Goal: Task Accomplishment & Management: Manage account settings

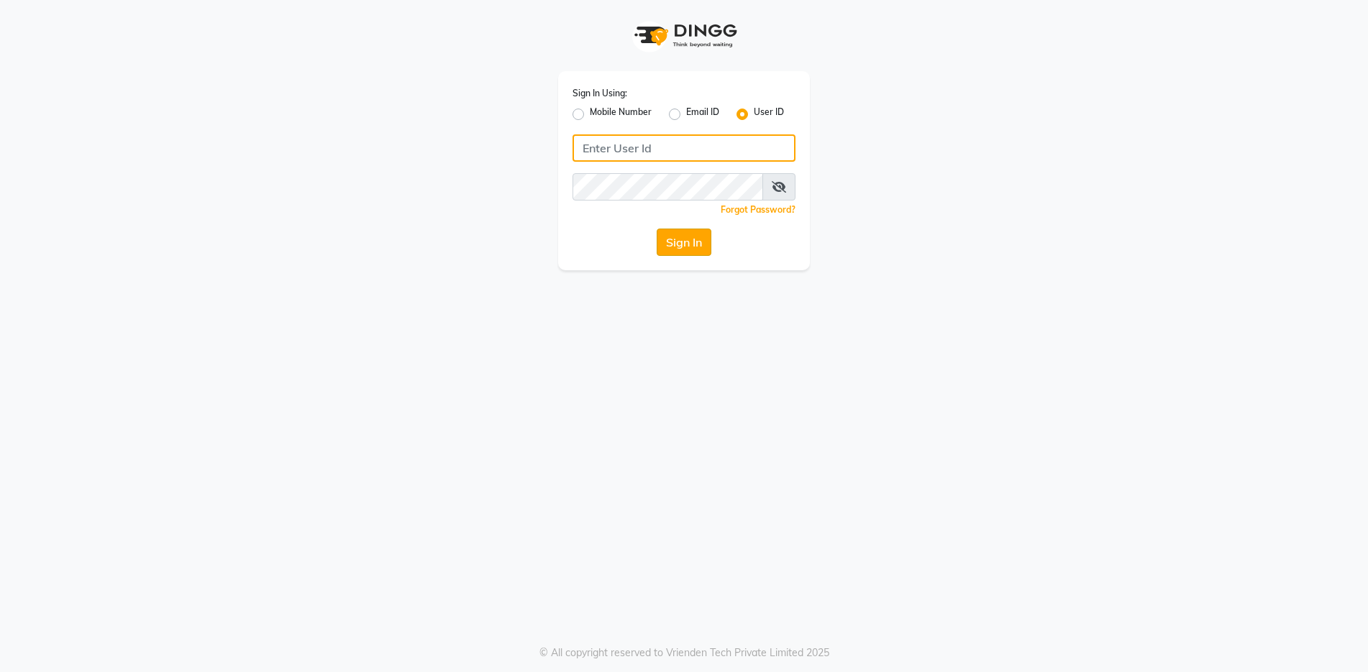
type input "e3202-14"
click at [686, 239] on button "Sign In" at bounding box center [684, 242] width 55 height 27
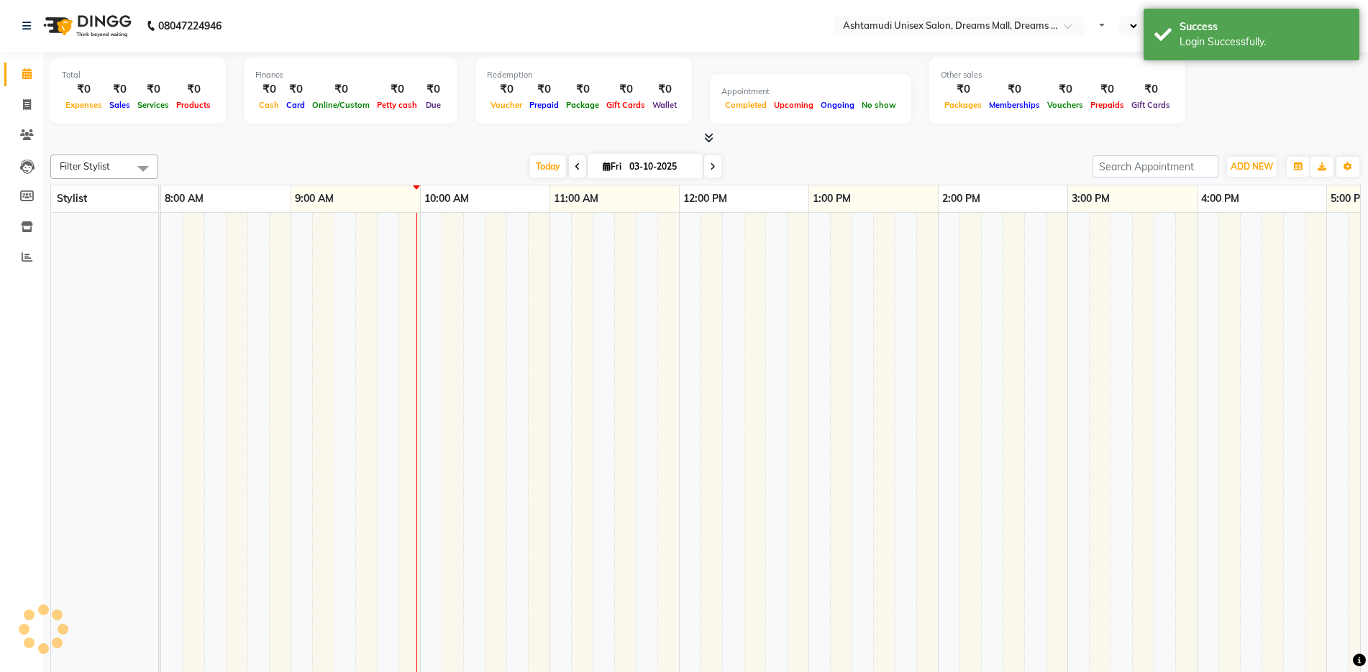
select select "en"
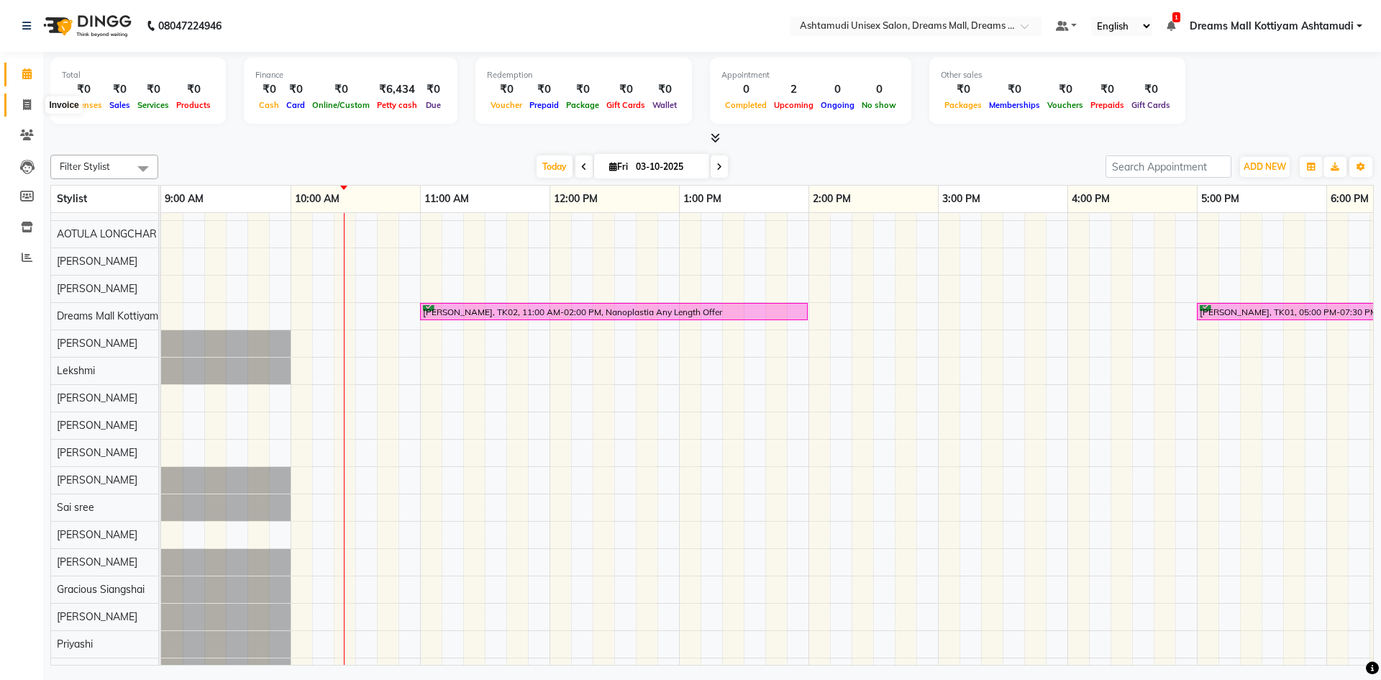
drag, startPoint x: 22, startPoint y: 107, endPoint x: 24, endPoint y: 97, distance: 10.3
click at [22, 107] on span at bounding box center [26, 105] width 25 height 17
select select "service"
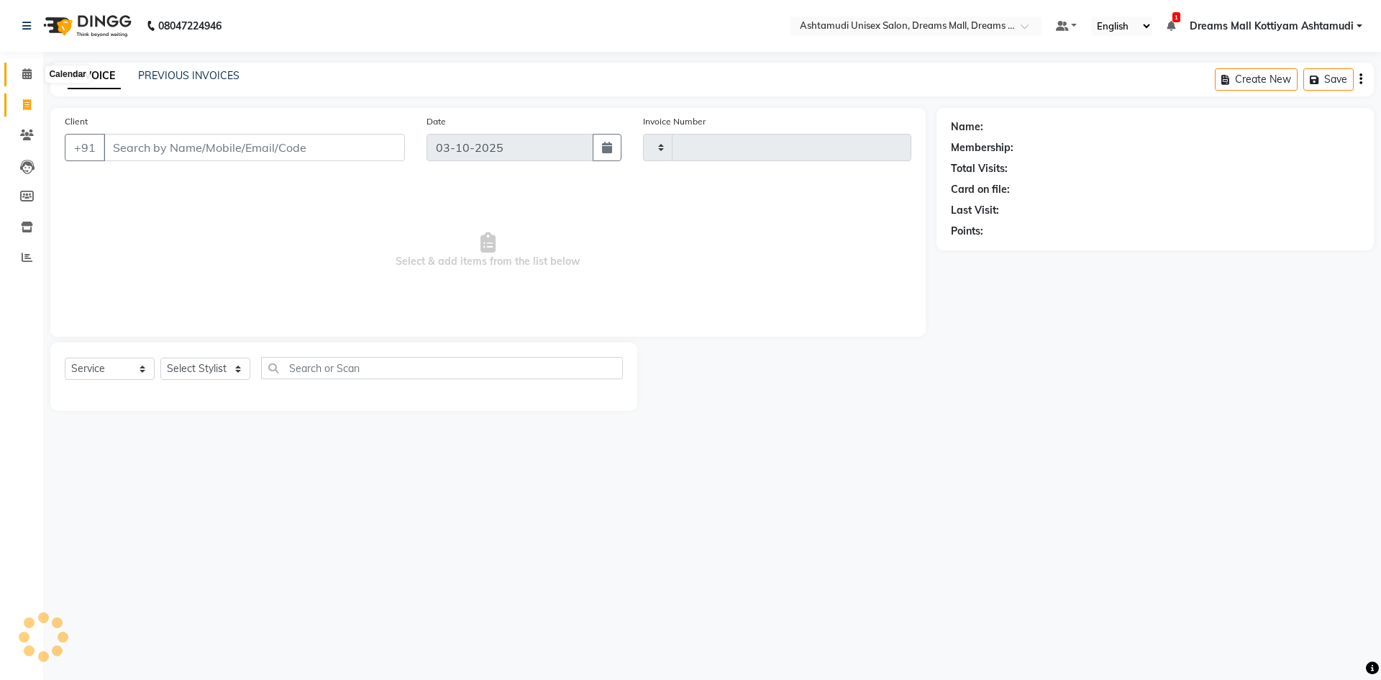
type input "4621"
select select "7264"
click at [28, 73] on icon at bounding box center [26, 73] width 9 height 11
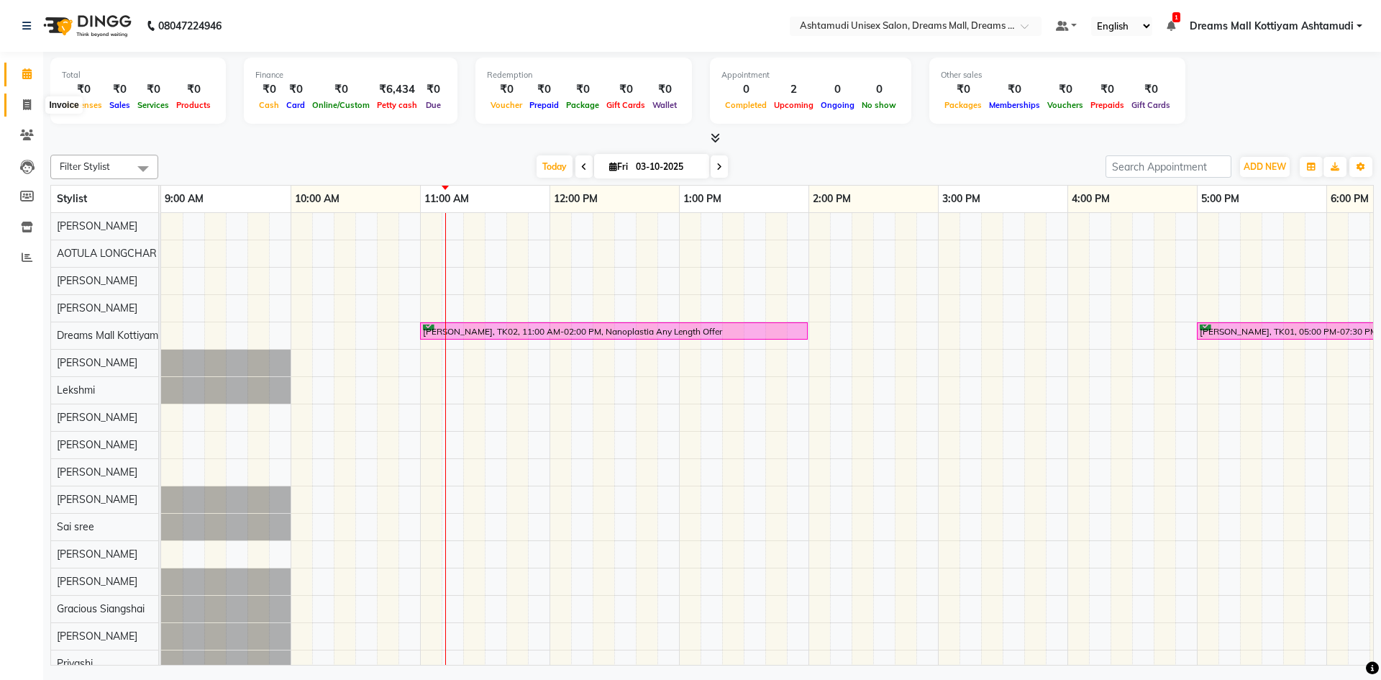
click at [35, 97] on span at bounding box center [26, 105] width 25 height 17
select select "service"
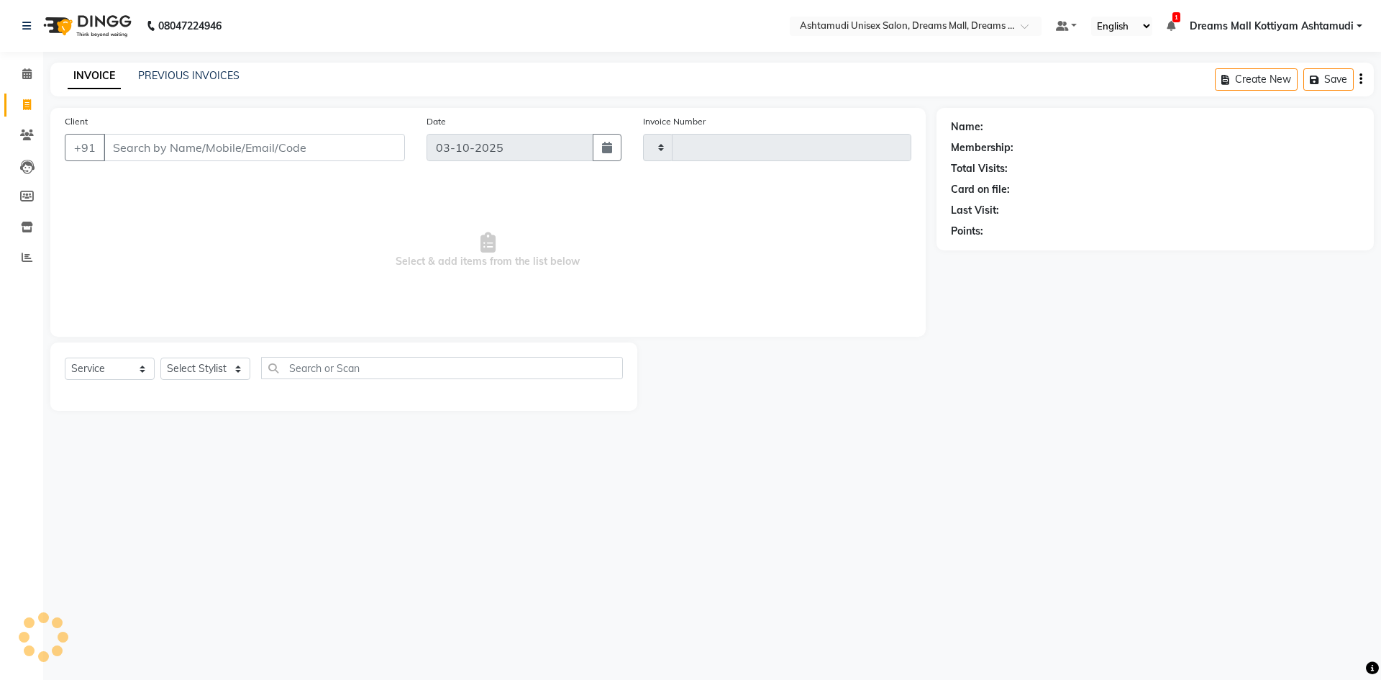
type input "4621"
select select "7264"
click at [257, 367] on select "Select Stylist Adil ANJANA AOTULA LONGCHAR ARUN VASUDEV BIKI SARKI BINU SHERPA …" at bounding box center [215, 368] width 111 height 22
select select "72578"
click at [160, 357] on select "Select Stylist Adil ANJANA AOTULA LONGCHAR ARUN VASUDEV BIKI SARKI BINU SHERPA …" at bounding box center [215, 368] width 111 height 22
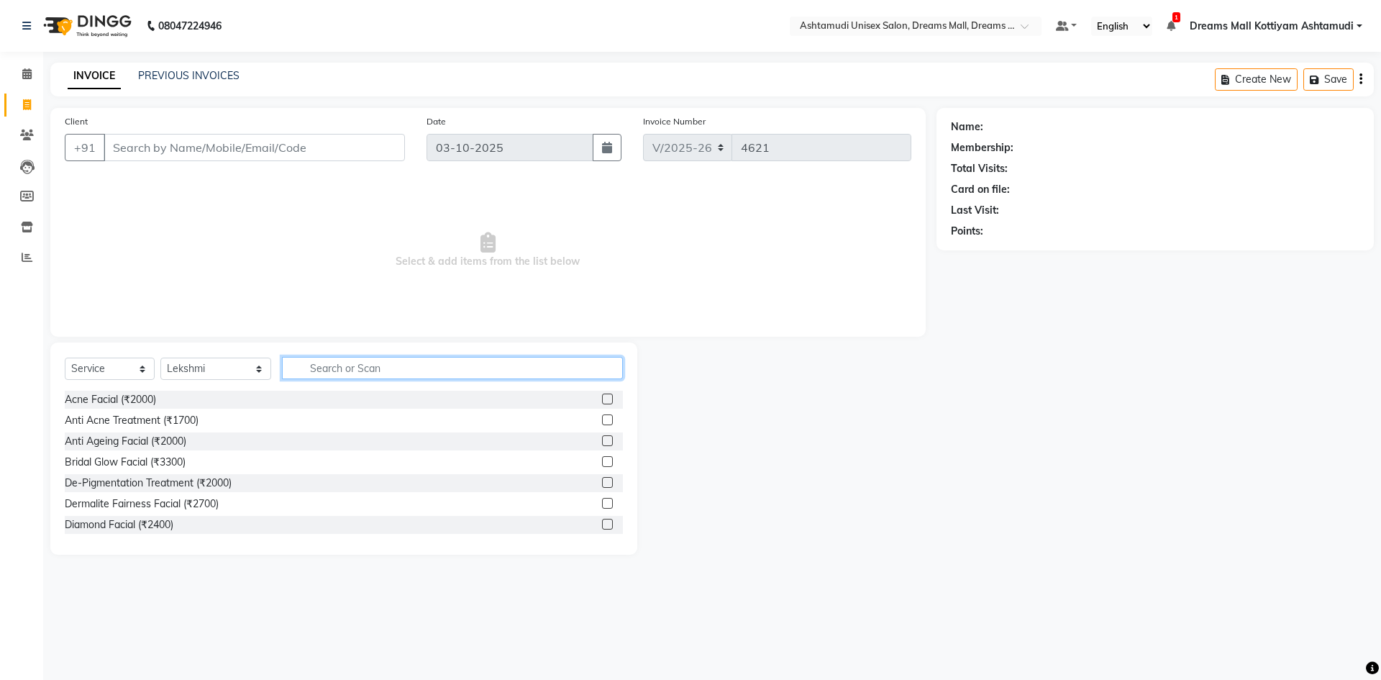
click at [378, 373] on input "text" at bounding box center [452, 368] width 341 height 22
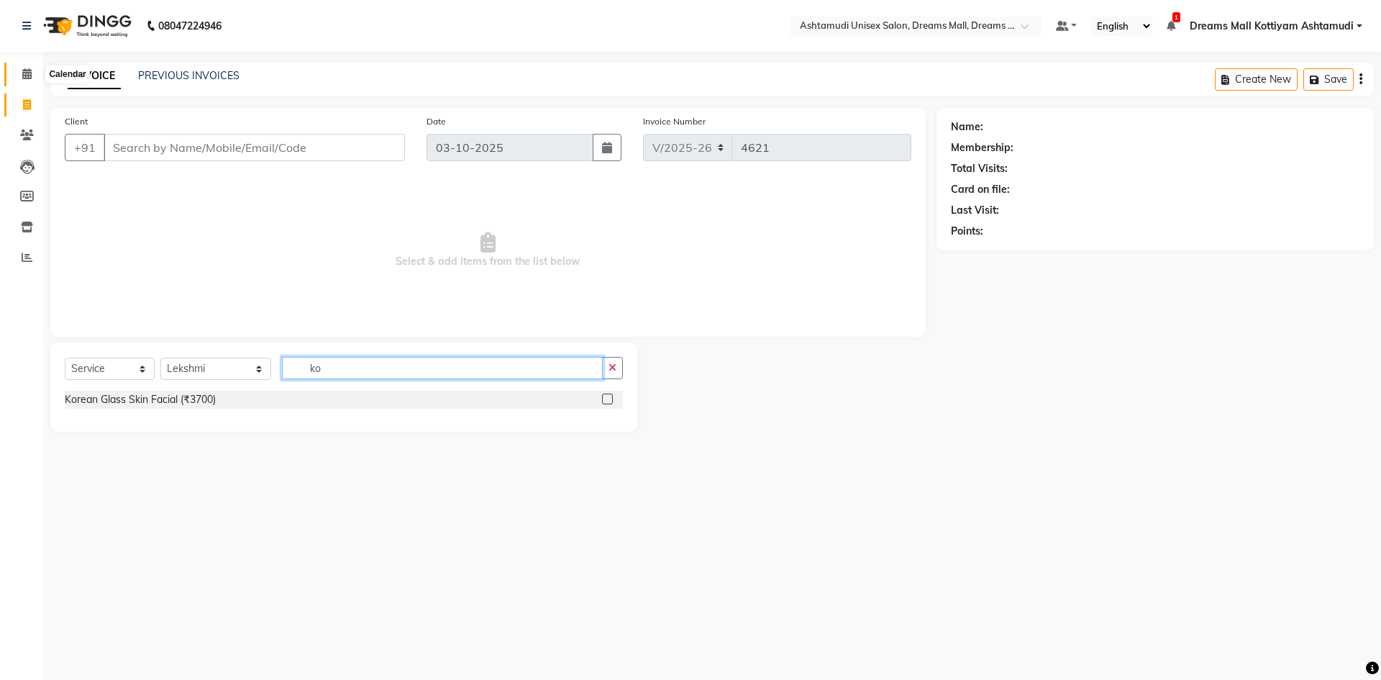
type input "ko"
click at [24, 78] on icon at bounding box center [26, 73] width 9 height 11
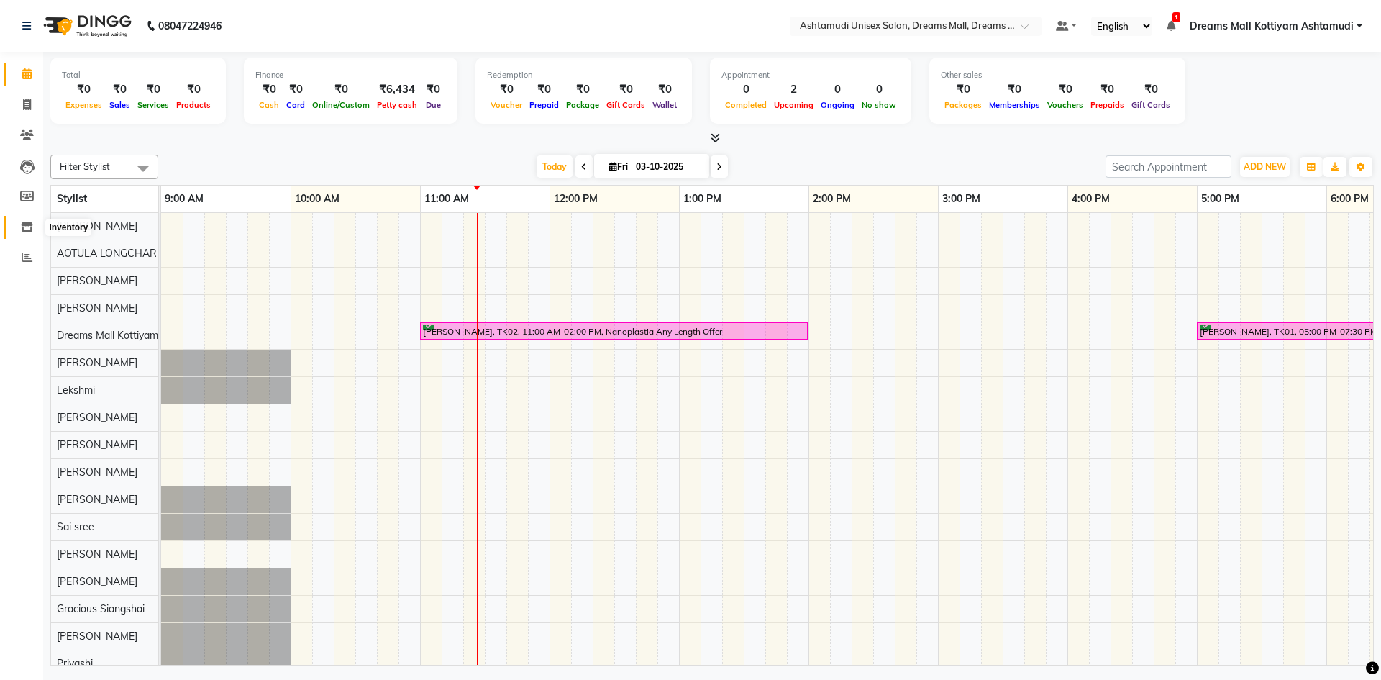
click at [30, 224] on icon at bounding box center [27, 226] width 12 height 11
select select
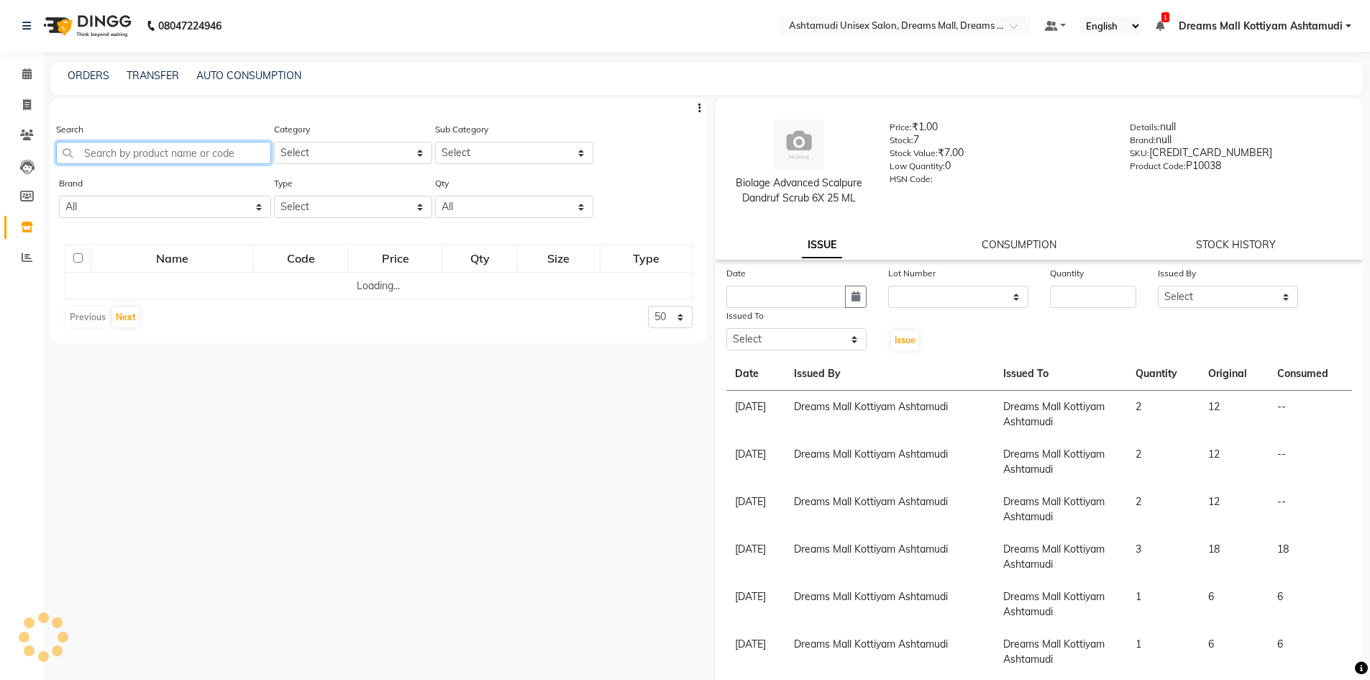
click at [118, 151] on input "text" at bounding box center [163, 153] width 215 height 22
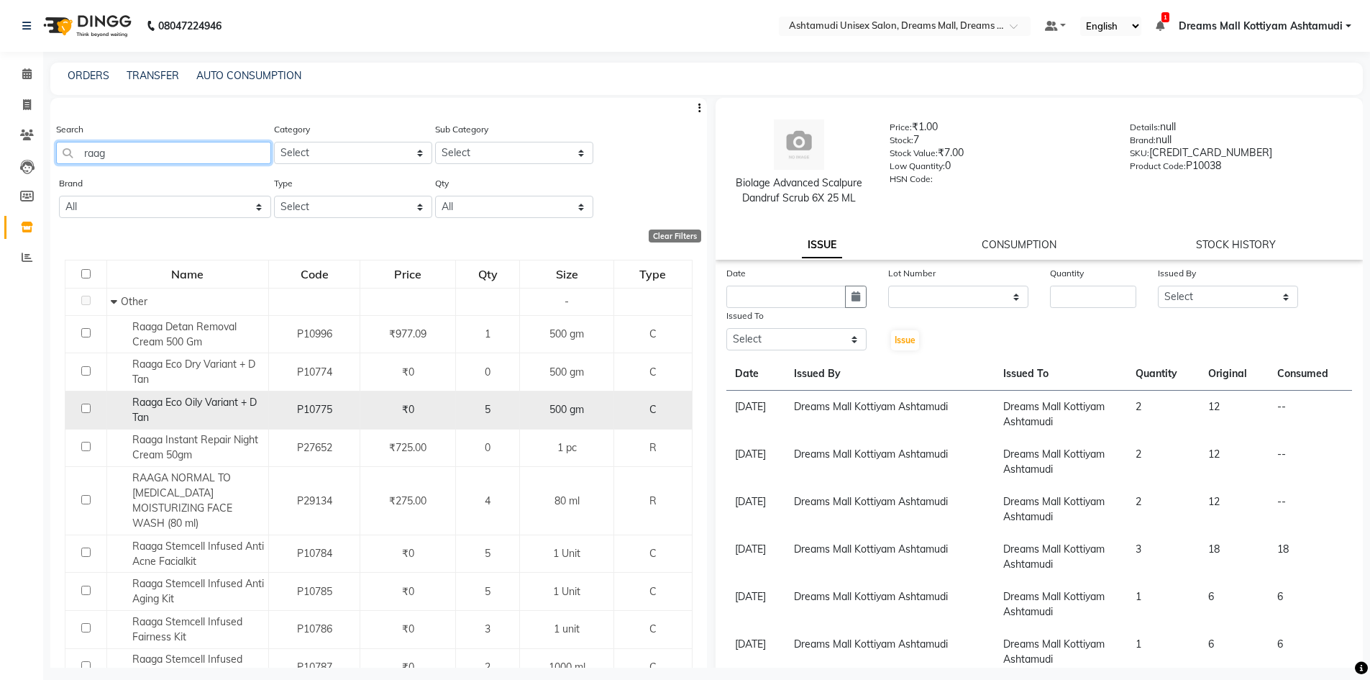
type input "raag"
click at [192, 405] on span "Raaga Eco Oily Variant + D Tan" at bounding box center [194, 410] width 124 height 28
select select
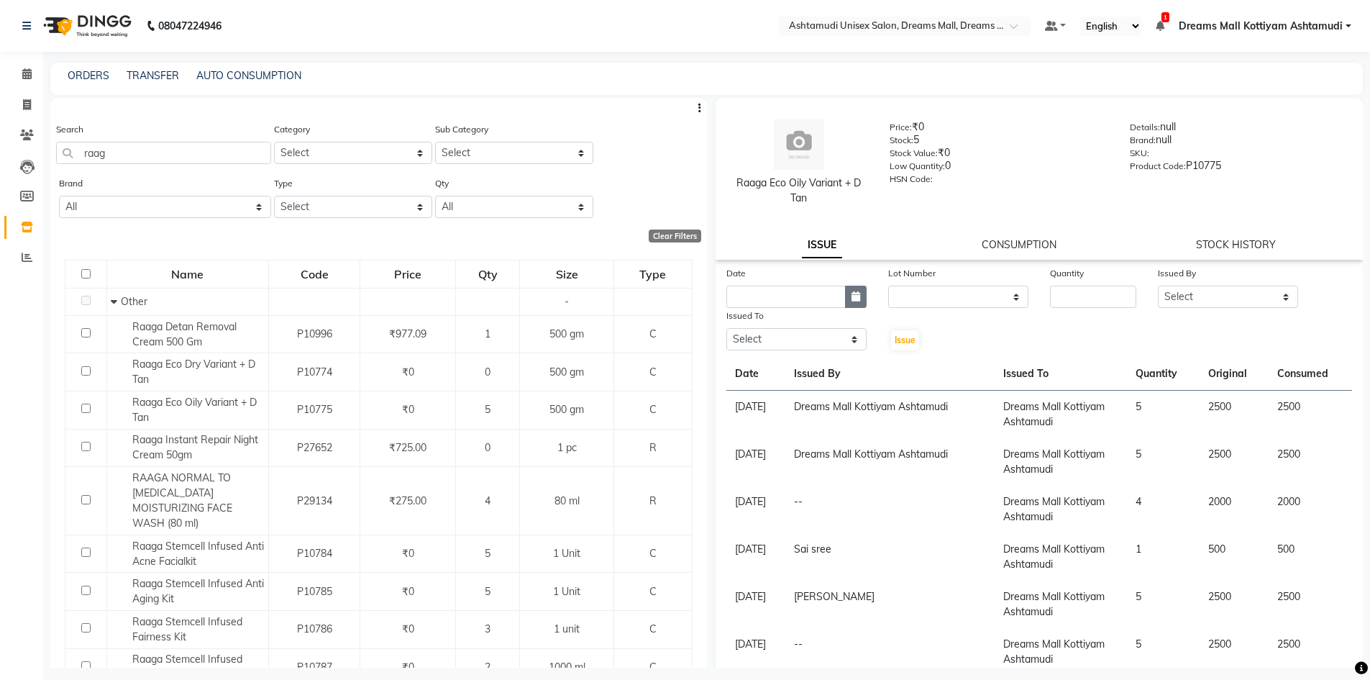
click at [859, 293] on button "button" at bounding box center [856, 297] width 22 height 22
select select "10"
select select "2025"
click at [952, 224] on div "Raaga Eco Oily Variant + D Tan Price: ₹0 Stock: 5 Stock Value: ₹0 Low Quantity:…" at bounding box center [1040, 179] width 648 height 162
click at [166, 73] on link "TRANSFER" at bounding box center [153, 75] width 52 height 13
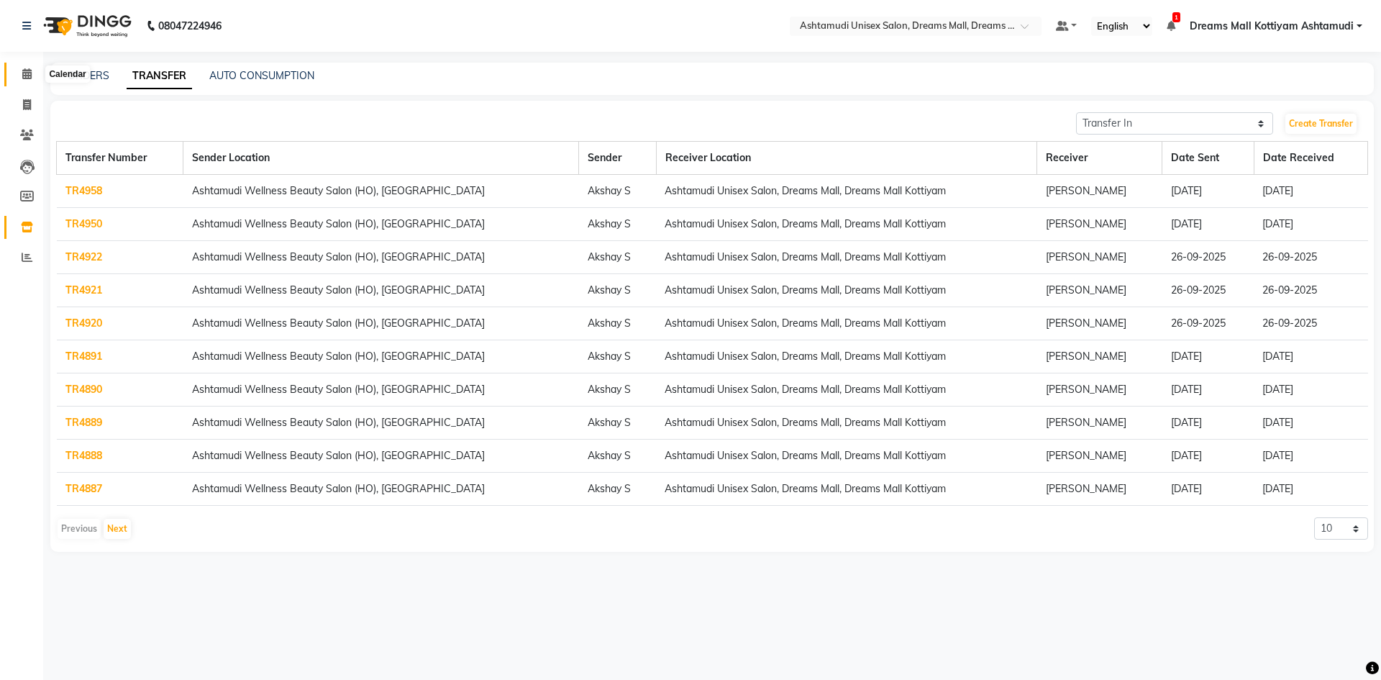
click at [22, 75] on span at bounding box center [26, 74] width 25 height 17
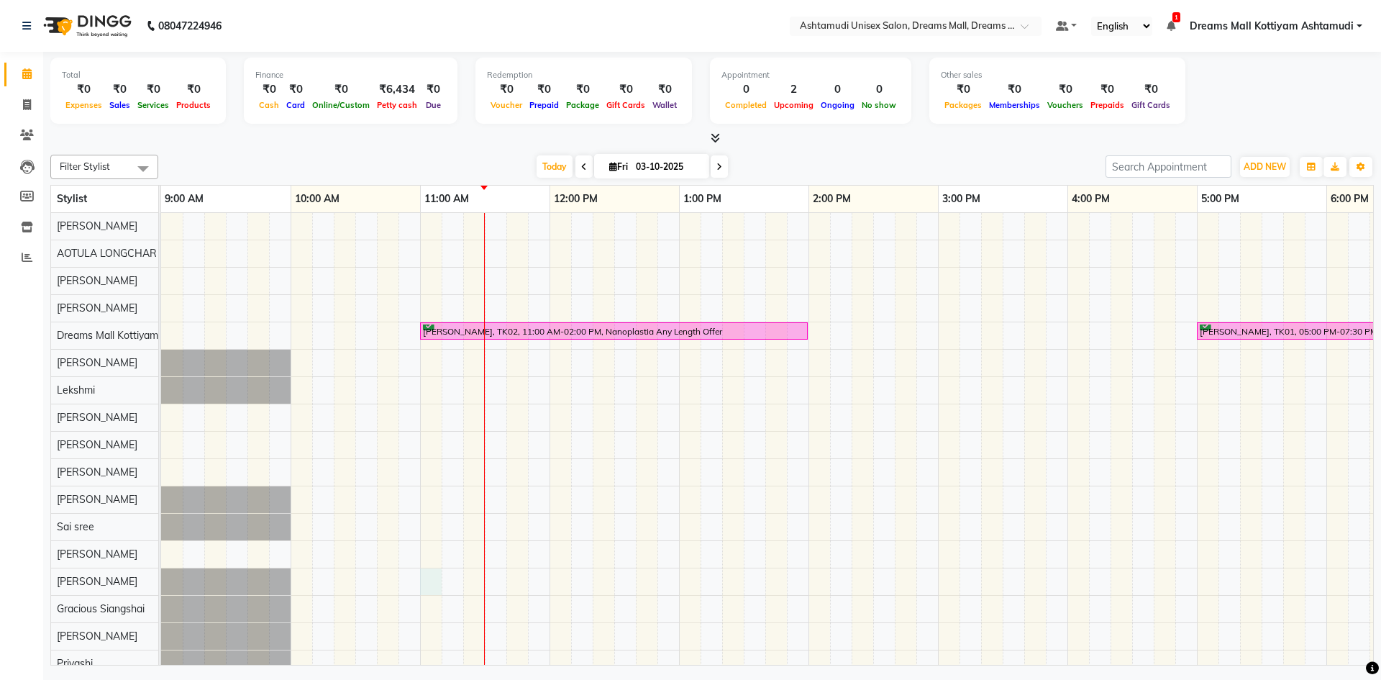
click at [431, 589] on div "Annie, TK02, 11:00 AM-02:00 PM, Nanoplastia Any Length Offer NIMITHA, TK01, 05:…" at bounding box center [1002, 458] width 1683 height 491
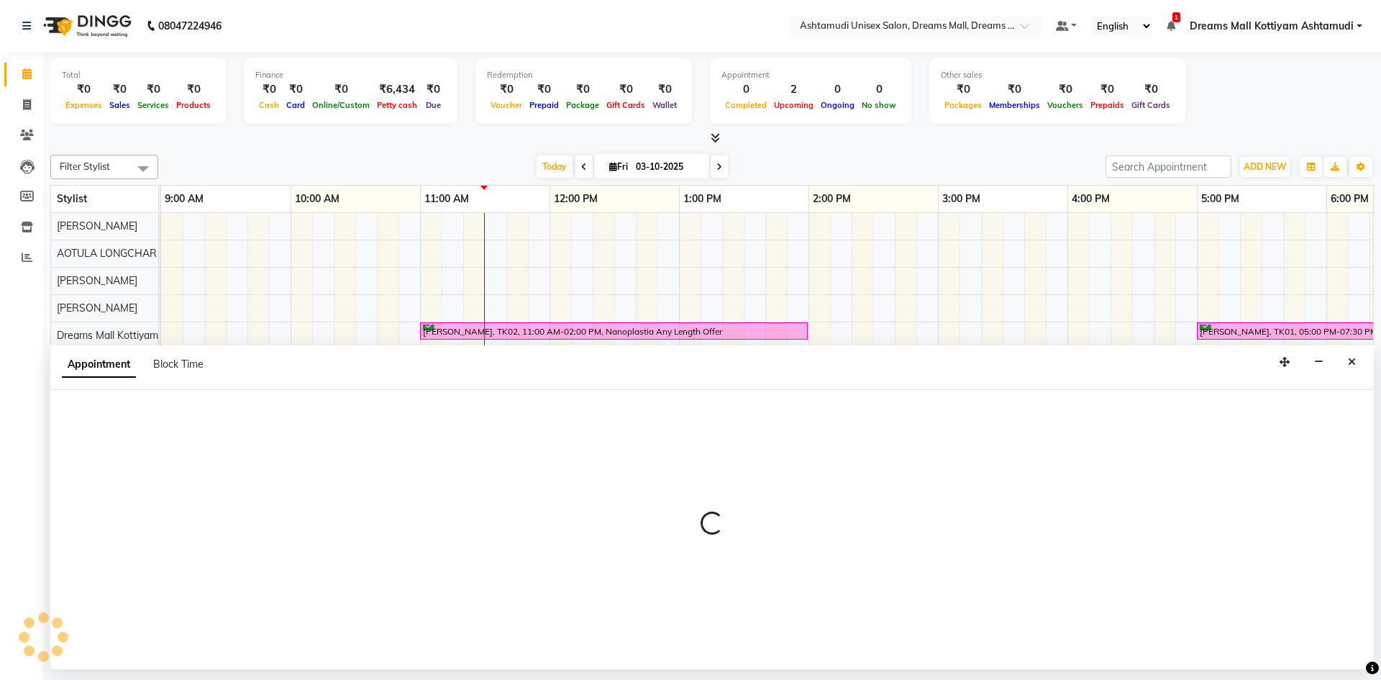
select select "91649"
select select "660"
select select "tentative"
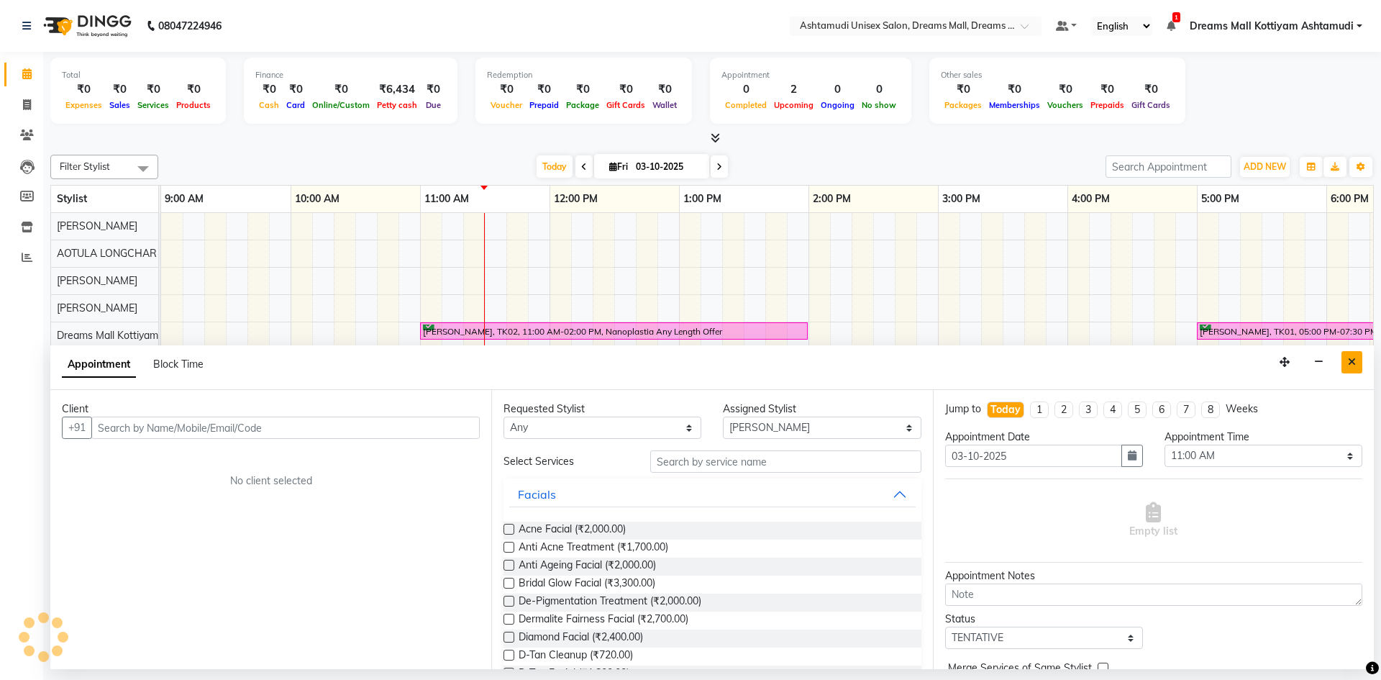
click at [1356, 361] on button "Close" at bounding box center [1351, 362] width 21 height 22
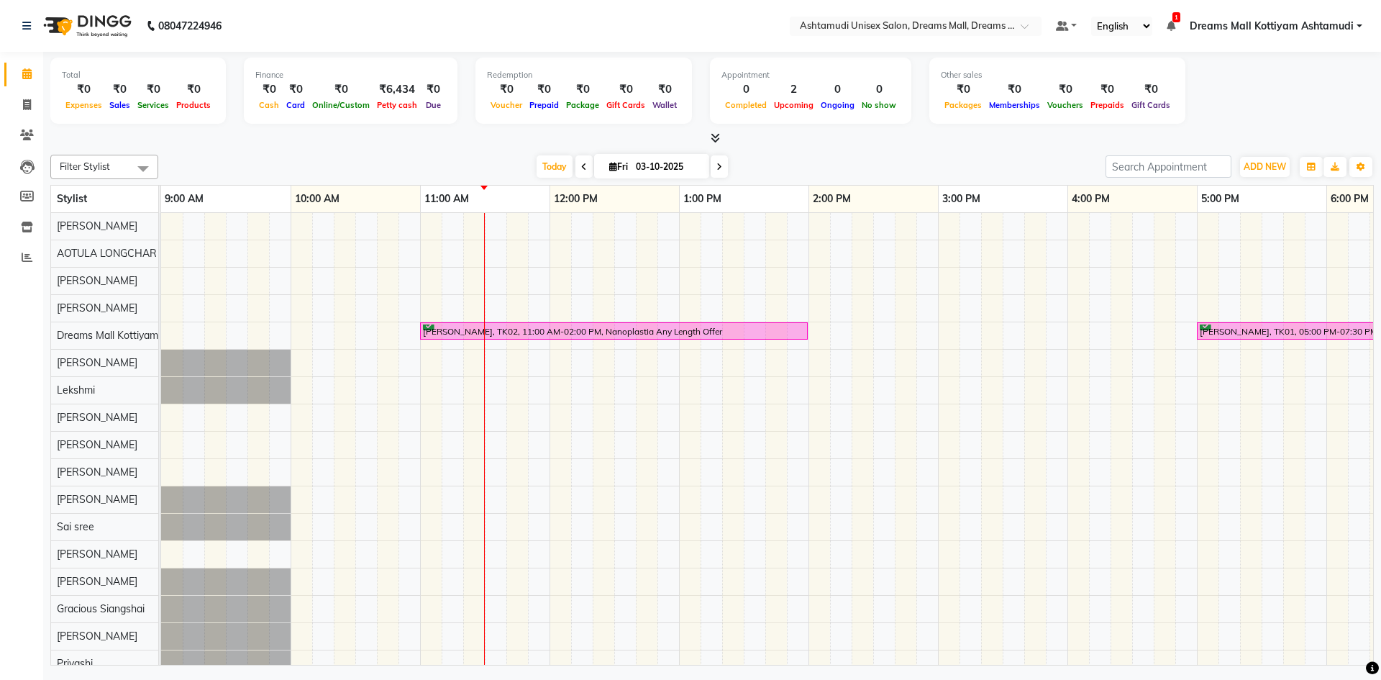
click at [476, 614] on div "Annie, TK02, 11:00 AM-02:00 PM, Nanoplastia Any Length Offer NIMITHA, TK01, 05:…" at bounding box center [1002, 458] width 1683 height 491
select select "91399"
select select "675"
select select "tentative"
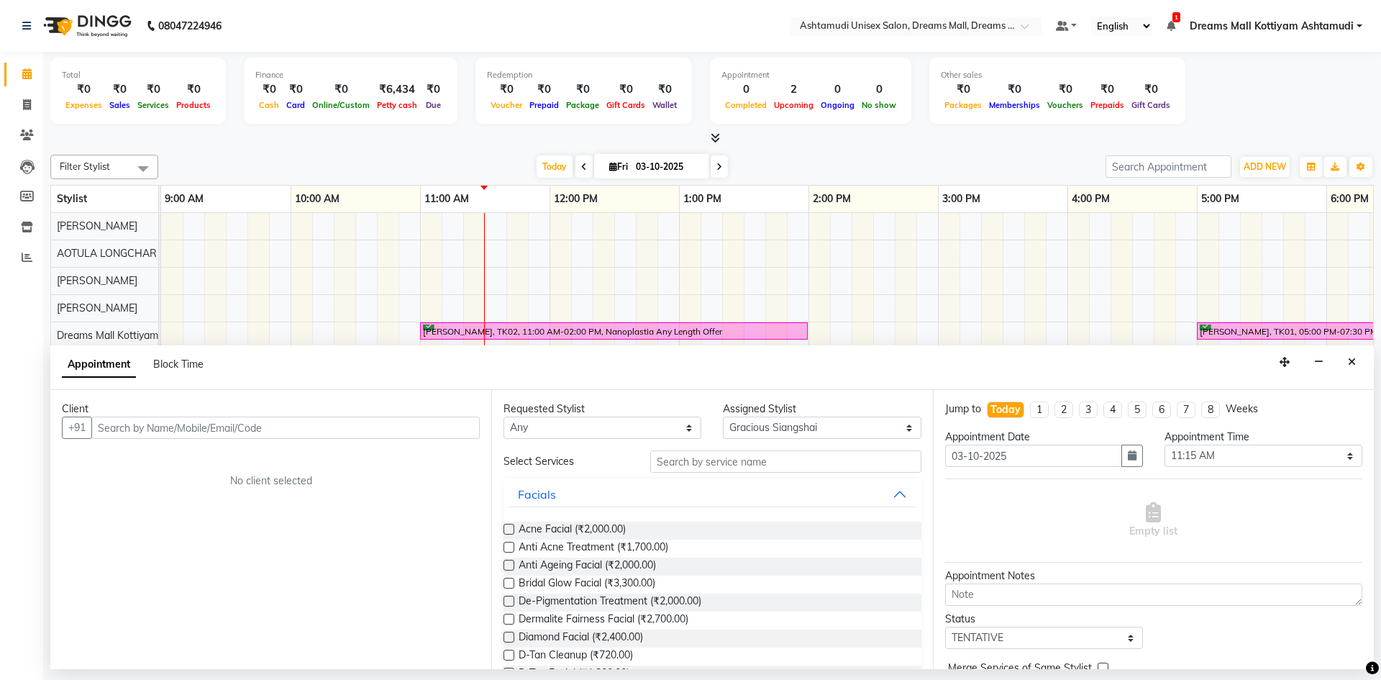
click at [139, 420] on input "text" at bounding box center [285, 427] width 388 height 22
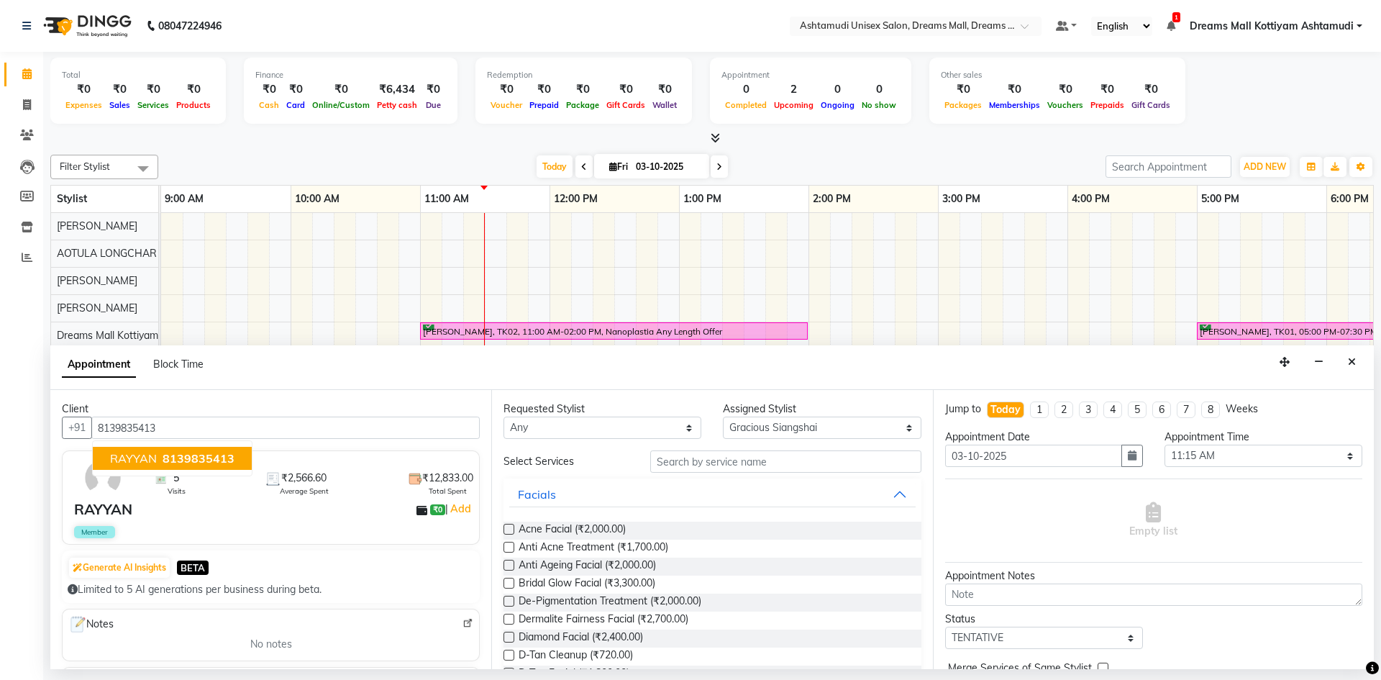
type input "8139835413"
click at [752, 463] on input "text" at bounding box center [785, 461] width 271 height 22
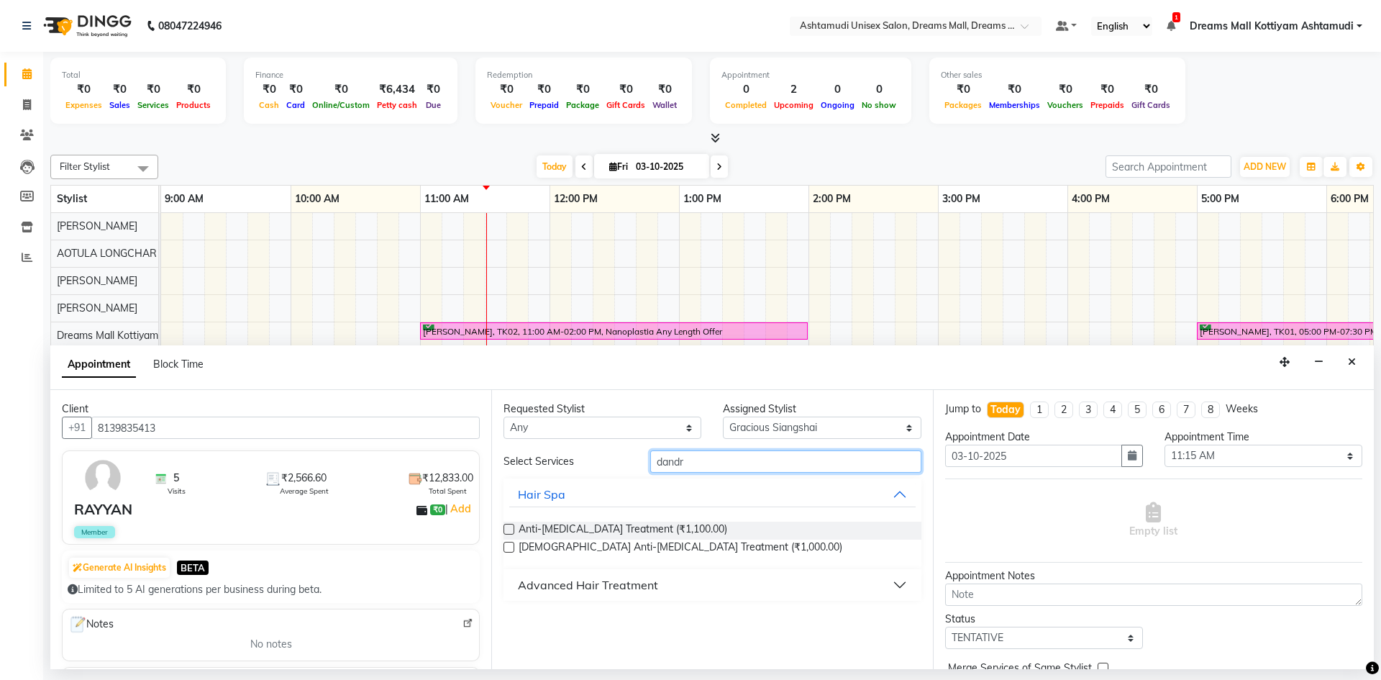
type input "dandr"
click at [898, 582] on button "Advanced Hair Treatment" at bounding box center [712, 585] width 406 height 26
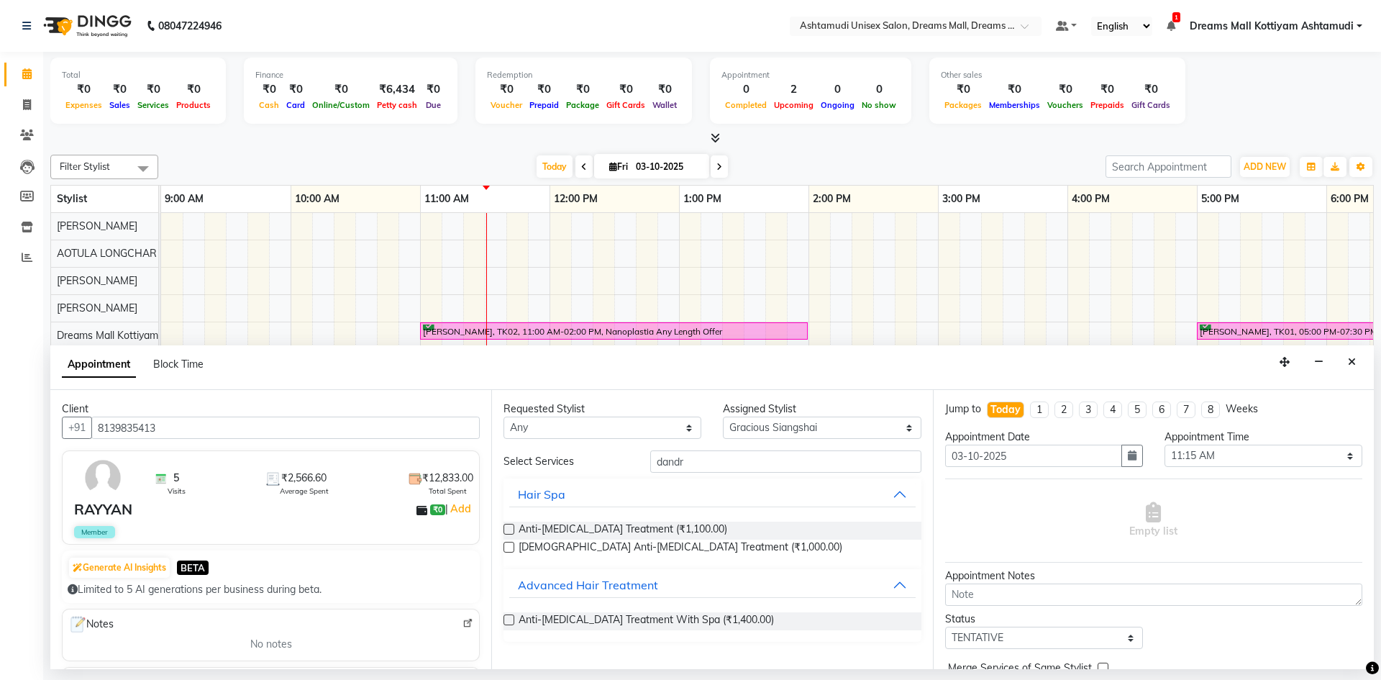
click at [511, 621] on label at bounding box center [508, 619] width 11 height 11
click at [511, 621] on input "checkbox" at bounding box center [507, 620] width 9 height 9
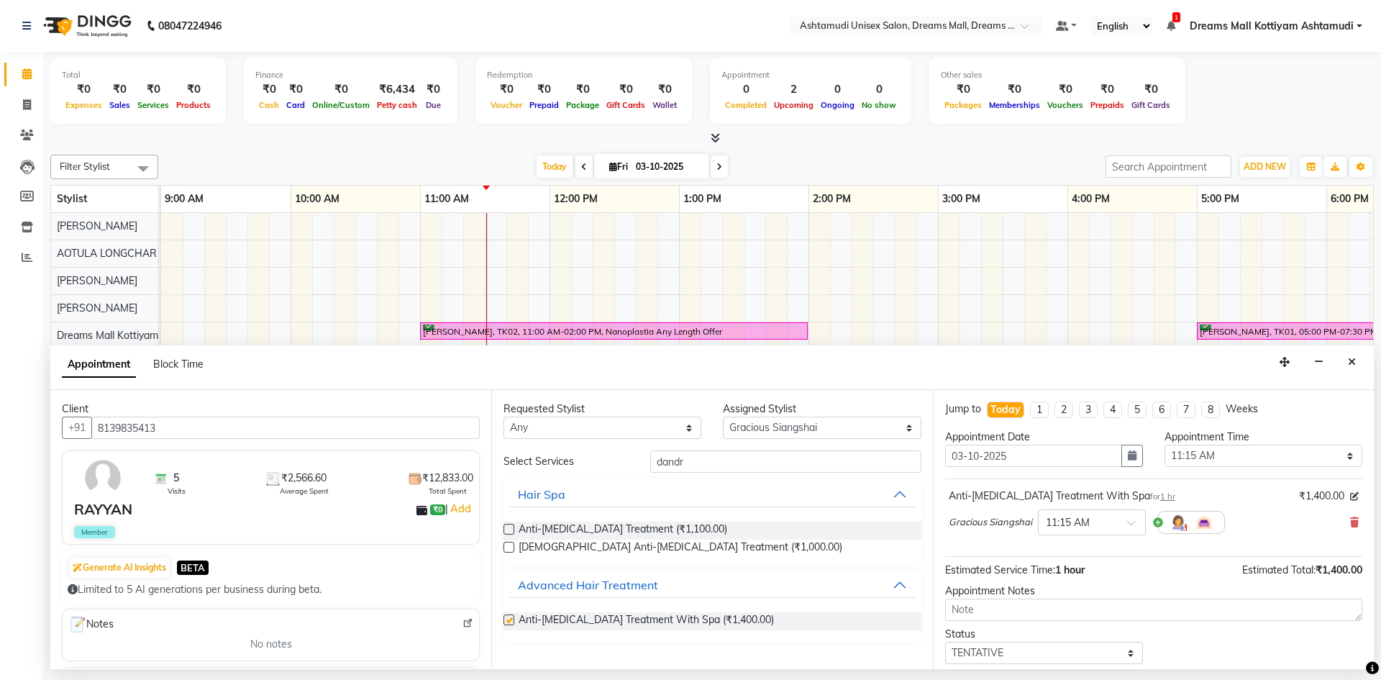
checkbox input "false"
click at [1127, 655] on select "Select TENTATIVE CONFIRM CHECK-IN UPCOMING" at bounding box center [1044, 652] width 198 height 22
select select "check-in"
click at [945, 641] on select "Select TENTATIVE CONFIRM CHECK-IN UPCOMING" at bounding box center [1044, 652] width 198 height 22
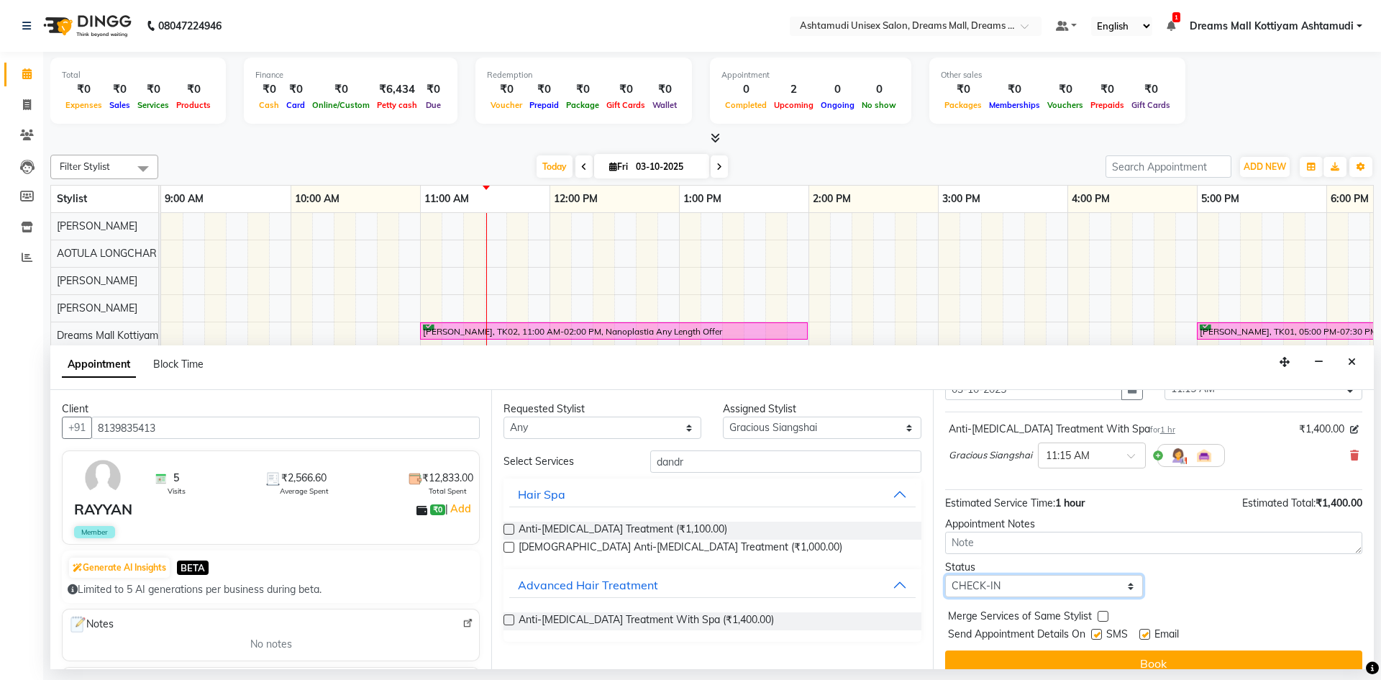
scroll to position [86, 0]
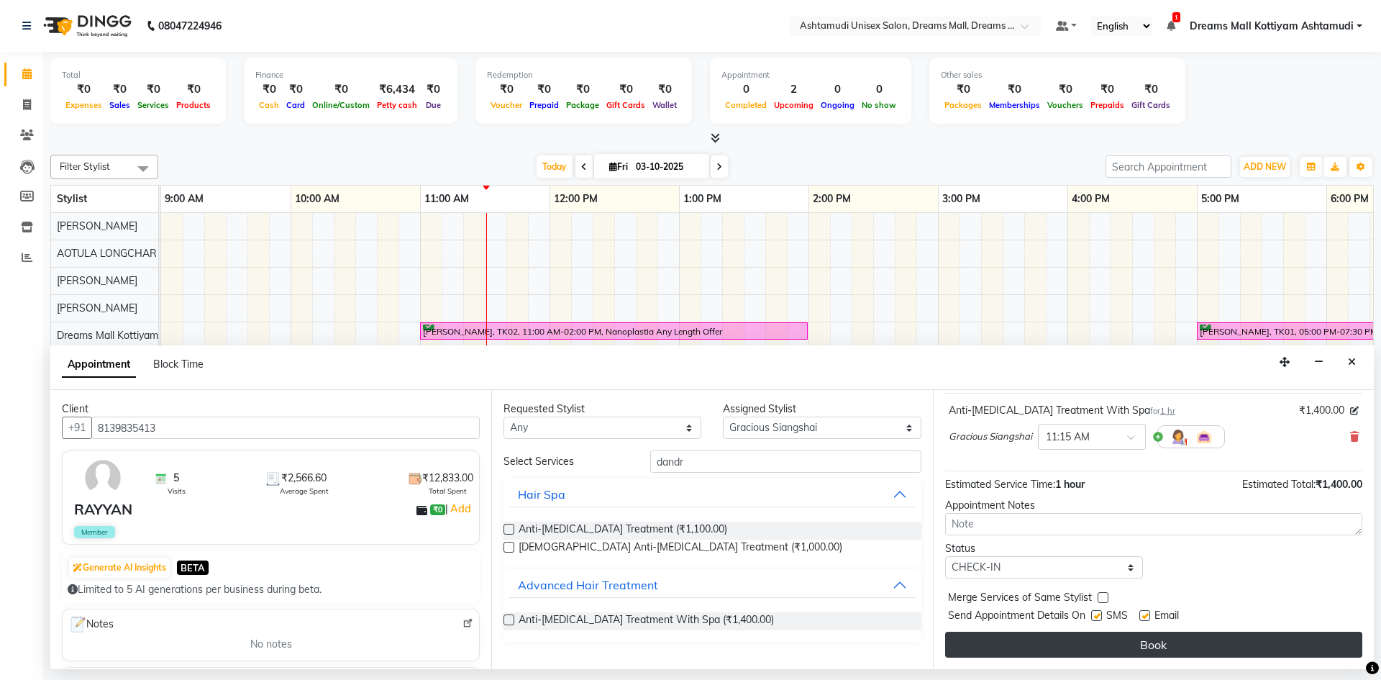
click at [1196, 646] on button "Book" at bounding box center [1153, 644] width 417 height 26
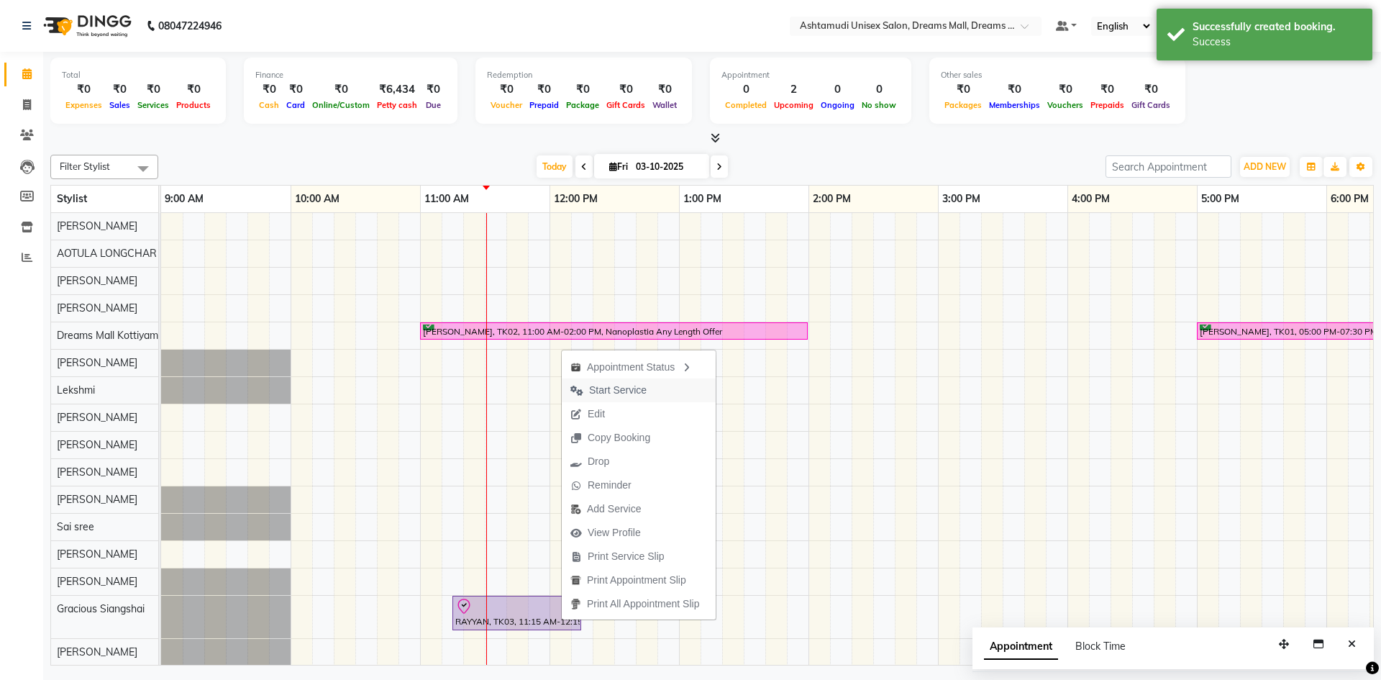
click at [627, 390] on span "Start Service" at bounding box center [618, 390] width 58 height 15
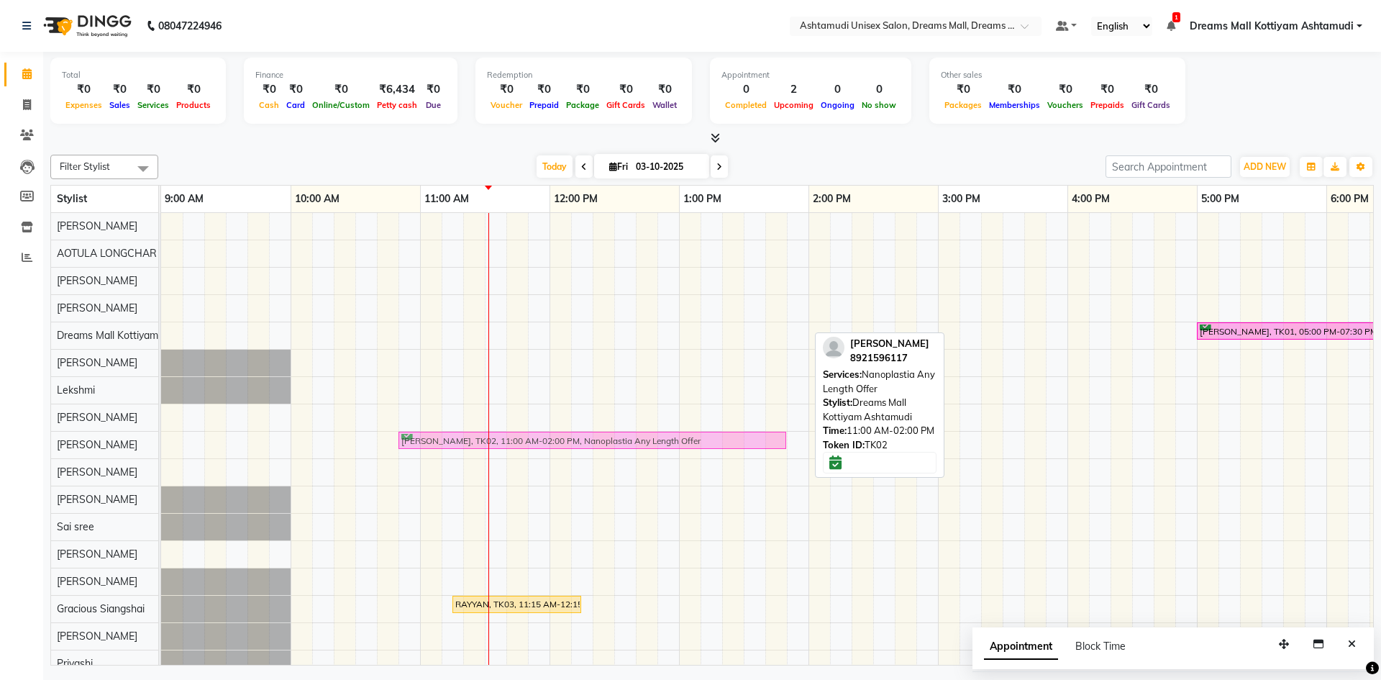
drag, startPoint x: 575, startPoint y: 328, endPoint x: 563, endPoint y: 437, distance: 109.3
click at [563, 437] on tbody "Annie, TK02, 11:00 AM-02:00 PM, Nanoplastia Any Length Offer NIMITHA, TK01, 05:…" at bounding box center [1002, 458] width 1683 height 491
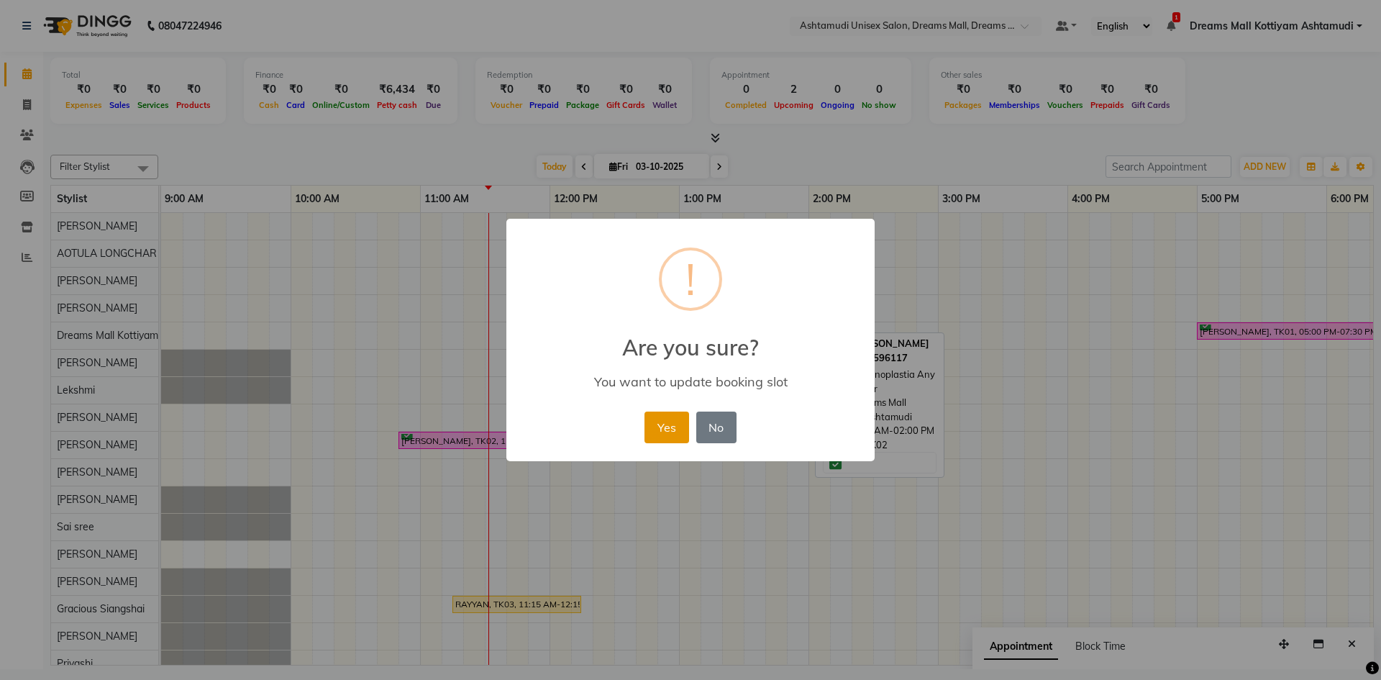
click at [666, 434] on button "Yes" at bounding box center [666, 427] width 44 height 32
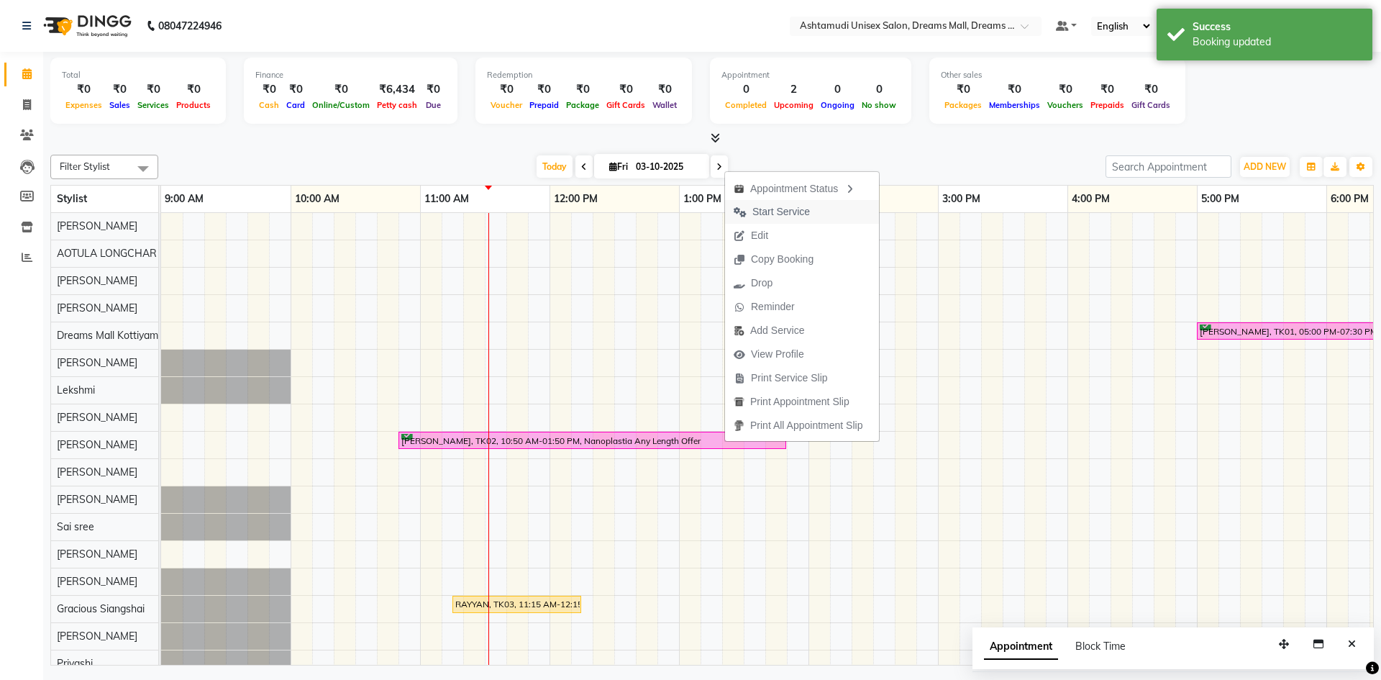
click at [802, 206] on span "Start Service" at bounding box center [781, 211] width 58 height 15
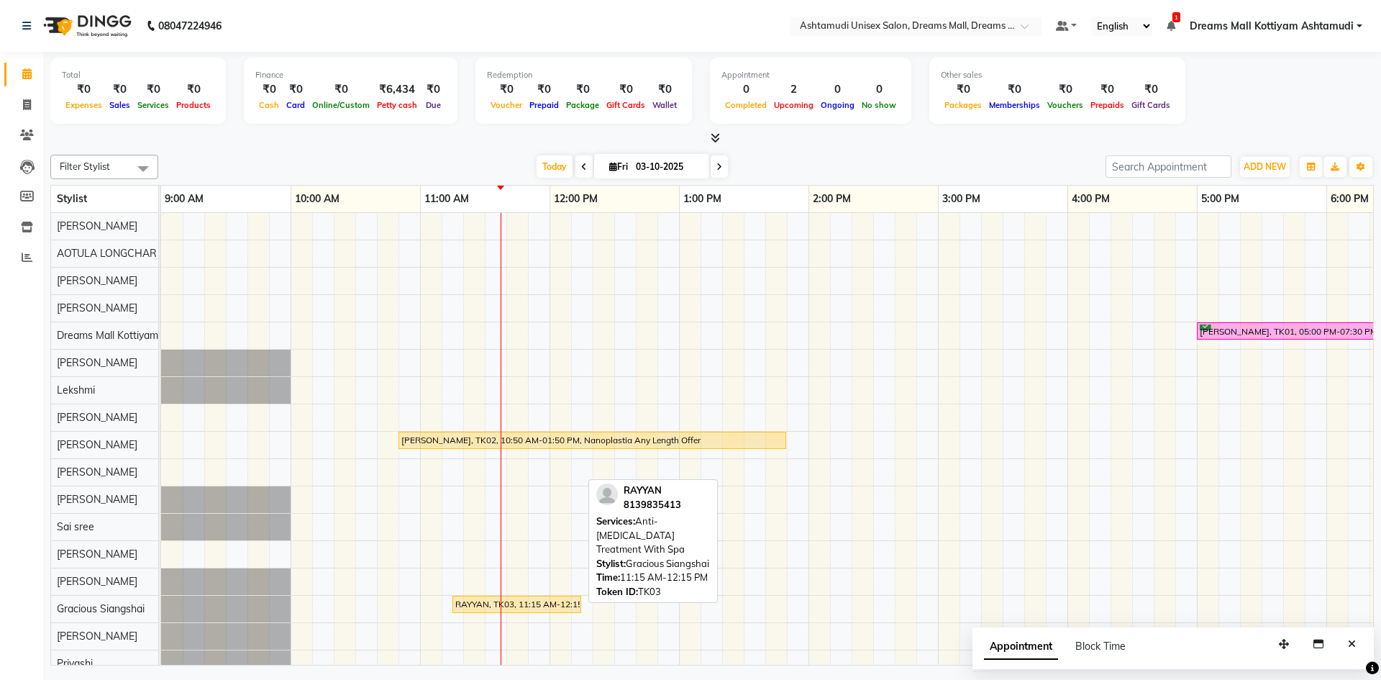
click at [490, 605] on div "RAYYAN, TK03, 11:15 AM-12:15 PM, Anti-[MEDICAL_DATA] Treatment With Spa" at bounding box center [517, 604] width 126 height 13
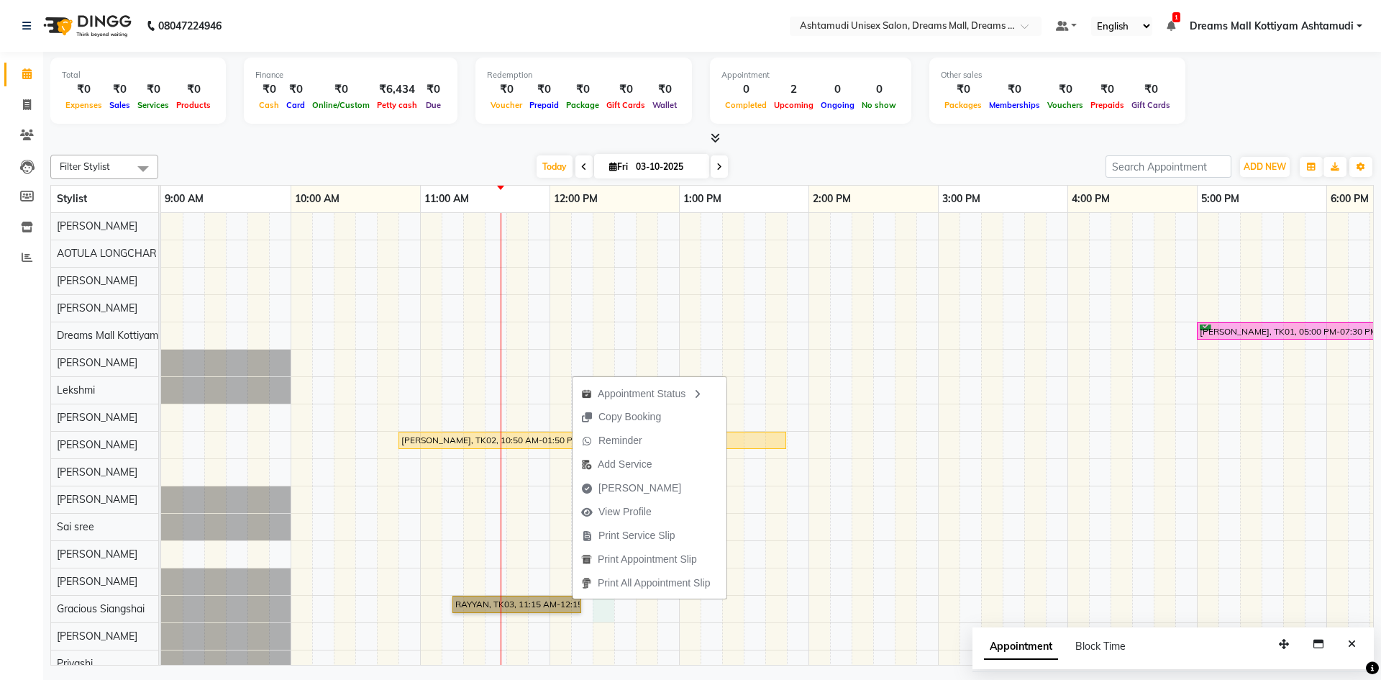
click at [611, 609] on div "NIMITHA, TK01, 05:00 PM-07:30 PM, Gel Extension Annie, TK02, 10:50 AM-01:50 PM,…" at bounding box center [1002, 458] width 1683 height 491
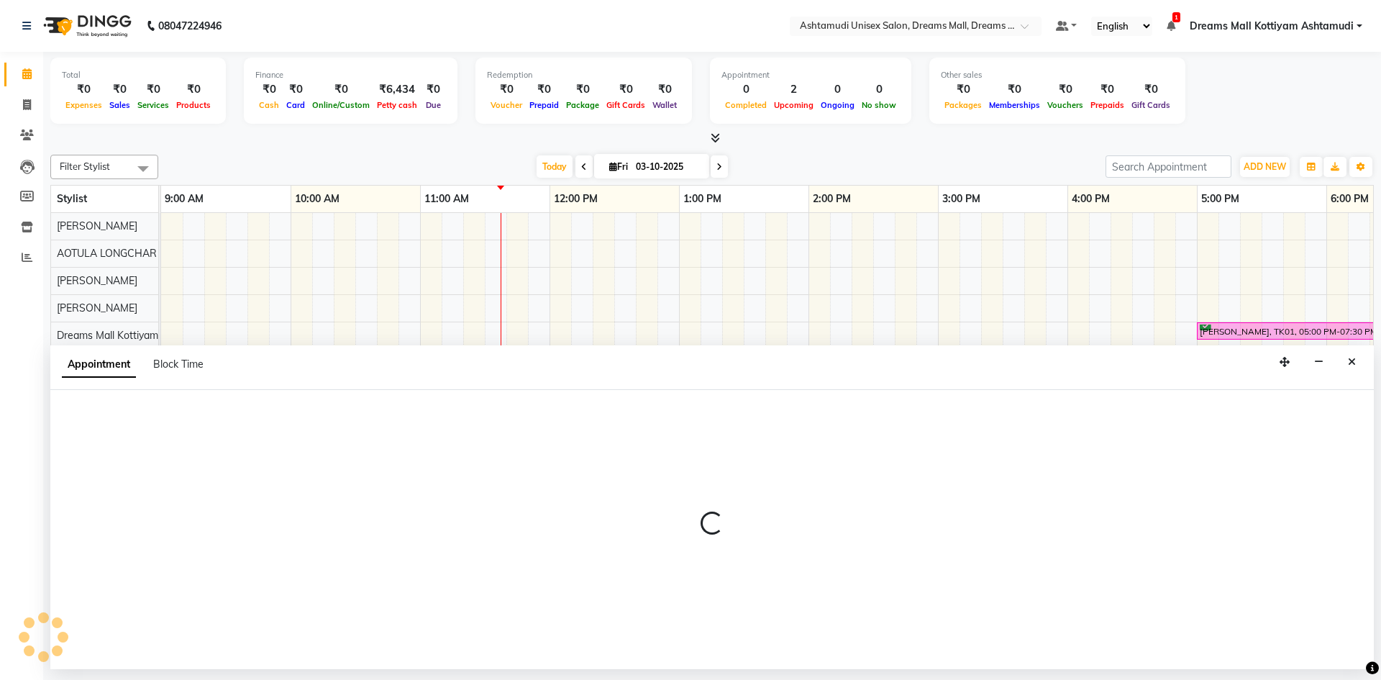
select select "91399"
select select "735"
select select "tentative"
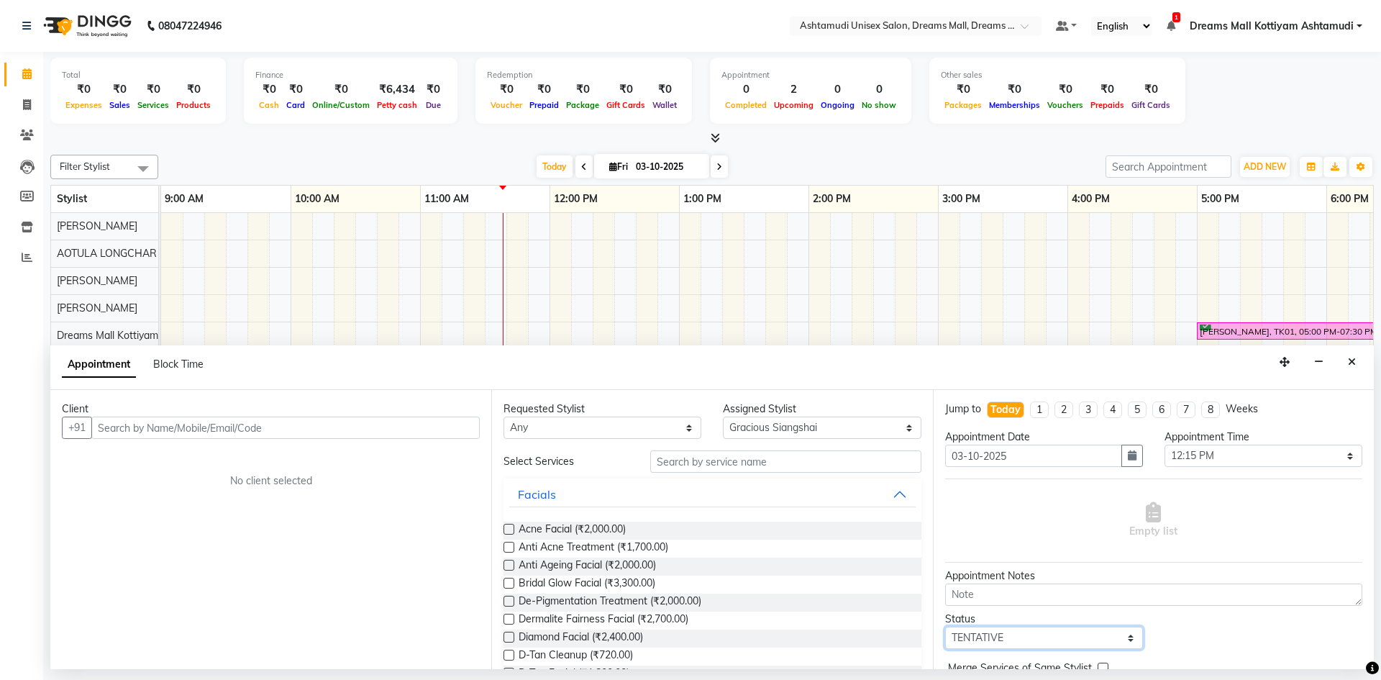
click at [1123, 639] on select "Select TENTATIVE CONFIRM CHECK-IN UPCOMING" at bounding box center [1044, 637] width 198 height 22
click at [1351, 363] on icon "Close" at bounding box center [1352, 362] width 8 height 10
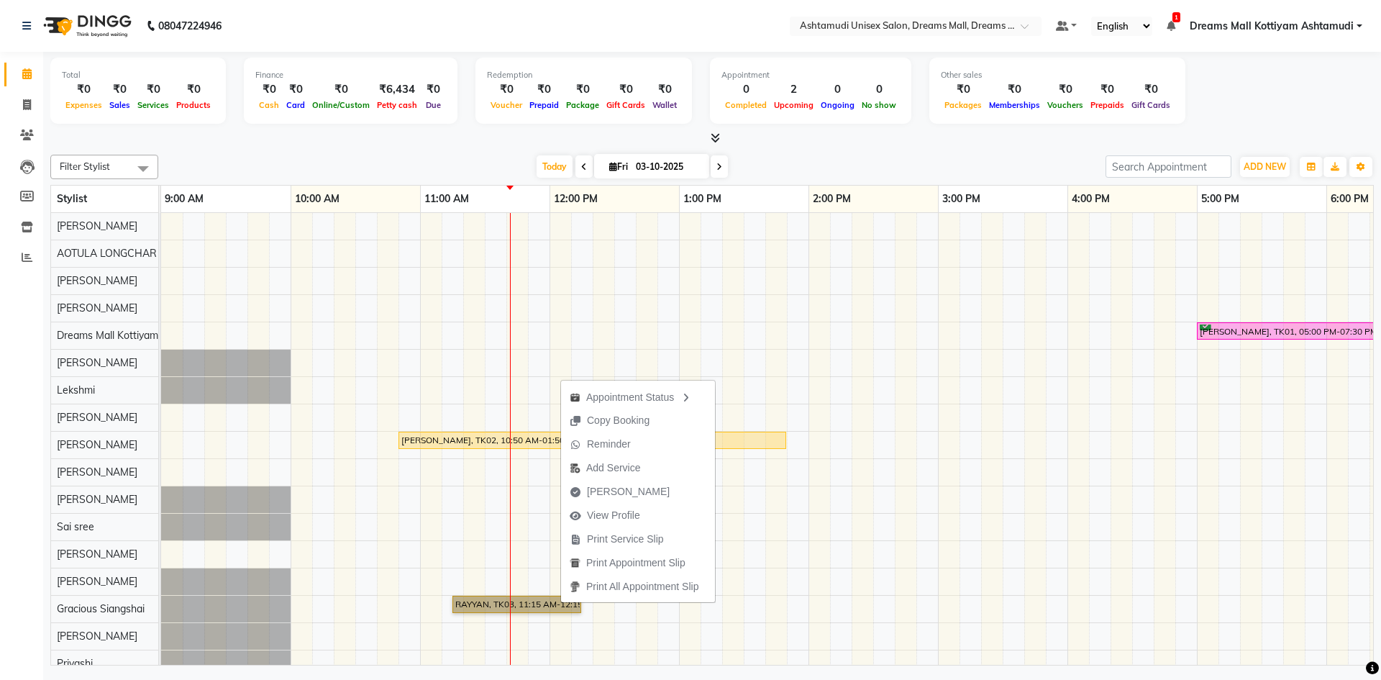
click at [1054, 445] on div "NIMITHA, TK01, 05:00 PM-07:30 PM, Gel Extension Annie, TK02, 10:50 AM-01:50 PM,…" at bounding box center [1002, 458] width 1683 height 491
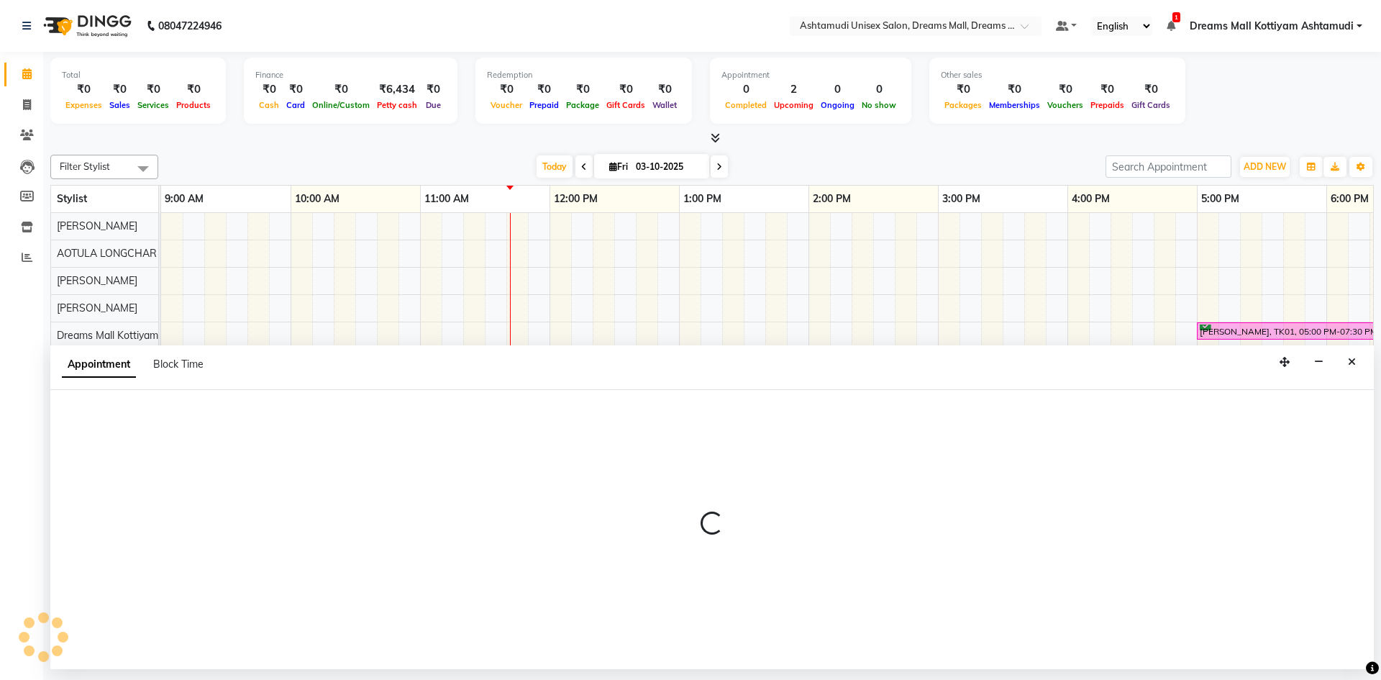
select select "62103"
select select "945"
select select "tentative"
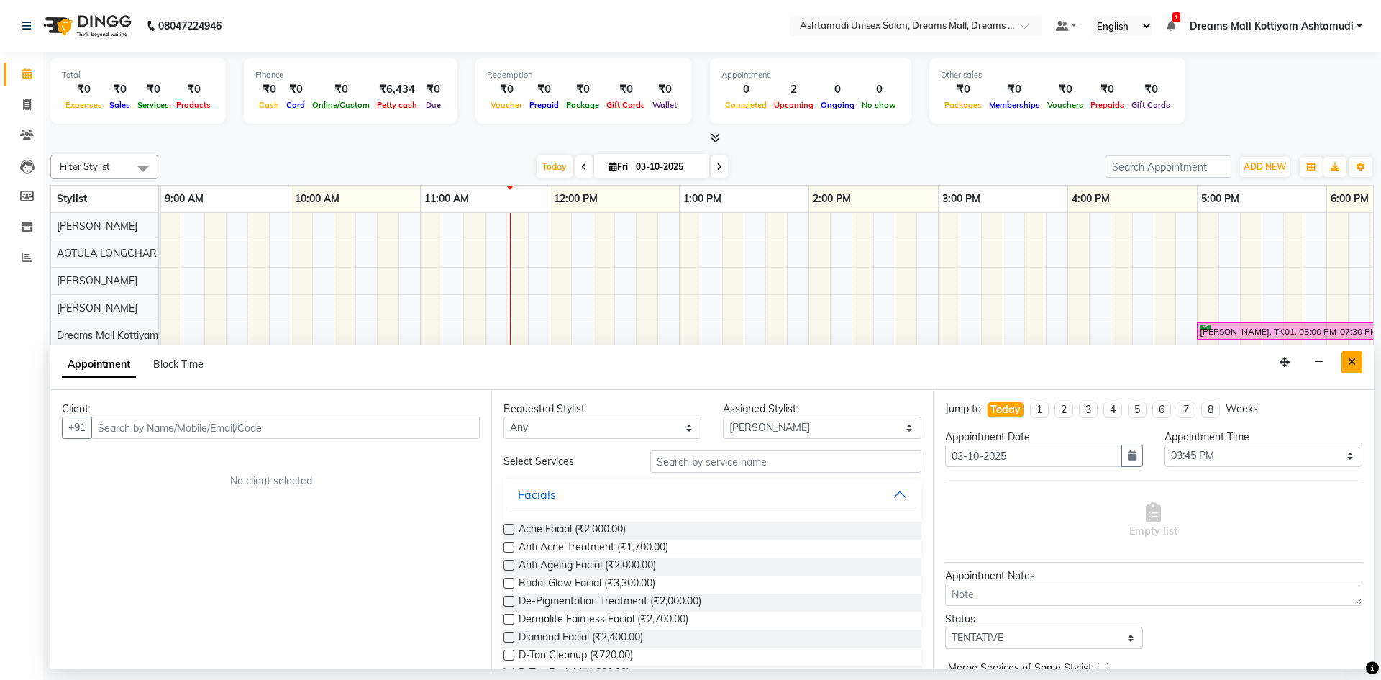
click at [1350, 362] on icon "Close" at bounding box center [1352, 362] width 8 height 10
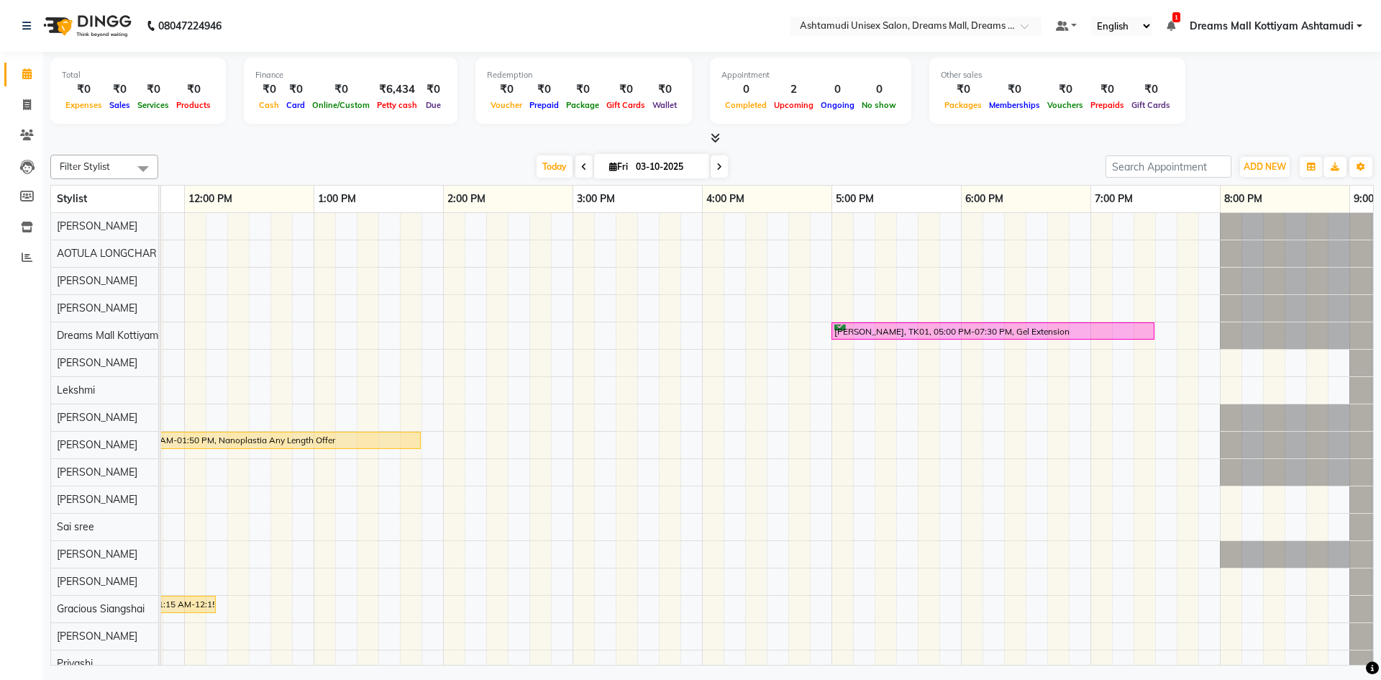
scroll to position [0, 421]
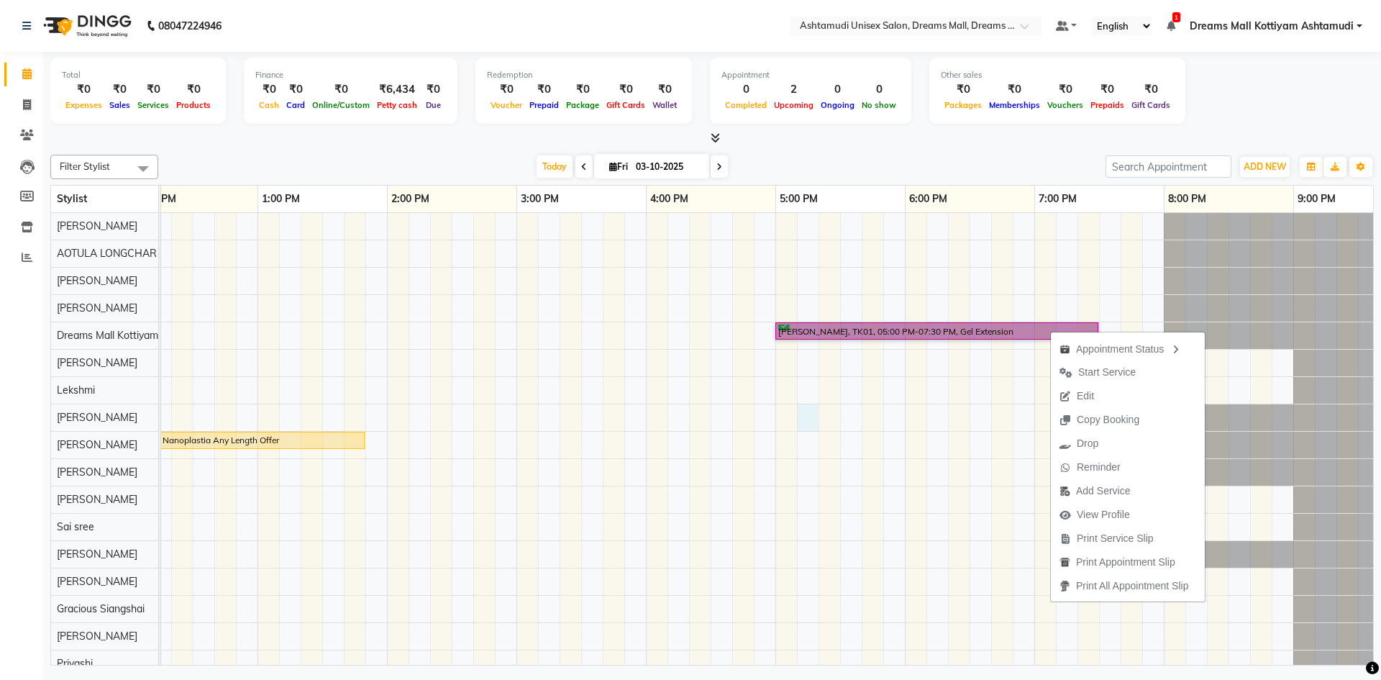
click at [803, 411] on div "NIMITHA, TK01, 05:00 PM-07:30 PM, Gel Extension Annie, TK02, 10:50 AM-01:50 PM,…" at bounding box center [581, 458] width 1683 height 491
select select "63664"
select select "1035"
select select "tentative"
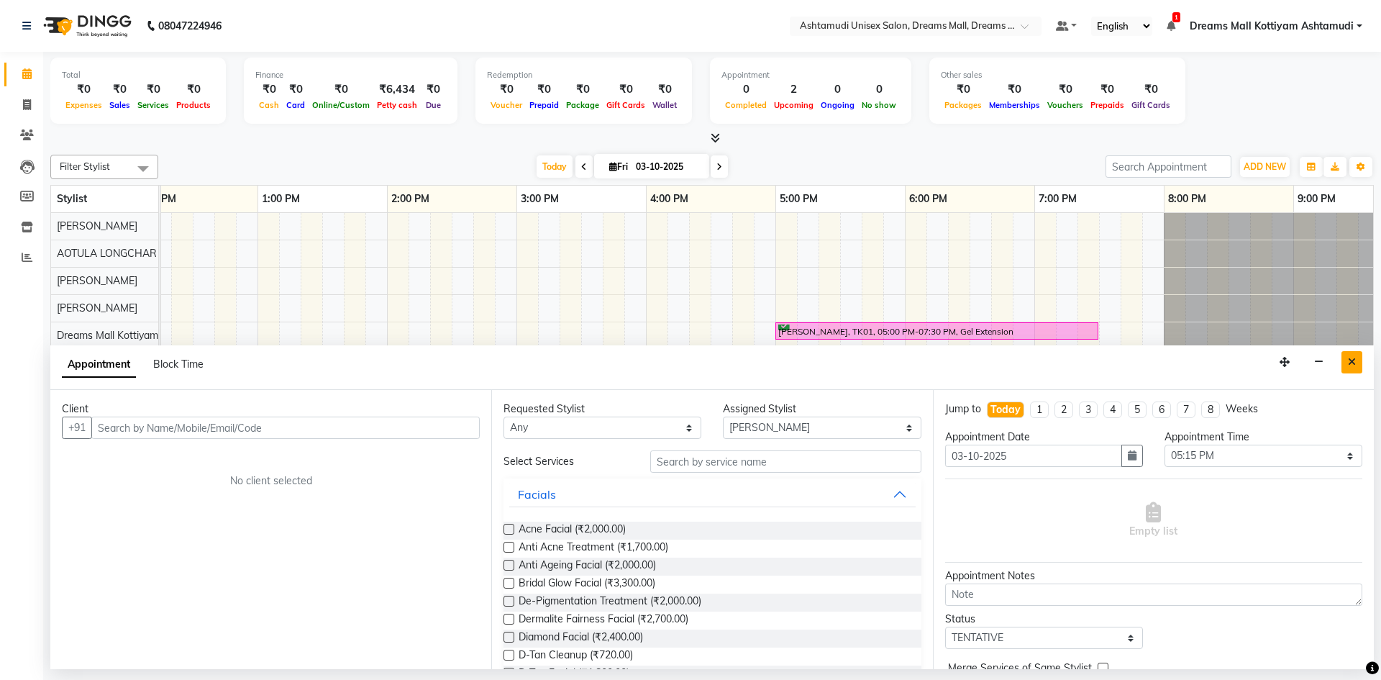
click at [1350, 362] on icon "Close" at bounding box center [1352, 362] width 8 height 10
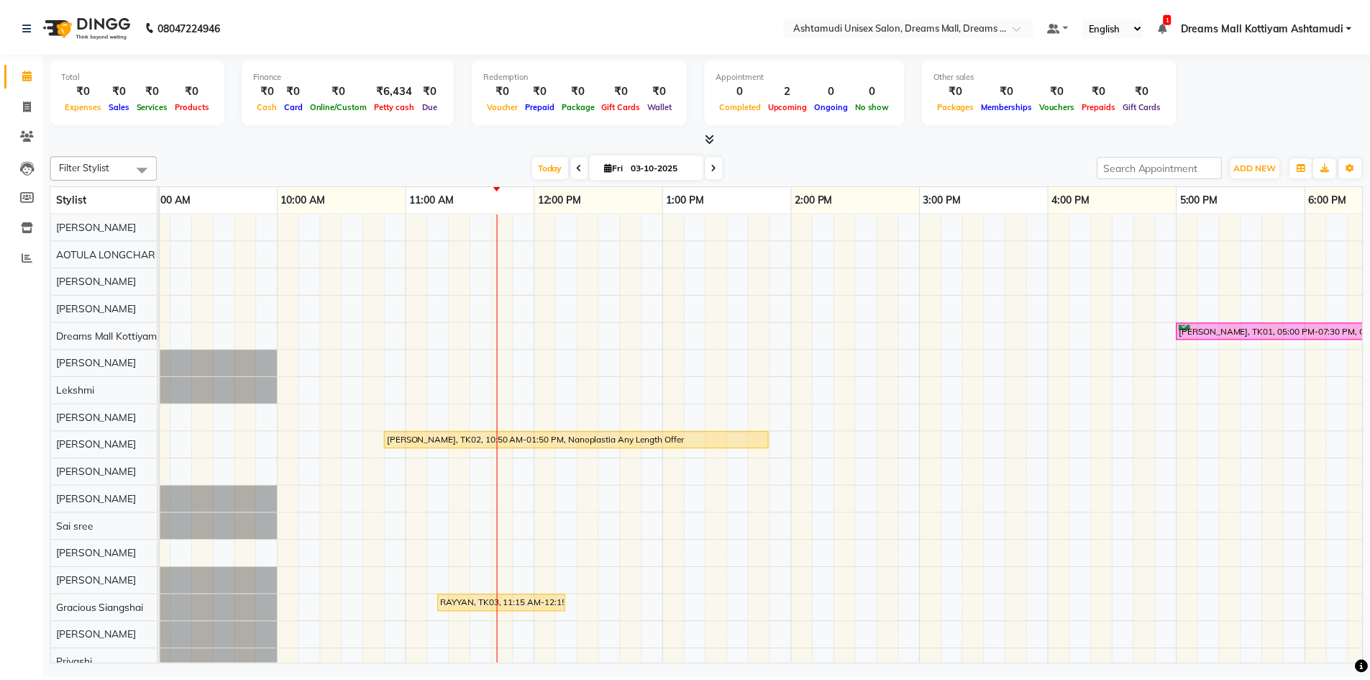
scroll to position [0, 0]
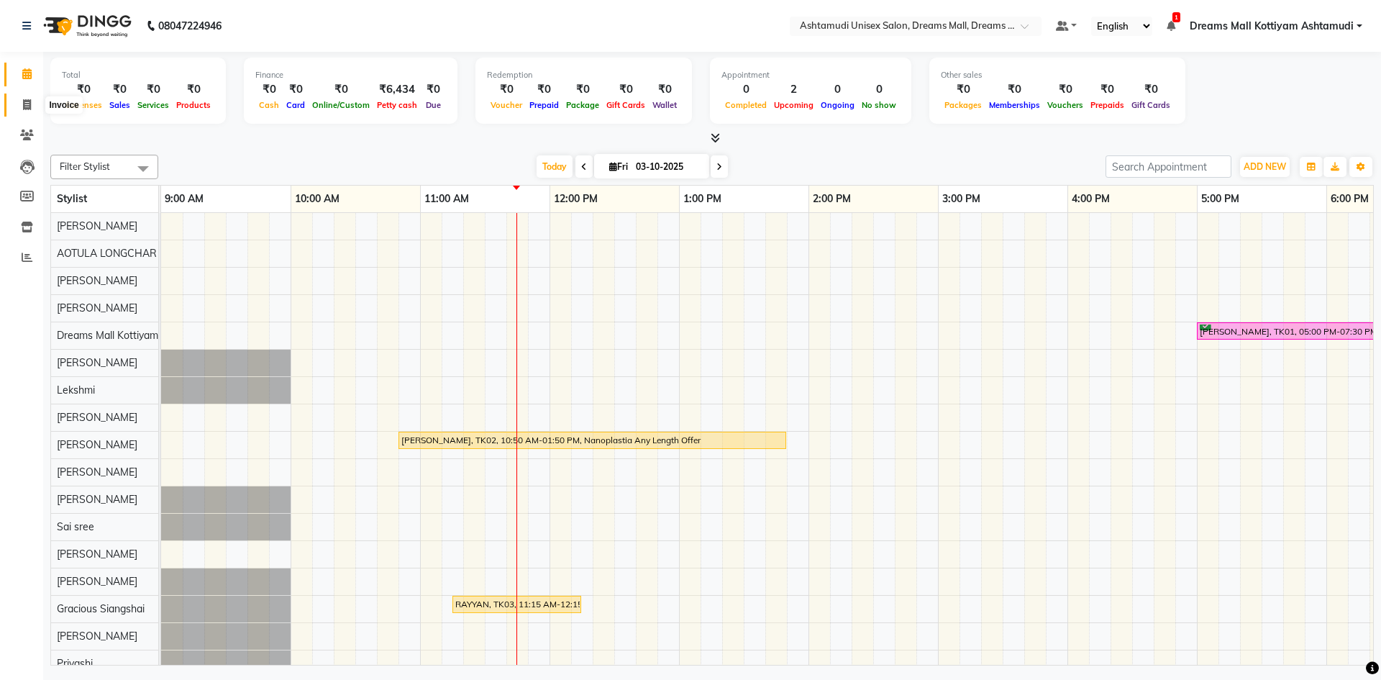
click at [29, 102] on icon at bounding box center [27, 104] width 8 height 11
select select "service"
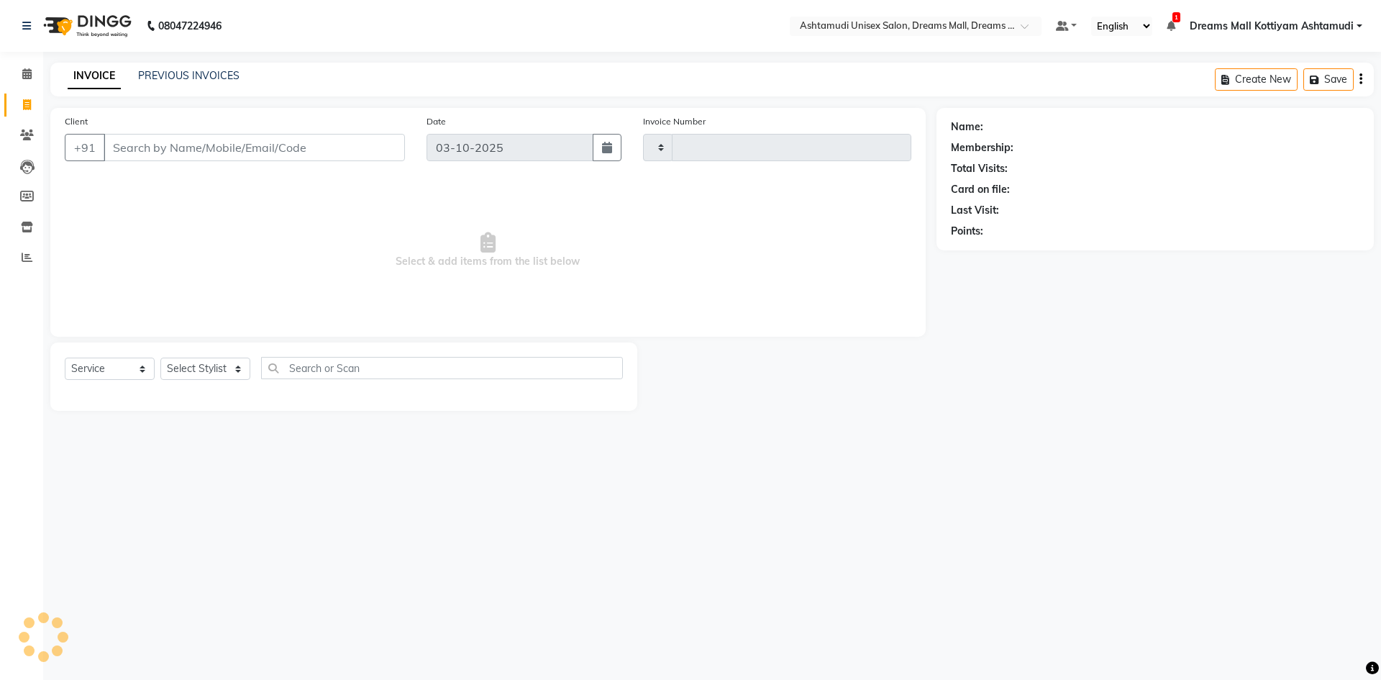
type input "4621"
select select "7264"
click at [261, 371] on select "Select Stylist Adil ANJANA AOTULA LONGCHAR ARUN VASUDEV BIKI SARKI BINU SHERPA …" at bounding box center [215, 368] width 111 height 22
select select "86170"
click at [160, 357] on select "Select Stylist Adil ANJANA AOTULA LONGCHAR ARUN VASUDEV BIKI SARKI BINU SHERPA …" at bounding box center [215, 368] width 111 height 22
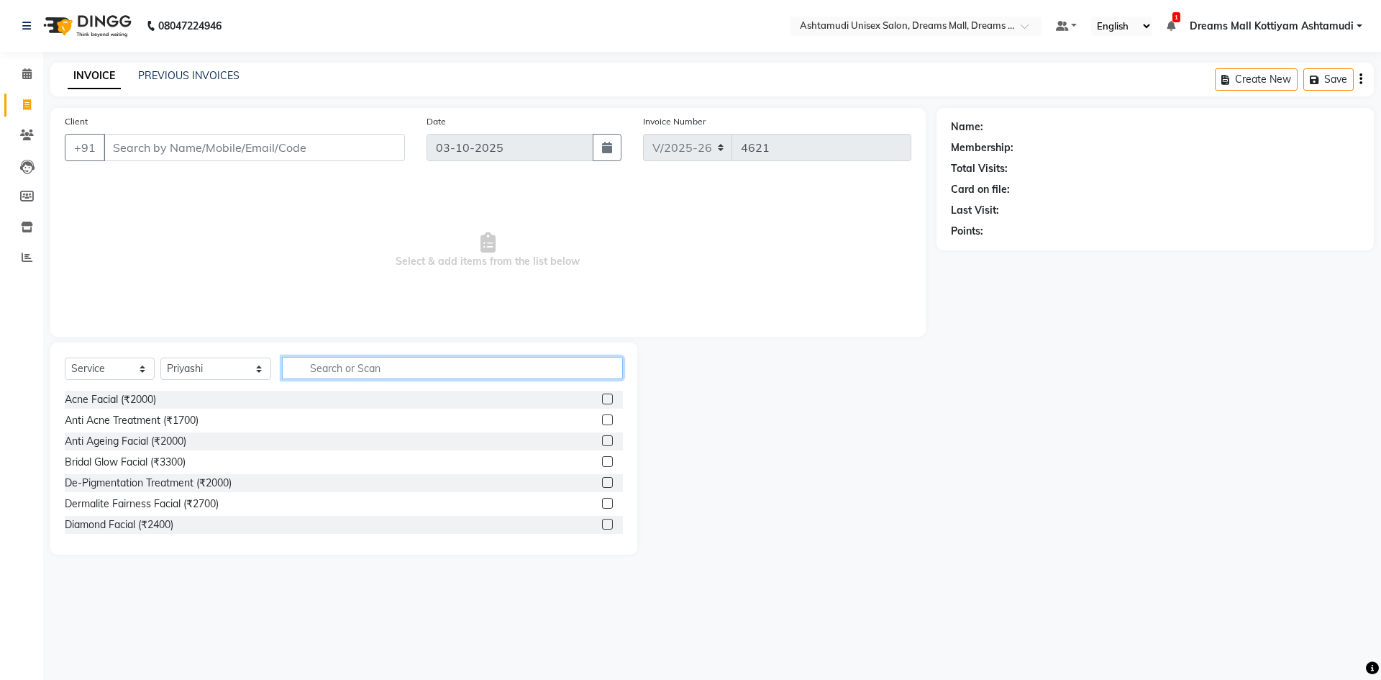
click at [379, 377] on input "text" at bounding box center [452, 368] width 341 height 22
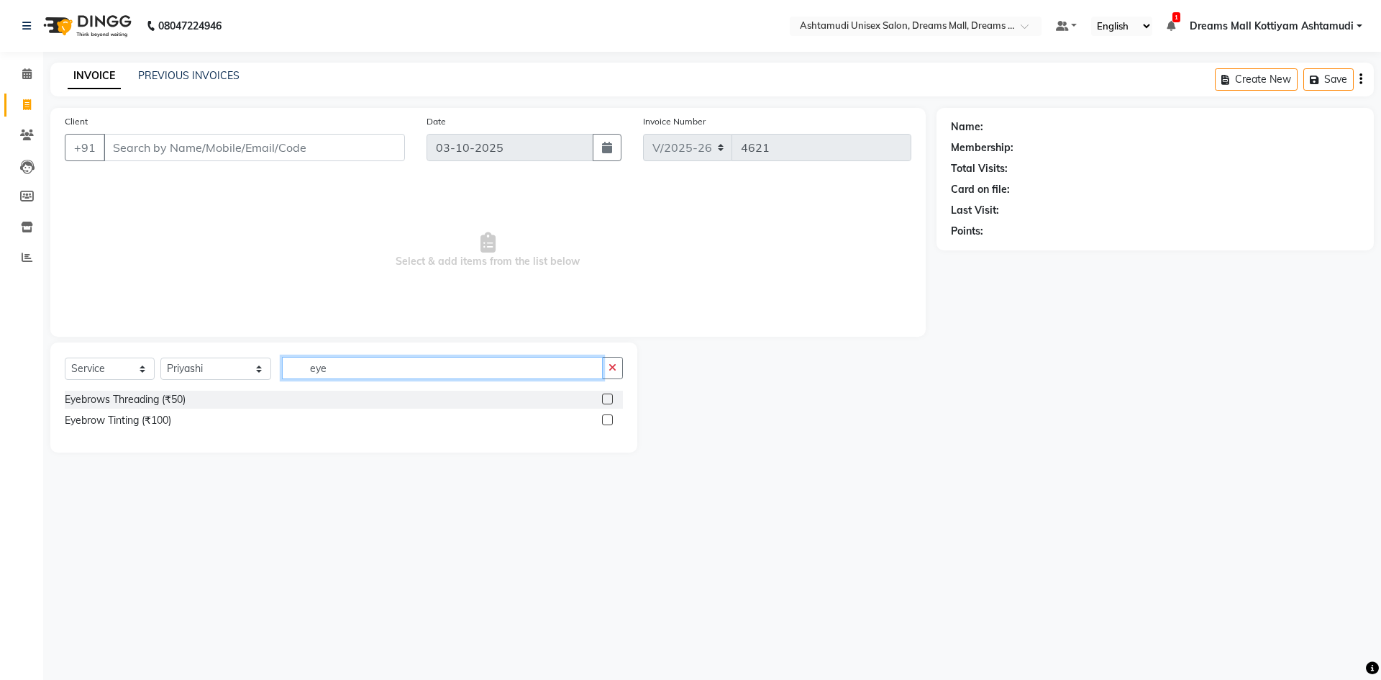
type input "eye"
click at [611, 396] on label at bounding box center [607, 398] width 11 height 11
click at [611, 396] on input "checkbox" at bounding box center [606, 399] width 9 height 9
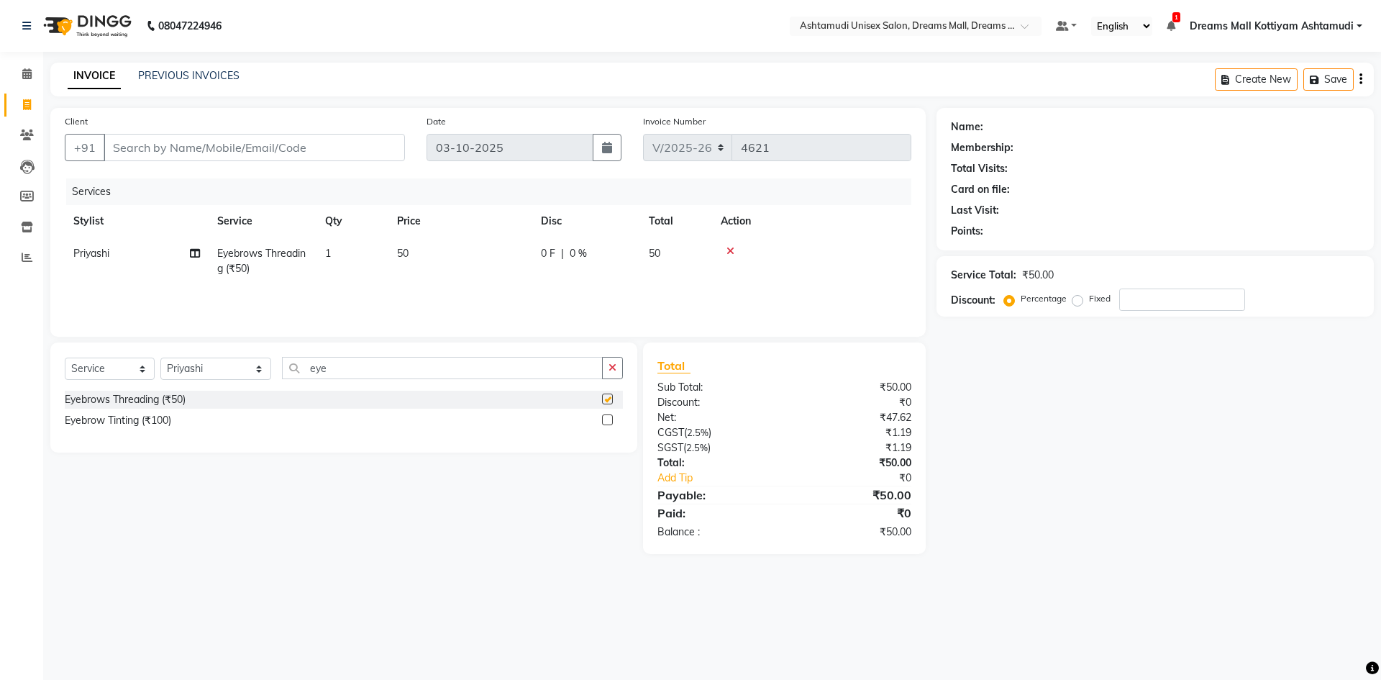
checkbox input "false"
click at [188, 143] on input "Client" at bounding box center [254, 147] width 301 height 27
type input "9"
type input "0"
type input "9400101534"
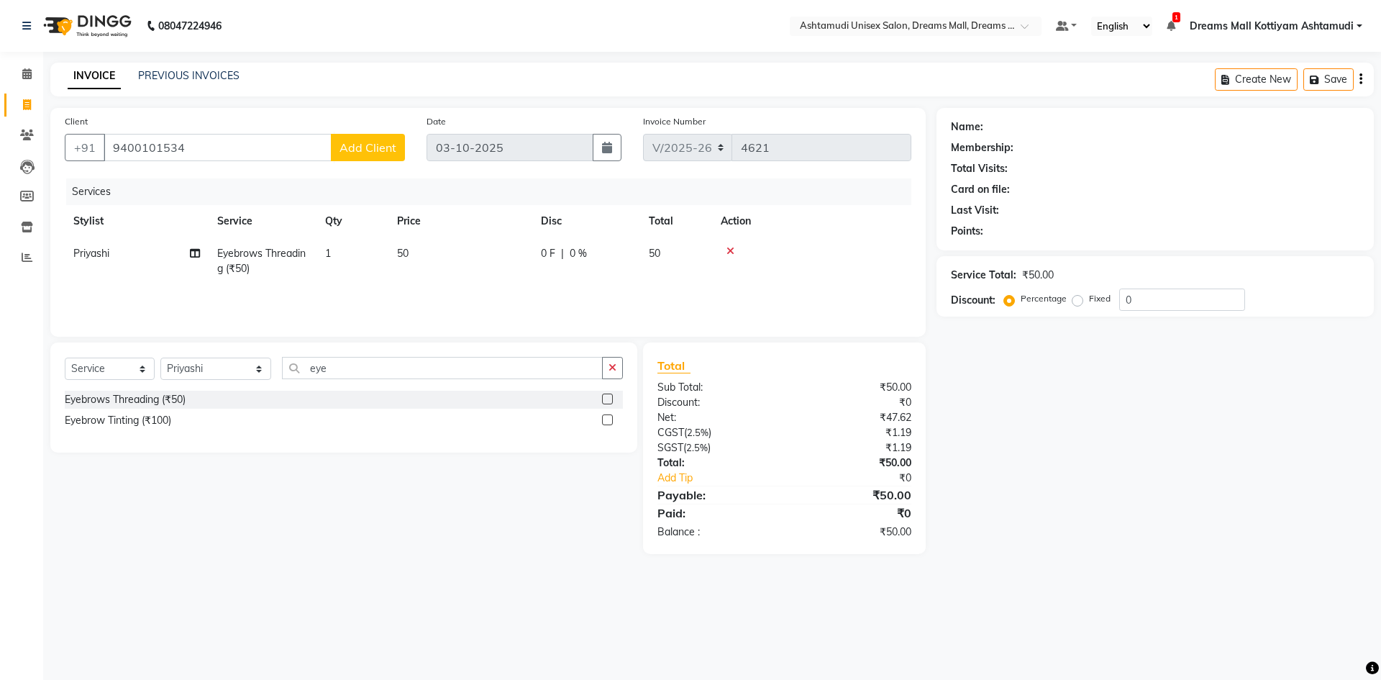
click at [364, 143] on span "Add Client" at bounding box center [367, 147] width 57 height 14
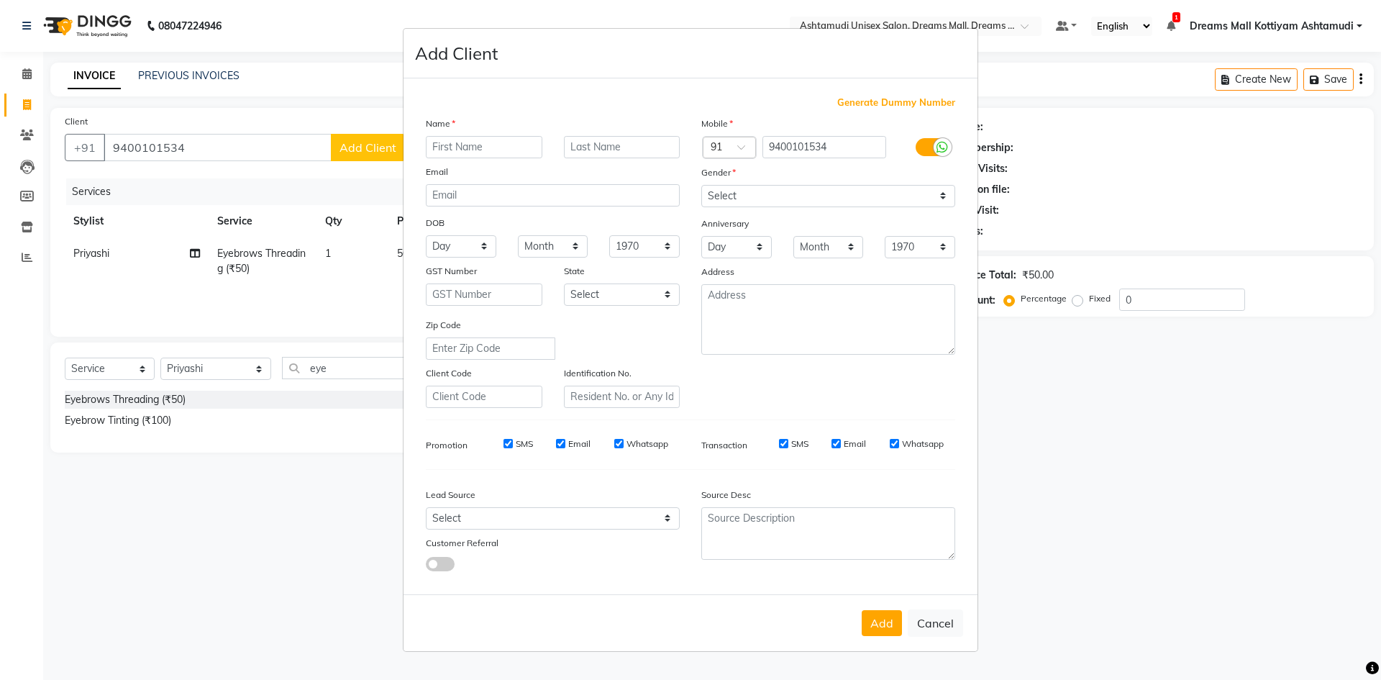
click at [530, 141] on input "text" at bounding box center [484, 147] width 117 height 22
type input "n"
type input "NEENA"
click at [941, 194] on select "Select Male Female Other Prefer Not To Say" at bounding box center [828, 196] width 254 height 22
select select "female"
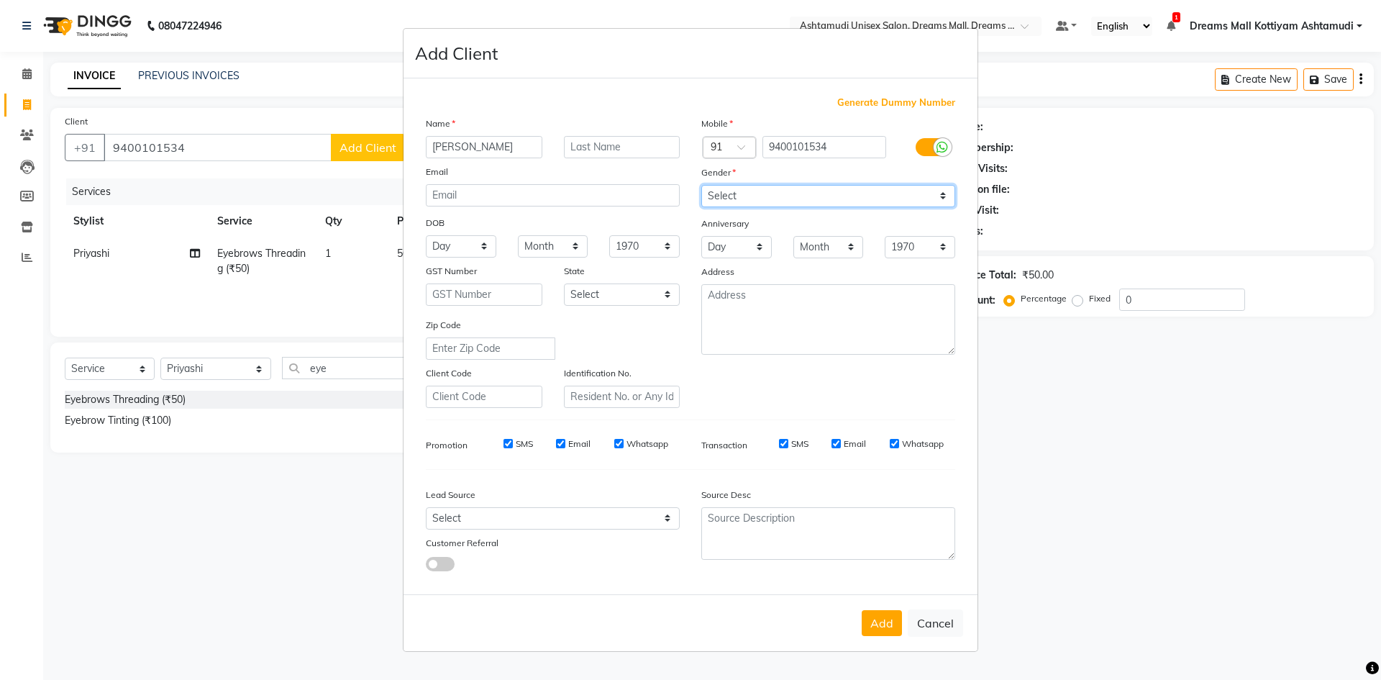
click at [701, 185] on select "Select Male Female Other Prefer Not To Say" at bounding box center [828, 196] width 254 height 22
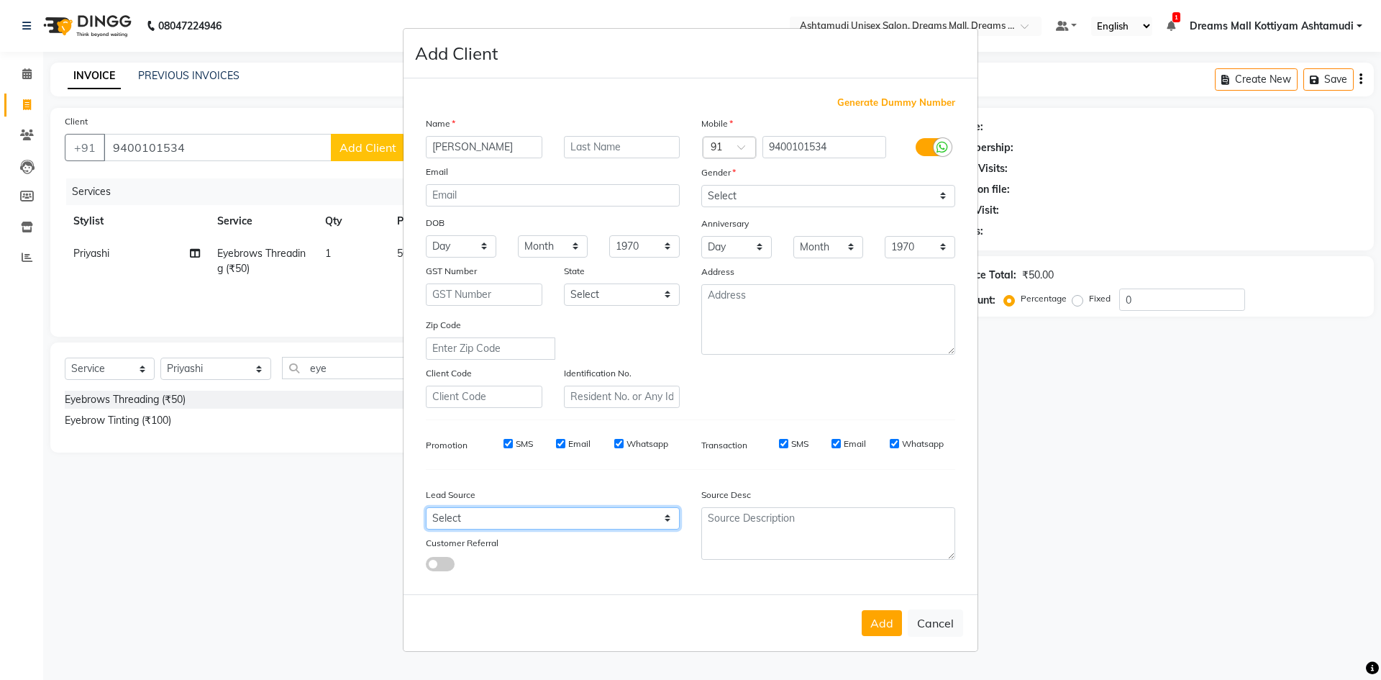
click at [540, 523] on select "Select Walk-in Referral Internet Friend Word of Mouth Advertisement Facebook Ju…" at bounding box center [553, 518] width 254 height 22
select select "49875"
click at [426, 507] on select "Select Walk-in Referral Internet Friend Word of Mouth Advertisement Facebook Ju…" at bounding box center [553, 518] width 254 height 22
click at [890, 627] on button "Add" at bounding box center [882, 623] width 40 height 26
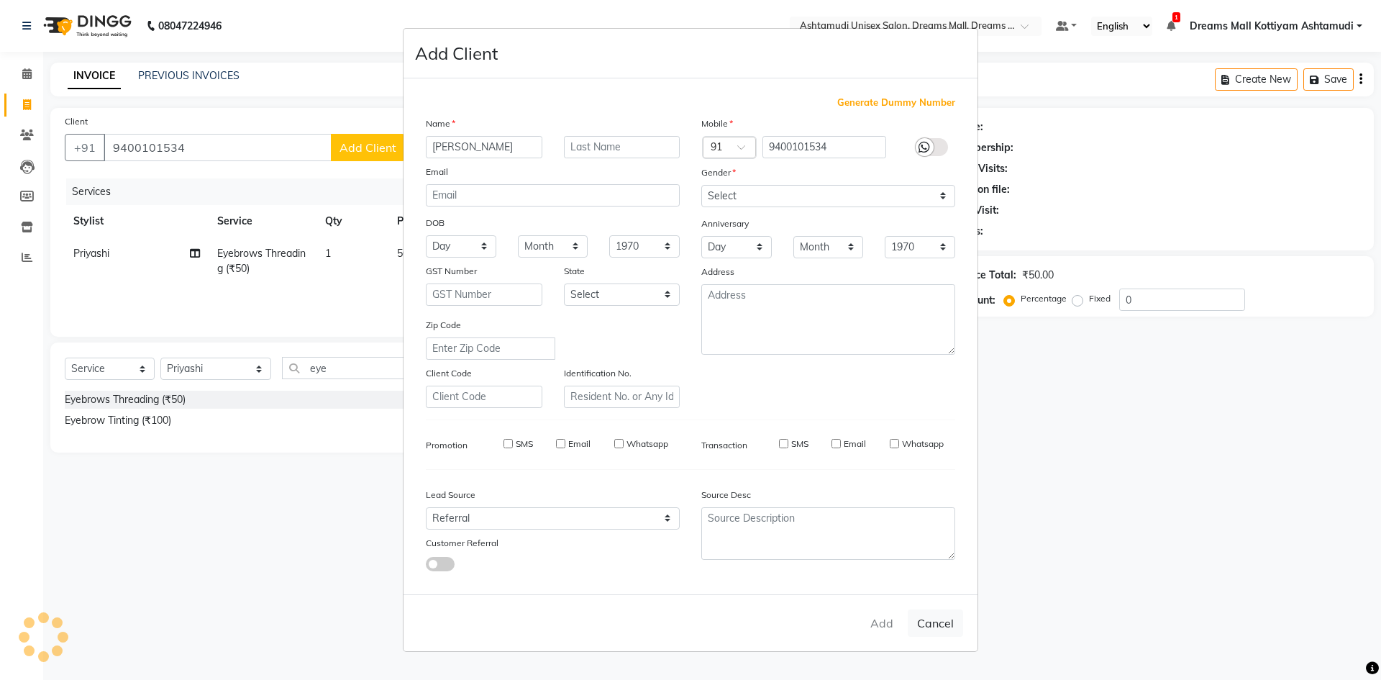
select select
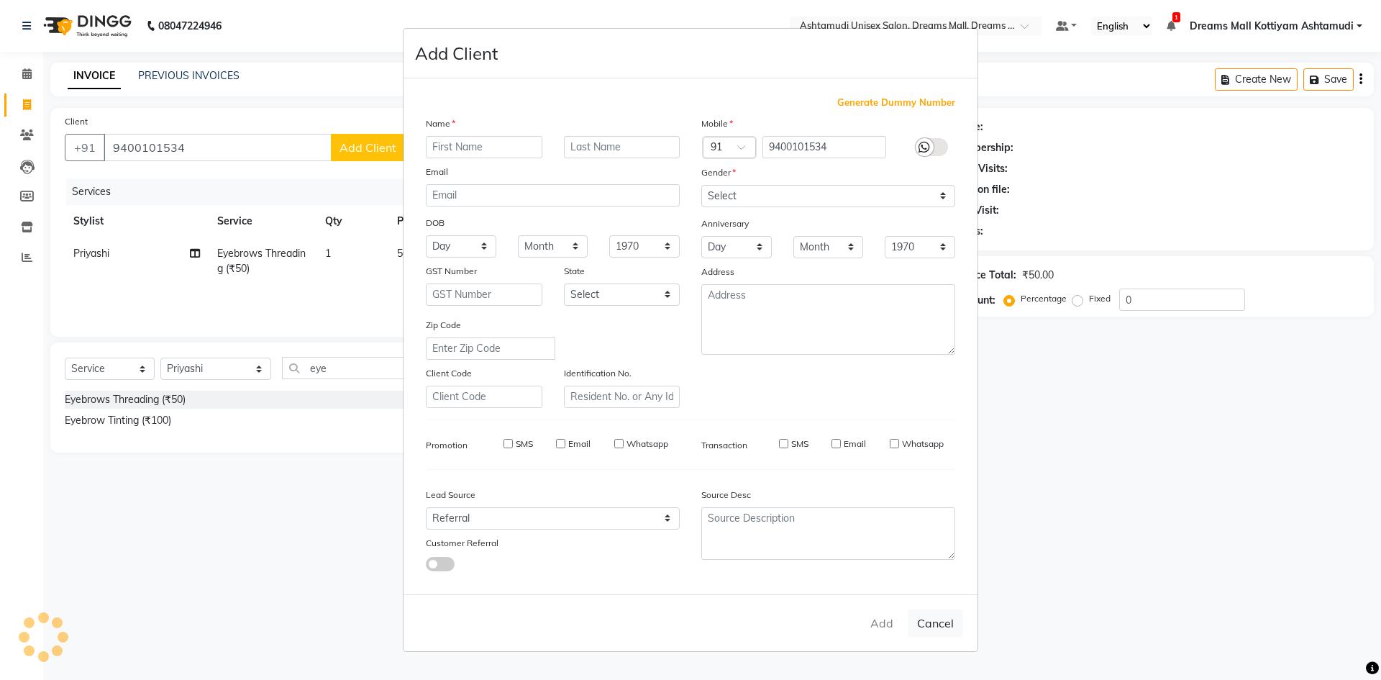
select select
checkbox input "false"
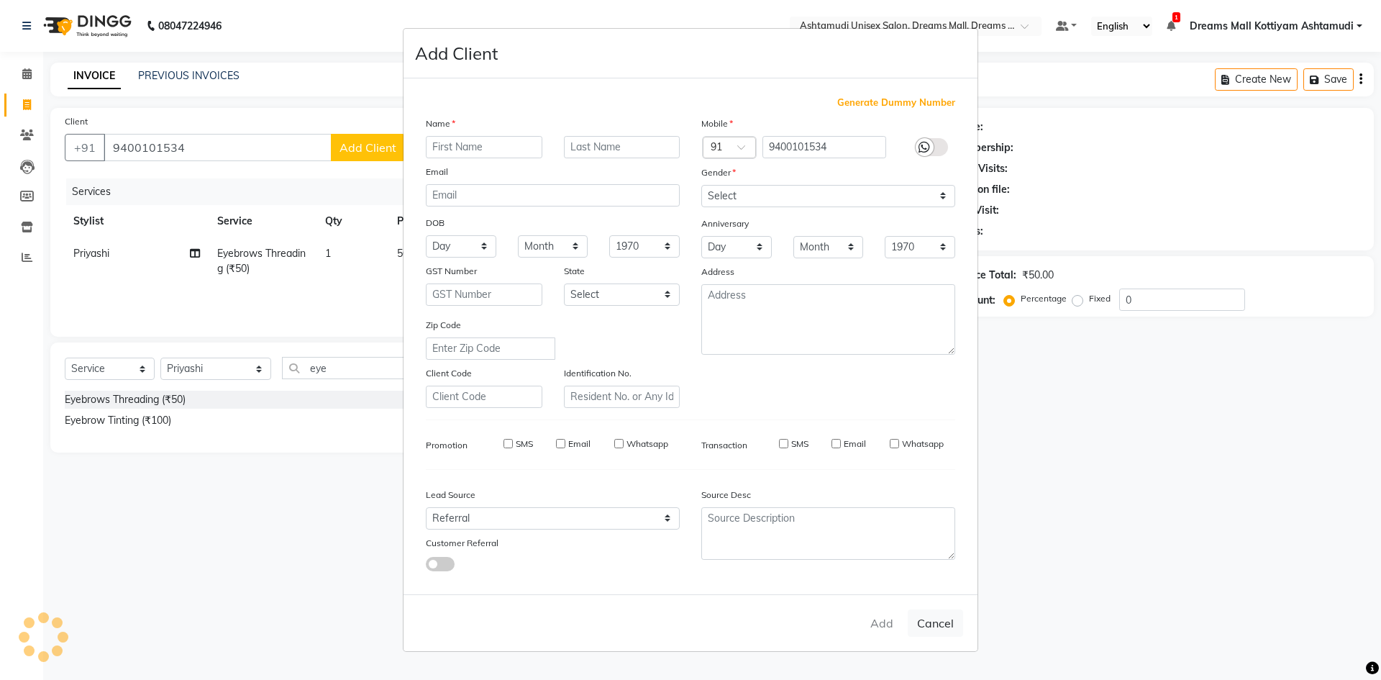
checkbox input "false"
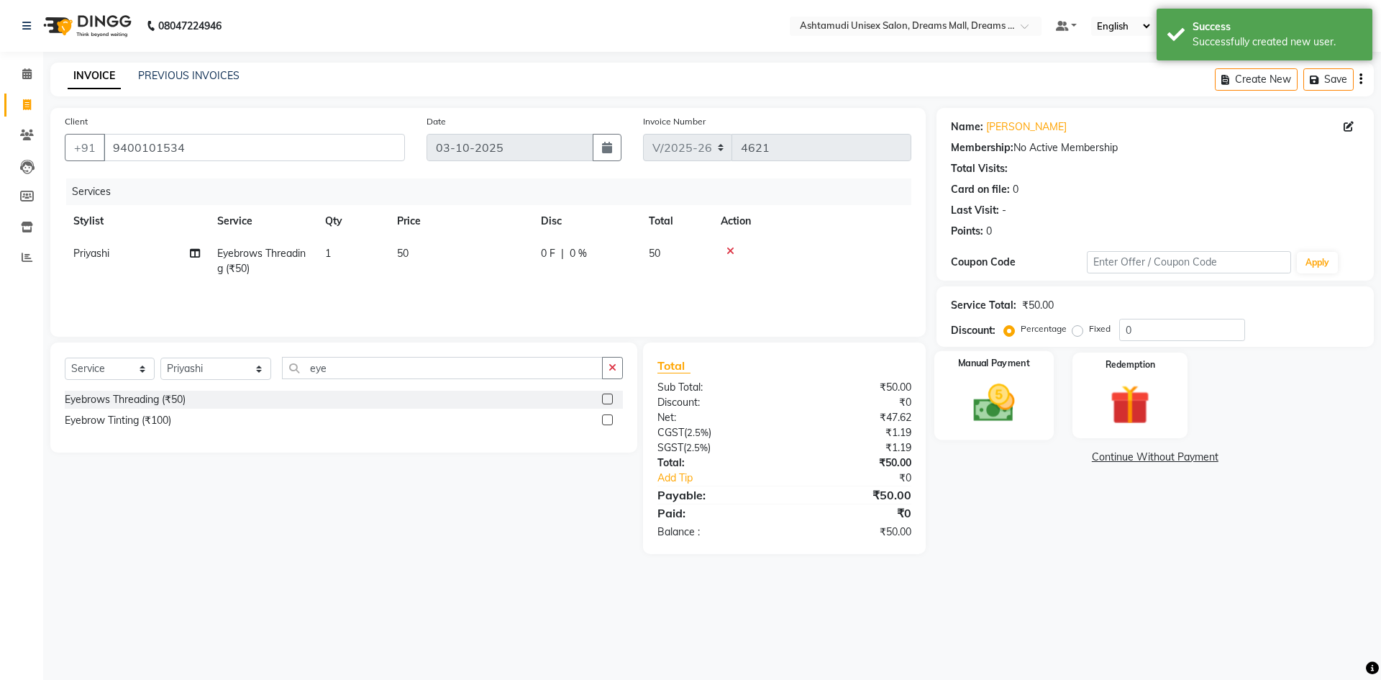
click at [988, 412] on img at bounding box center [993, 402] width 67 height 47
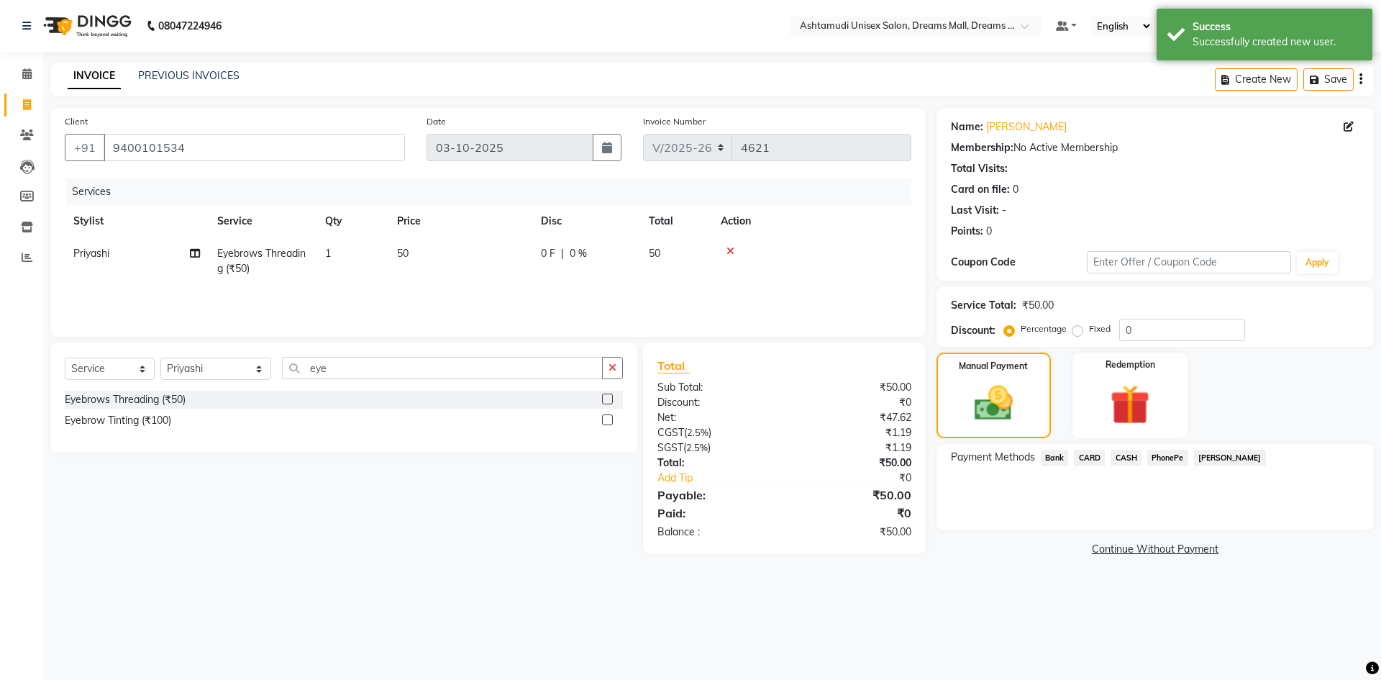
click at [1125, 457] on span "CASH" at bounding box center [1125, 457] width 31 height 17
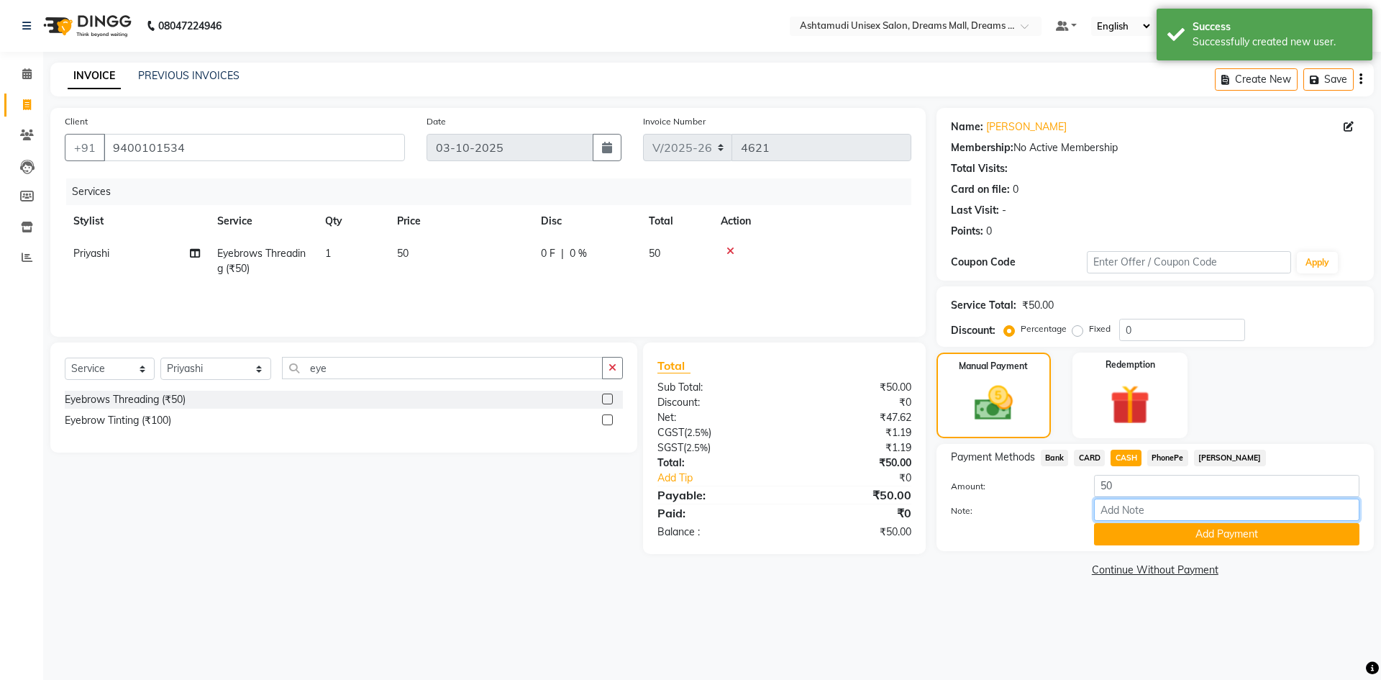
click at [1141, 510] on input "Note:" at bounding box center [1226, 509] width 265 height 22
type input "soorya"
click at [1178, 531] on button "Add Payment" at bounding box center [1226, 534] width 265 height 22
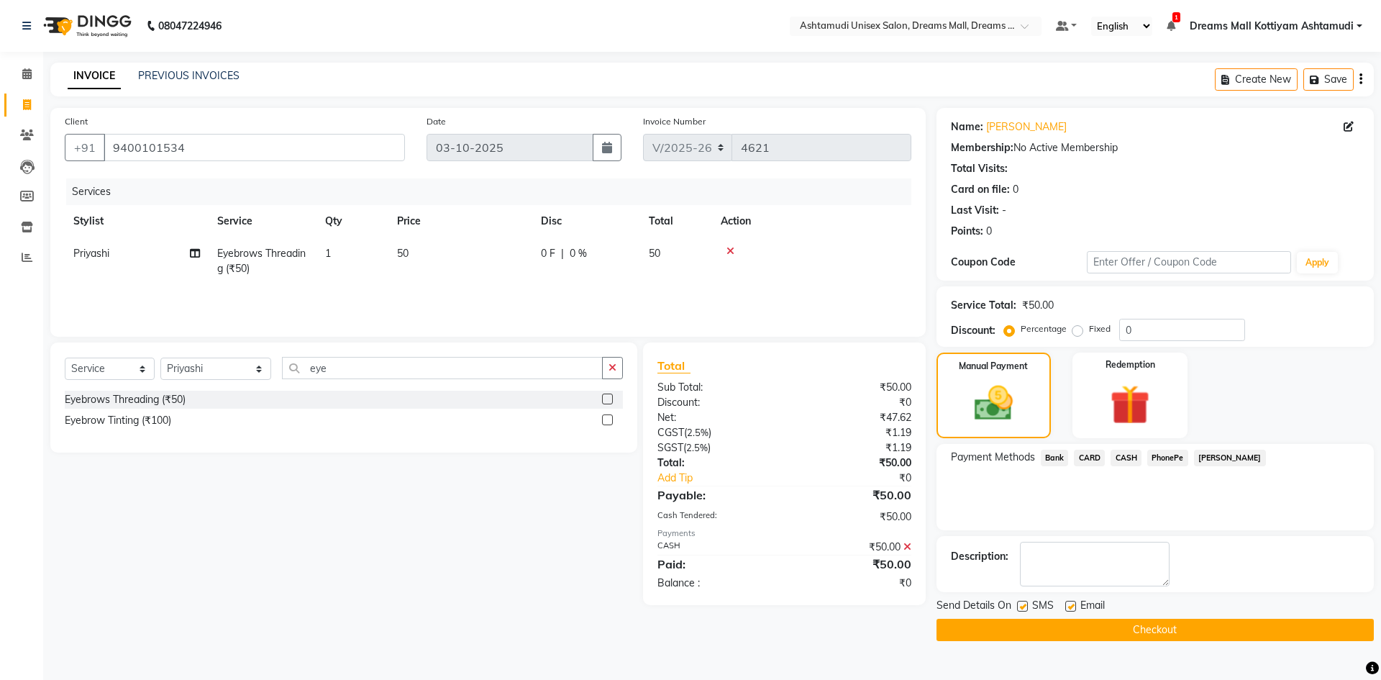
click at [1161, 623] on button "Checkout" at bounding box center [1154, 629] width 437 height 22
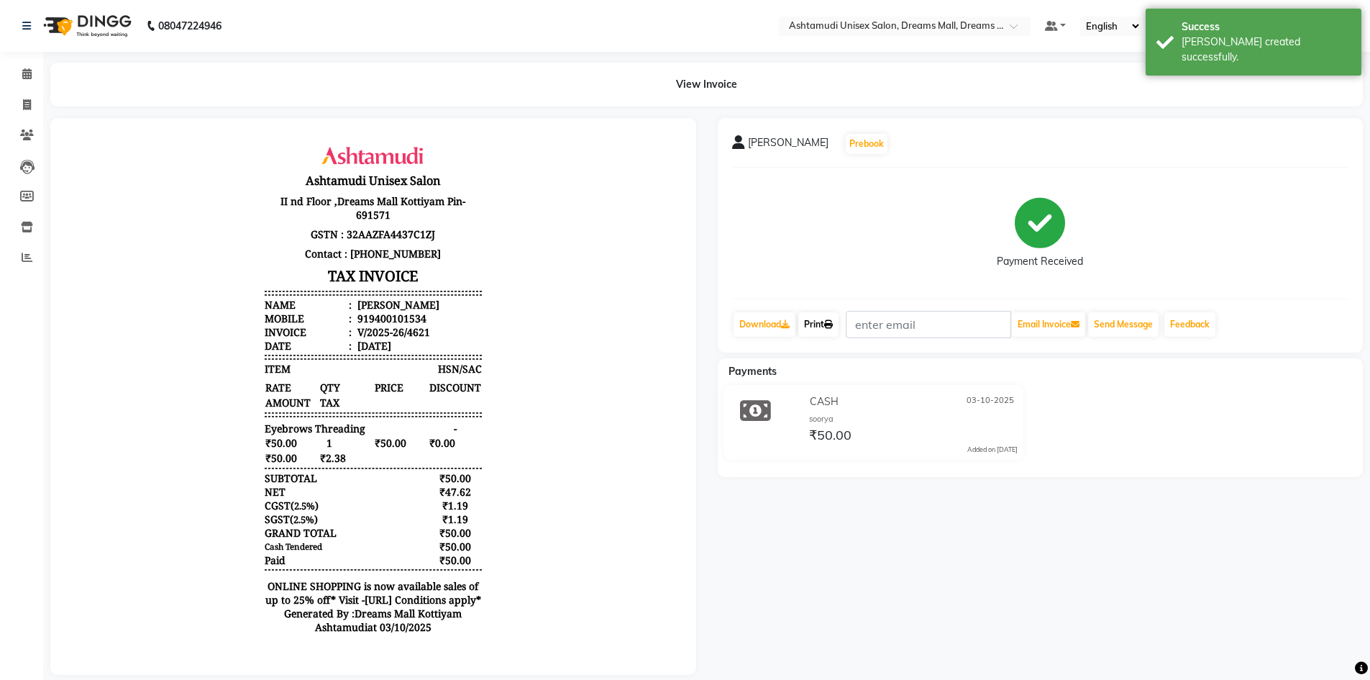
click at [822, 328] on link "Print" at bounding box center [818, 324] width 40 height 24
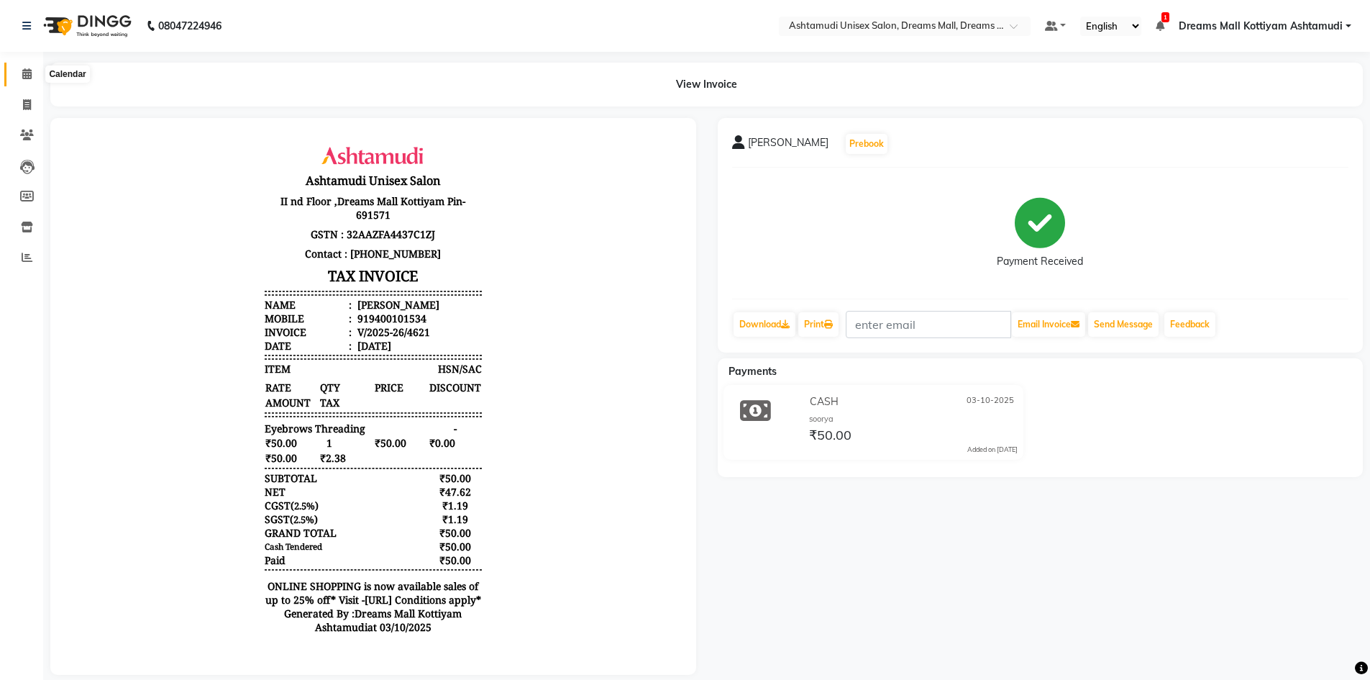
click at [26, 70] on icon at bounding box center [26, 73] width 9 height 11
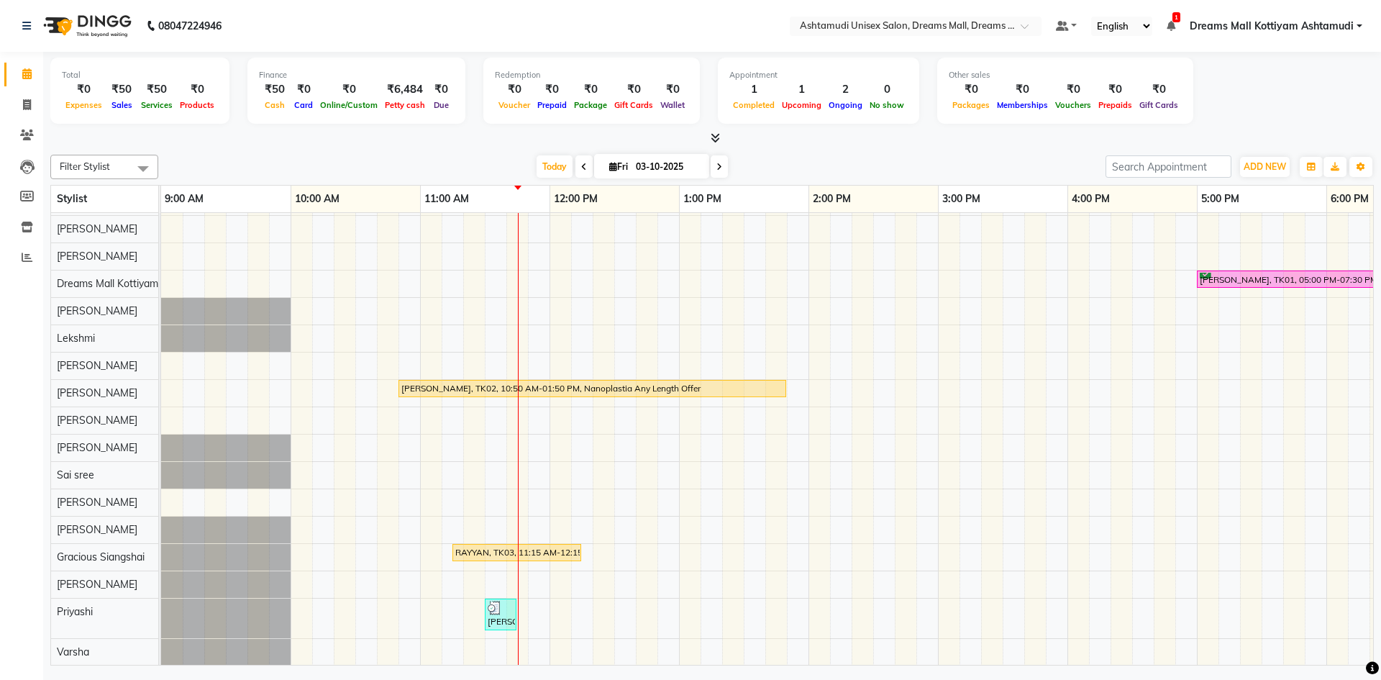
scroll to position [63, 0]
click at [1251, 165] on span "ADD NEW" at bounding box center [1264, 166] width 42 height 11
click at [1215, 216] on link "Add Invoice" at bounding box center [1232, 213] width 114 height 19
select select "service"
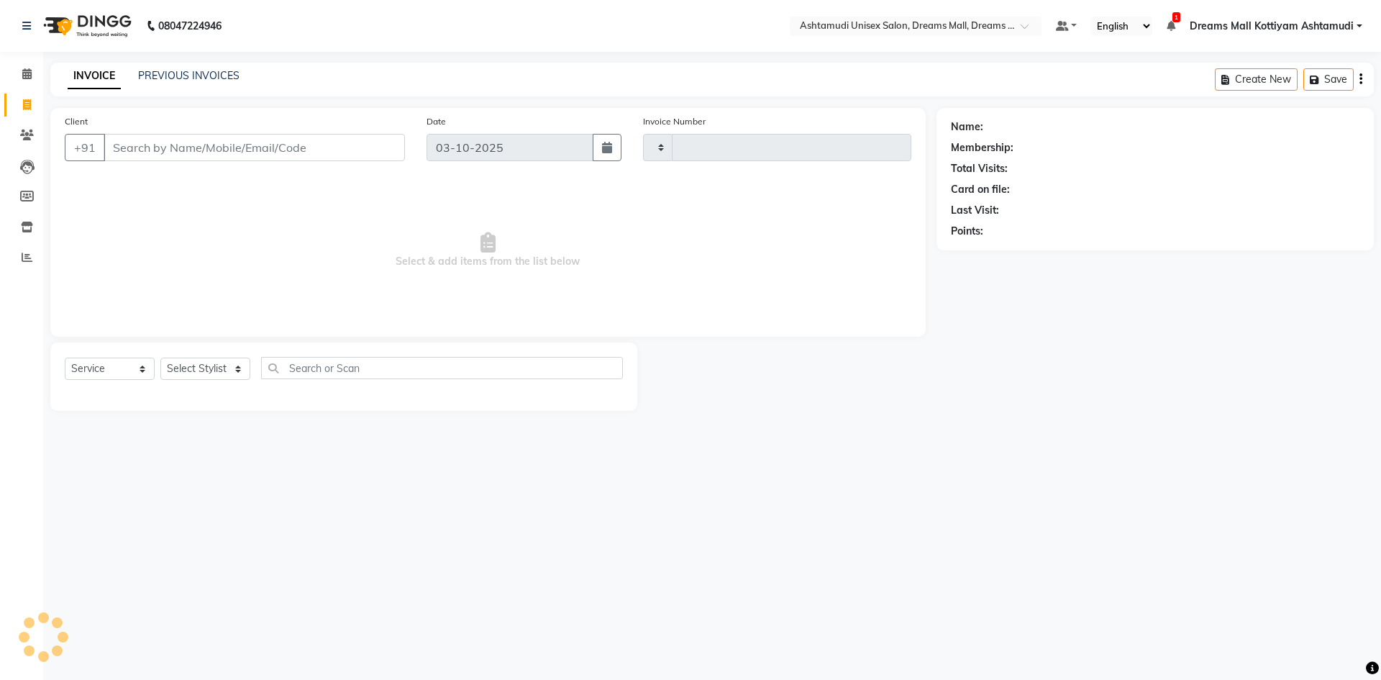
type input "4622"
select select "7264"
click at [228, 145] on input "Client" at bounding box center [254, 147] width 301 height 27
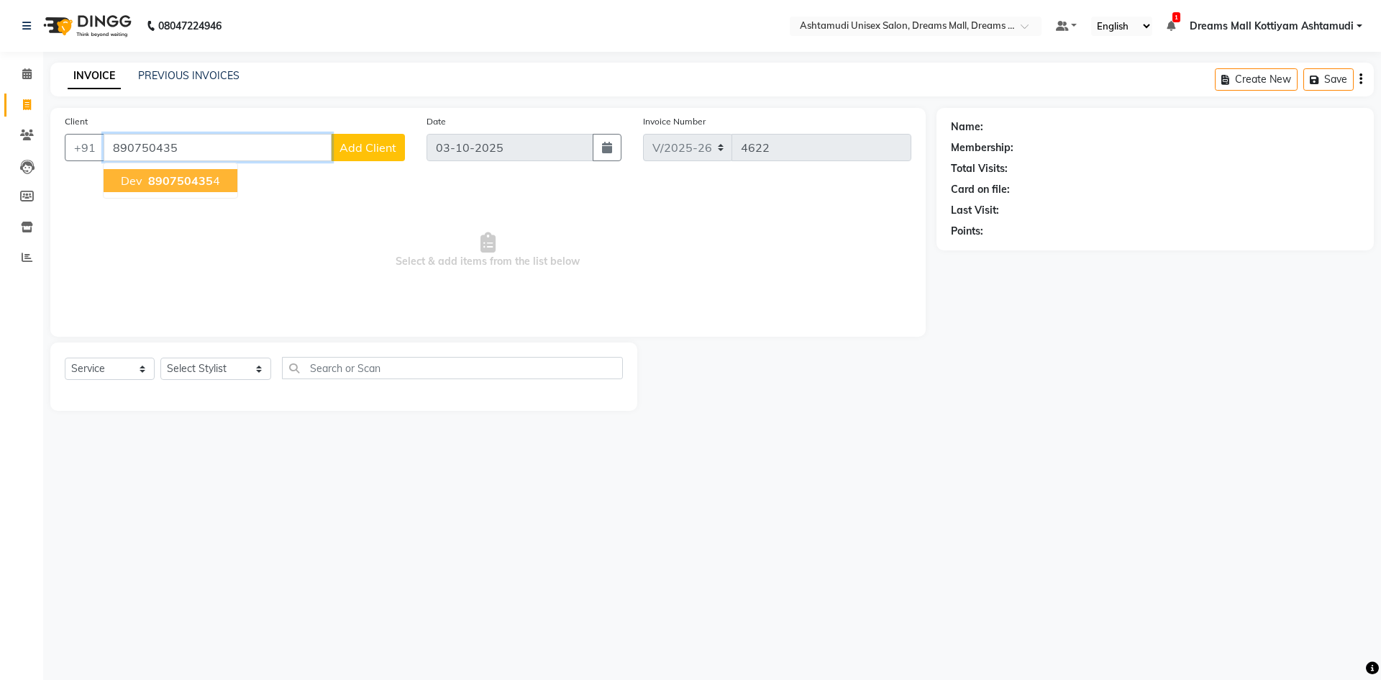
click at [183, 187] on span "890750435" at bounding box center [180, 180] width 65 height 14
type input "8907504354"
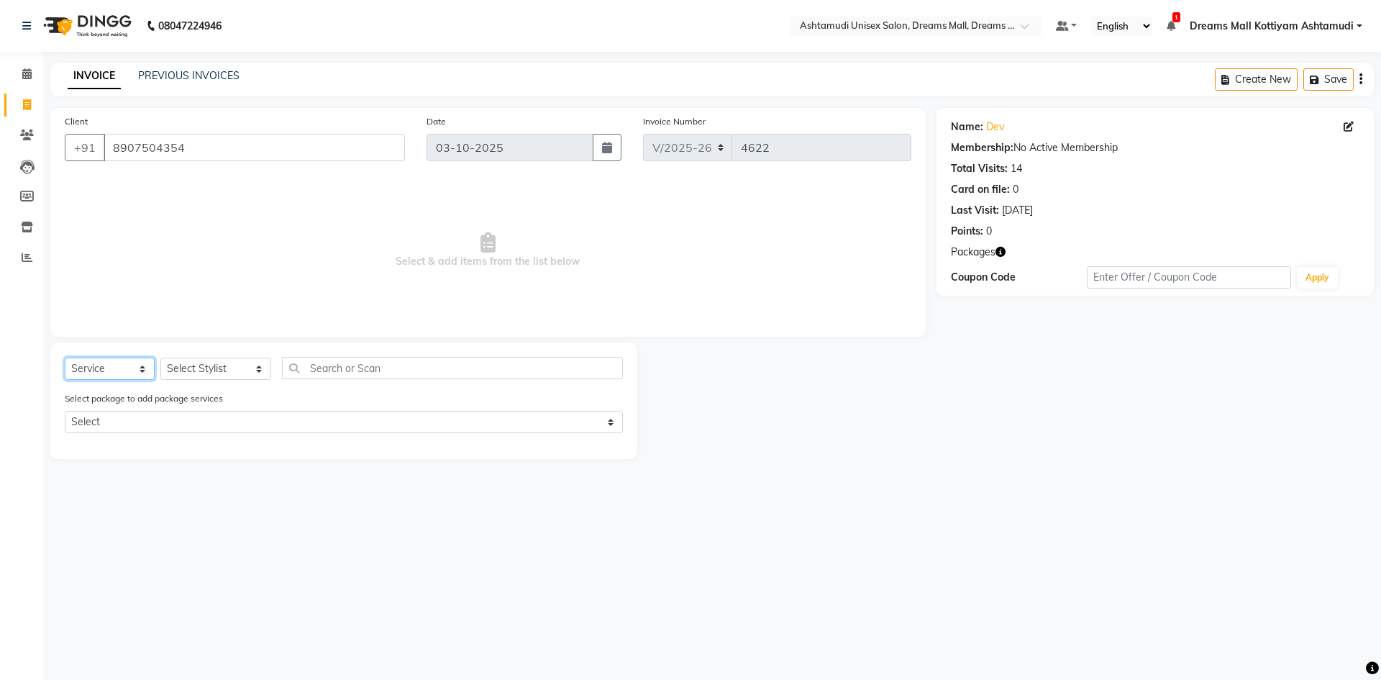
click at [122, 368] on select "Select Service Product Membership Package Voucher Prepaid Gift Card" at bounding box center [110, 368] width 90 height 22
click at [224, 367] on select "Select Stylist Adil ANJANA AOTULA LONGCHAR ARUN VASUDEV BIKI SARKI BINU SHERPA …" at bounding box center [215, 368] width 111 height 22
select select "72578"
click at [160, 357] on select "Select Stylist Adil ANJANA AOTULA LONGCHAR ARUN VASUDEV BIKI SARKI BINU SHERPA …" at bounding box center [215, 368] width 111 height 22
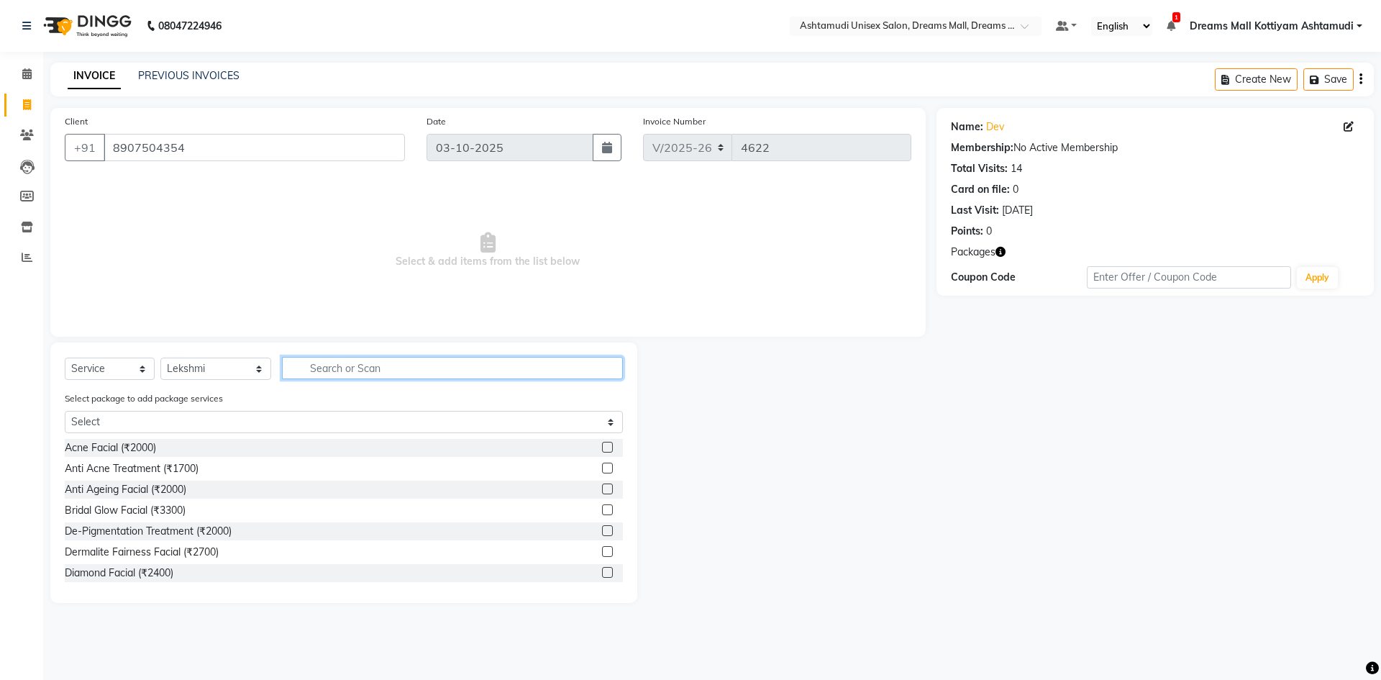
click at [383, 377] on input "text" at bounding box center [452, 368] width 341 height 22
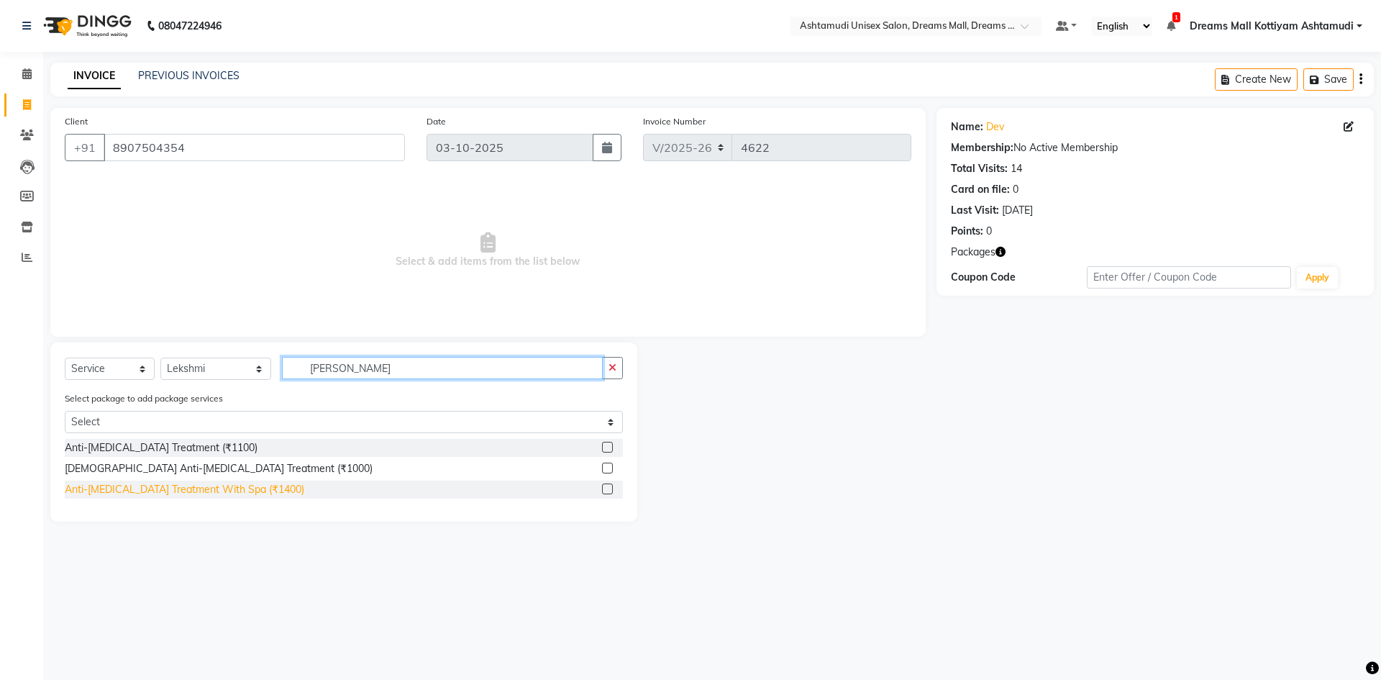
type input "DAN"
click at [231, 490] on div "Anti-[MEDICAL_DATA] Treatment With Spa (₹1400)" at bounding box center [184, 489] width 239 height 15
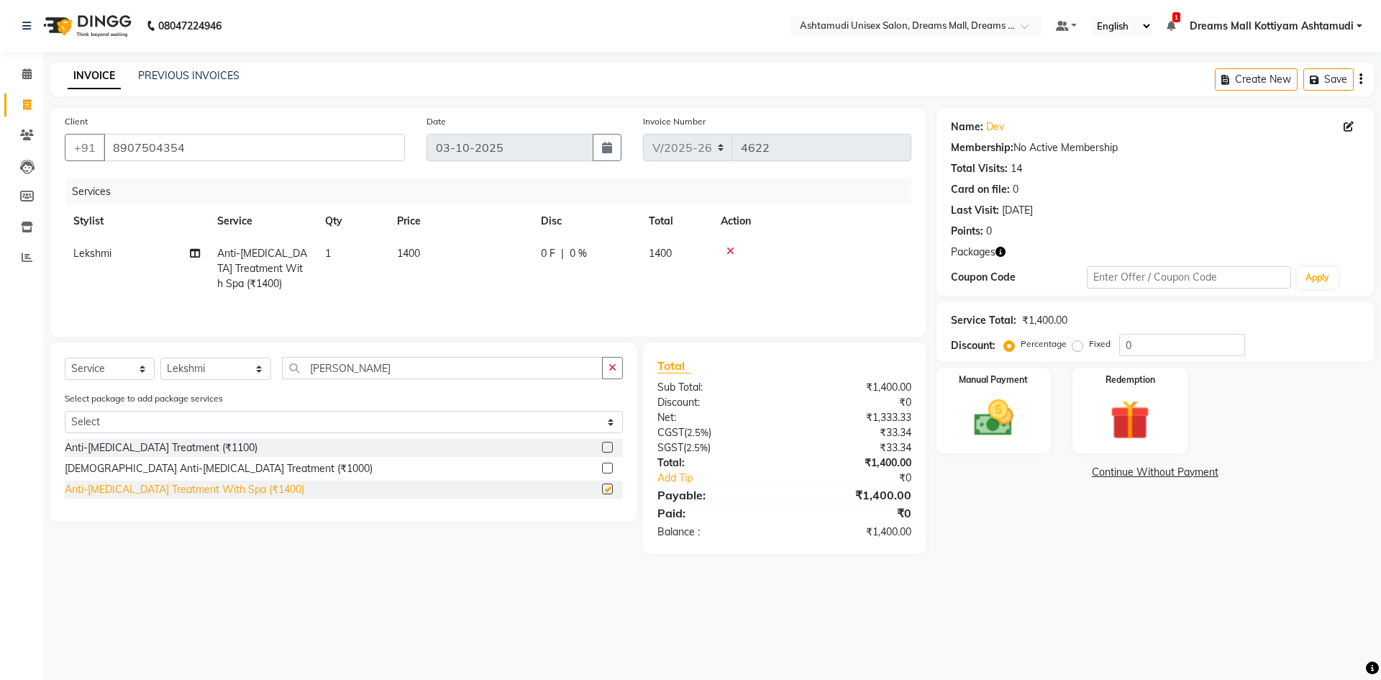
checkbox input "false"
click at [130, 366] on select "Select Service Product Membership Package Voucher Prepaid Gift Card" at bounding box center [110, 368] width 90 height 22
click at [65, 357] on select "Select Service Product Membership Package Voucher Prepaid Gift Card" at bounding box center [110, 368] width 90 height 22
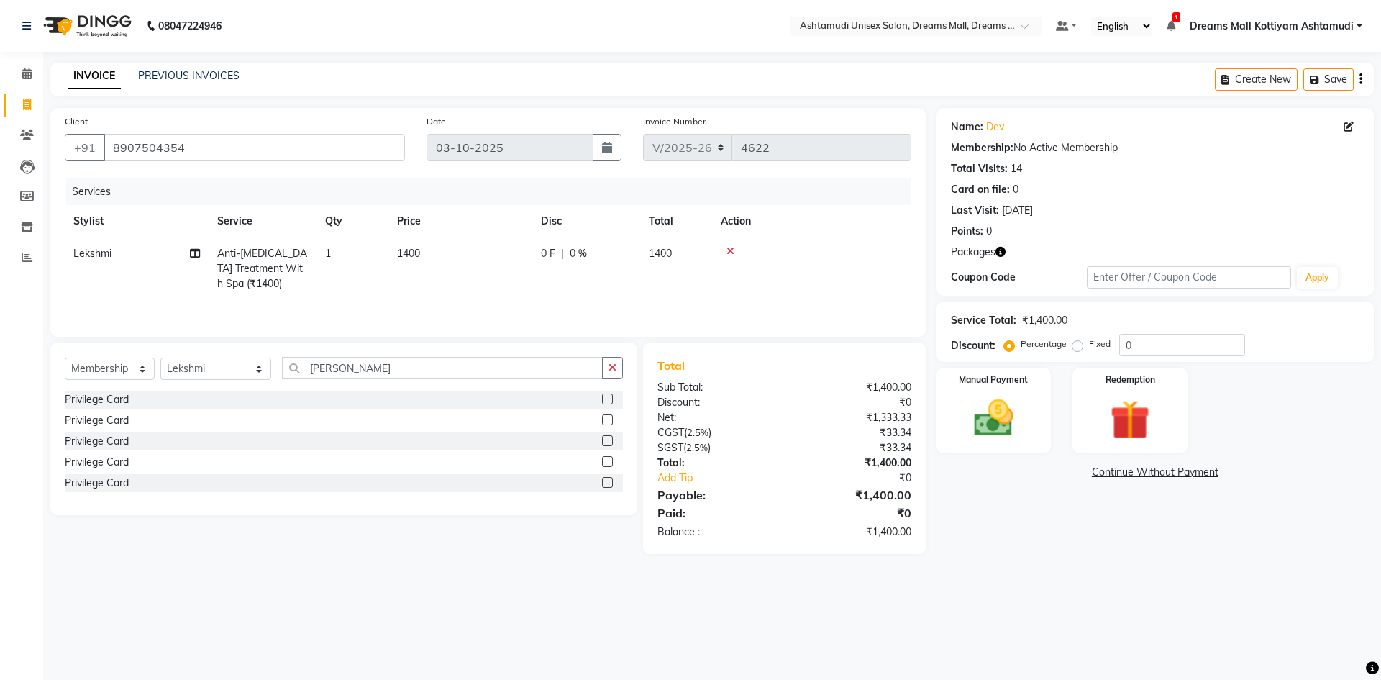
click at [606, 401] on label at bounding box center [607, 398] width 11 height 11
click at [606, 401] on input "checkbox" at bounding box center [606, 399] width 9 height 9
select select "select"
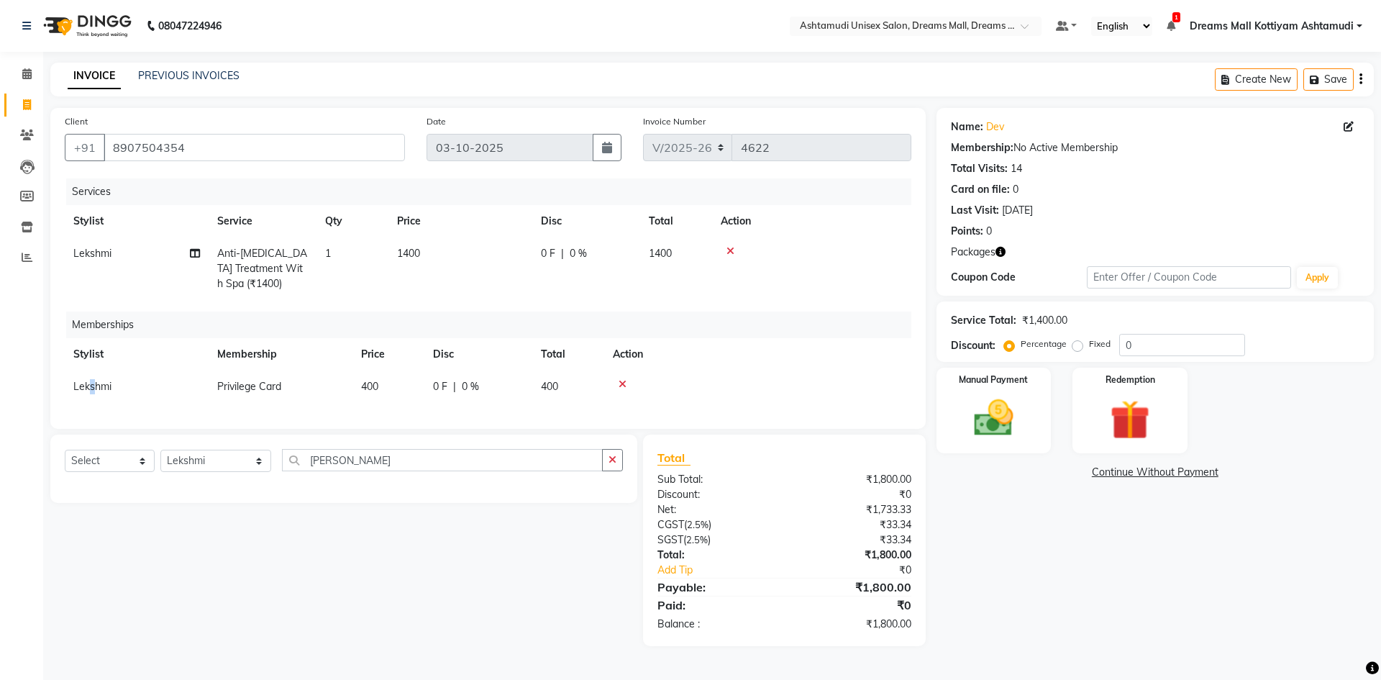
click at [92, 385] on span "Lekshmi" at bounding box center [92, 386] width 38 height 13
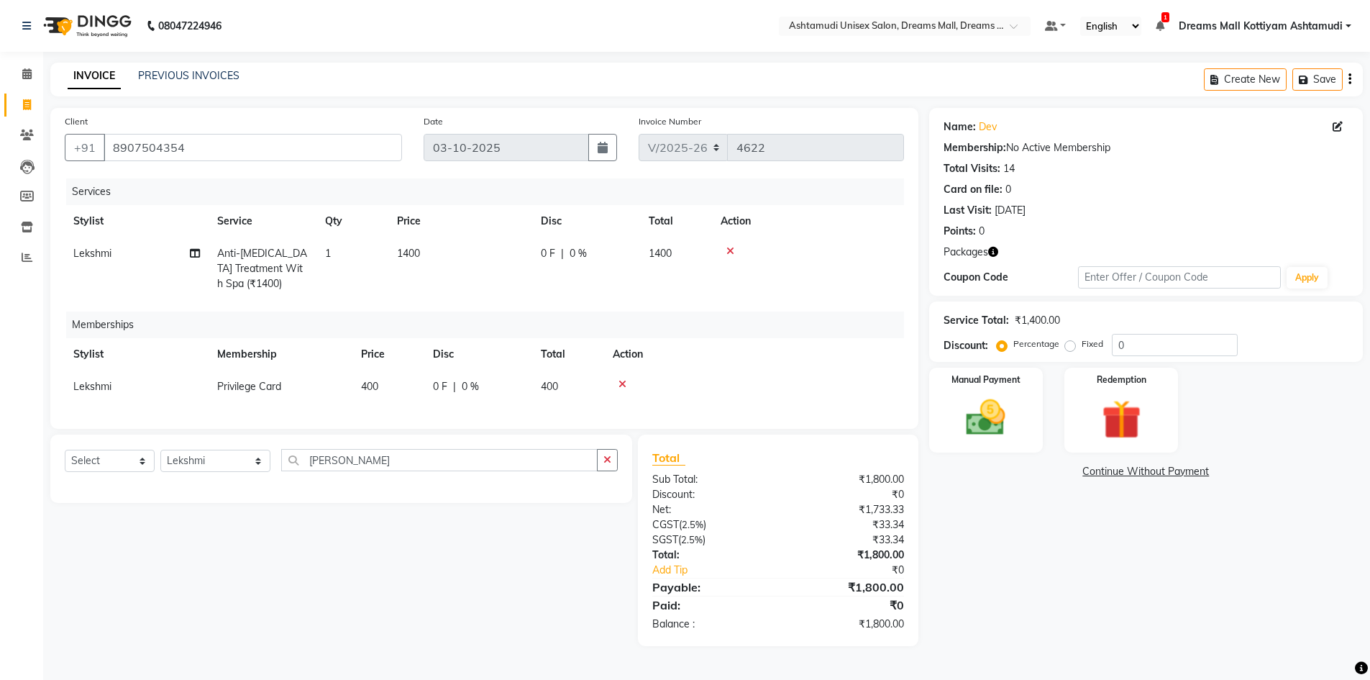
select select "72578"
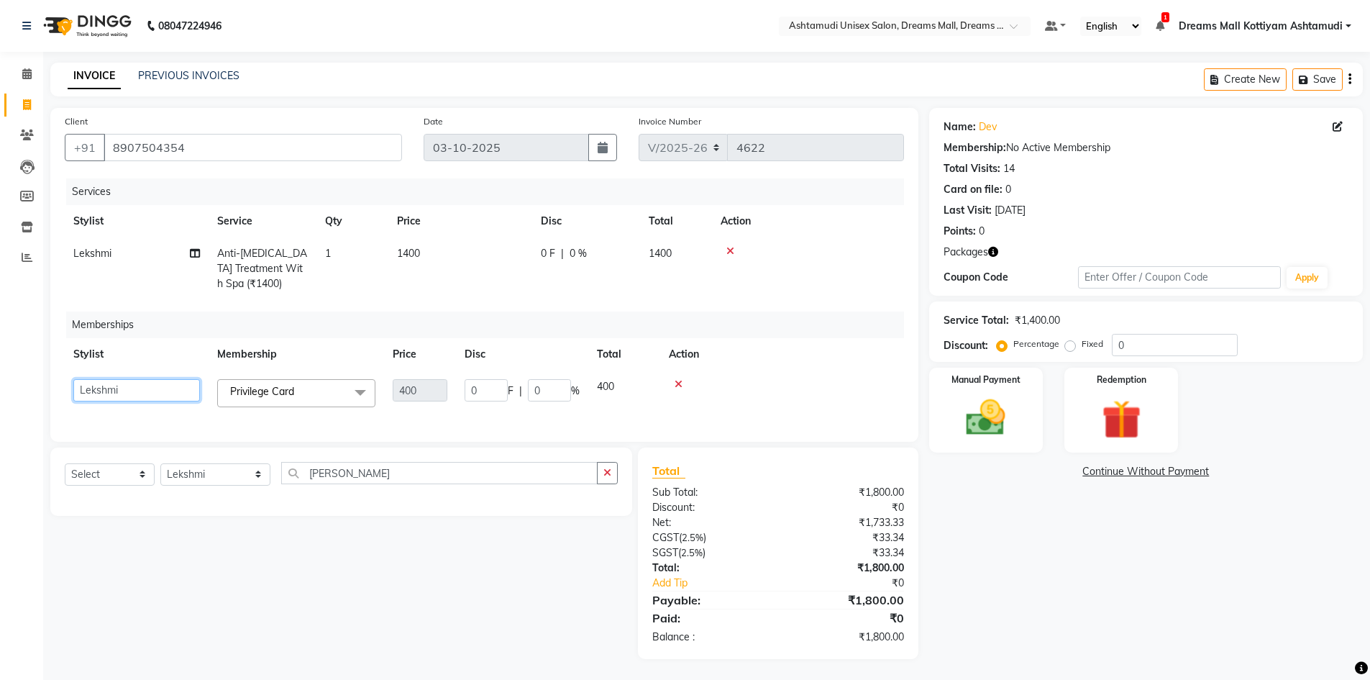
click at [101, 385] on select "Adil ANJANA AOTULA LONGCHAR ARUN VASUDEV BIKI SARKI BINU SHERPA Dreams Mall Kot…" at bounding box center [136, 390] width 127 height 22
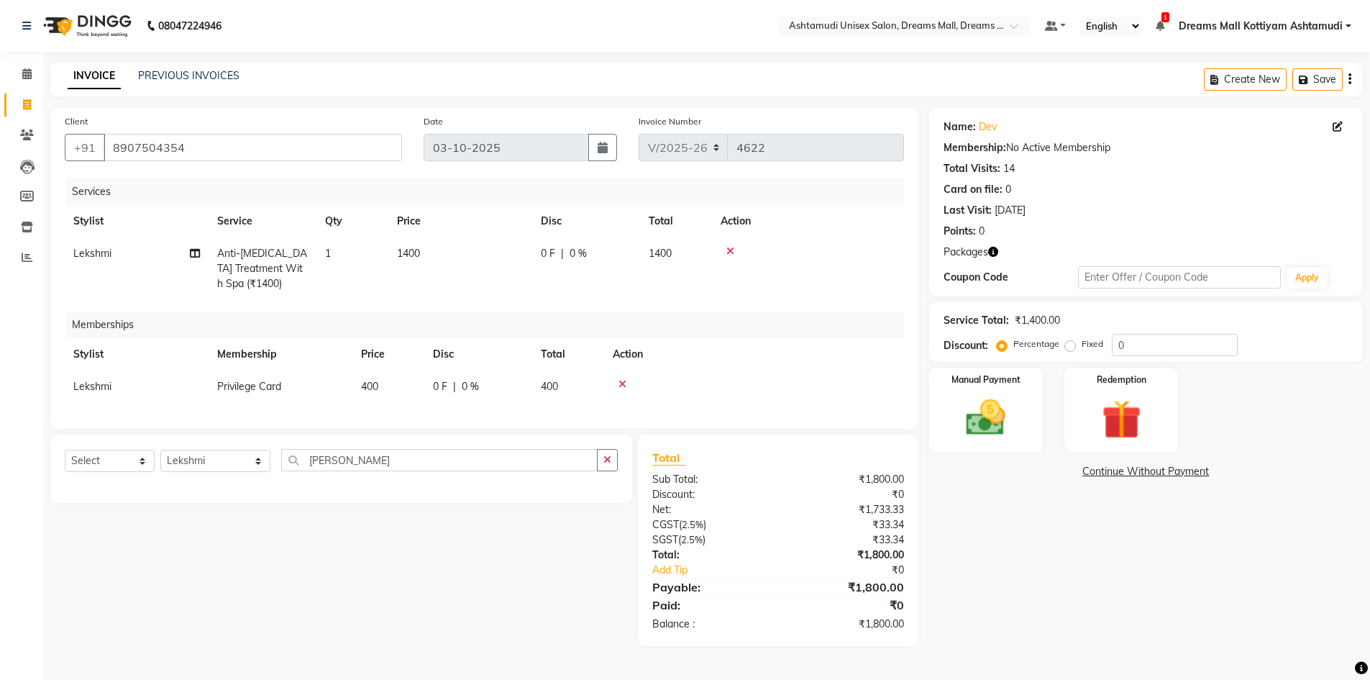
click at [454, 19] on nav "08047224946 Select Location × Ashtamudi Unisex Salon, Dreams Mall, Dreams Mall …" at bounding box center [685, 26] width 1370 height 52
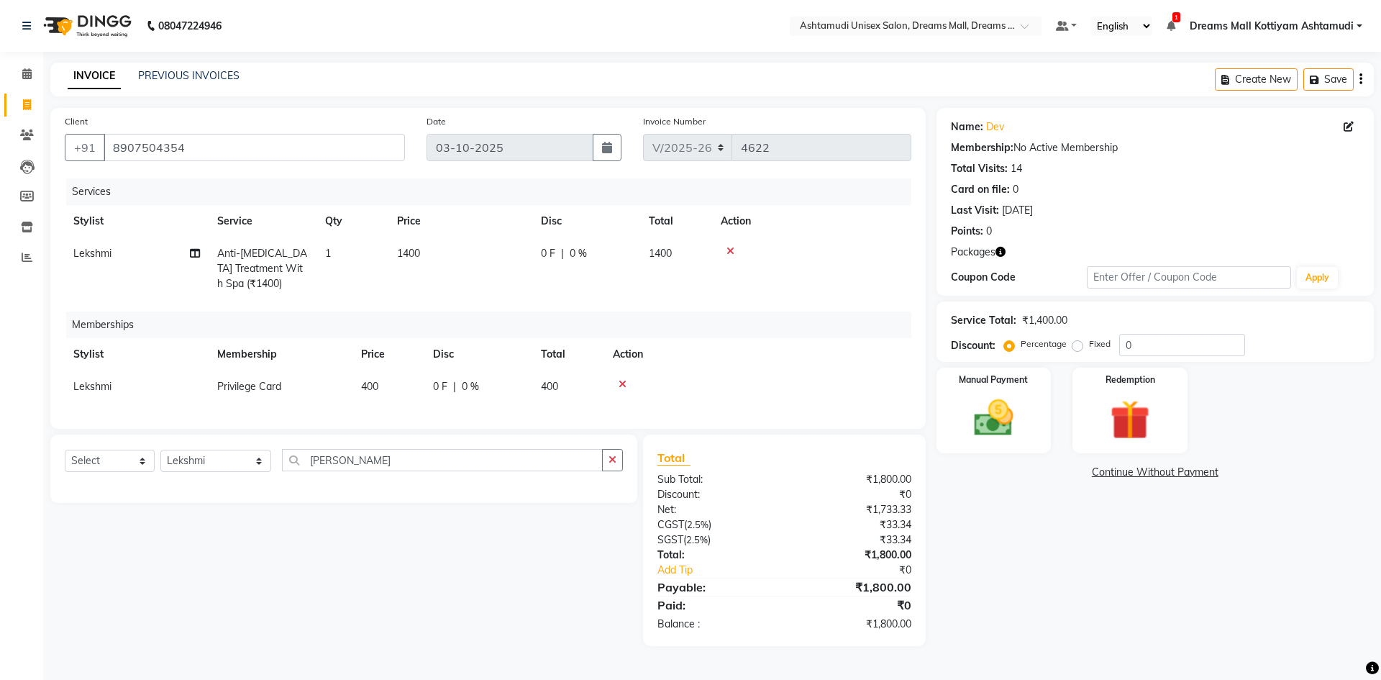
click at [107, 385] on span "Lekshmi" at bounding box center [92, 386] width 38 height 13
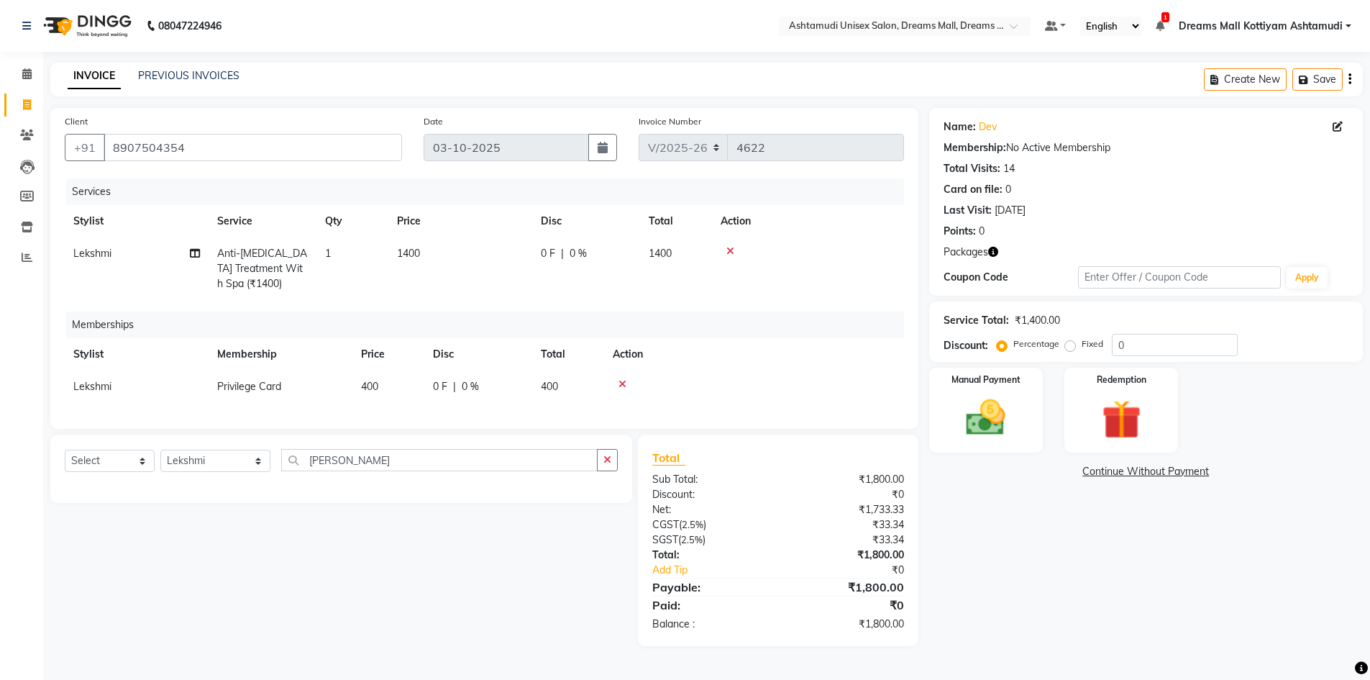
select select "72578"
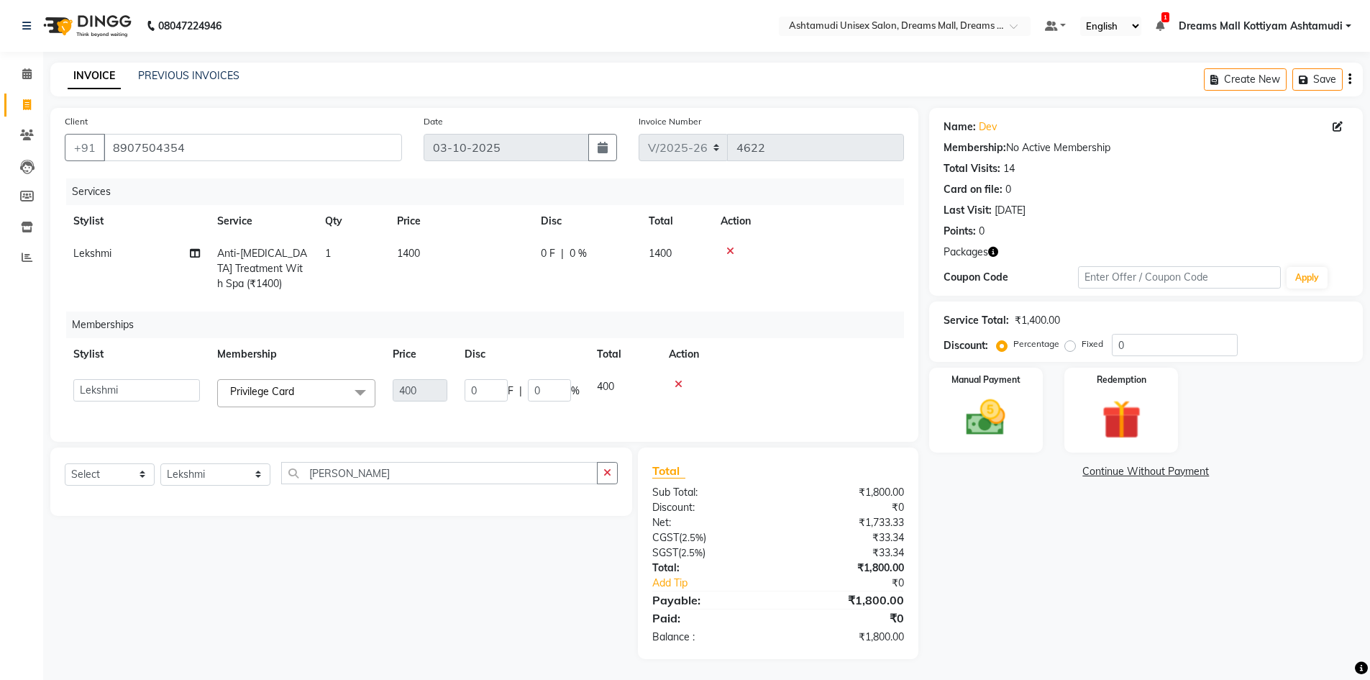
click at [105, 378] on td "Adil ANJANA AOTULA LONGCHAR ARUN VASUDEV BIKI SARKI BINU SHERPA Dreams Mall Kot…" at bounding box center [137, 392] width 144 height 45
click at [110, 397] on select "Adil ANJANA AOTULA LONGCHAR ARUN VASUDEV BIKI SARKI BINU SHERPA Dreams Mall Kot…" at bounding box center [136, 390] width 127 height 22
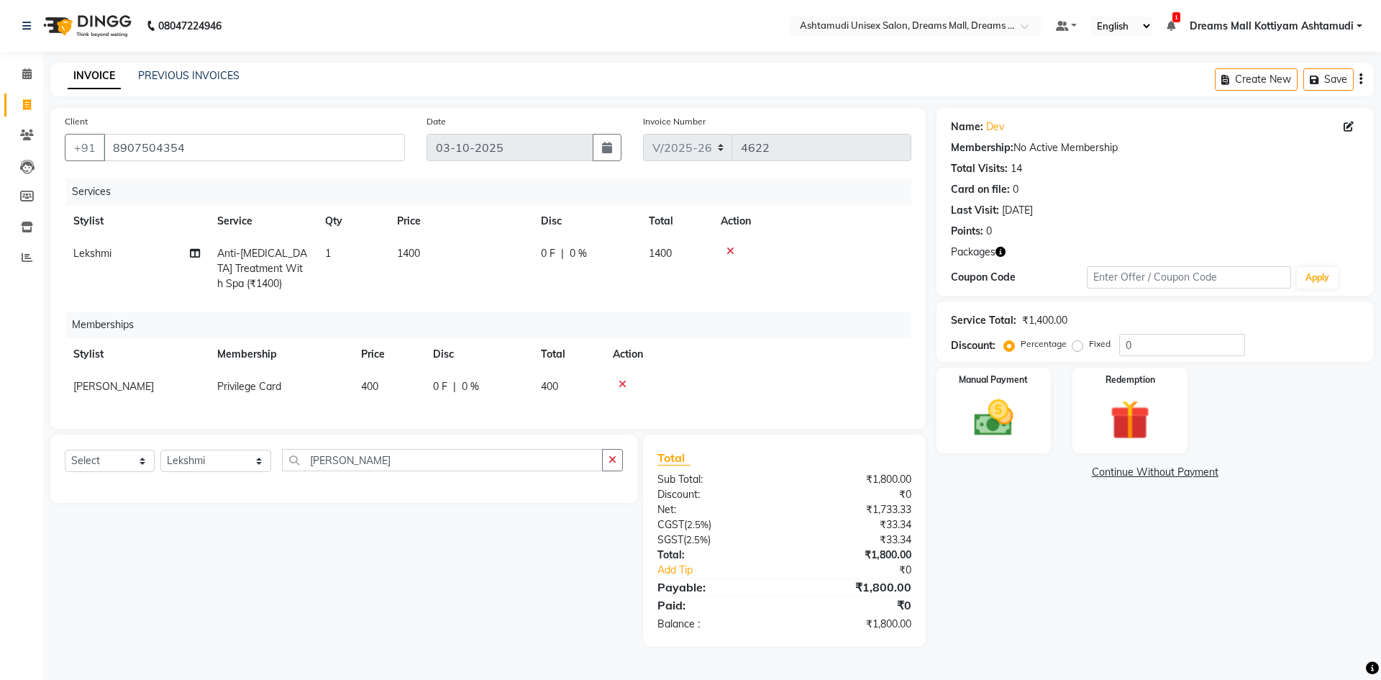
click at [451, 23] on nav "08047224946 Select Location × Ashtamudi Unisex Salon, Dreams Mall, Dreams Mall …" at bounding box center [690, 26] width 1381 height 52
click at [618, 383] on icon at bounding box center [622, 384] width 8 height 10
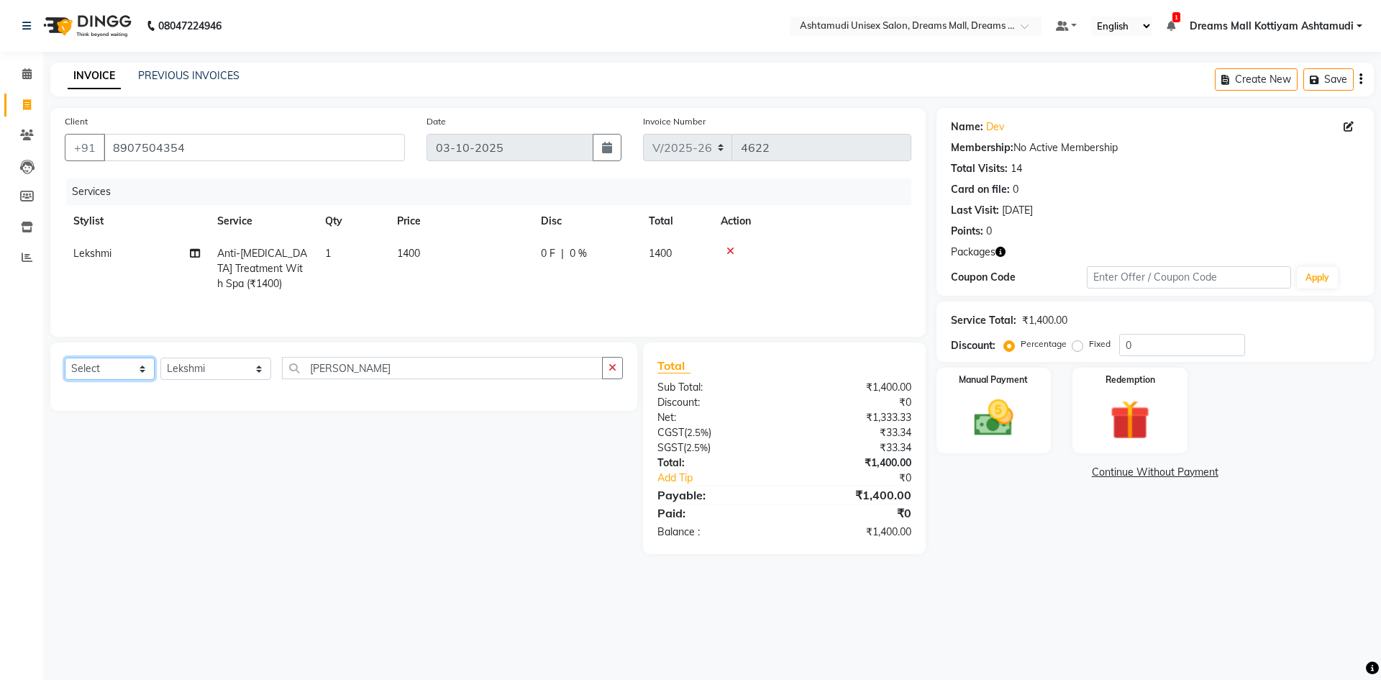
click at [117, 365] on select "Select Service Product Membership Package Voucher Prepaid Gift Card" at bounding box center [110, 368] width 90 height 22
select select "membership"
click at [65, 357] on select "Select Service Product Membership Package Voucher Prepaid Gift Card" at bounding box center [110, 368] width 90 height 22
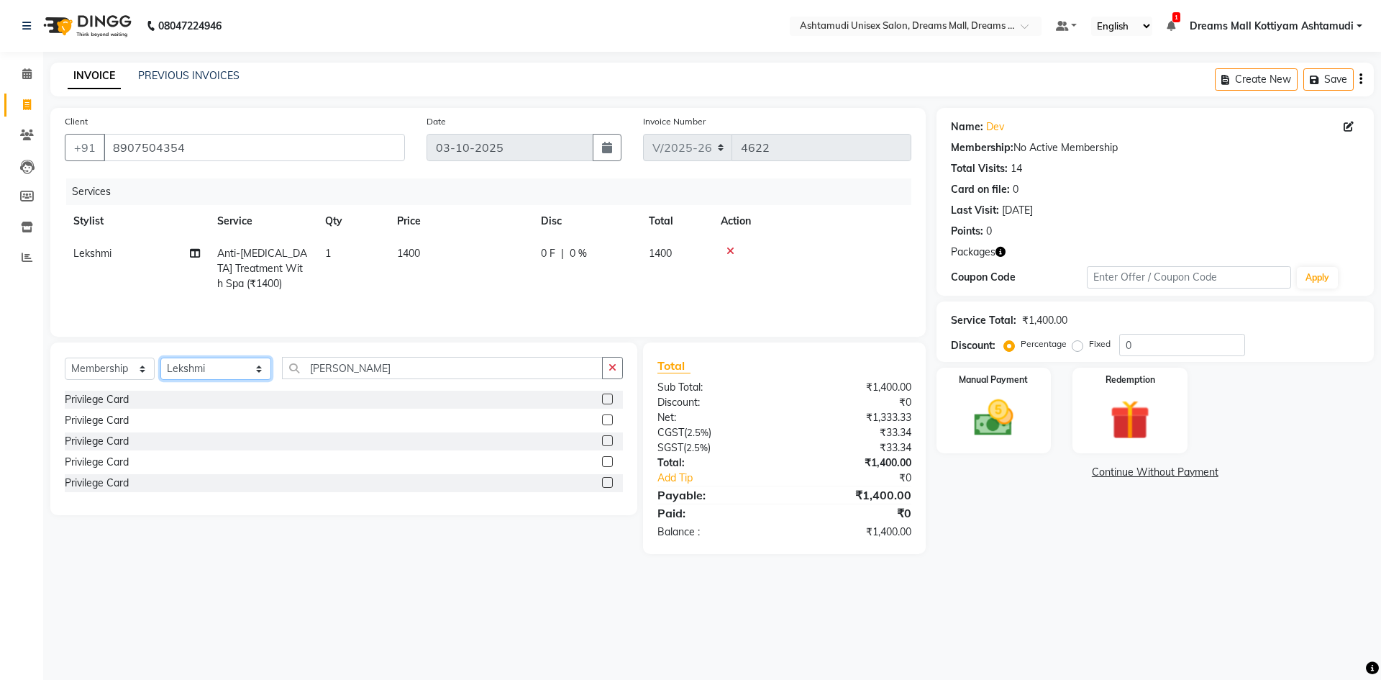
click at [191, 367] on select "Select Stylist Adil ANJANA AOTULA LONGCHAR ARUN VASUDEV BIKI SARKI BINU SHERPA …" at bounding box center [215, 368] width 111 height 22
select select "62802"
click at [160, 357] on select "Select Stylist Adil ANJANA AOTULA LONGCHAR ARUN VASUDEV BIKI SARKI BINU SHERPA …" at bounding box center [215, 368] width 111 height 22
click at [101, 483] on div "Privilege Card" at bounding box center [97, 482] width 64 height 15
select select "select"
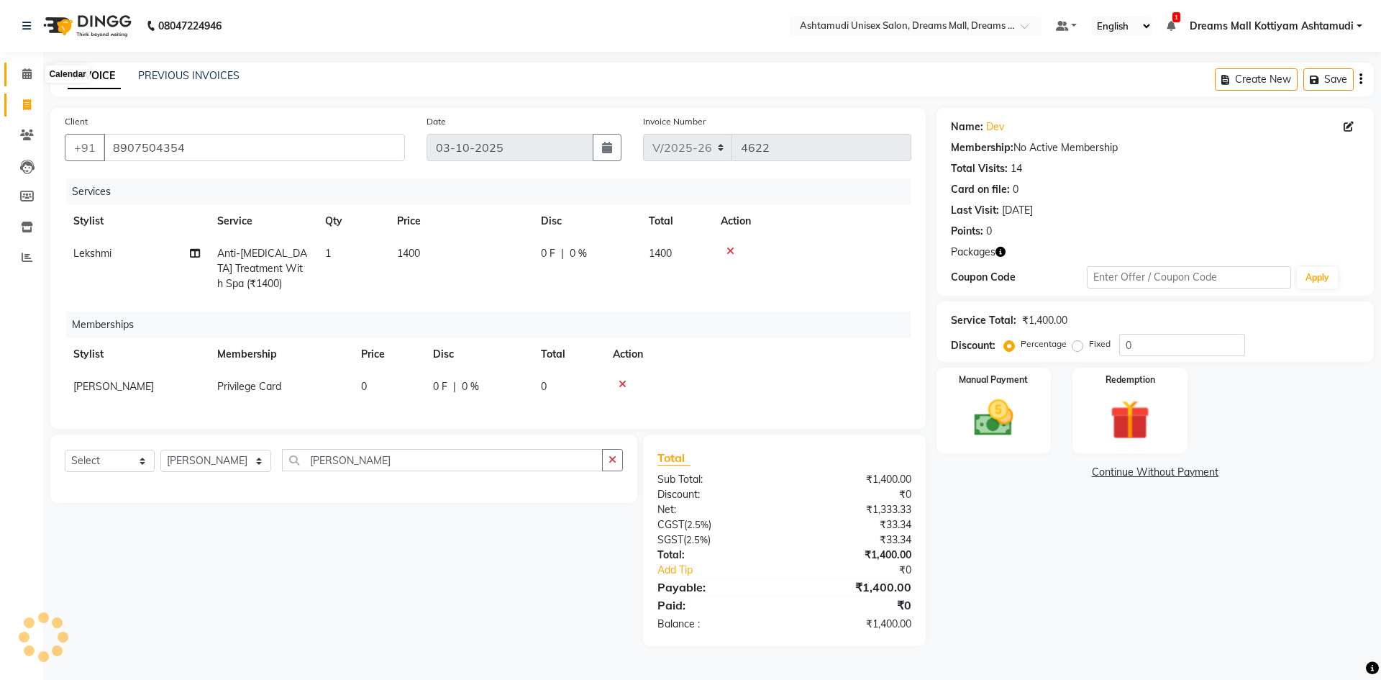
click at [31, 70] on icon at bounding box center [26, 73] width 9 height 11
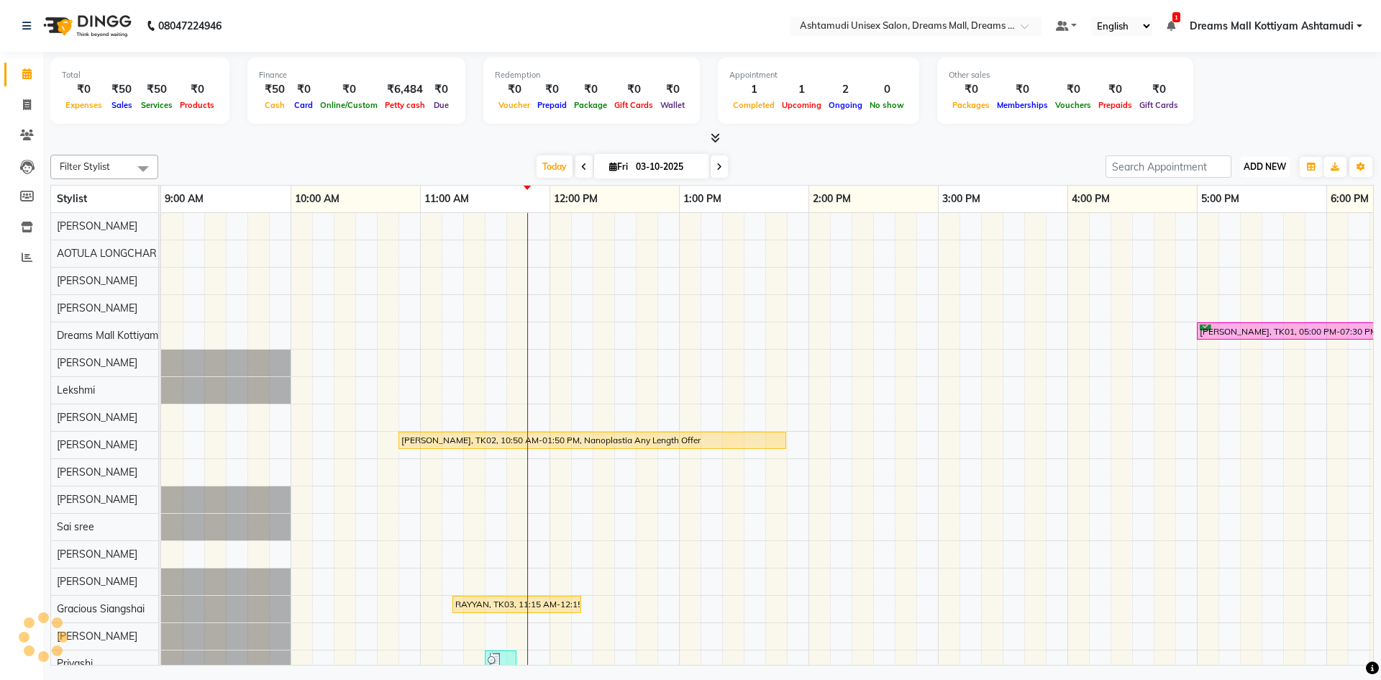
click at [1272, 162] on span "ADD NEW" at bounding box center [1264, 166] width 42 height 11
click at [1243, 209] on link "Add Invoice" at bounding box center [1232, 213] width 114 height 19
select select "service"
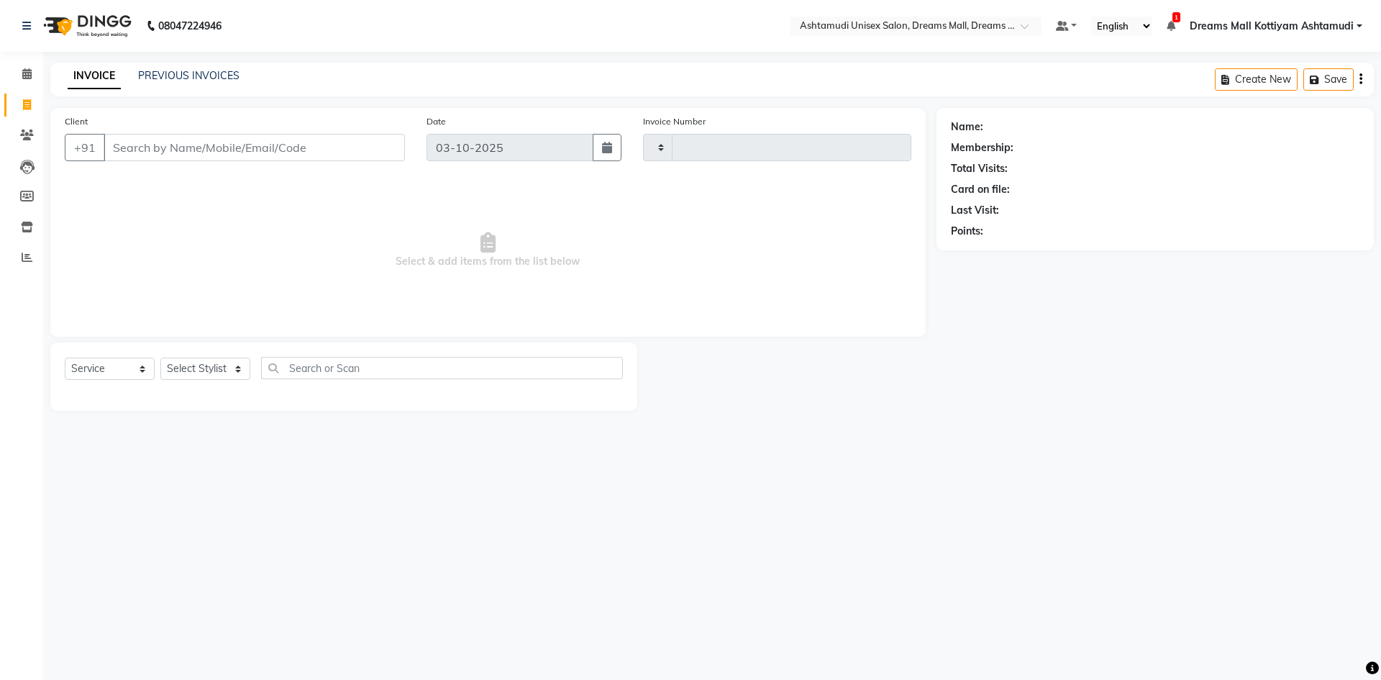
type input "4622"
select select "7264"
click at [218, 382] on div "Select Service Product Membership Package Voucher Prepaid Gift Card Select Styl…" at bounding box center [344, 374] width 558 height 34
click at [217, 373] on select "Select Stylist Adil ANJANA AOTULA LONGCHAR ARUN VASUDEV BIKI SARKI BINU SHERPA …" at bounding box center [215, 368] width 111 height 22
select select "62104"
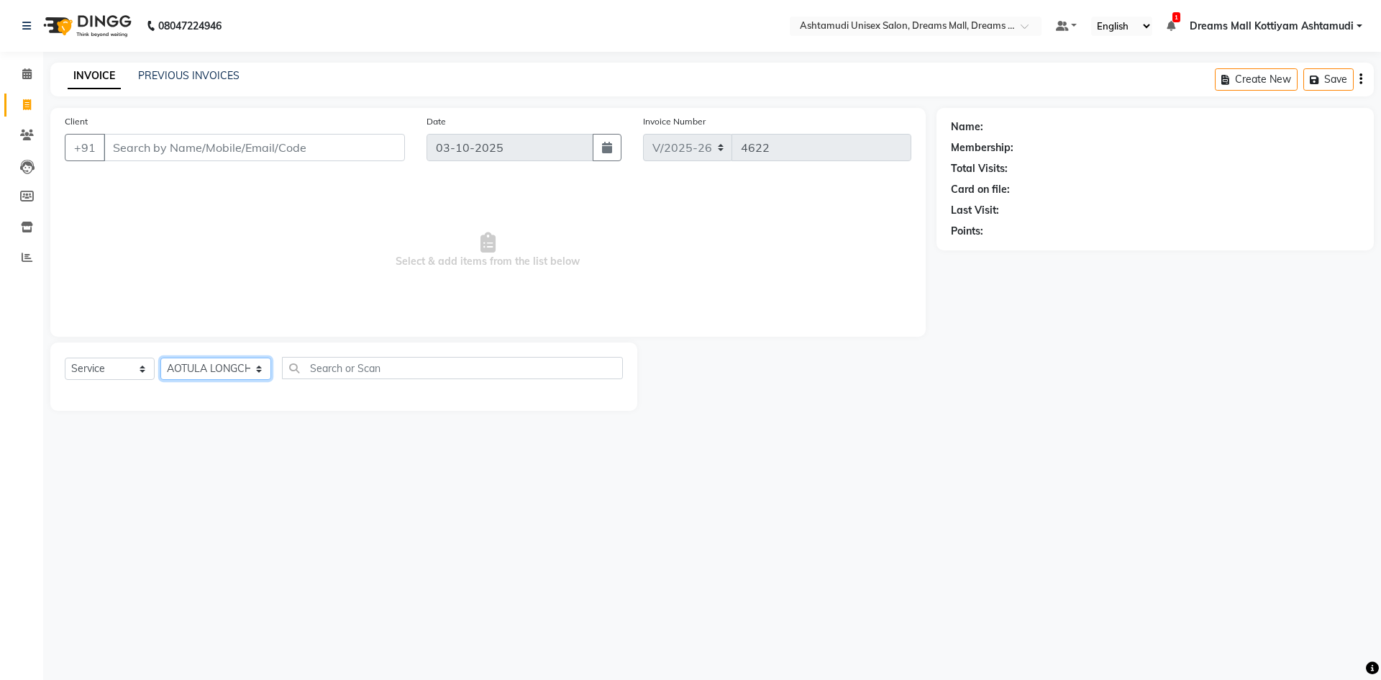
click at [160, 357] on select "Select Stylist Adil ANJANA AOTULA LONGCHAR ARUN VASUDEV BIKI SARKI BINU SHERPA …" at bounding box center [215, 368] width 111 height 22
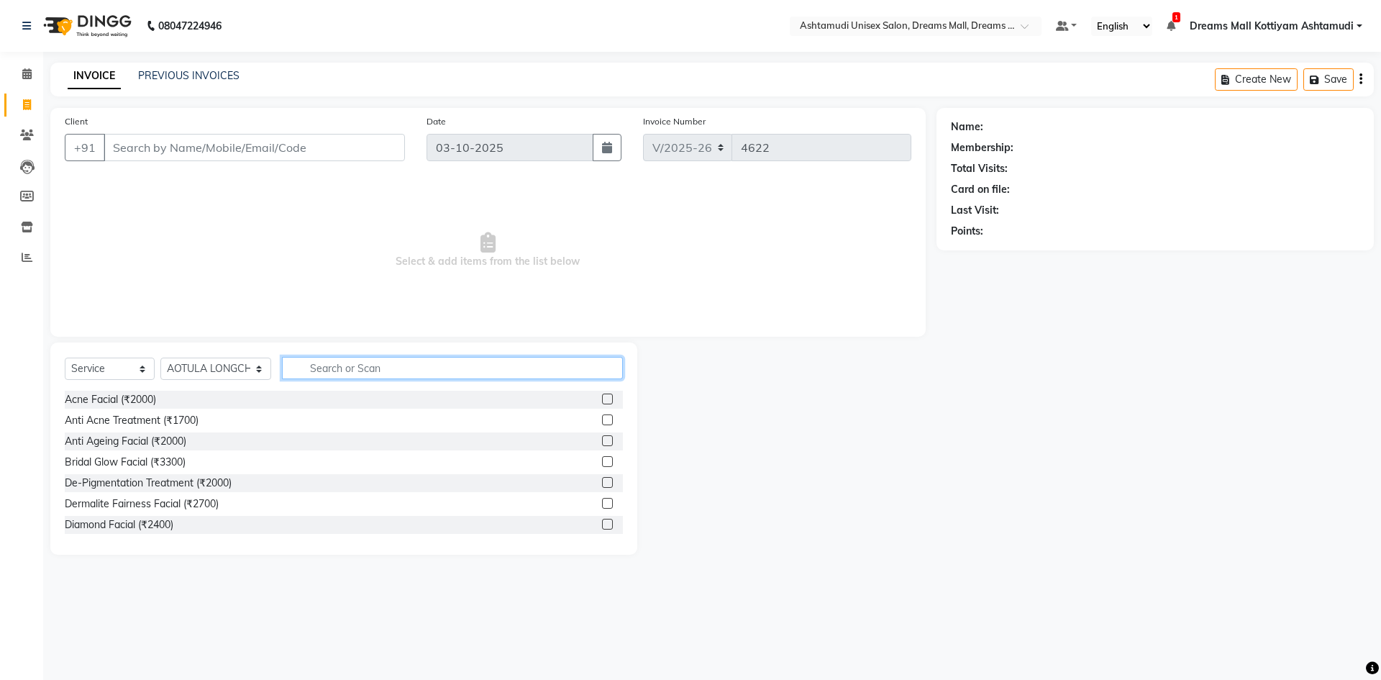
click at [408, 365] on input "text" at bounding box center [452, 368] width 341 height 22
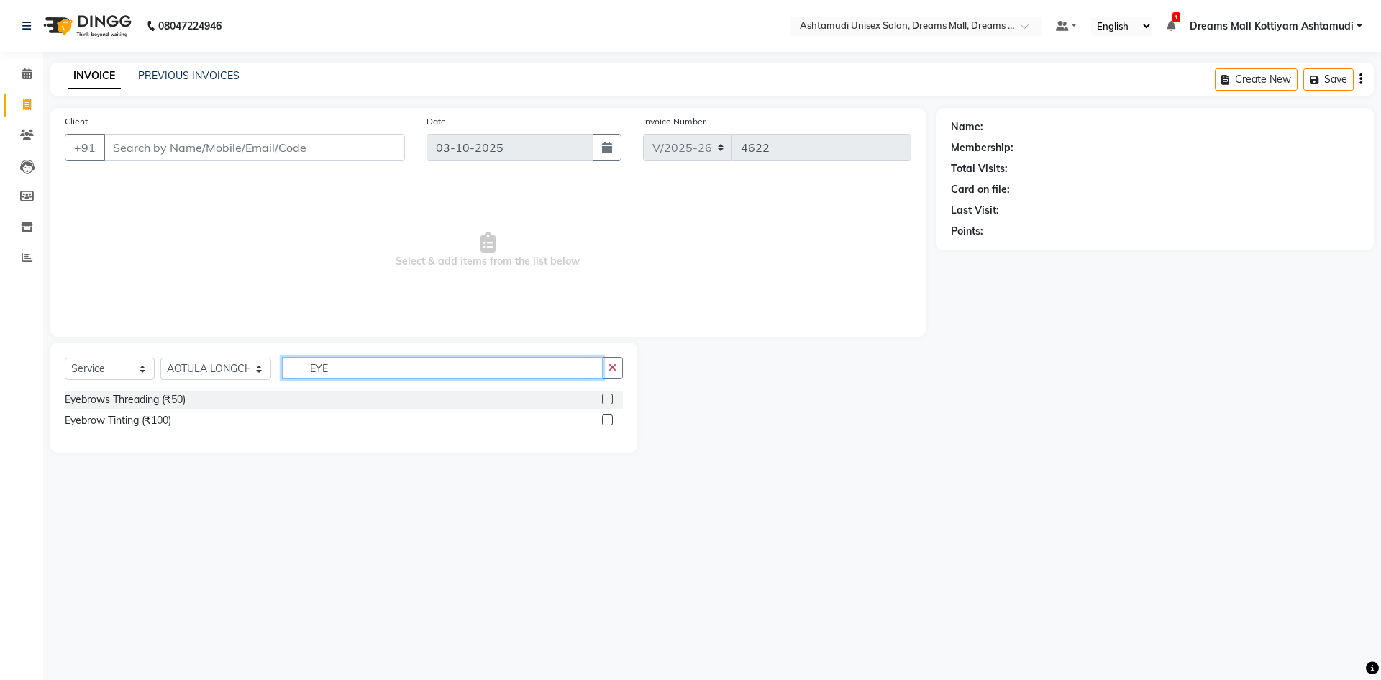
type input "EYE"
click at [610, 402] on label at bounding box center [607, 398] width 11 height 11
click at [610, 402] on input "checkbox" at bounding box center [606, 399] width 9 height 9
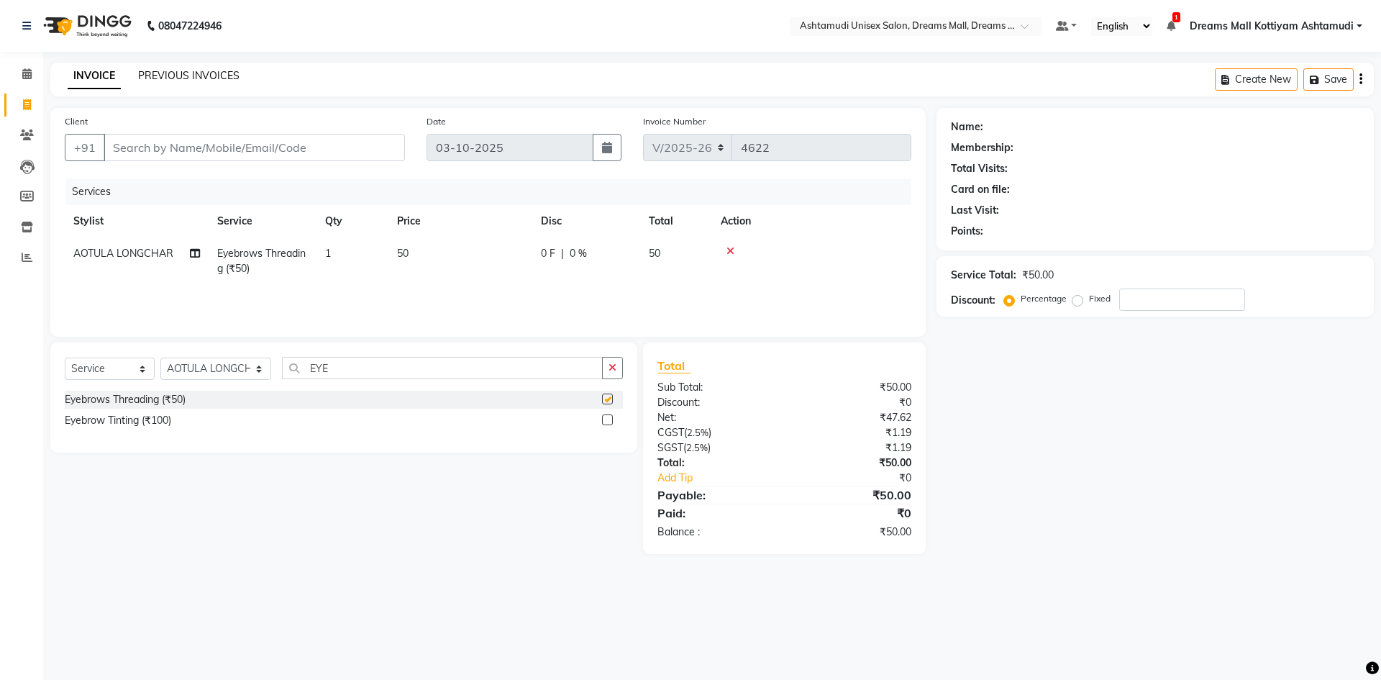
checkbox input "false"
click at [230, 147] on input "Client" at bounding box center [254, 147] width 301 height 27
type input "9"
type input "0"
type input "9025191581"
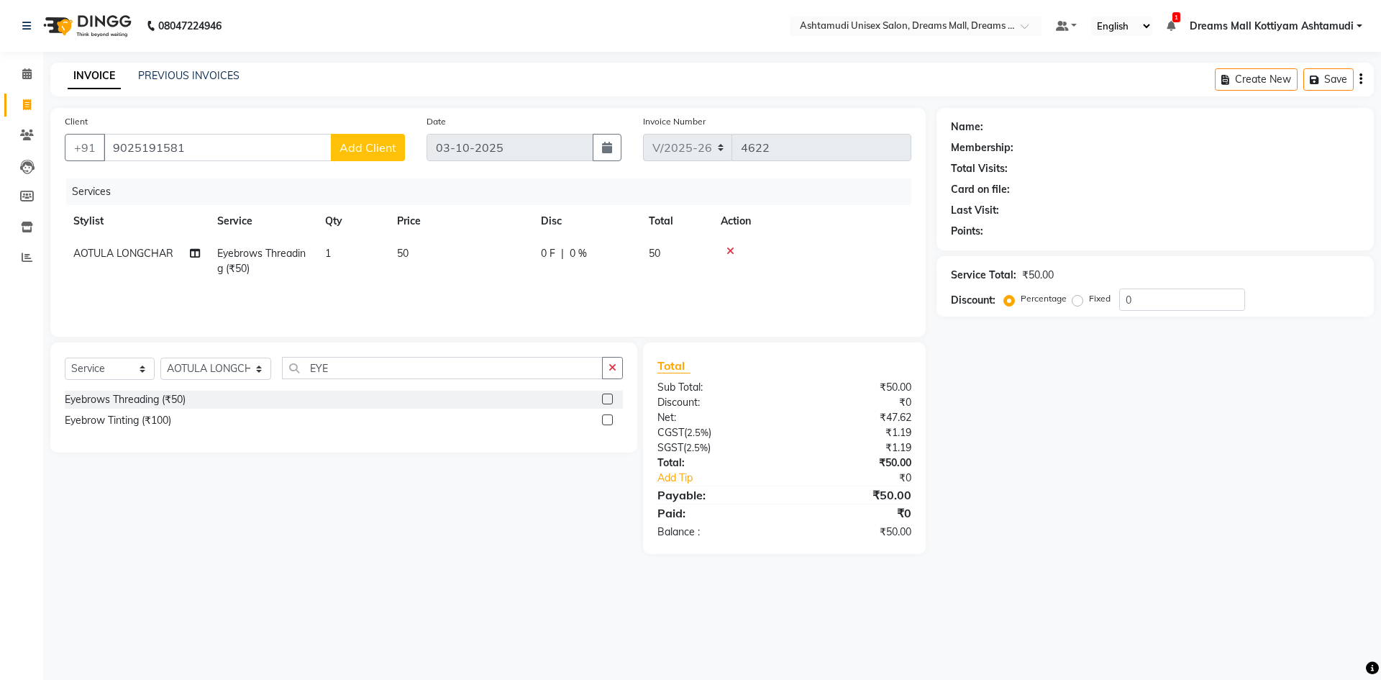
click at [363, 147] on span "Add Client" at bounding box center [367, 147] width 57 height 14
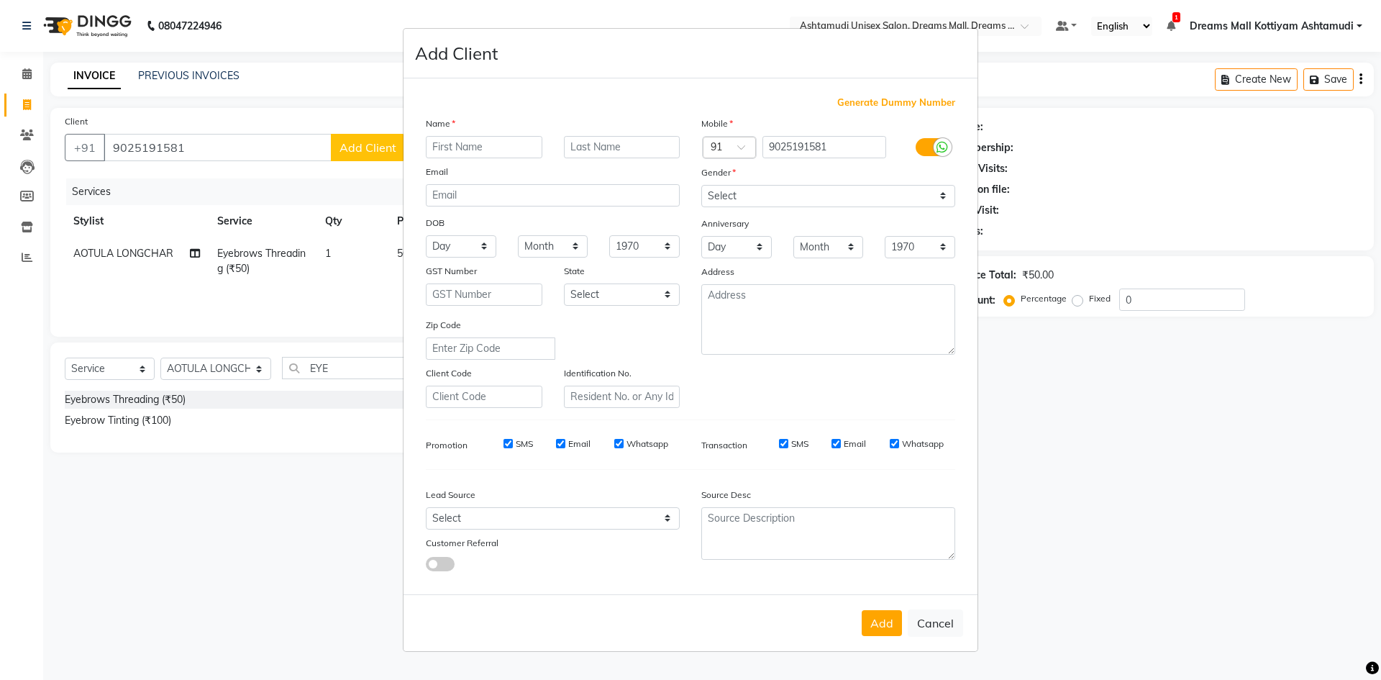
click at [532, 146] on input "text" at bounding box center [484, 147] width 117 height 22
type input "VEENA"
drag, startPoint x: 943, startPoint y: 198, endPoint x: 926, endPoint y: 193, distance: 17.3
click at [943, 198] on select "Select Male Female Other Prefer Not To Say" at bounding box center [828, 196] width 254 height 22
select select "female"
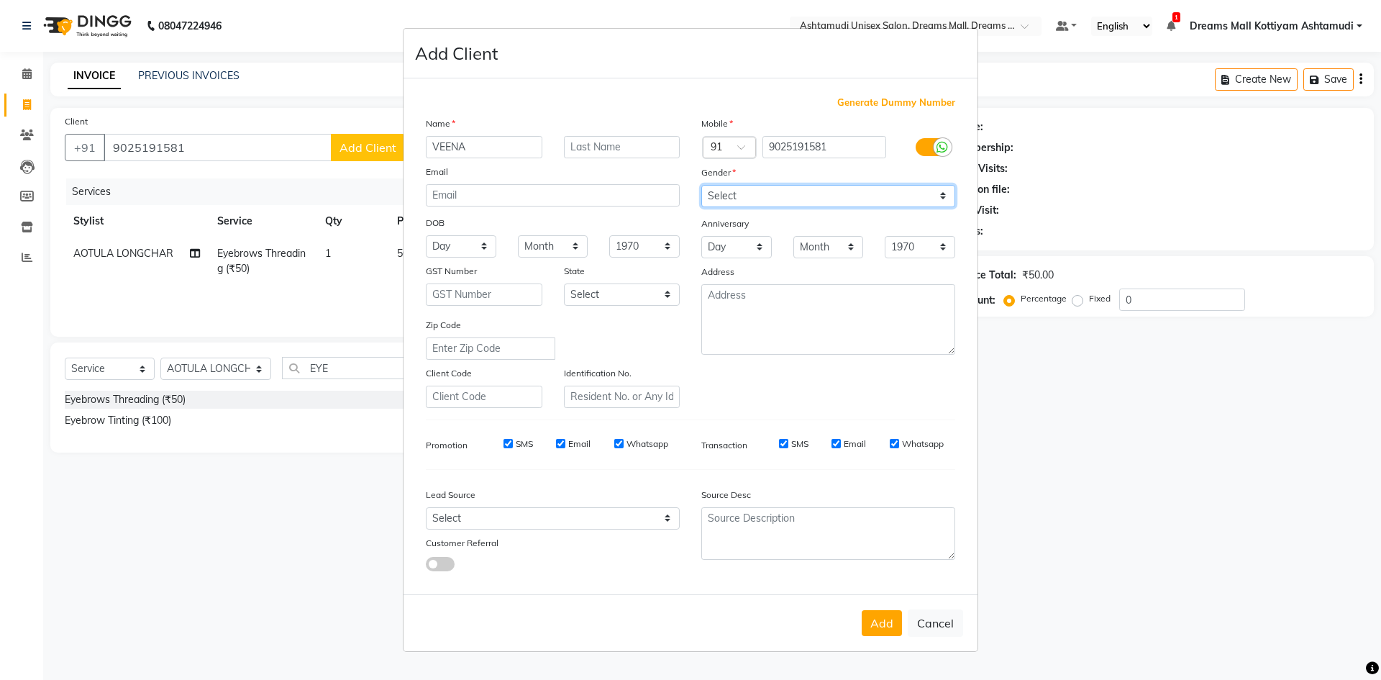
click at [701, 185] on select "Select Male Female Other Prefer Not To Say" at bounding box center [828, 196] width 254 height 22
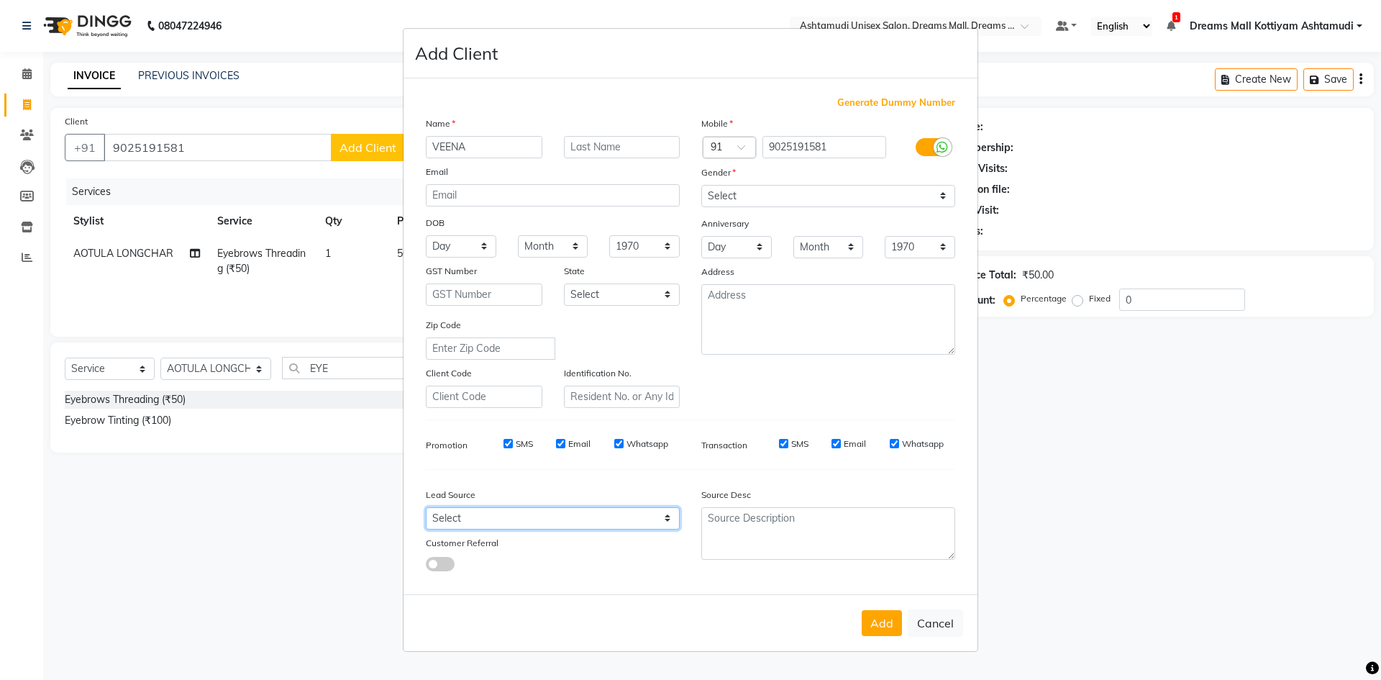
click at [584, 522] on select "Select Walk-in Referral Internet Friend Word of Mouth Advertisement Facebook Ju…" at bounding box center [553, 518] width 254 height 22
select select "49875"
click at [426, 507] on select "Select Walk-in Referral Internet Friend Word of Mouth Advertisement Facebook Ju…" at bounding box center [553, 518] width 254 height 22
click at [875, 624] on button "Add" at bounding box center [882, 623] width 40 height 26
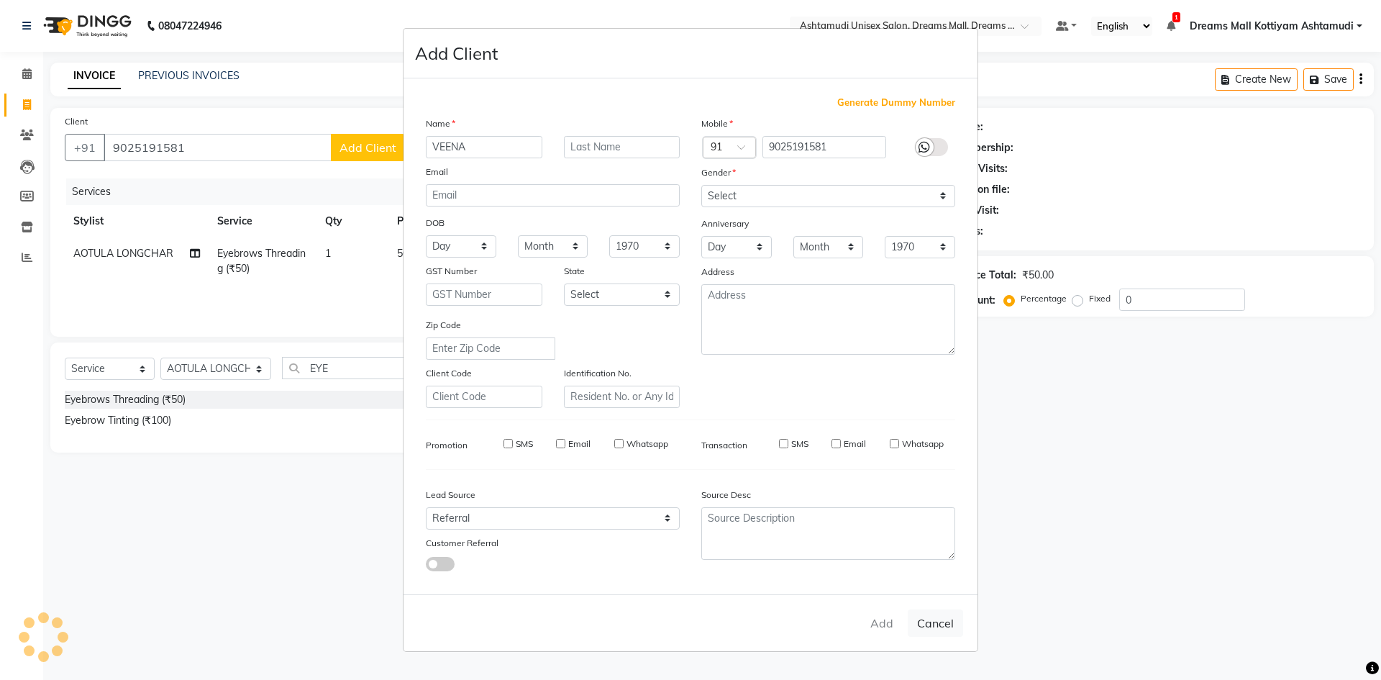
select select
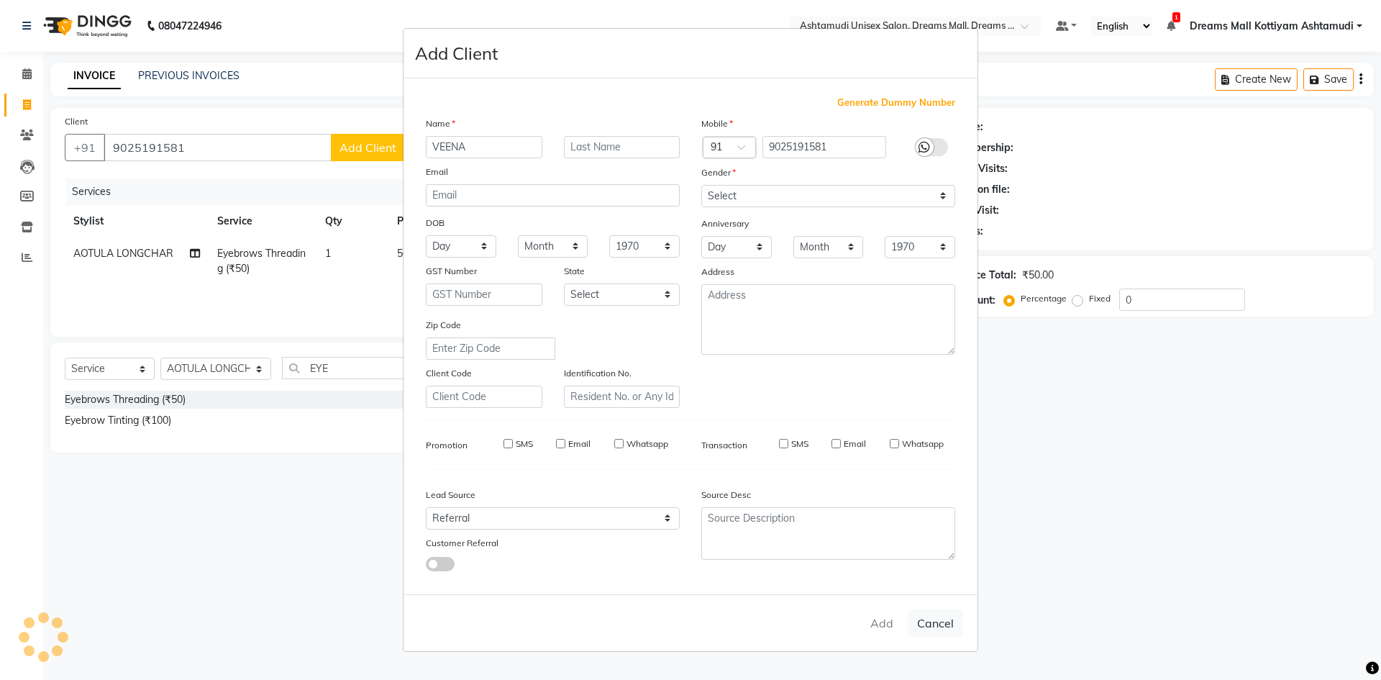
select select
checkbox input "false"
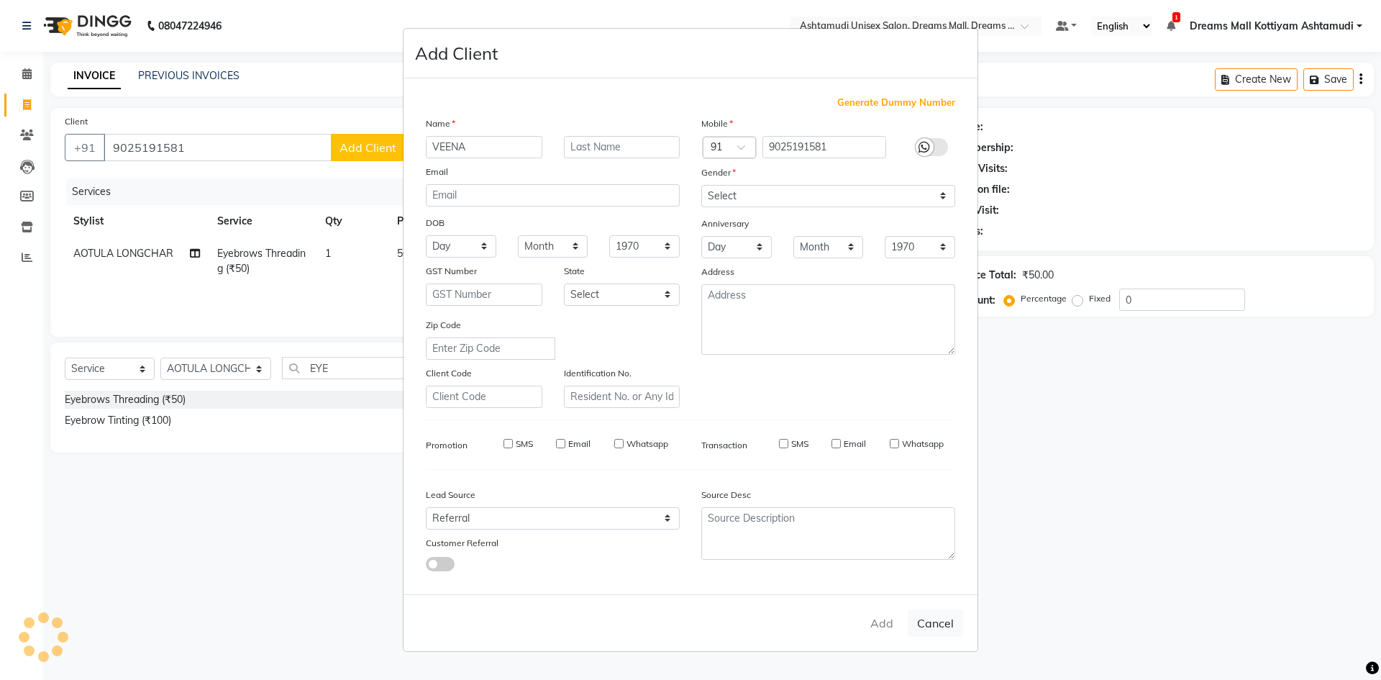
checkbox input "false"
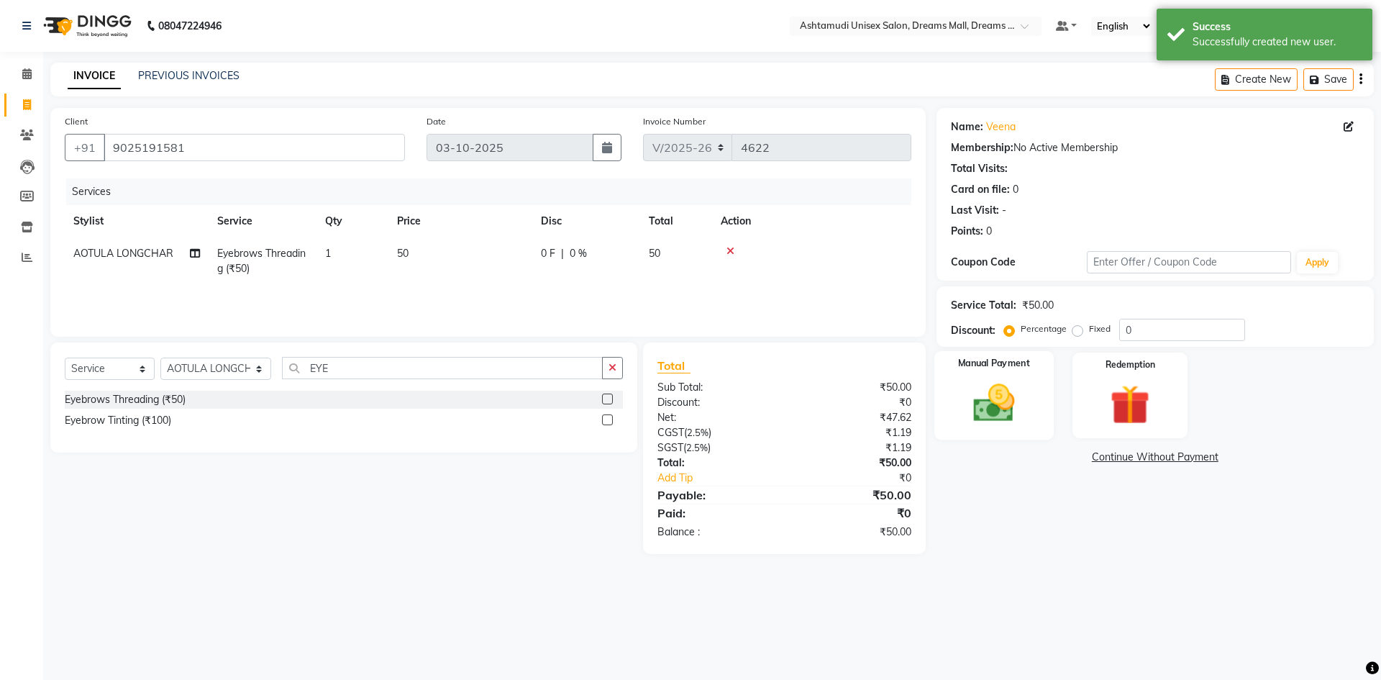
click at [1015, 399] on img at bounding box center [993, 402] width 67 height 47
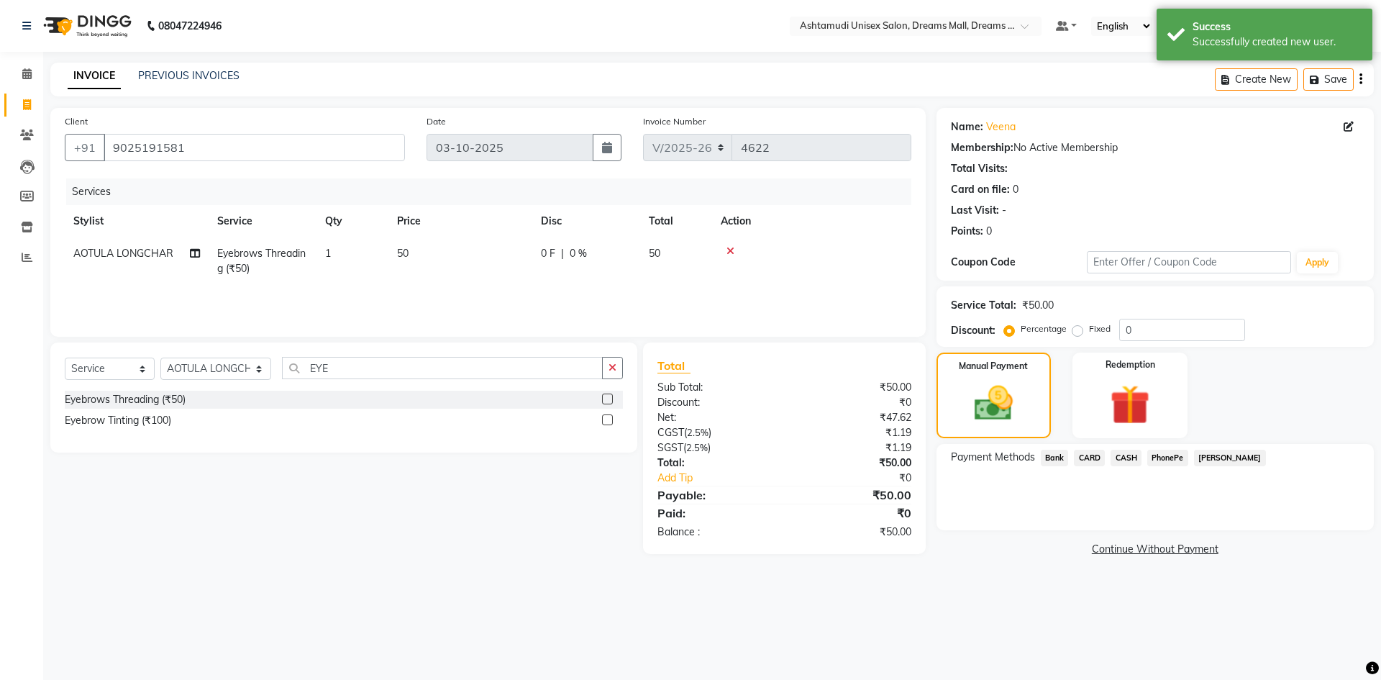
click at [1169, 460] on span "PhonePe" at bounding box center [1167, 457] width 41 height 17
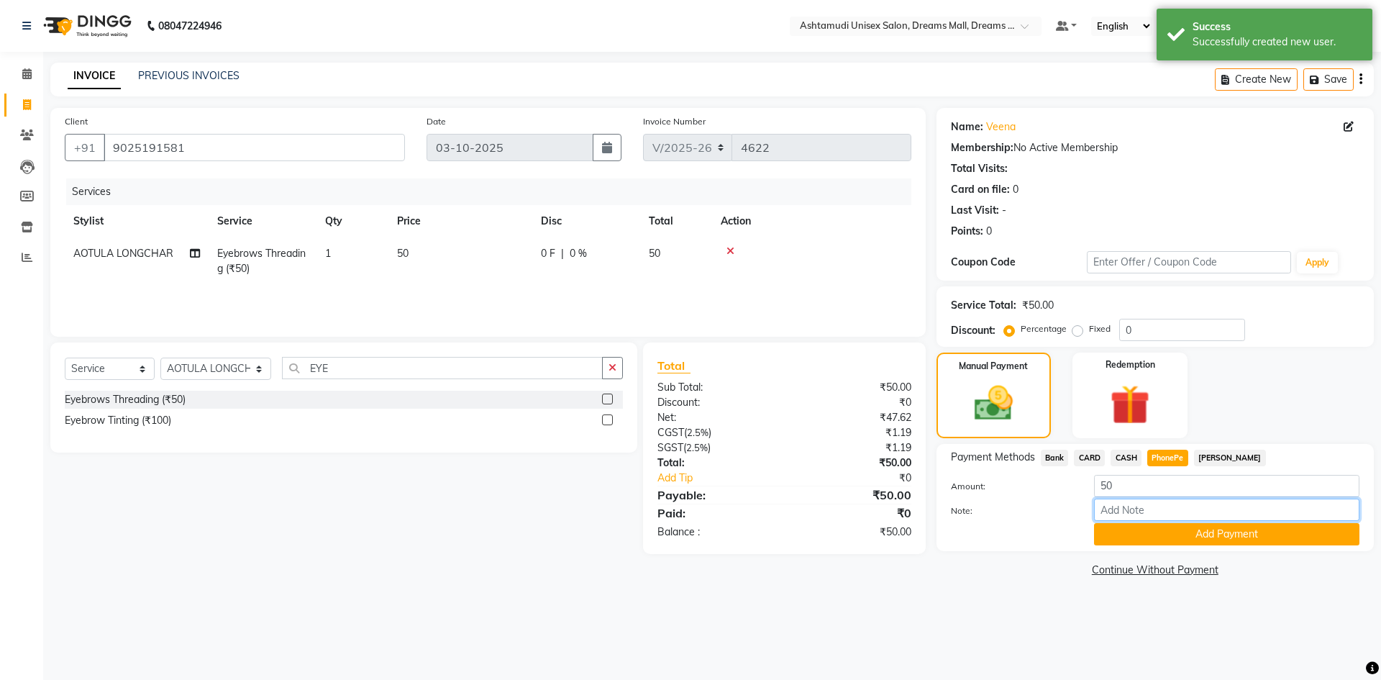
click at [1134, 510] on input "Note:" at bounding box center [1226, 509] width 265 height 22
type input "soorya"
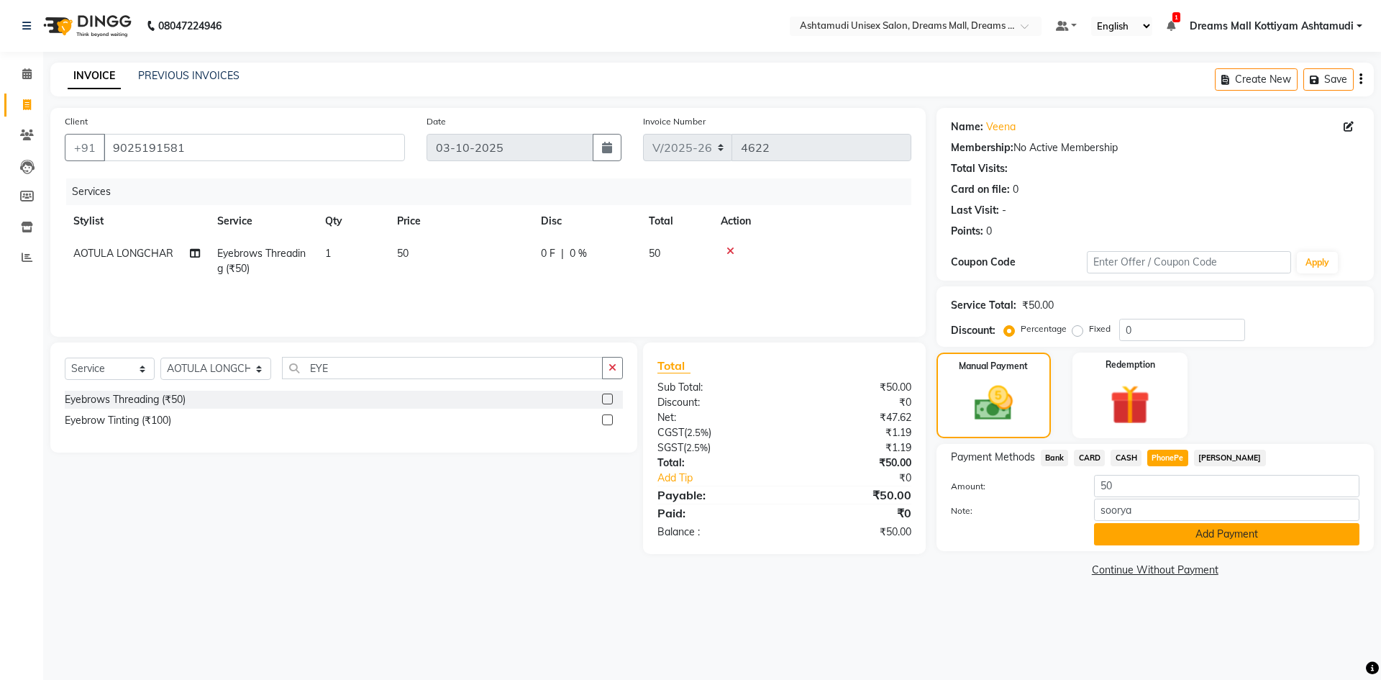
click at [1180, 531] on button "Add Payment" at bounding box center [1226, 534] width 265 height 22
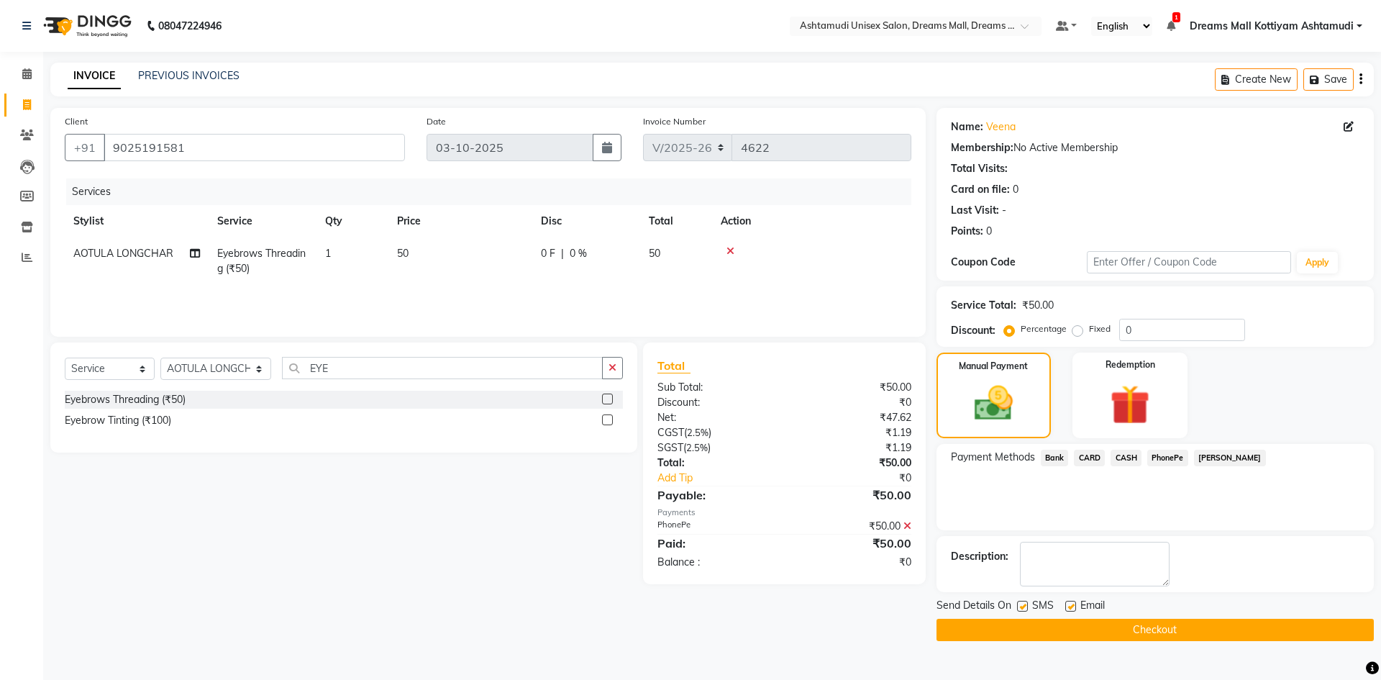
click at [1138, 631] on button "Checkout" at bounding box center [1154, 629] width 437 height 22
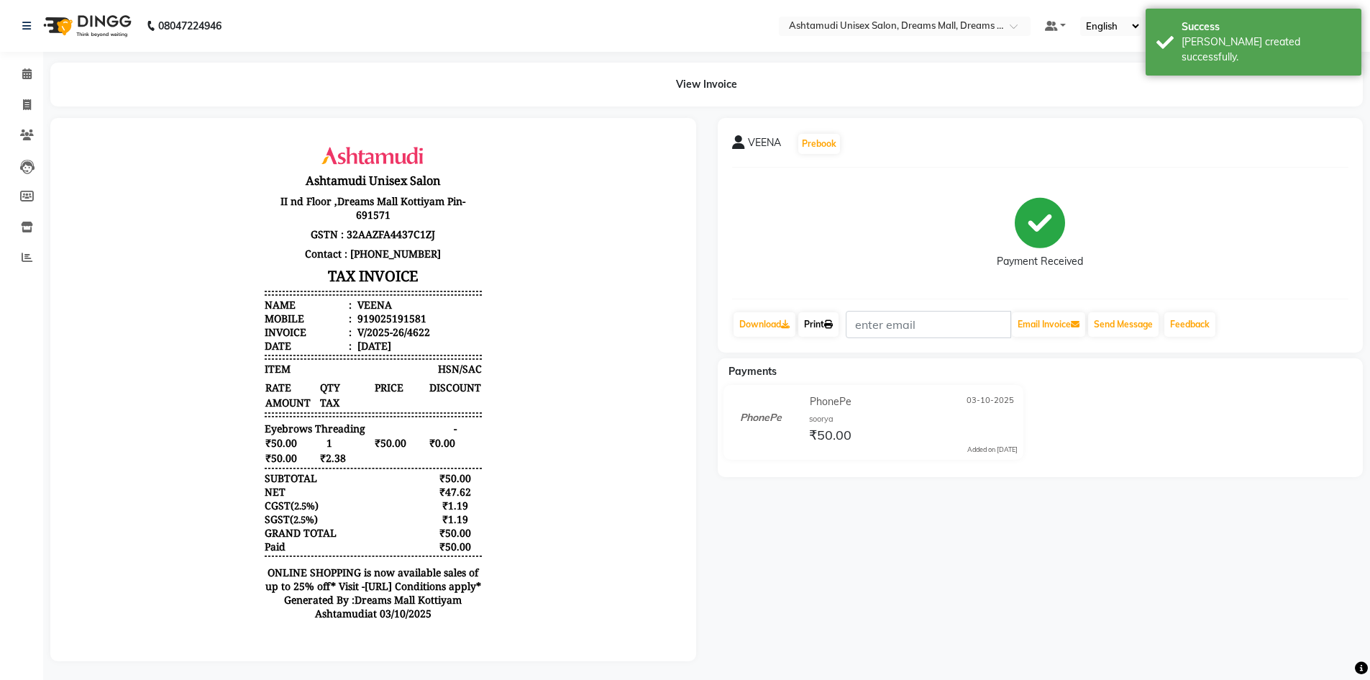
click at [817, 321] on link "Print" at bounding box center [818, 324] width 40 height 24
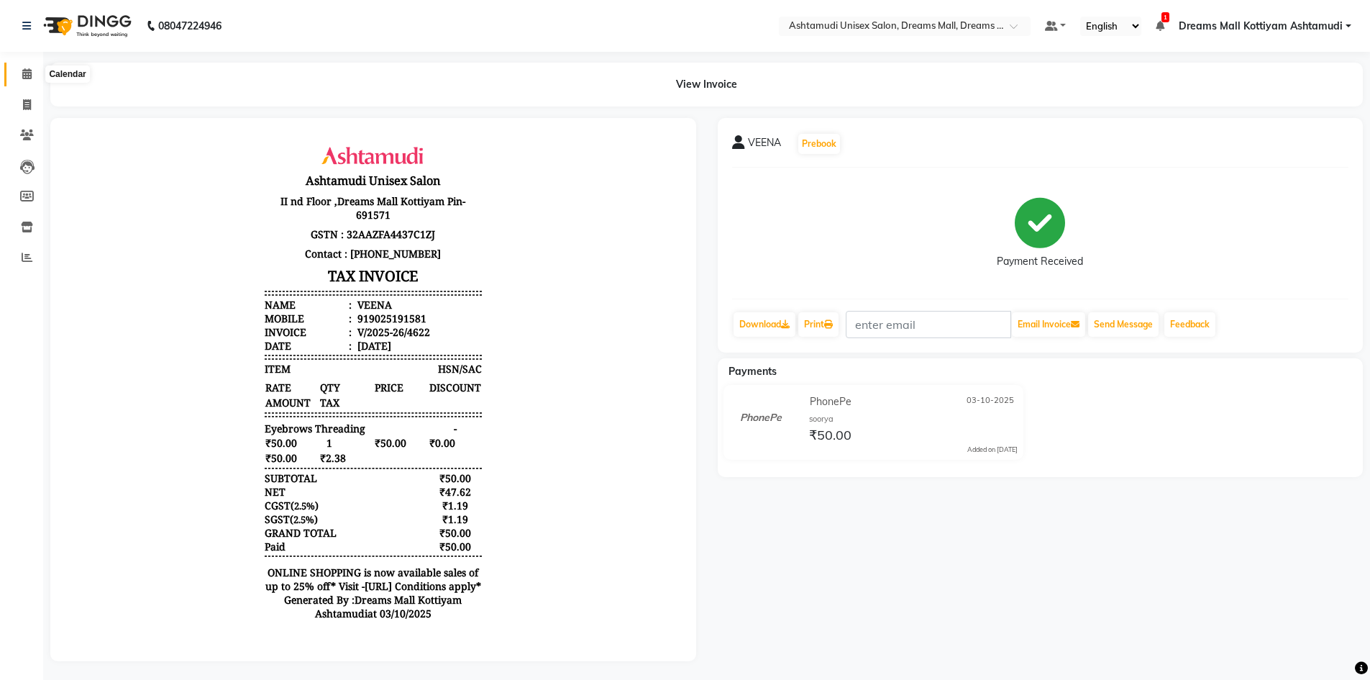
click at [29, 76] on icon at bounding box center [26, 73] width 9 height 11
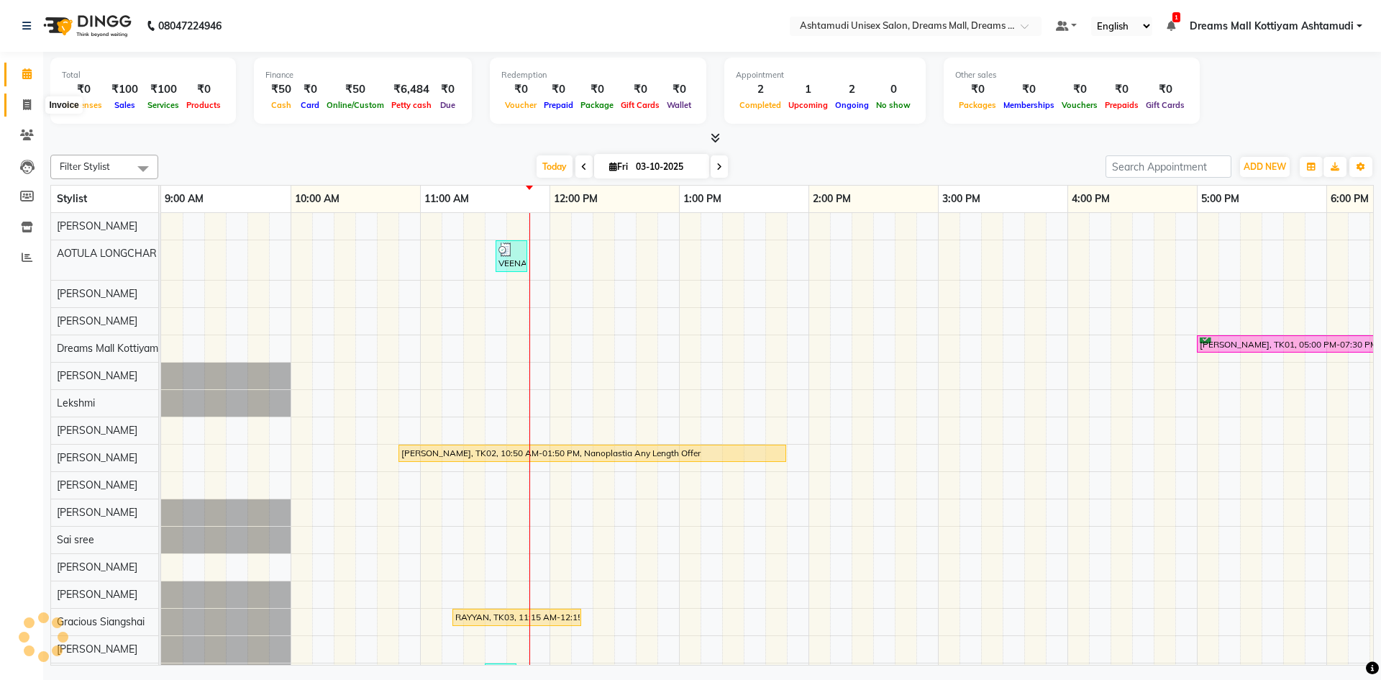
click at [30, 110] on span at bounding box center [26, 105] width 25 height 17
select select "service"
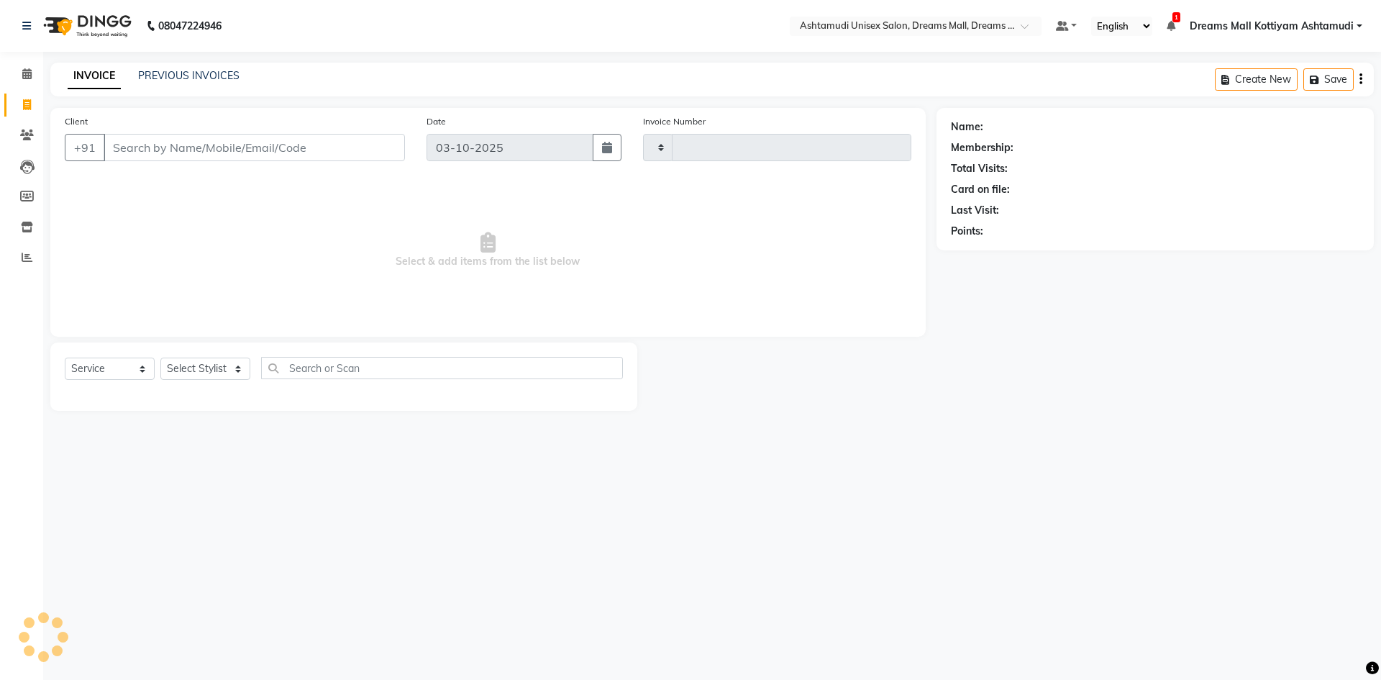
type input "4623"
select select "7264"
click at [146, 371] on select "Select Service Product Membership Package Voucher Prepaid Gift Card" at bounding box center [110, 368] width 90 height 22
click at [65, 357] on select "Select Service Product Membership Package Voucher Prepaid Gift Card" at bounding box center [110, 368] width 90 height 22
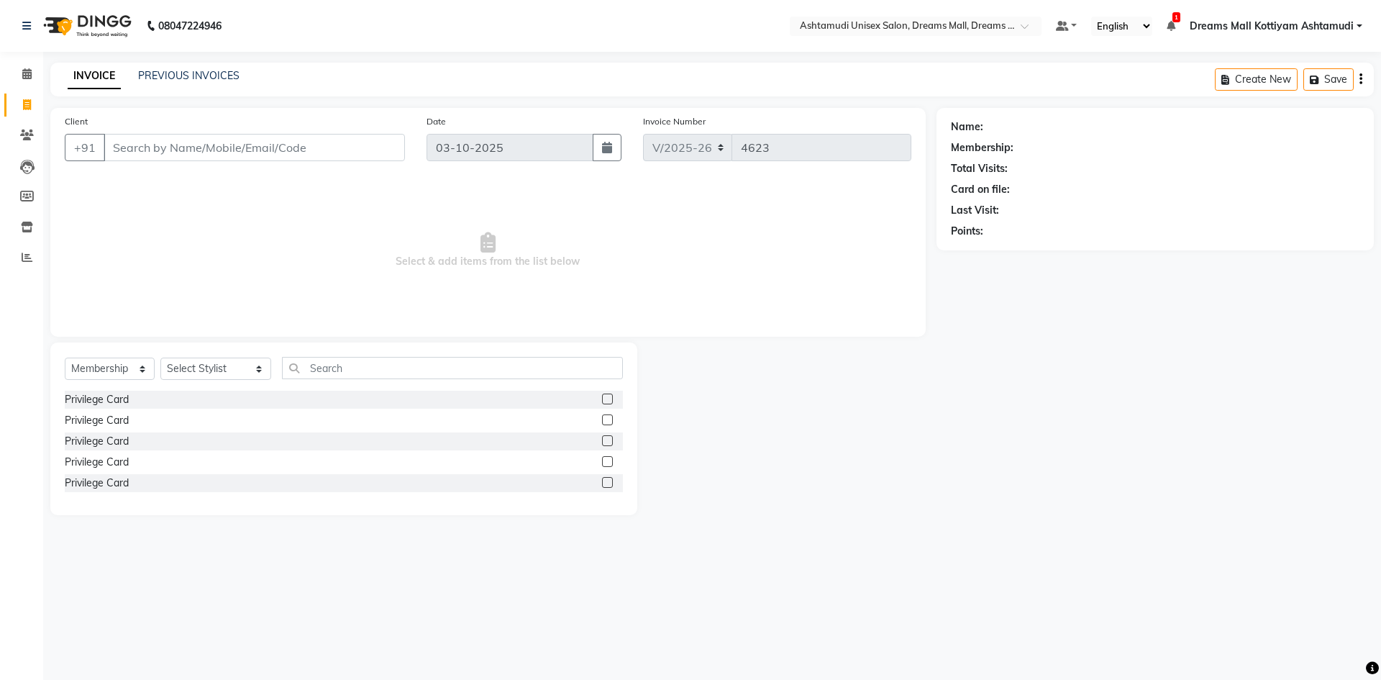
click at [141, 400] on div "Privilege Card" at bounding box center [344, 399] width 558 height 18
click at [144, 369] on select "Select Service Product Membership Package Voucher Prepaid Gift Card" at bounding box center [110, 368] width 90 height 22
select select "service"
click at [65, 357] on select "Select Service Product Membership Package Voucher Prepaid Gift Card" at bounding box center [110, 368] width 90 height 22
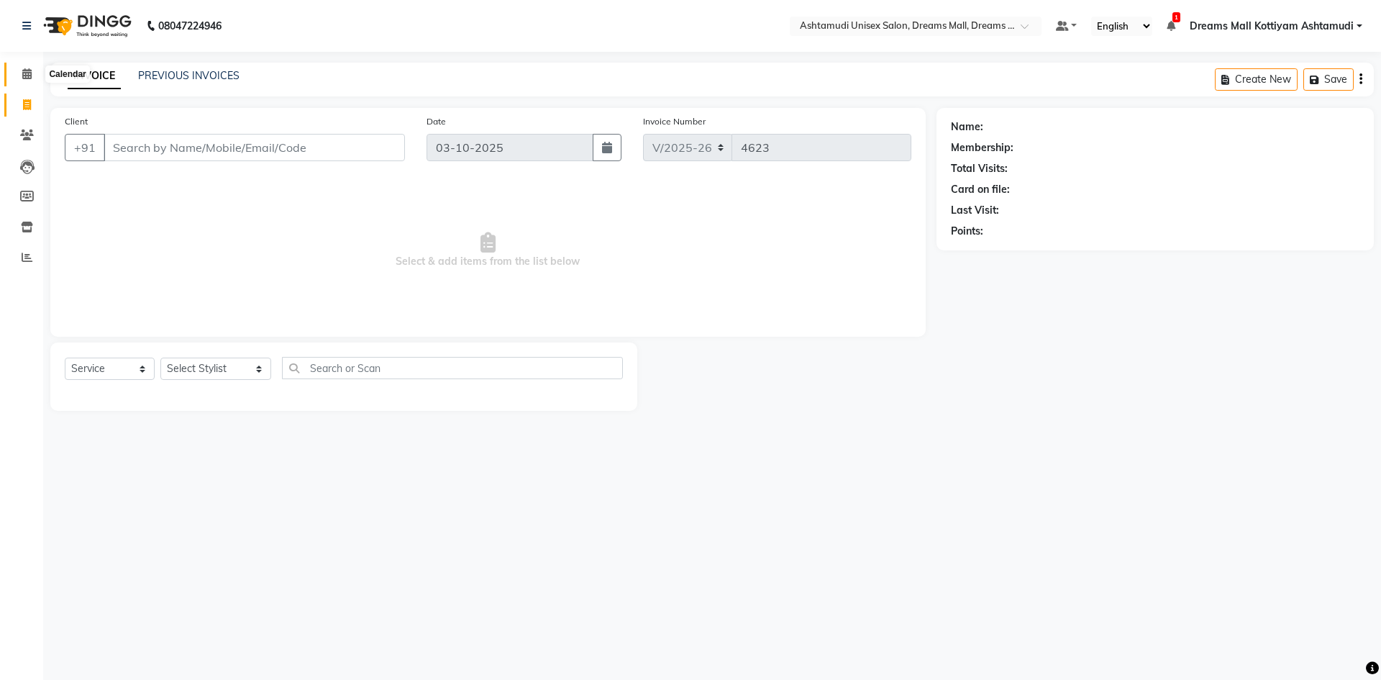
click at [27, 70] on icon at bounding box center [26, 73] width 9 height 11
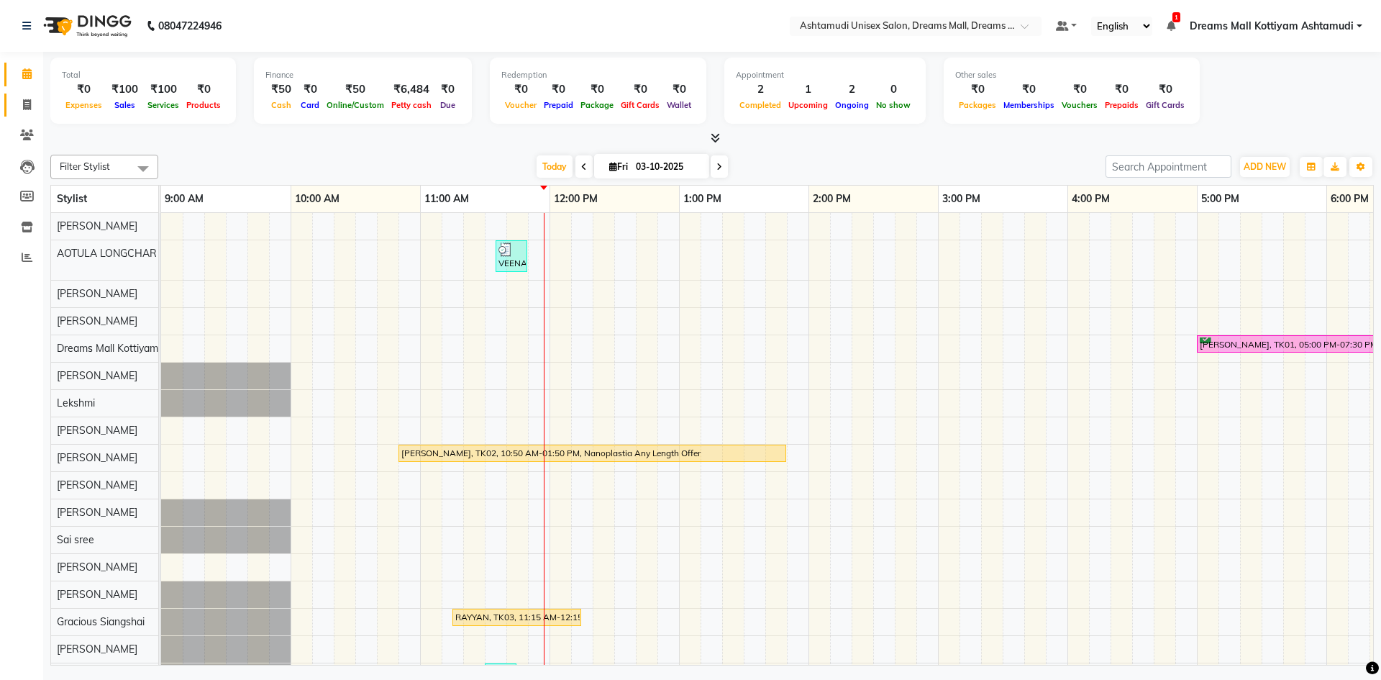
click at [32, 96] on link "Invoice" at bounding box center [21, 105] width 35 height 24
select select "service"
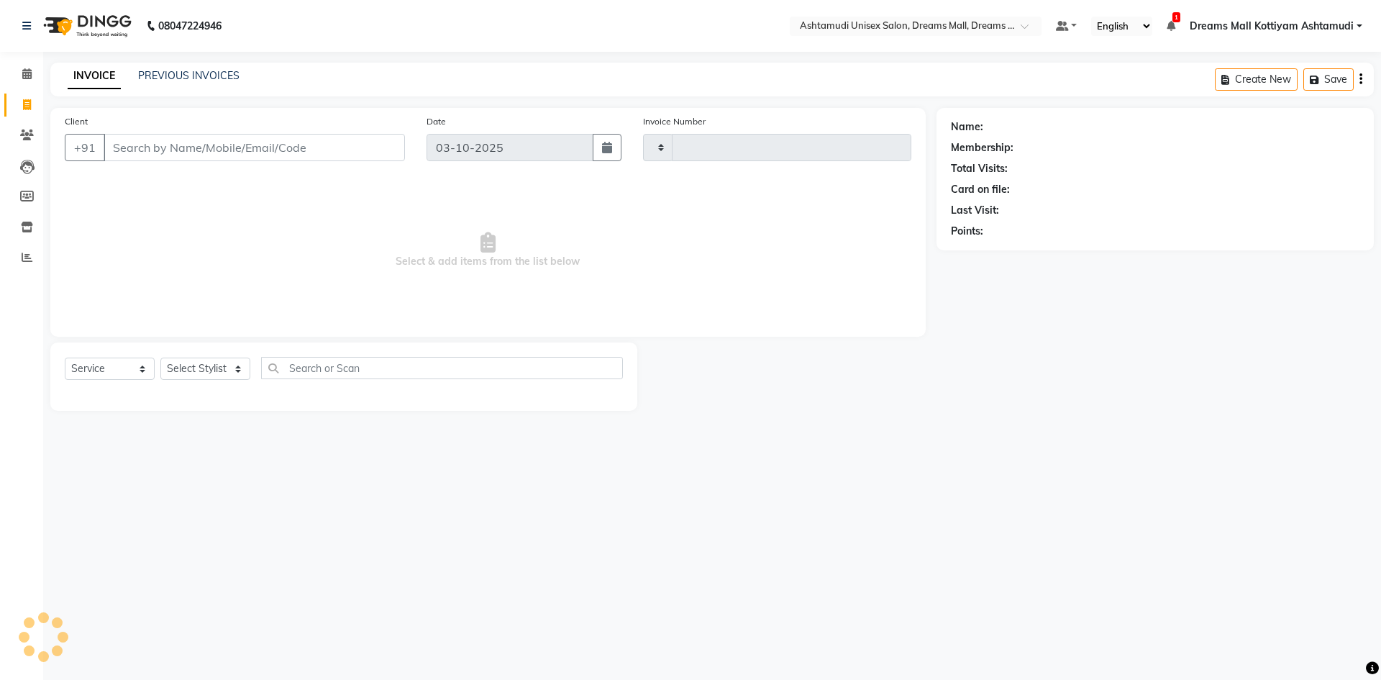
type input "4623"
select select "7264"
click at [264, 365] on select "Select Stylist Adil ANJANA AOTULA LONGCHAR ARUN VASUDEV BIKI SARKI BINU SHERPA …" at bounding box center [215, 368] width 111 height 22
select select "62104"
click at [160, 357] on select "Select Stylist Adil ANJANA AOTULA LONGCHAR ARUN VASUDEV BIKI SARKI BINU SHERPA …" at bounding box center [215, 368] width 111 height 22
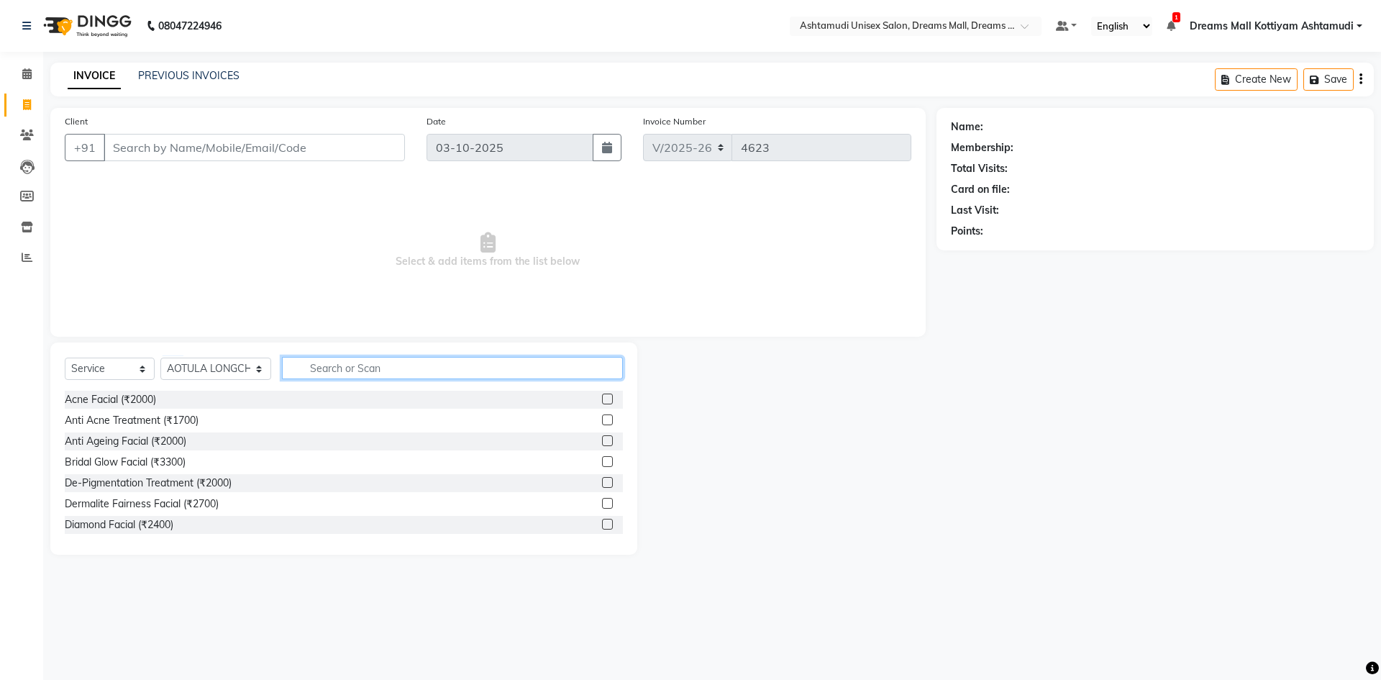
click at [358, 372] on input "text" at bounding box center [452, 368] width 341 height 22
type input "H"
click at [408, 364] on input "text" at bounding box center [452, 368] width 341 height 22
type input "BLOW"
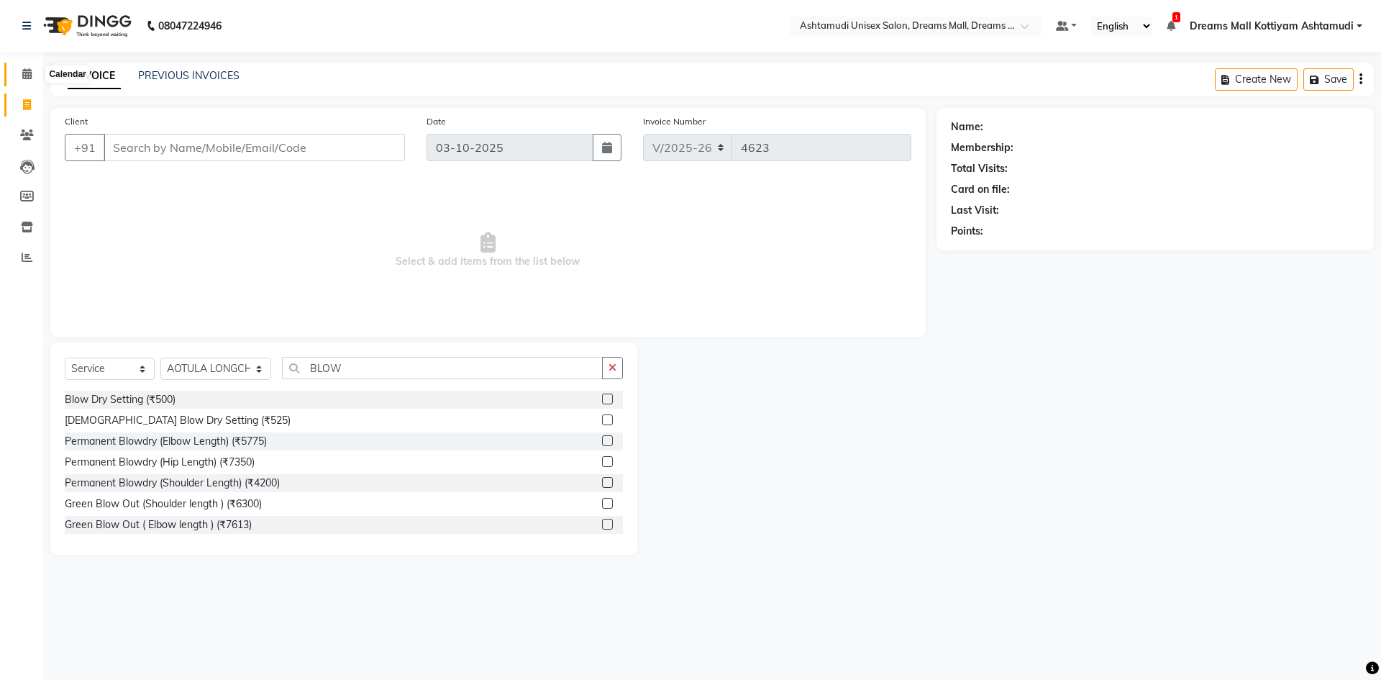
click at [23, 74] on icon at bounding box center [26, 73] width 9 height 11
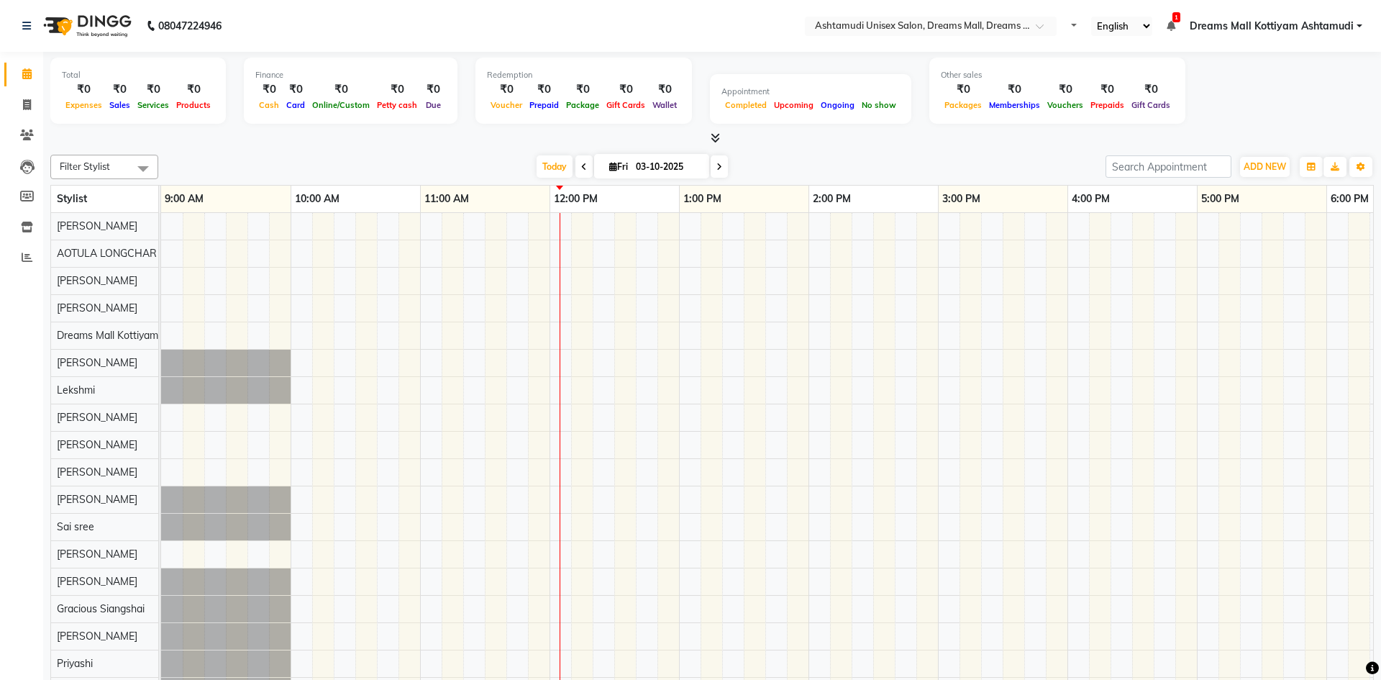
select select "en"
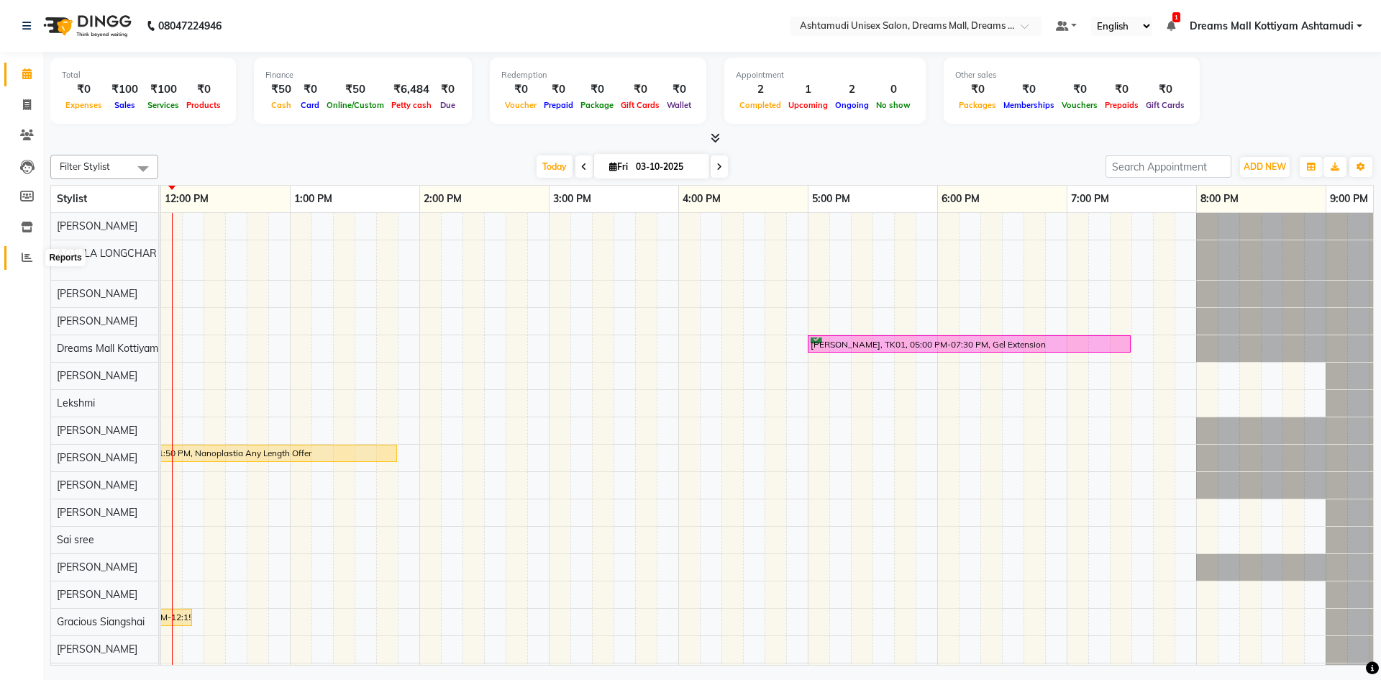
click at [29, 257] on icon at bounding box center [27, 257] width 11 height 11
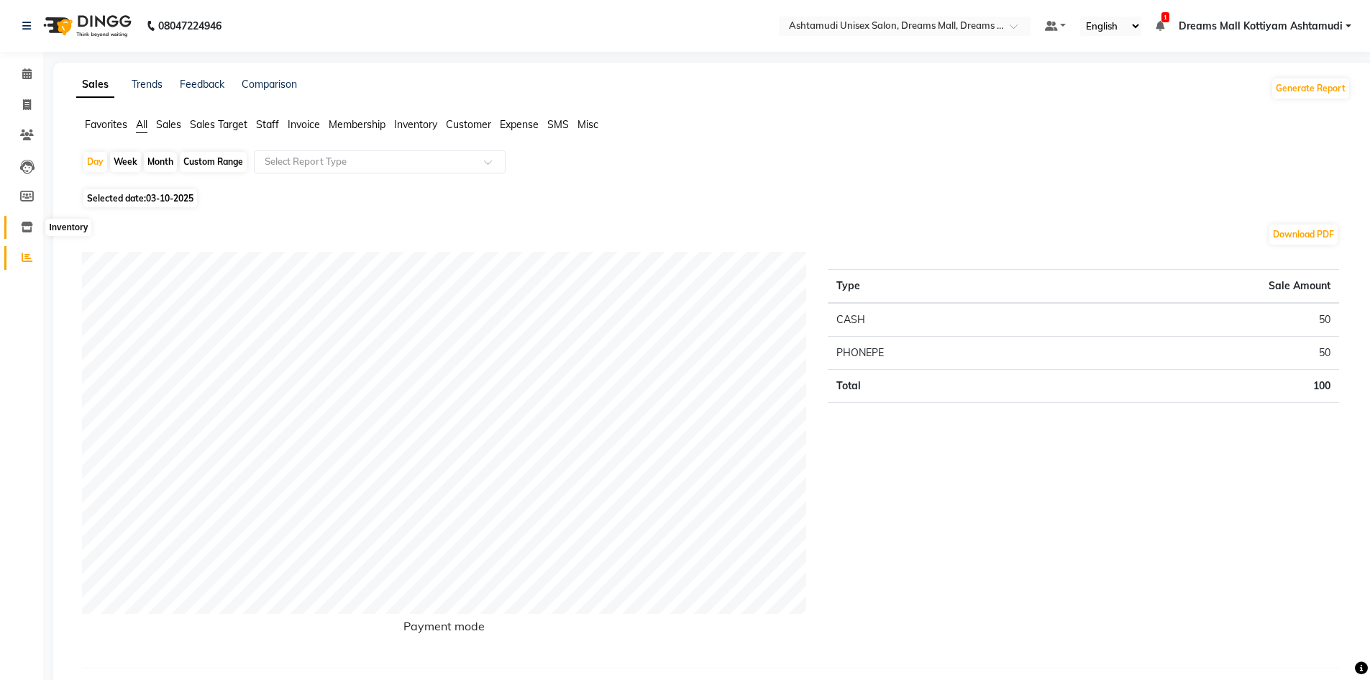
click at [24, 229] on icon at bounding box center [27, 226] width 12 height 11
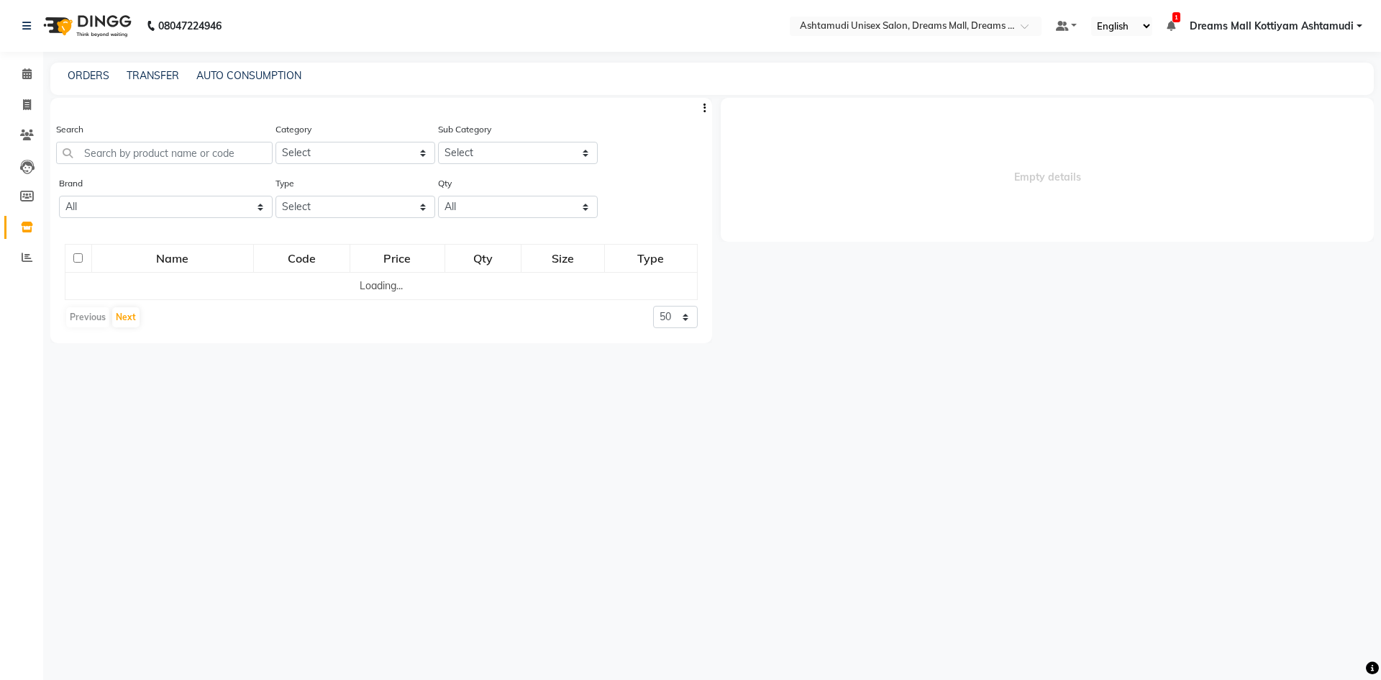
select select
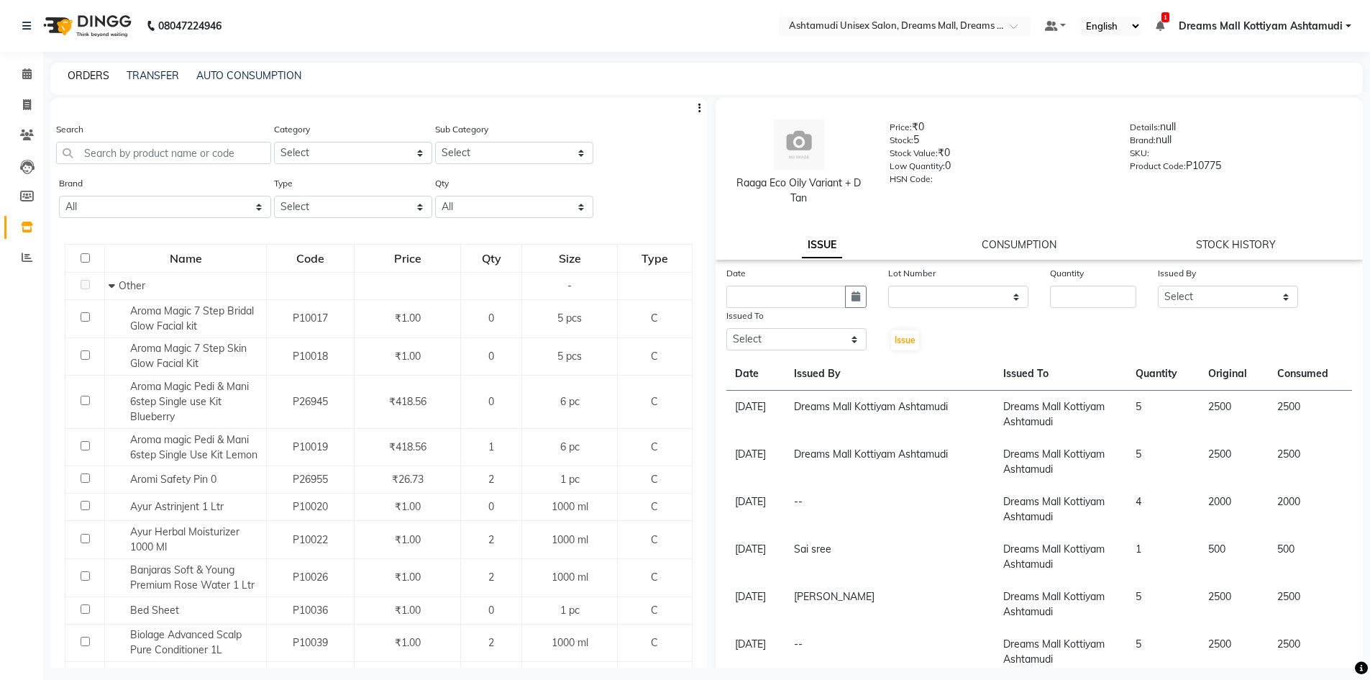
click at [97, 78] on link "ORDERS" at bounding box center [89, 75] width 42 height 13
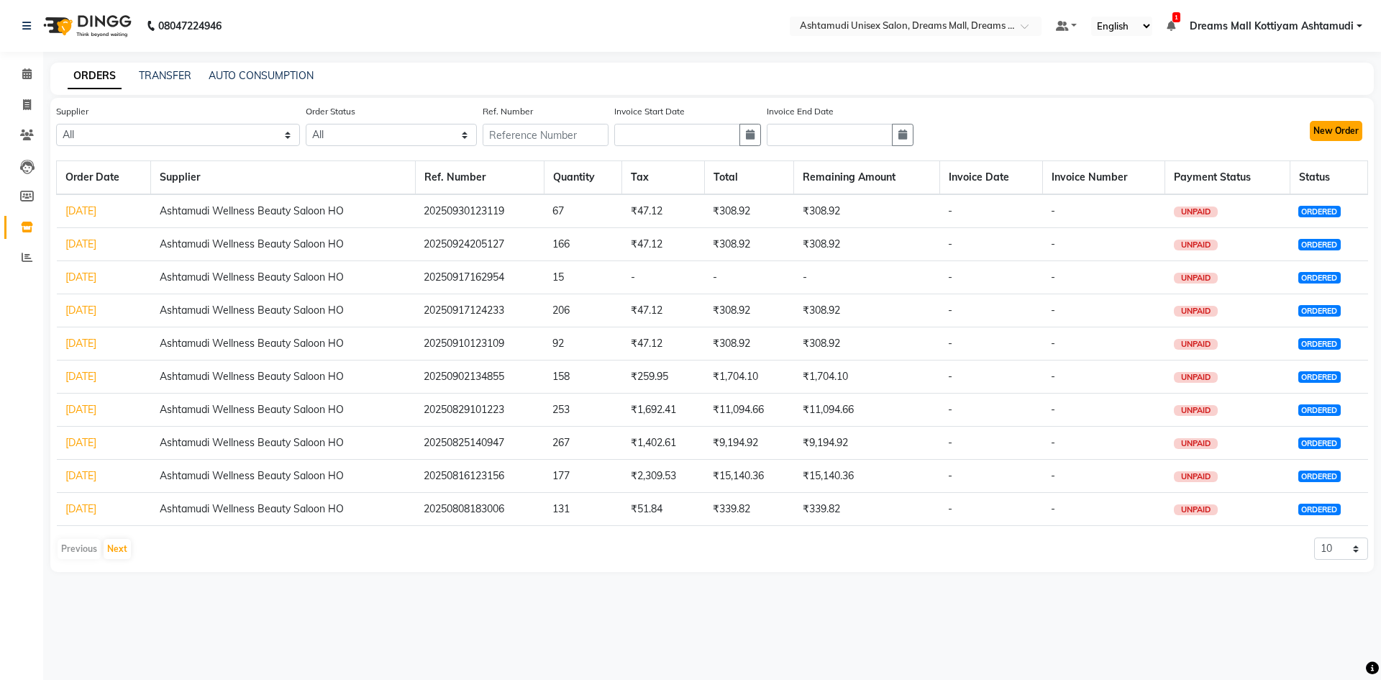
click at [1332, 133] on button "New Order" at bounding box center [1336, 131] width 52 height 20
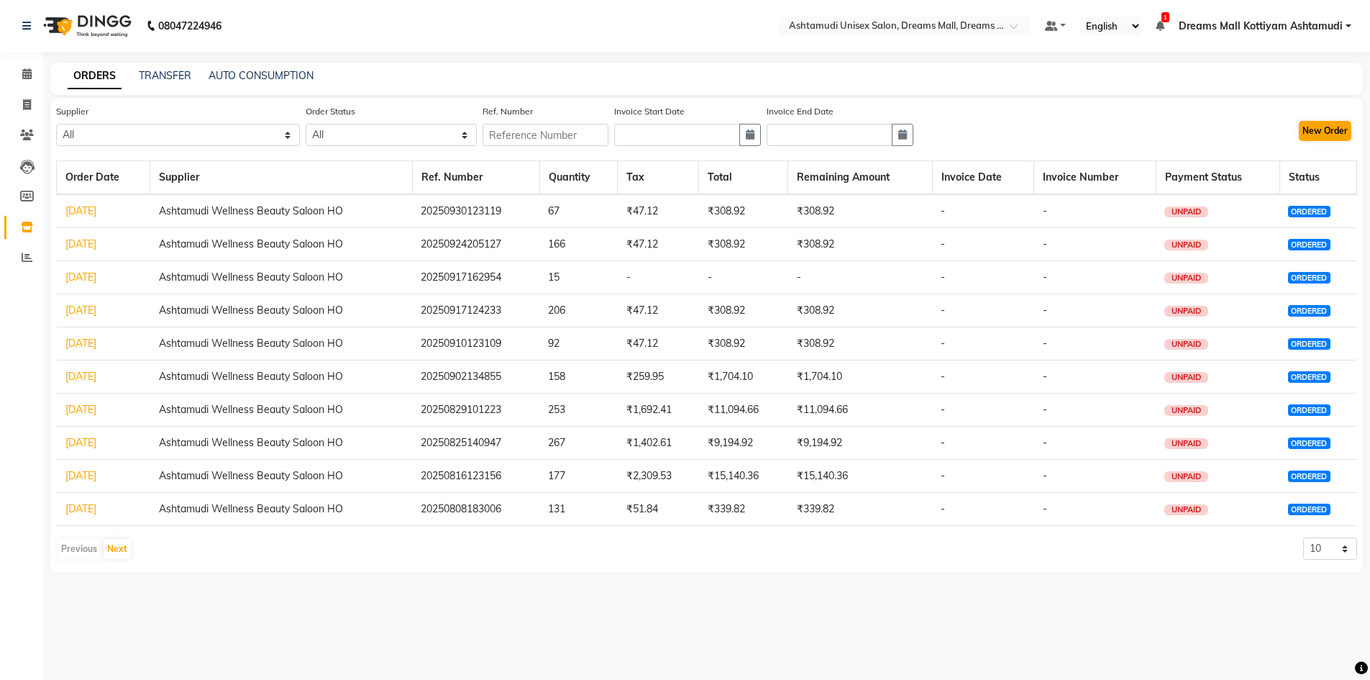
select select "true"
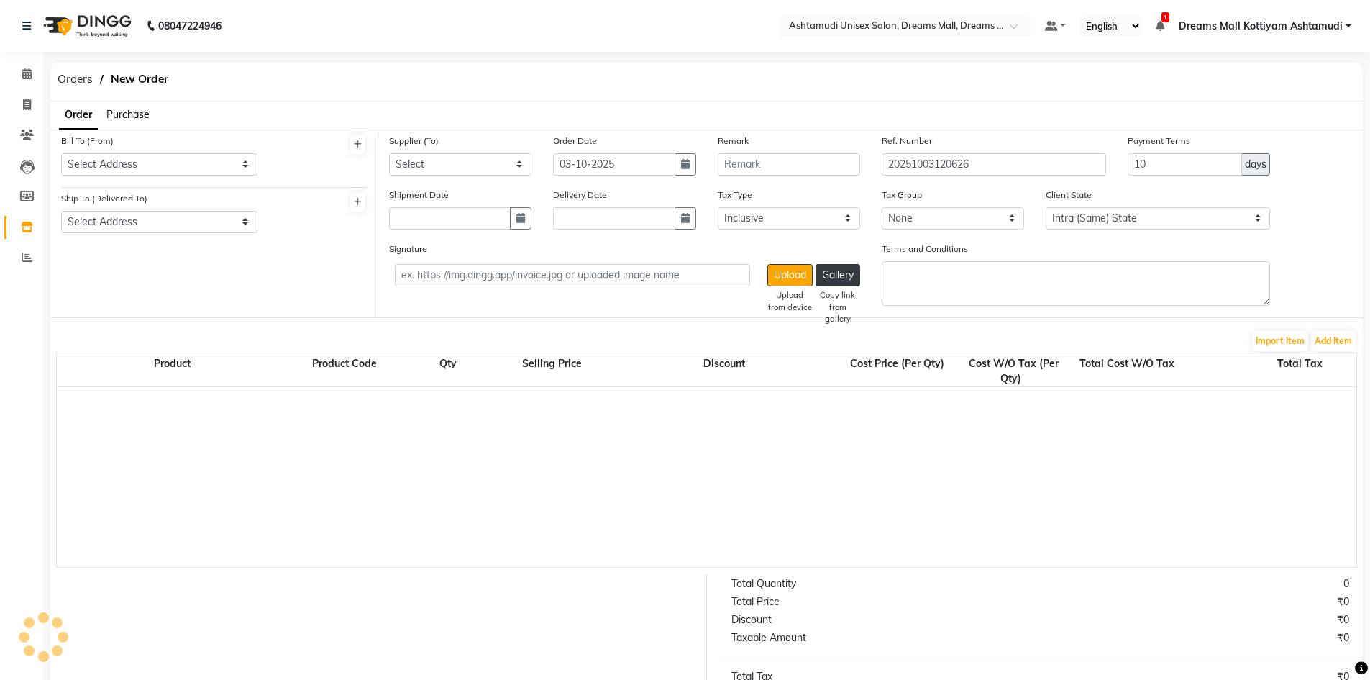
select select "3194"
click at [245, 168] on select "Select Address Ashtamudi Salon,Dreams Mall Ashtamudi Salon,Dreams Mall" at bounding box center [159, 164] width 196 height 22
select select "1205"
click at [61, 153] on select "Select Address Ashtamudi Salon,Dreams Mall Ashtamudi Salon,Dreams Mall" at bounding box center [159, 164] width 196 height 22
click at [245, 219] on select "Select Address Ashtamudi Salon,Dreams Mall" at bounding box center [159, 222] width 196 height 22
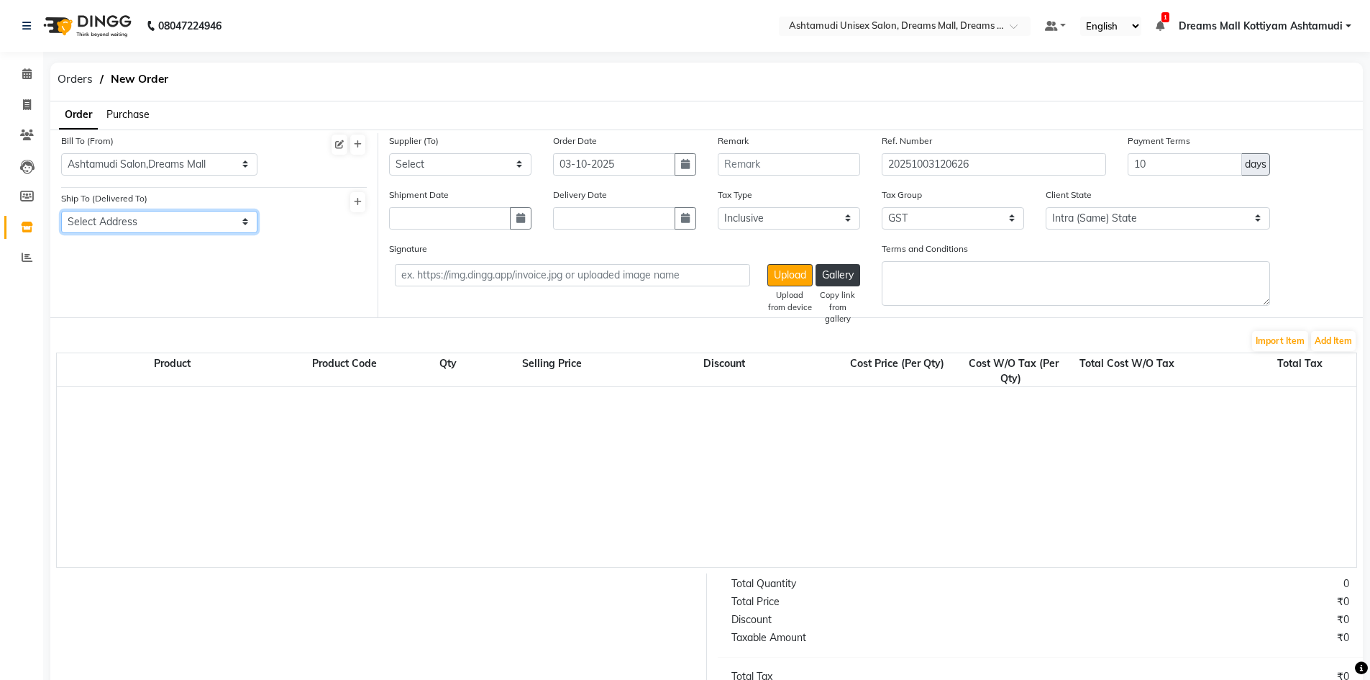
select select "1198"
click at [61, 211] on select "Select Address Ashtamudi Salon,Dreams Mall" at bounding box center [159, 222] width 196 height 22
click at [520, 164] on select "Select Ashtamudi Wellness Beauty Saloon HO" at bounding box center [460, 164] width 142 height 22
select select "3336"
click at [389, 153] on select "Select Ashtamudi Wellness Beauty Saloon HO" at bounding box center [460, 164] width 142 height 22
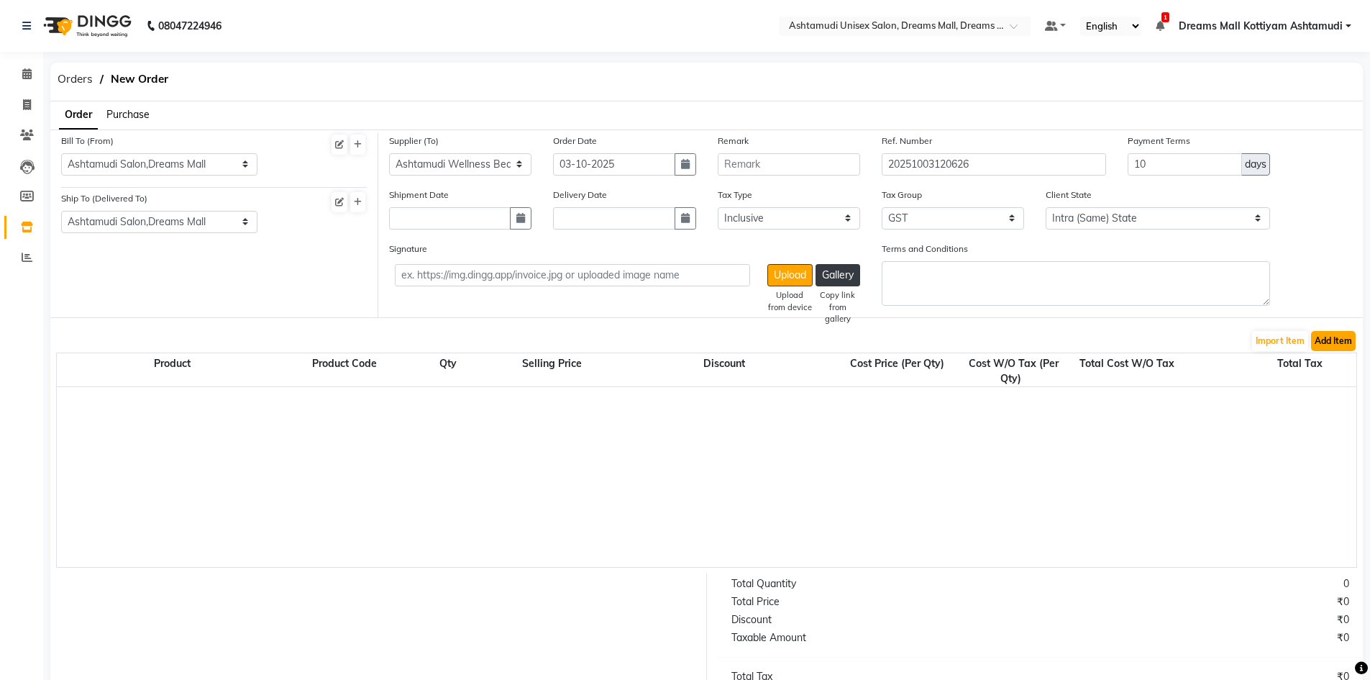
click at [1337, 339] on button "Add Item" at bounding box center [1333, 341] width 45 height 20
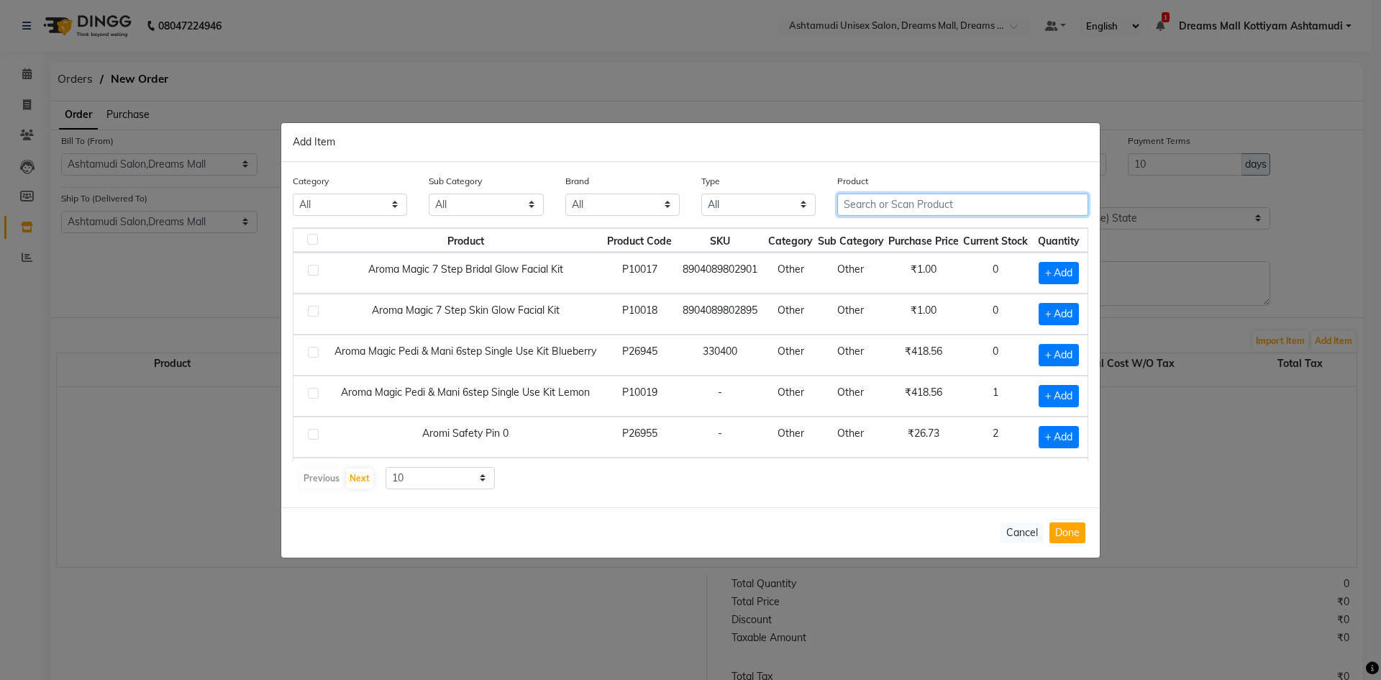
click at [935, 204] on input "text" at bounding box center [962, 204] width 251 height 22
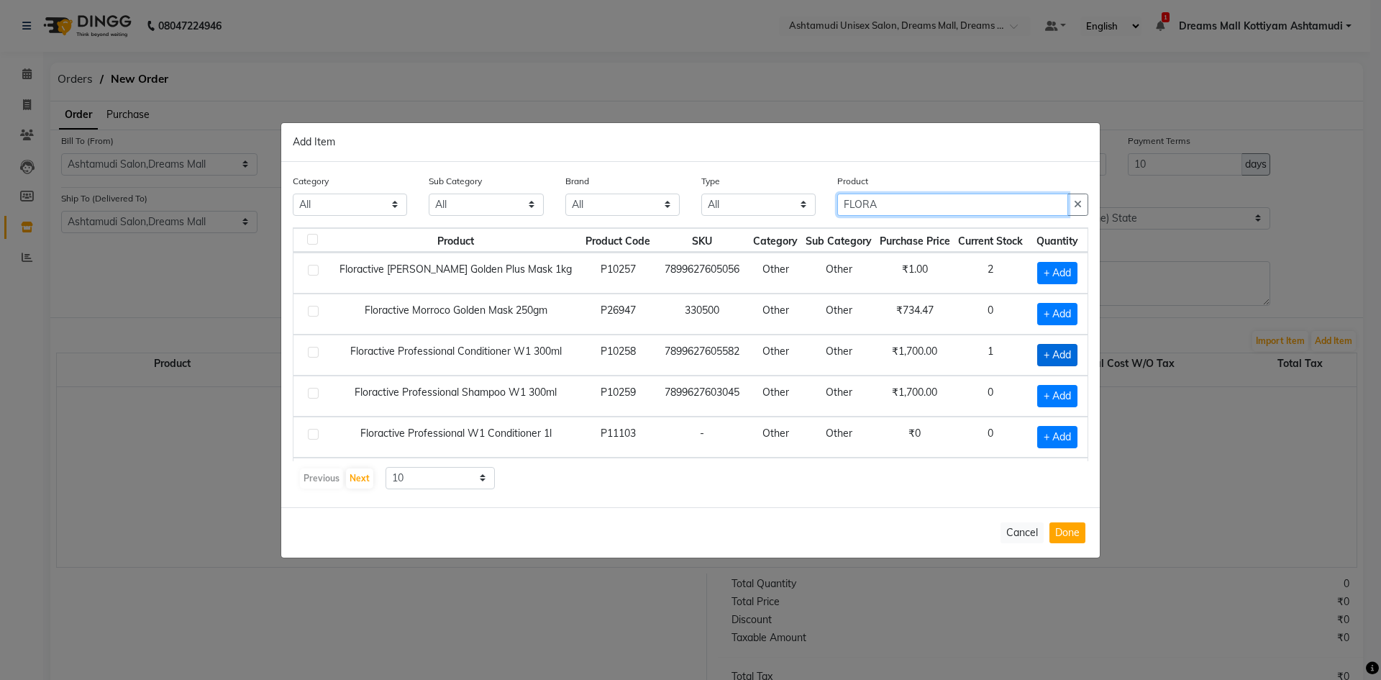
type input "FLORA"
click at [1043, 357] on span "+ Add" at bounding box center [1057, 355] width 40 height 22
checkbox input "true"
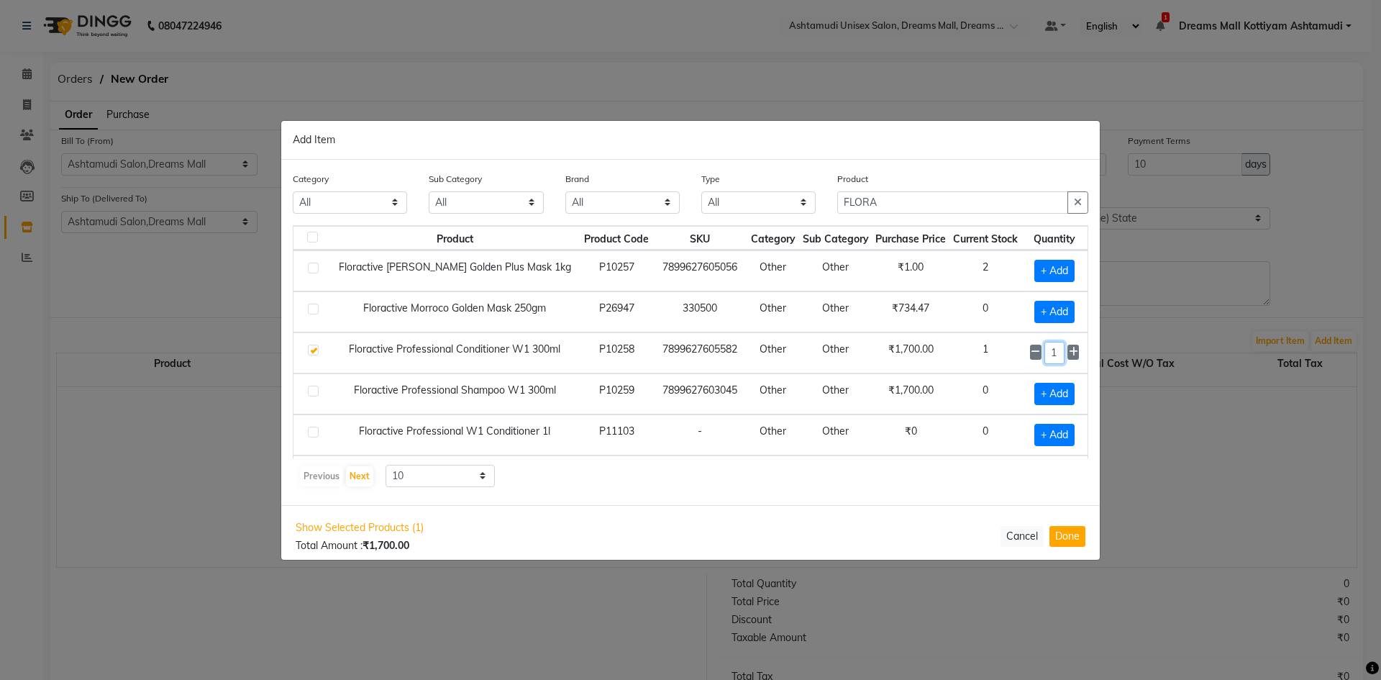
click at [1049, 354] on input "1" at bounding box center [1054, 353] width 20 height 22
type input "9"
click at [311, 388] on label at bounding box center [313, 390] width 11 height 11
click at [311, 388] on input "checkbox" at bounding box center [312, 391] width 9 height 9
checkbox input "true"
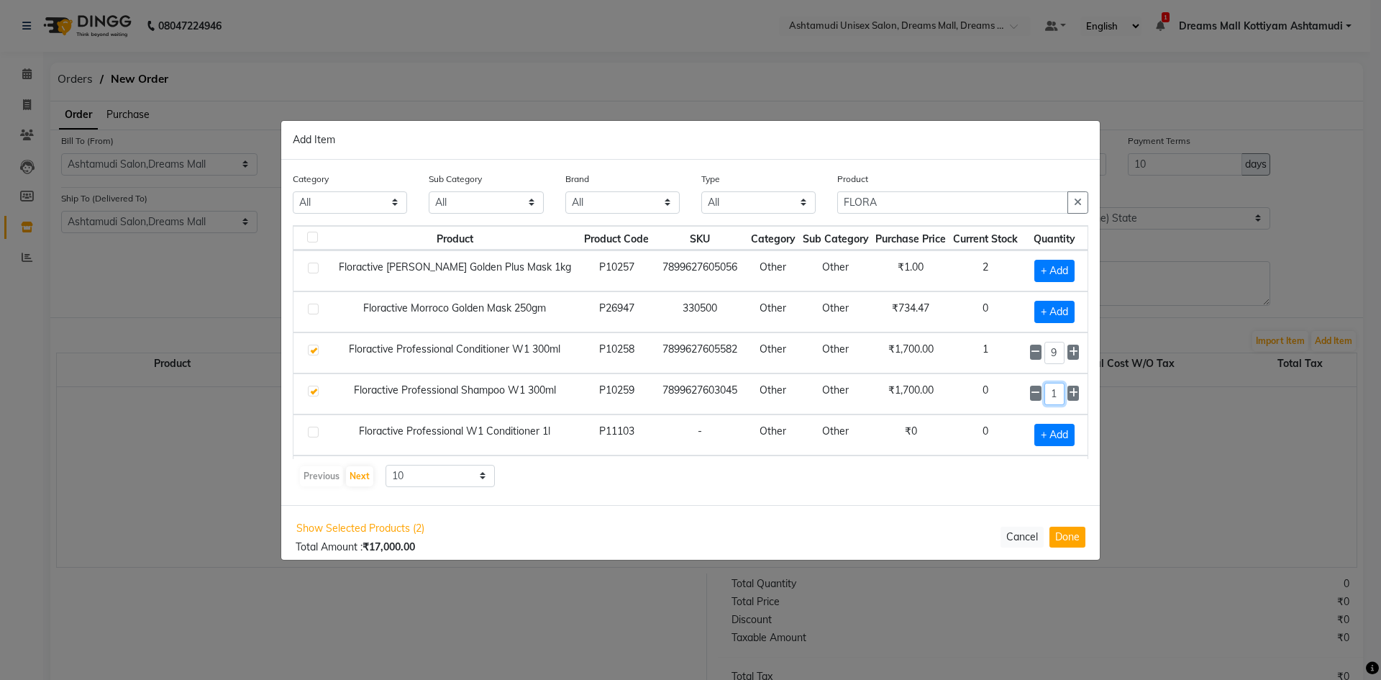
click at [1044, 393] on input "1" at bounding box center [1054, 394] width 20 height 22
drag, startPoint x: 1043, startPoint y: 393, endPoint x: 1036, endPoint y: 400, distance: 10.2
click at [1044, 400] on input "1" at bounding box center [1054, 394] width 20 height 22
click at [1047, 402] on input "1" at bounding box center [1054, 394] width 20 height 22
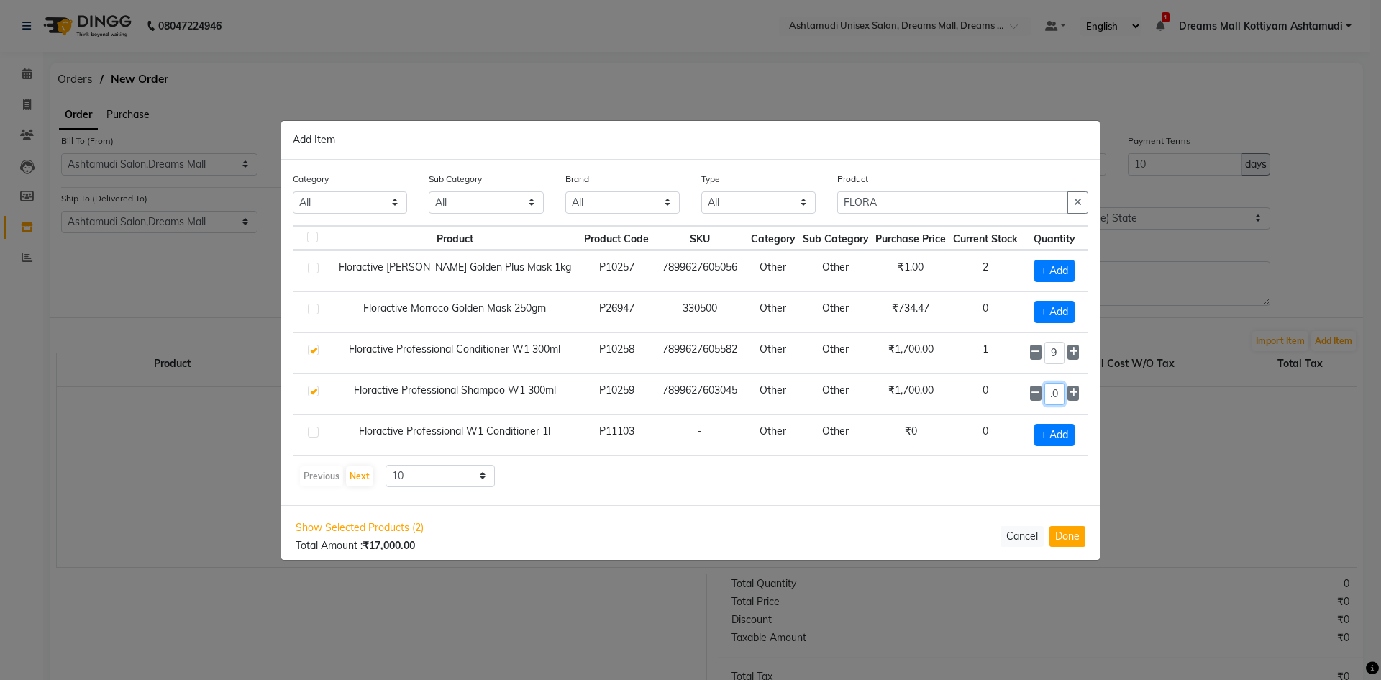
type input "10"
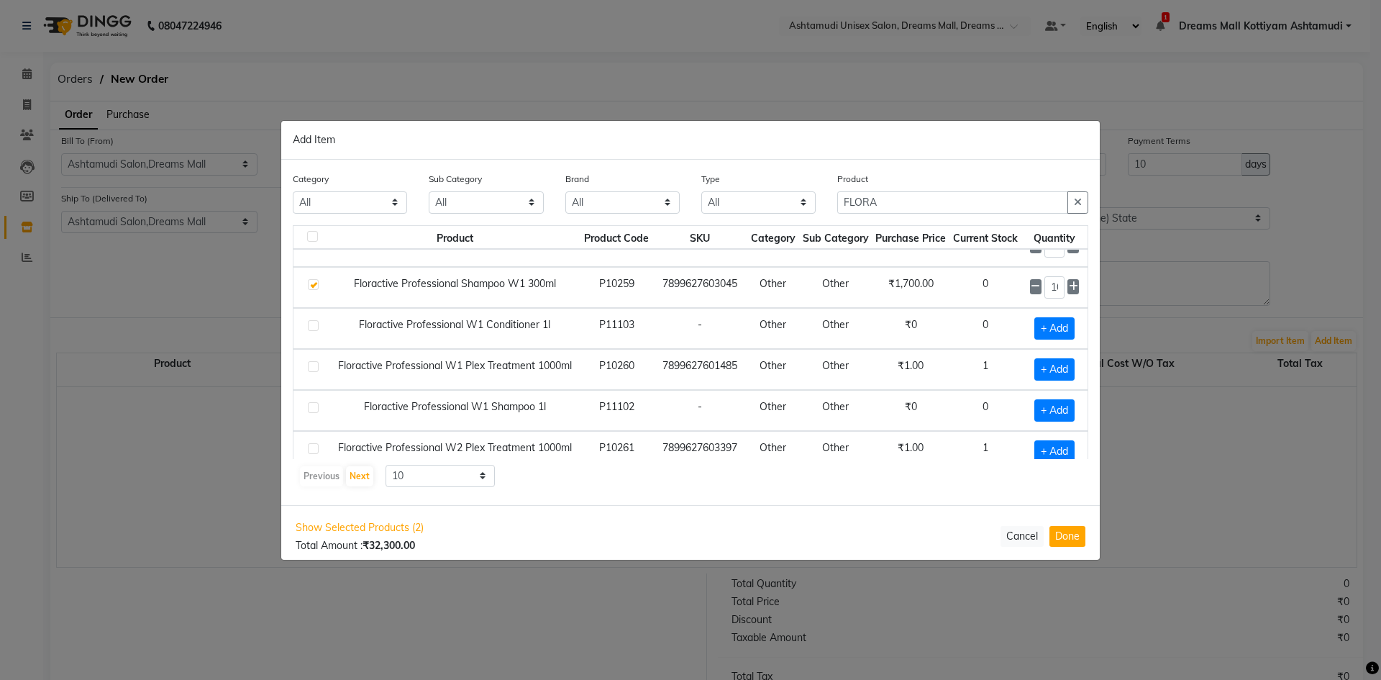
scroll to position [111, 0]
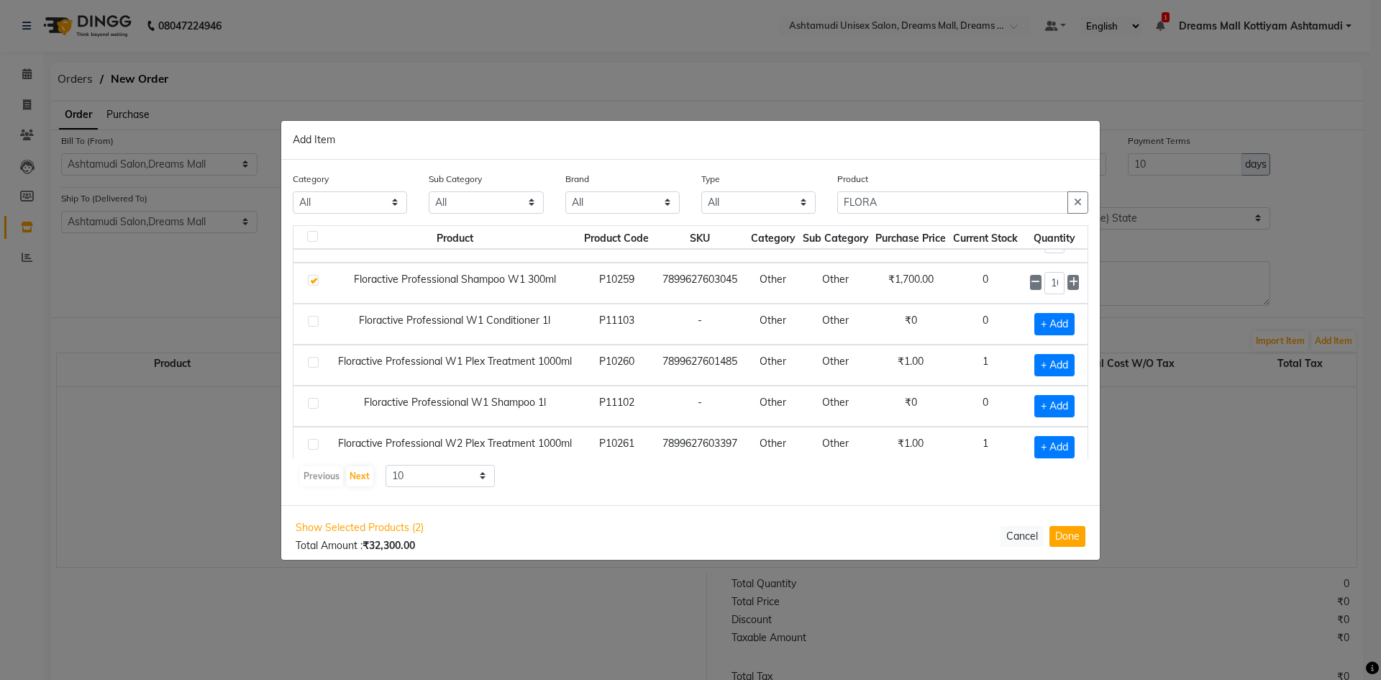
click at [314, 364] on label at bounding box center [313, 362] width 11 height 11
click at [314, 364] on input "checkbox" at bounding box center [312, 362] width 9 height 9
checkbox input "true"
click at [1047, 367] on input "1" at bounding box center [1054, 365] width 20 height 22
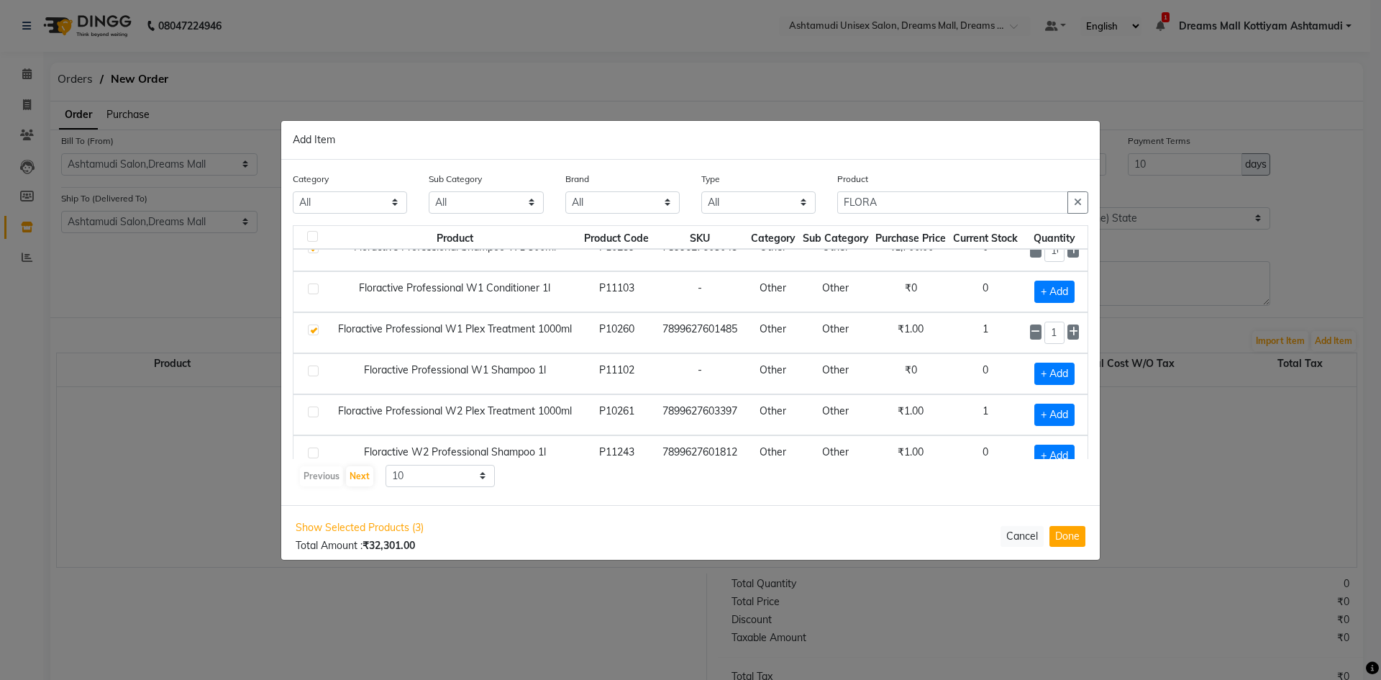
scroll to position [161, 0]
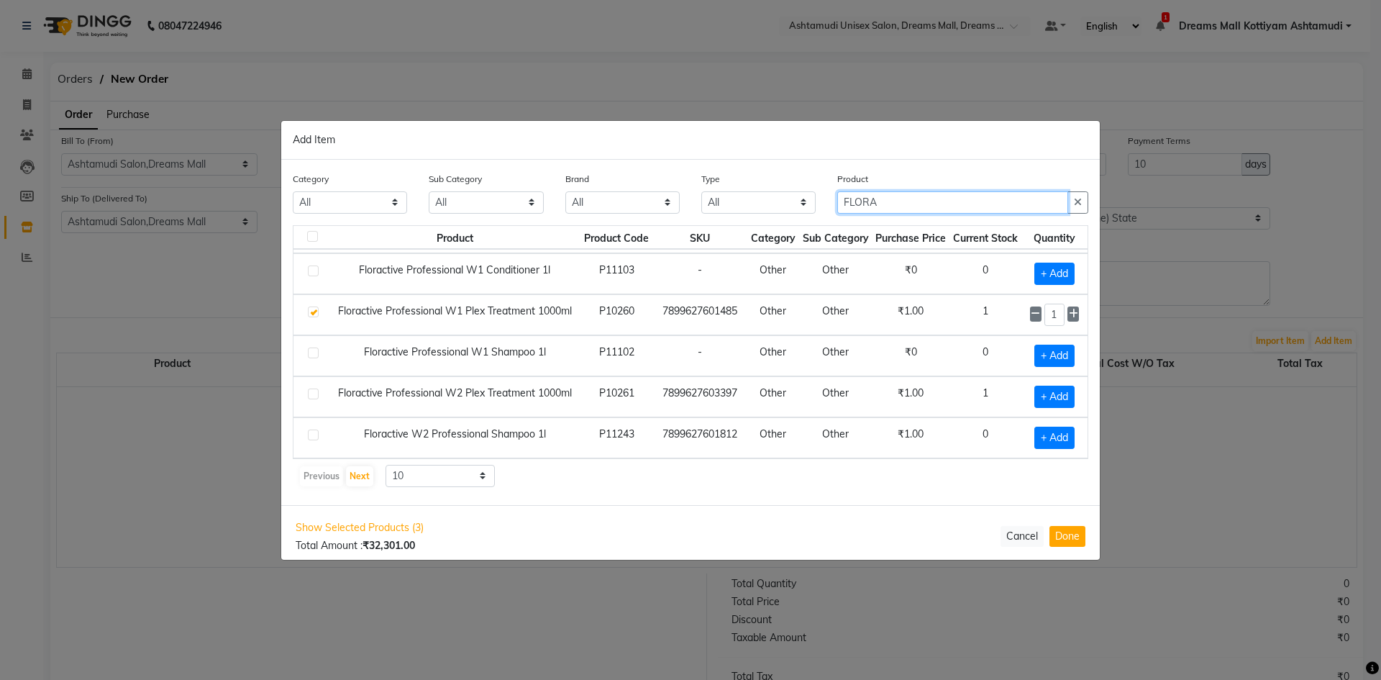
drag, startPoint x: 882, startPoint y: 199, endPoint x: 833, endPoint y: 220, distance: 53.2
click at [833, 220] on div "Product FLORA" at bounding box center [962, 198] width 273 height 54
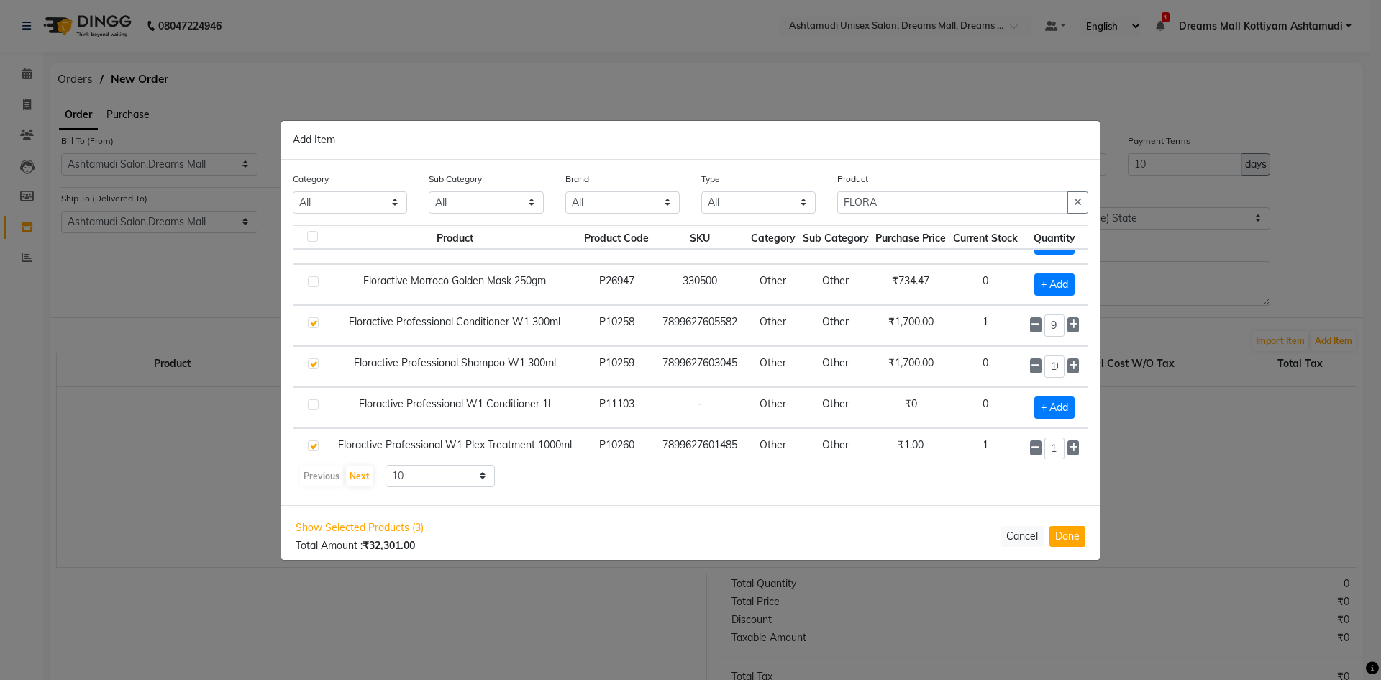
scroll to position [0, 0]
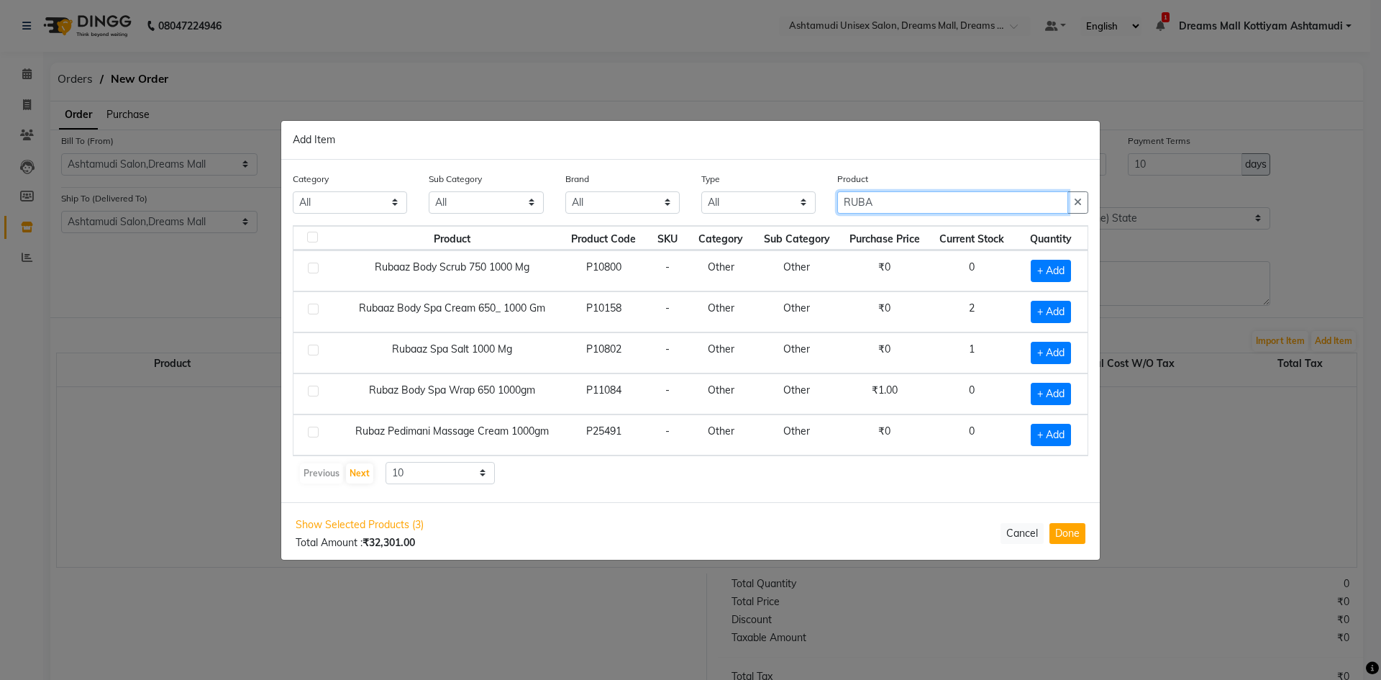
type input "RUBA"
click at [316, 266] on label at bounding box center [313, 267] width 11 height 11
click at [316, 266] on input "checkbox" at bounding box center [312, 268] width 9 height 9
checkbox input "true"
drag, startPoint x: 867, startPoint y: 204, endPoint x: 823, endPoint y: 213, distance: 44.7
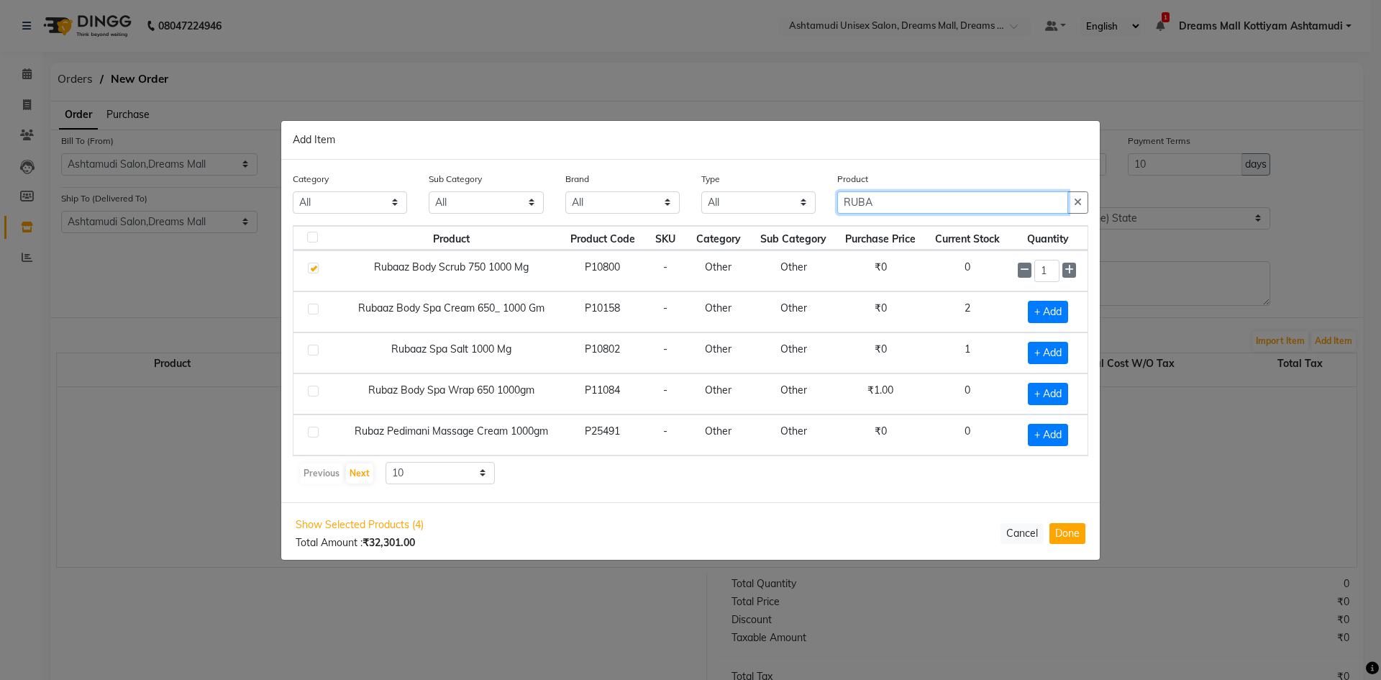
click at [823, 213] on div "Category All Hair Skin Makeup Personal Care Appliances Beard Waxing Disposable …" at bounding box center [690, 198] width 817 height 54
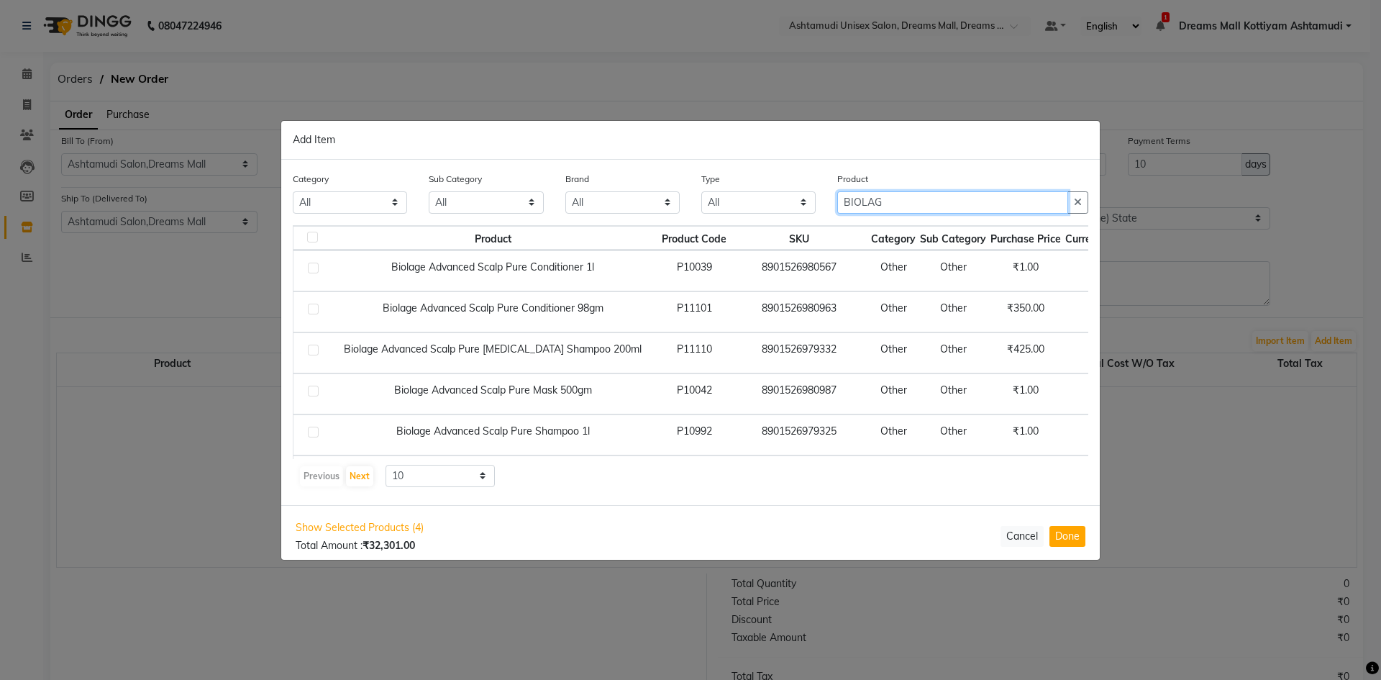
type input "BIOLAG"
click at [316, 393] on label at bounding box center [313, 390] width 11 height 11
click at [316, 393] on input "checkbox" at bounding box center [312, 391] width 9 height 9
checkbox input "true"
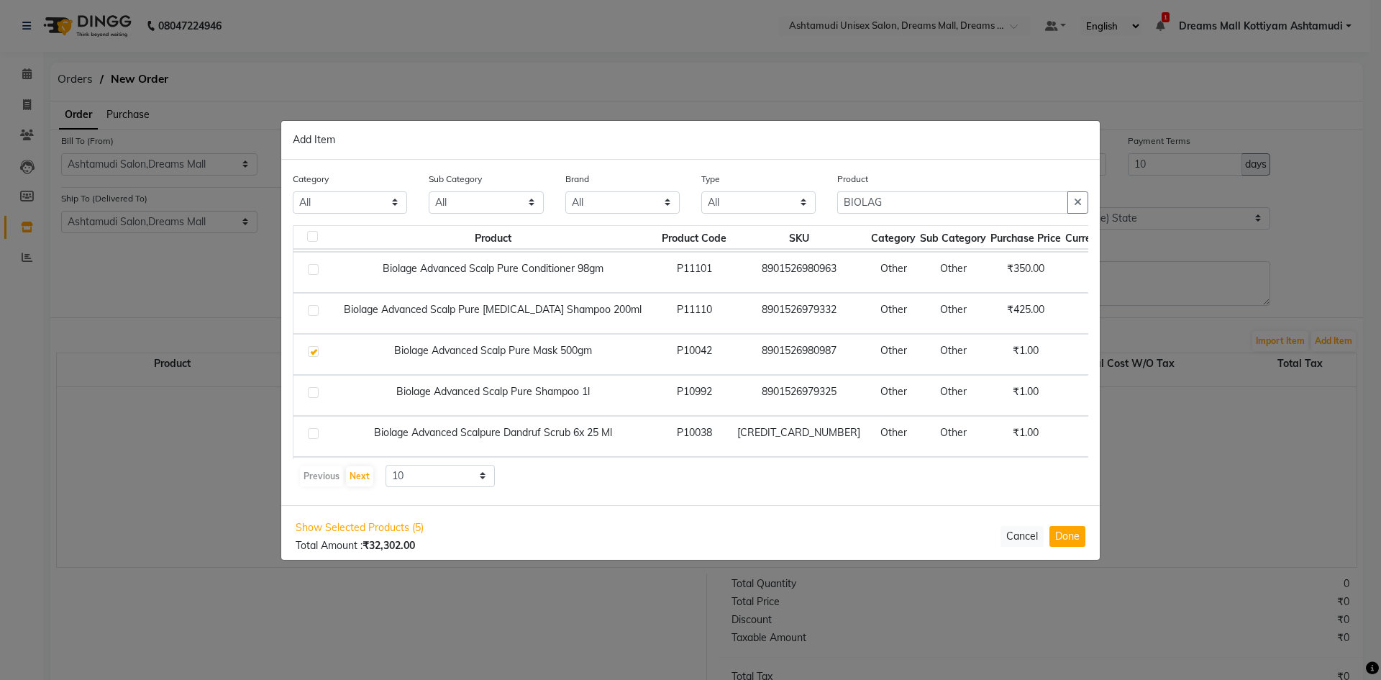
scroll to position [111, 0]
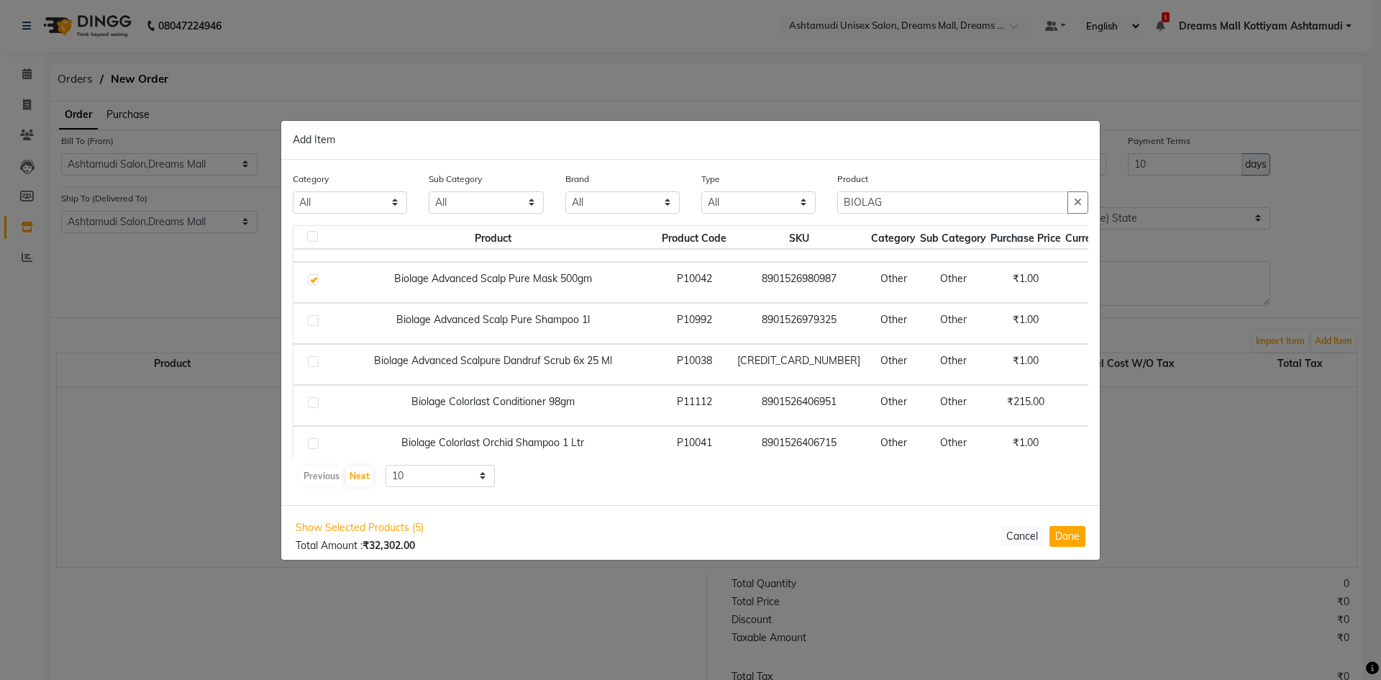
drag, startPoint x: 311, startPoint y: 323, endPoint x: 323, endPoint y: 324, distance: 12.3
click at [311, 322] on label at bounding box center [313, 320] width 11 height 11
click at [311, 322] on input "checkbox" at bounding box center [312, 320] width 9 height 9
checkbox input "true"
click at [1154, 324] on input "1" at bounding box center [1163, 323] width 19 height 22
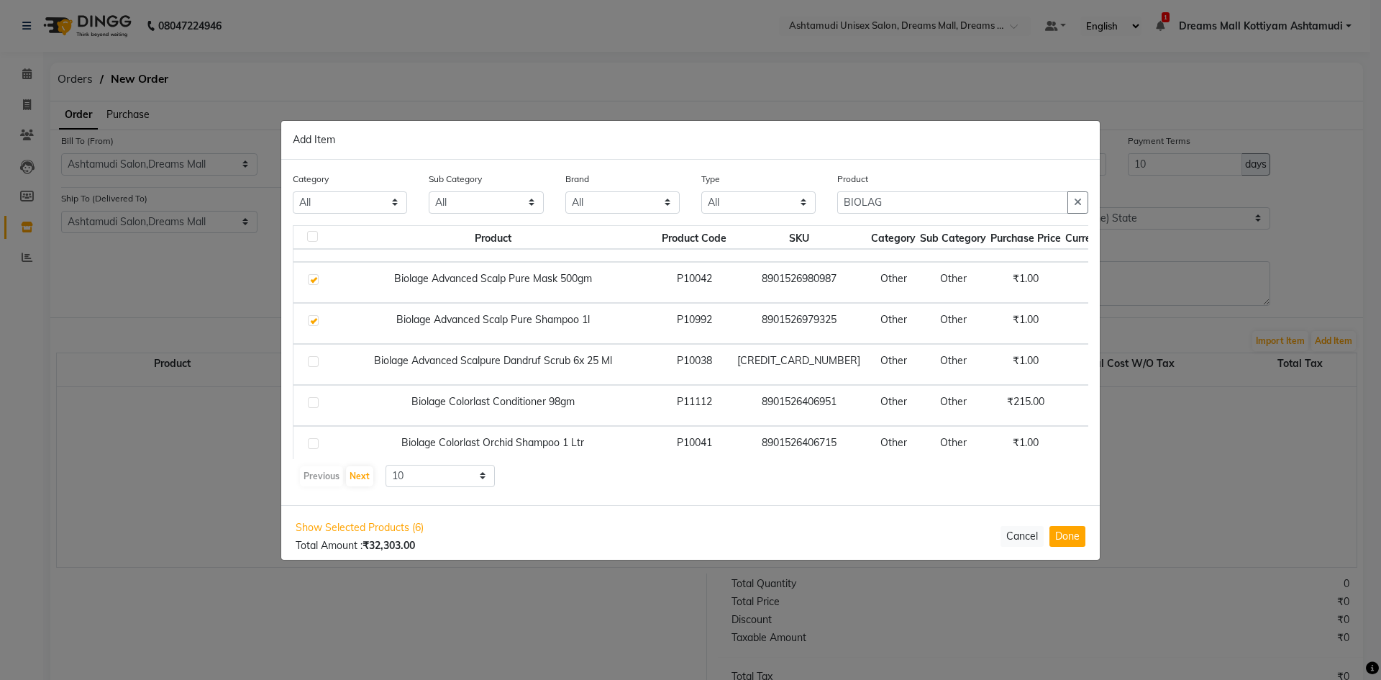
type input "3"
drag, startPoint x: 878, startPoint y: 198, endPoint x: 803, endPoint y: 211, distance: 76.5
click at [803, 211] on div "Category All Hair Skin Makeup Personal Care Appliances Beard Waxing Disposable …" at bounding box center [690, 198] width 817 height 54
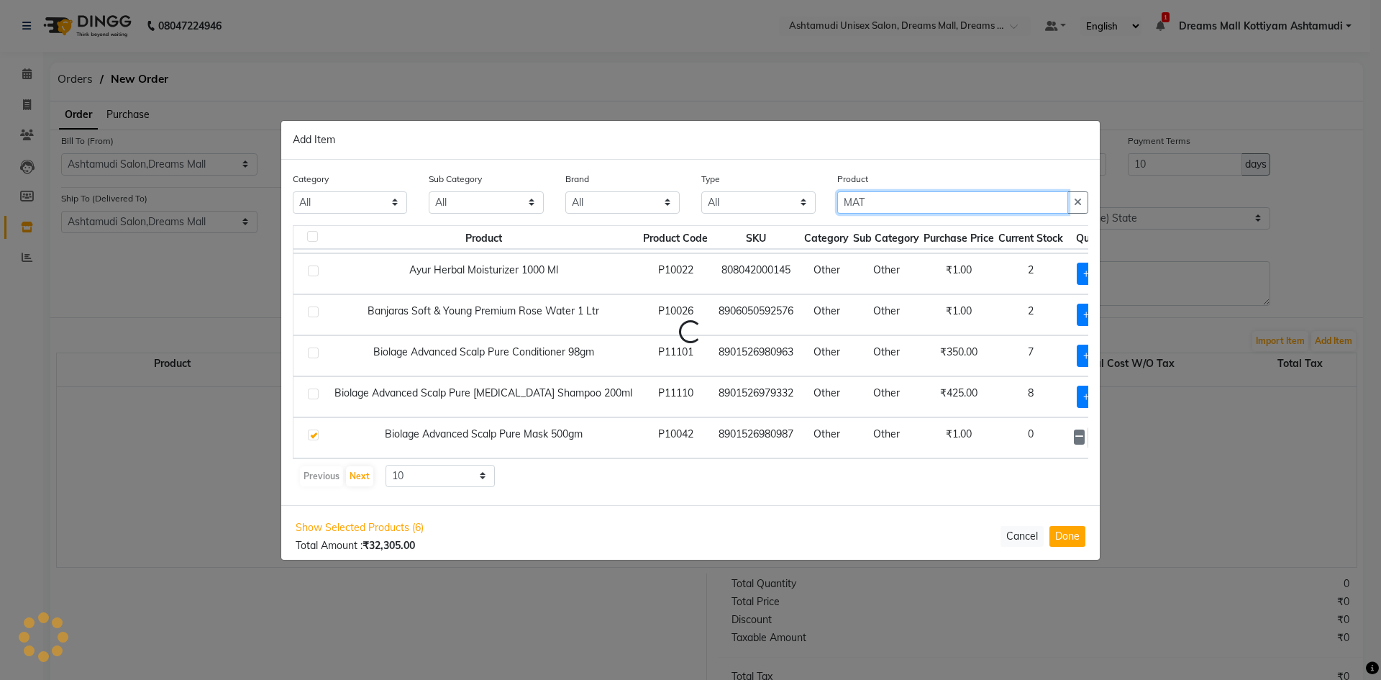
scroll to position [152, 0]
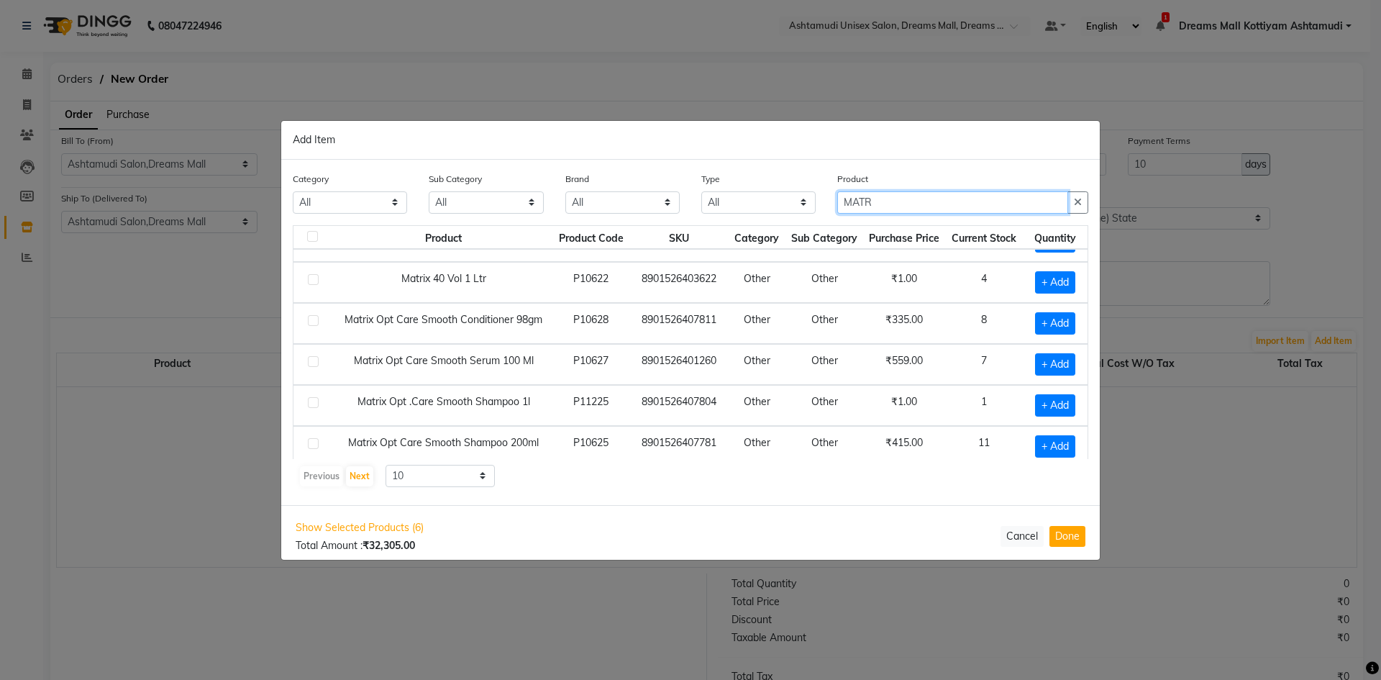
type input "MATR"
click at [316, 403] on label at bounding box center [313, 402] width 11 height 11
click at [316, 403] on input "checkbox" at bounding box center [312, 402] width 9 height 9
checkbox input "true"
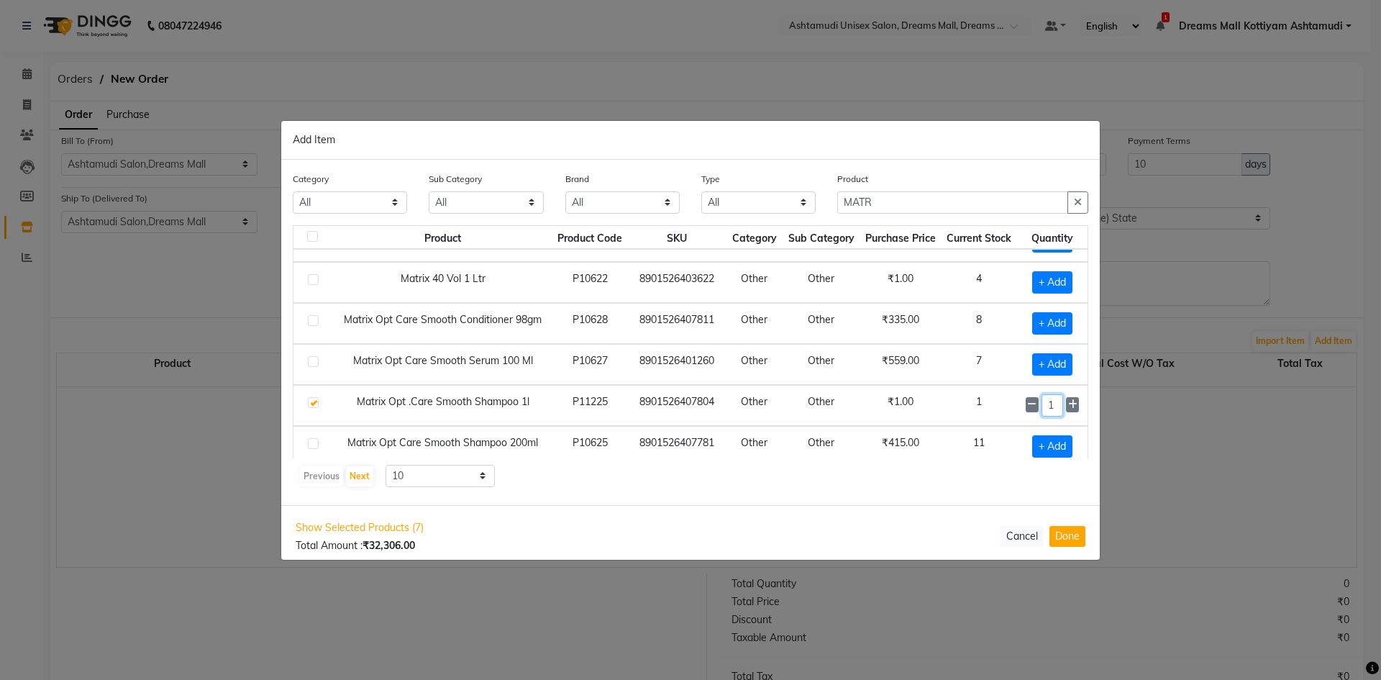
drag, startPoint x: 1048, startPoint y: 403, endPoint x: 1031, endPoint y: 411, distance: 19.0
click at [1031, 411] on div "1" at bounding box center [1052, 405] width 53 height 22
type input "3"
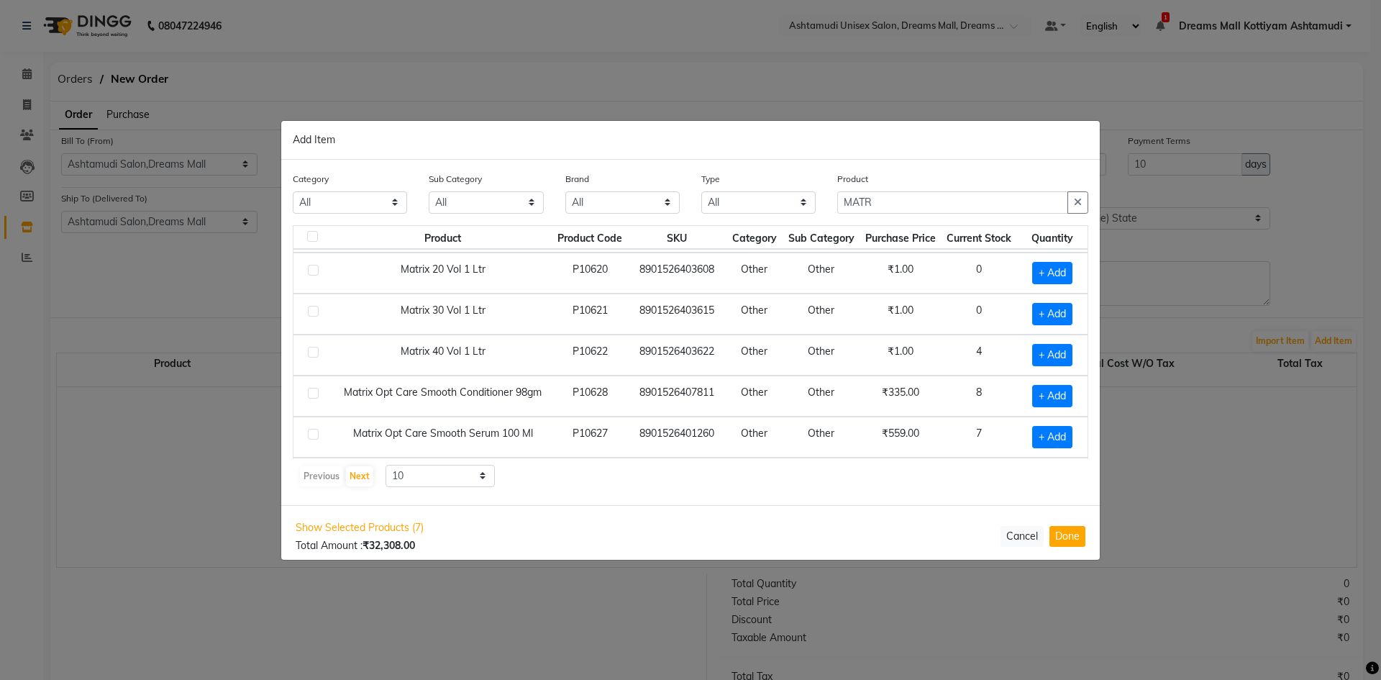
scroll to position [59, 0]
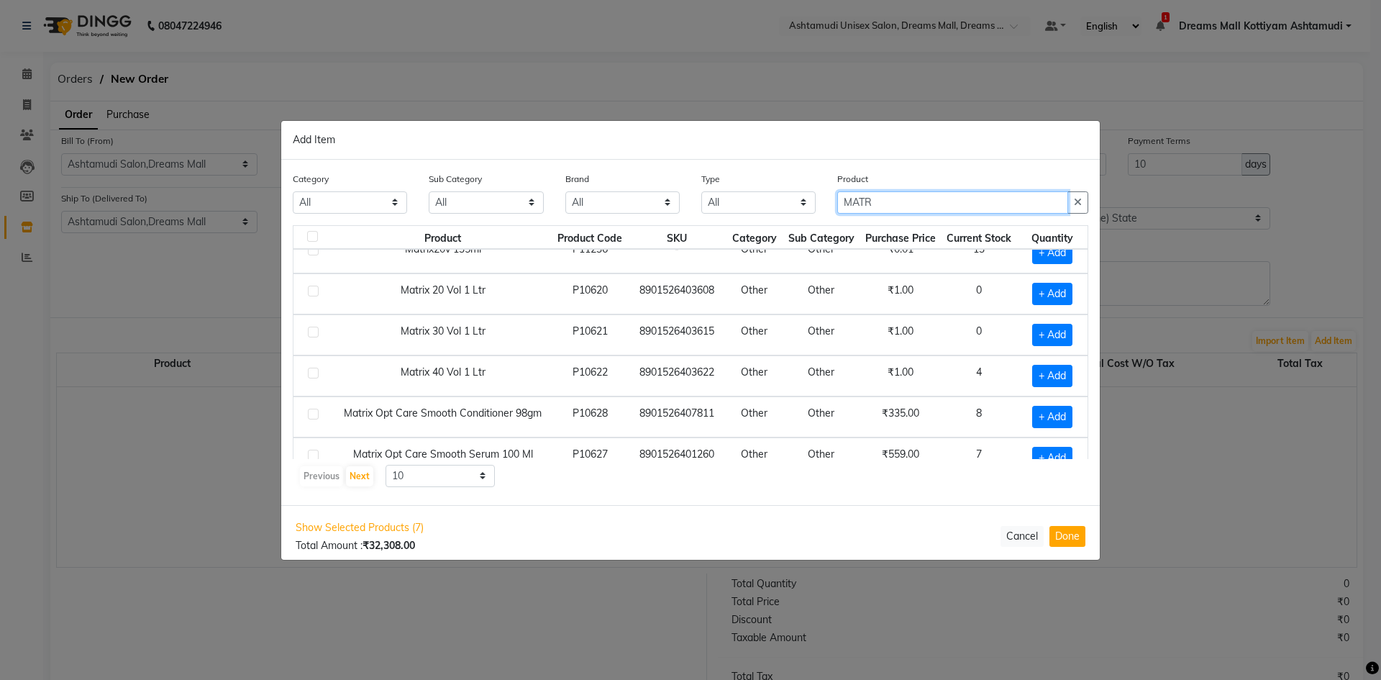
drag, startPoint x: 878, startPoint y: 194, endPoint x: 782, endPoint y: 213, distance: 97.5
click at [782, 213] on div "Category All Hair Skin Makeup Personal Care Appliances Beard Waxing Disposable …" at bounding box center [690, 198] width 817 height 54
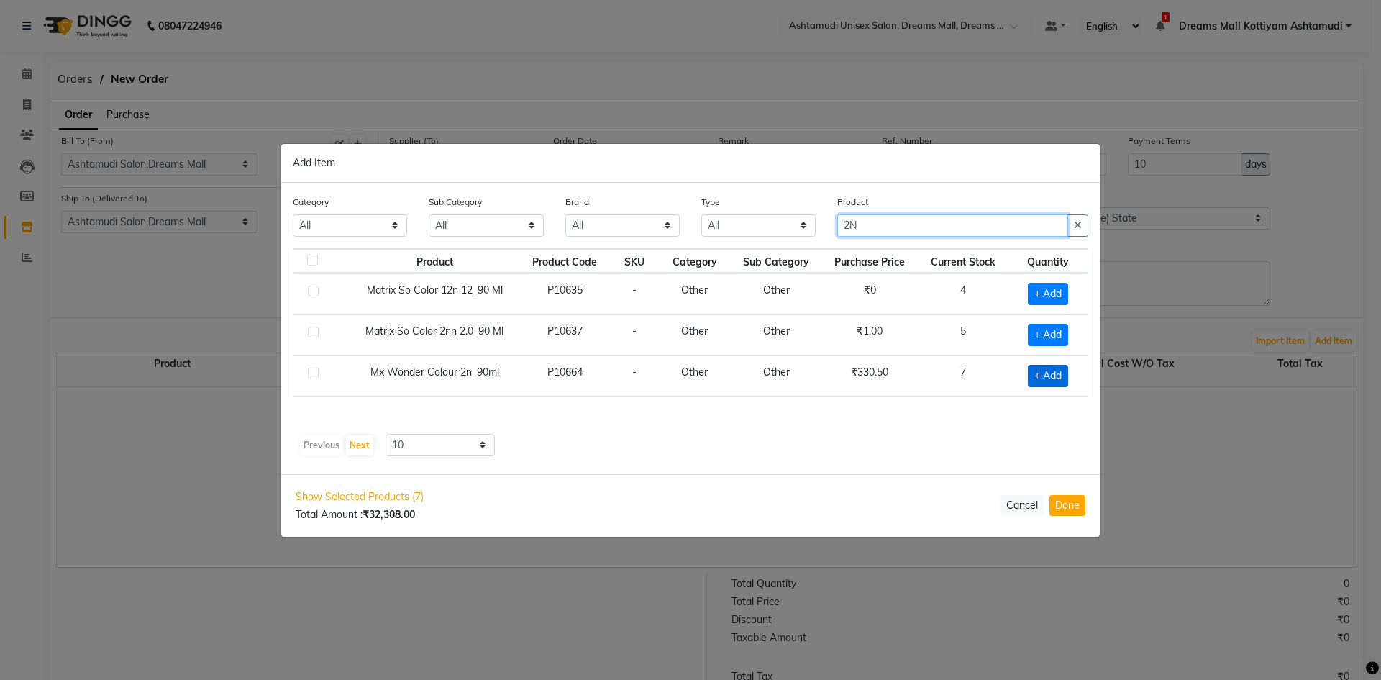
type input "2N"
click at [1059, 378] on span "+ Add" at bounding box center [1048, 376] width 40 height 22
checkbox input "true"
click at [1043, 377] on input "1" at bounding box center [1042, 375] width 28 height 22
type input "10"
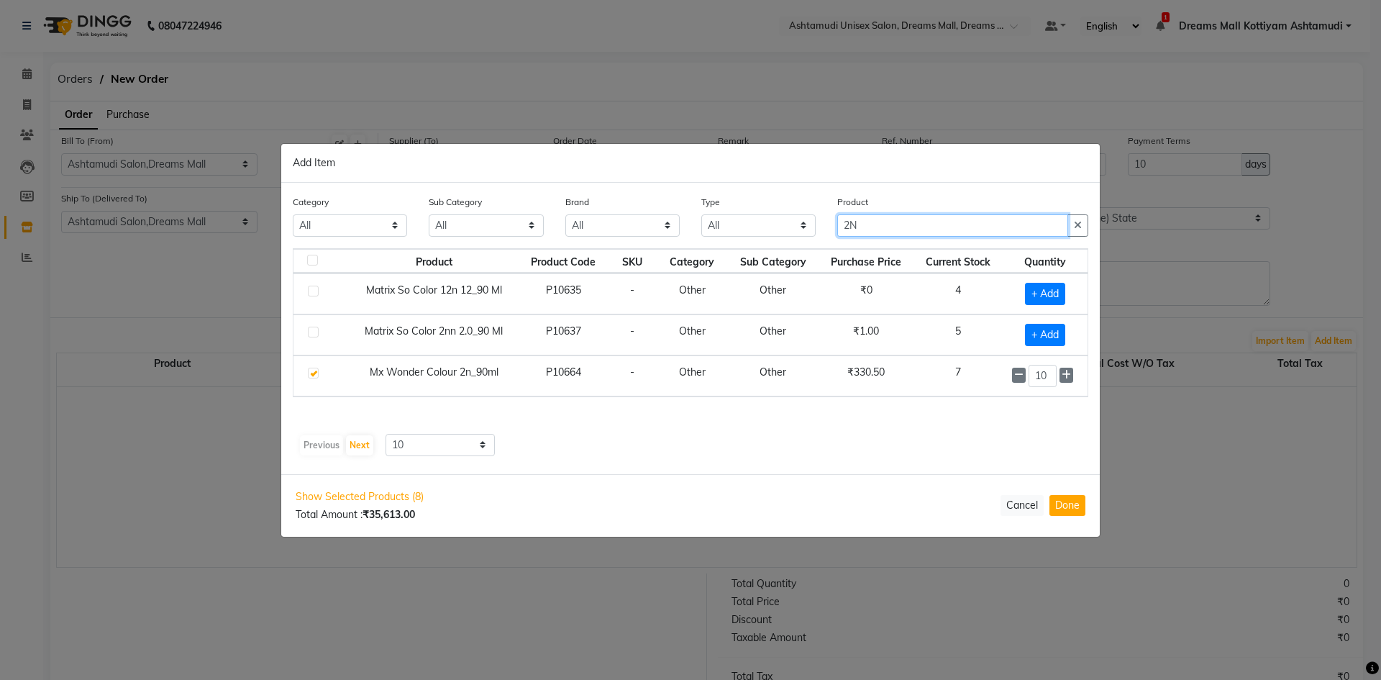
click at [849, 229] on input "2N" at bounding box center [952, 225] width 231 height 22
type input "3N"
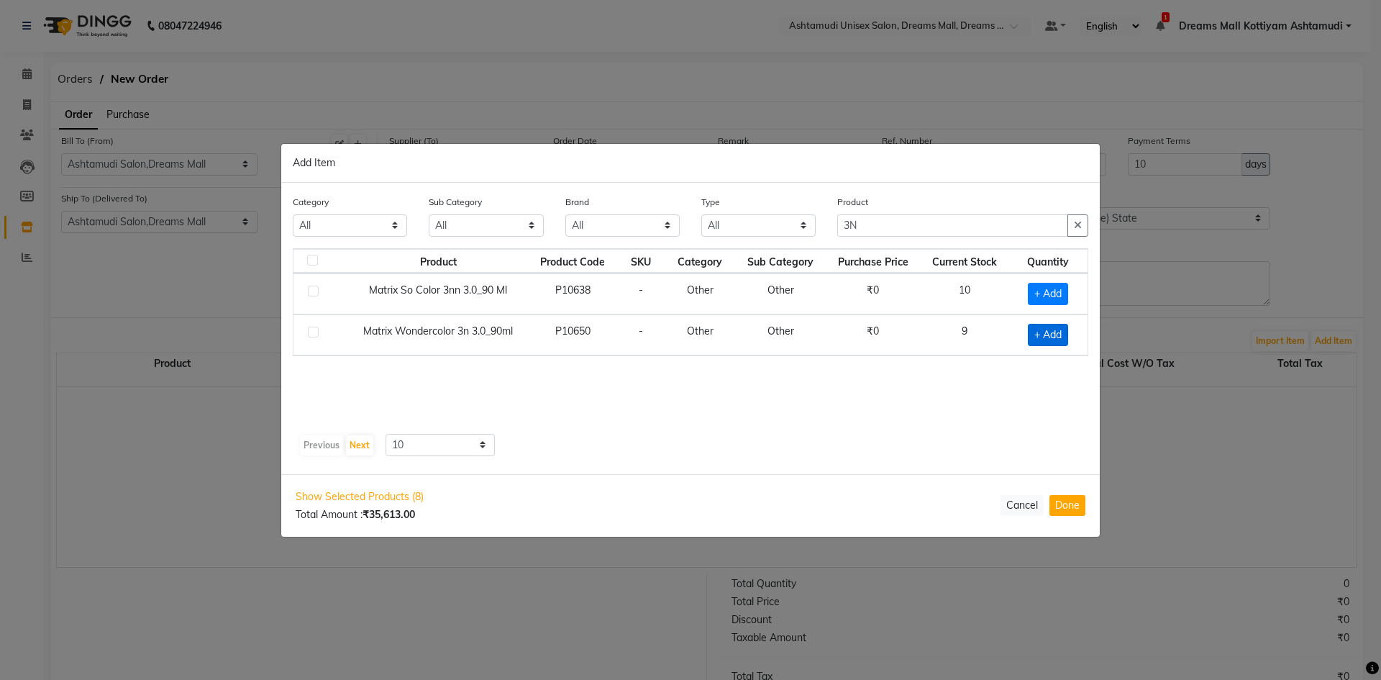
click at [1043, 333] on span "+ Add" at bounding box center [1048, 335] width 40 height 22
checkbox input "true"
click at [1042, 337] on input "1" at bounding box center [1042, 334] width 27 height 22
type input "10"
drag, startPoint x: 859, startPoint y: 227, endPoint x: 823, endPoint y: 242, distance: 39.0
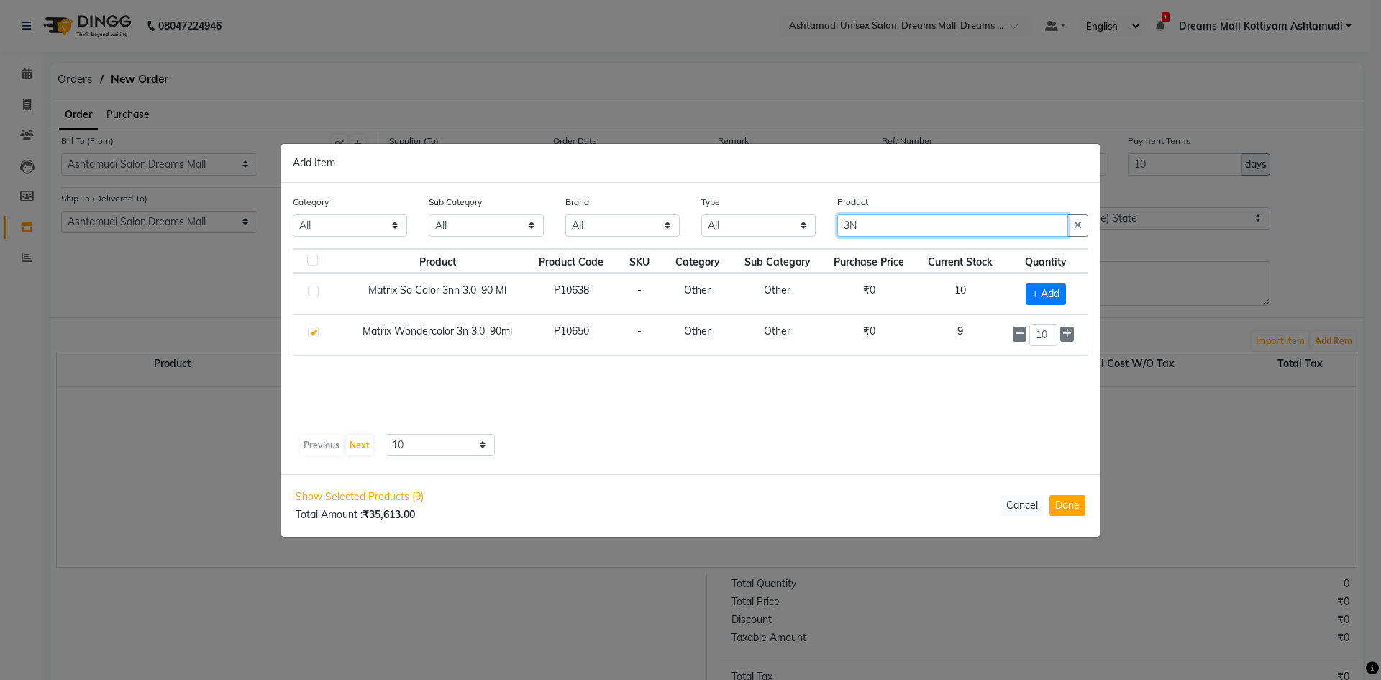
click at [823, 242] on div "Category All Hair Skin Makeup Personal Care Appliances Beard Waxing Disposable …" at bounding box center [690, 221] width 817 height 54
type input "12M"
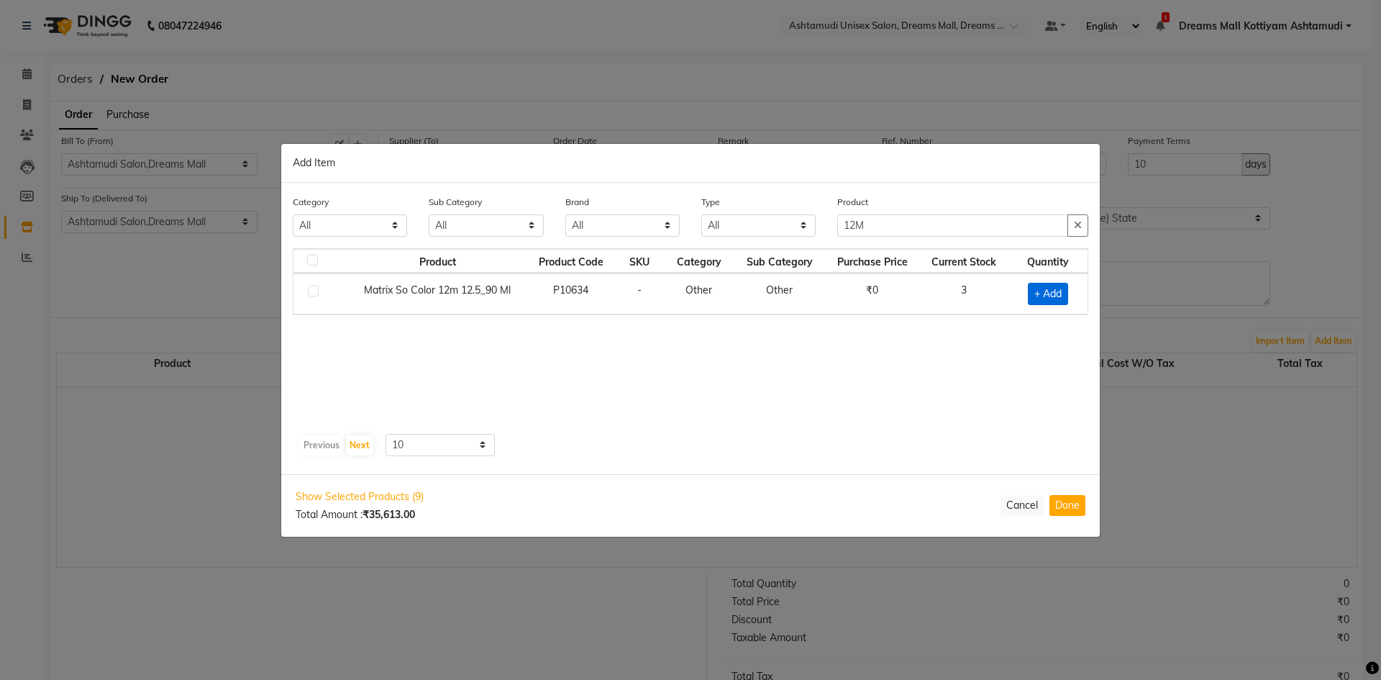
click at [1050, 291] on span "+ Add" at bounding box center [1048, 294] width 40 height 22
checkbox input "true"
click at [1043, 295] on input "1" at bounding box center [1042, 293] width 27 height 22
type input "6"
drag, startPoint x: 880, startPoint y: 220, endPoint x: 827, endPoint y: 234, distance: 54.9
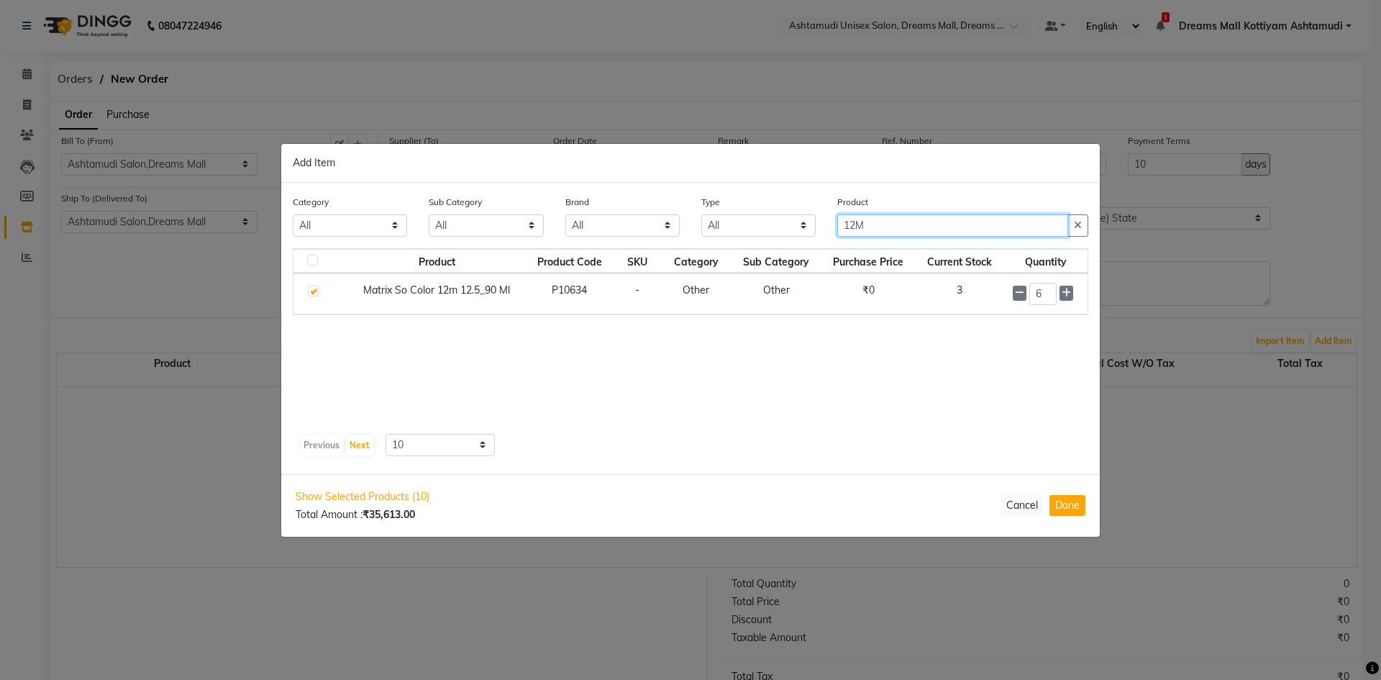
click at [830, 234] on div "Product 12M" at bounding box center [962, 221] width 273 height 54
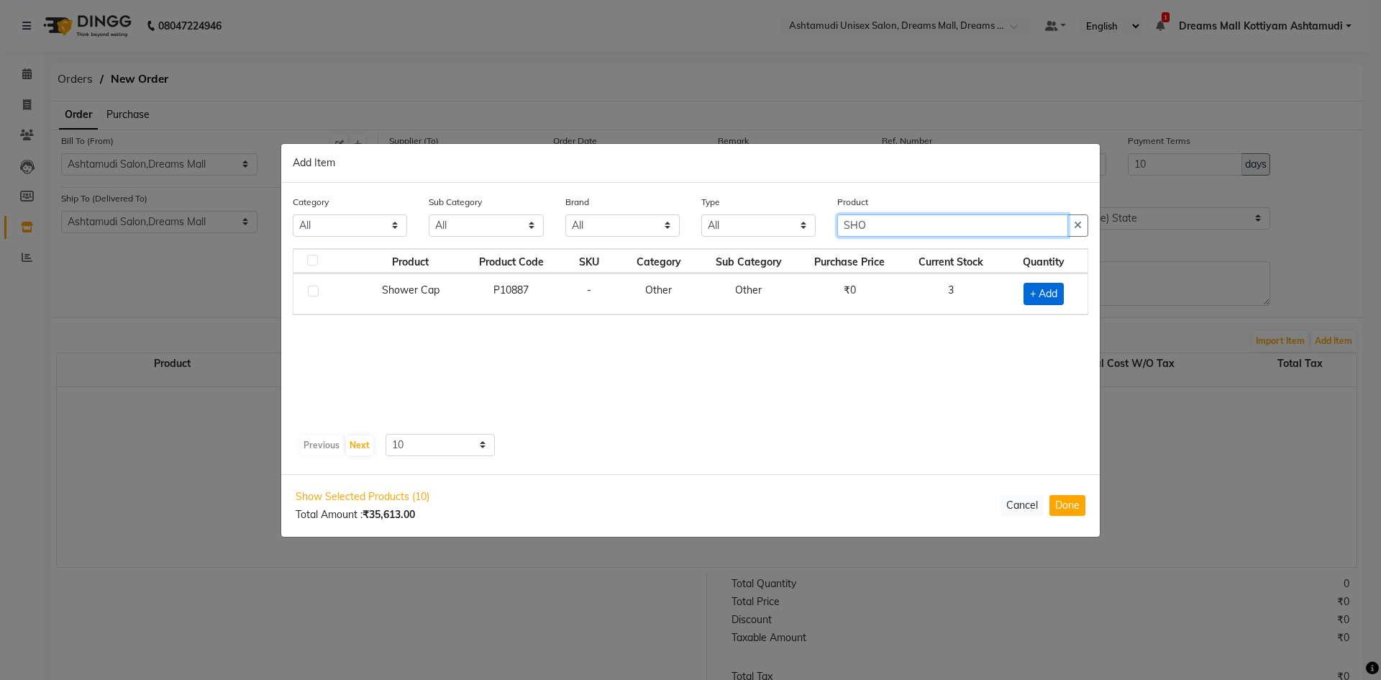
type input "SHO"
click at [1048, 298] on span "+ Add" at bounding box center [1043, 294] width 40 height 22
checkbox input "true"
click at [1031, 291] on input "1" at bounding box center [1036, 293] width 32 height 22
type input "2"
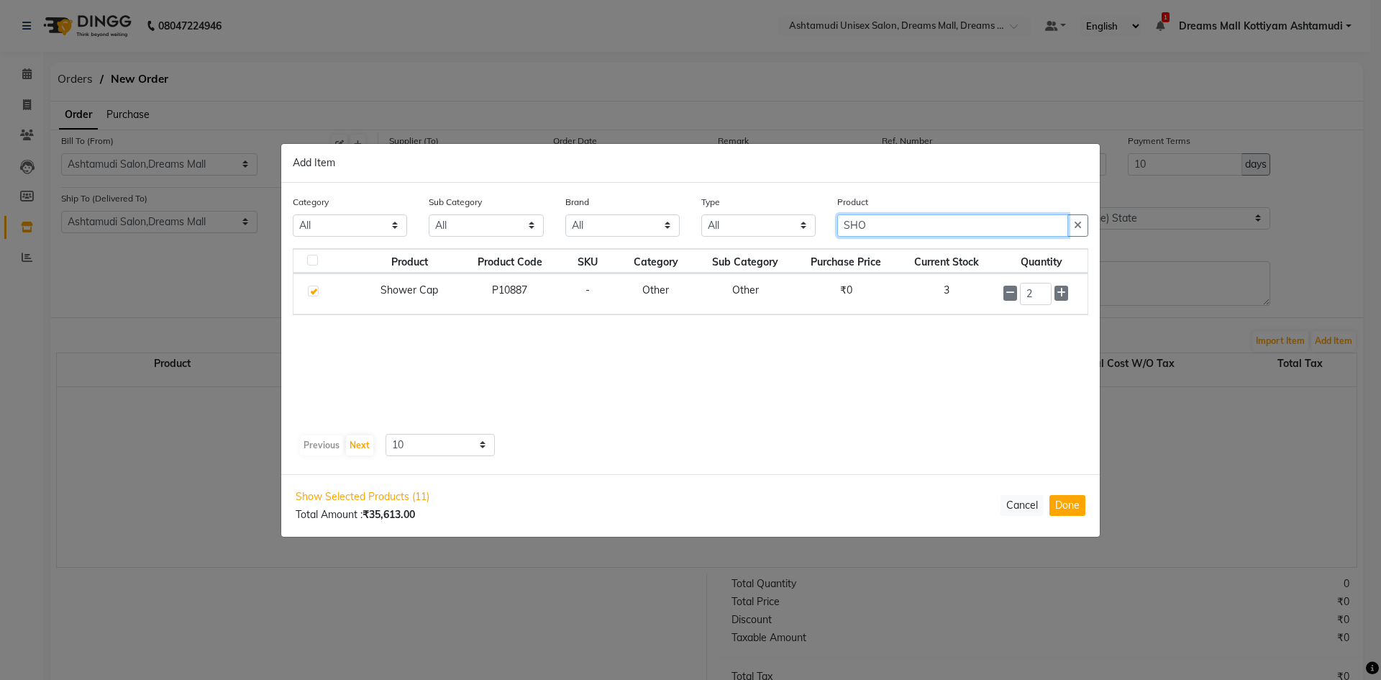
drag, startPoint x: 874, startPoint y: 225, endPoint x: 823, endPoint y: 229, distance: 51.2
click at [823, 229] on div "Category All Hair Skin Makeup Personal Care Appliances Beard Waxing Disposable …" at bounding box center [690, 221] width 817 height 54
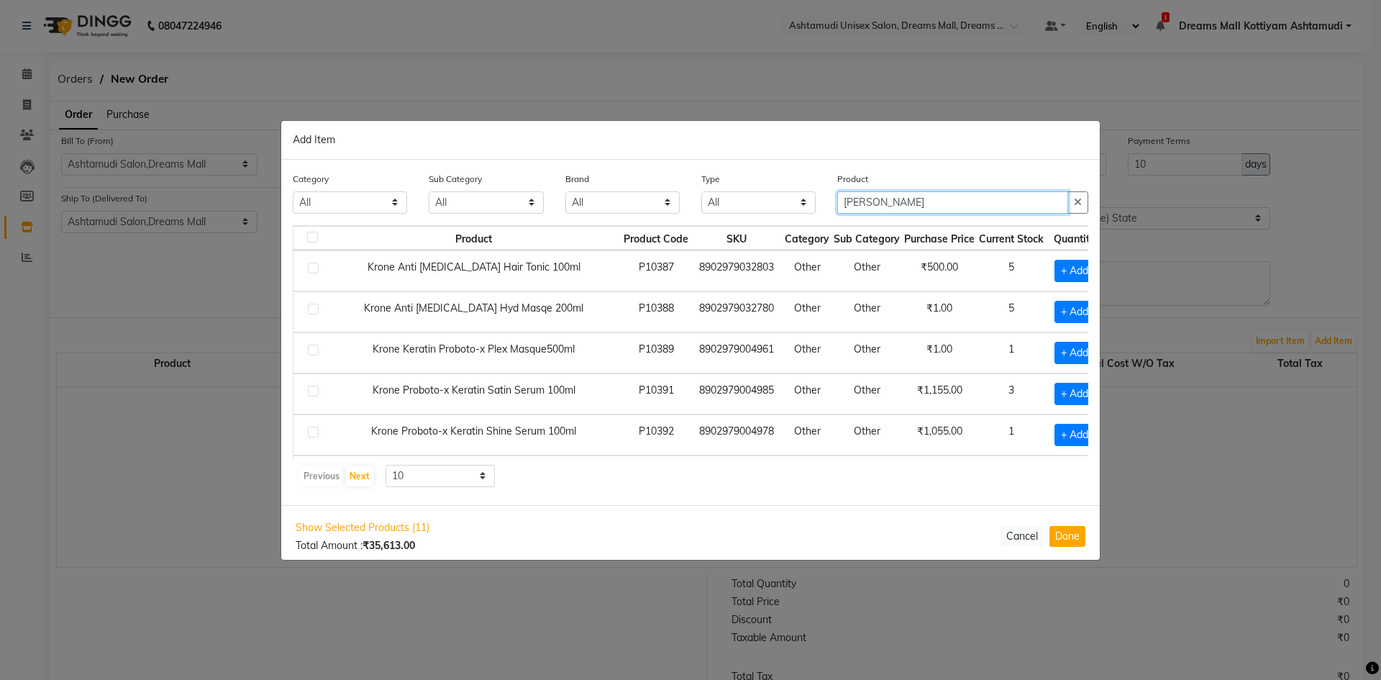
type input "KRON"
click at [1054, 273] on span "+ Add" at bounding box center [1074, 271] width 40 height 22
checkbox input "true"
drag, startPoint x: 1050, startPoint y: 270, endPoint x: 1039, endPoint y: 273, distance: 11.2
click at [1068, 273] on input "1" at bounding box center [1077, 271] width 19 height 22
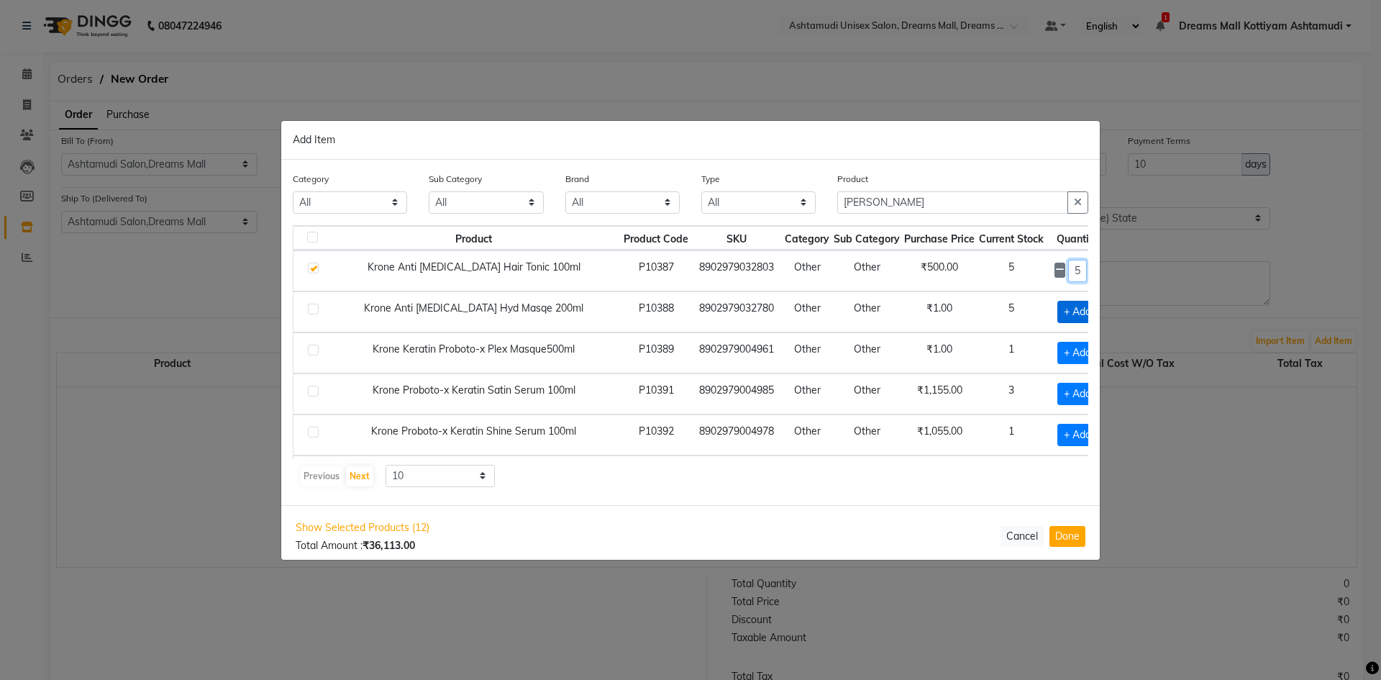
type input "5"
click at [1059, 309] on span "+ Add" at bounding box center [1077, 312] width 40 height 22
checkbox input "true"
drag, startPoint x: 1045, startPoint y: 310, endPoint x: 1037, endPoint y: 313, distance: 8.4
click at [1068, 313] on input "1" at bounding box center [1077, 312] width 19 height 22
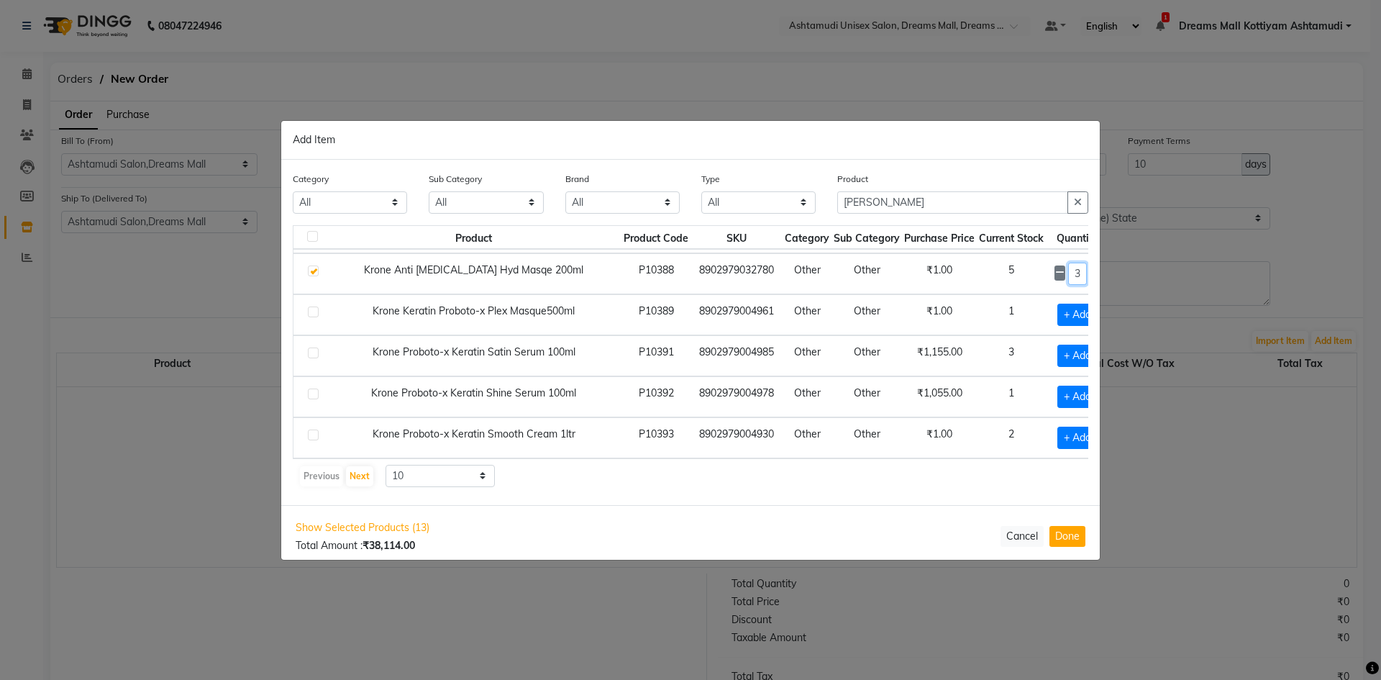
scroll to position [72, 0]
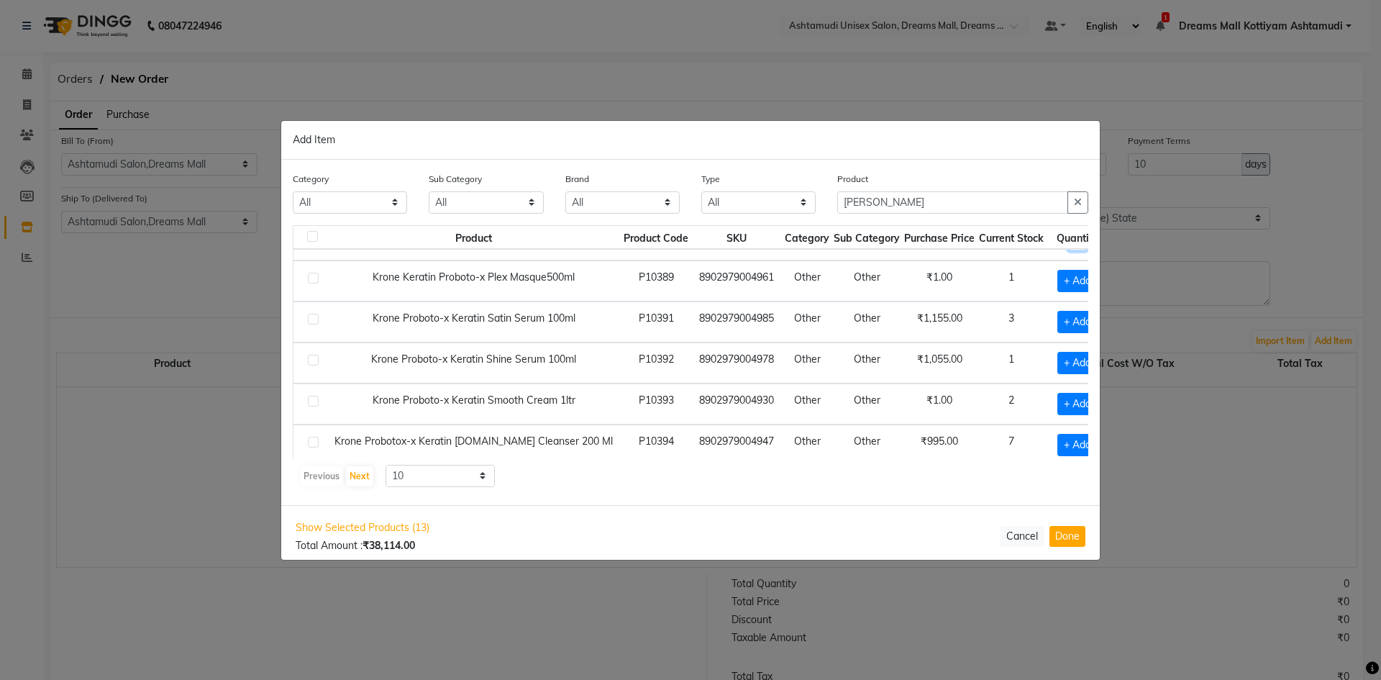
type input "3"
drag, startPoint x: 878, startPoint y: 200, endPoint x: 823, endPoint y: 211, distance: 55.9
click at [825, 211] on div "Category All Hair Skin Makeup Personal Care Appliances Beard Waxing Disposable …" at bounding box center [690, 198] width 817 height 54
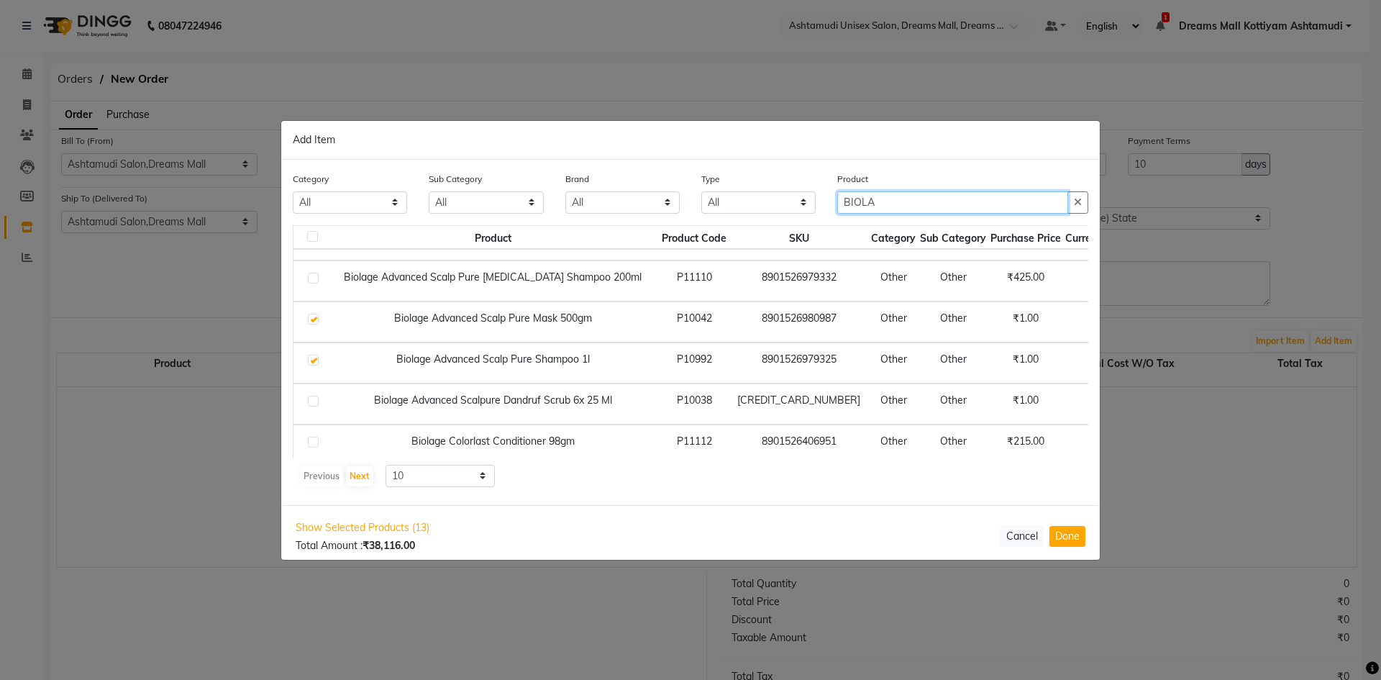
type input "BIOLA"
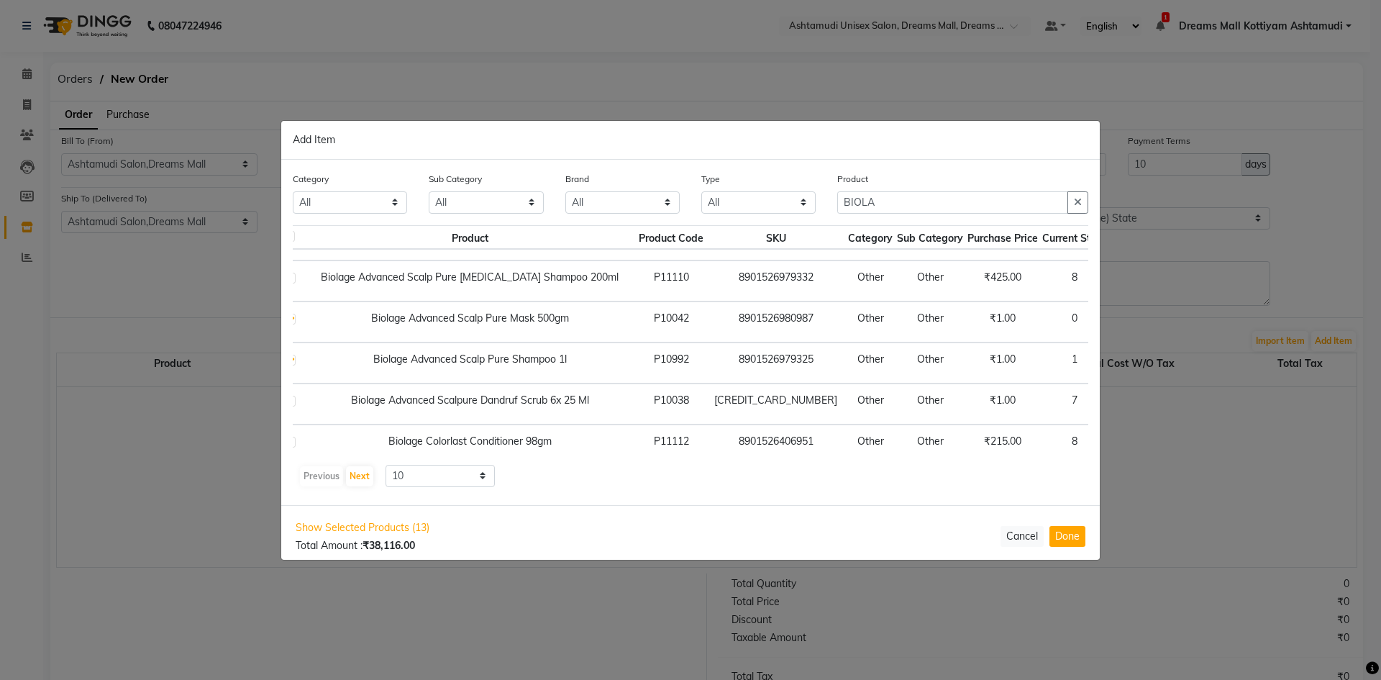
scroll to position [72, 26]
click at [1118, 398] on span "+ Add" at bounding box center [1138, 404] width 40 height 22
checkbox input "true"
drag, startPoint x: 1054, startPoint y: 398, endPoint x: 1036, endPoint y: 405, distance: 19.4
click at [1128, 405] on input "1" at bounding box center [1137, 404] width 19 height 22
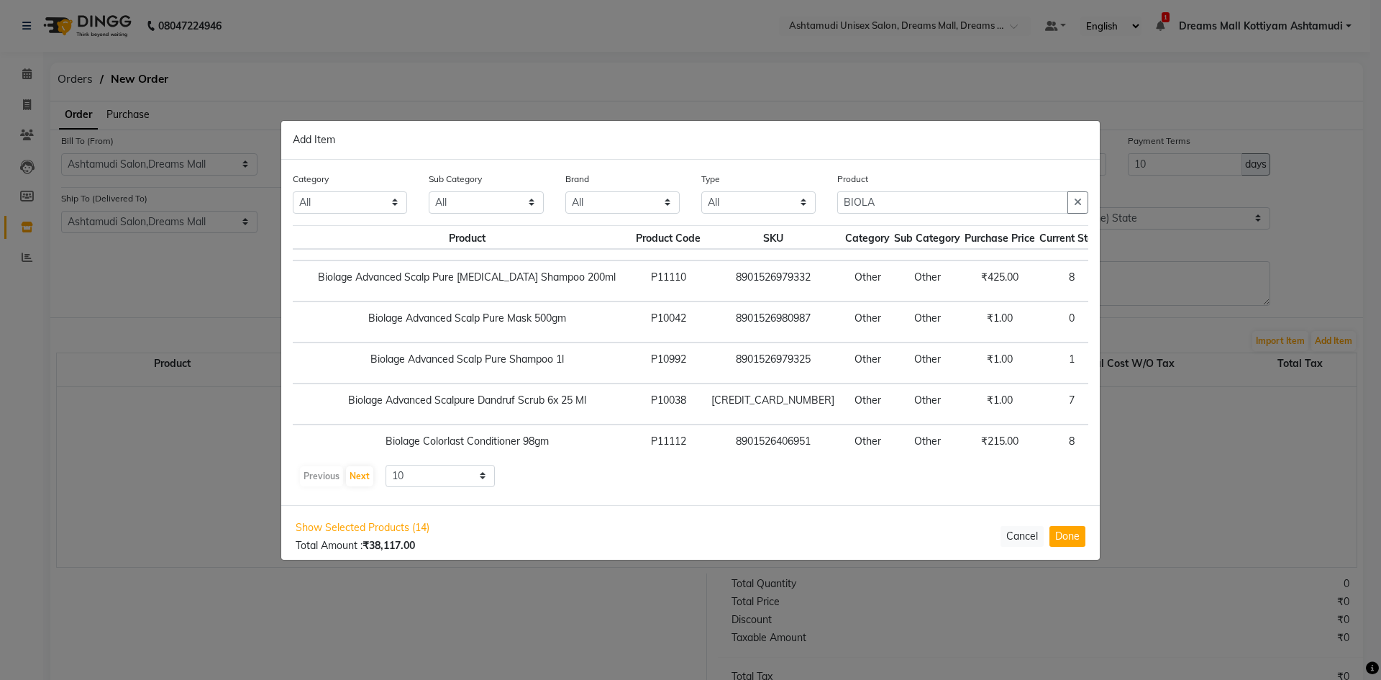
type input "5"
drag, startPoint x: 877, startPoint y: 192, endPoint x: 820, endPoint y: 214, distance: 61.7
click at [820, 214] on div "Category All Hair Skin Makeup Personal Care Appliances Beard Waxing Disposable …" at bounding box center [690, 198] width 817 height 54
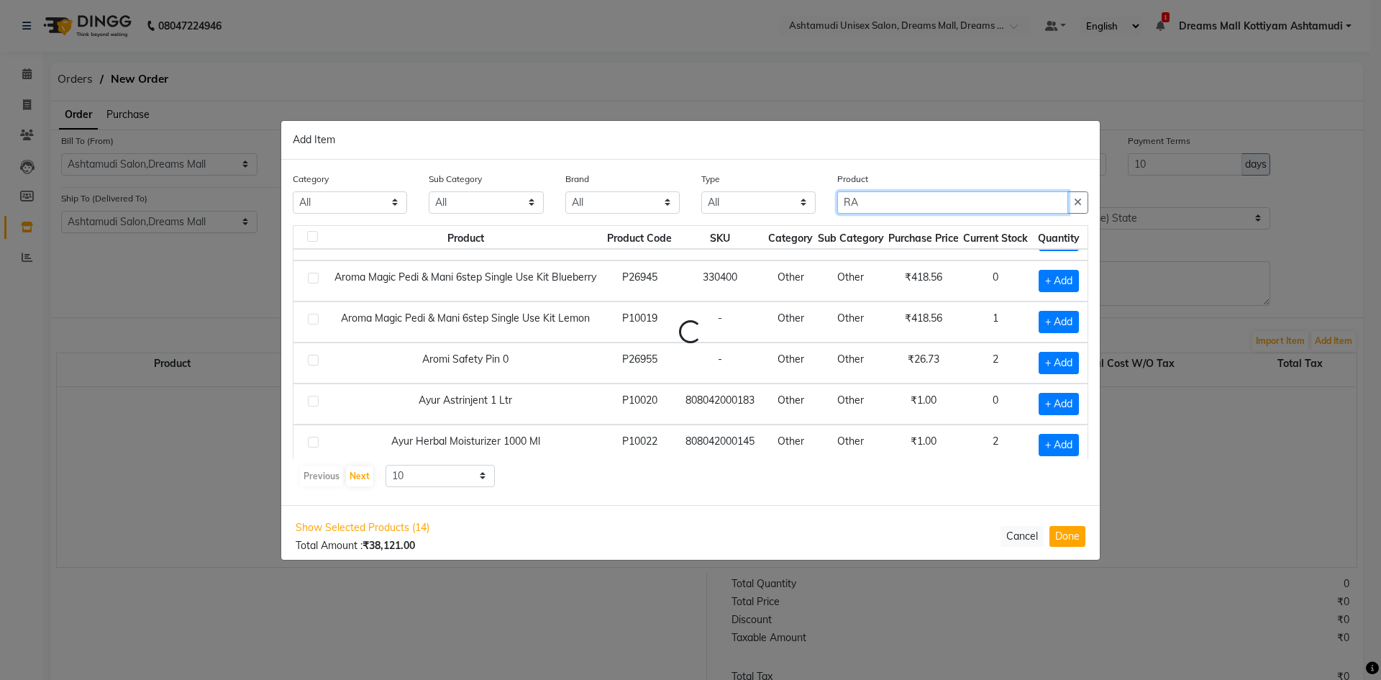
scroll to position [72, 0]
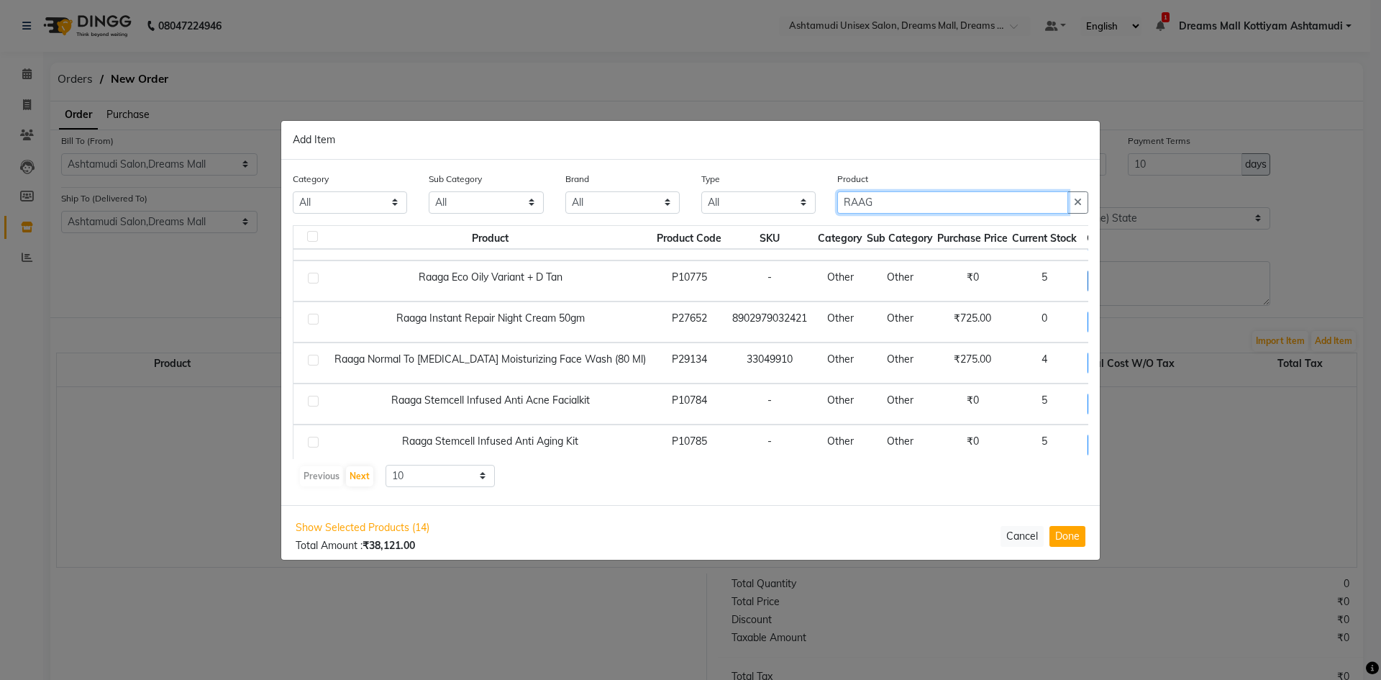
type input "RAAG"
click at [1087, 274] on span "+ Add" at bounding box center [1107, 281] width 40 height 22
checkbox input "true"
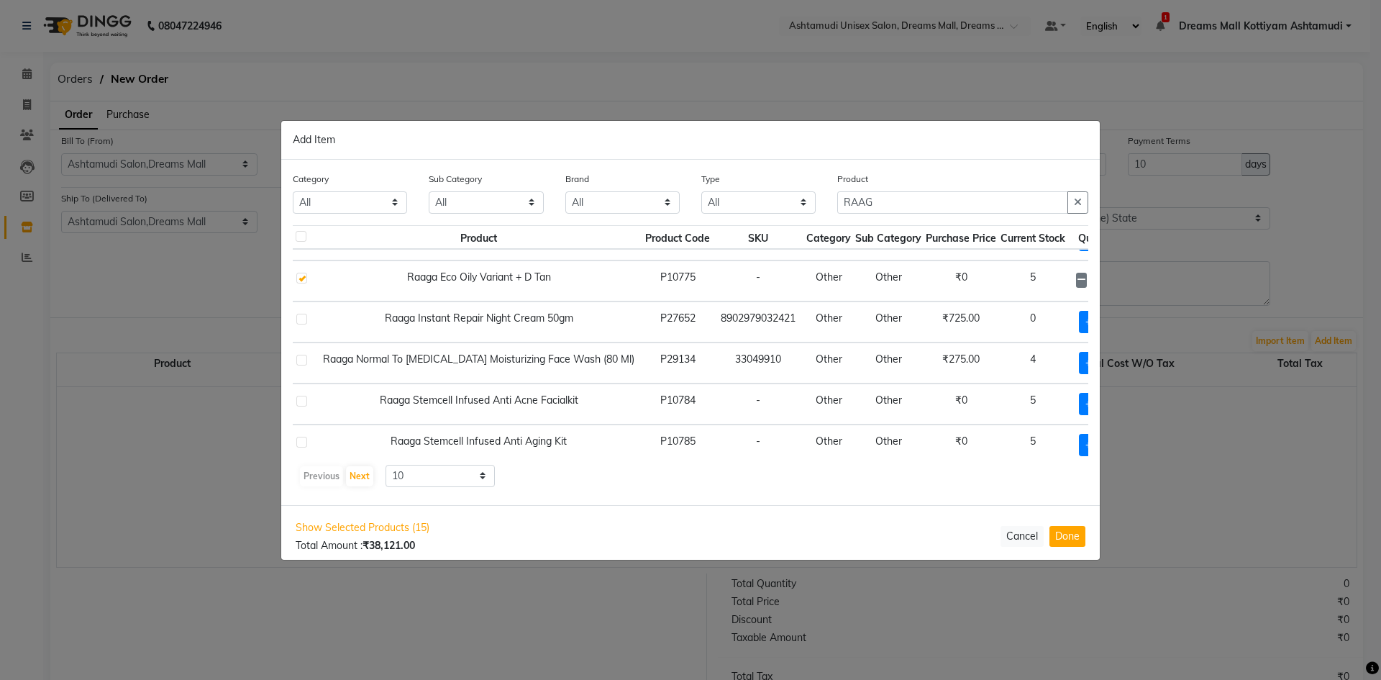
scroll to position [72, 13]
click at [1088, 278] on input "1" at bounding box center [1097, 281] width 19 height 22
drag, startPoint x: 1067, startPoint y: 278, endPoint x: 1055, endPoint y: 283, distance: 12.6
click at [1088, 283] on input "1" at bounding box center [1097, 281] width 19 height 22
type input "5"
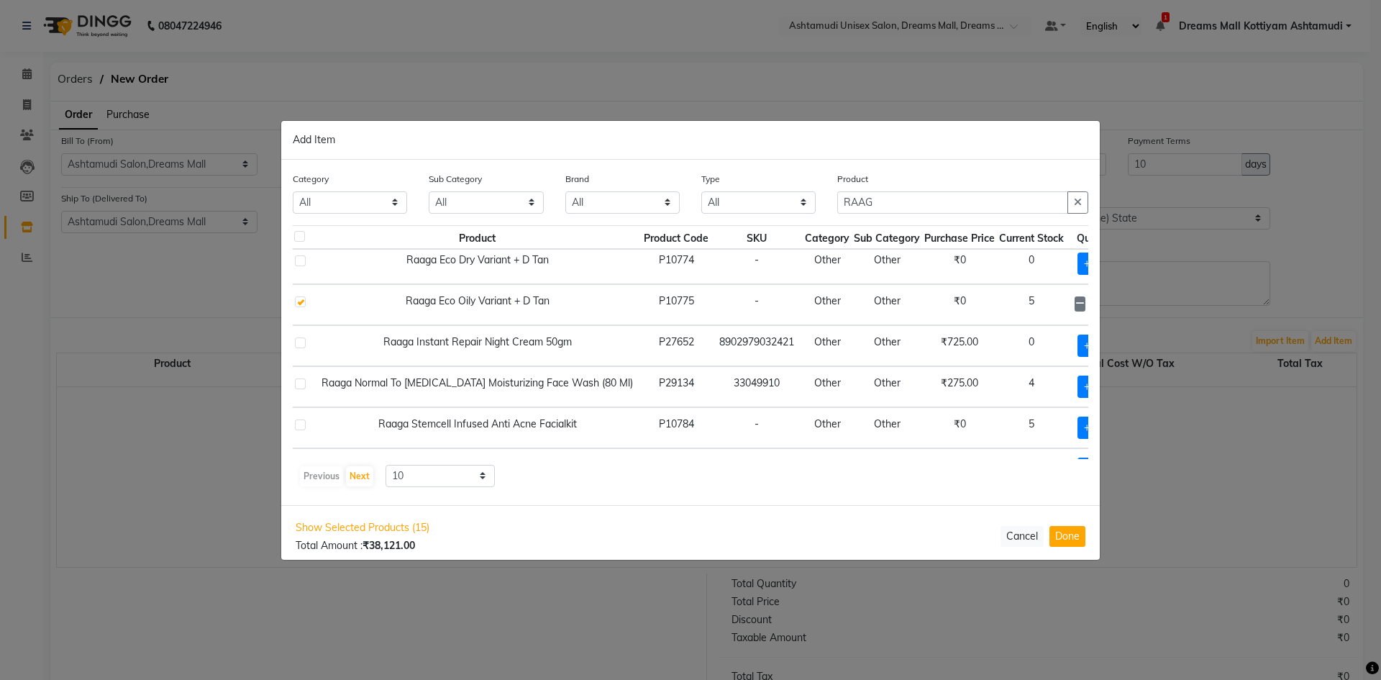
scroll to position [0, 13]
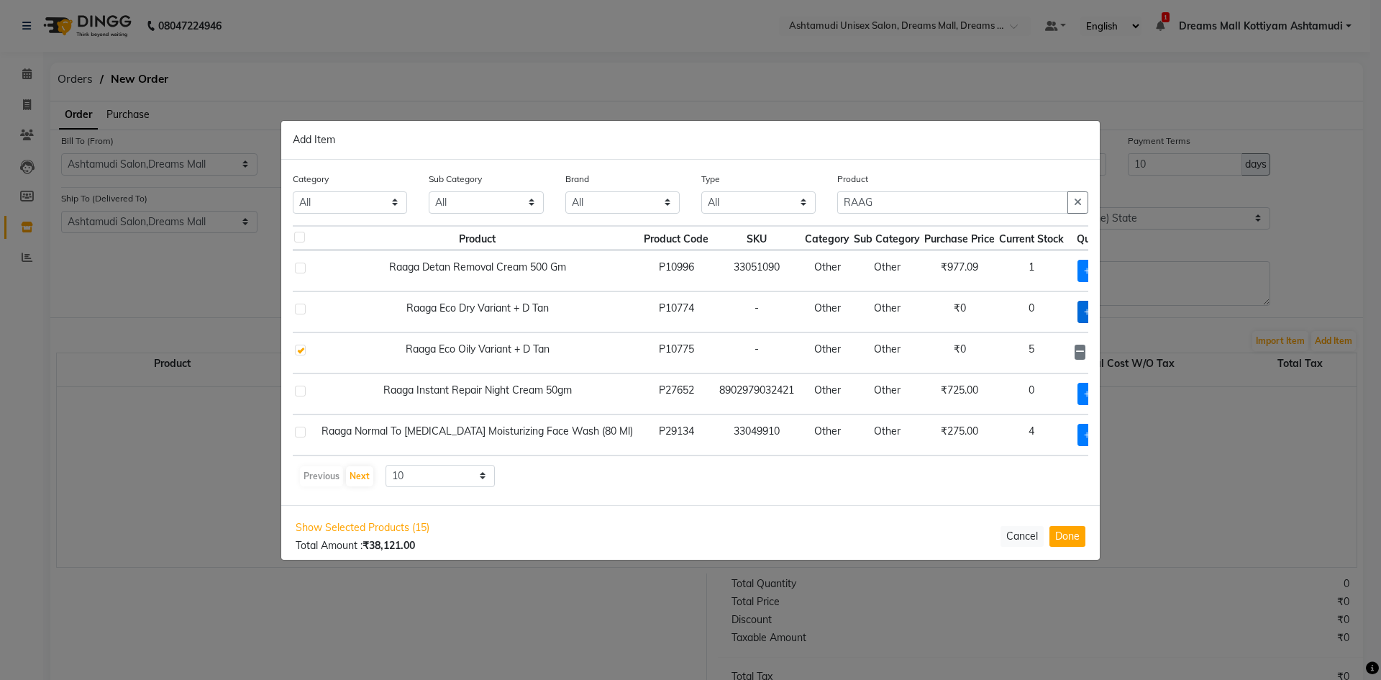
click at [1077, 306] on span "+ Add" at bounding box center [1097, 312] width 40 height 22
checkbox input "true"
drag, startPoint x: 1069, startPoint y: 314, endPoint x: 1053, endPoint y: 315, distance: 16.6
click at [1088, 315] on input "1" at bounding box center [1097, 312] width 19 height 22
type input "5"
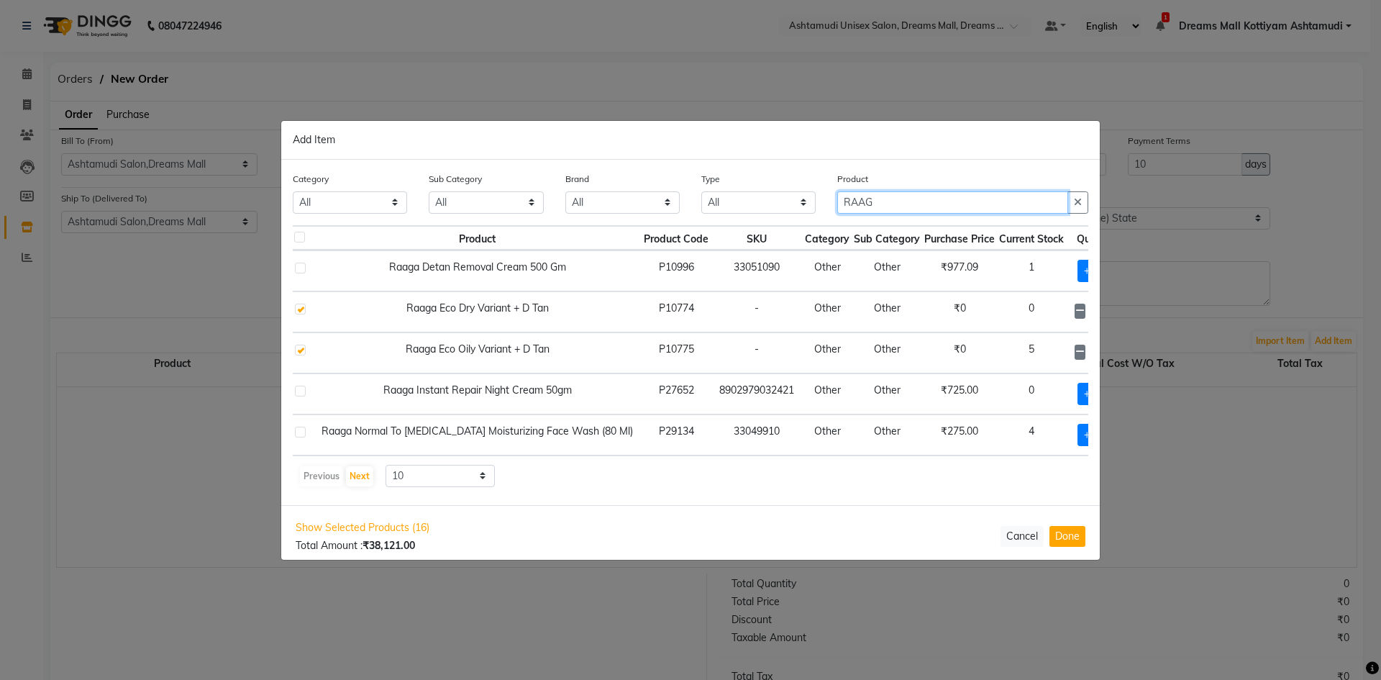
drag, startPoint x: 878, startPoint y: 198, endPoint x: 807, endPoint y: 208, distance: 71.9
click at [807, 207] on div "Category All Hair Skin Makeup Personal Care Appliances Beard Waxing Disposable …" at bounding box center [690, 198] width 817 height 54
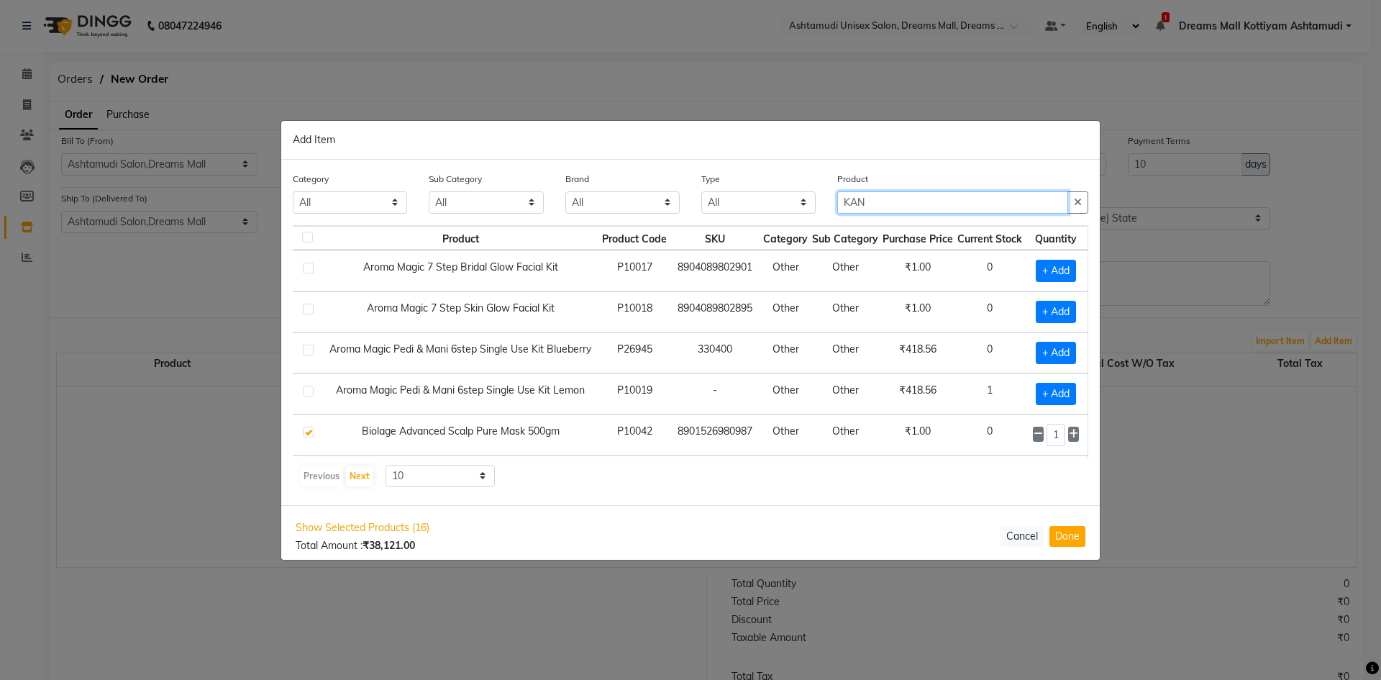
scroll to position [0, 0]
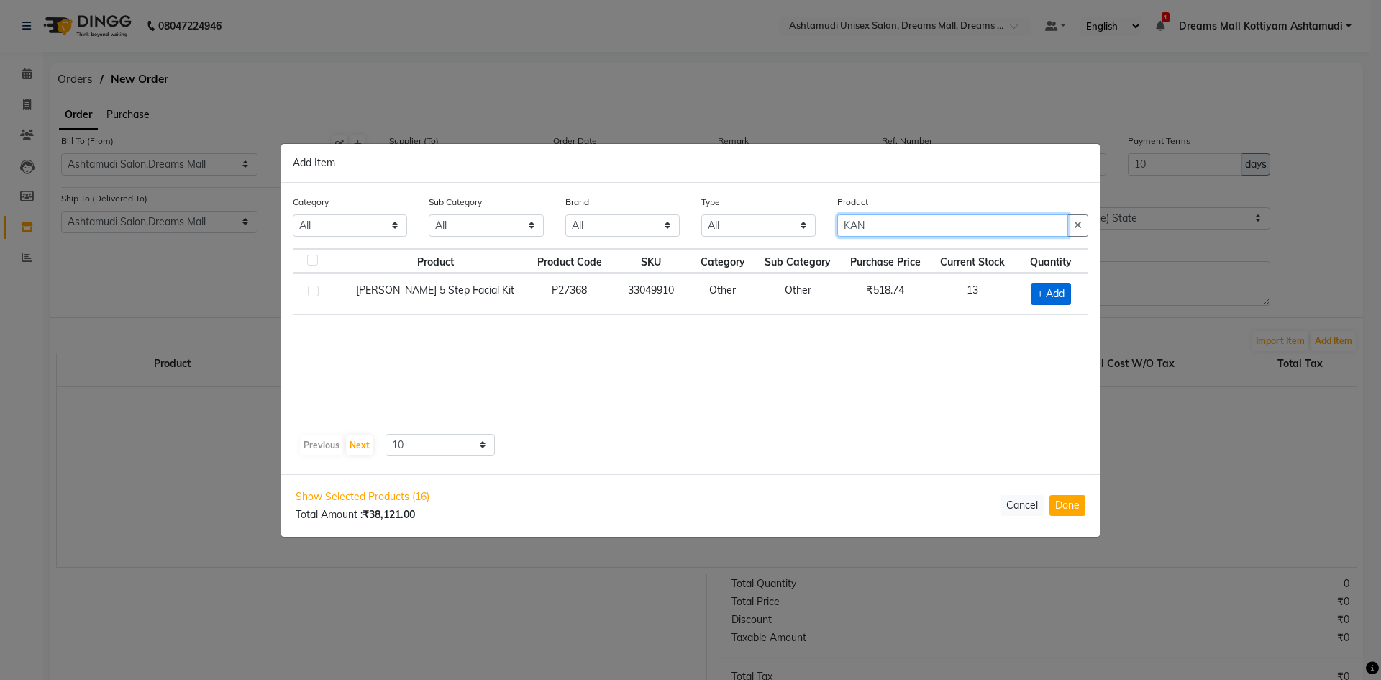
type input "KAN"
click at [1056, 297] on span "+ Add" at bounding box center [1051, 294] width 40 height 22
checkbox input "true"
click at [1046, 295] on input "1" at bounding box center [1047, 293] width 25 height 22
type input "10"
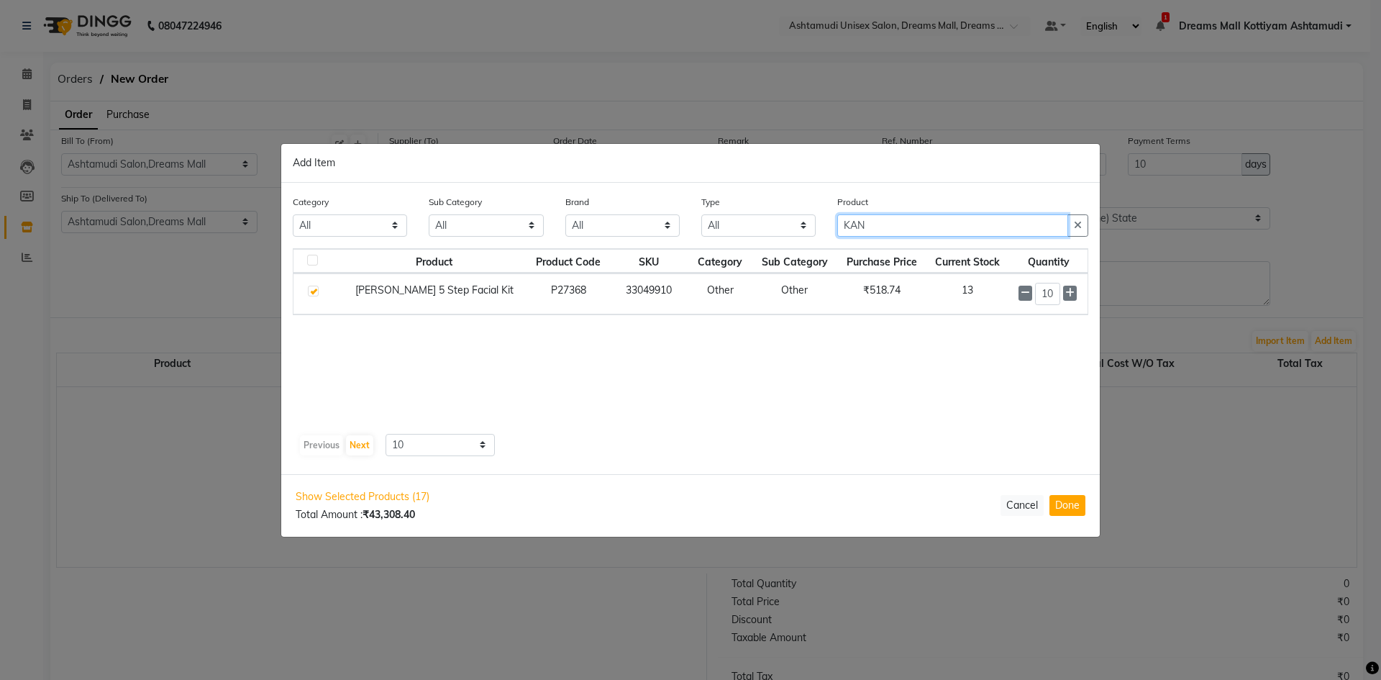
drag, startPoint x: 894, startPoint y: 219, endPoint x: 817, endPoint y: 239, distance: 79.4
click at [817, 239] on div "Category All Hair Skin Makeup Personal Care Appliances Beard Waxing Disposable …" at bounding box center [690, 221] width 817 height 54
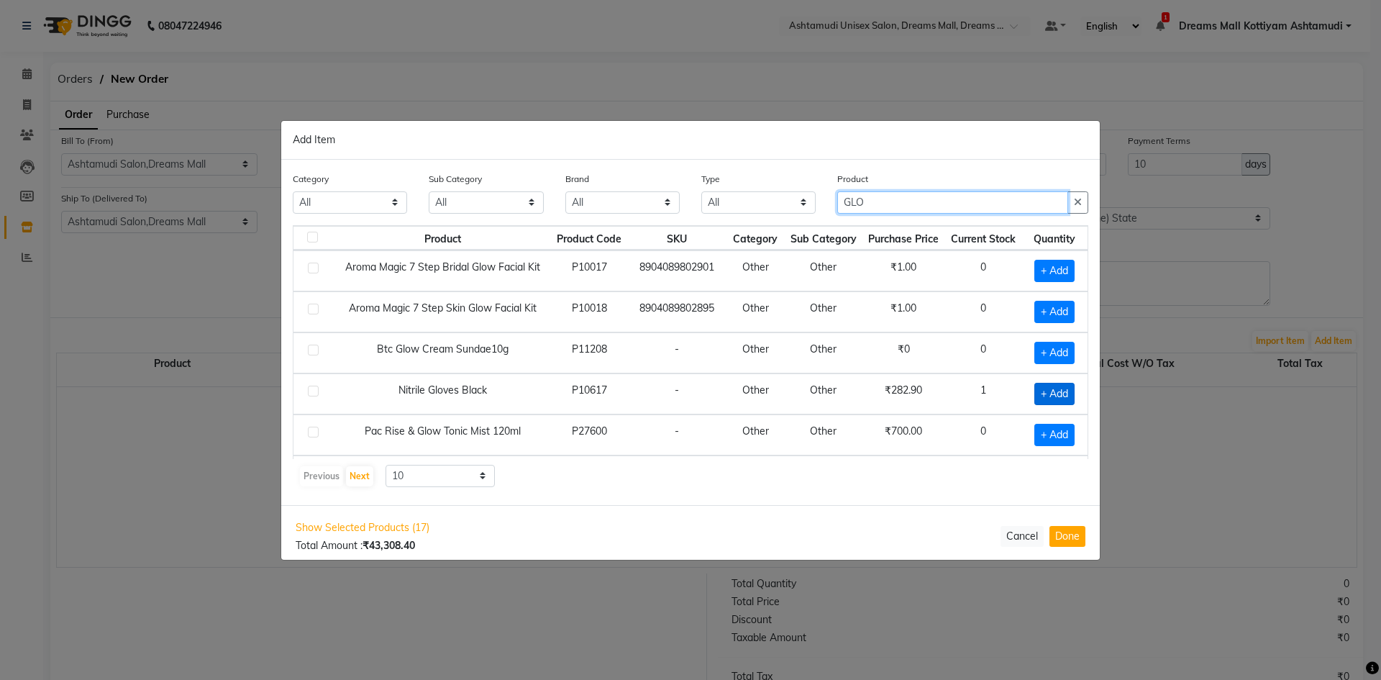
type input "GLO"
click at [1049, 392] on span "+ Add" at bounding box center [1054, 394] width 40 height 22
checkbox input "true"
drag, startPoint x: 1048, startPoint y: 393, endPoint x: 1020, endPoint y: 400, distance: 28.3
click at [1026, 400] on div "1" at bounding box center [1052, 394] width 53 height 22
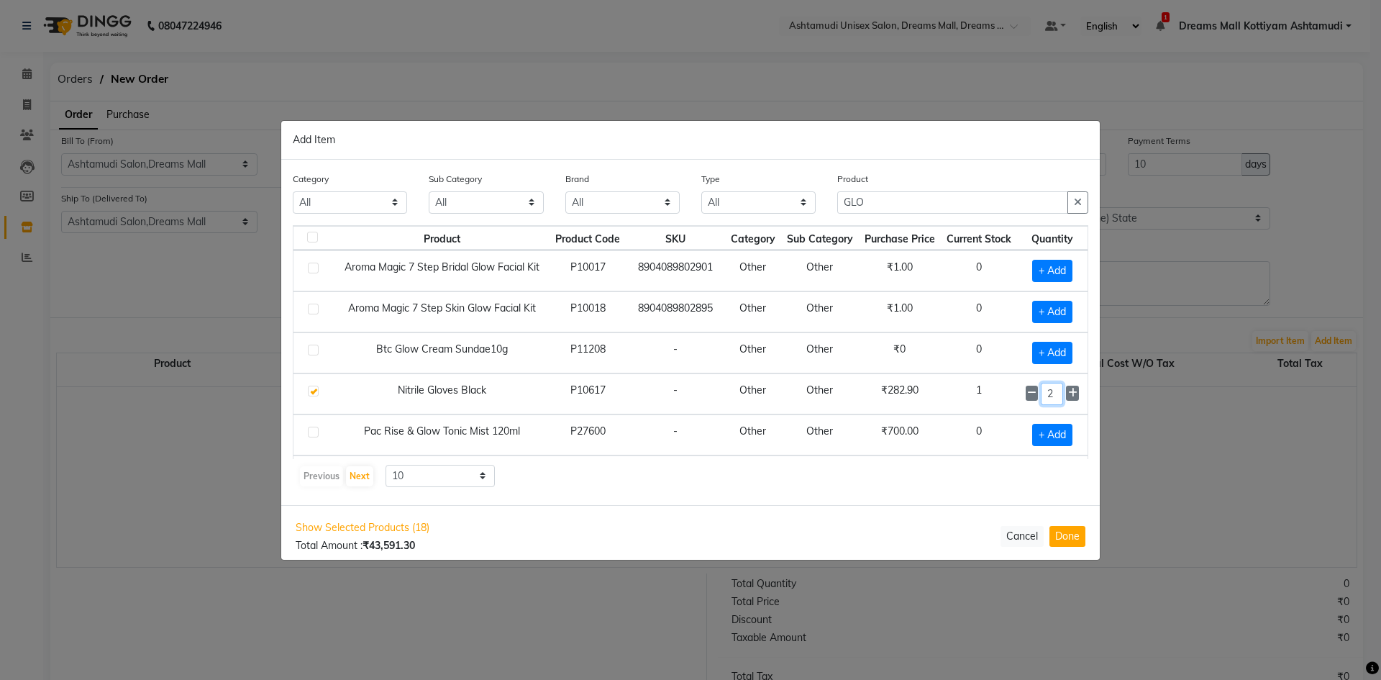
type input "2"
drag, startPoint x: 864, startPoint y: 198, endPoint x: 798, endPoint y: 209, distance: 67.6
click at [798, 209] on div "Category All Hair Skin Makeup Personal Care Appliances Beard Waxing Disposable …" at bounding box center [690, 198] width 817 height 54
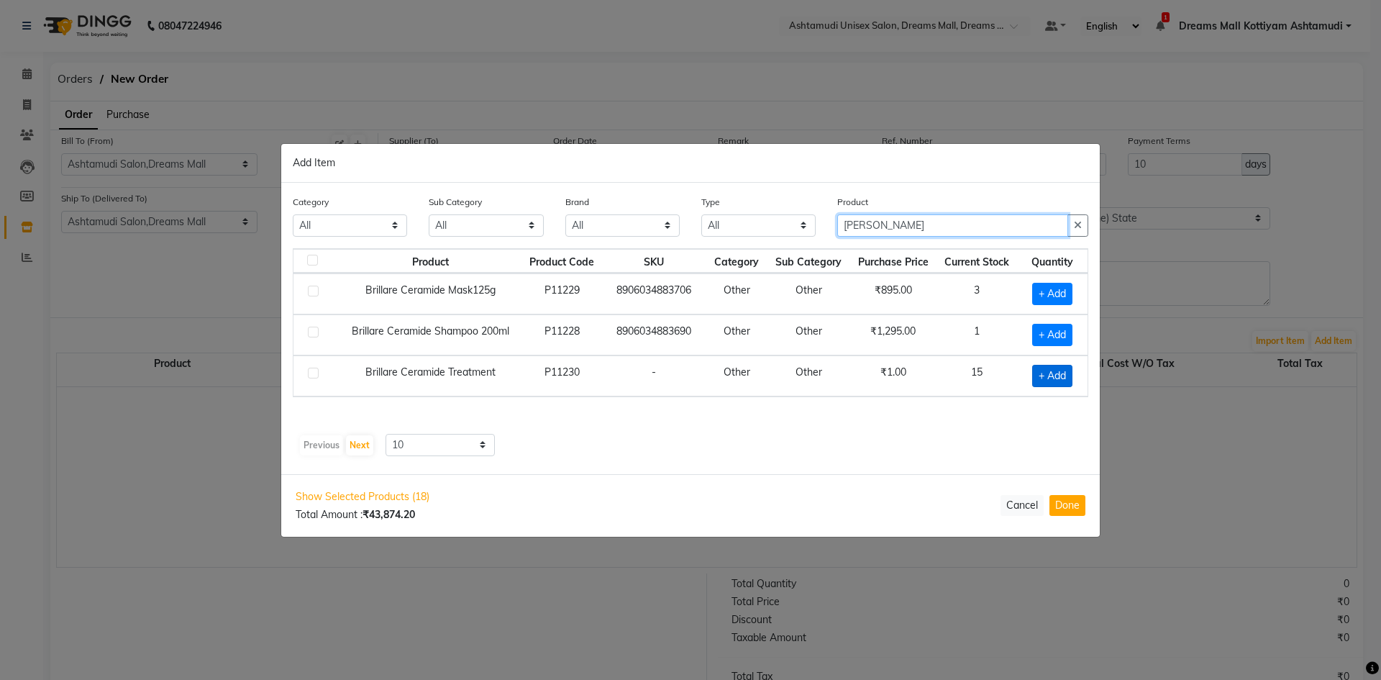
type input "BRILL"
click at [1059, 371] on span "+ Add" at bounding box center [1052, 376] width 40 height 22
checkbox input "true"
drag, startPoint x: 1059, startPoint y: 371, endPoint x: 1030, endPoint y: 384, distance: 32.2
click at [1030, 384] on div "1" at bounding box center [1050, 375] width 58 height 22
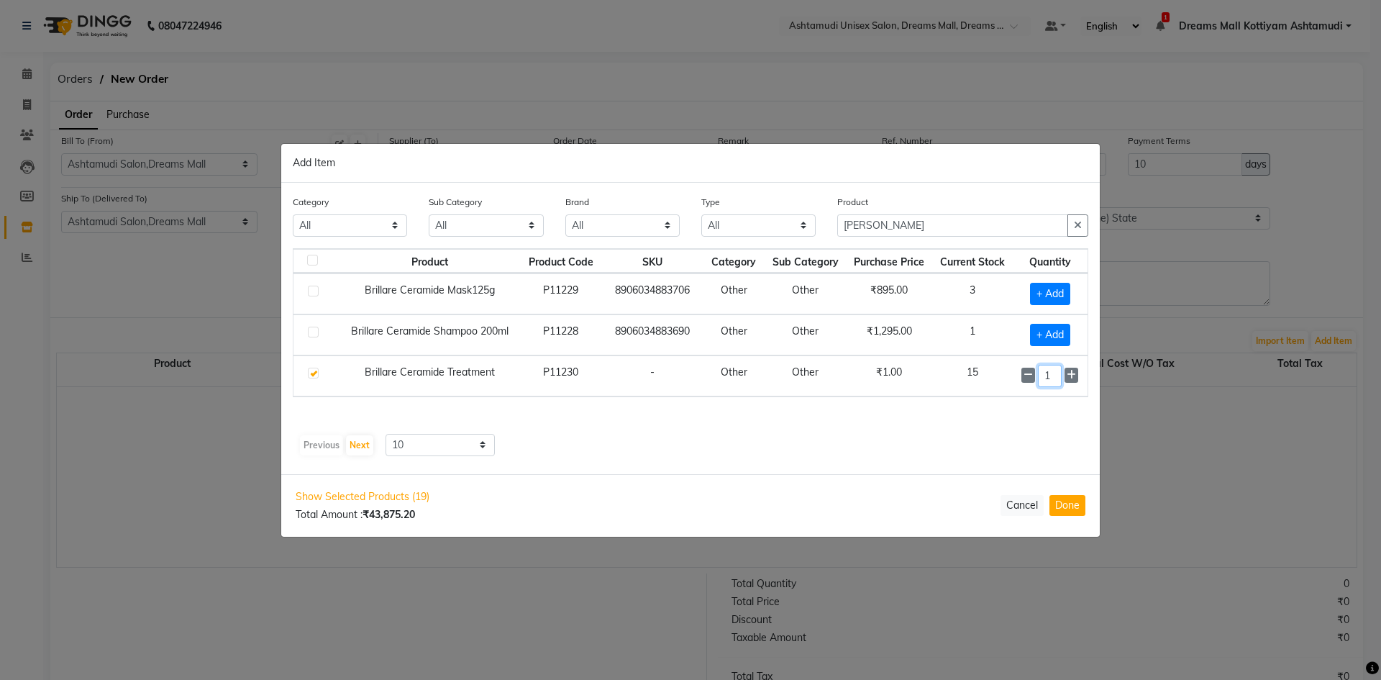
click at [1059, 376] on input "1" at bounding box center [1050, 376] width 24 height 22
type input "10"
drag, startPoint x: 884, startPoint y: 231, endPoint x: 837, endPoint y: 232, distance: 46.8
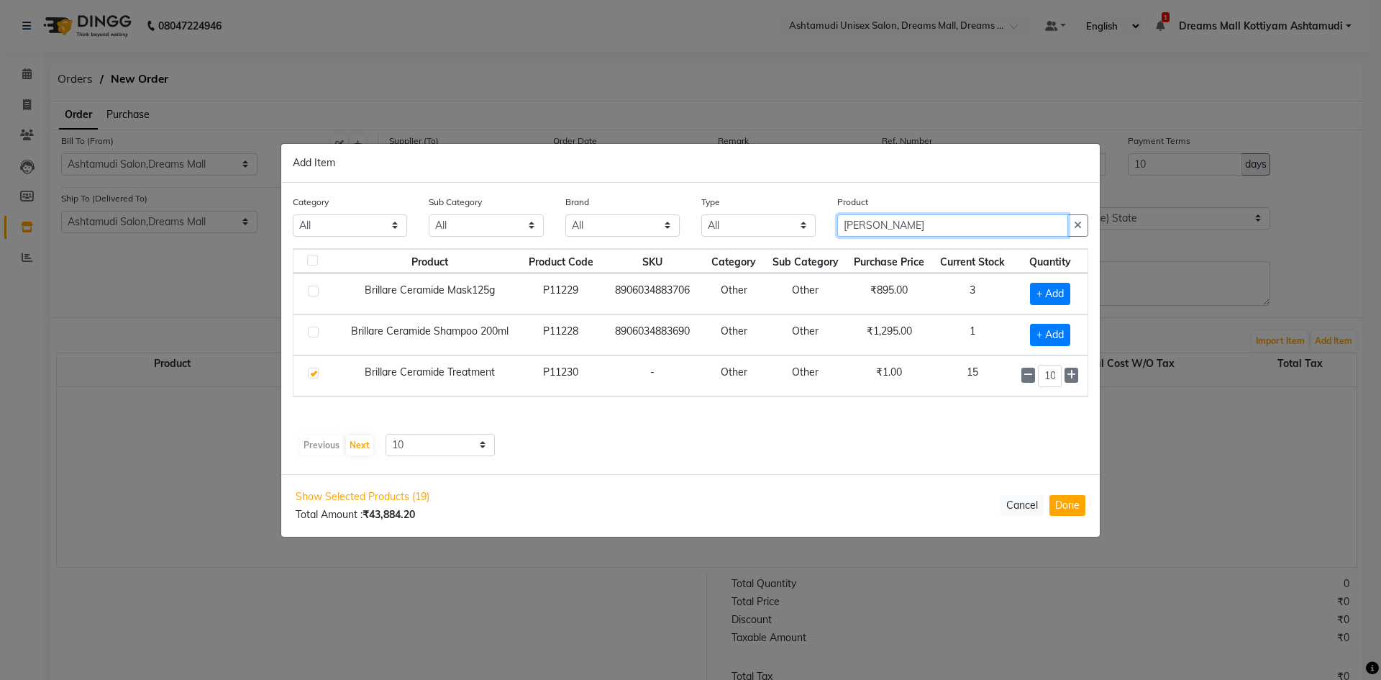
click at [837, 232] on input "BRILL" at bounding box center [952, 225] width 231 height 22
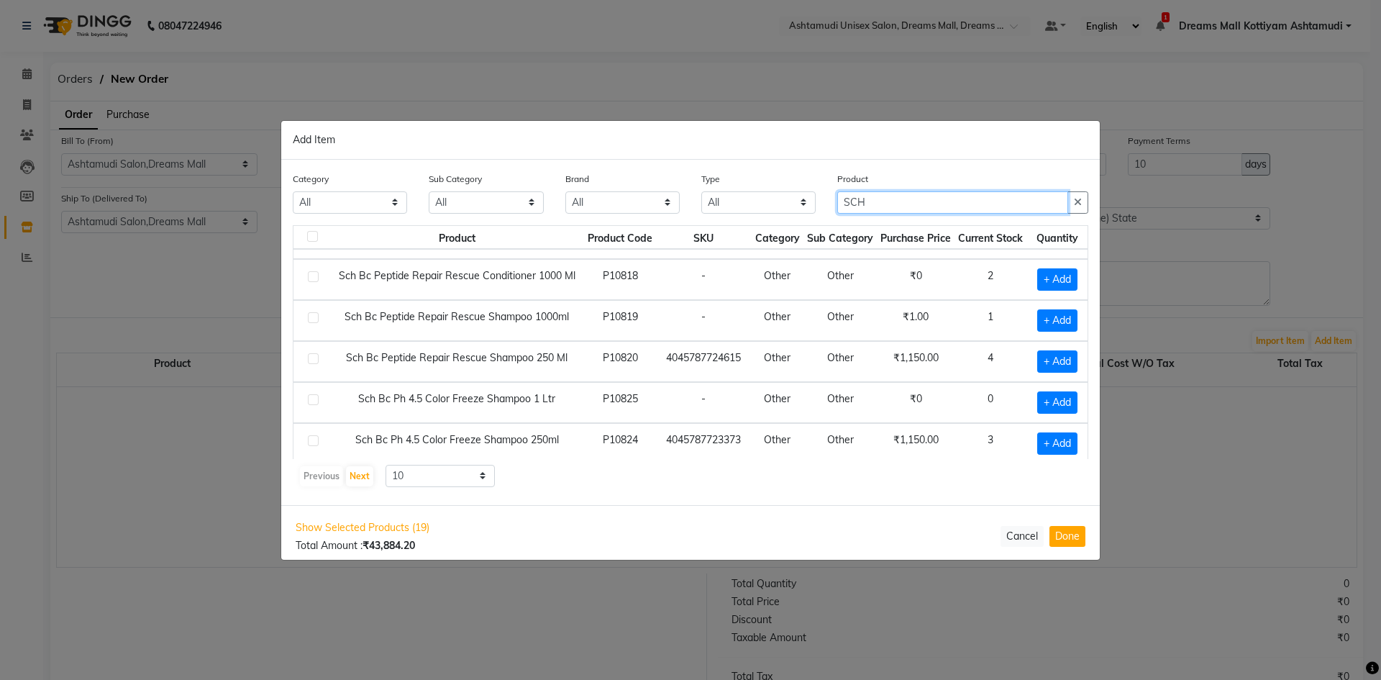
scroll to position [130, 0]
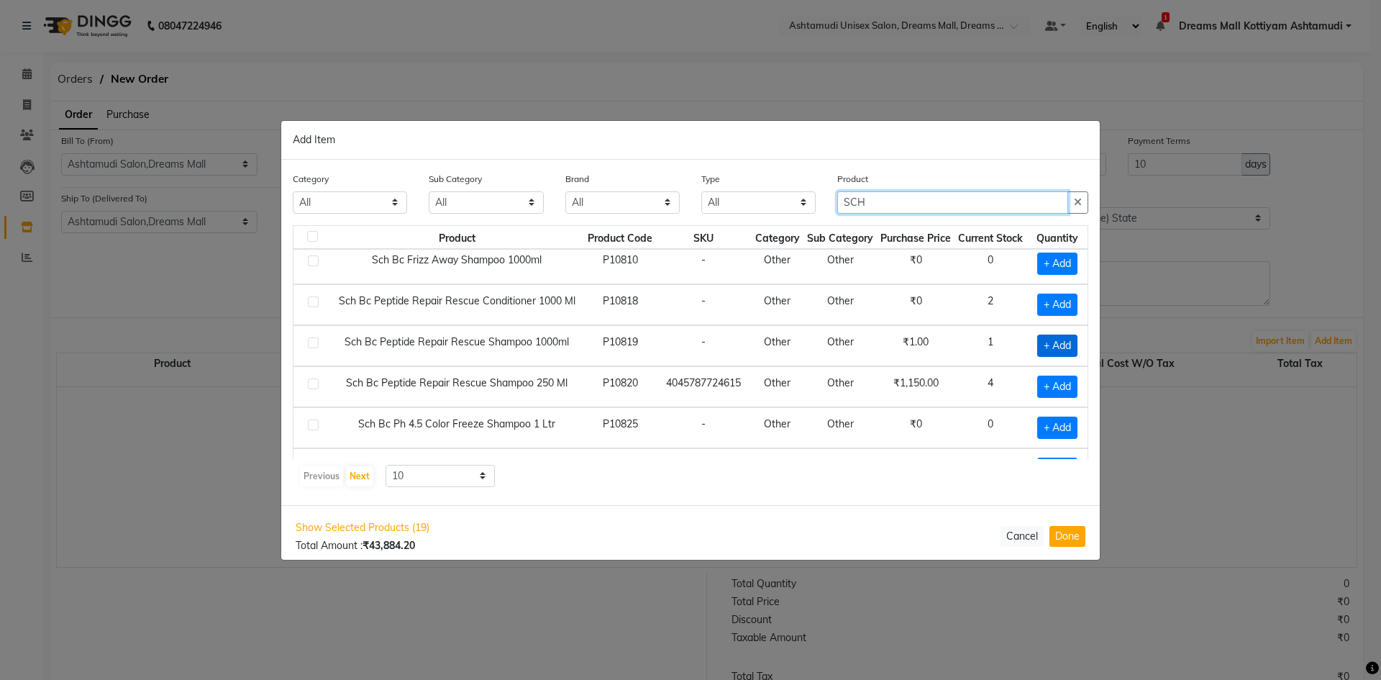
type input "SCH"
click at [1056, 347] on span "+ Add" at bounding box center [1057, 345] width 40 height 22
checkbox input "true"
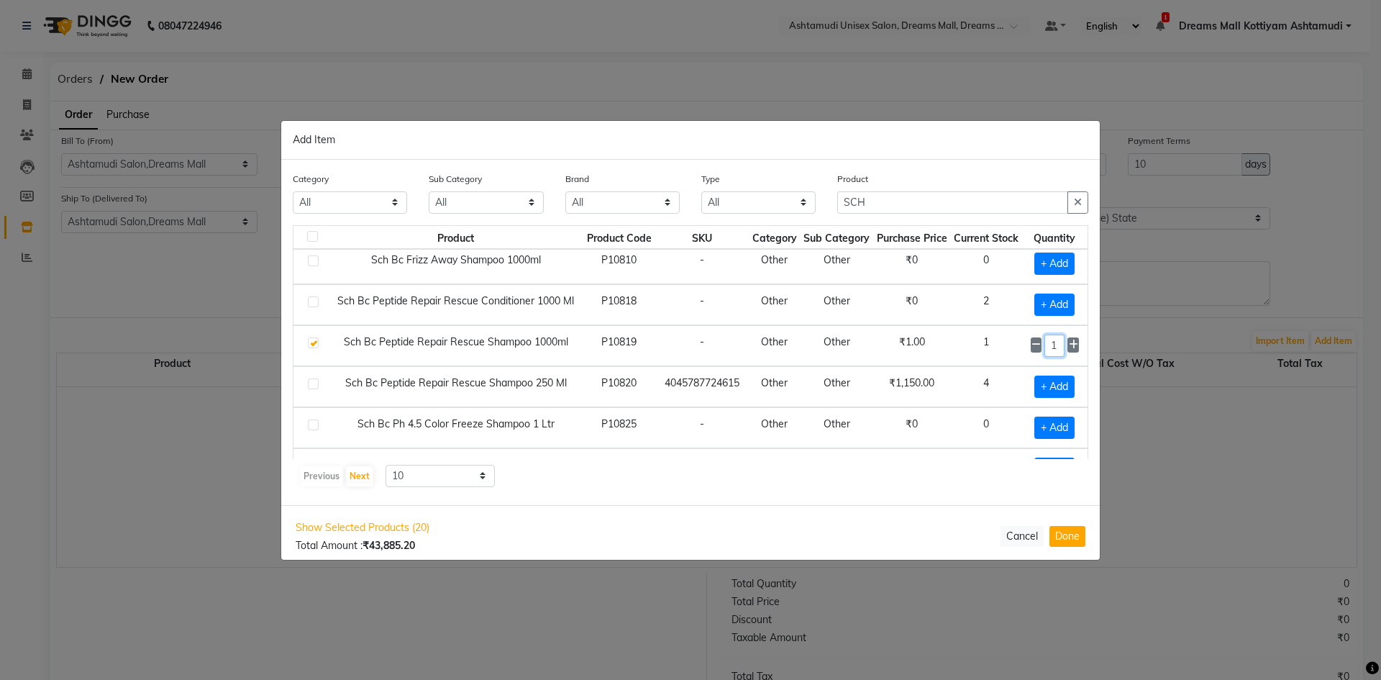
drag, startPoint x: 1049, startPoint y: 345, endPoint x: 1033, endPoint y: 350, distance: 17.3
click at [1033, 350] on div "1" at bounding box center [1055, 345] width 48 height 22
type input "3"
click at [1046, 302] on span "+ Add" at bounding box center [1054, 304] width 40 height 22
checkbox input "true"
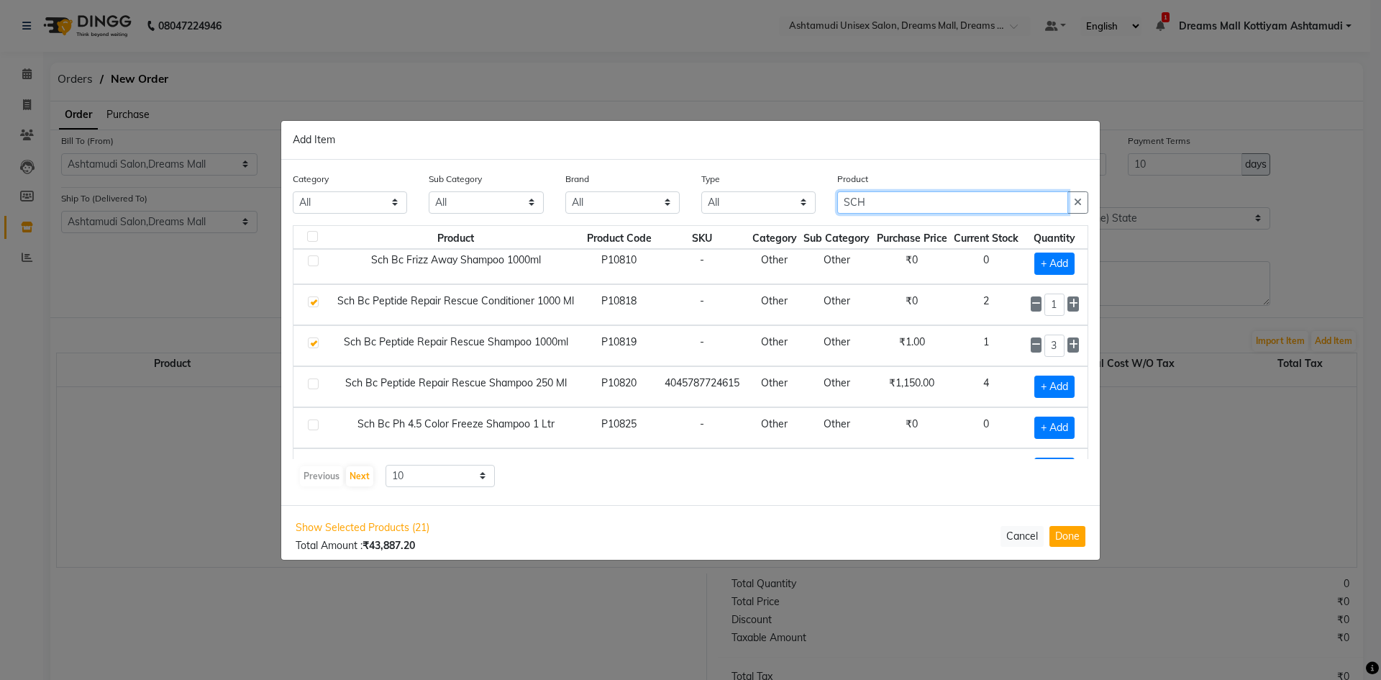
drag, startPoint x: 880, startPoint y: 199, endPoint x: 802, endPoint y: 204, distance: 78.5
click at [802, 204] on div "Category All Hair Skin Makeup Personal Care Appliances Beard Waxing Disposable …" at bounding box center [690, 198] width 817 height 54
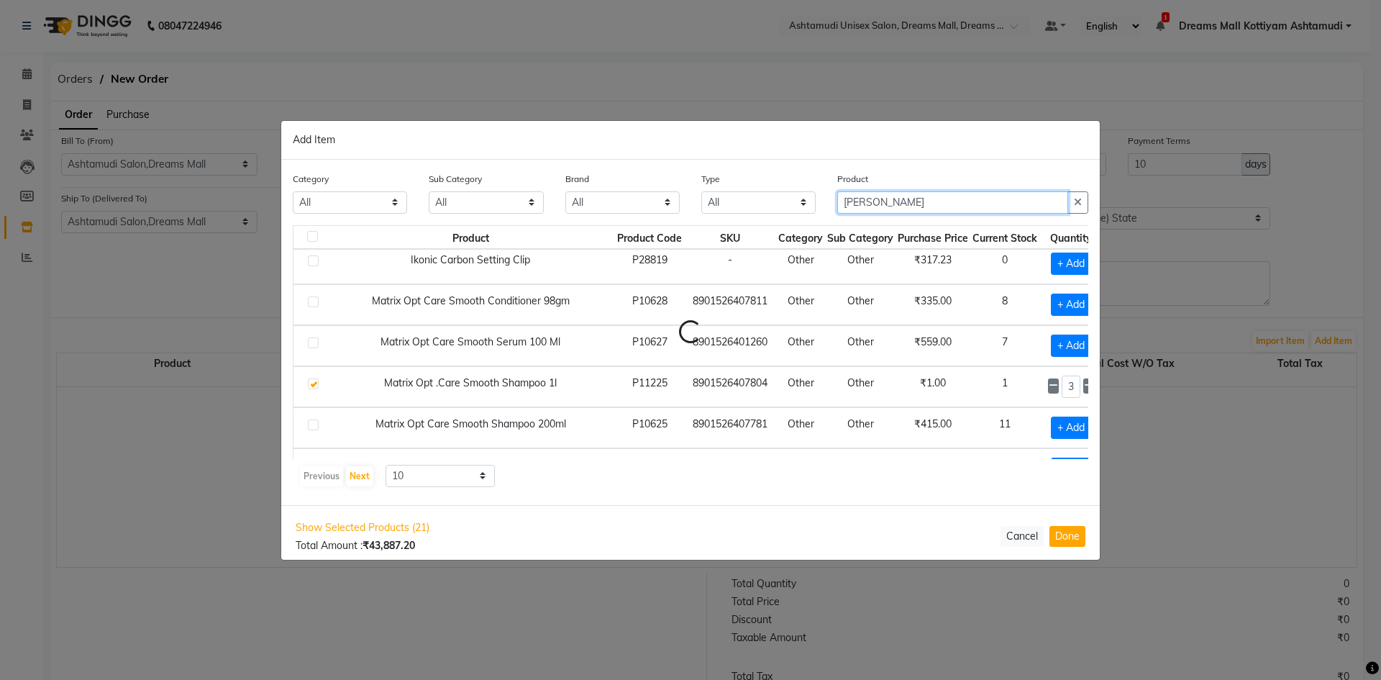
scroll to position [0, 0]
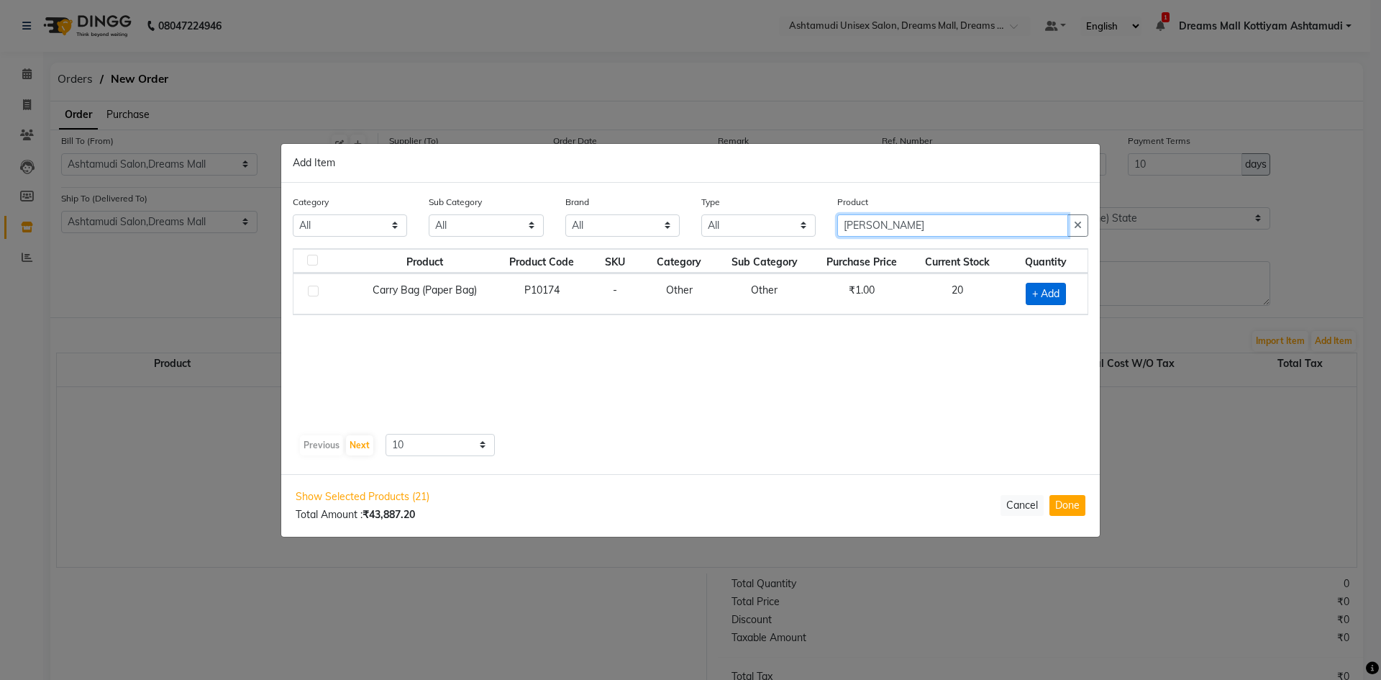
type input "CARR"
click at [1049, 289] on span "+ Add" at bounding box center [1046, 294] width 40 height 22
checkbox input "true"
click at [1040, 290] on input "1" at bounding box center [1039, 293] width 29 height 22
type input "15"
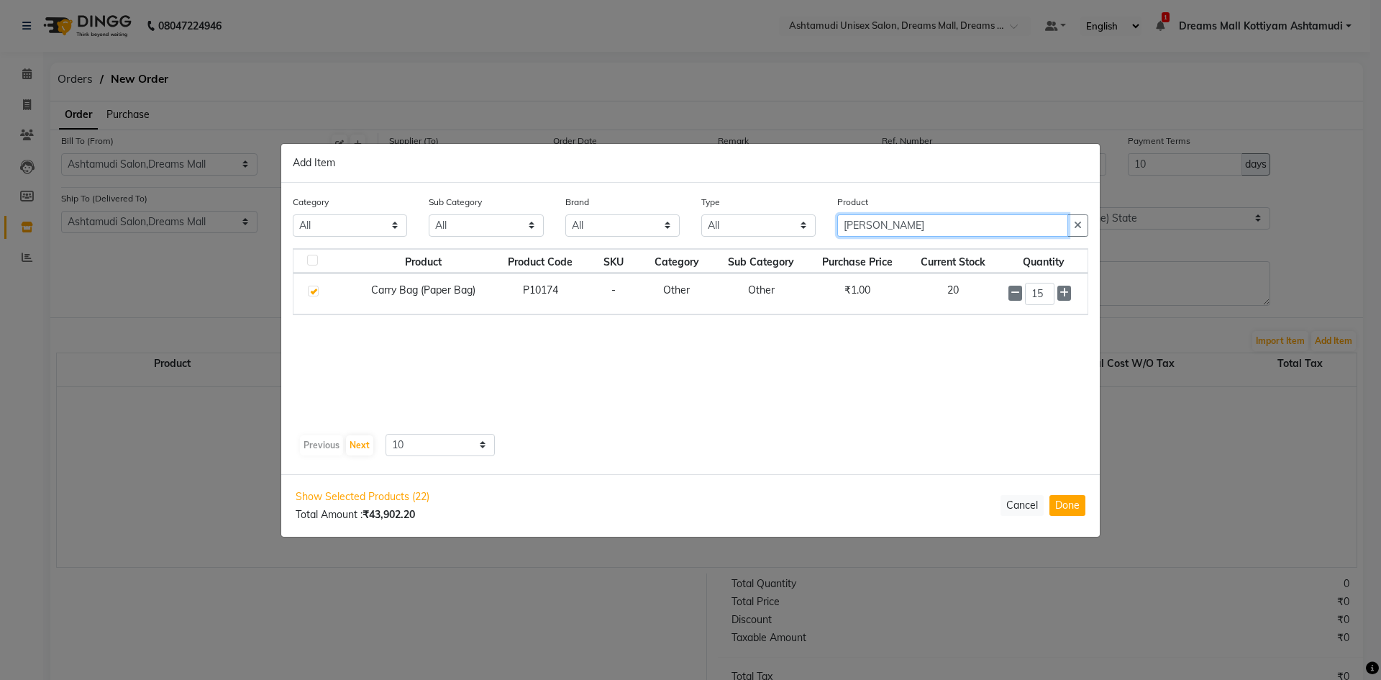
drag, startPoint x: 888, startPoint y: 226, endPoint x: 822, endPoint y: 241, distance: 67.9
click at [822, 241] on div "Category All Hair Skin Makeup Personal Care Appliances Beard Waxing Disposable …" at bounding box center [690, 221] width 817 height 54
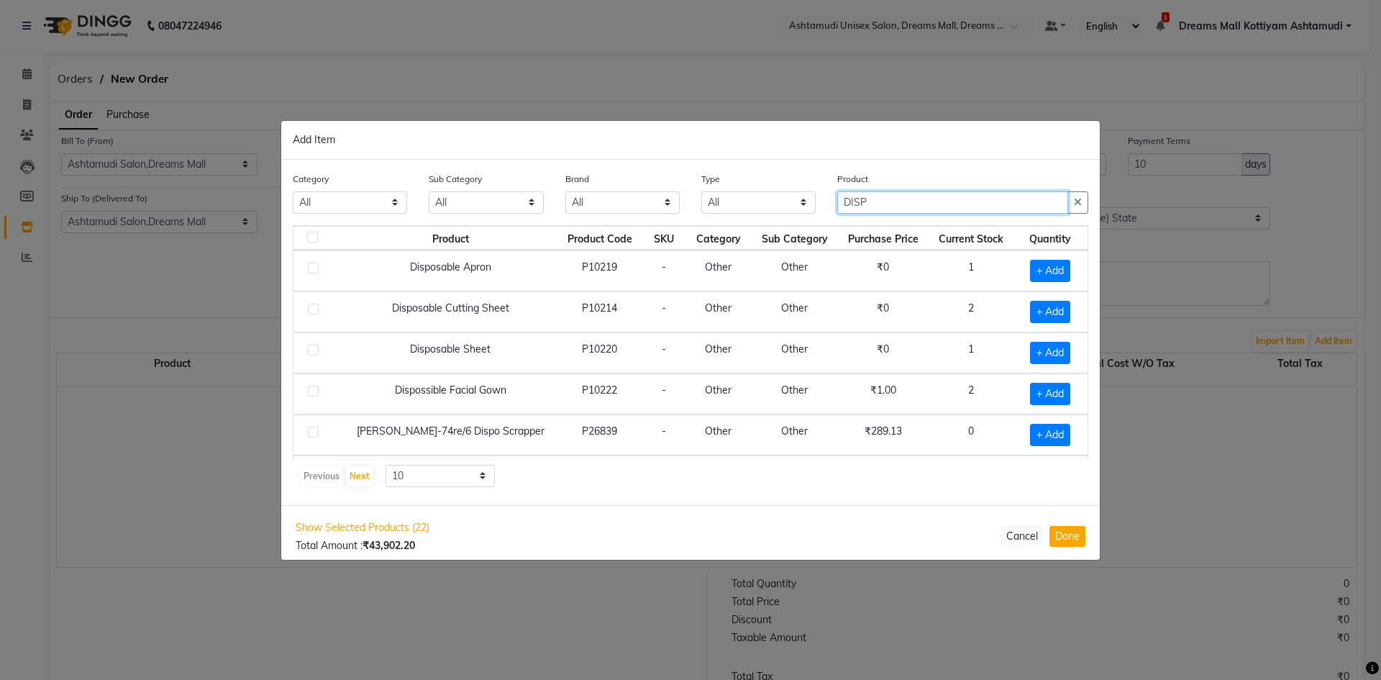
scroll to position [38, 0]
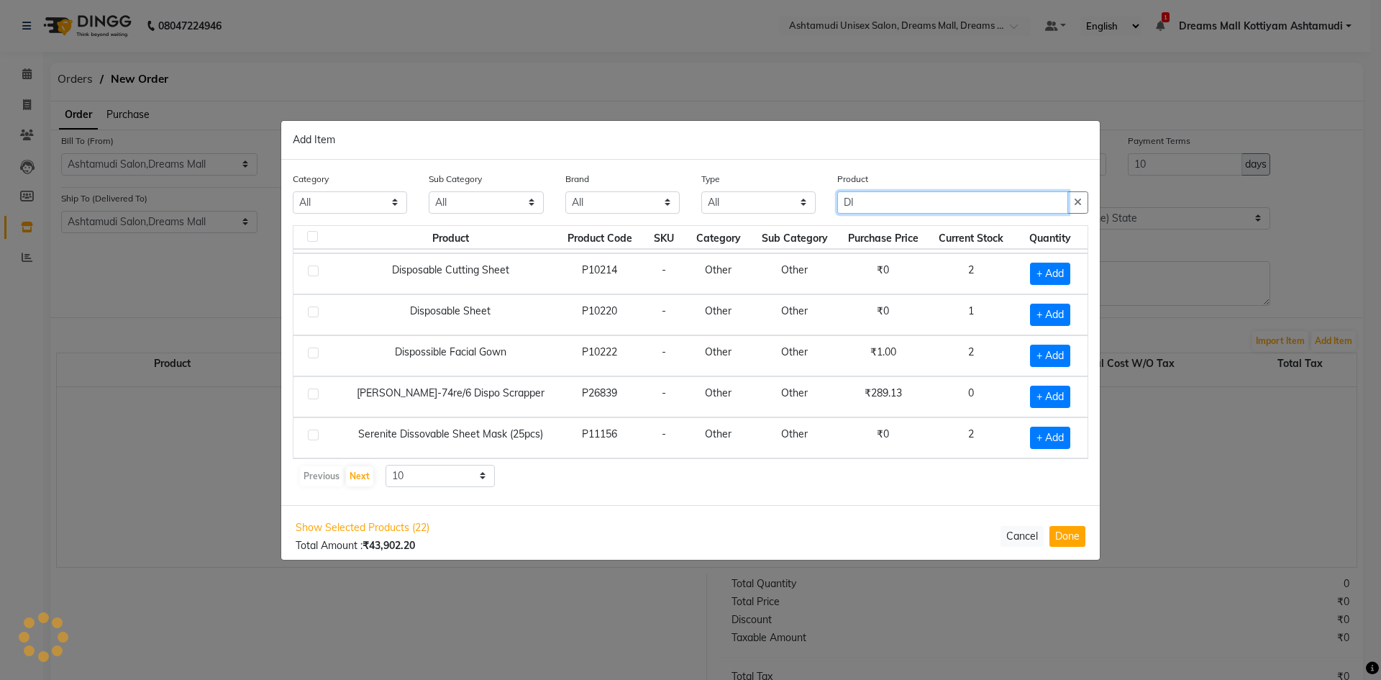
type input "D"
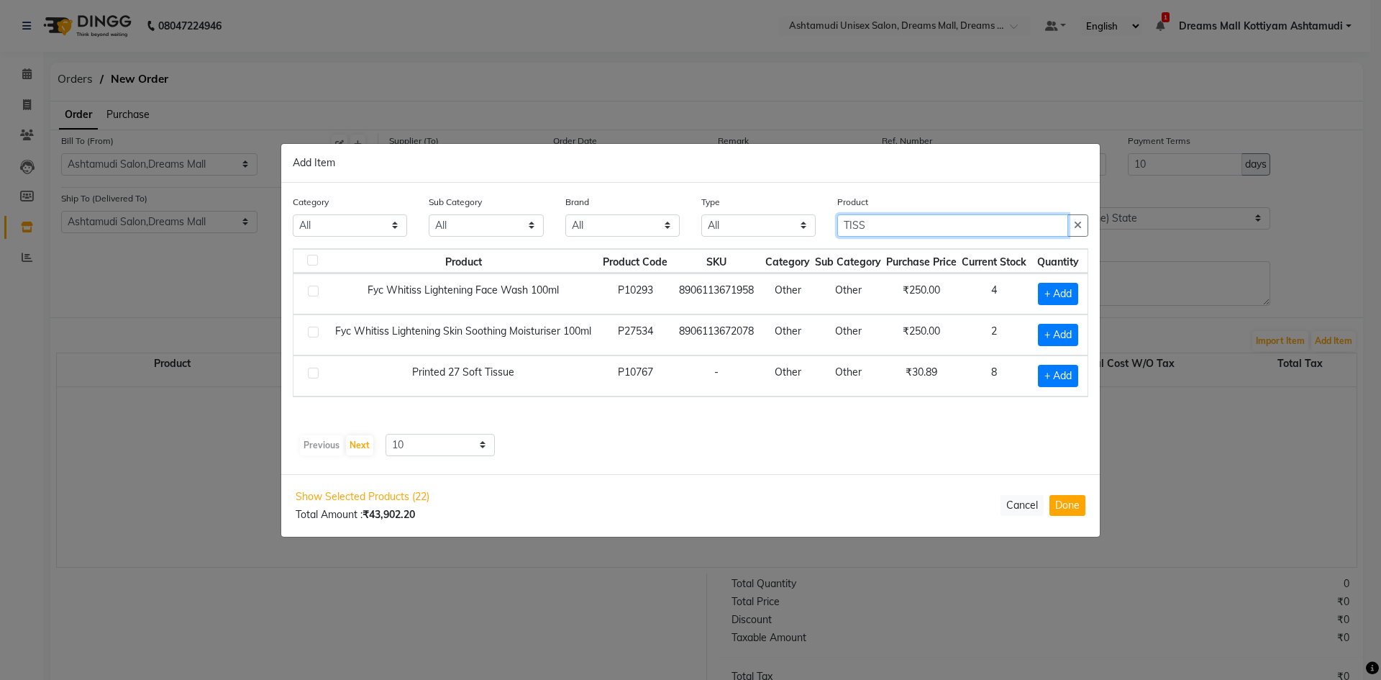
scroll to position [0, 0]
type input "TISS"
click at [1071, 374] on span "+ Add" at bounding box center [1058, 376] width 40 height 22
checkbox input "true"
click at [1066, 372] on input "1" at bounding box center [1055, 375] width 19 height 22
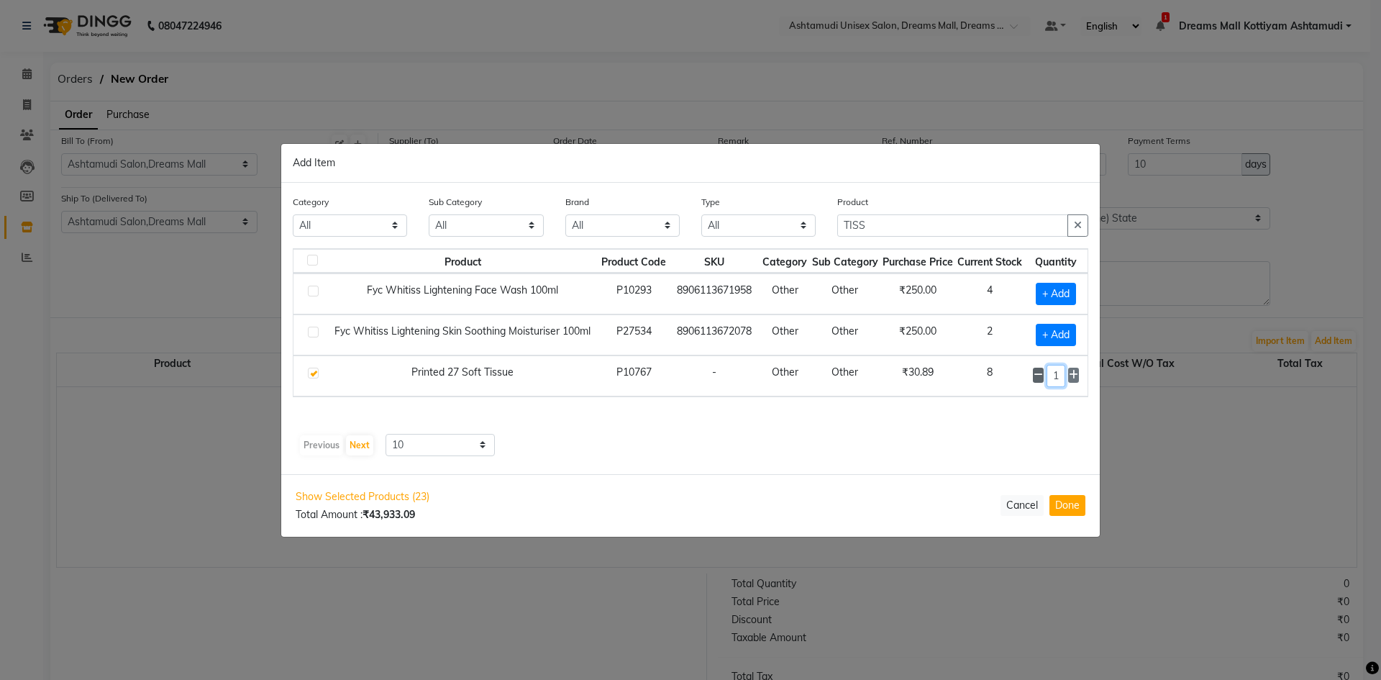
drag, startPoint x: 1064, startPoint y: 376, endPoint x: 1042, endPoint y: 379, distance: 22.5
click at [1042, 379] on div "10" at bounding box center [1056, 376] width 46 height 22
type input "10"
drag, startPoint x: 887, startPoint y: 222, endPoint x: 795, endPoint y: 229, distance: 91.6
click at [802, 229] on div "Category All Hair Skin Makeup Personal Care Appliances Beard Waxing Disposable …" at bounding box center [690, 221] width 817 height 54
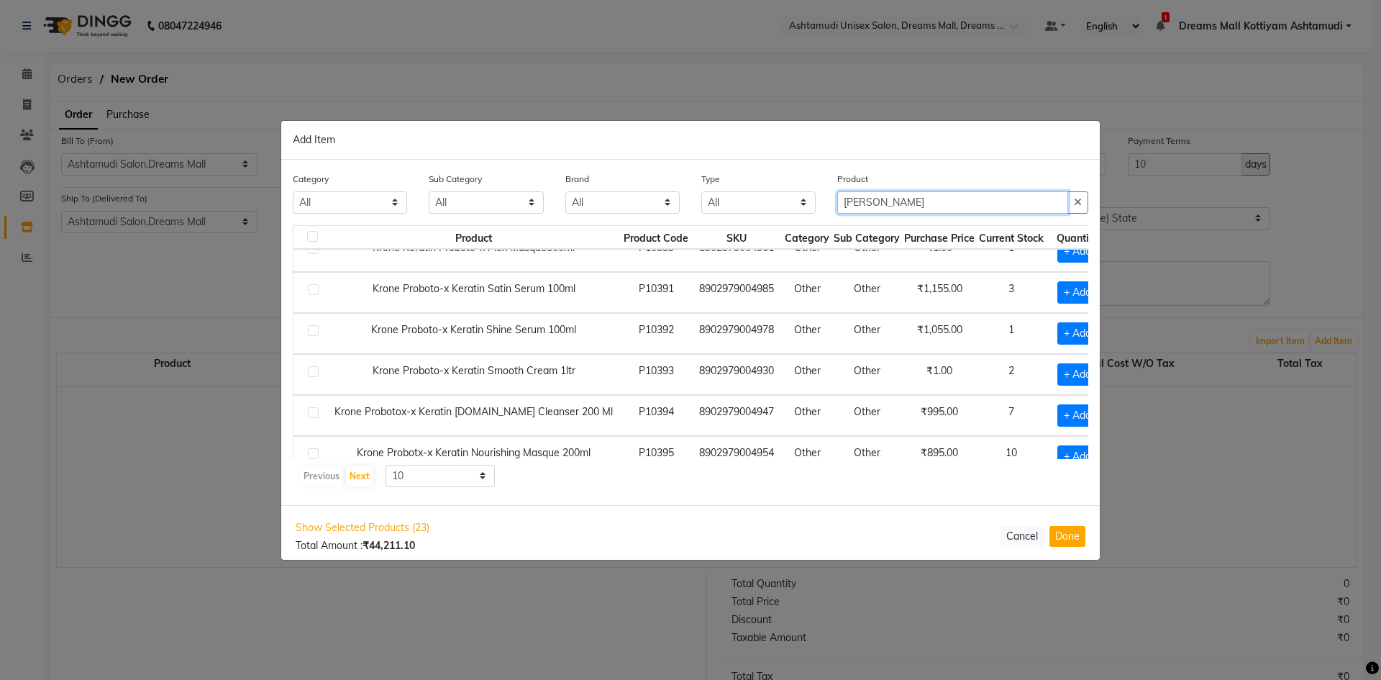
scroll to position [120, 0]
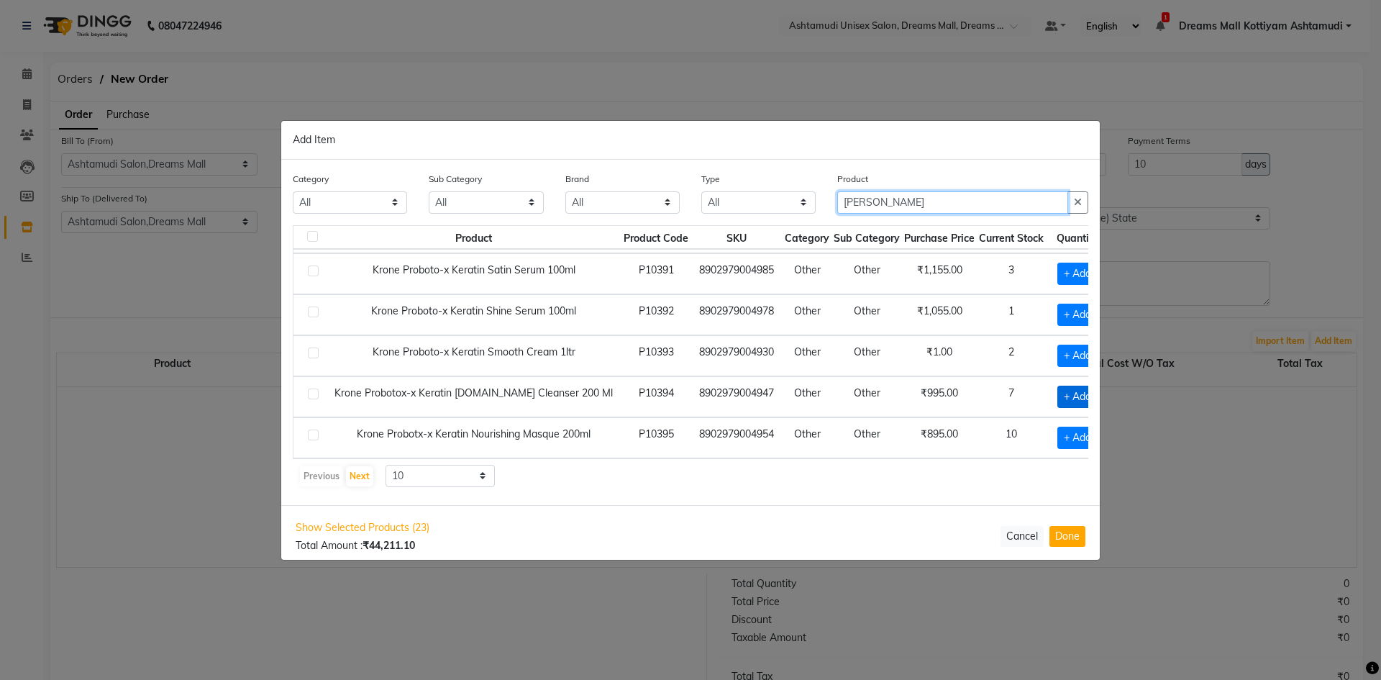
type input "KRON"
click at [1057, 397] on span "+ Add" at bounding box center [1077, 396] width 40 height 22
checkbox input "true"
drag, startPoint x: 1048, startPoint y: 397, endPoint x: 1031, endPoint y: 403, distance: 18.2
click at [1054, 403] on div "1" at bounding box center [1077, 396] width 46 height 22
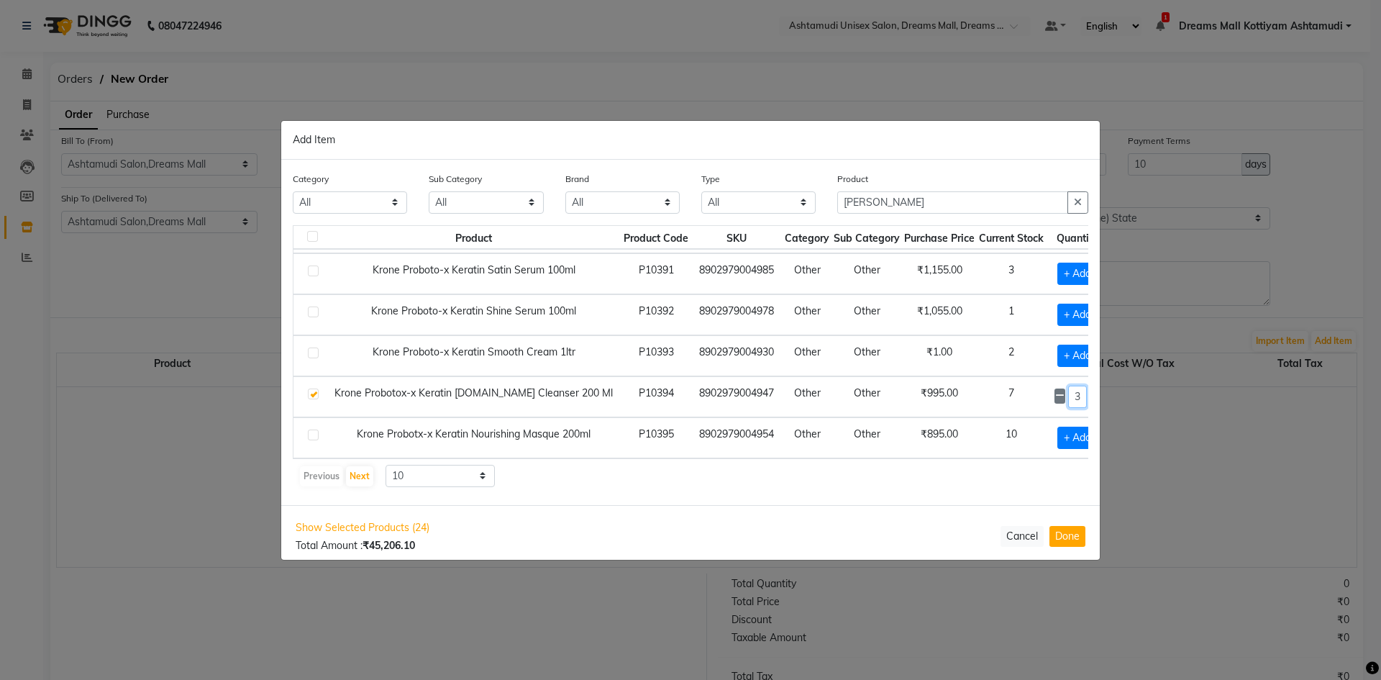
type input "3"
drag, startPoint x: 875, startPoint y: 202, endPoint x: 847, endPoint y: 208, distance: 28.6
click at [842, 210] on input "KRON" at bounding box center [952, 202] width 231 height 22
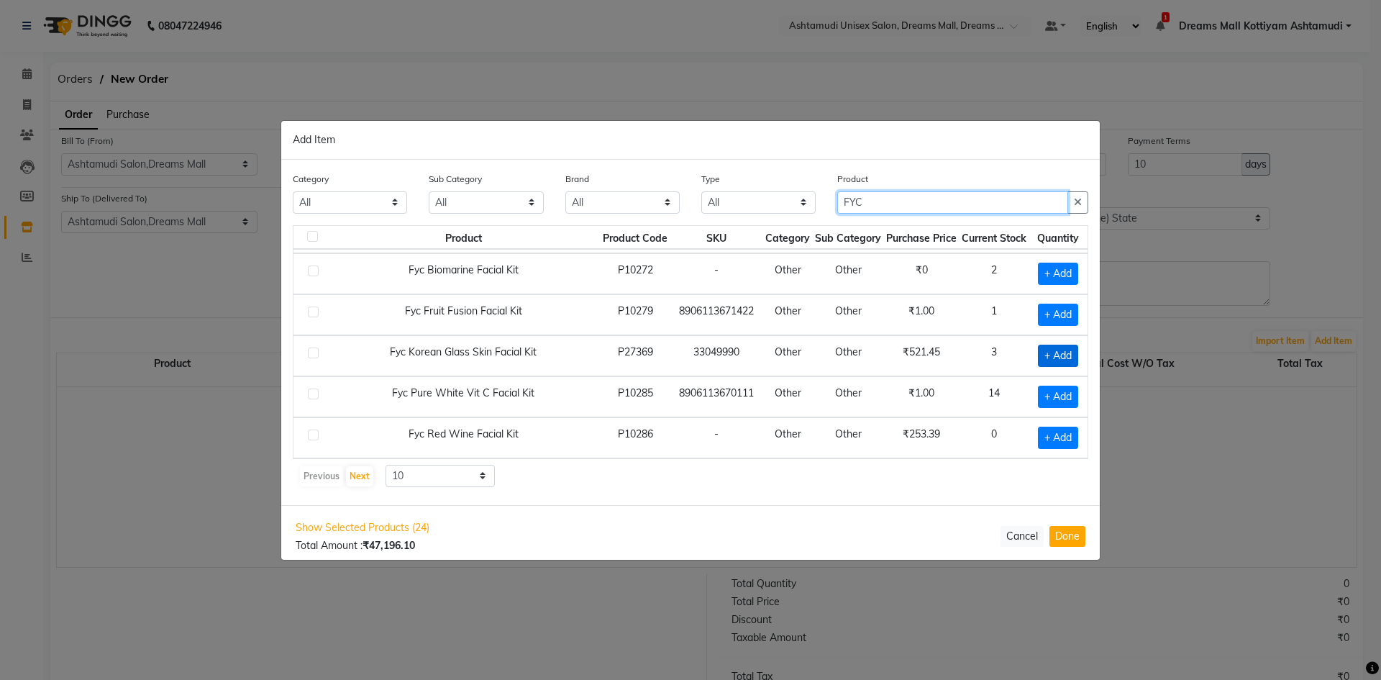
type input "FYC"
click at [1062, 357] on span "+ Add" at bounding box center [1058, 355] width 40 height 22
checkbox input "true"
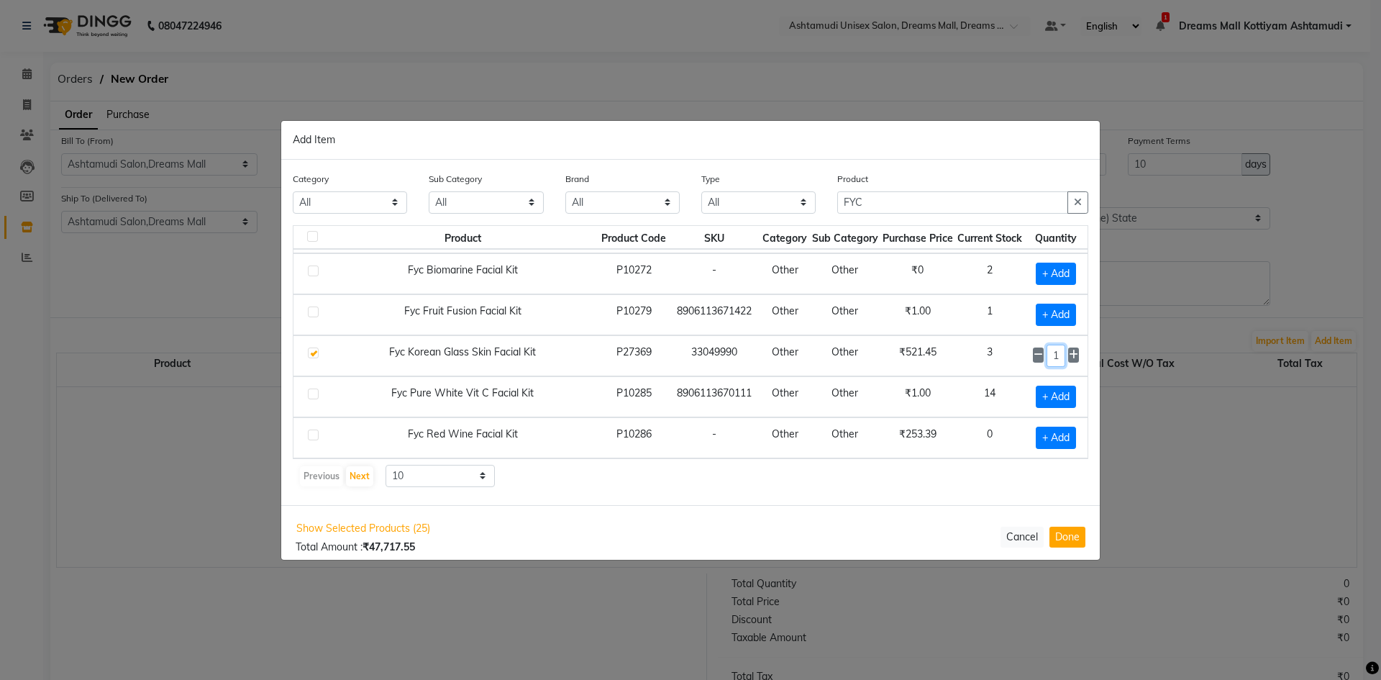
click at [1065, 355] on input "1" at bounding box center [1055, 355] width 19 height 22
type input "10"
drag, startPoint x: 882, startPoint y: 195, endPoint x: 813, endPoint y: 211, distance: 71.7
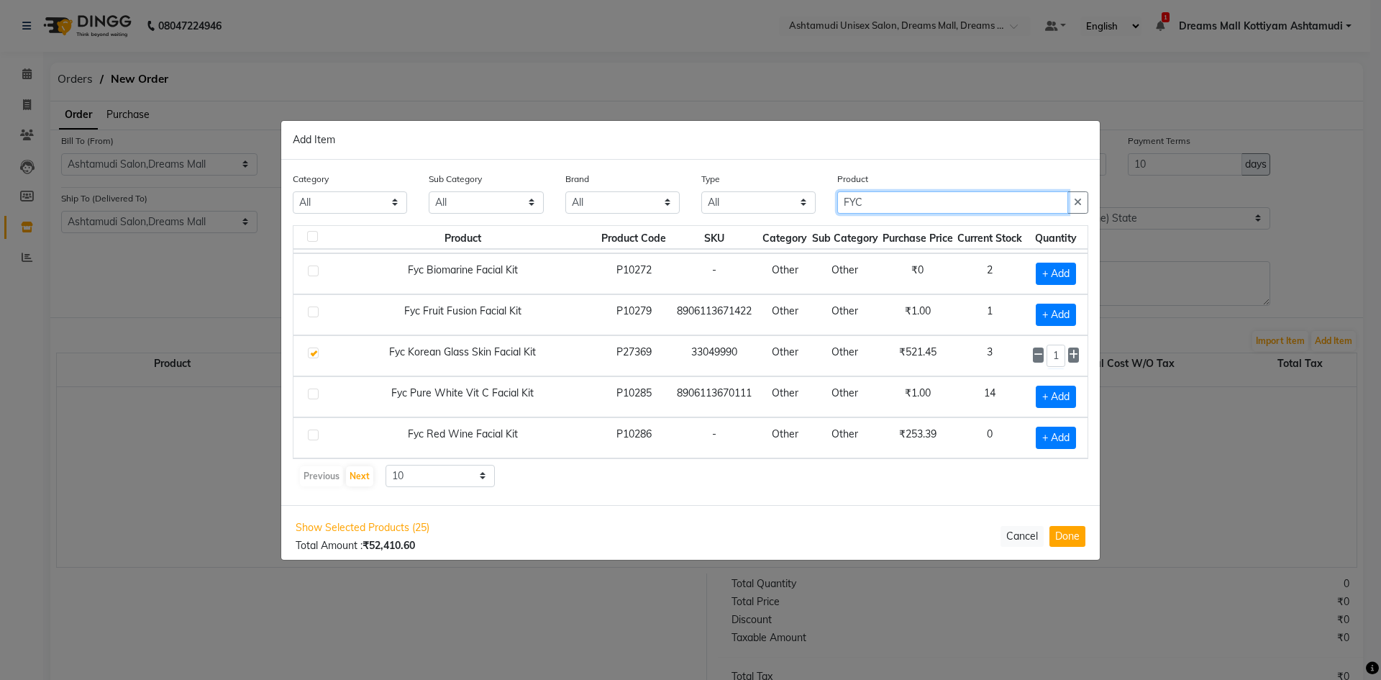
click at [814, 211] on div "Category All Hair Skin Makeup Personal Care Appliances Beard Waxing Disposable …" at bounding box center [690, 198] width 817 height 54
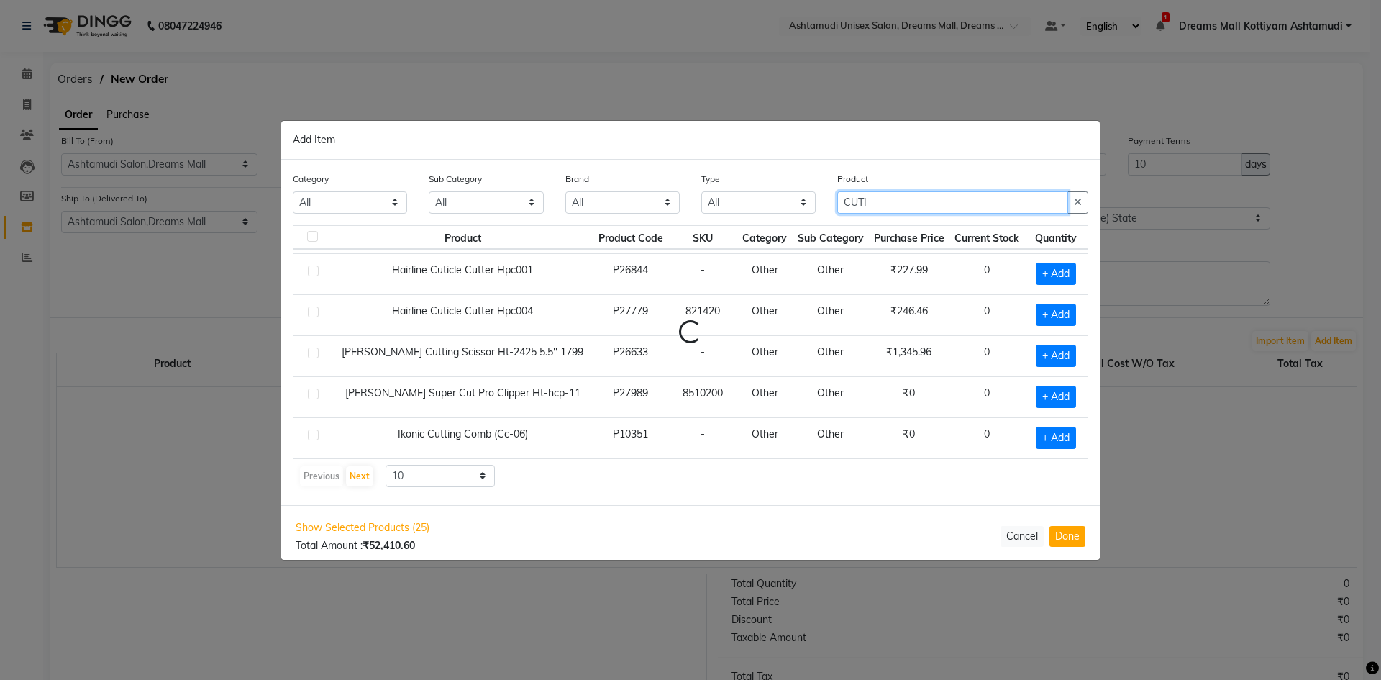
scroll to position [38, 0]
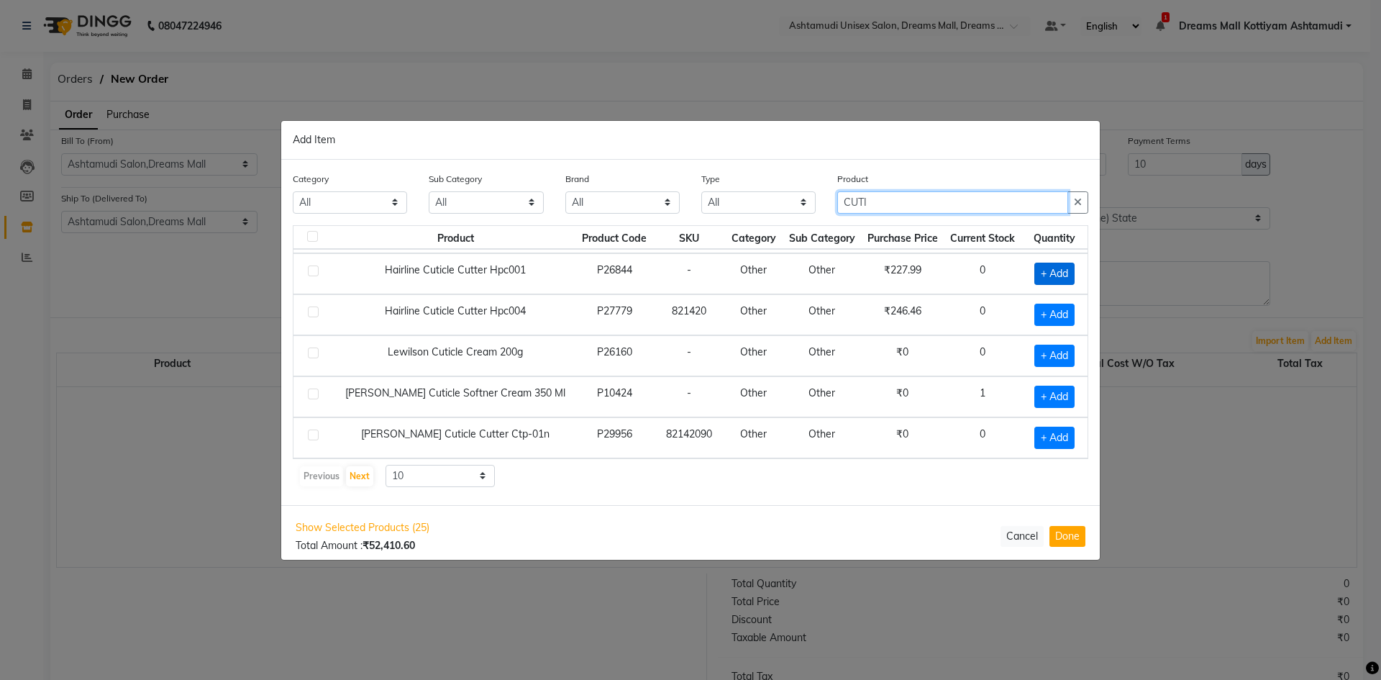
type input "CUTI"
click at [1038, 273] on span "+ Add" at bounding box center [1054, 273] width 40 height 22
checkbox input "true"
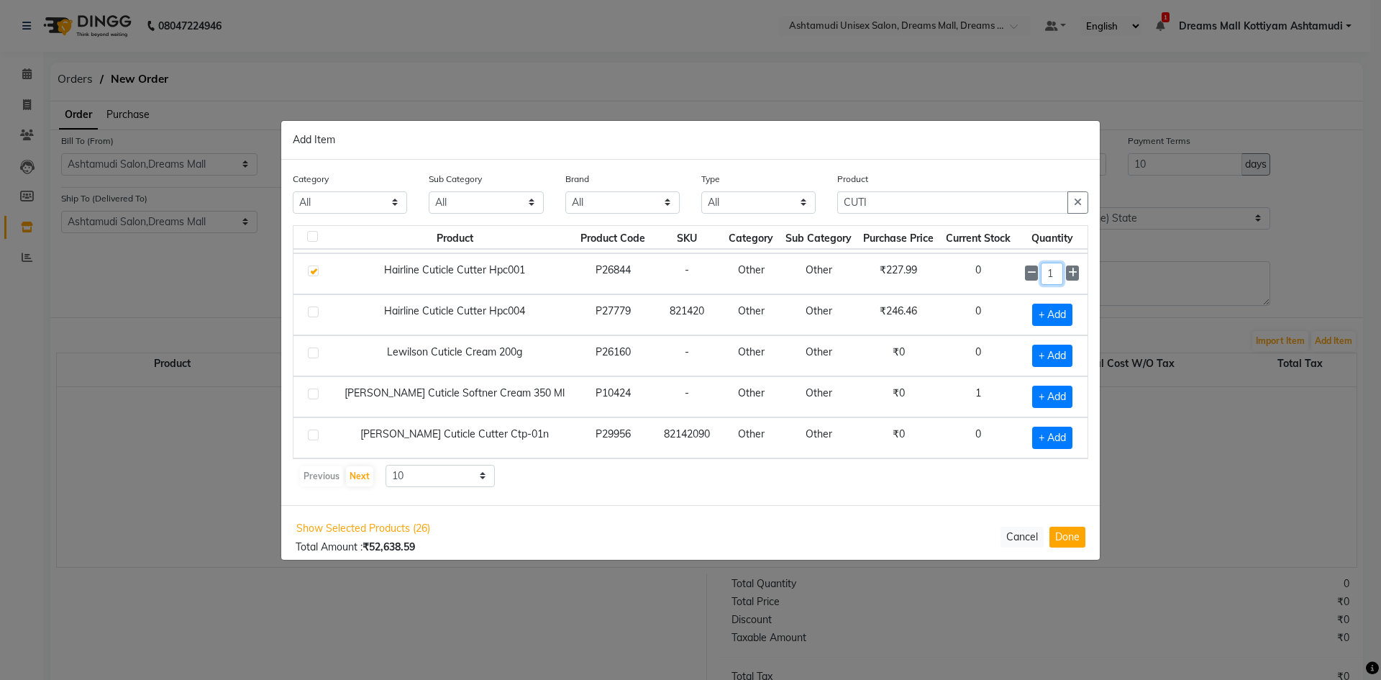
drag, startPoint x: 1041, startPoint y: 275, endPoint x: 1032, endPoint y: 275, distance: 9.4
click at [1041, 275] on input "1" at bounding box center [1052, 273] width 22 height 22
type input "2"
click at [840, 200] on input "CUTI" at bounding box center [952, 202] width 231 height 22
click at [903, 191] on input "NAIL CUTI" at bounding box center [952, 202] width 231 height 22
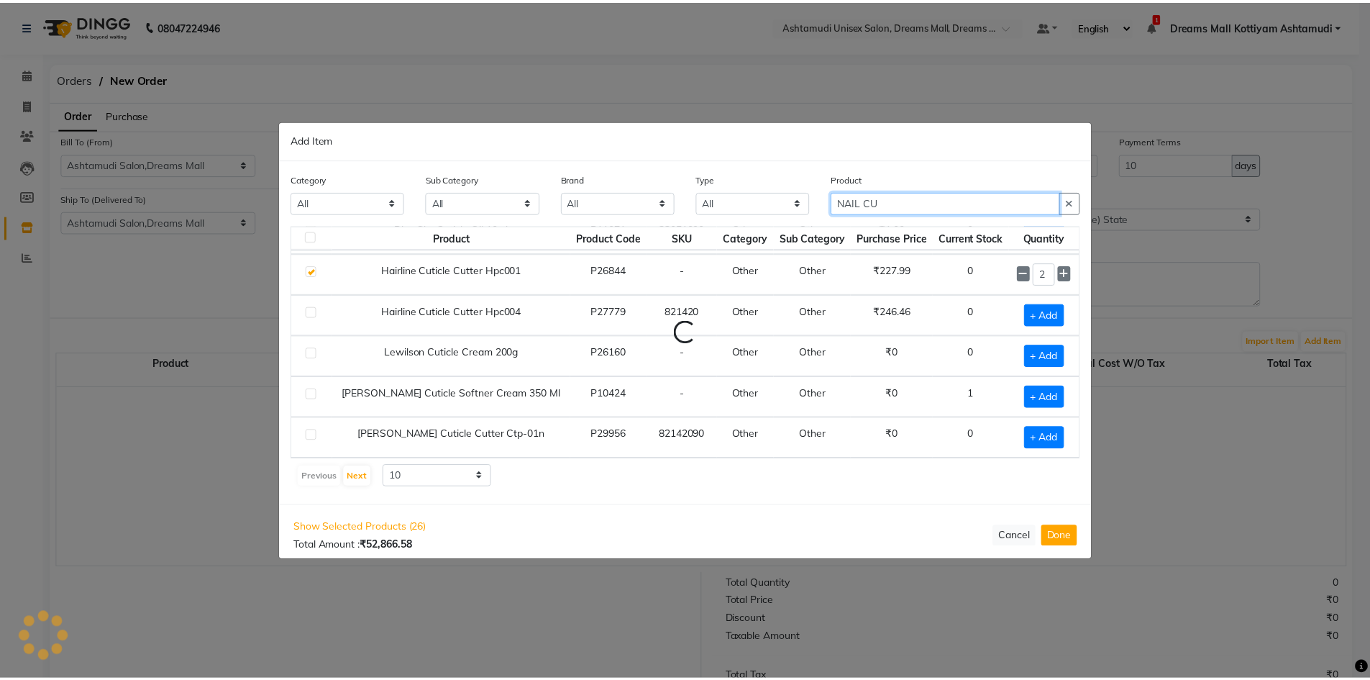
scroll to position [0, 0]
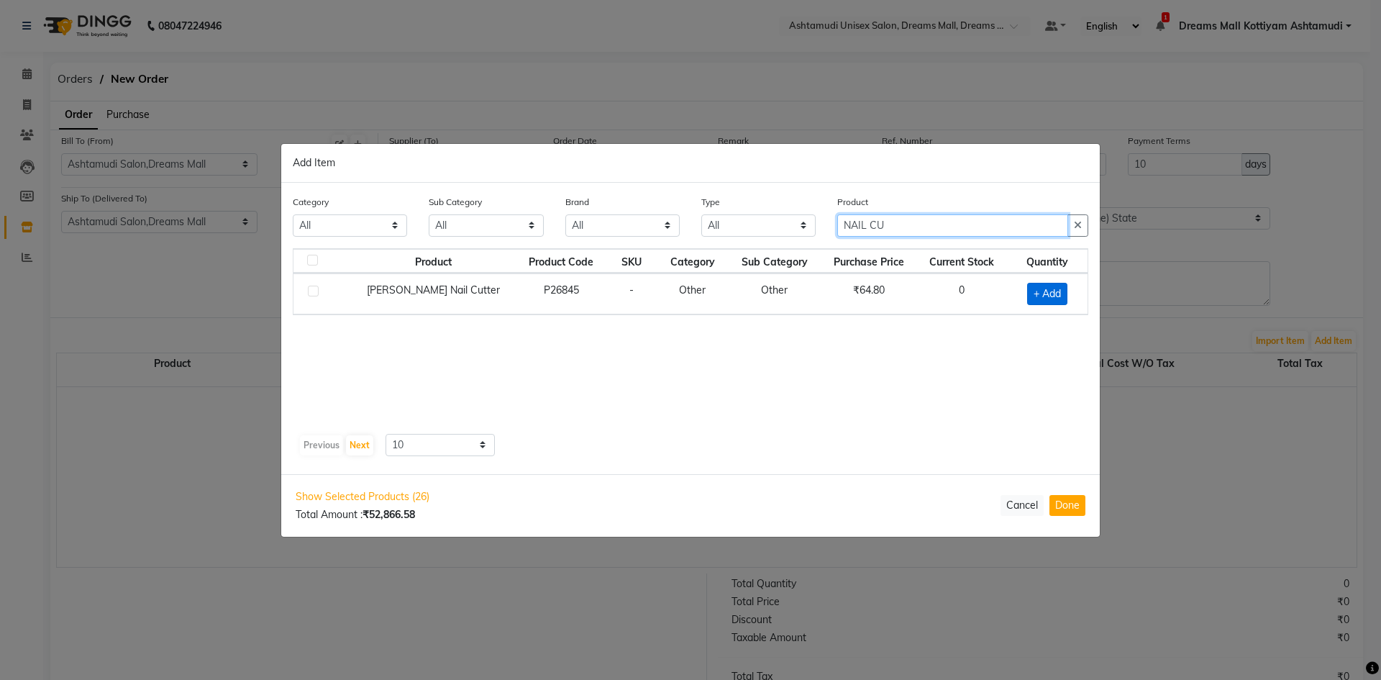
type input "NAIL CU"
click at [1055, 293] on span "+ Add" at bounding box center [1047, 294] width 40 height 22
checkbox input "true"
click at [1033, 289] on input "1" at bounding box center [1042, 293] width 28 height 22
click at [1028, 293] on input "1" at bounding box center [1042, 293] width 28 height 22
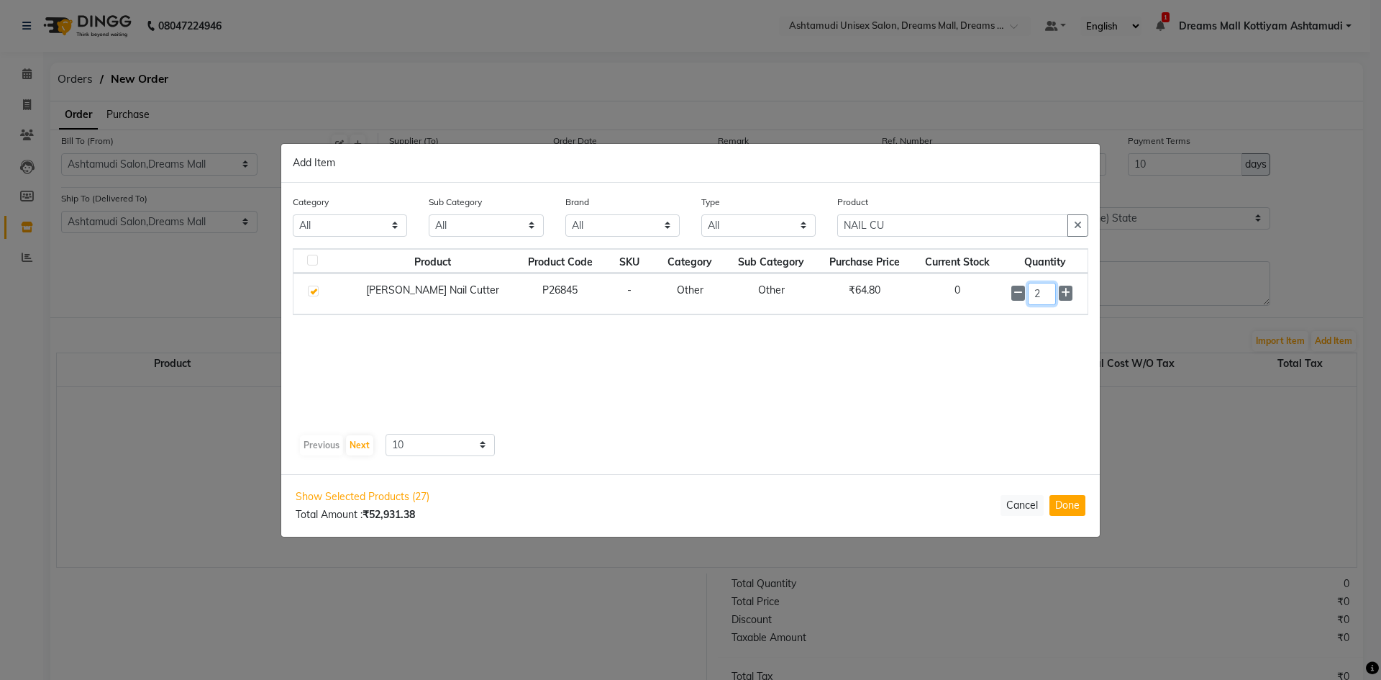
type input "2"
drag, startPoint x: 857, startPoint y: 226, endPoint x: 818, endPoint y: 234, distance: 39.8
click at [818, 234] on div "Category All Hair Skin Makeup Personal Care Appliances Beard Waxing Disposable …" at bounding box center [690, 221] width 817 height 54
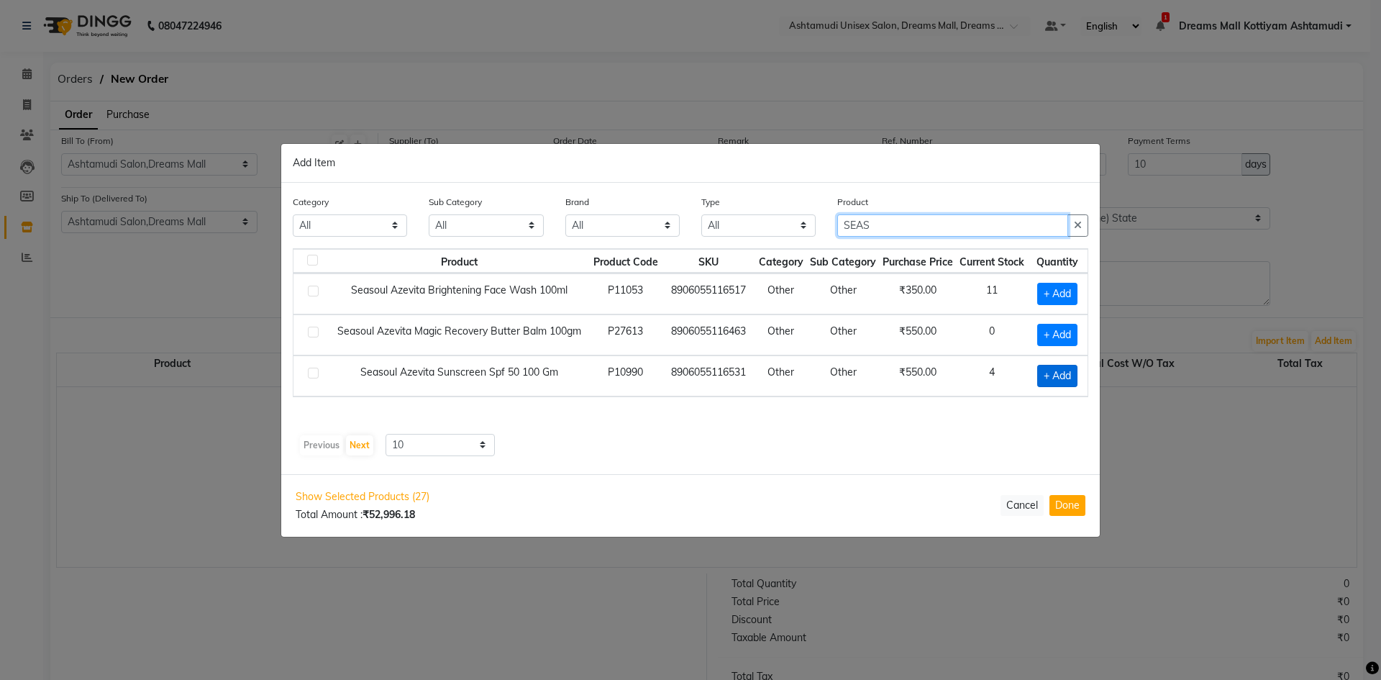
type input "SEAS"
click at [1061, 378] on span "+ Add" at bounding box center [1057, 376] width 40 height 22
checkbox input "true"
drag, startPoint x: 1061, startPoint y: 377, endPoint x: 1045, endPoint y: 380, distance: 16.8
click at [1045, 380] on input "1" at bounding box center [1055, 375] width 20 height 22
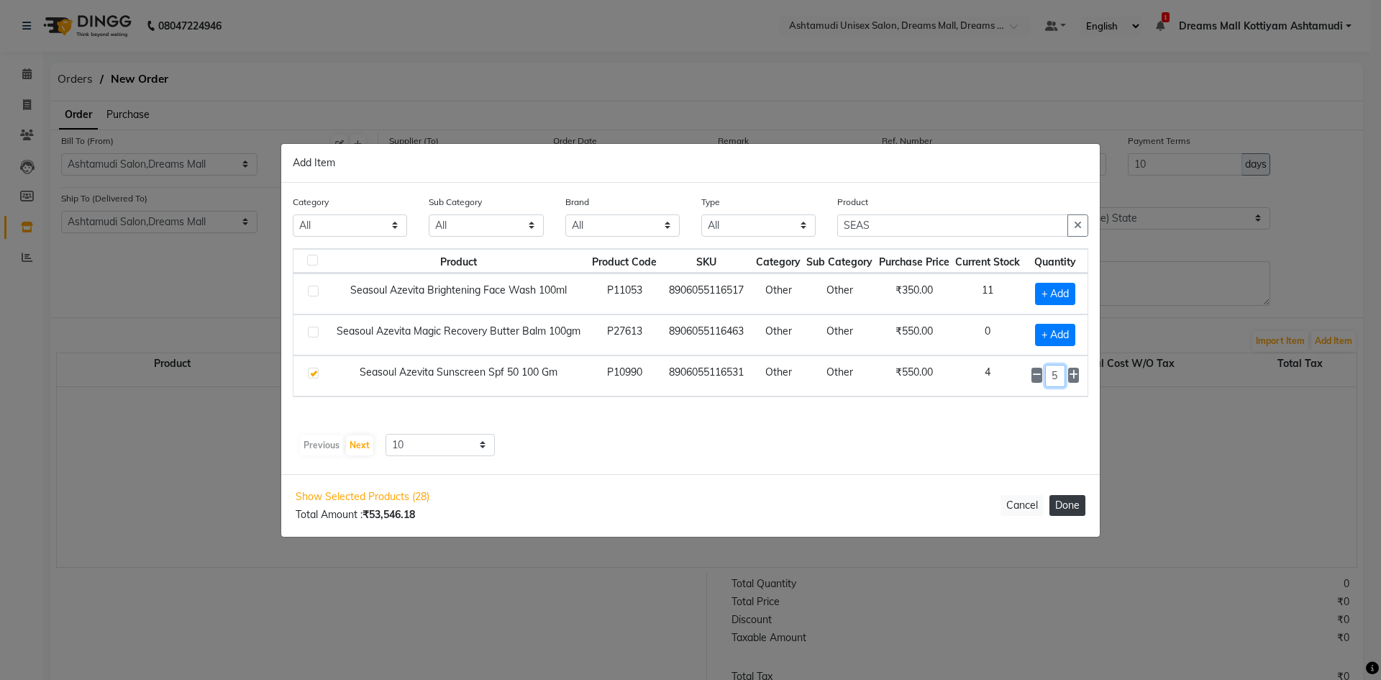
type input "5"
click at [1068, 506] on button "Done" at bounding box center [1067, 505] width 36 height 21
select select "3194"
select select "6664"
select select "3194"
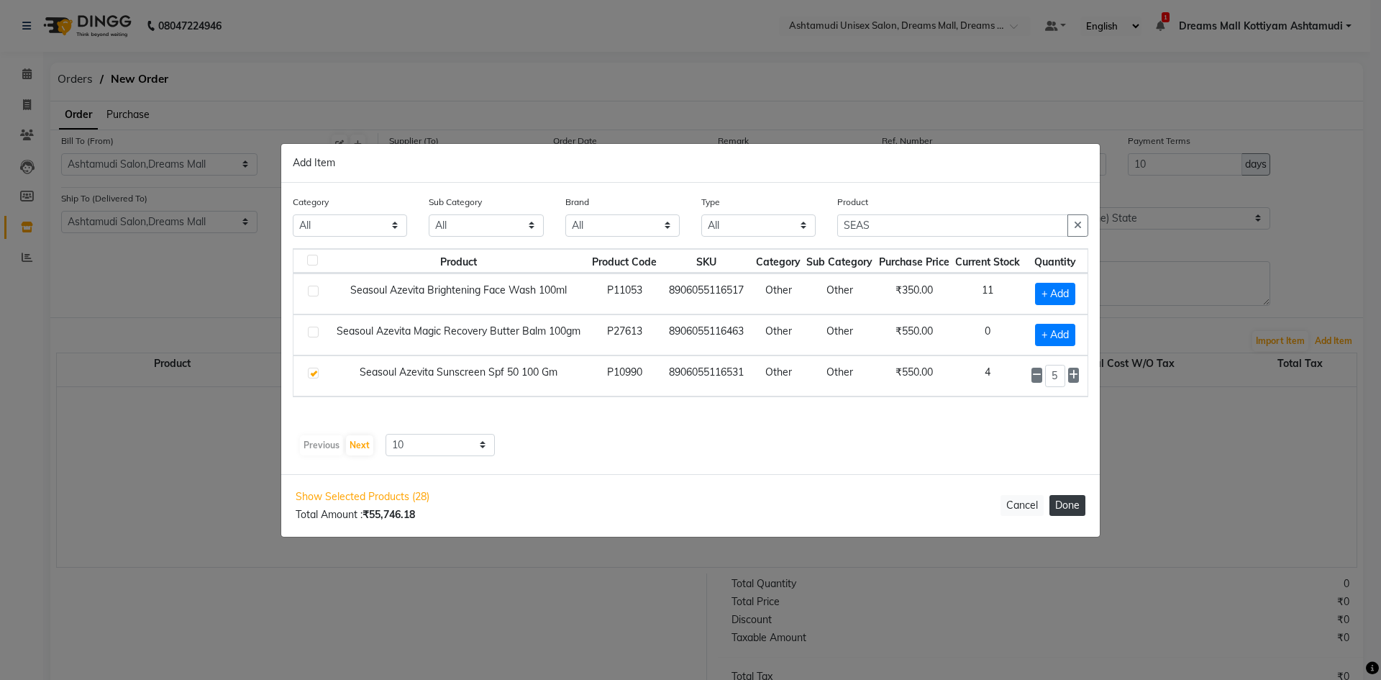
select select "3194"
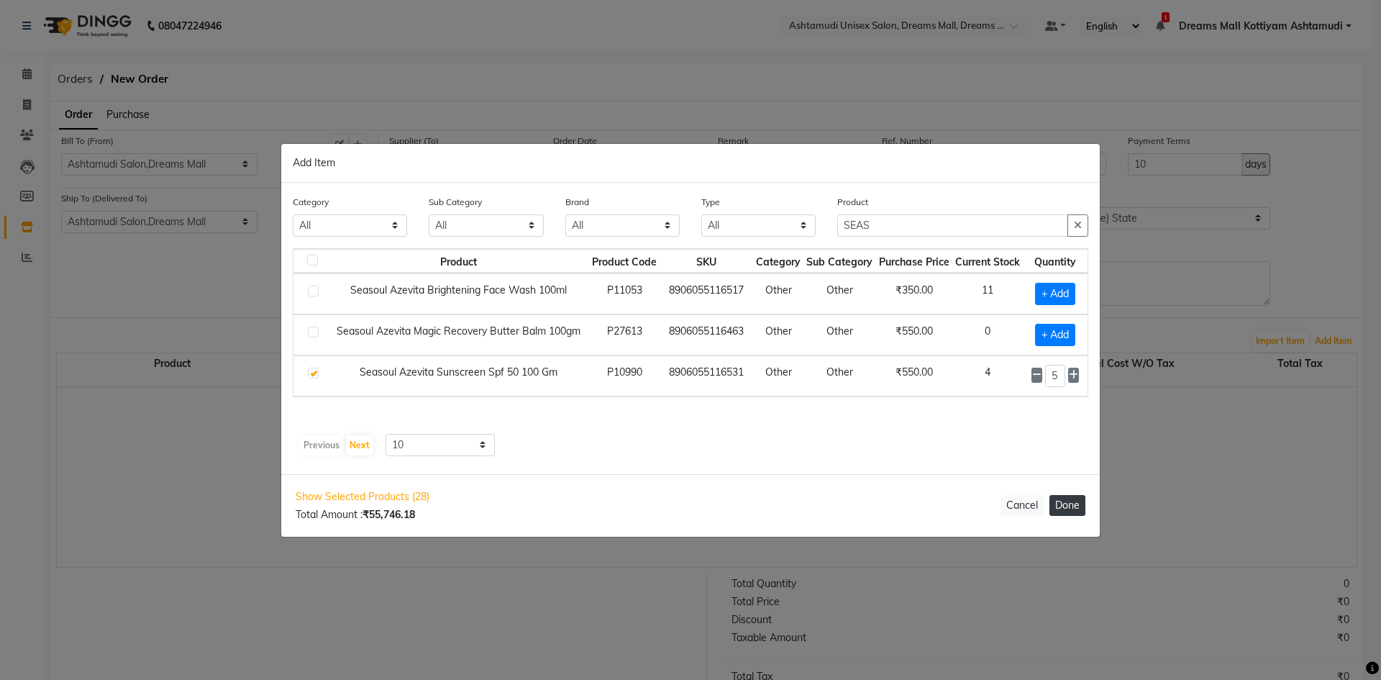
select select "3194"
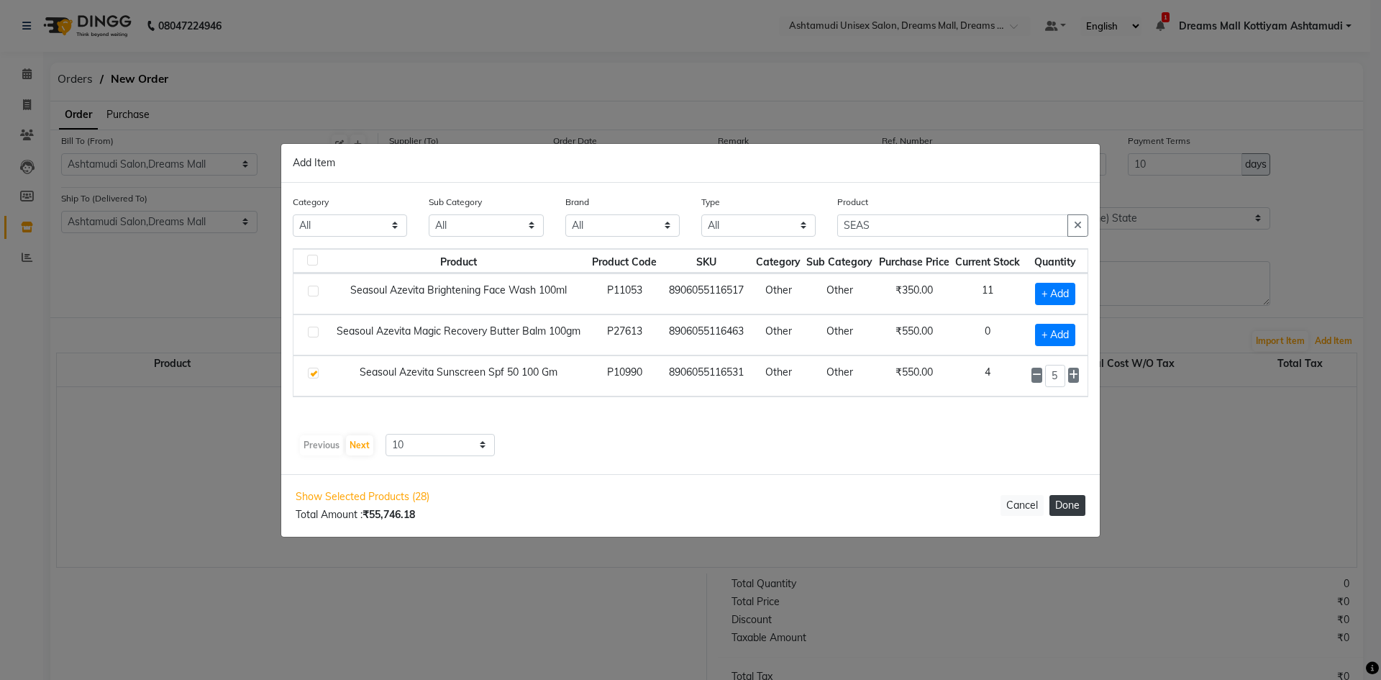
select select "3194"
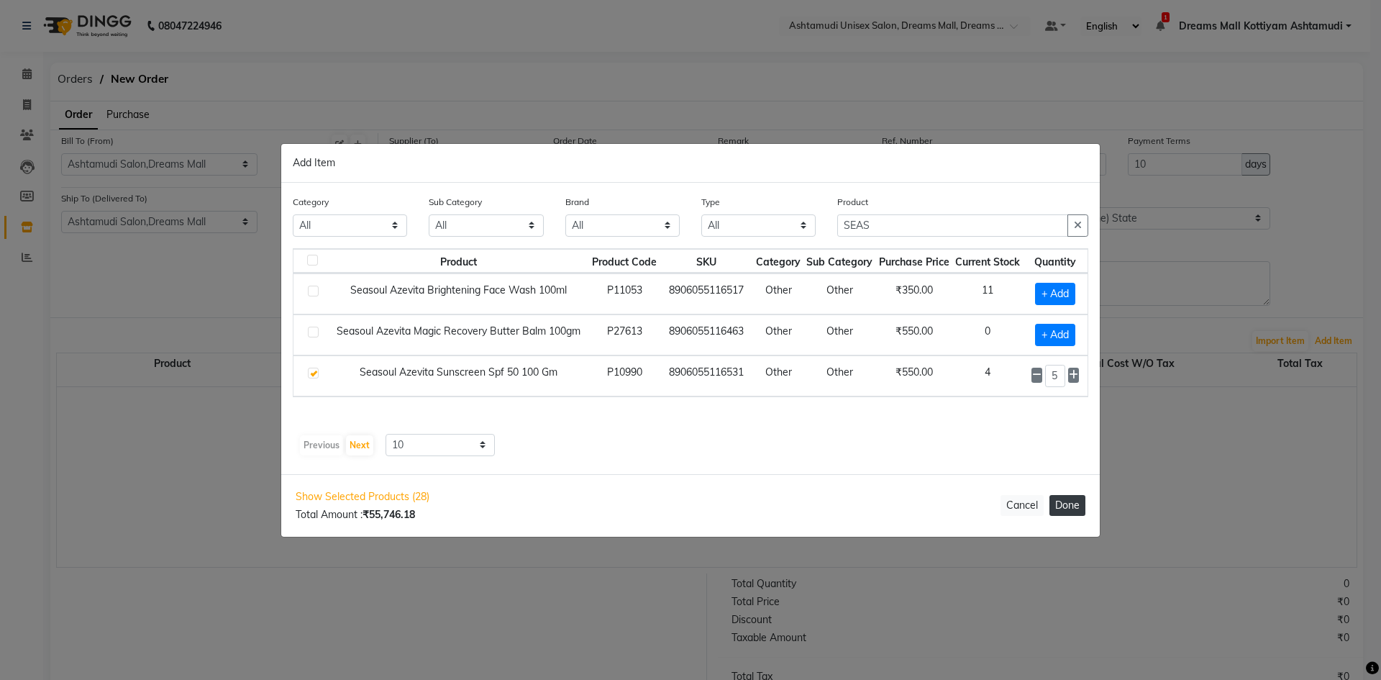
select select "3194"
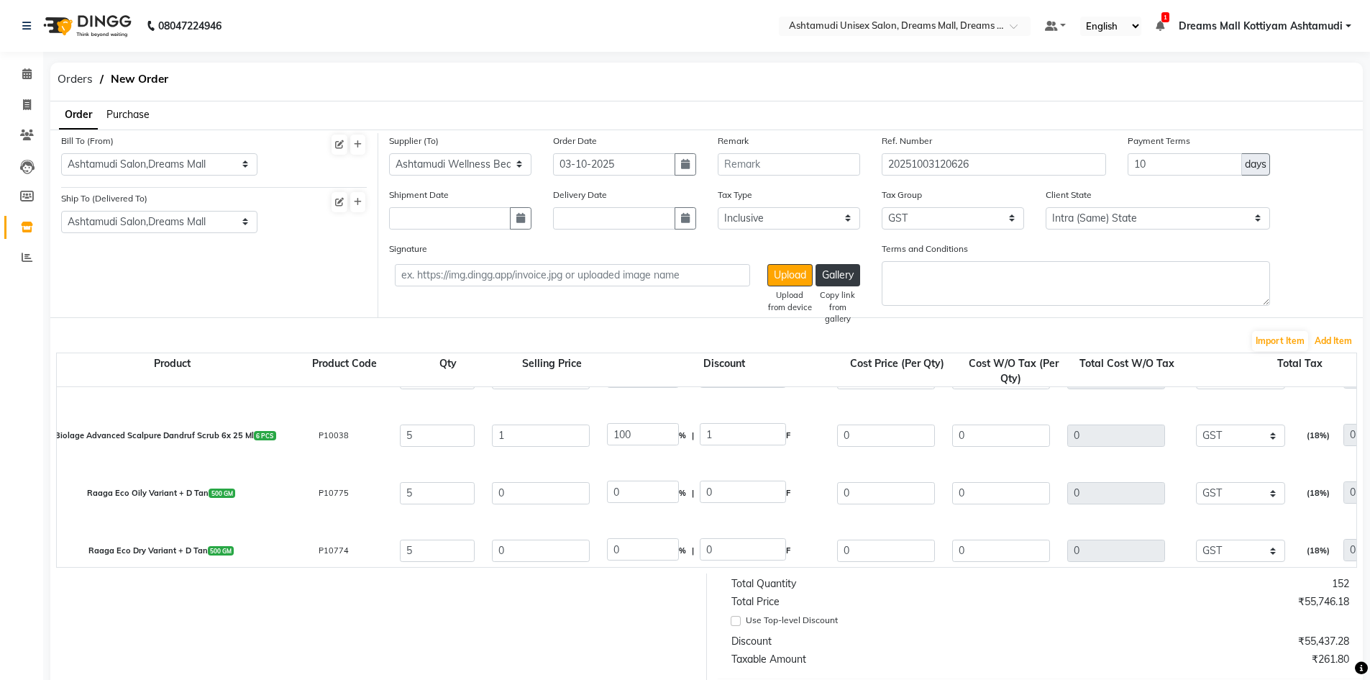
select select "3194"
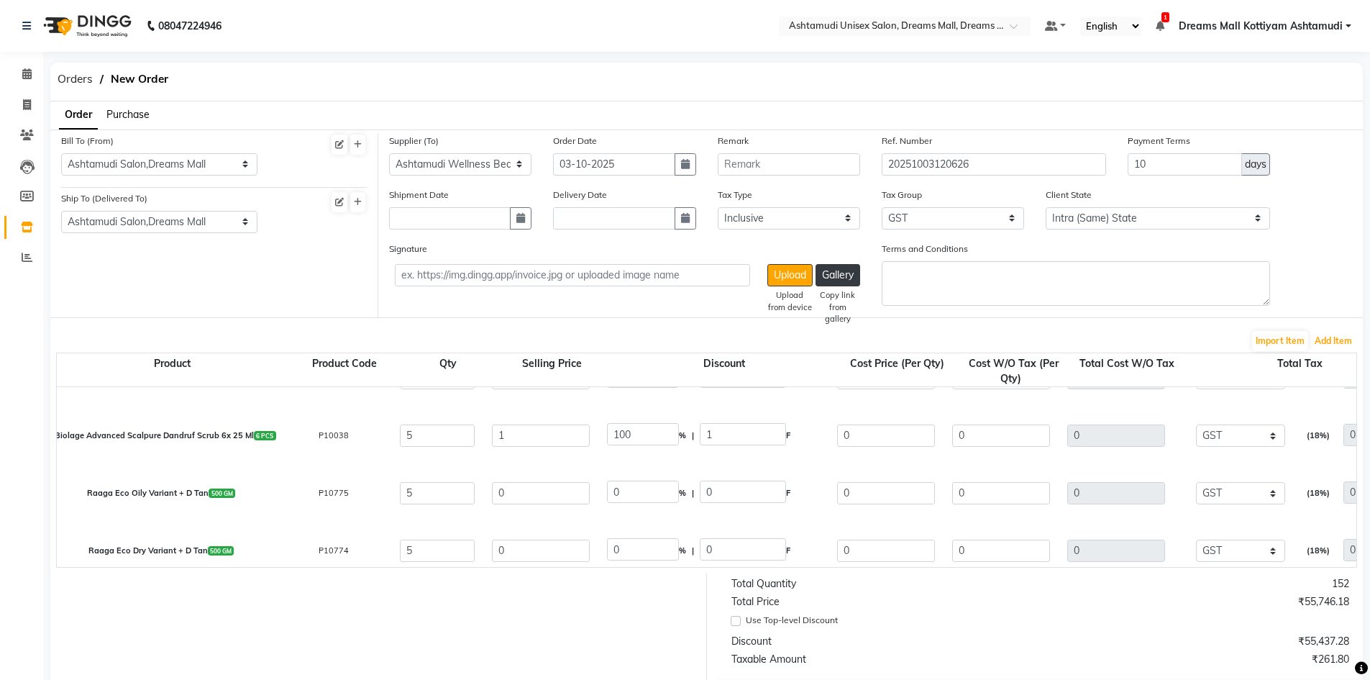
select select "3194"
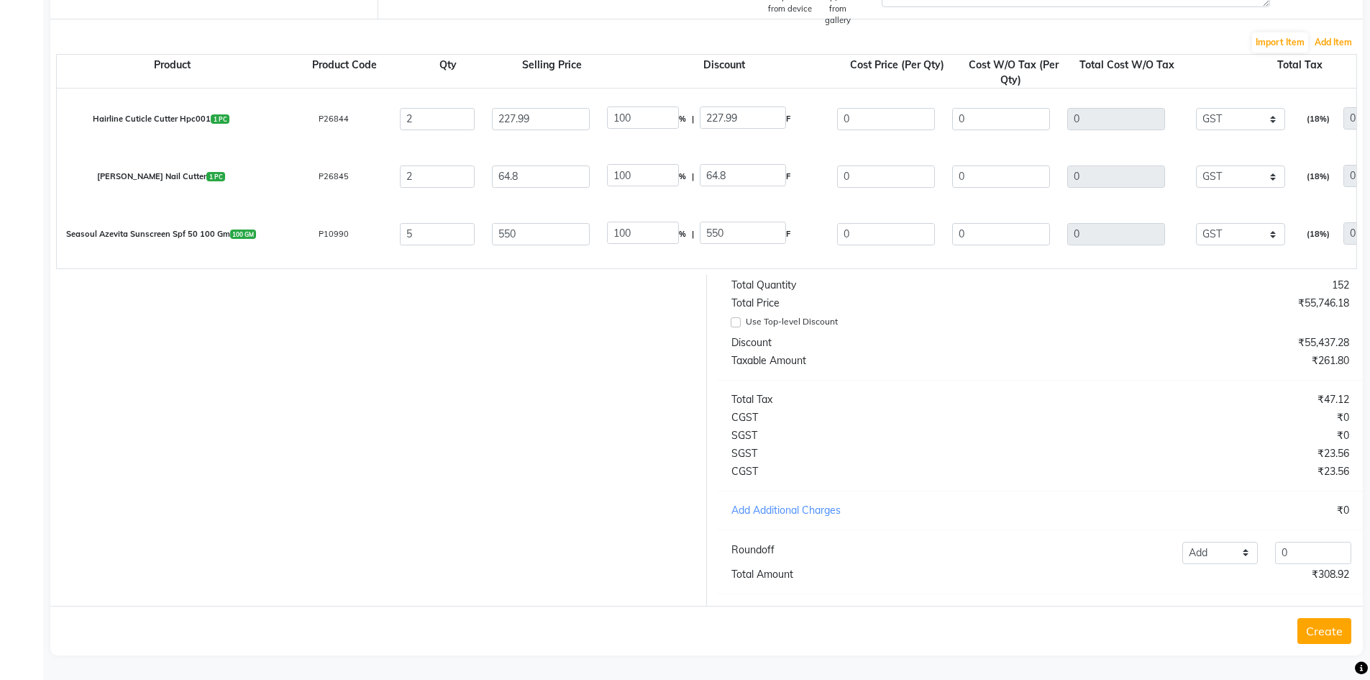
scroll to position [309, 0]
click at [1319, 629] on button "Create" at bounding box center [1324, 631] width 54 height 26
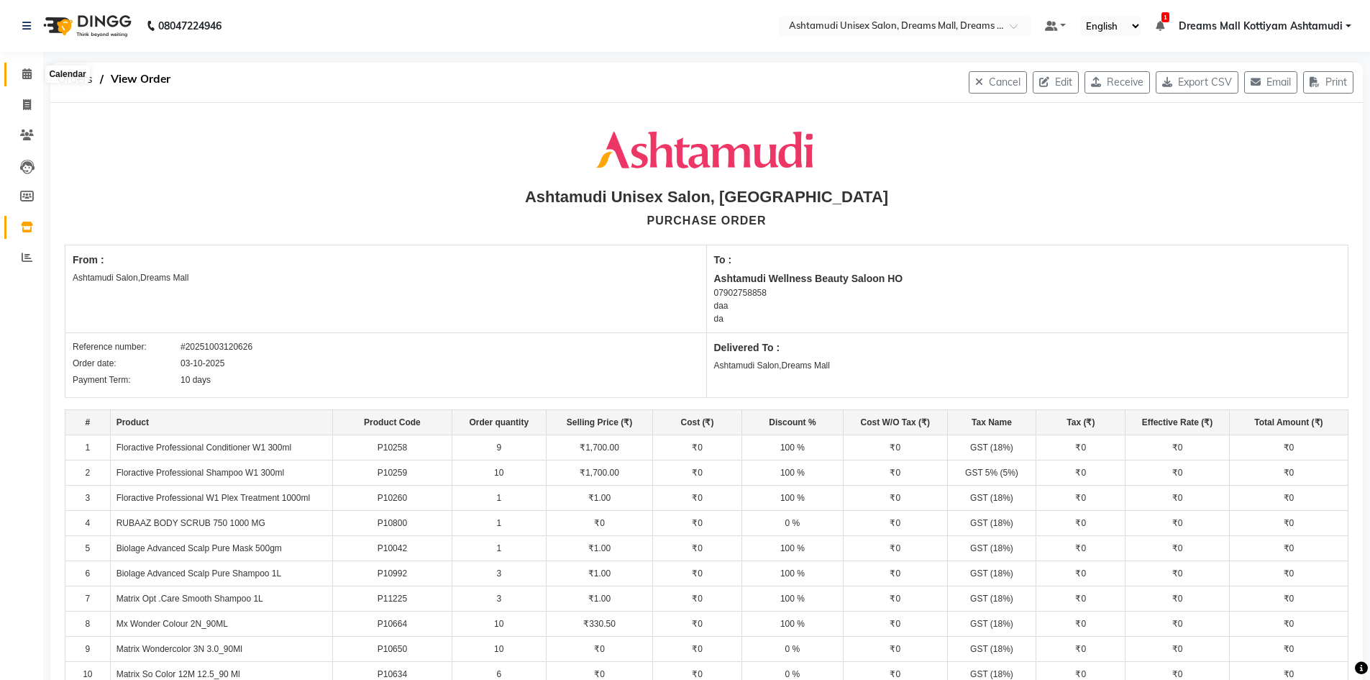
click at [30, 77] on icon at bounding box center [26, 73] width 9 height 11
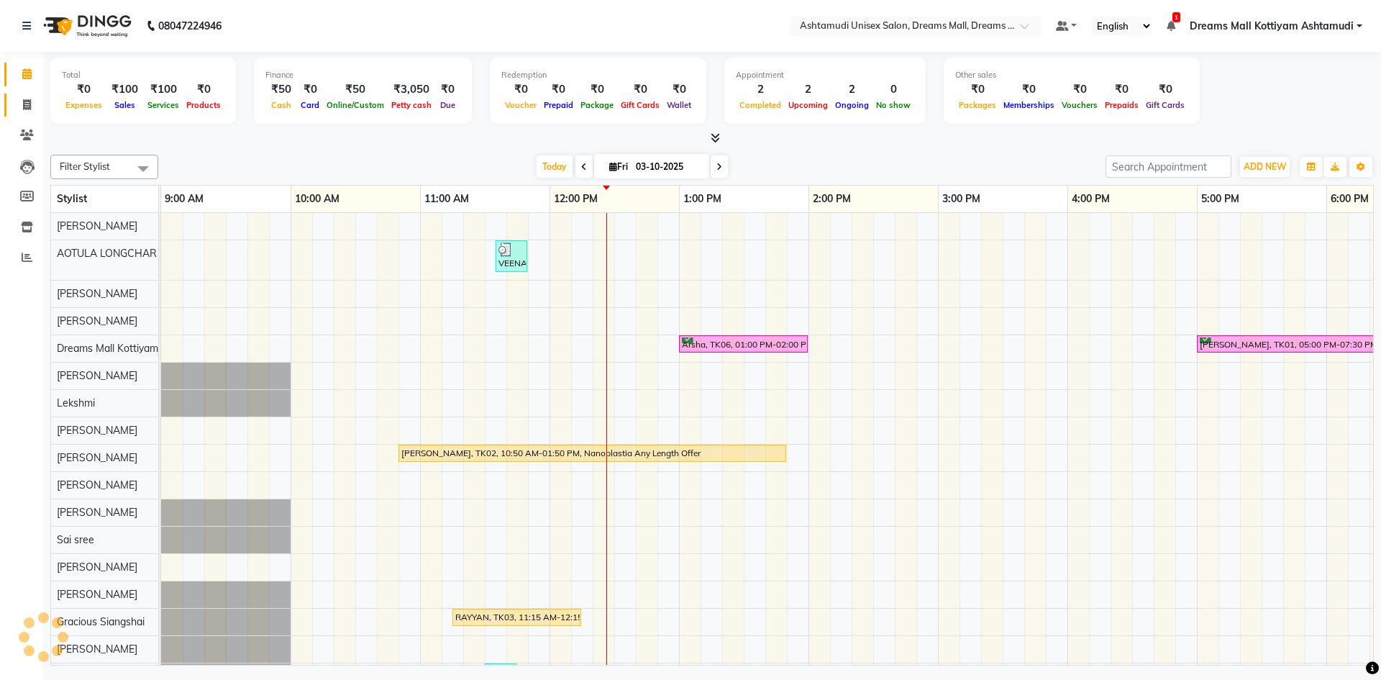
click at [24, 95] on link "Invoice" at bounding box center [21, 105] width 35 height 24
select select "service"
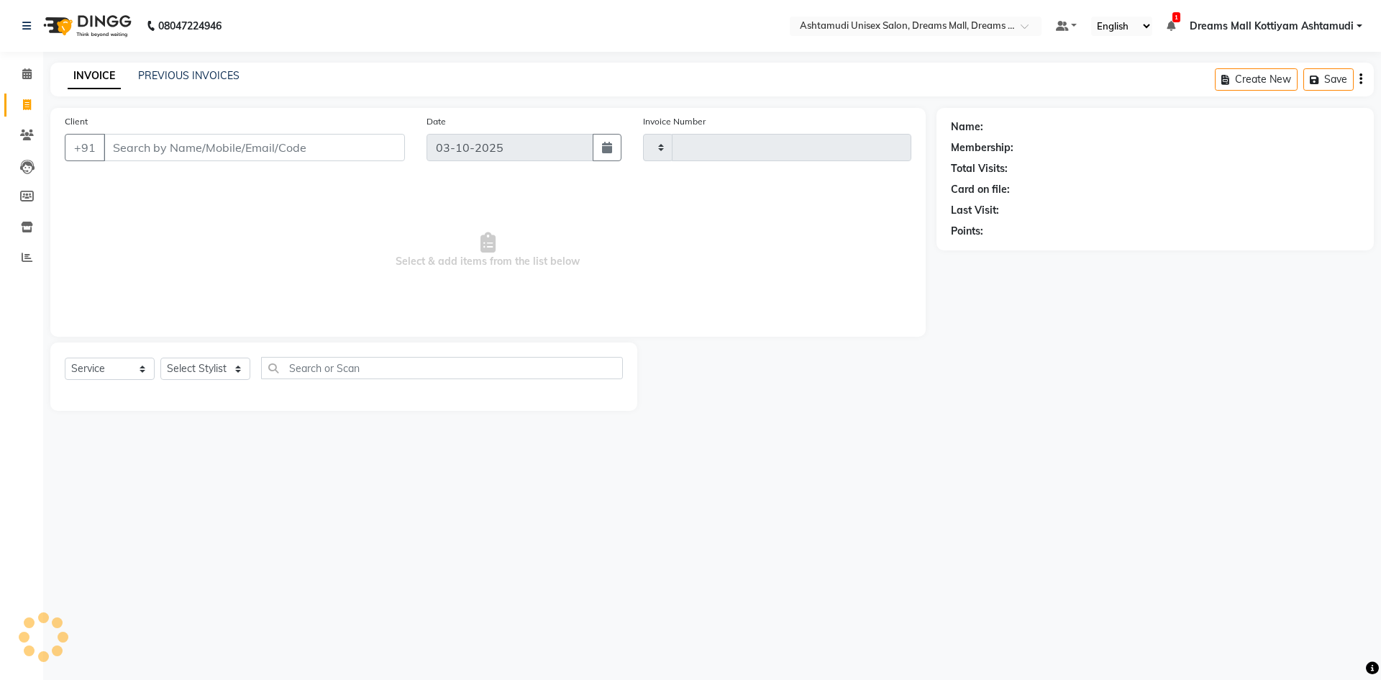
type input "4623"
select select "7264"
drag, startPoint x: 29, startPoint y: 65, endPoint x: 33, endPoint y: 82, distance: 16.9
click at [29, 67] on link "Calendar" at bounding box center [21, 75] width 35 height 24
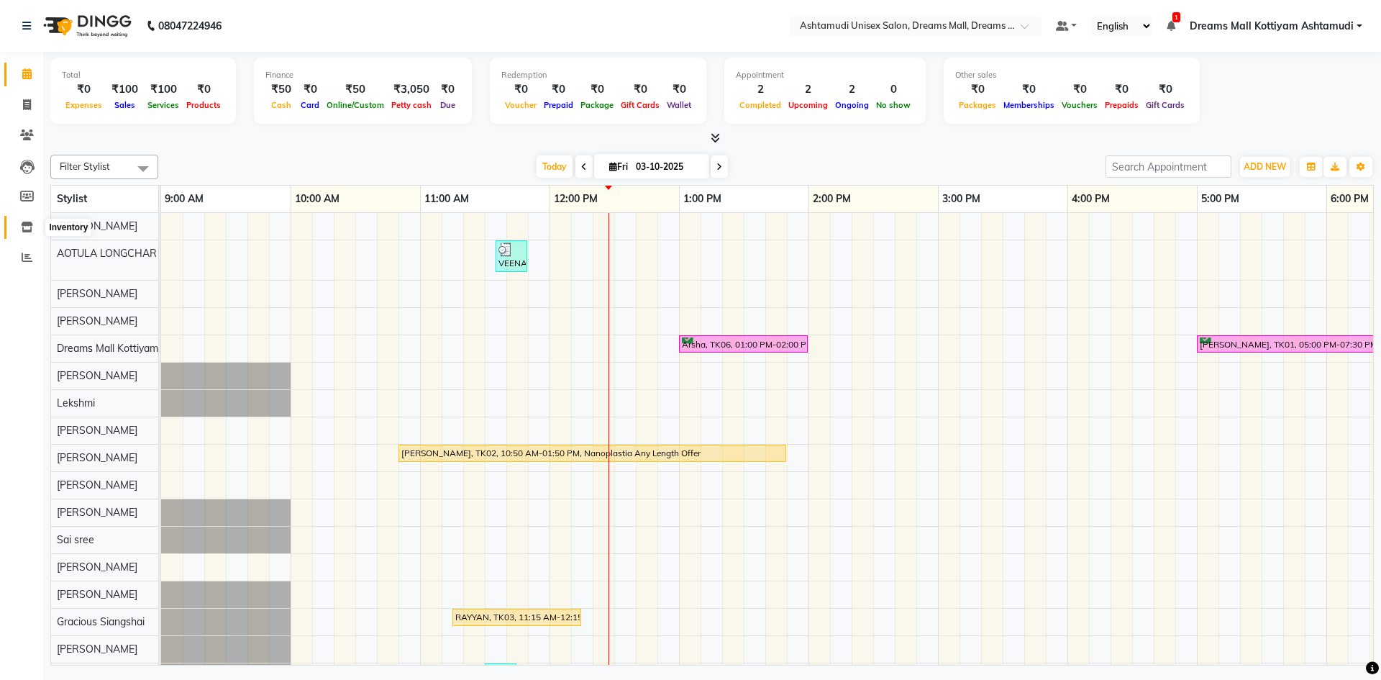
click at [27, 227] on icon at bounding box center [27, 226] width 12 height 11
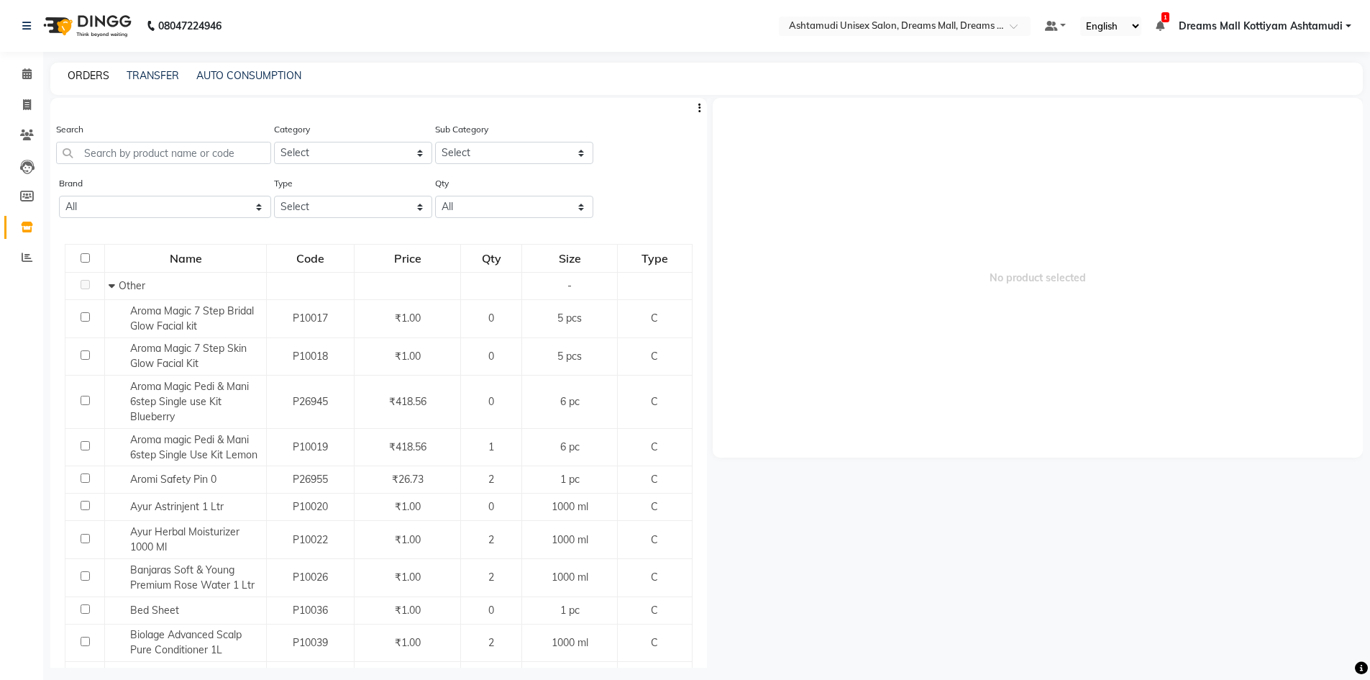
click at [88, 79] on link "ORDERS" at bounding box center [89, 75] width 42 height 13
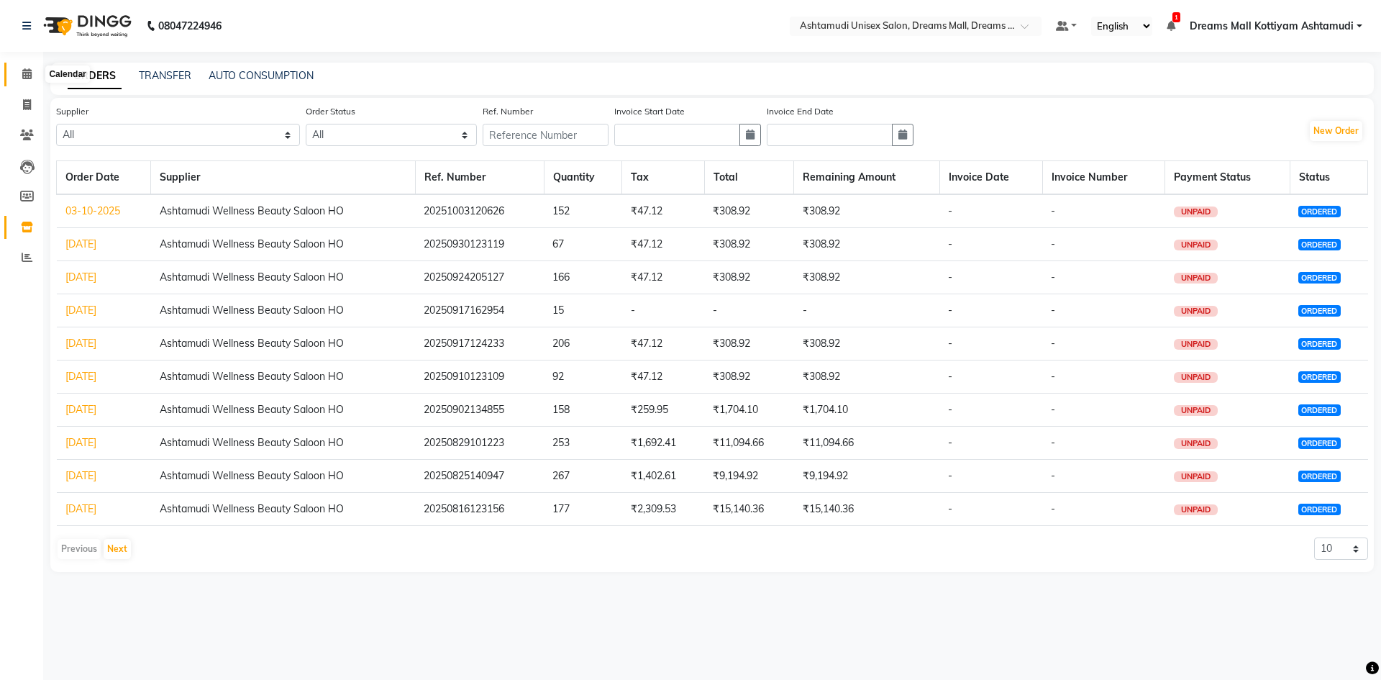
click at [29, 78] on icon at bounding box center [26, 73] width 9 height 11
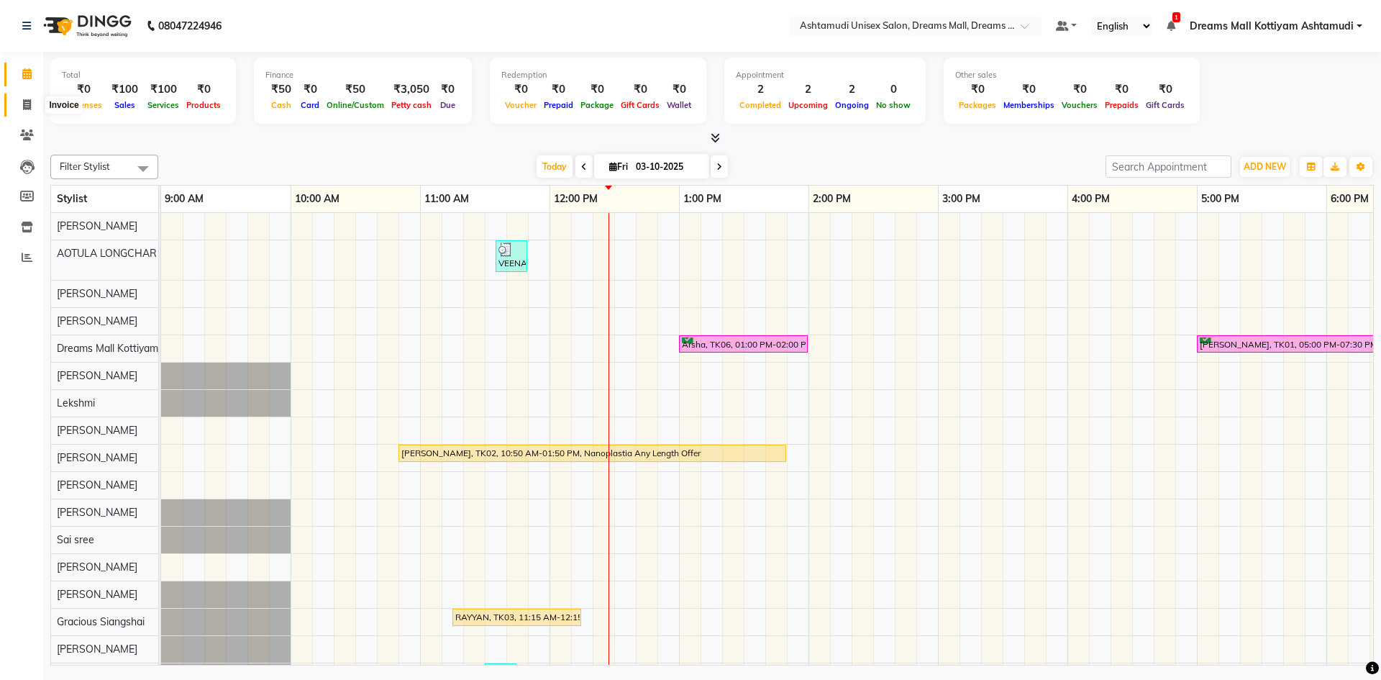
click at [29, 97] on span at bounding box center [26, 105] width 25 height 17
select select "7264"
select select "service"
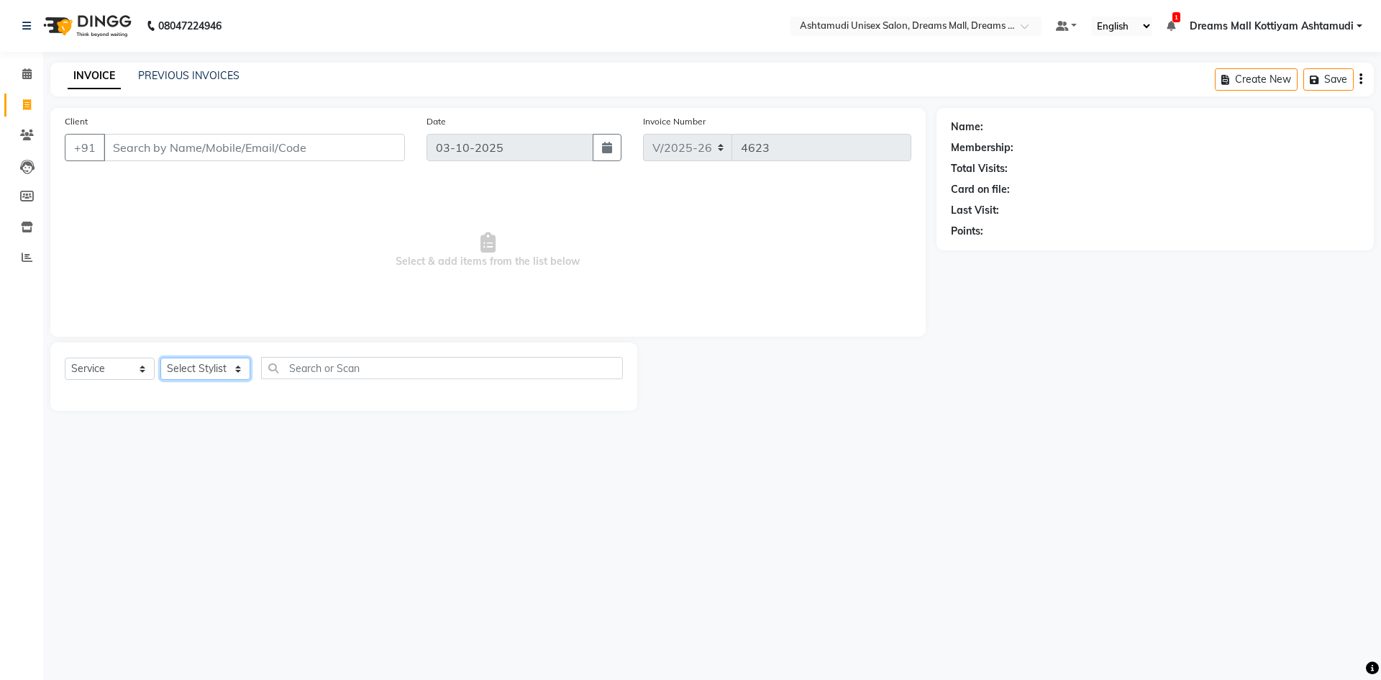
click at [237, 367] on select "Select Stylist" at bounding box center [205, 368] width 90 height 22
select select "62104"
click at [160, 357] on select "Select Stylist Adil ANJANA AOTULA LONGCHAR ARUN VASUDEV BIKI SARKI BINU SHERPA …" at bounding box center [215, 368] width 111 height 22
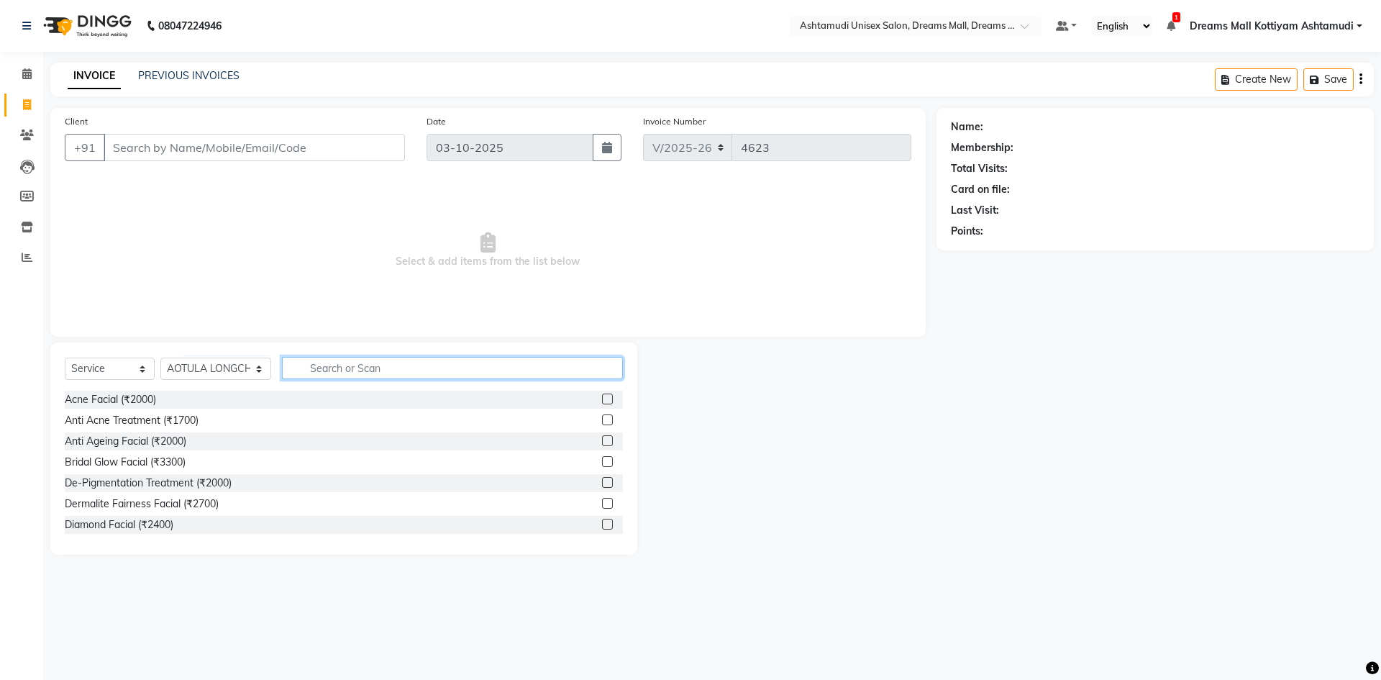
click at [355, 368] on input "text" at bounding box center [452, 368] width 341 height 22
type input "C"
type input "F"
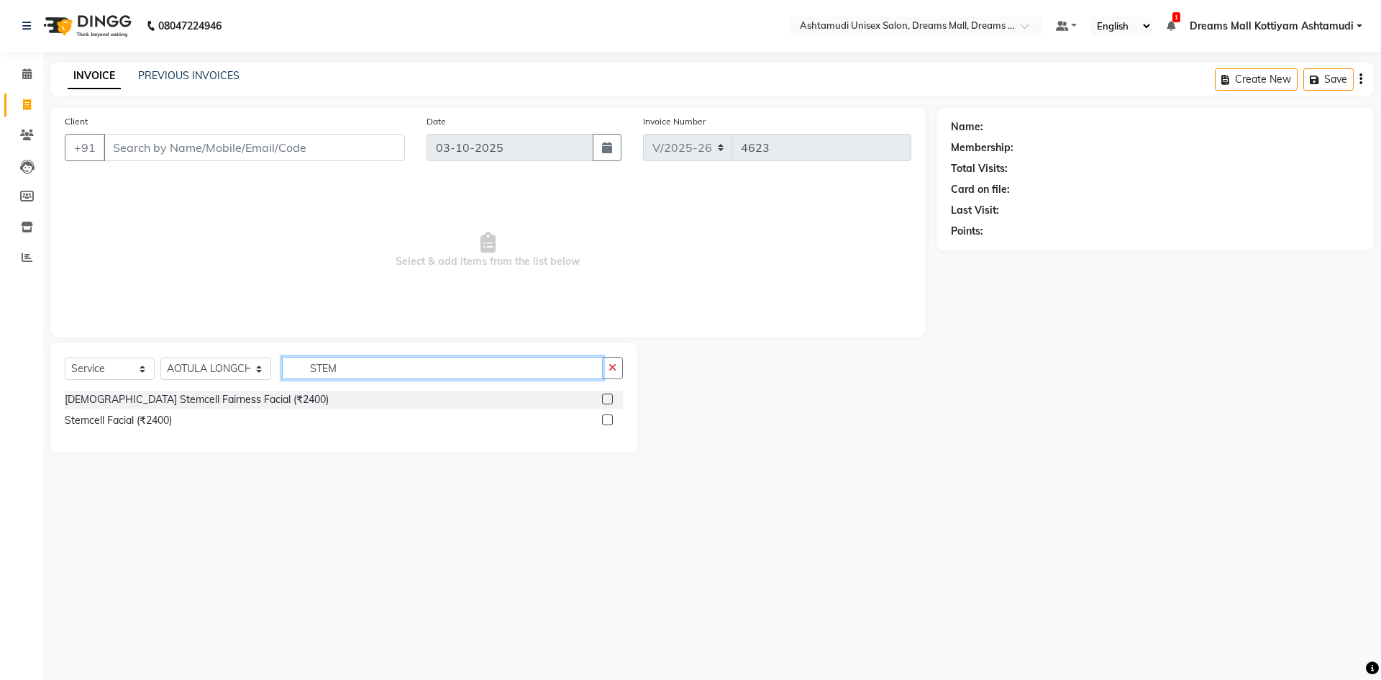
type input "STEM"
click at [257, 367] on select "Select Stylist Adil ANJANA AOTULA LONGCHAR ARUN VASUDEV BIKI SARKI BINU SHERPA …" at bounding box center [215, 368] width 111 height 22
select select "91399"
click at [160, 357] on select "Select Stylist Adil ANJANA AOTULA LONGCHAR ARUN VASUDEV BIKI SARKI BINU SHERPA …" at bounding box center [215, 368] width 111 height 22
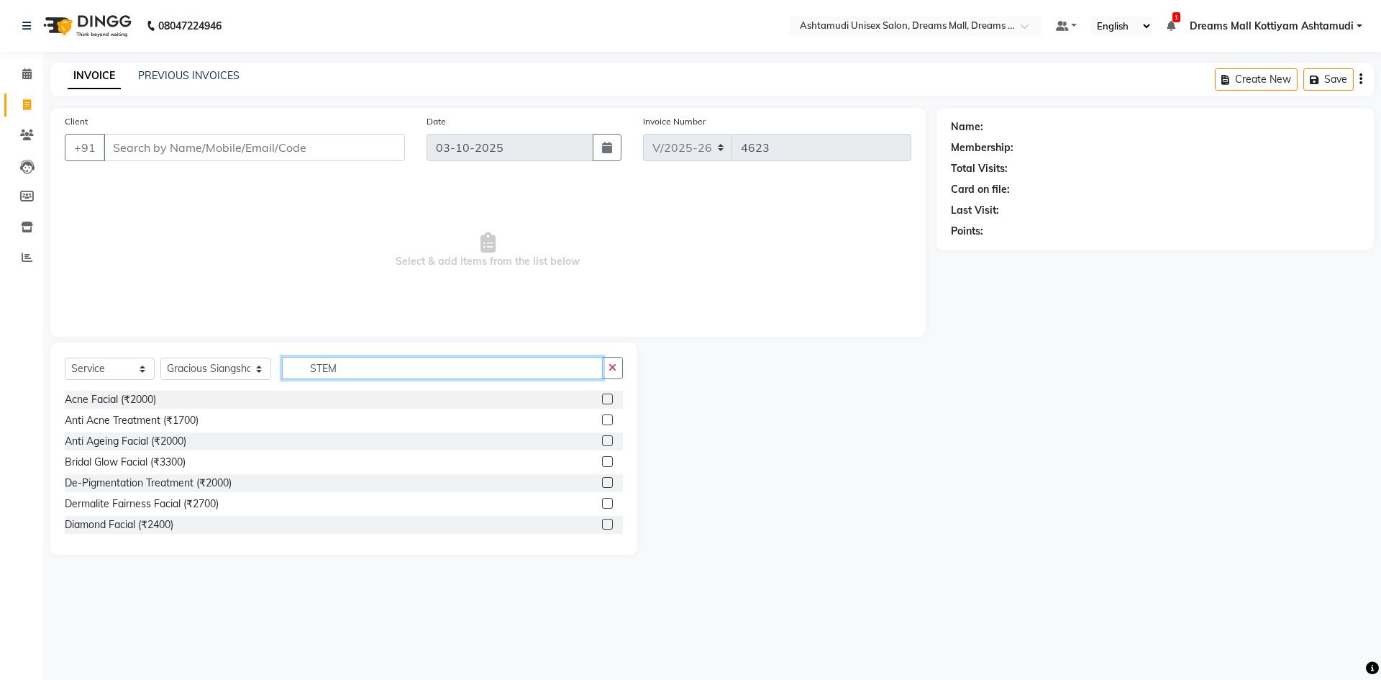
drag, startPoint x: 348, startPoint y: 370, endPoint x: 280, endPoint y: 371, distance: 67.6
click at [280, 371] on div "Select Service Product Membership Package Voucher Prepaid Gift Card Select Styl…" at bounding box center [344, 374] width 558 height 34
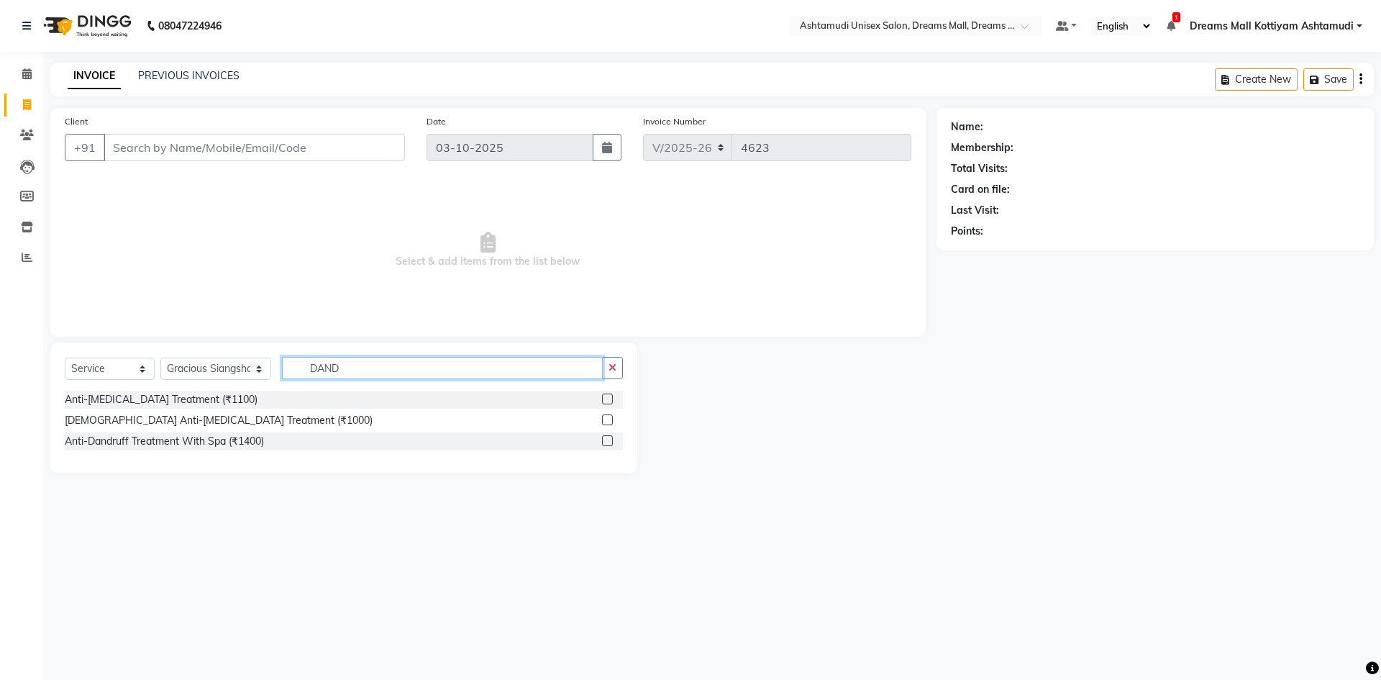
type input "DAND"
click at [610, 438] on label at bounding box center [607, 440] width 11 height 11
click at [610, 438] on input "checkbox" at bounding box center [606, 441] width 9 height 9
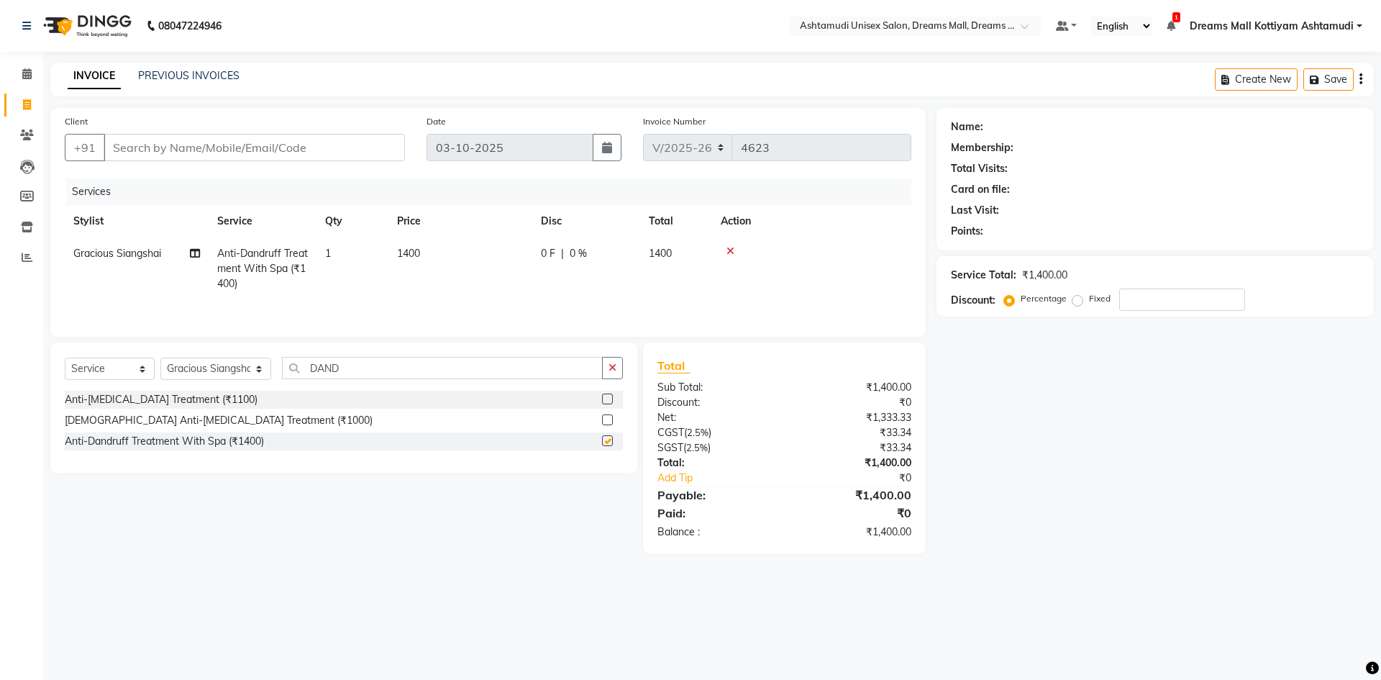
checkbox input "false"
click at [196, 147] on input "Client" at bounding box center [254, 147] width 301 height 27
type input "8"
type input "0"
type input "8139835413"
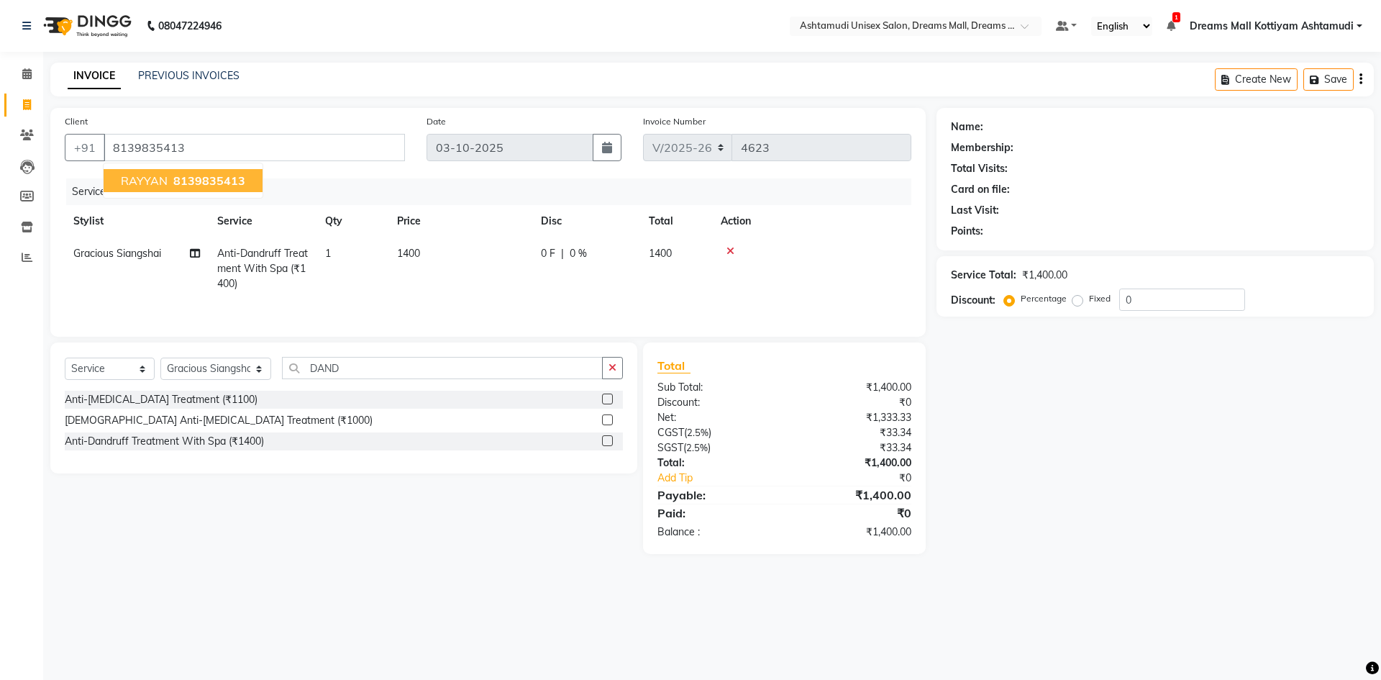
select select "1: Object"
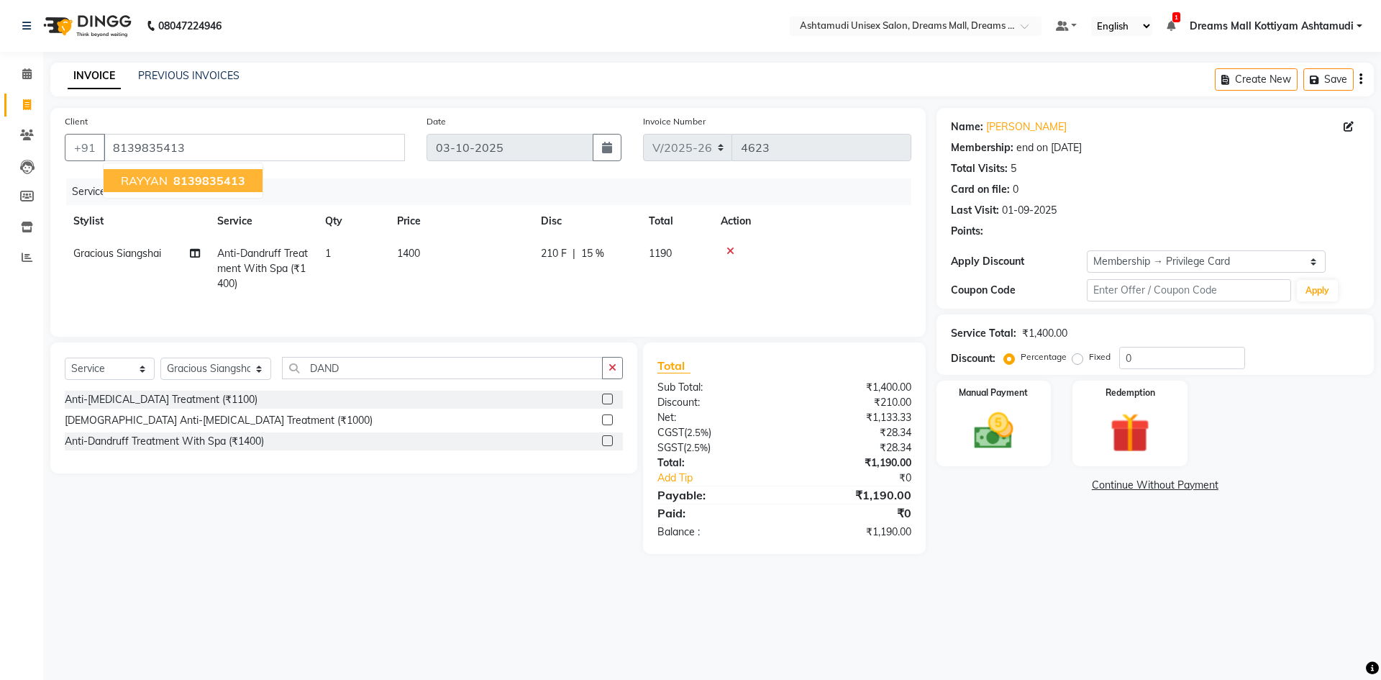
type input "15"
click at [861, 191] on div "Services" at bounding box center [494, 191] width 856 height 27
click at [982, 431] on img at bounding box center [993, 430] width 67 height 47
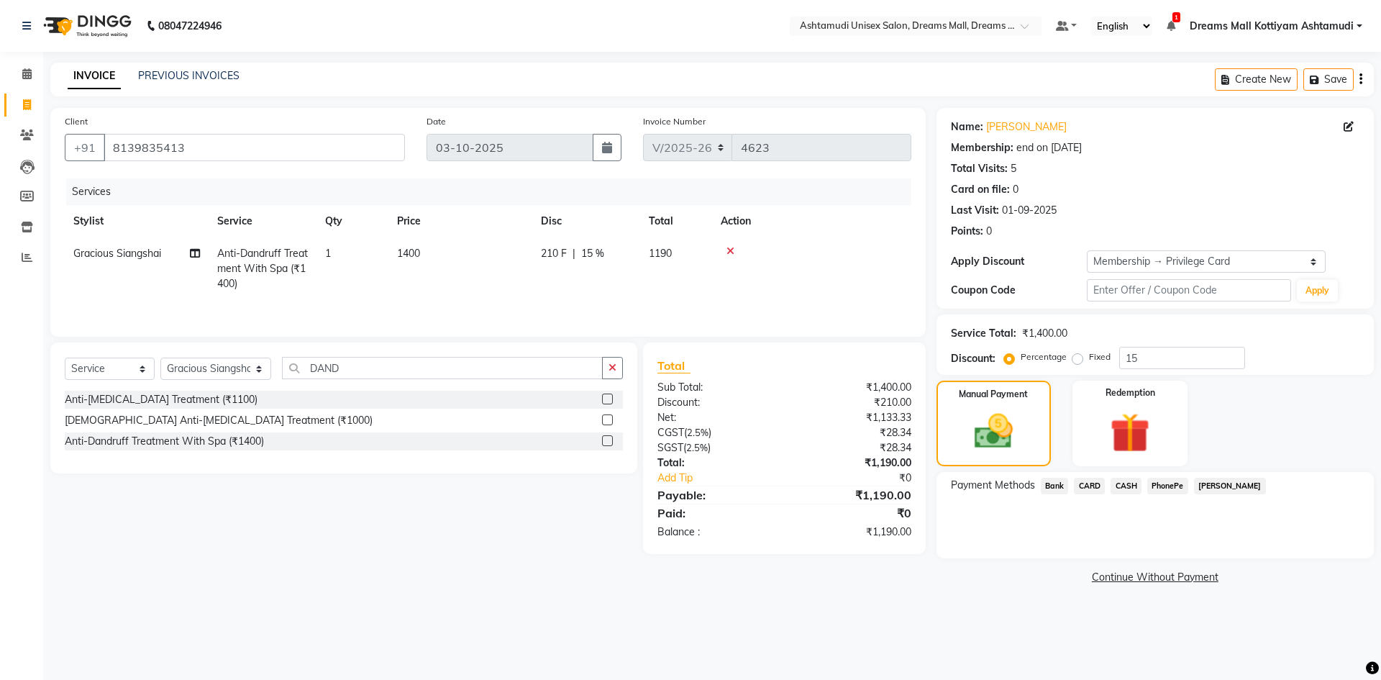
click at [1166, 487] on span "PhonePe" at bounding box center [1167, 486] width 41 height 17
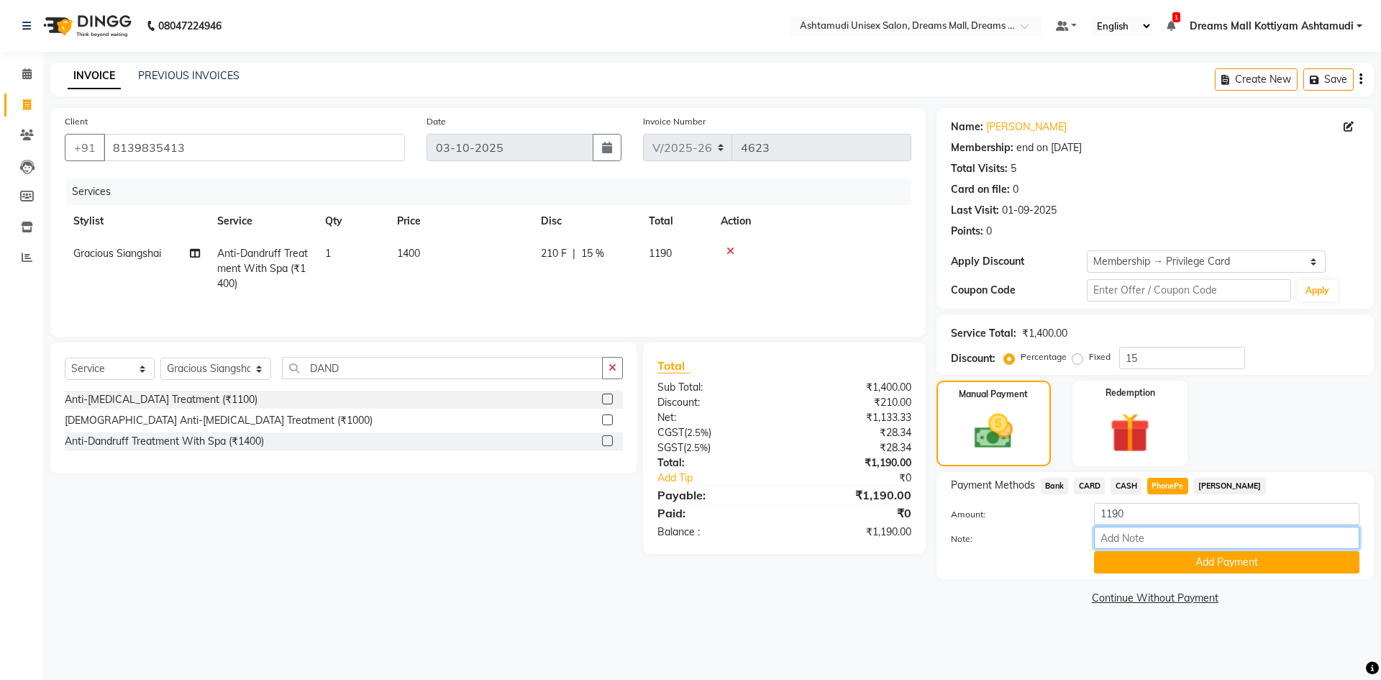
click at [1151, 539] on input "Note:" at bounding box center [1226, 537] width 265 height 22
type input "soorya"
click at [1211, 561] on button "Add Payment" at bounding box center [1226, 562] width 265 height 22
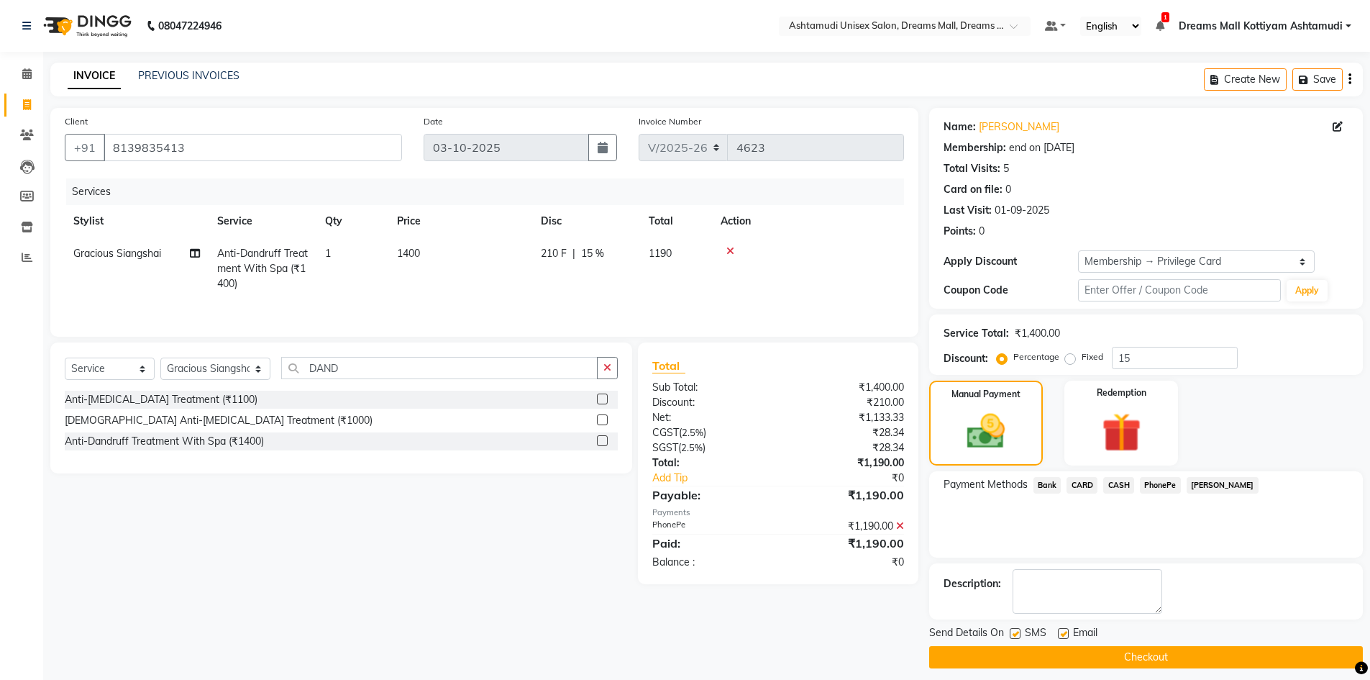
click at [1195, 662] on button "Checkout" at bounding box center [1146, 657] width 434 height 22
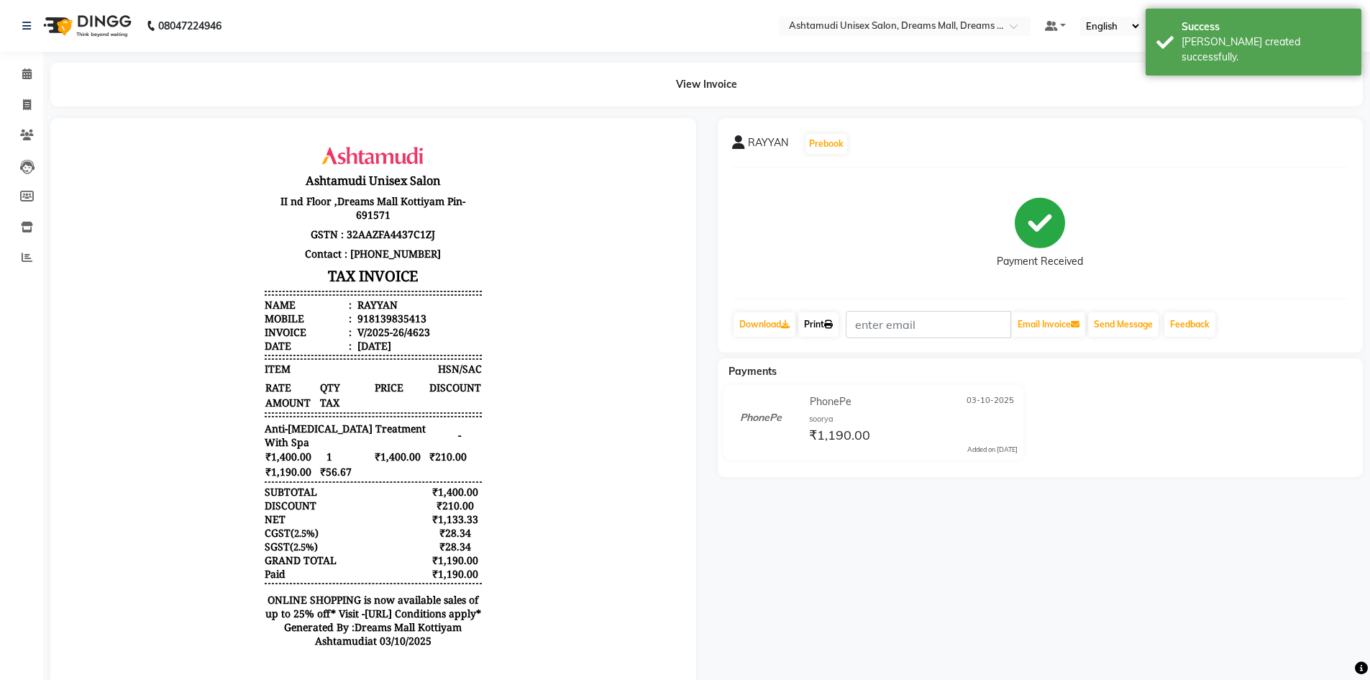
click at [825, 327] on link "Print" at bounding box center [818, 324] width 40 height 24
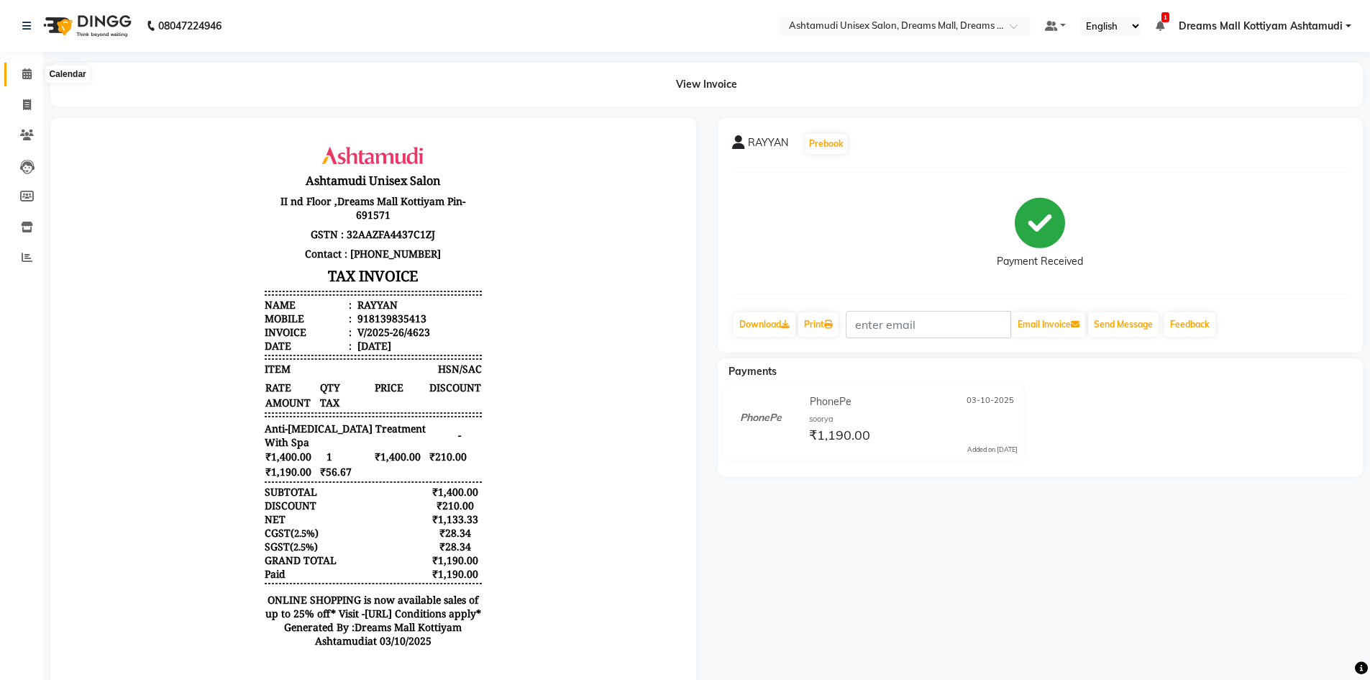
click at [26, 71] on icon at bounding box center [26, 73] width 9 height 11
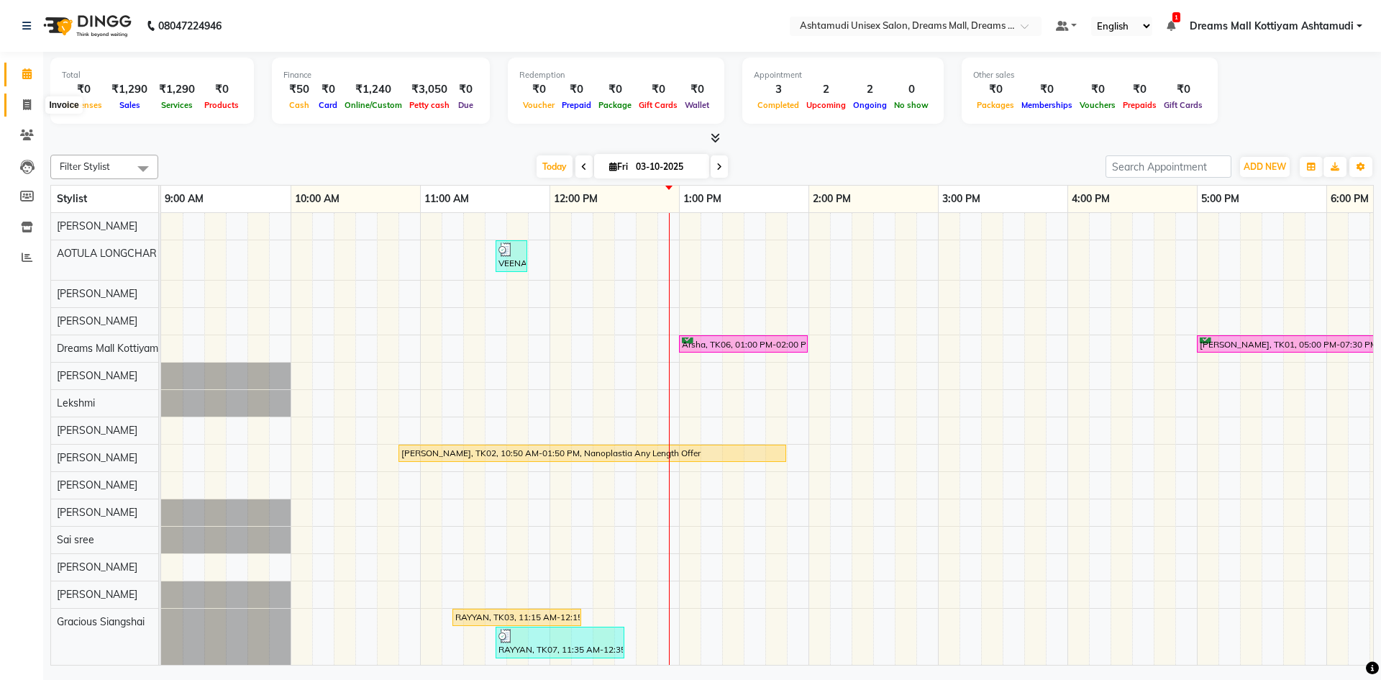
click at [31, 105] on icon at bounding box center [27, 104] width 8 height 11
select select "service"
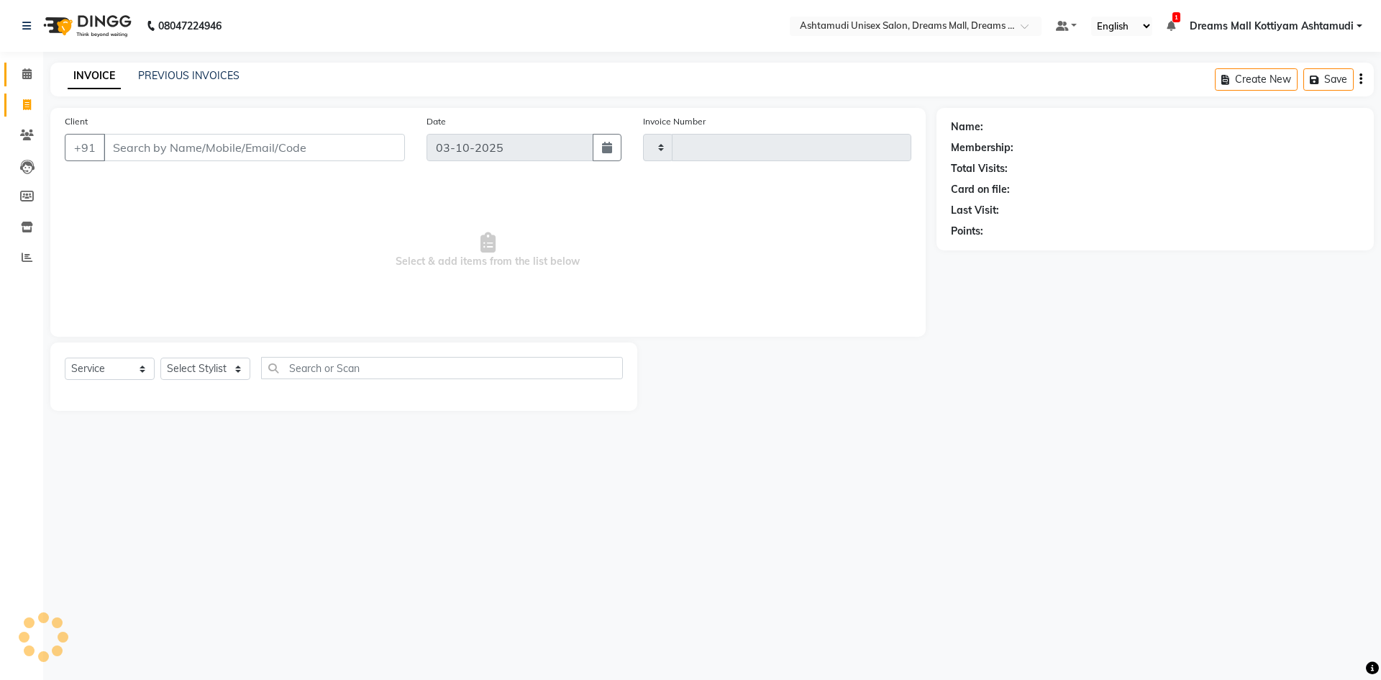
type input "4625"
select select "7264"
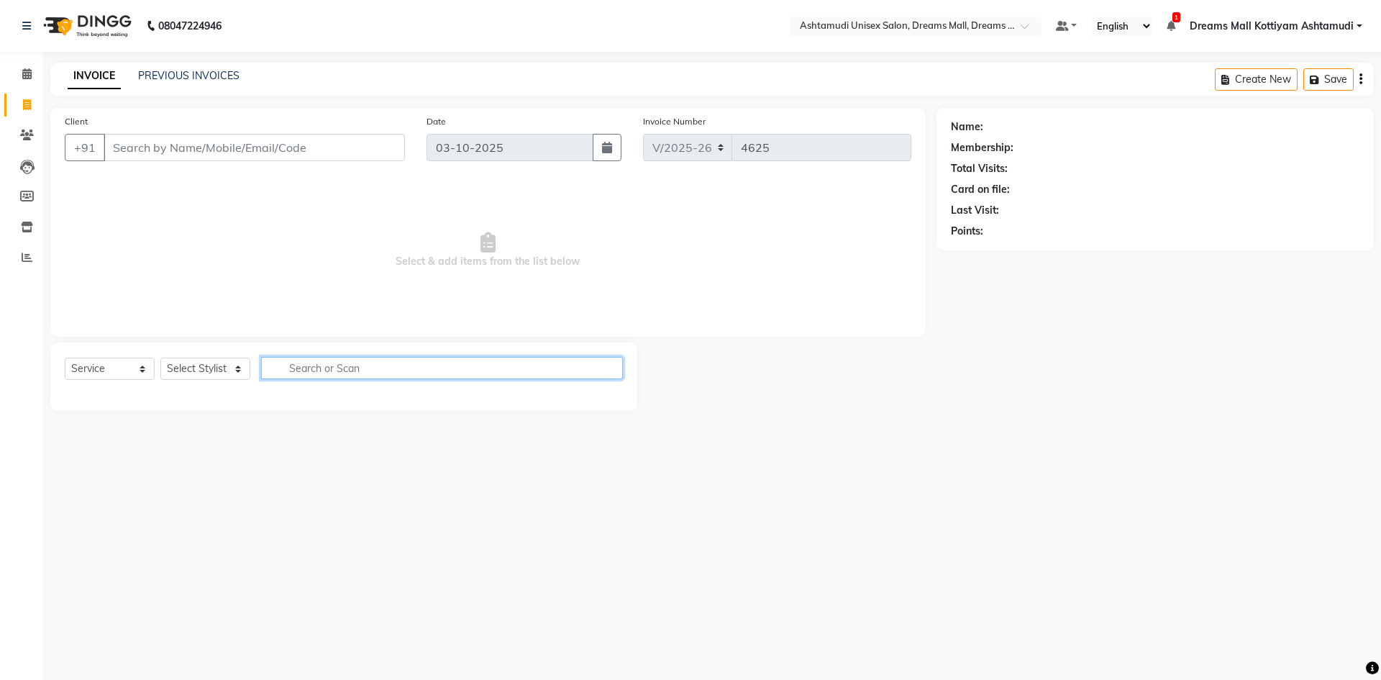
click at [381, 367] on input "text" at bounding box center [442, 368] width 362 height 22
type input "FACIAL"
click at [255, 365] on select "Select Stylist Adil ANJANA AOTULA LONGCHAR ARUN VASUDEV BIKI SARKI BINU SHERPA …" at bounding box center [215, 368] width 111 height 22
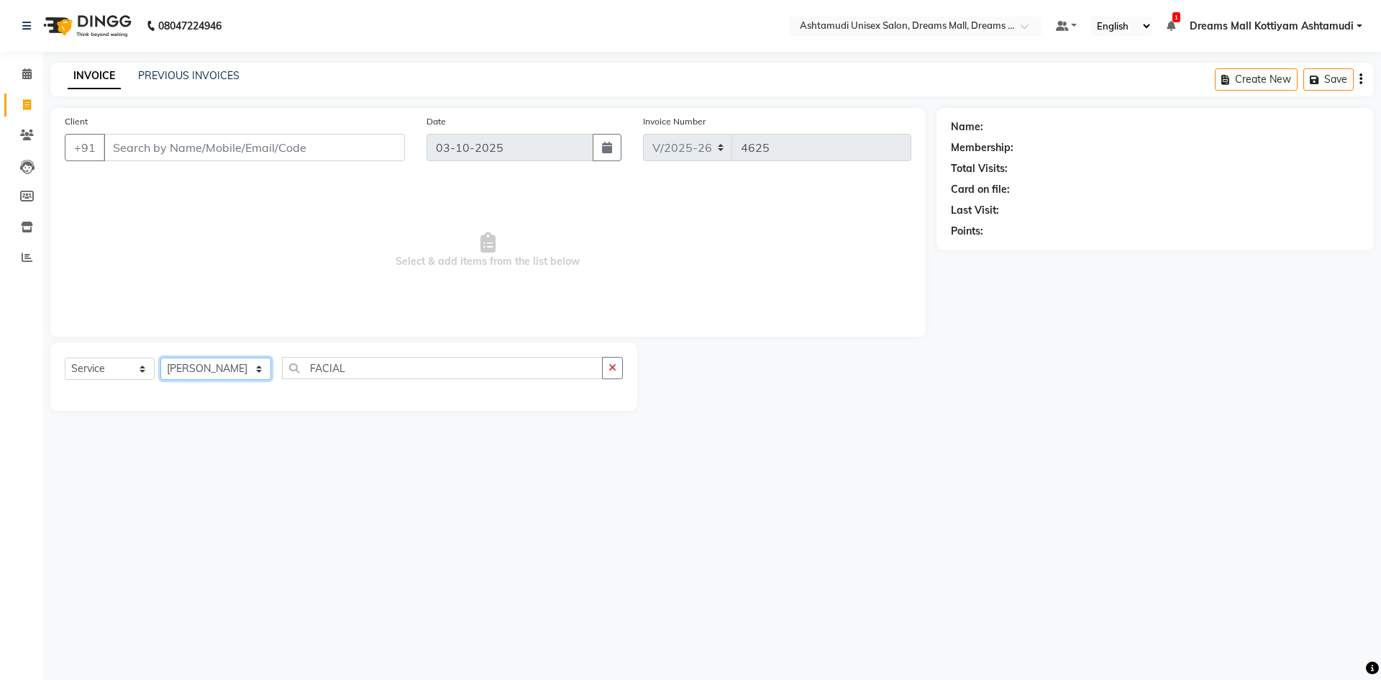
click at [160, 357] on select "Select Stylist Adil ANJANA AOTULA LONGCHAR ARUN VASUDEV BIKI SARKI BINU SHERPA …" at bounding box center [215, 368] width 111 height 22
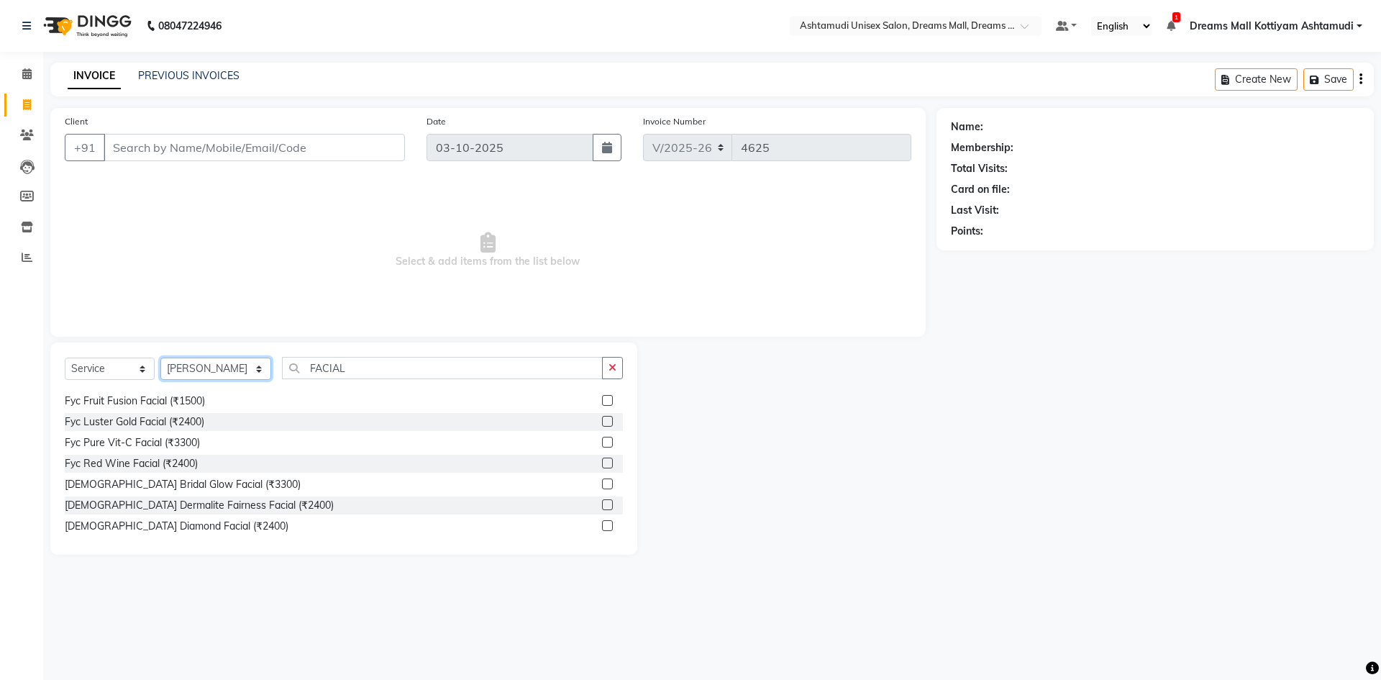
scroll to position [241, 0]
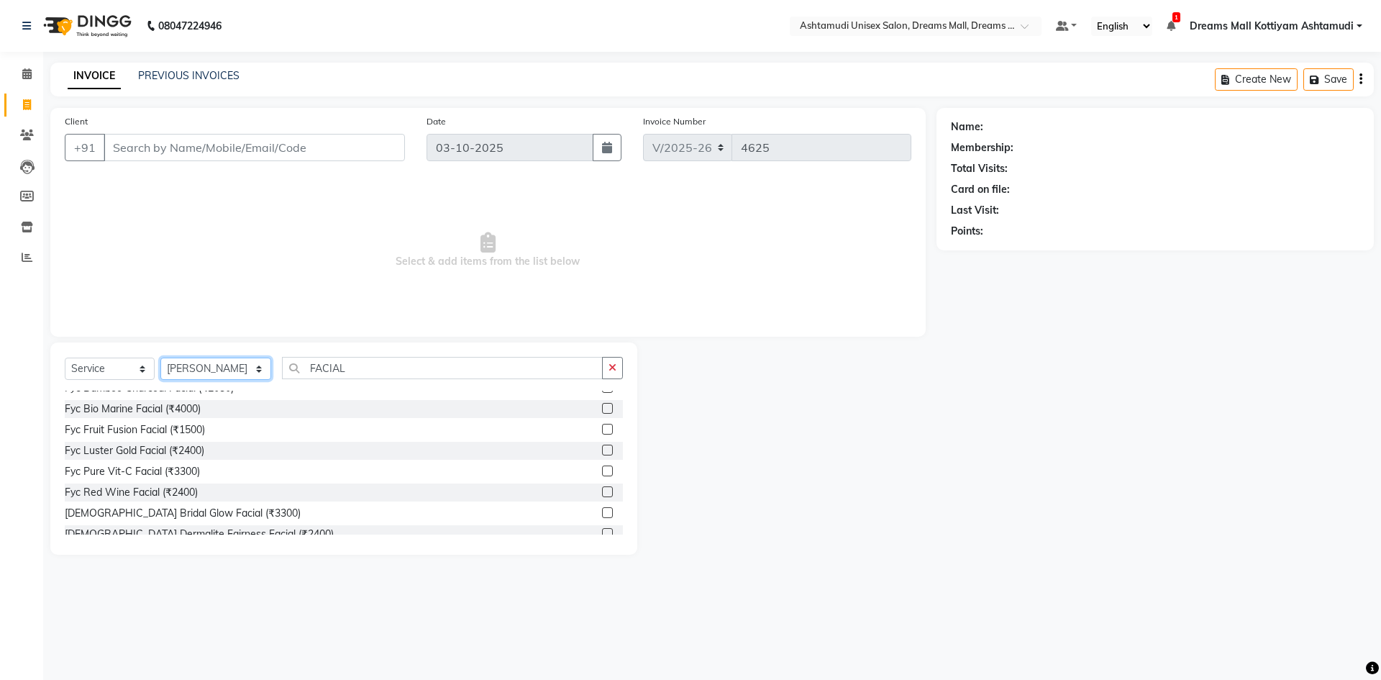
click at [252, 365] on select "Select Stylist Adil ANJANA AOTULA LONGCHAR ARUN VASUDEV BIKI SARKI BINU SHERPA …" at bounding box center [215, 368] width 111 height 22
select select "63531"
click at [160, 357] on select "Select Stylist Adil ANJANA AOTULA LONGCHAR ARUN VASUDEV BIKI SARKI BINU SHERPA …" at bounding box center [215, 368] width 111 height 22
click at [132, 366] on select "Select Service Product Membership Package Voucher Prepaid Gift Card" at bounding box center [110, 368] width 90 height 22
select select "package"
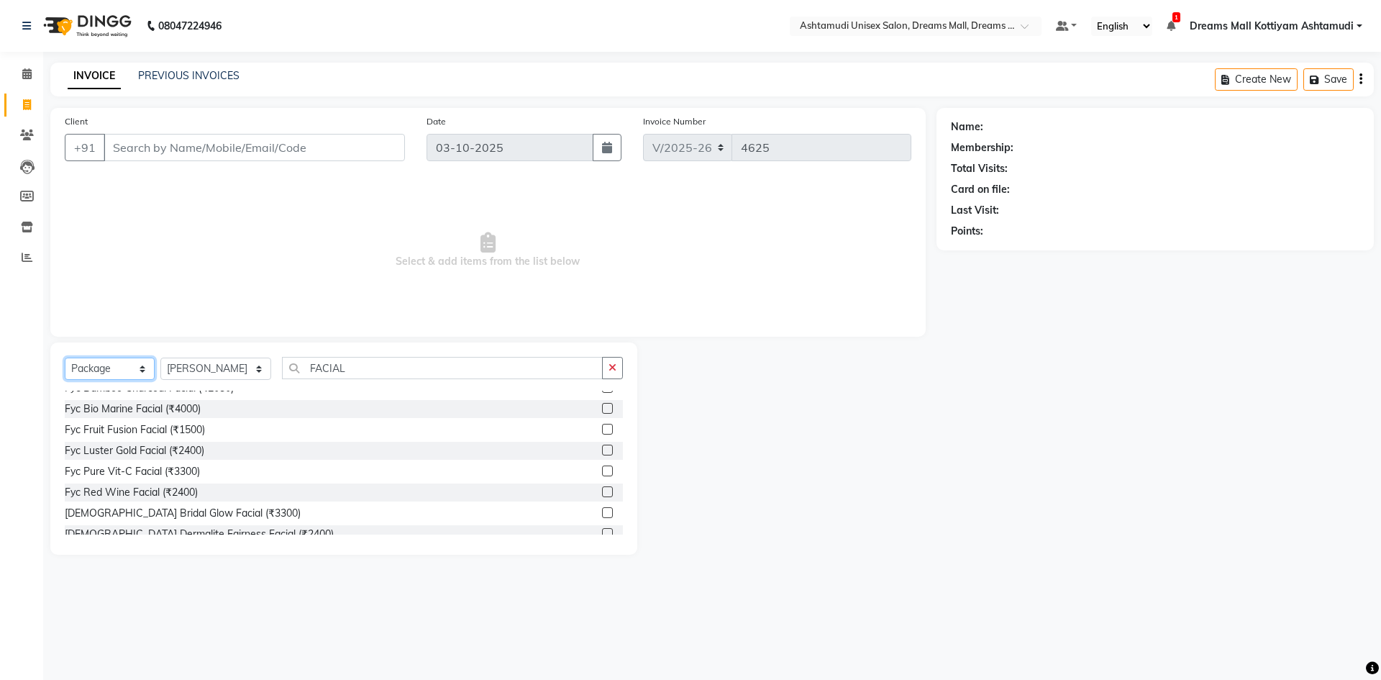
click at [65, 357] on select "Select Service Product Membership Package Voucher Prepaid Gift Card" at bounding box center [110, 368] width 90 height 22
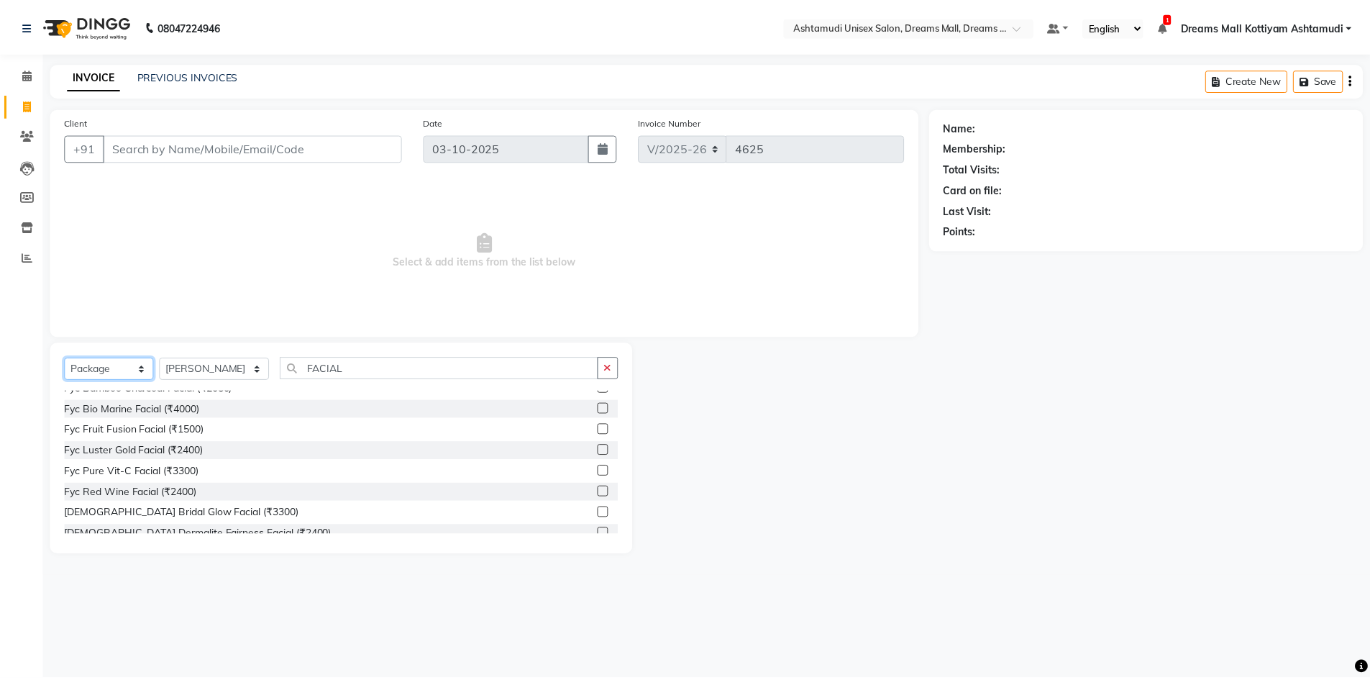
scroll to position [0, 0]
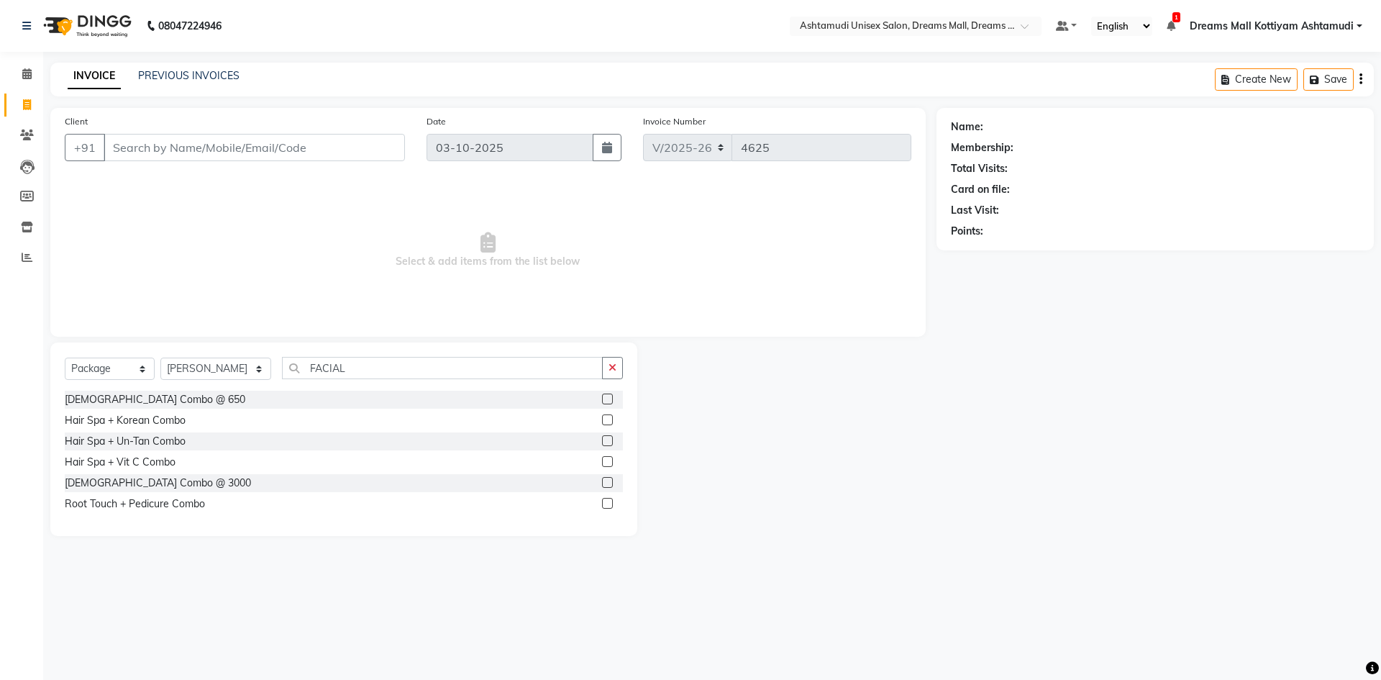
click at [608, 416] on label at bounding box center [607, 419] width 11 height 11
click at [608, 416] on input "checkbox" at bounding box center [606, 420] width 9 height 9
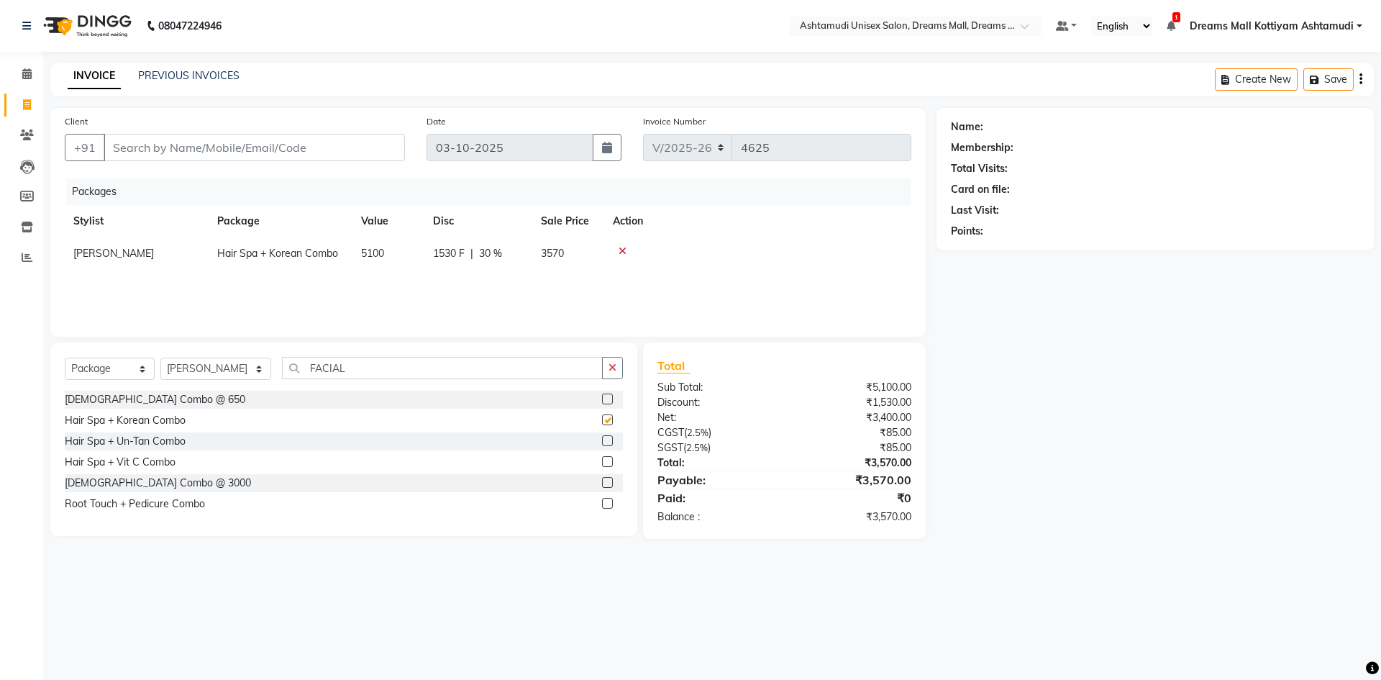
checkbox input "false"
drag, startPoint x: 142, startPoint y: 365, endPoint x: 135, endPoint y: 373, distance: 10.7
click at [142, 365] on select "Select Service Product Membership Package Voucher Prepaid Gift Card" at bounding box center [110, 368] width 90 height 22
select select "service"
click at [65, 357] on select "Select Service Product Membership Package Voucher Prepaid Gift Card" at bounding box center [110, 368] width 90 height 22
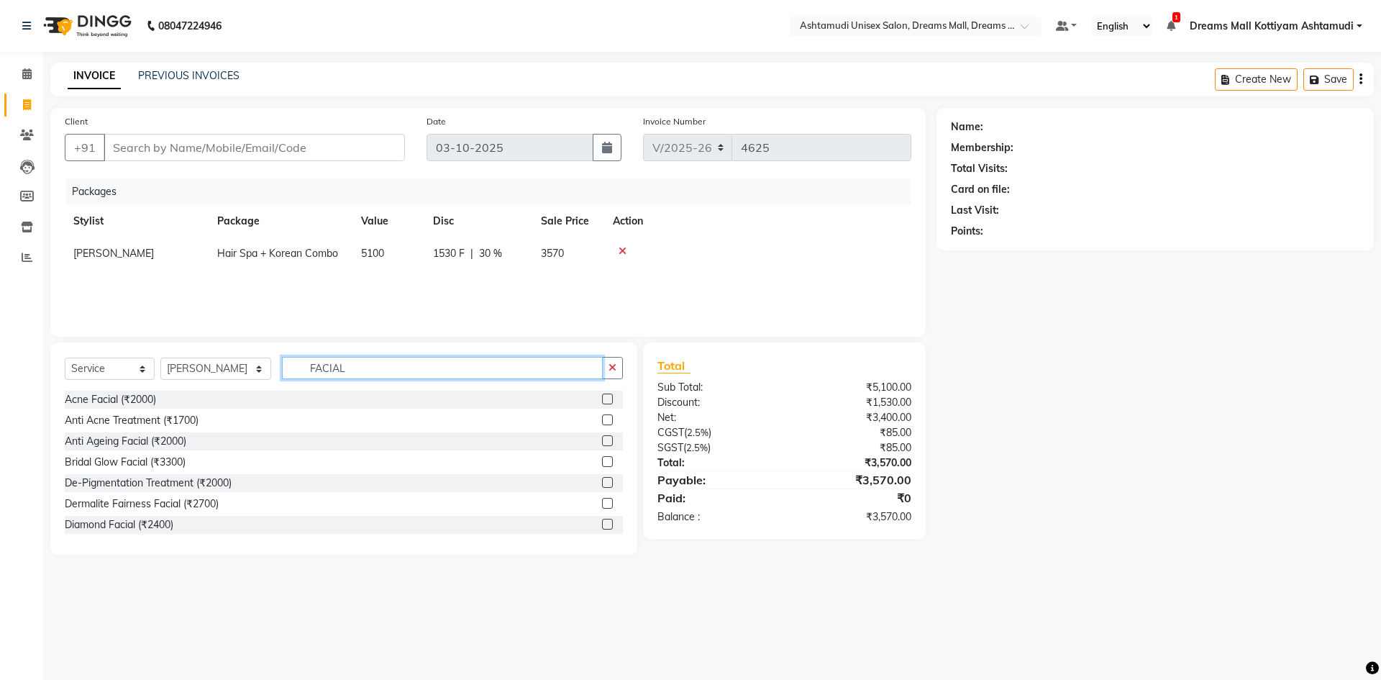
drag, startPoint x: 349, startPoint y: 373, endPoint x: 239, endPoint y: 360, distance: 110.1
click at [242, 362] on div "Select Service Product Membership Package Voucher Prepaid Gift Card Select Styl…" at bounding box center [344, 374] width 558 height 34
type input "FULL"
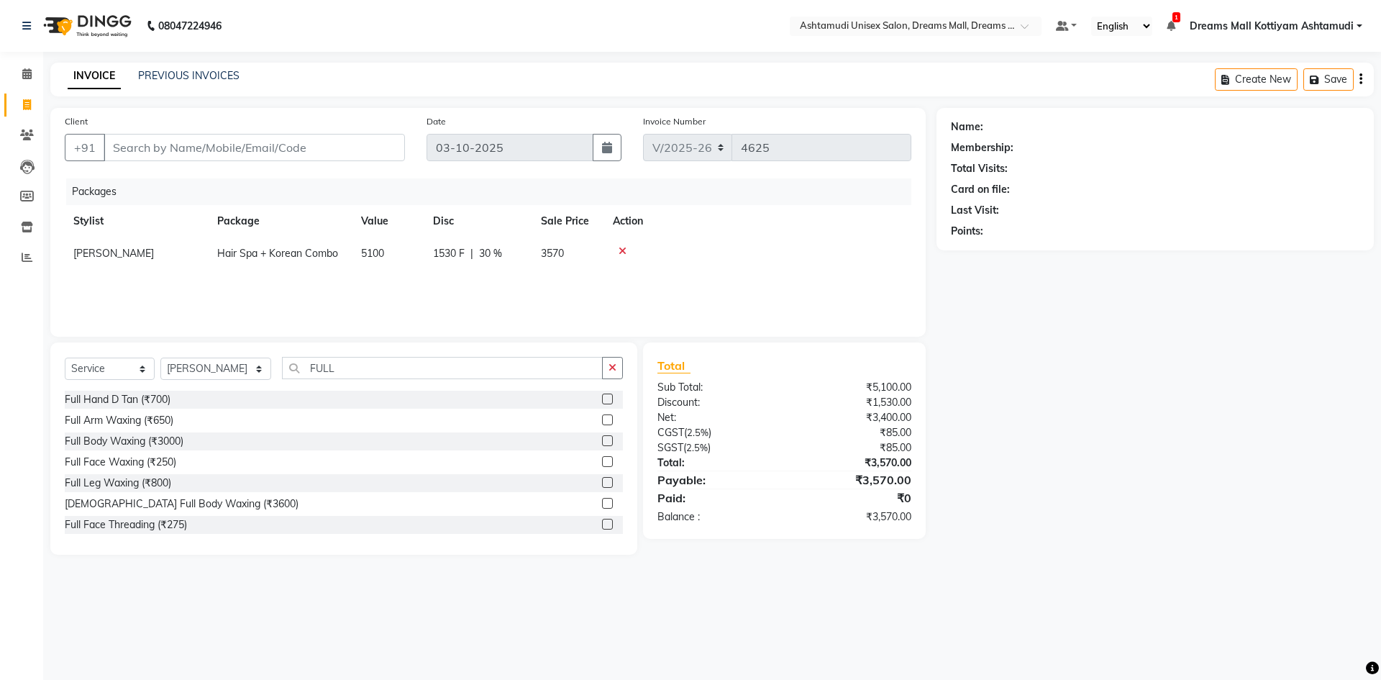
click at [602, 397] on label at bounding box center [607, 398] width 11 height 11
click at [602, 397] on input "checkbox" at bounding box center [606, 399] width 9 height 9
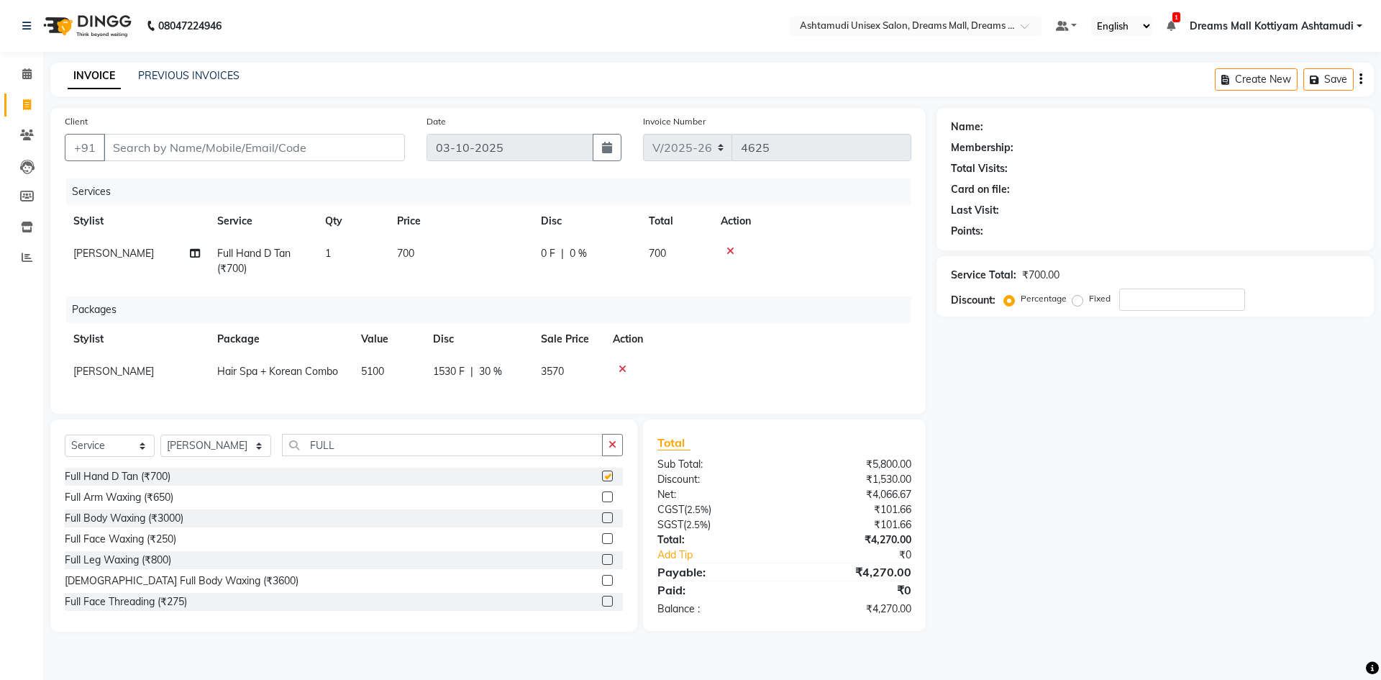
checkbox input "false"
drag, startPoint x: 336, startPoint y: 461, endPoint x: 220, endPoint y: 461, distance: 115.8
click at [221, 461] on div "Select Service Product Membership Package Voucher Prepaid Gift Card Select Styl…" at bounding box center [344, 451] width 558 height 34
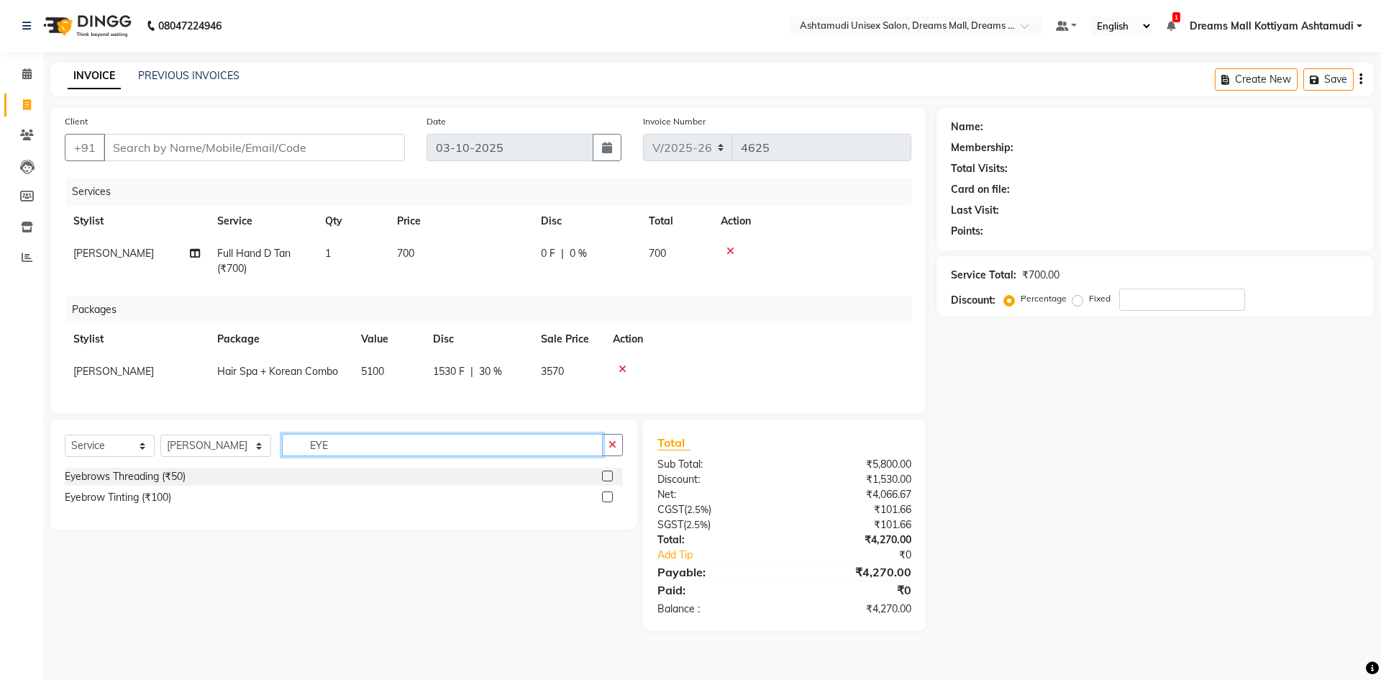
type input "EYE"
click at [608, 481] on label at bounding box center [607, 475] width 11 height 11
click at [608, 481] on input "checkbox" at bounding box center [606, 476] width 9 height 9
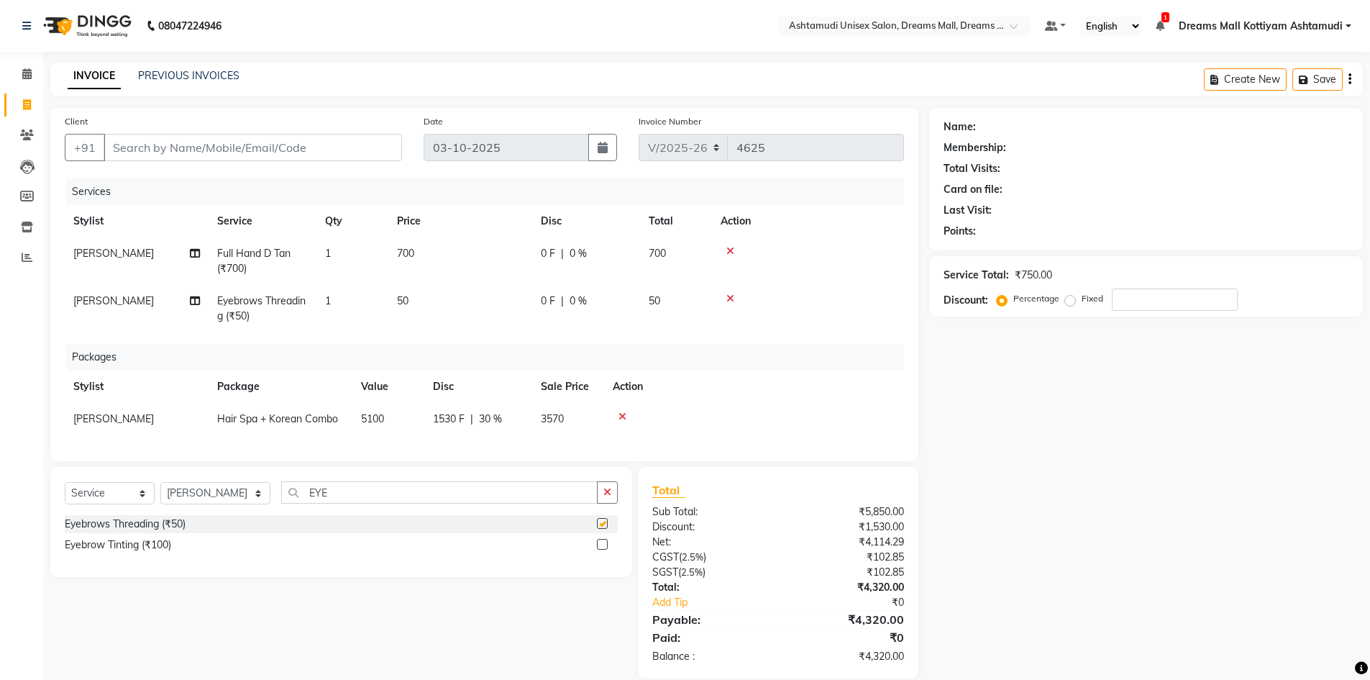
checkbox input "false"
click at [219, 156] on input "Client" at bounding box center [253, 147] width 298 height 27
type input "9"
type input "0"
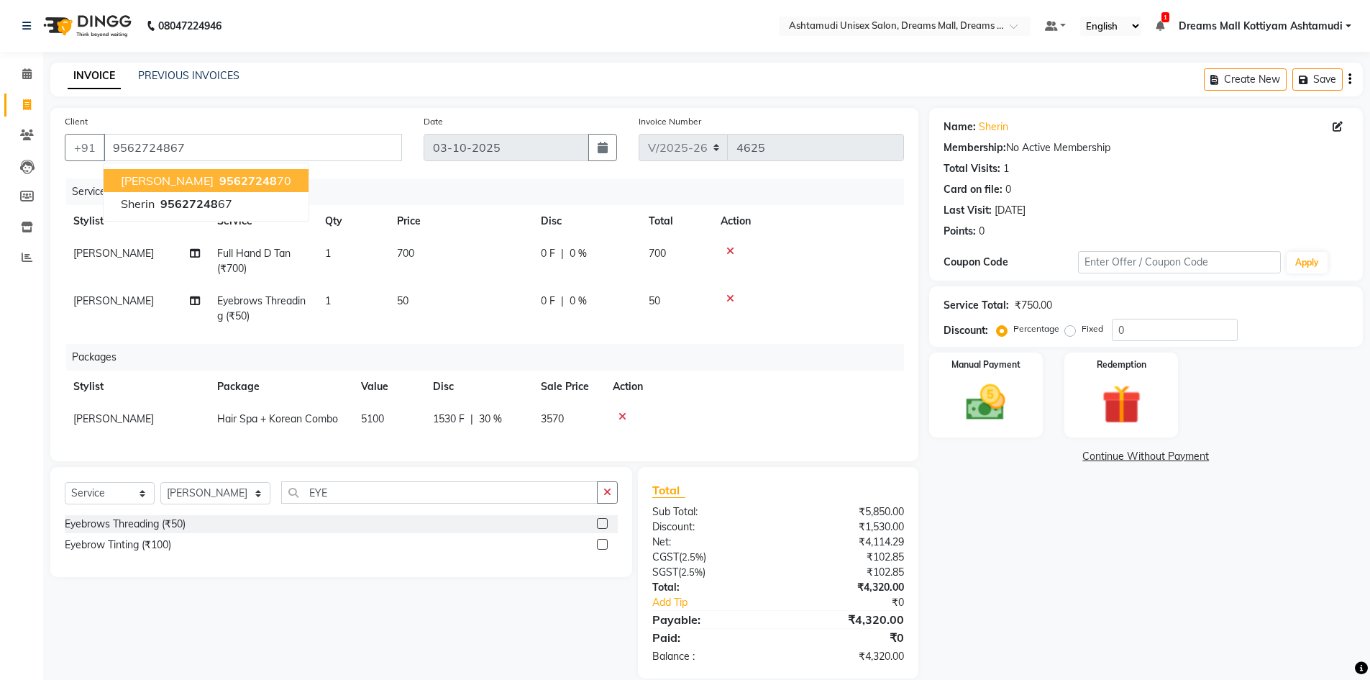
click at [219, 181] on span "95627248" at bounding box center [248, 180] width 58 height 14
type input "9562724870"
click at [1018, 408] on img at bounding box center [986, 402] width 66 height 47
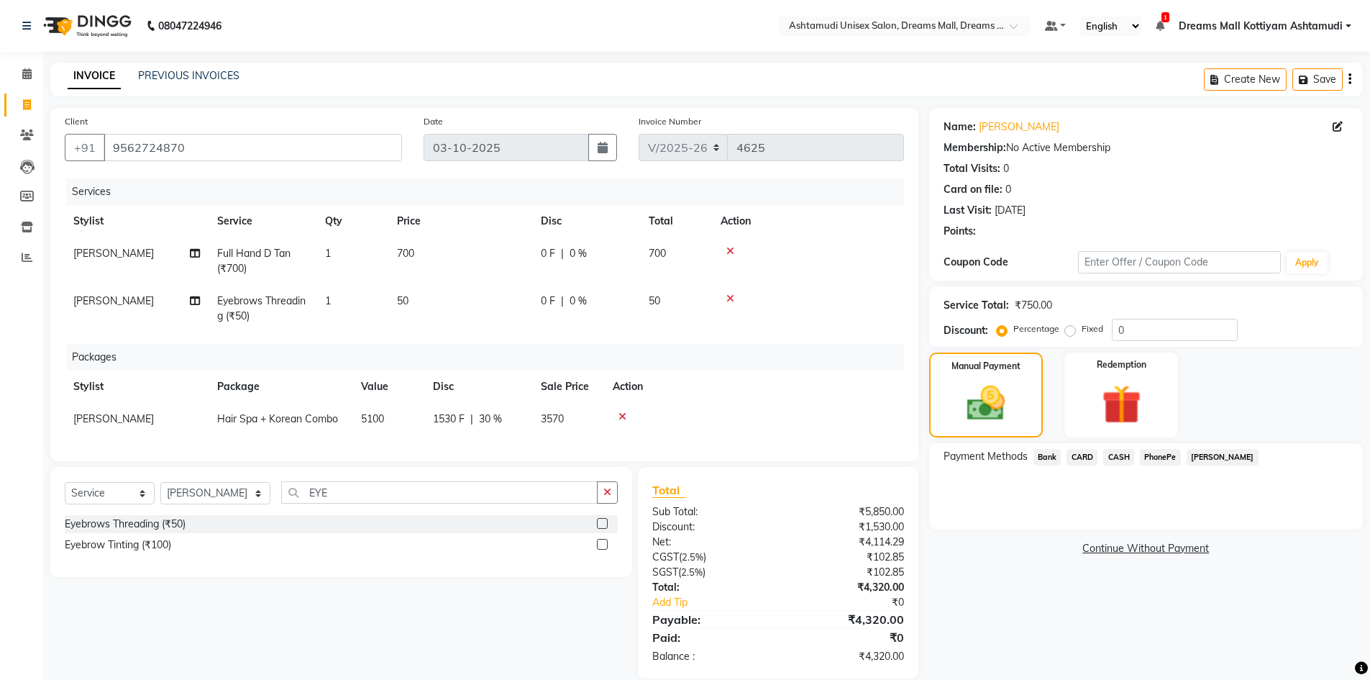
click at [1123, 458] on span "CASH" at bounding box center [1118, 457] width 31 height 17
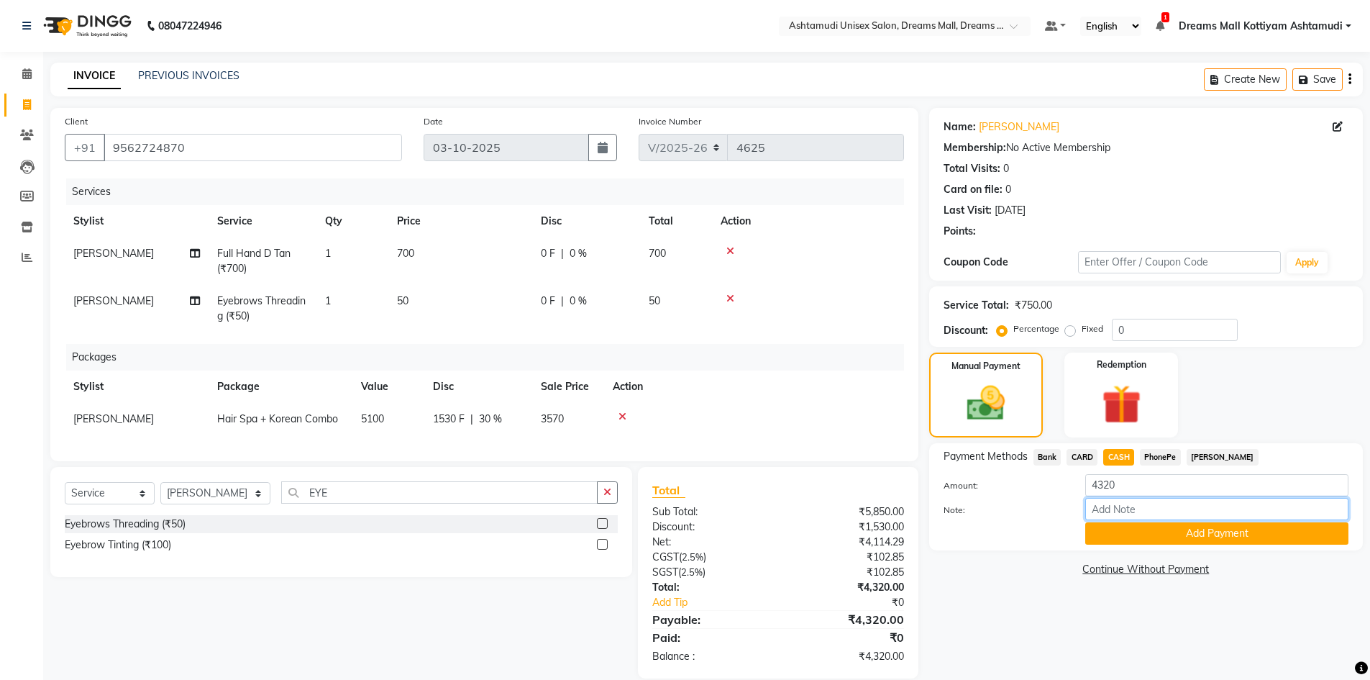
click at [1133, 509] on input "Note:" at bounding box center [1216, 509] width 263 height 22
type input "soorya"
click at [1245, 529] on button "Add Payment" at bounding box center [1216, 533] width 263 height 22
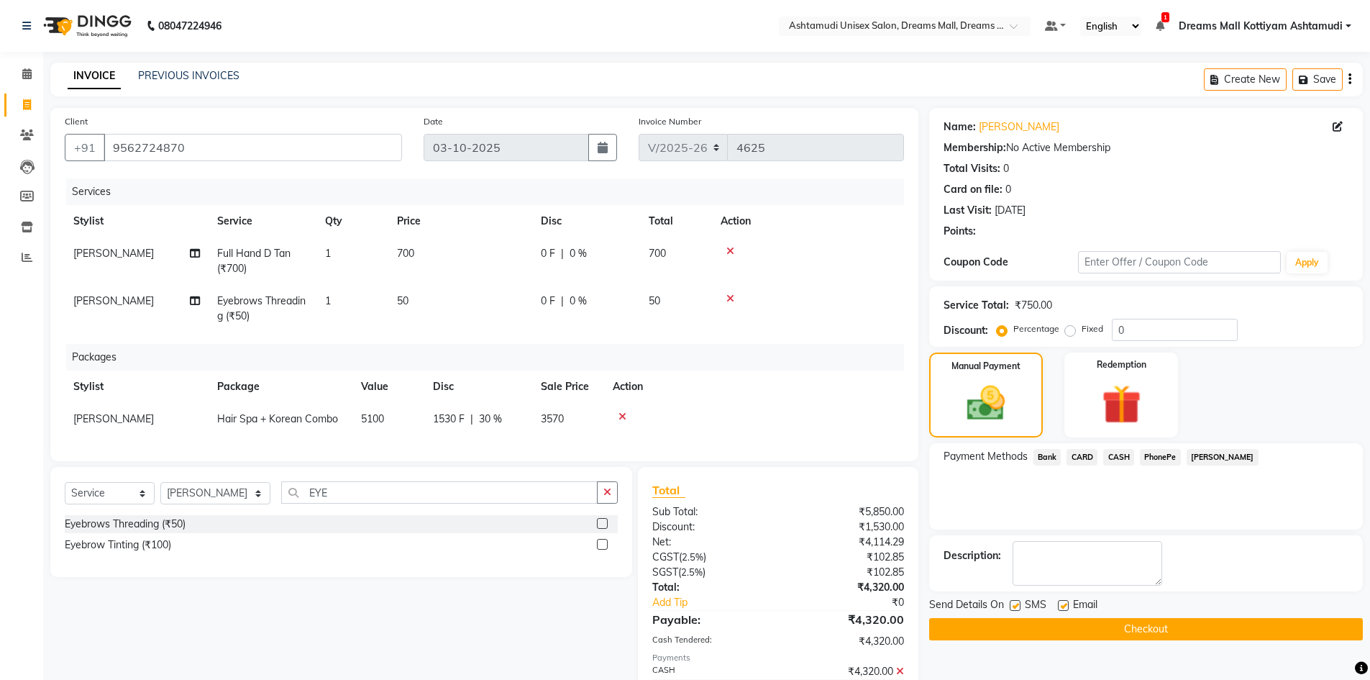
click at [1138, 636] on button "Checkout" at bounding box center [1146, 629] width 434 height 22
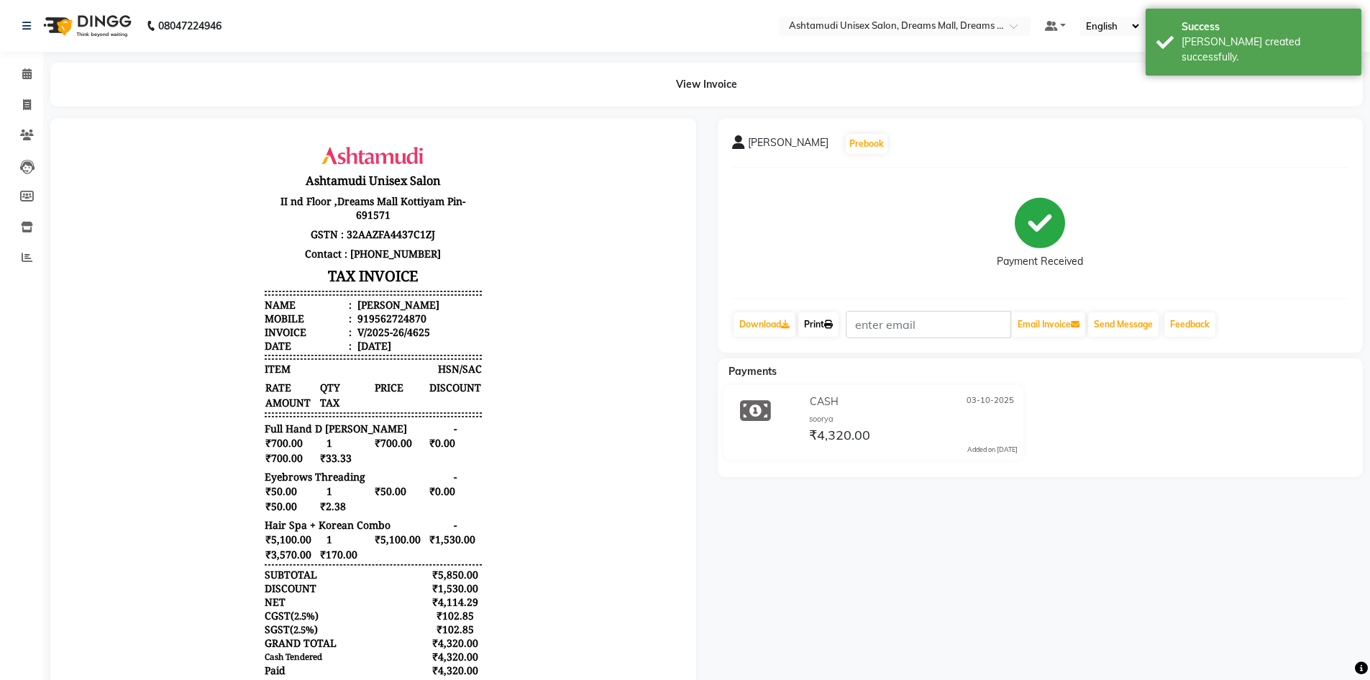
click at [815, 329] on link "Print" at bounding box center [818, 324] width 40 height 24
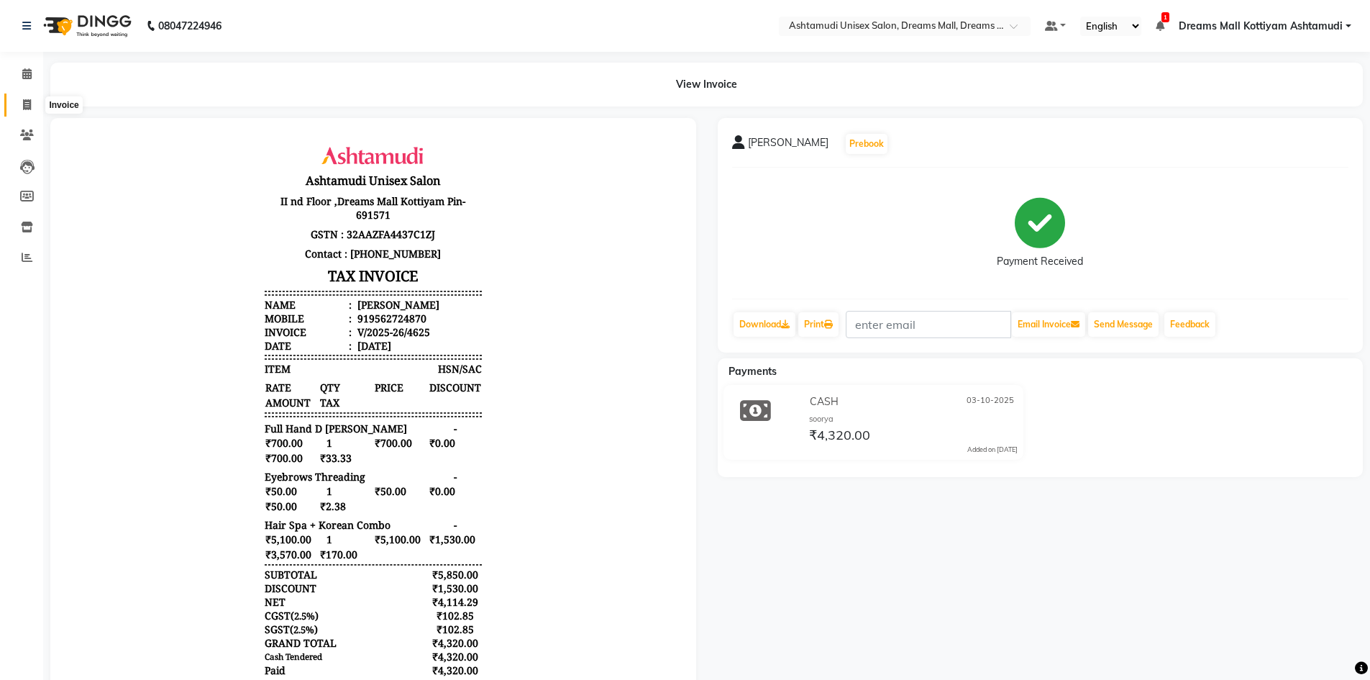
click at [25, 97] on span at bounding box center [26, 105] width 25 height 17
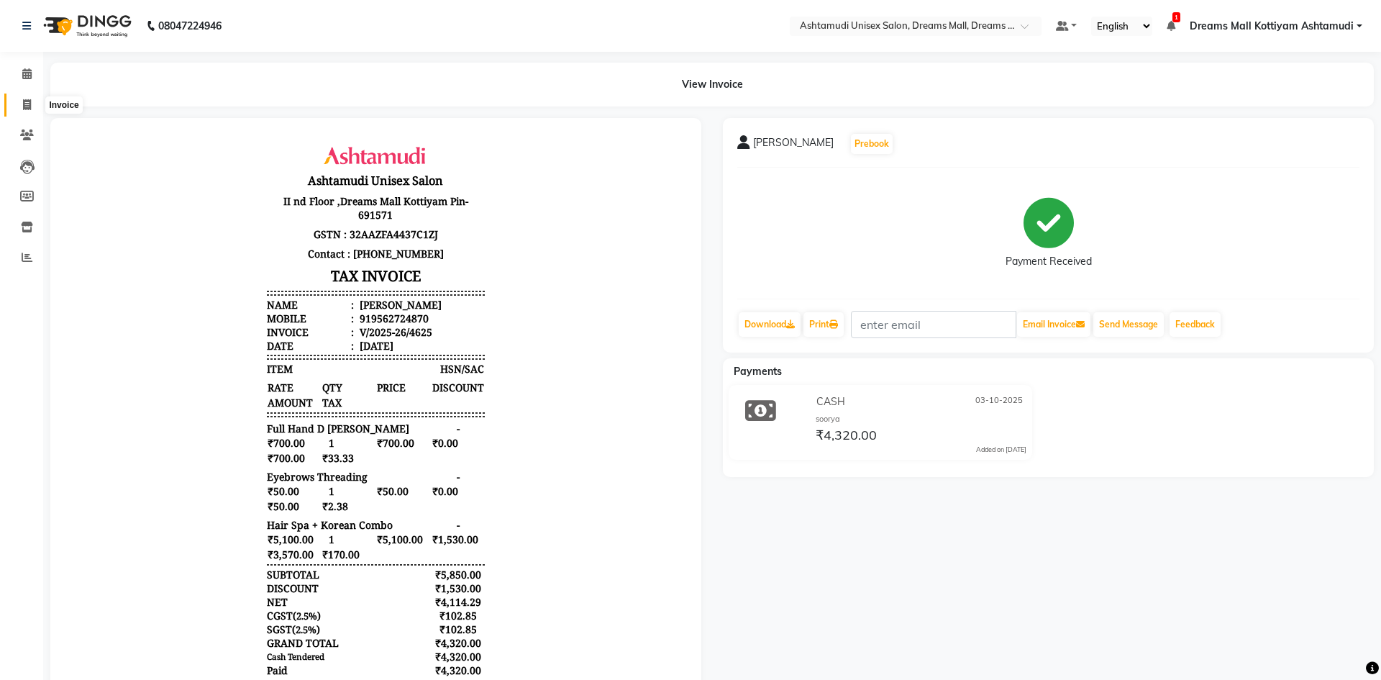
select select "7264"
select select "service"
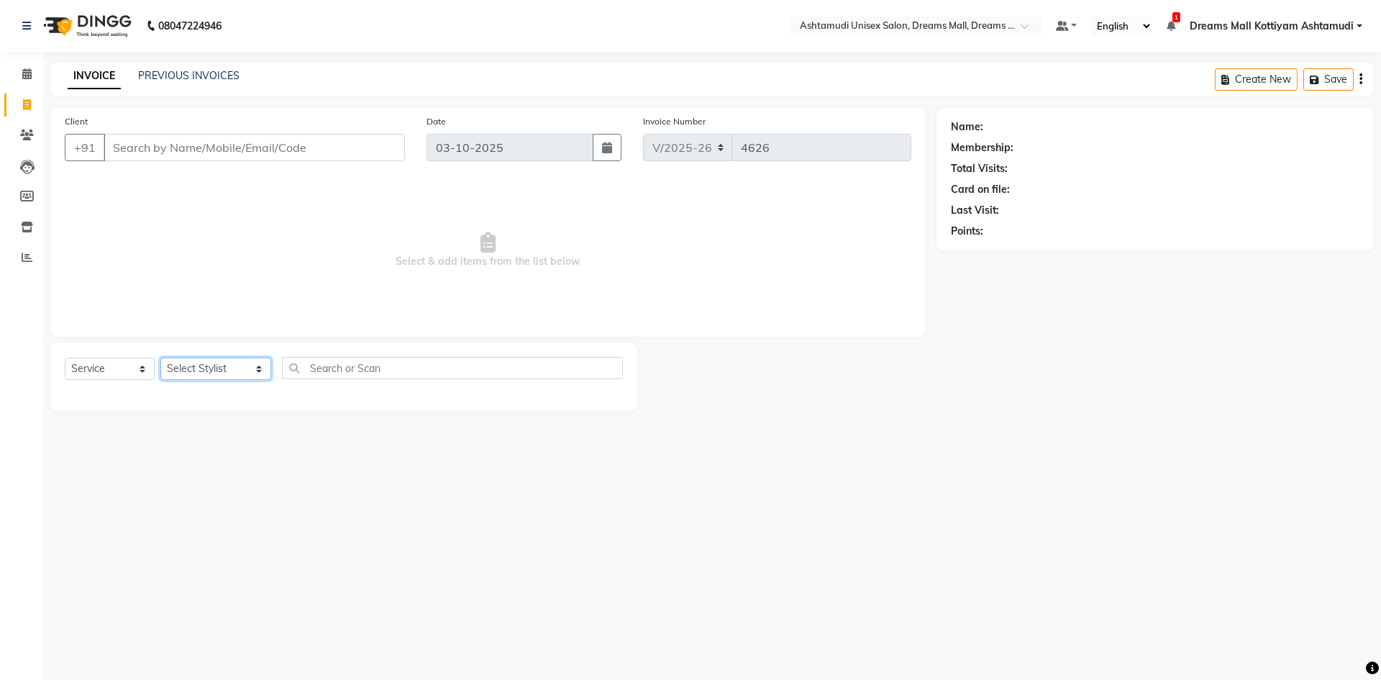
click at [260, 370] on select "Select Stylist Adil ANJANA AOTULA LONGCHAR ARUN VASUDEV BIKI SARKI BINU SHERPA …" at bounding box center [215, 368] width 111 height 22
select select "62103"
click at [160, 357] on select "Select Stylist Adil ANJANA AOTULA LONGCHAR ARUN VASUDEV BIKI SARKI BINU SHERPA …" at bounding box center [215, 368] width 111 height 22
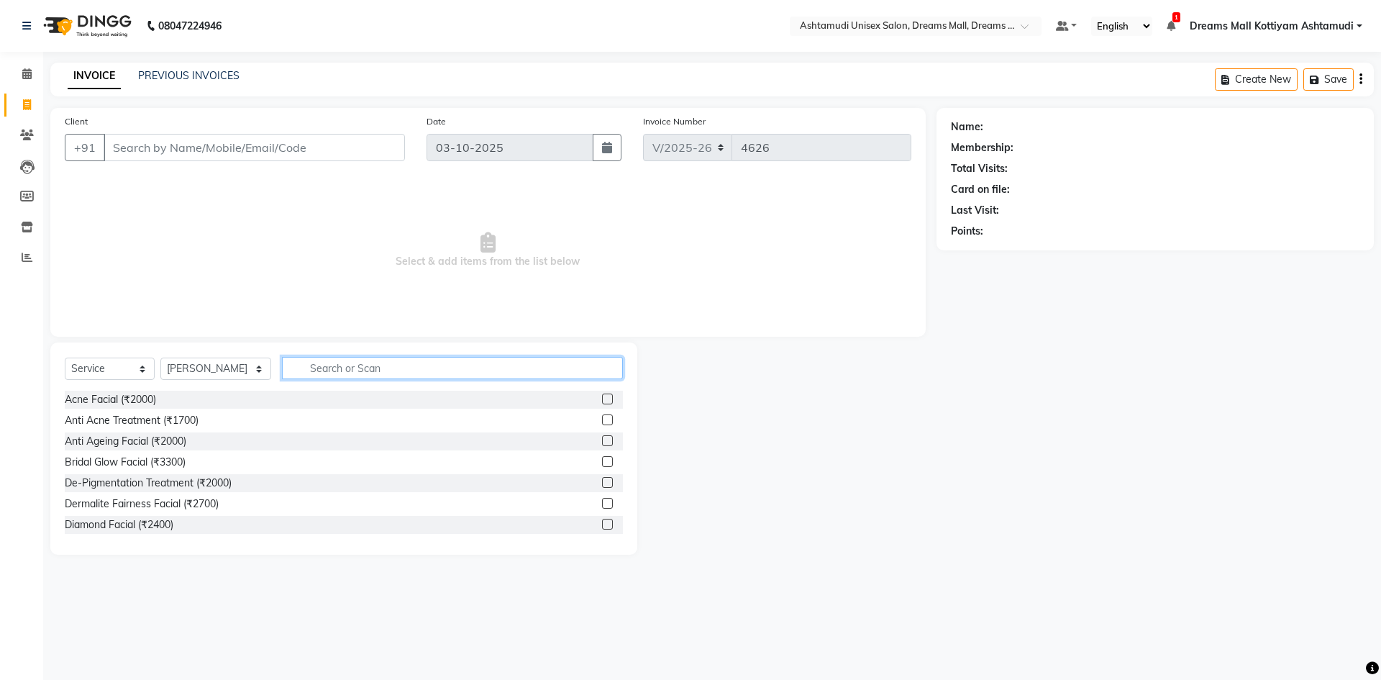
click at [344, 366] on input "text" at bounding box center [452, 368] width 341 height 22
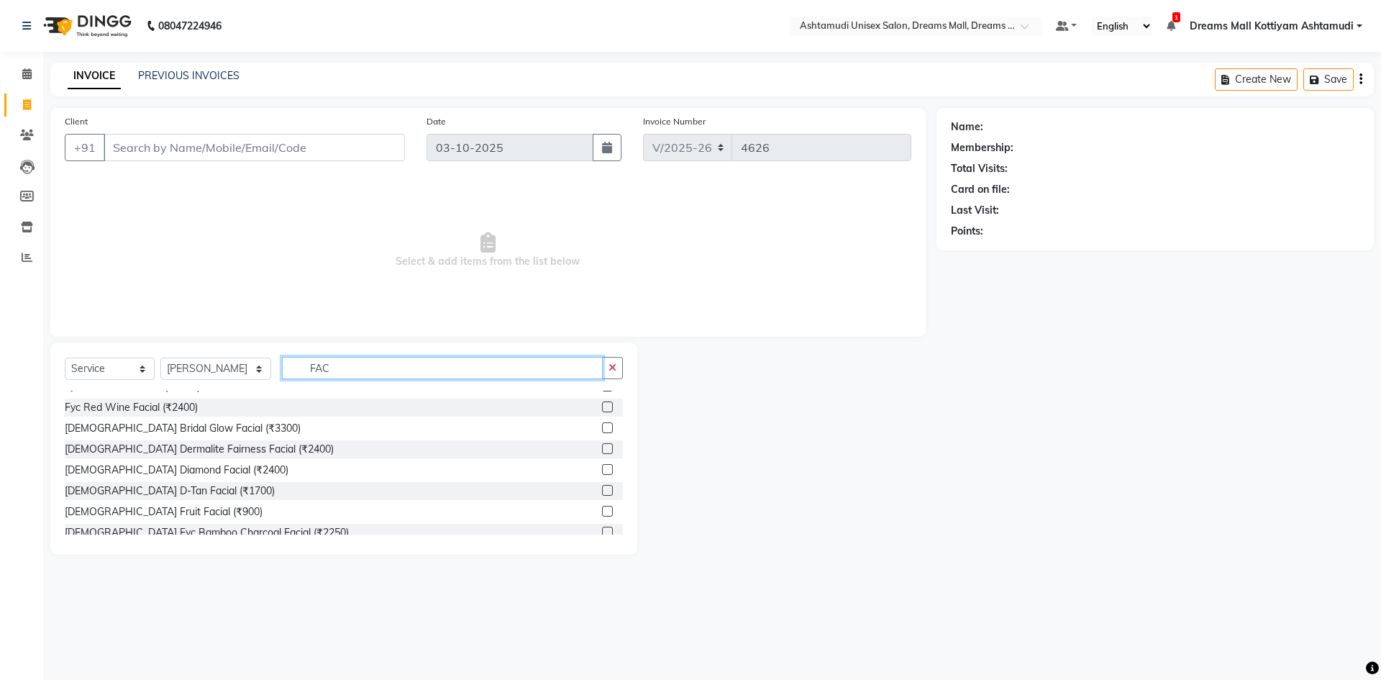
scroll to position [216, 0]
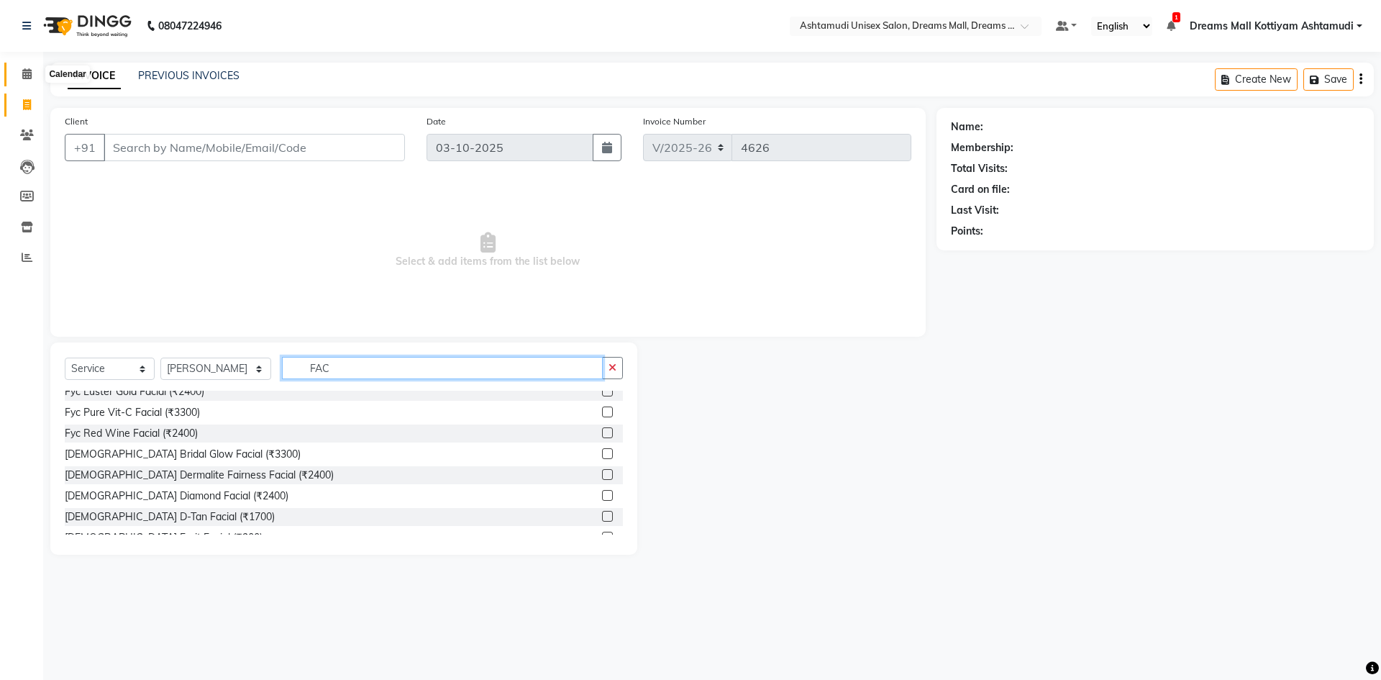
type input "FAC"
click at [27, 77] on icon at bounding box center [26, 73] width 9 height 11
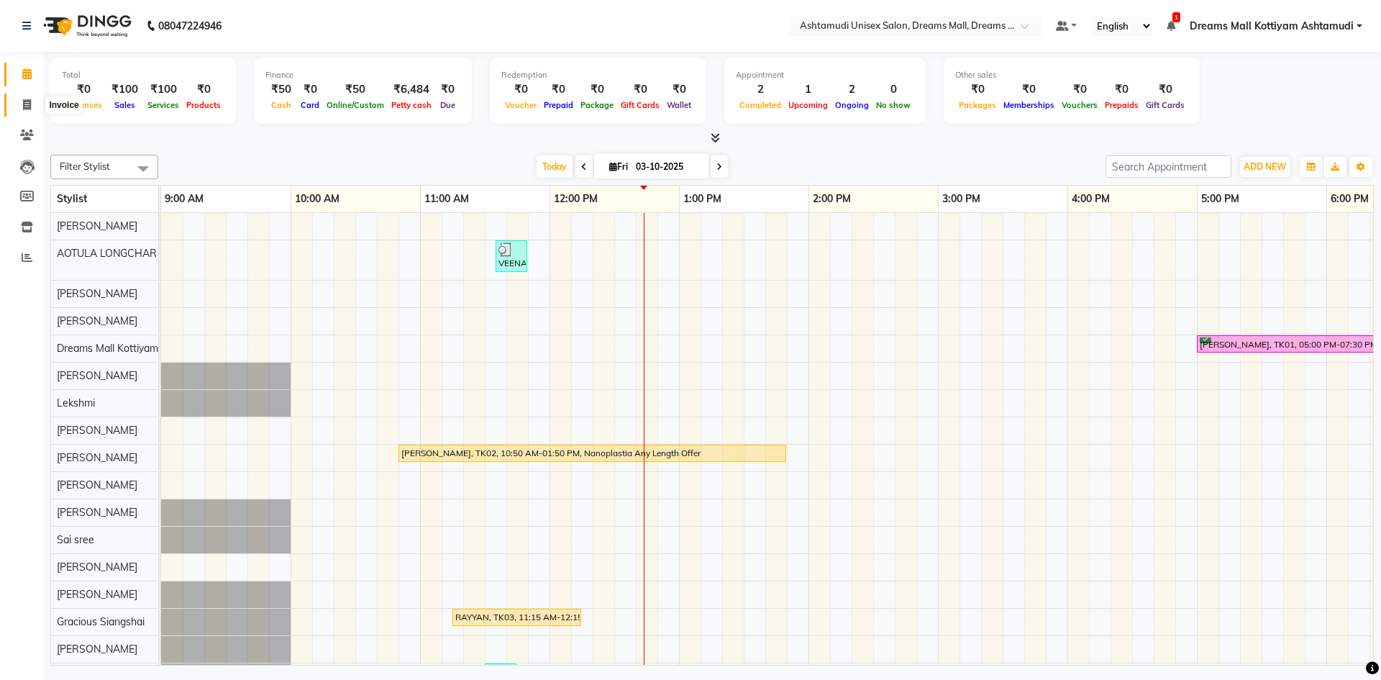
click at [34, 101] on span at bounding box center [26, 105] width 25 height 17
select select "service"
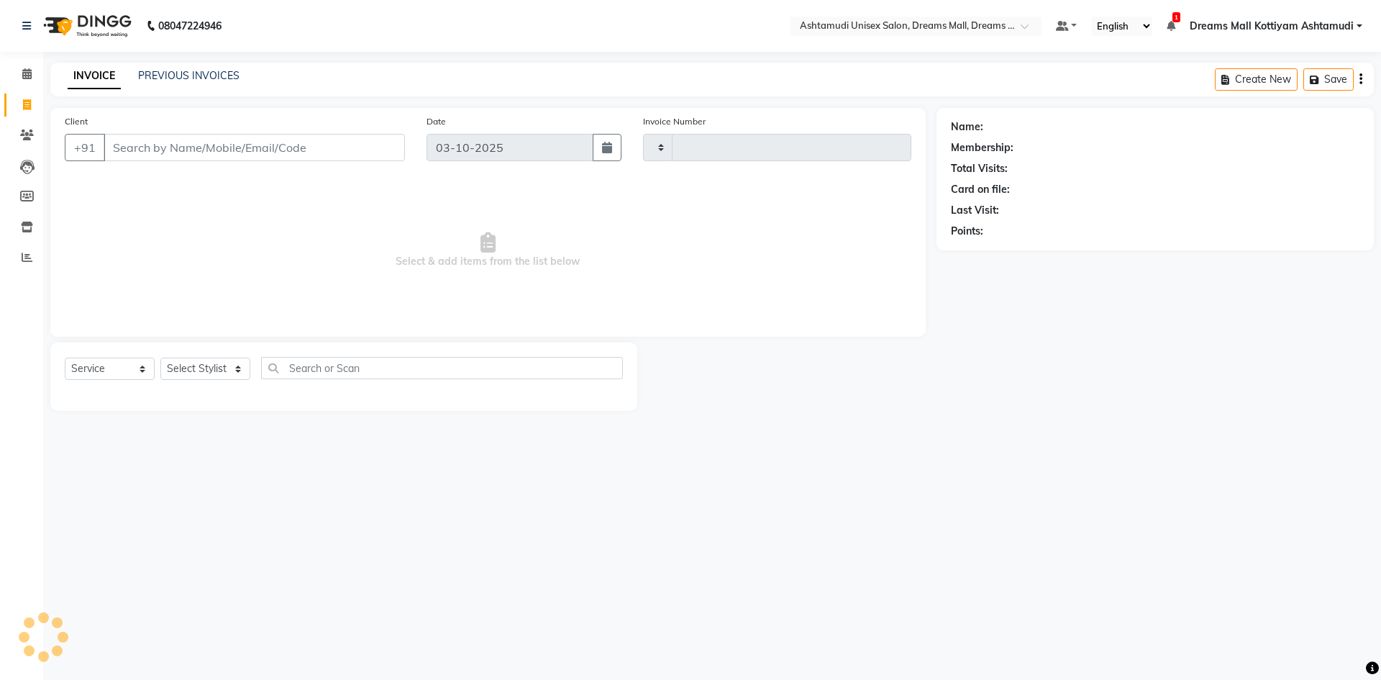
type input "4624"
select select "7264"
click at [259, 368] on select "Select Stylist Adil ANJANA AOTULA LONGCHAR ARUN VASUDEV BIKI SARKI BINU SHERPA …" at bounding box center [215, 368] width 111 height 22
select select "91399"
click at [160, 357] on select "Select Stylist Adil ANJANA AOTULA LONGCHAR ARUN VASUDEV BIKI SARKI BINU SHERPA …" at bounding box center [215, 368] width 111 height 22
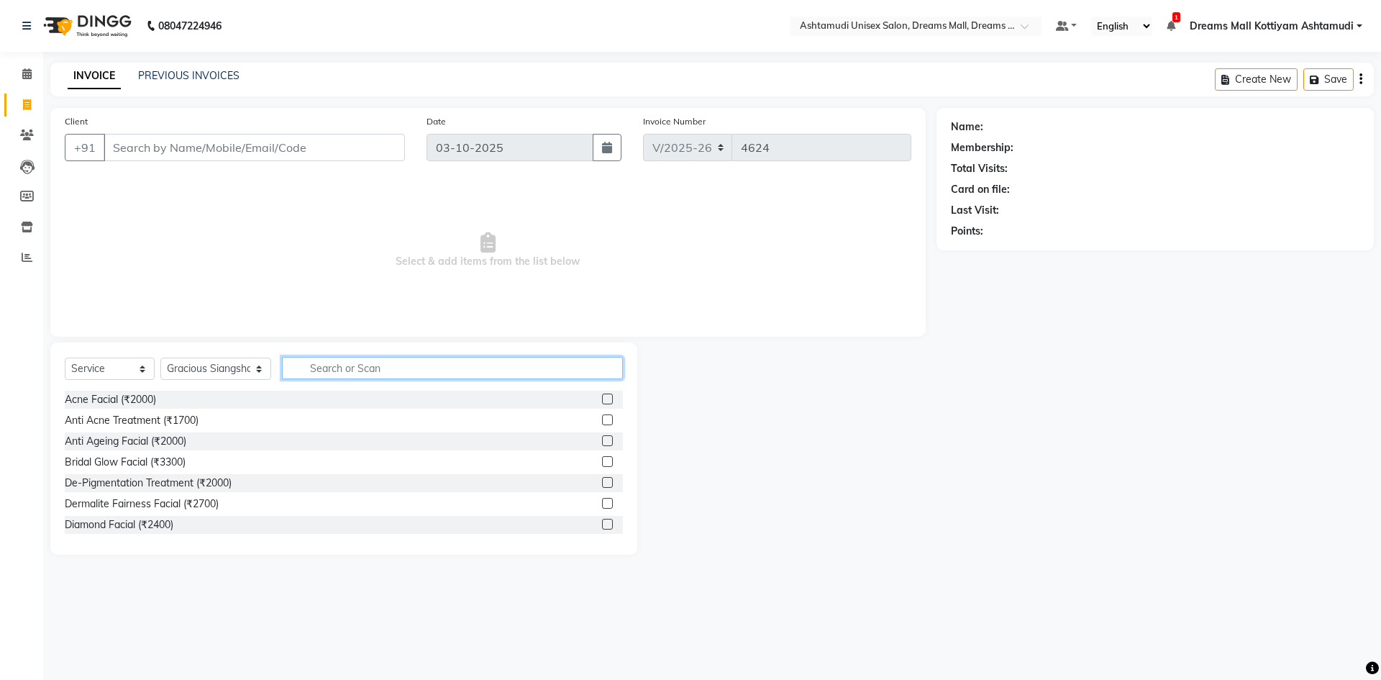
click at [403, 371] on input "text" at bounding box center [452, 368] width 341 height 22
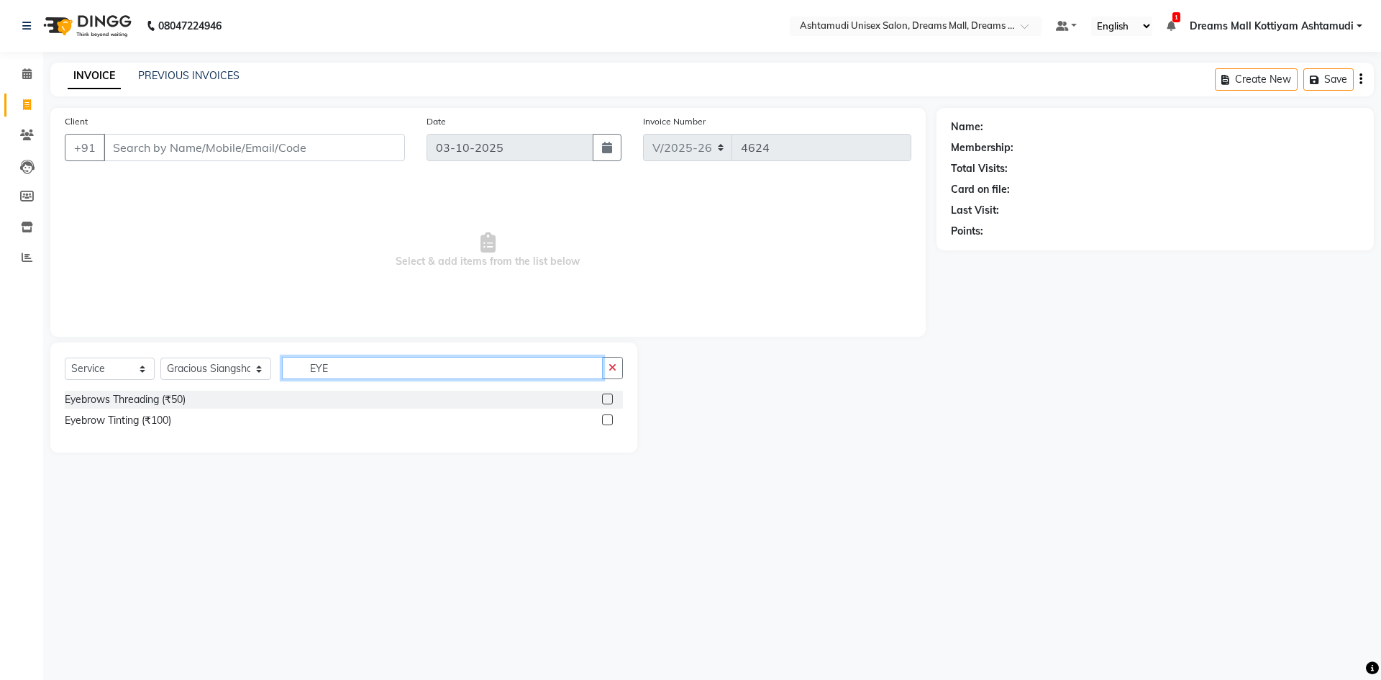
type input "EYE"
click at [605, 396] on label at bounding box center [607, 398] width 11 height 11
click at [605, 396] on input "checkbox" at bounding box center [606, 399] width 9 height 9
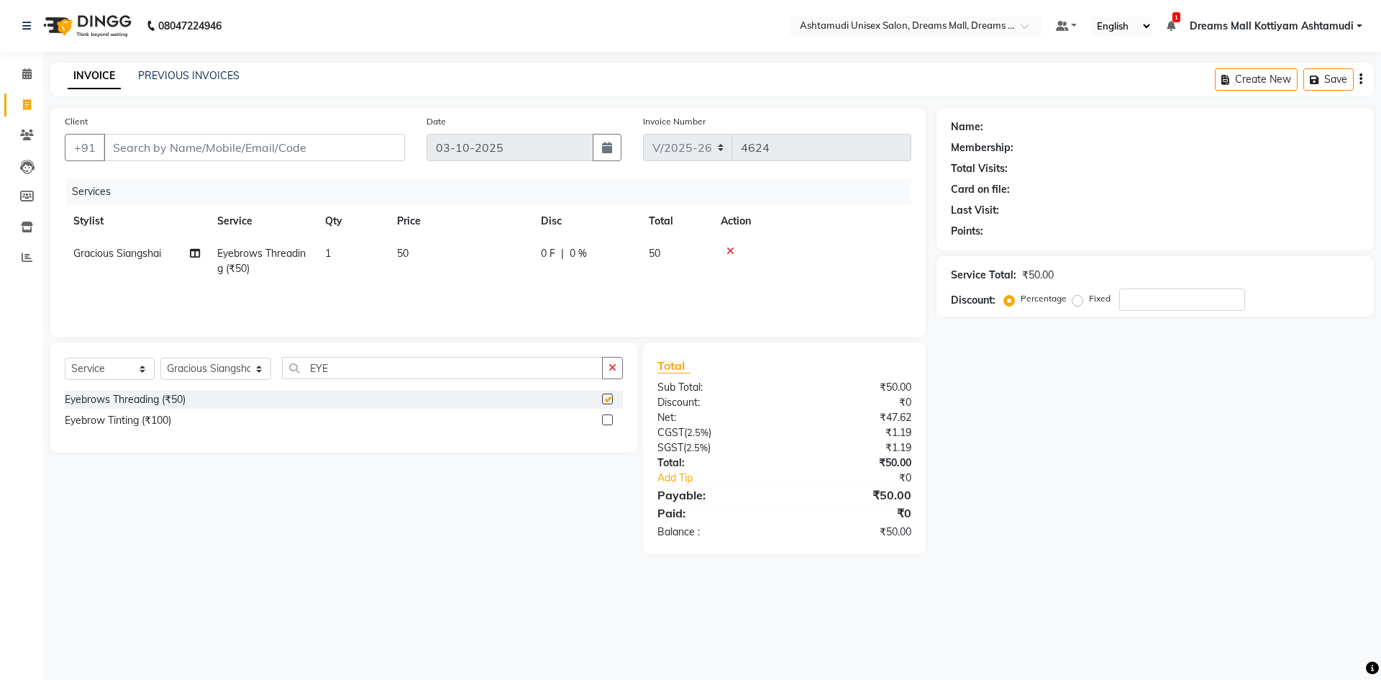
checkbox input "false"
drag, startPoint x: 334, startPoint y: 370, endPoint x: 282, endPoint y: 372, distance: 52.5
click at [283, 371] on input "EYE" at bounding box center [442, 368] width 321 height 22
type input "UPP"
click at [604, 418] on label at bounding box center [607, 419] width 11 height 11
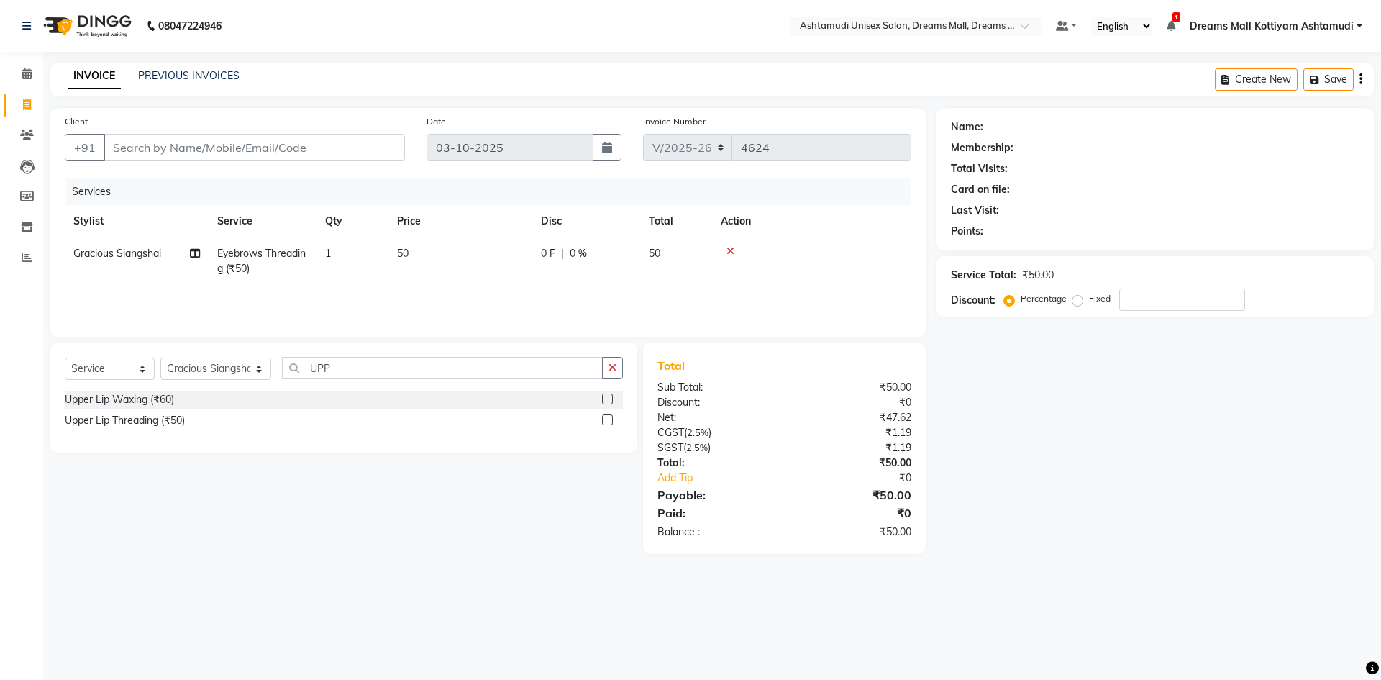
click at [604, 418] on input "checkbox" at bounding box center [606, 420] width 9 height 9
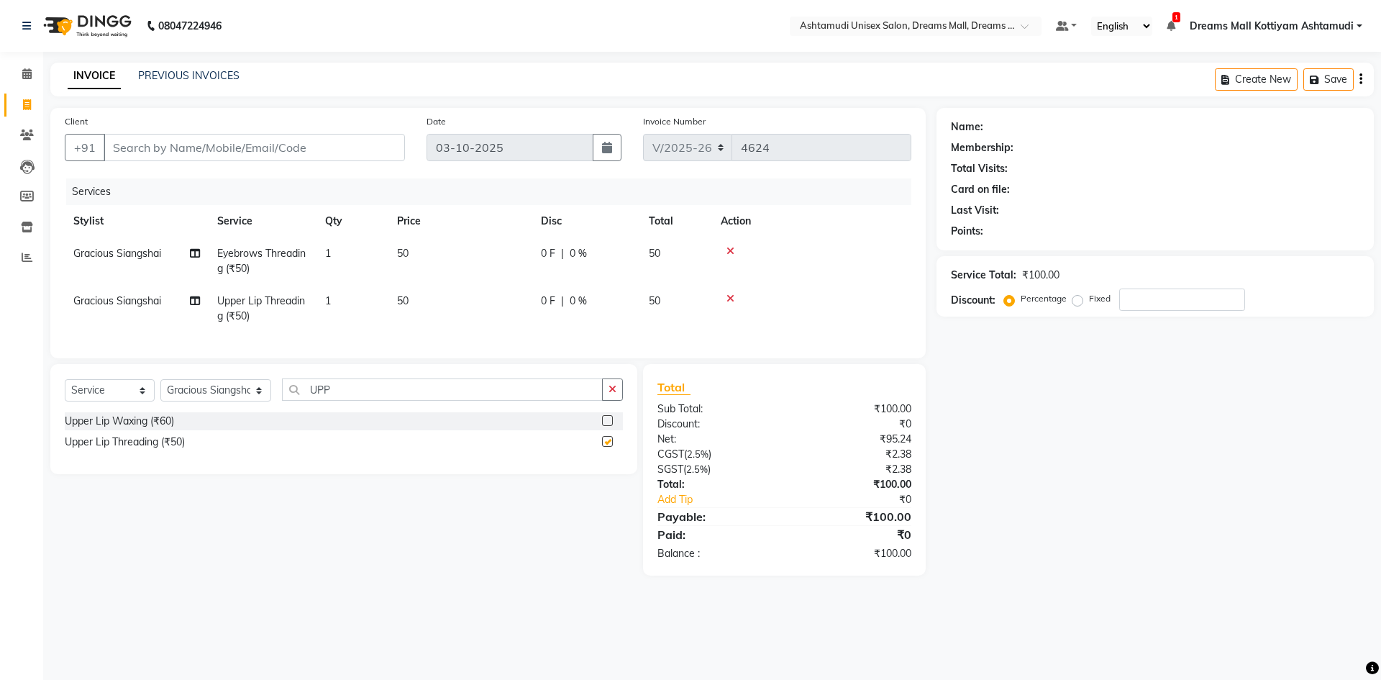
checkbox input "false"
drag, startPoint x: 358, startPoint y: 395, endPoint x: 278, endPoint y: 401, distance: 80.0
click at [278, 401] on div "Select Service Product Membership Package Voucher Prepaid Gift Card Select Styl…" at bounding box center [344, 395] width 558 height 34
type input "FO"
click at [602, 426] on label at bounding box center [607, 420] width 11 height 11
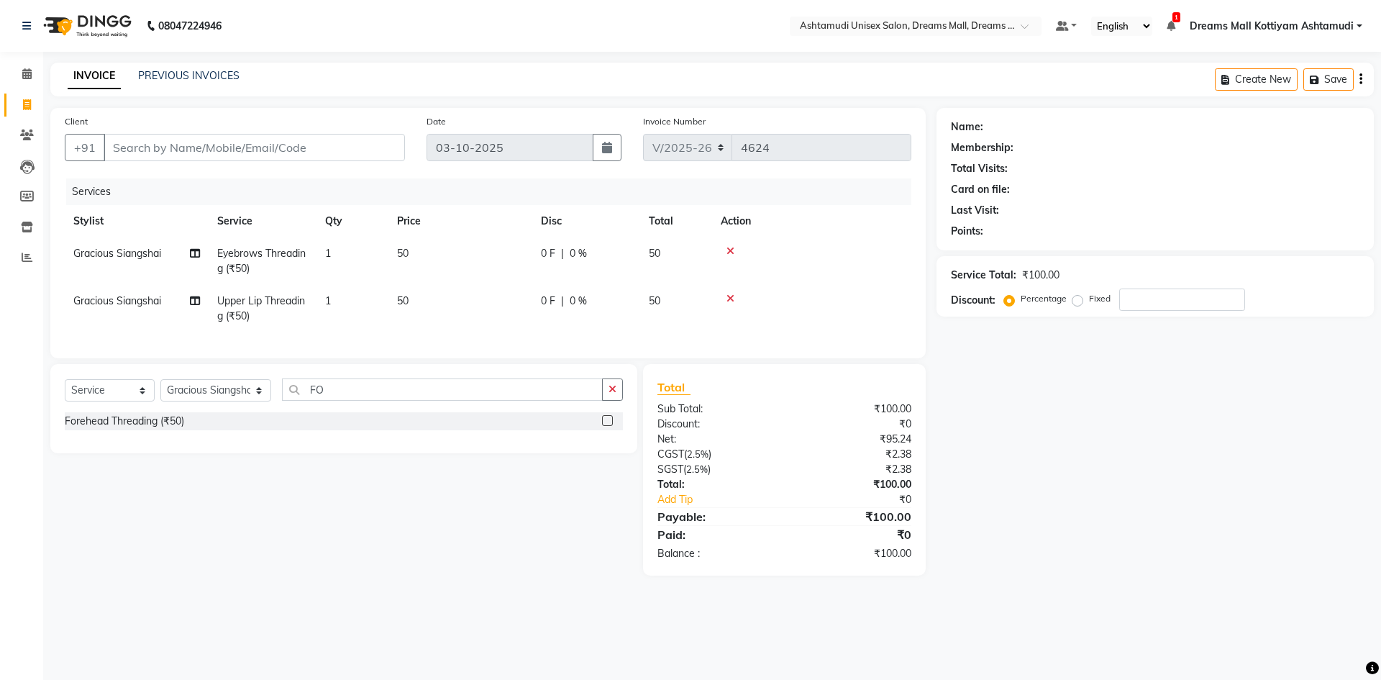
click at [602, 426] on input "checkbox" at bounding box center [606, 420] width 9 height 9
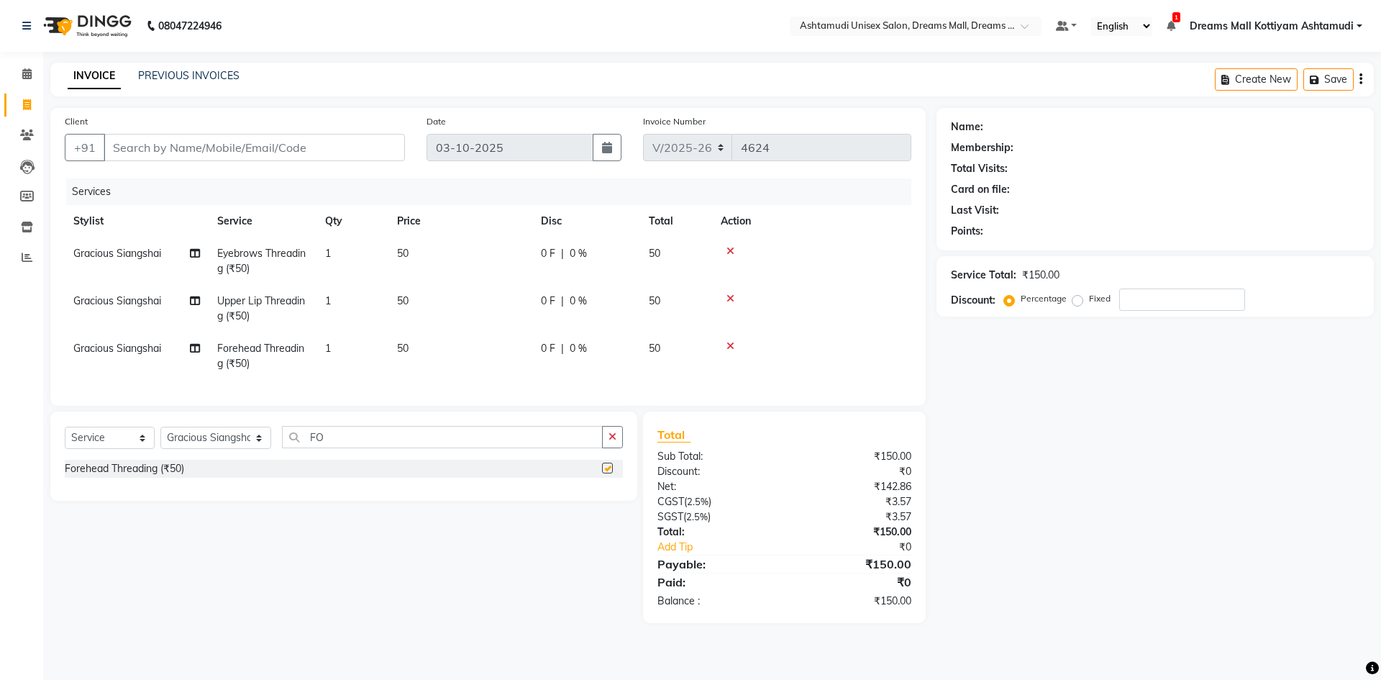
checkbox input "false"
click at [187, 141] on input "Client" at bounding box center [254, 147] width 301 height 27
type input "9"
type input "0"
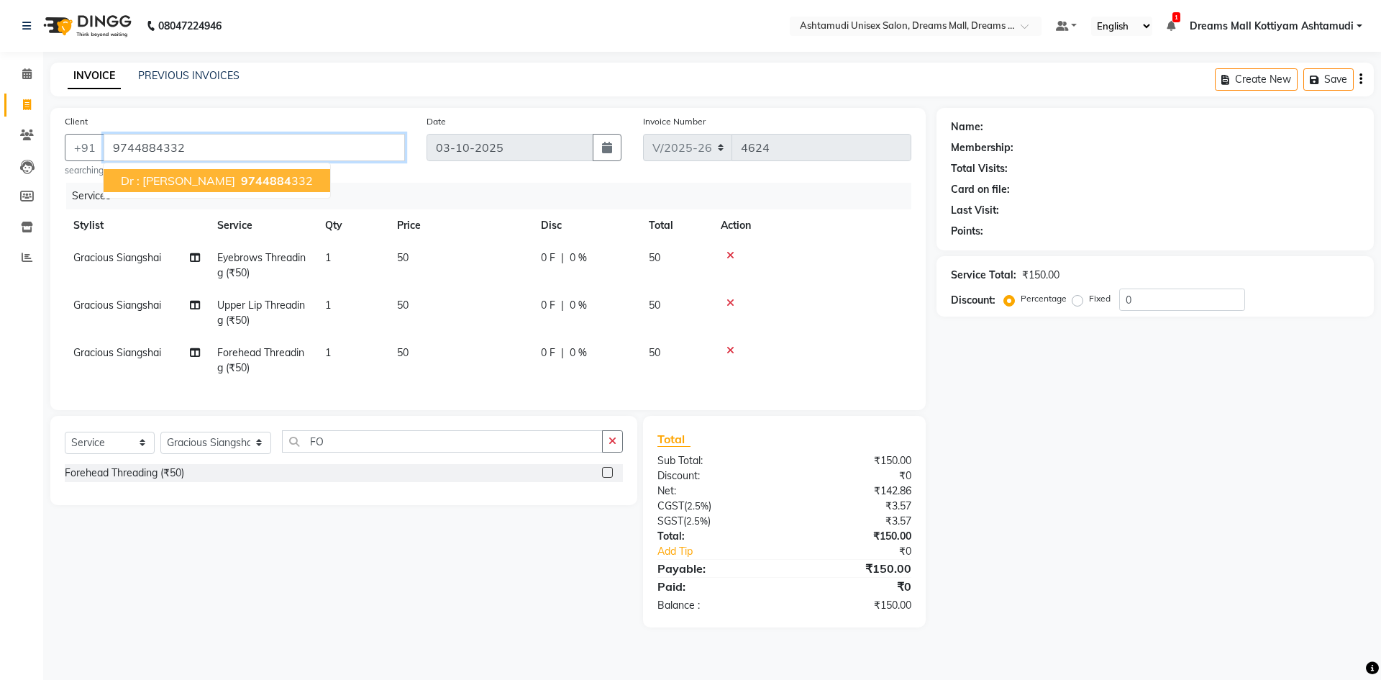
type input "9744884332"
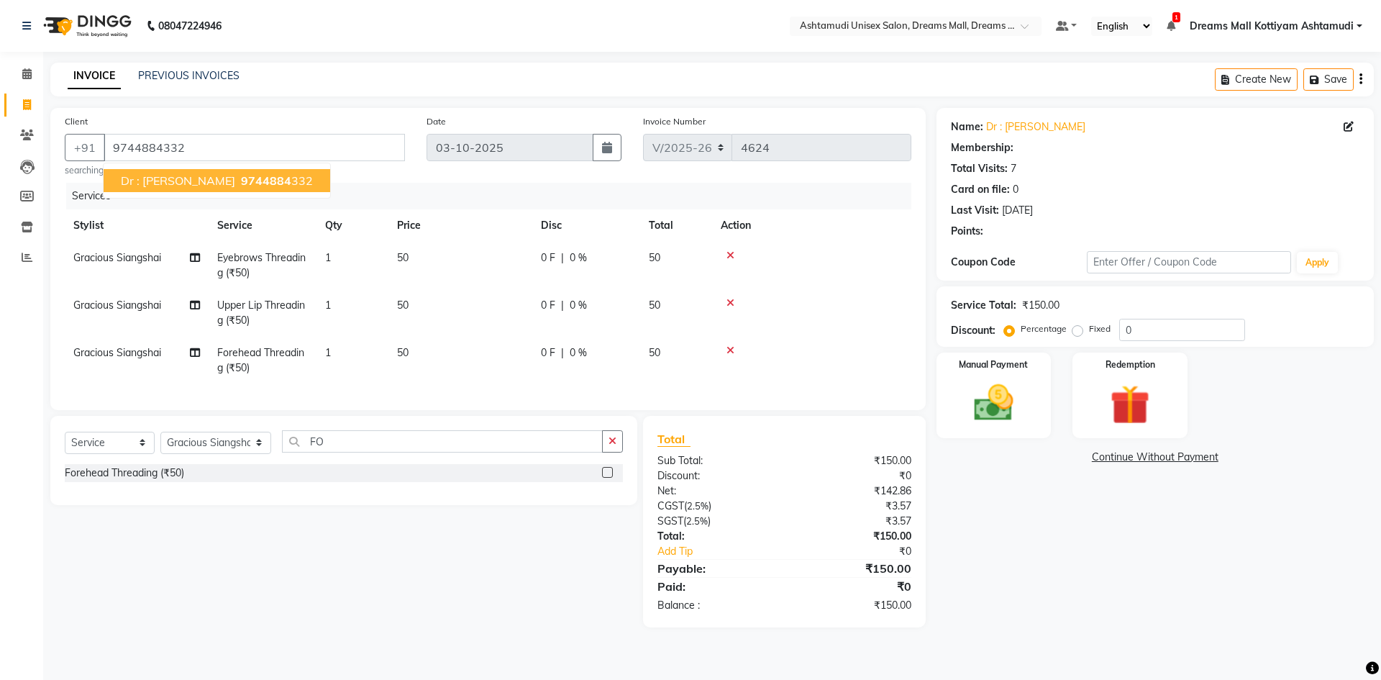
select select "1: Object"
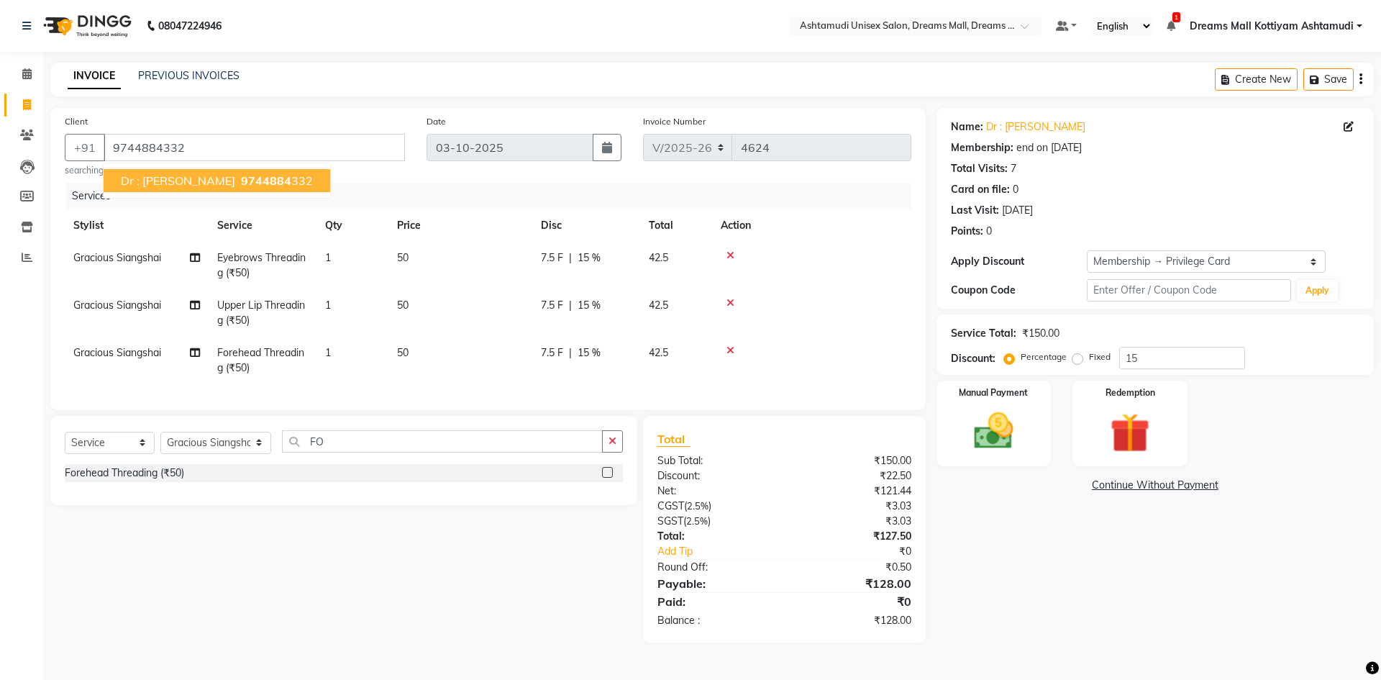
click at [241, 183] on span "9744884" at bounding box center [266, 180] width 50 height 14
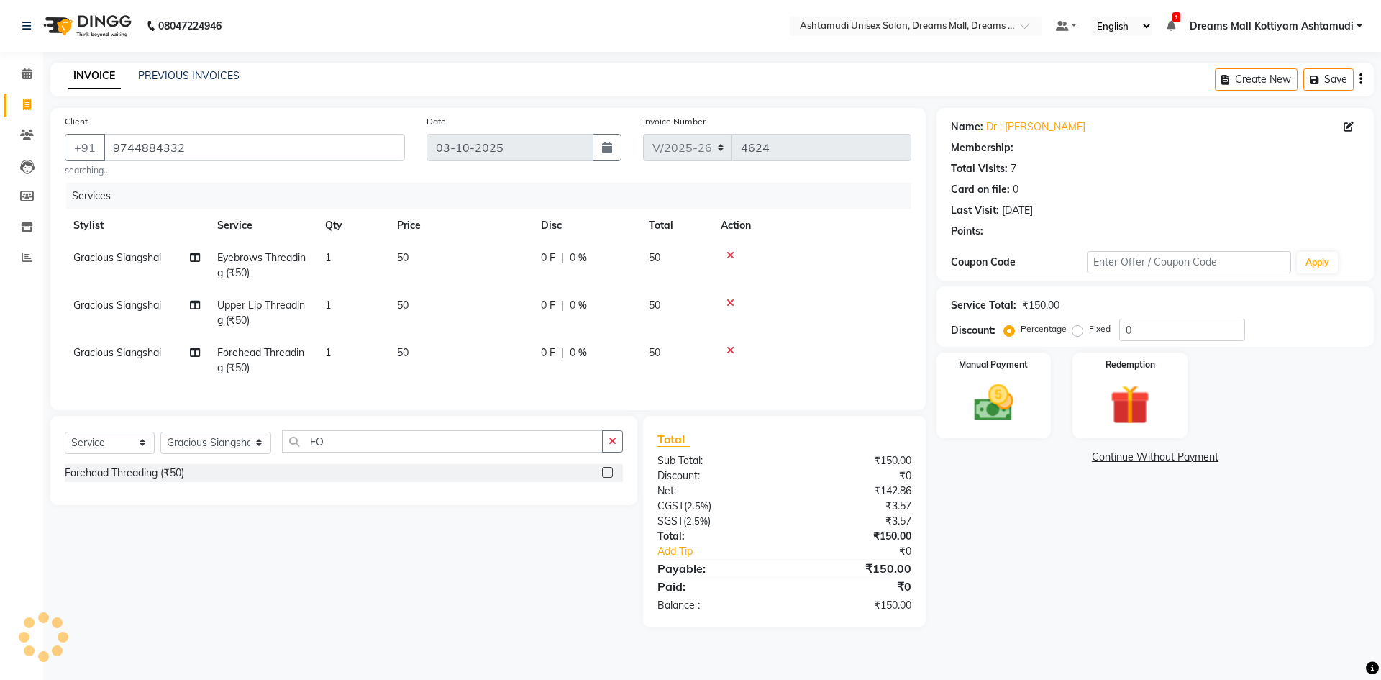
type input "15"
select select "1: Object"
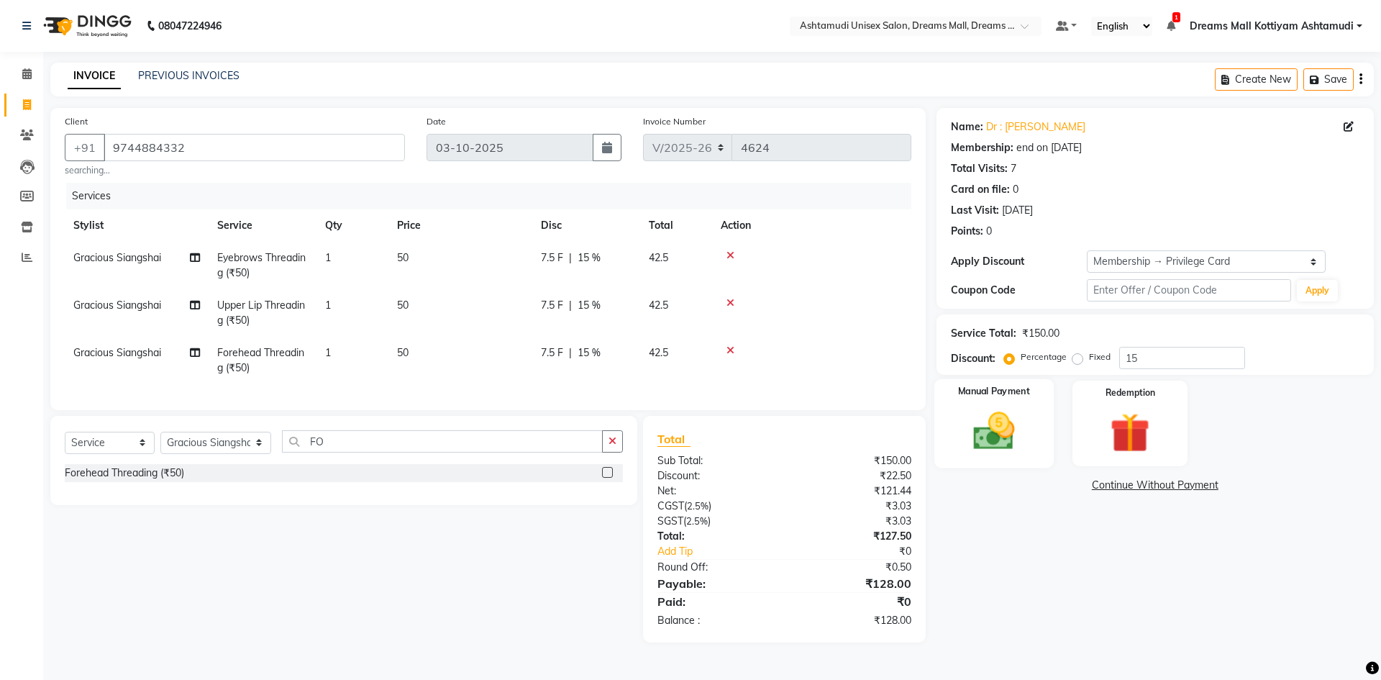
click at [1028, 439] on div "Manual Payment" at bounding box center [992, 423] width 119 height 88
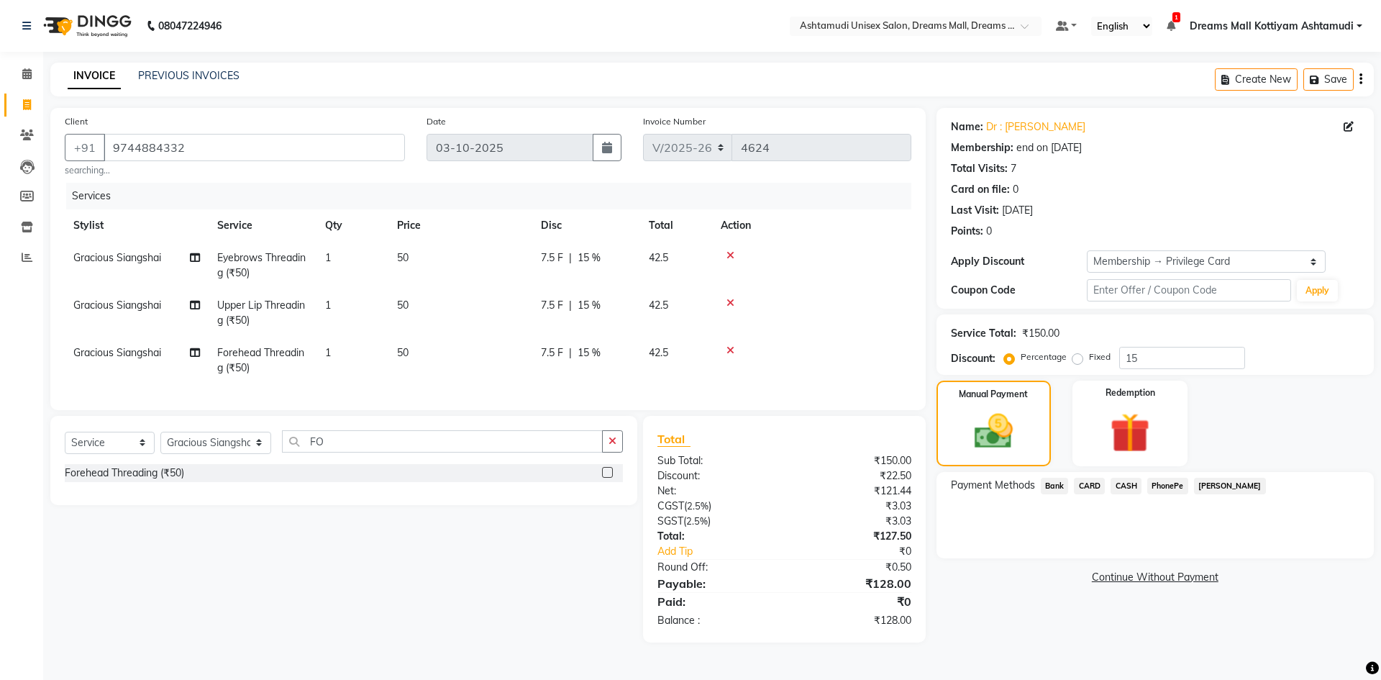
click at [1125, 483] on span "CASH" at bounding box center [1125, 486] width 31 height 17
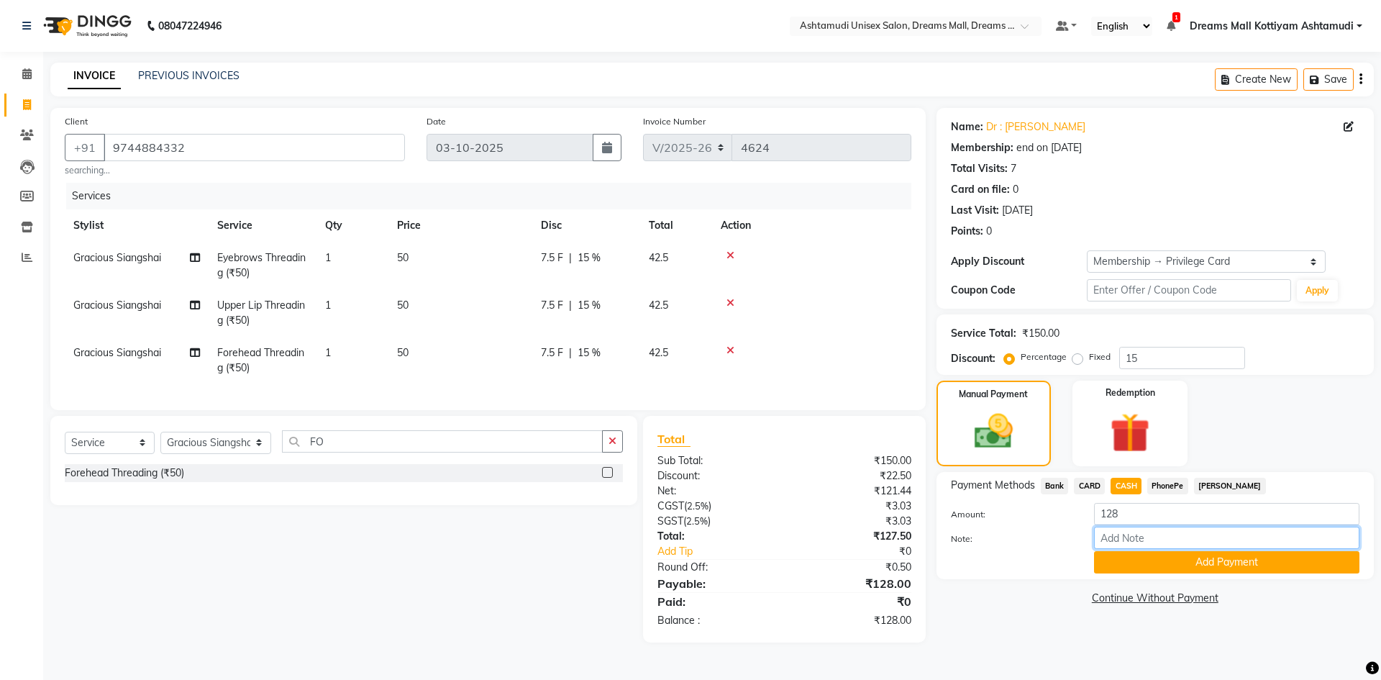
click at [1155, 537] on input "Note:" at bounding box center [1226, 537] width 265 height 22
type input "soorya"
click at [1304, 565] on button "Add Payment" at bounding box center [1226, 562] width 265 height 22
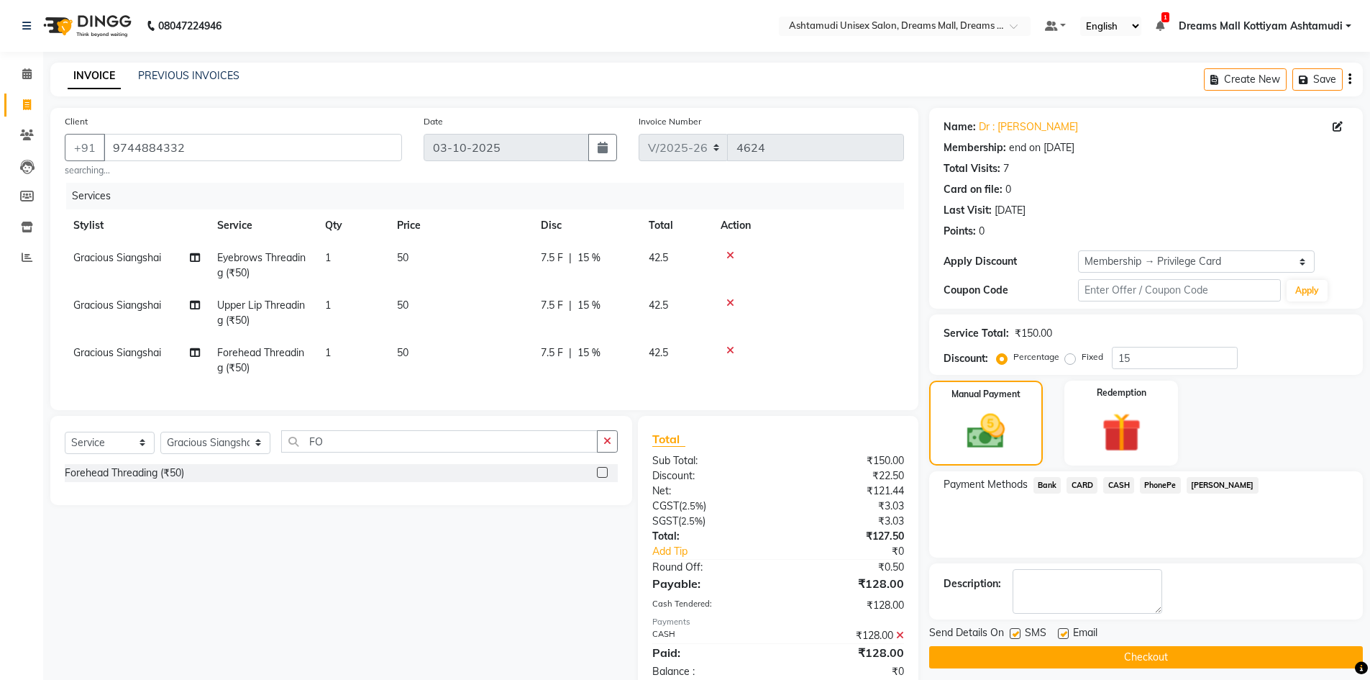
click at [1146, 646] on button "Checkout" at bounding box center [1146, 657] width 434 height 22
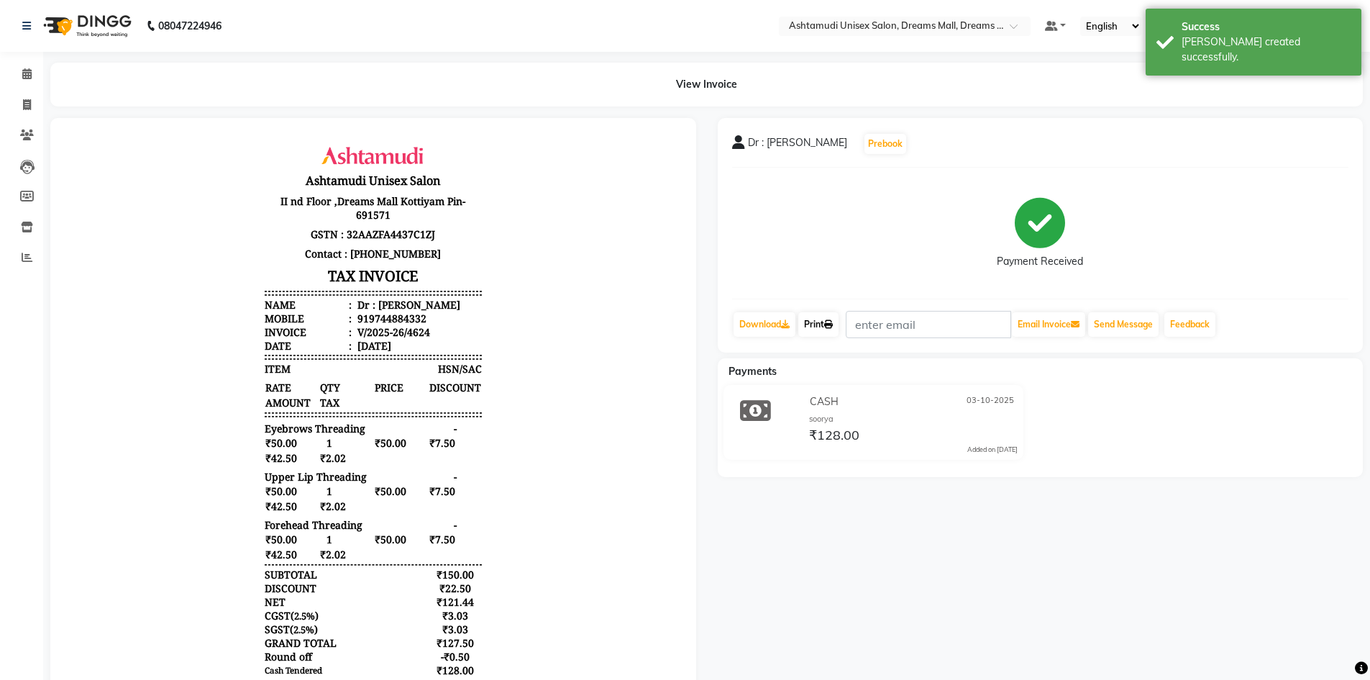
click at [819, 322] on link "Print" at bounding box center [818, 324] width 40 height 24
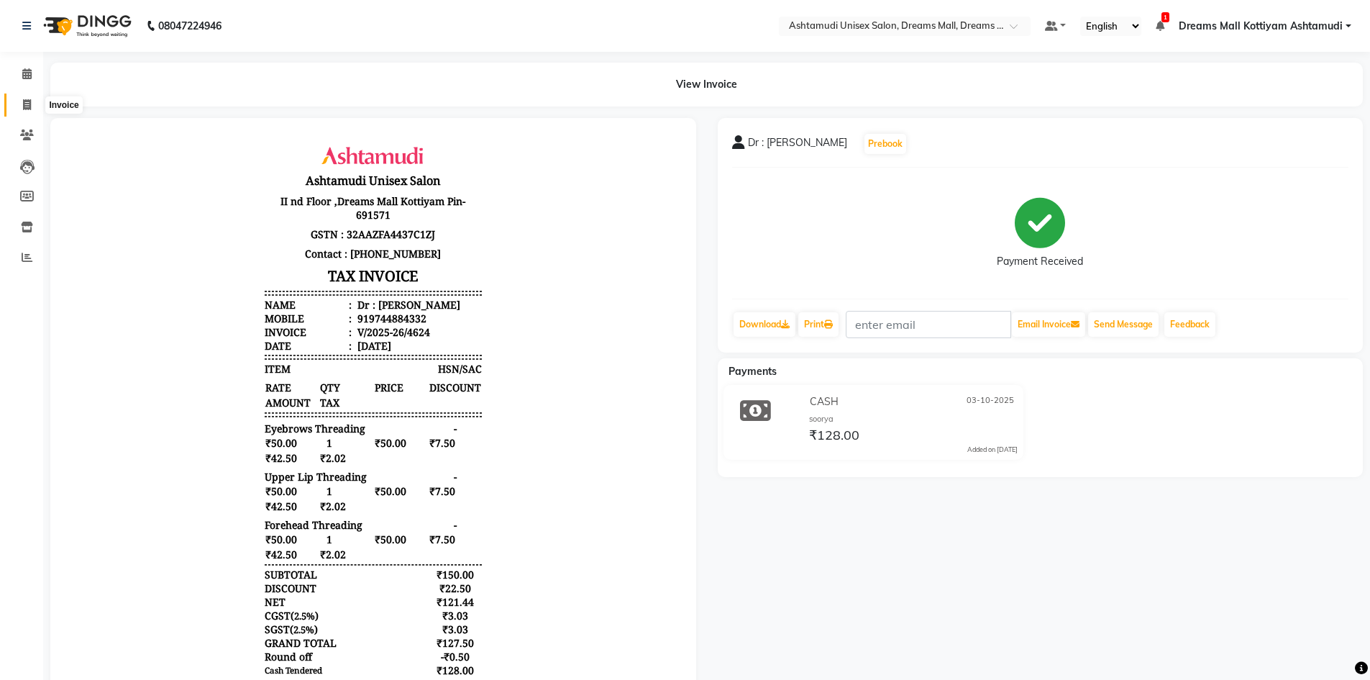
click at [36, 101] on span at bounding box center [26, 105] width 25 height 17
select select "service"
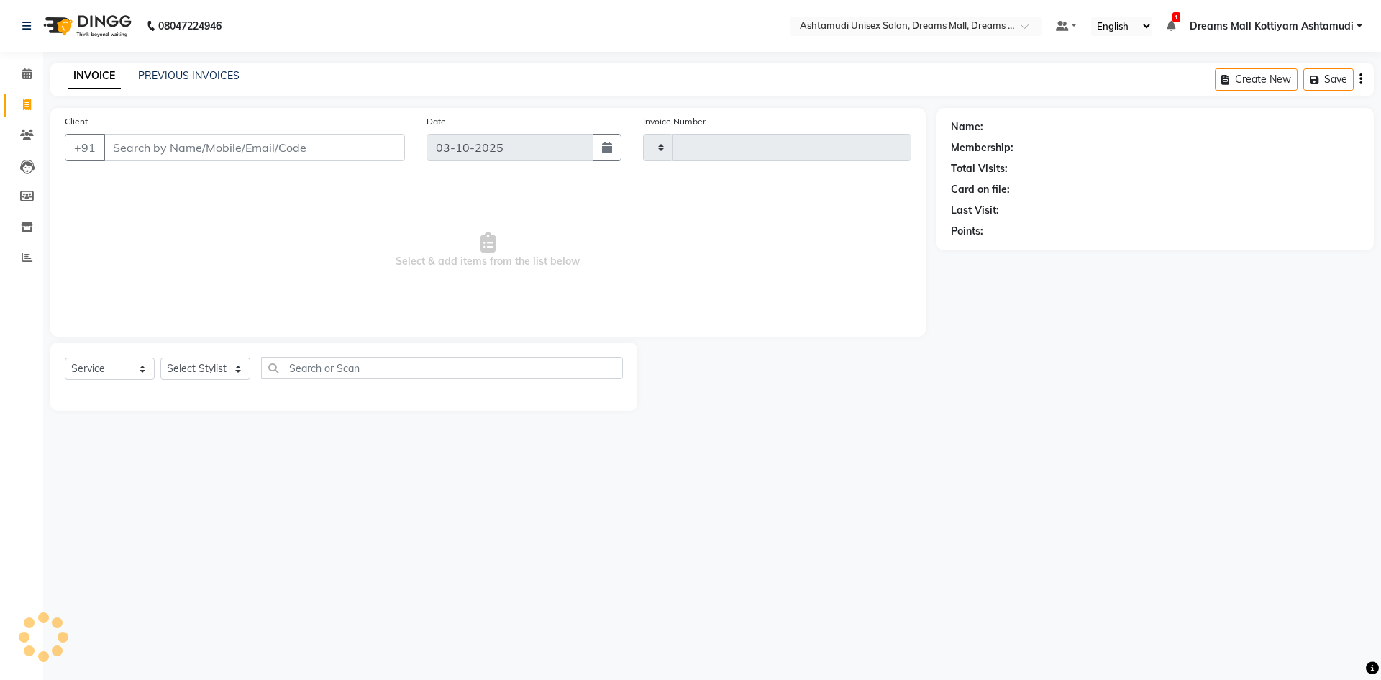
type input "4625"
select select "7264"
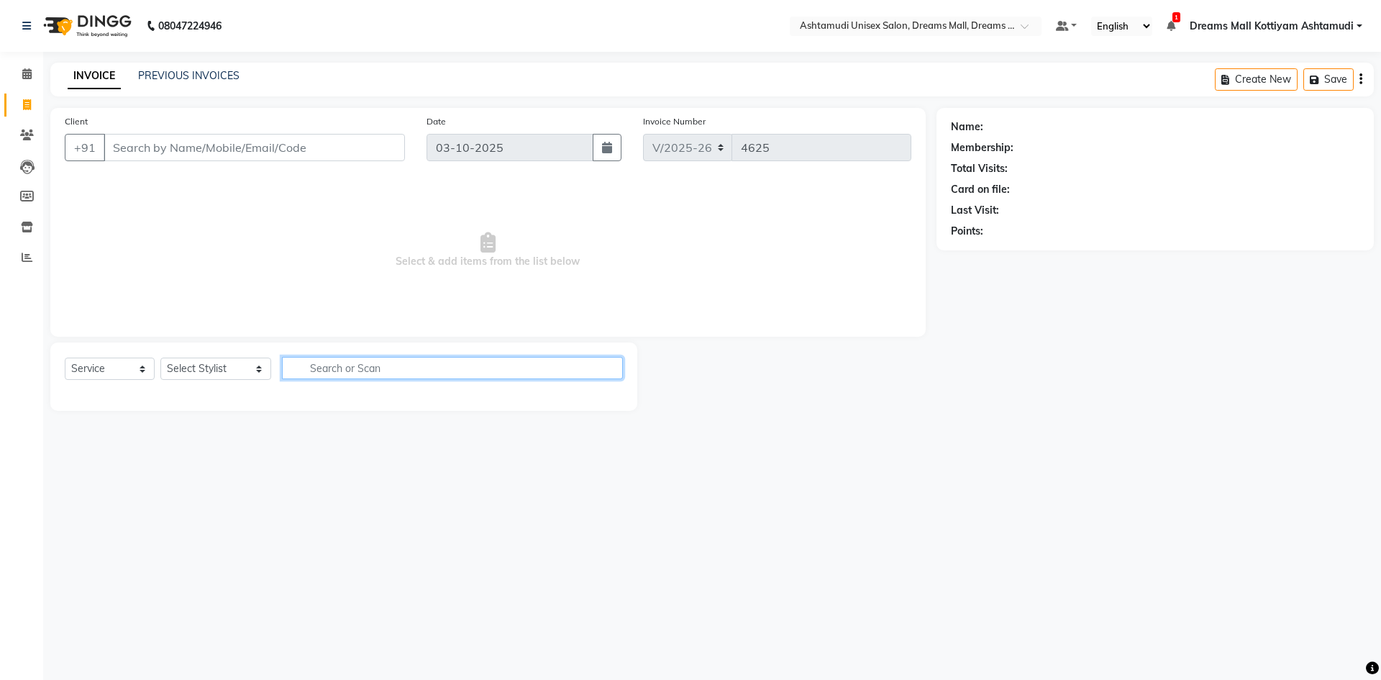
click at [339, 370] on input "text" at bounding box center [452, 368] width 341 height 22
click at [27, 76] on icon at bounding box center [26, 73] width 9 height 11
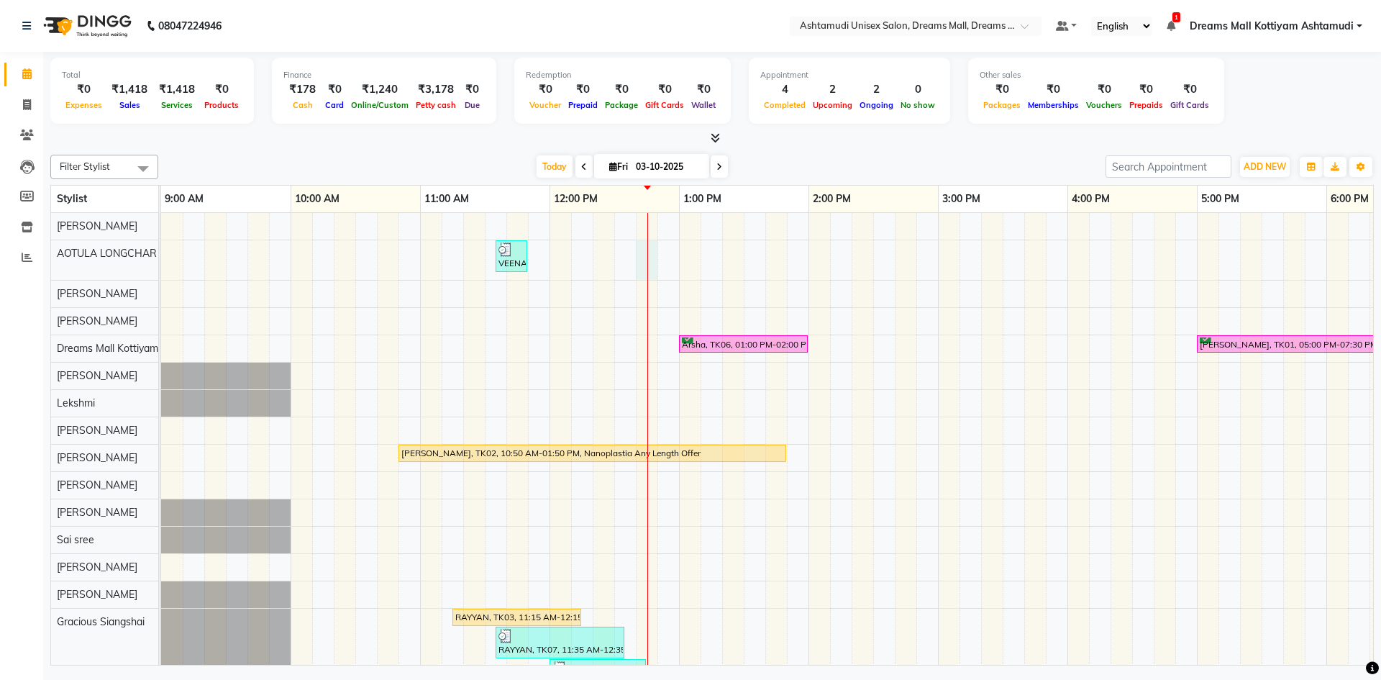
click at [644, 266] on div "VEENA, TK05, 11:35 AM-11:50 AM, Eyebrows Threading (₹50) Arsha, TK06, 01:00 PM-…" at bounding box center [1002, 503] width 1683 height 580
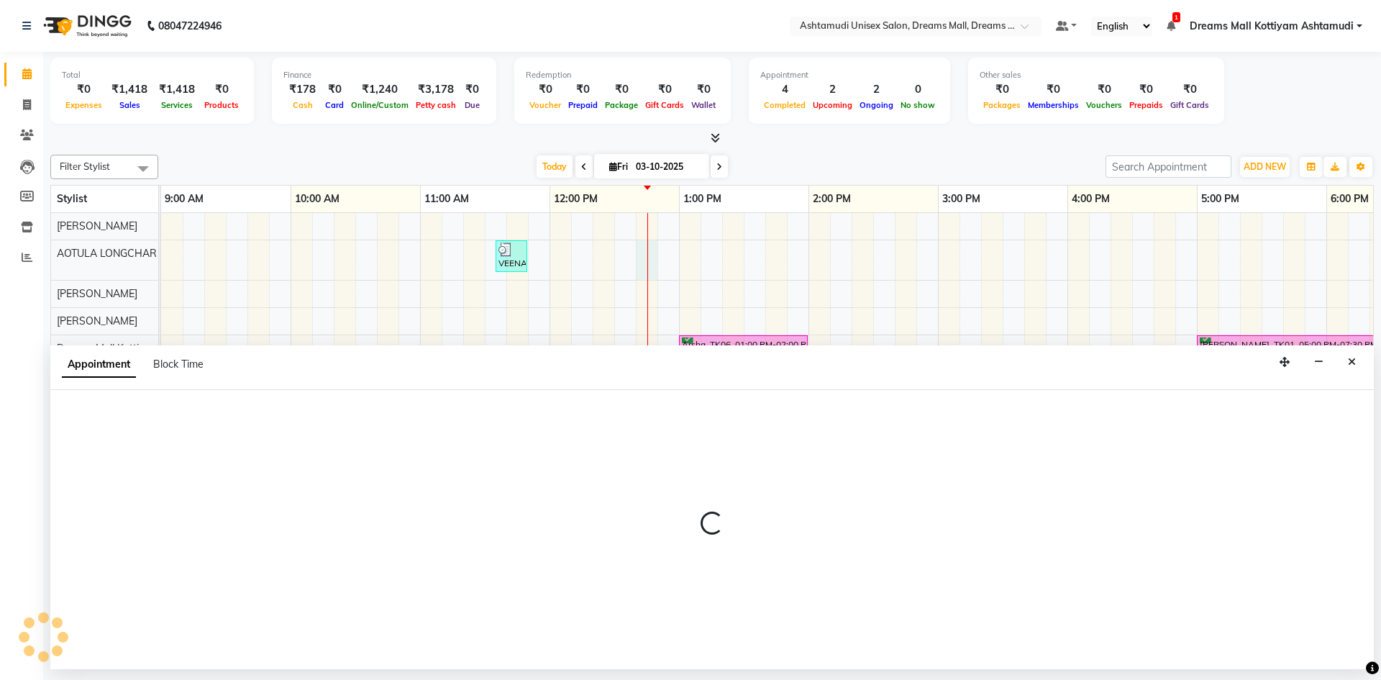
select select "62104"
select select "tentative"
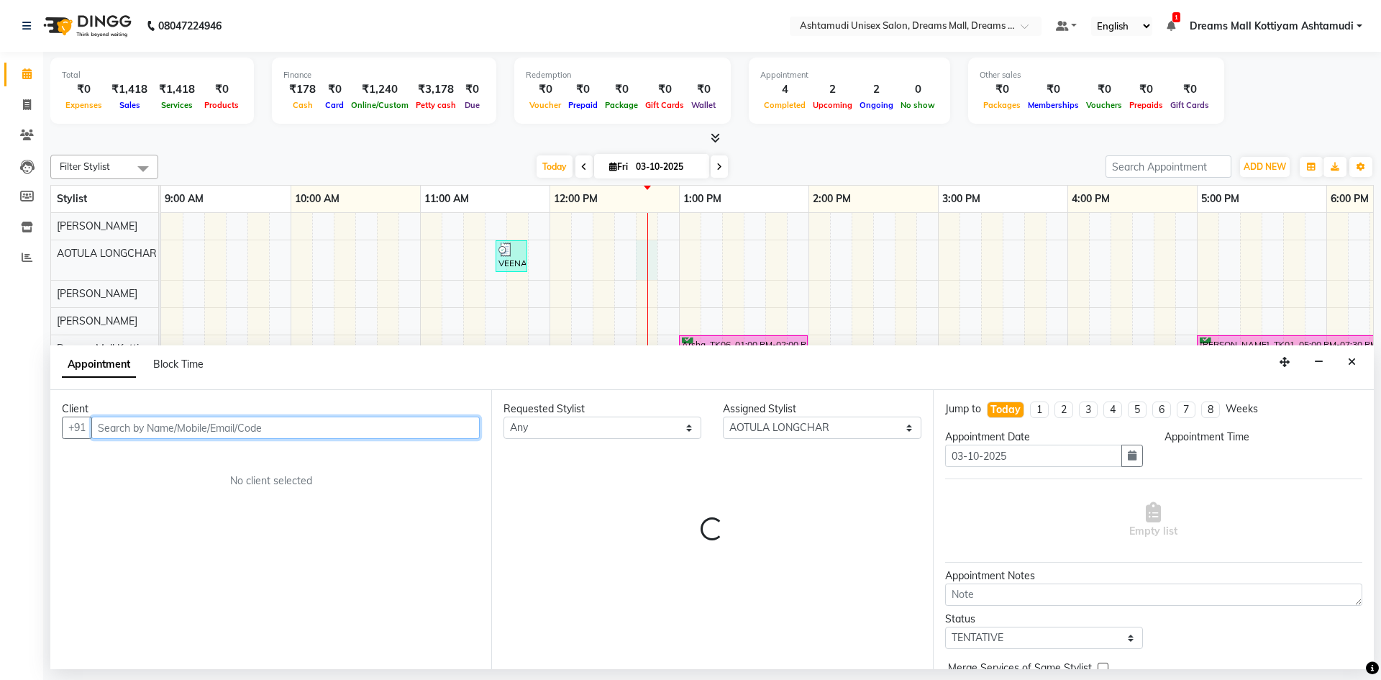
select select "765"
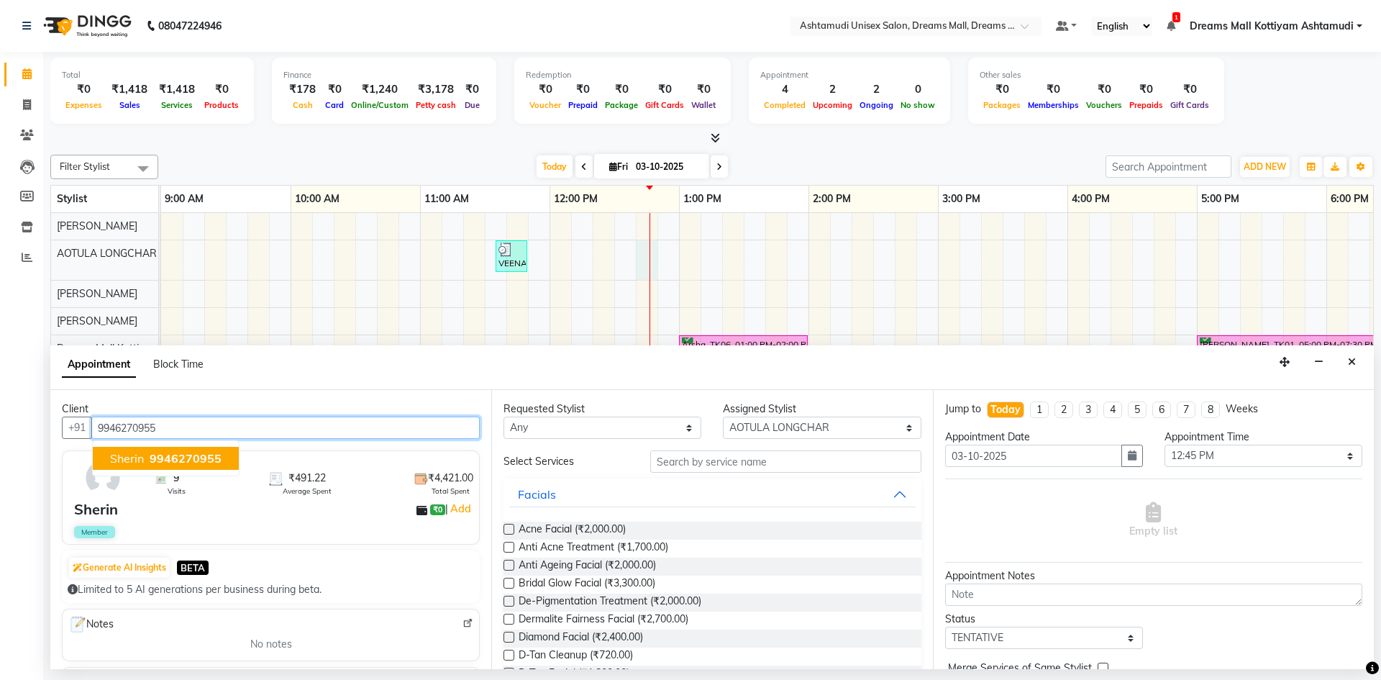
click at [191, 457] on span "9946270955" at bounding box center [186, 458] width 72 height 14
type input "9946270955"
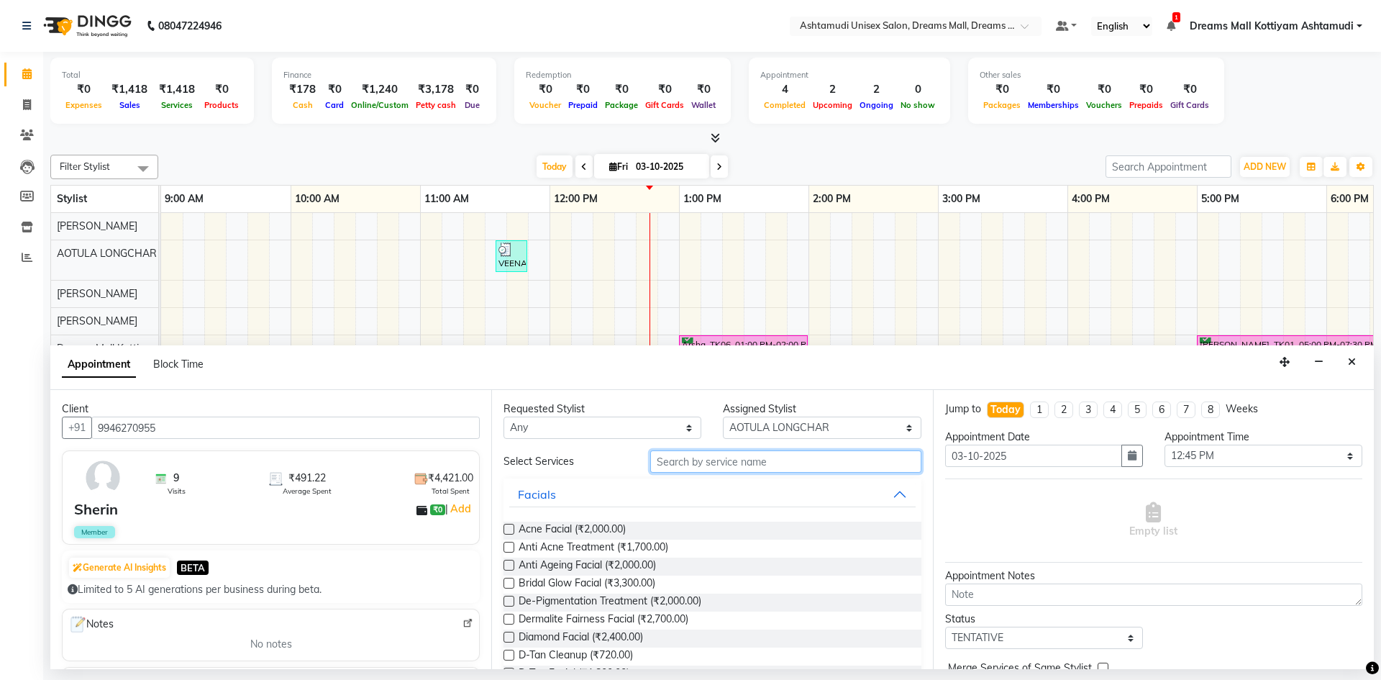
click at [811, 466] on input "text" at bounding box center [785, 461] width 271 height 22
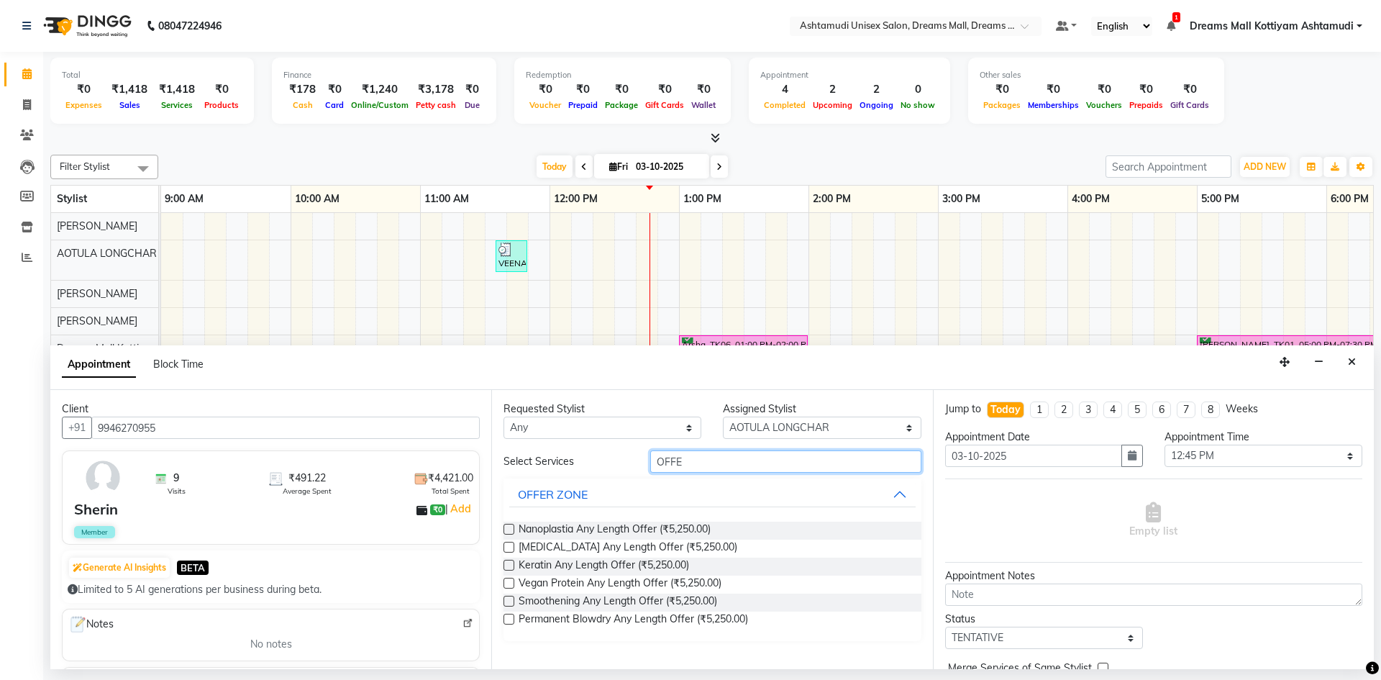
type input "OFFE"
click at [508, 534] on label at bounding box center [508, 529] width 11 height 11
click at [508, 534] on input "checkbox" at bounding box center [507, 530] width 9 height 9
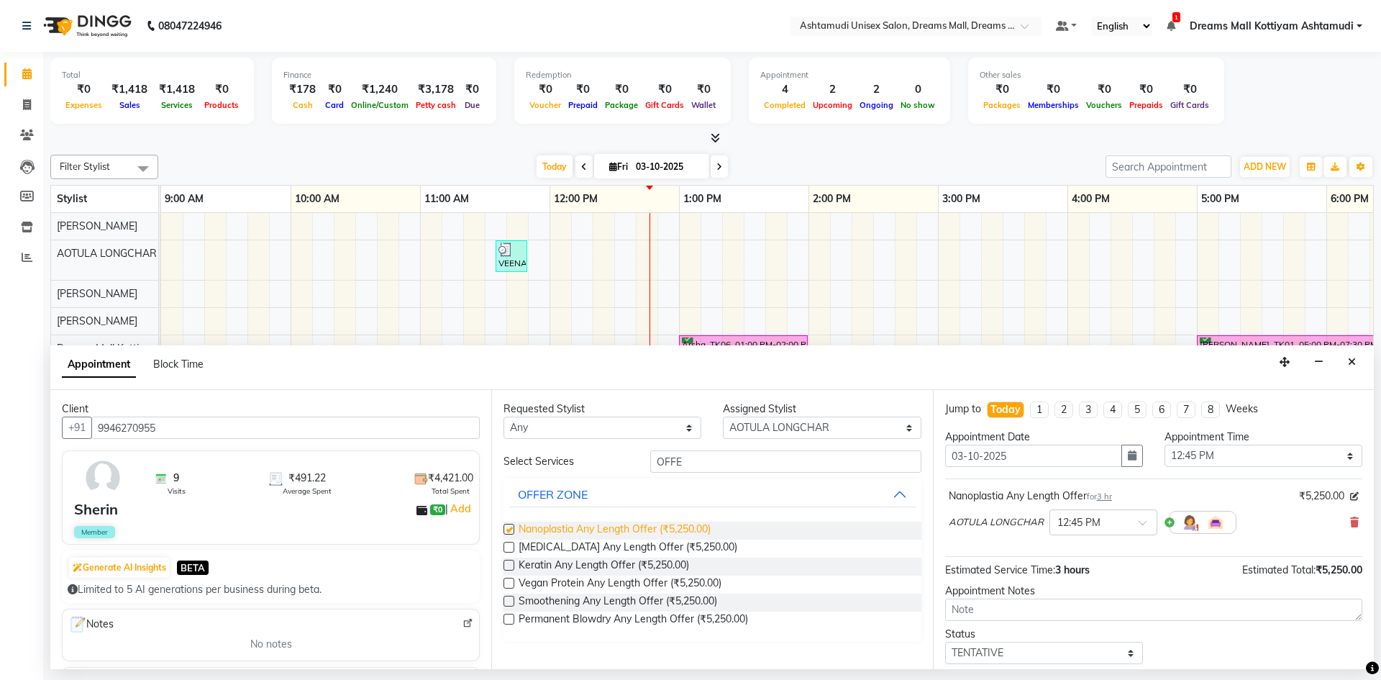
checkbox input "false"
drag, startPoint x: 1121, startPoint y: 651, endPoint x: 1128, endPoint y: 654, distance: 7.4
click at [1123, 652] on select "Select TENTATIVE CONFIRM CHECK-IN UPCOMING" at bounding box center [1044, 652] width 198 height 22
select select "check-in"
click at [945, 641] on select "Select TENTATIVE CONFIRM CHECK-IN UPCOMING" at bounding box center [1044, 652] width 198 height 22
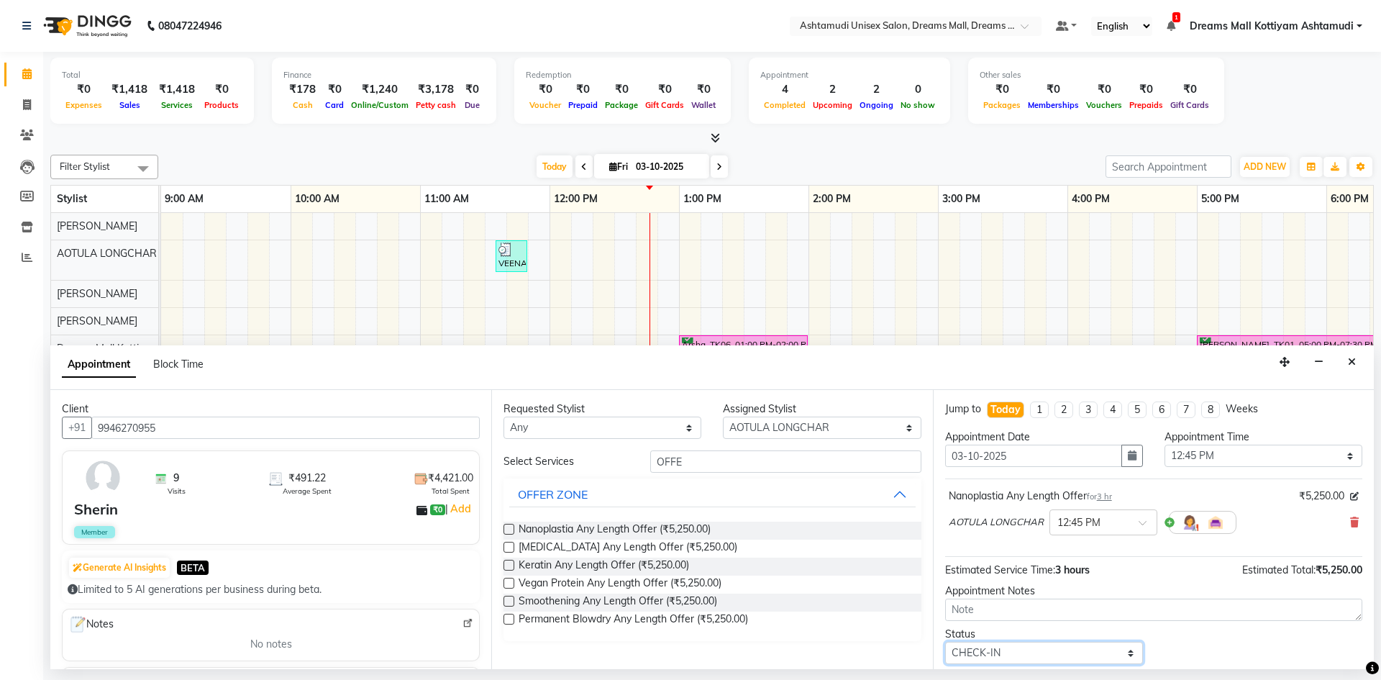
scroll to position [86, 0]
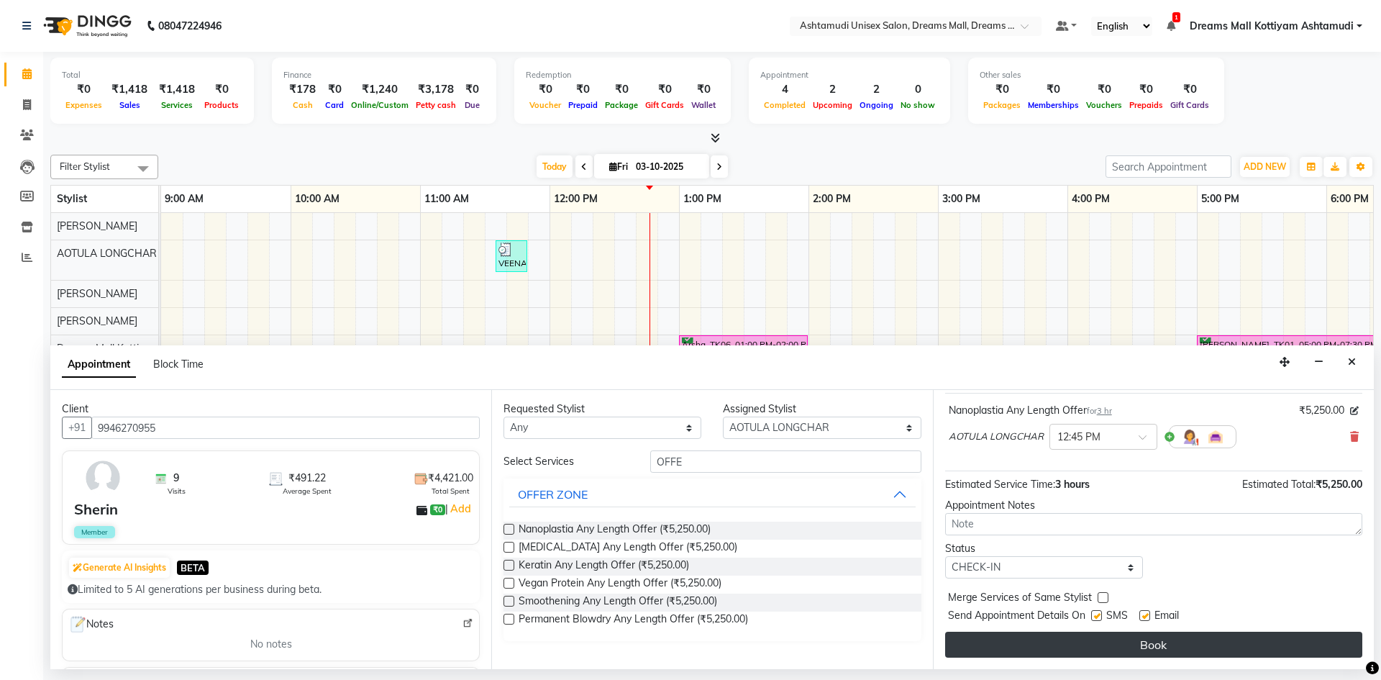
click at [1098, 646] on button "Book" at bounding box center [1153, 644] width 417 height 26
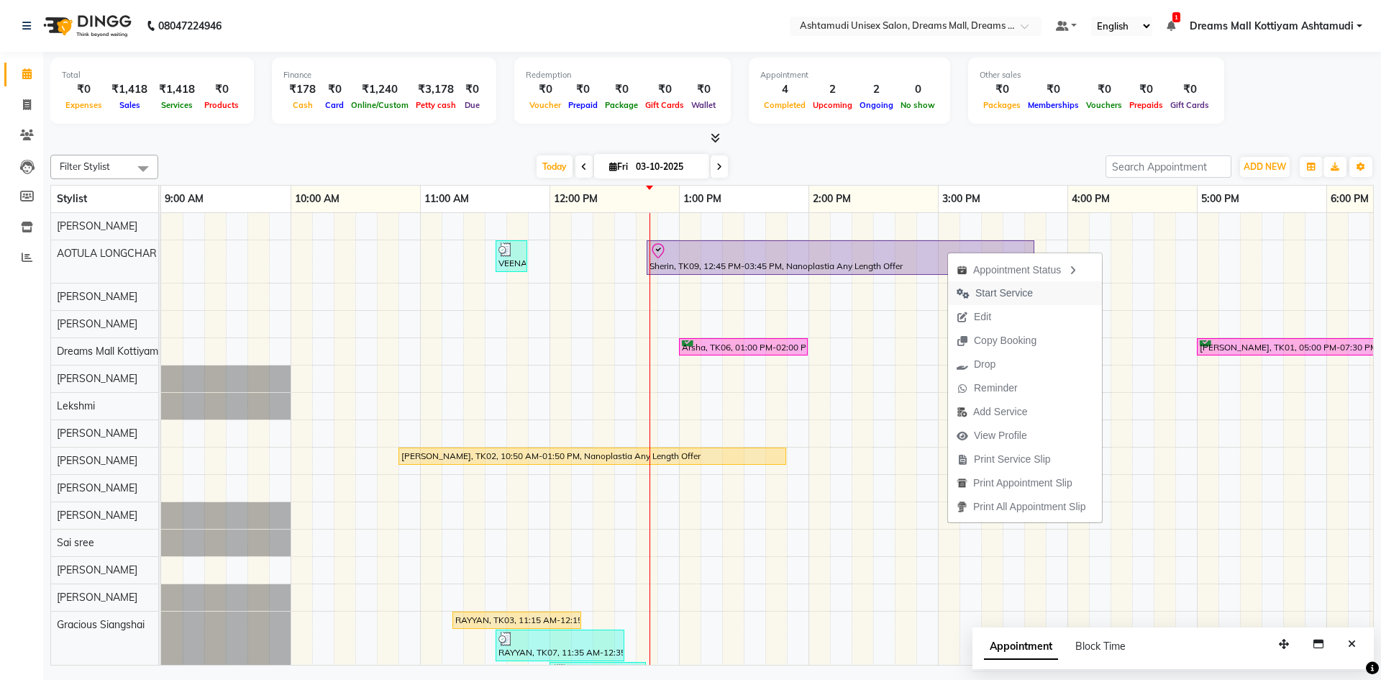
click at [1028, 298] on span "Start Service" at bounding box center [1004, 293] width 58 height 15
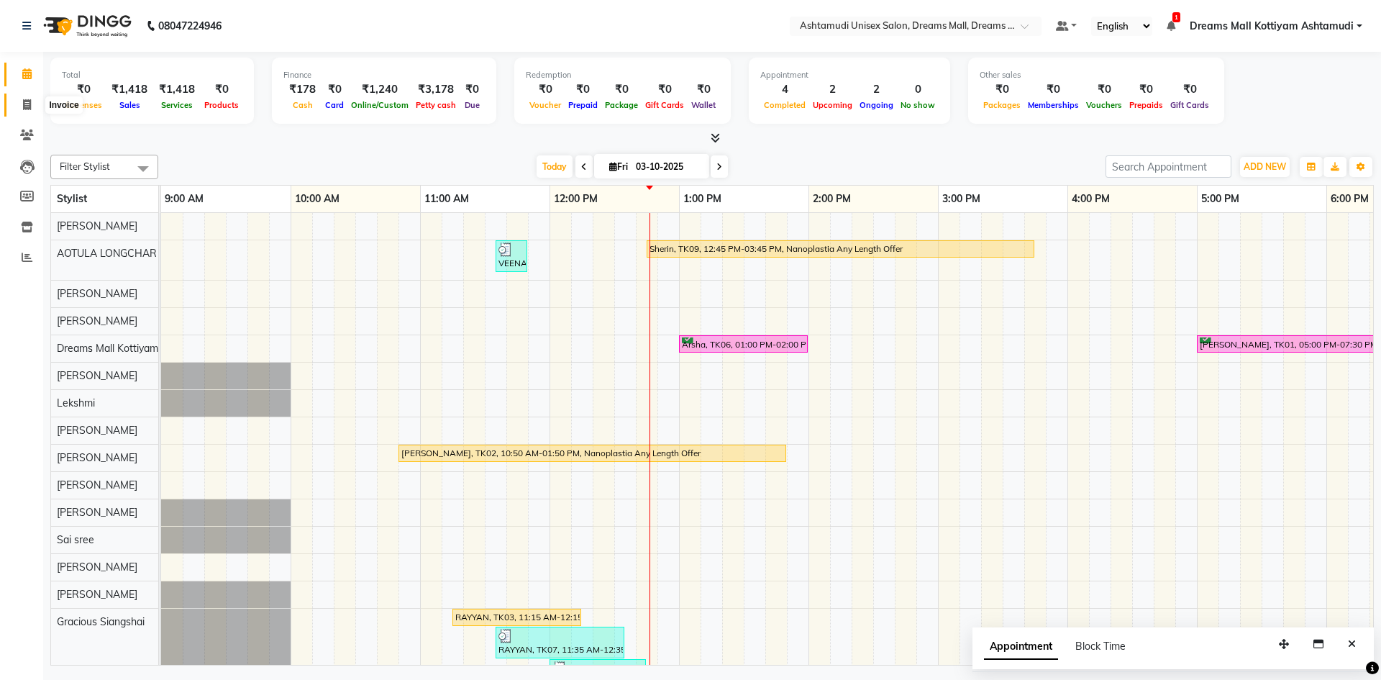
click at [32, 109] on span at bounding box center [26, 105] width 25 height 17
select select "service"
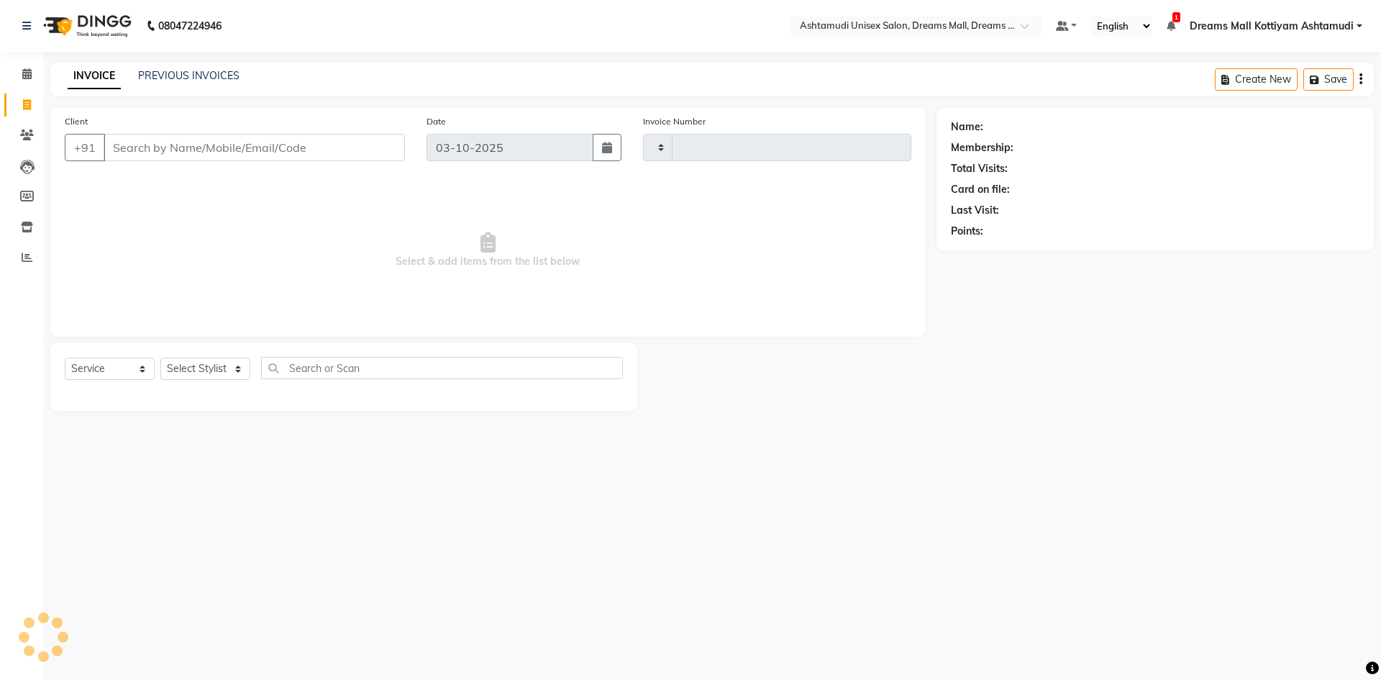
type input "4625"
select select "7264"
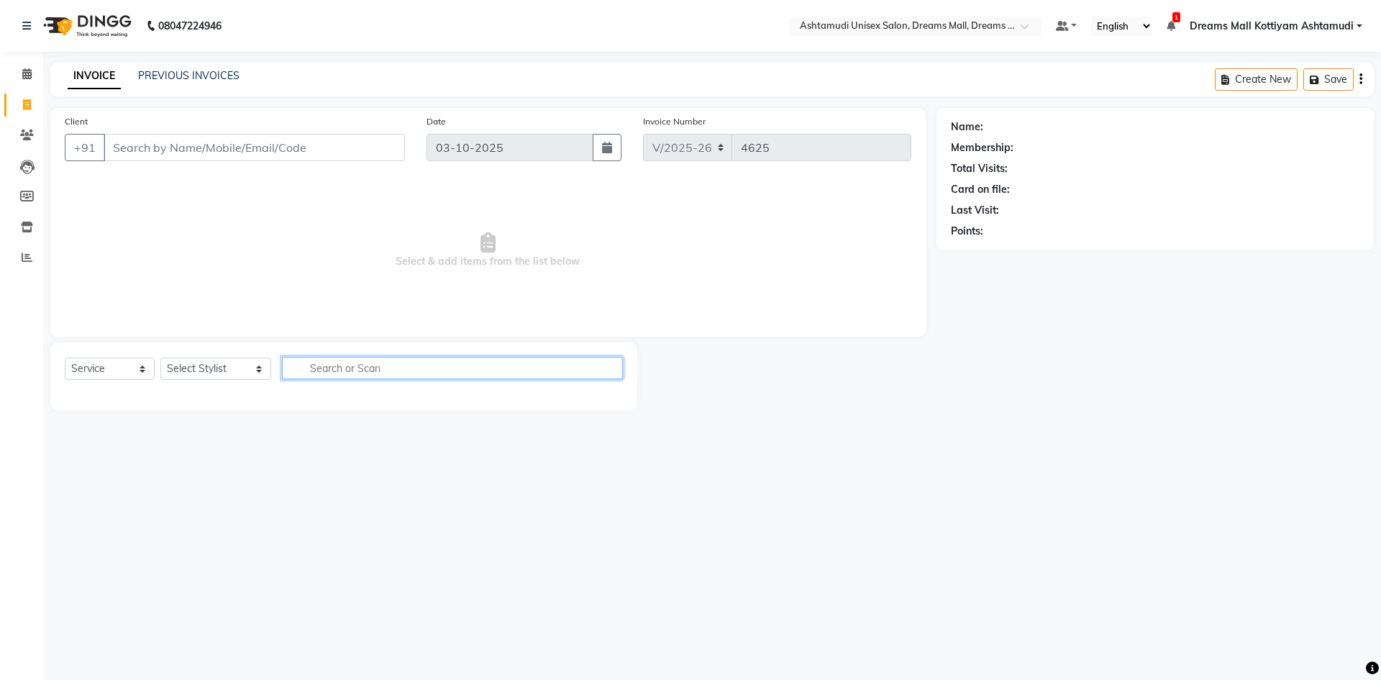
click at [389, 366] on input "text" at bounding box center [452, 368] width 341 height 22
select select "7264"
select select "service"
click at [24, 253] on icon at bounding box center [27, 257] width 11 height 11
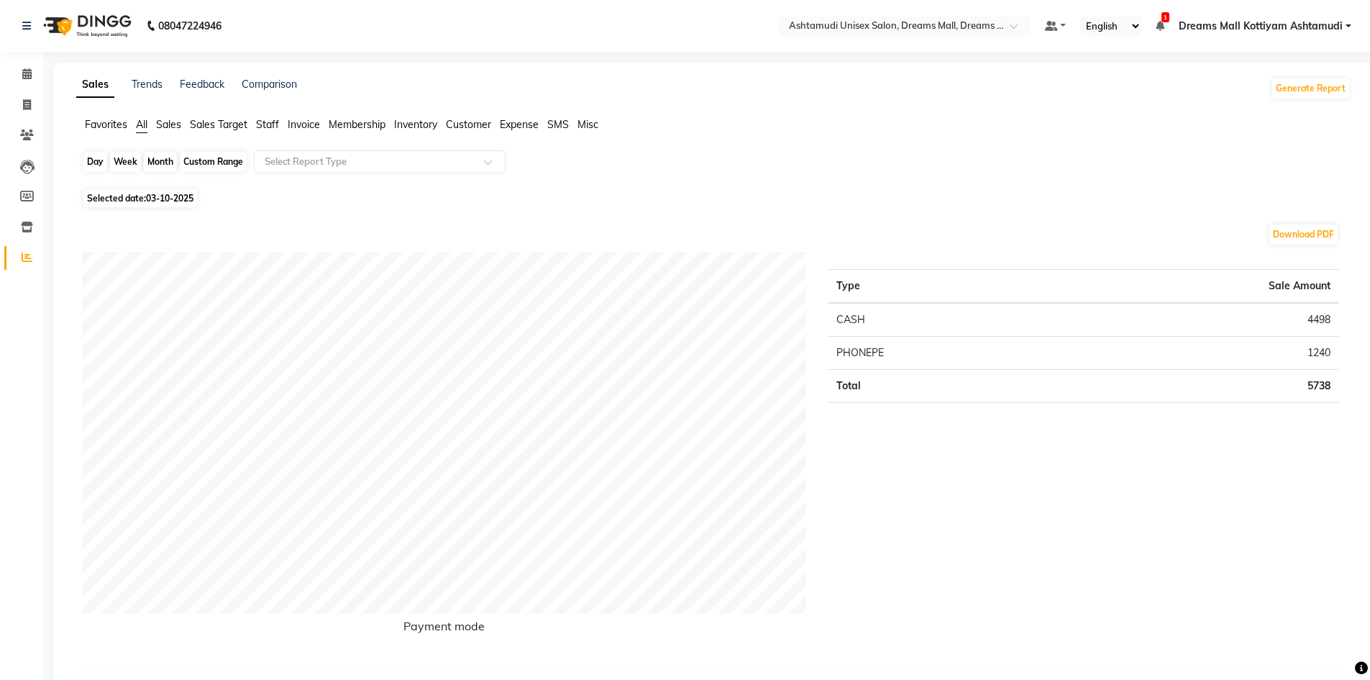
click at [95, 158] on div "Day" at bounding box center [95, 162] width 24 height 20
select select "10"
select select "2025"
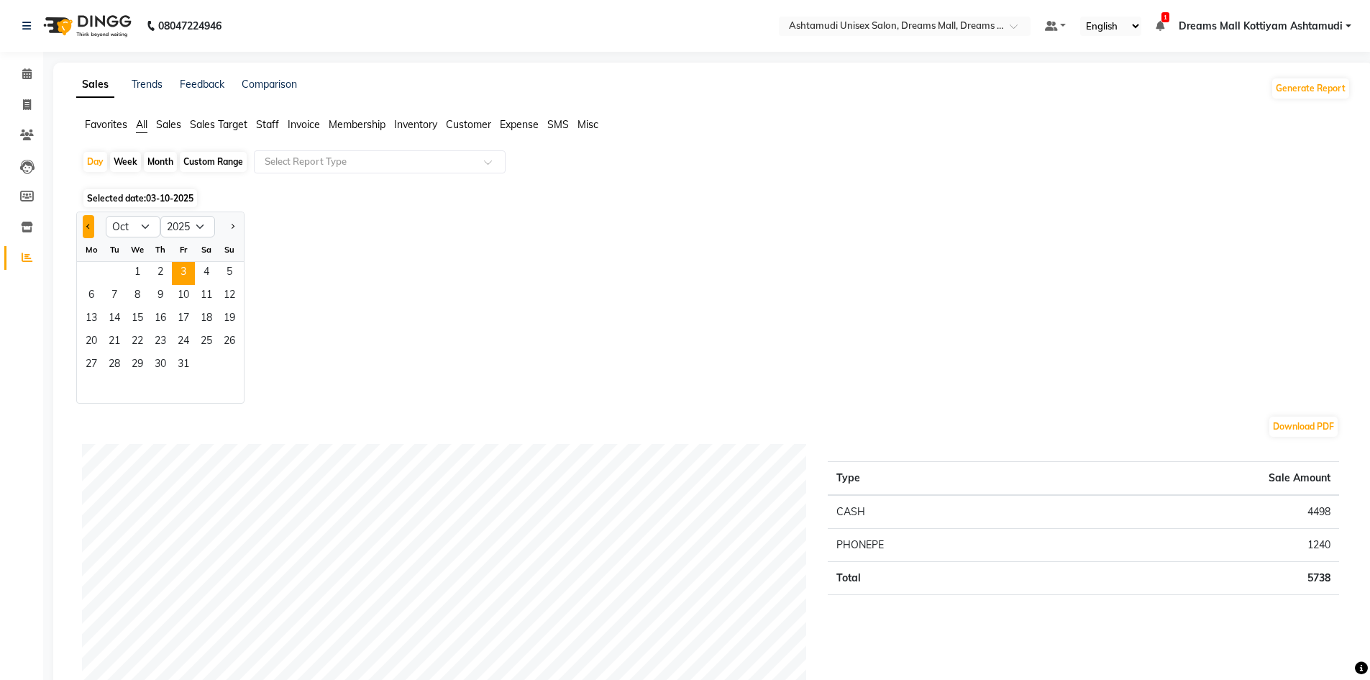
click at [91, 233] on button "Previous month" at bounding box center [89, 226] width 12 height 23
select select "9"
click at [184, 342] on span "26" at bounding box center [183, 342] width 23 height 23
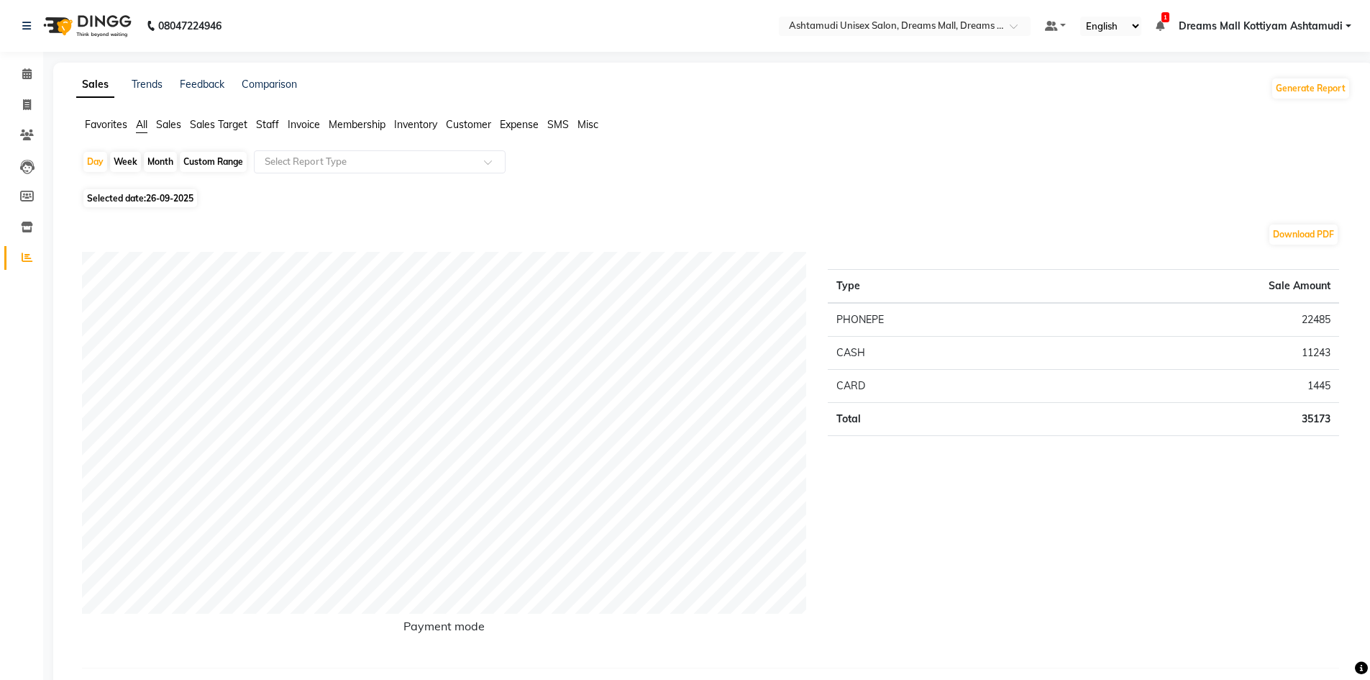
click at [273, 127] on span "Staff" at bounding box center [267, 124] width 23 height 13
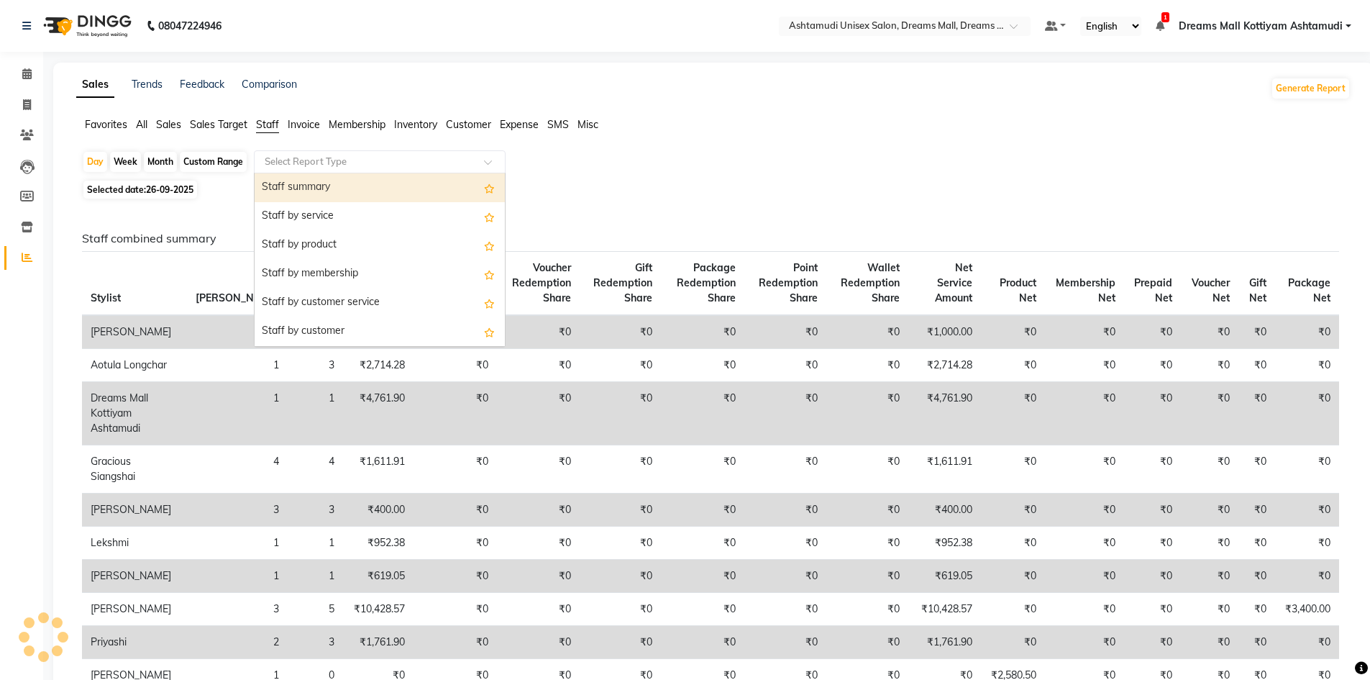
click at [297, 155] on input "text" at bounding box center [365, 162] width 207 height 14
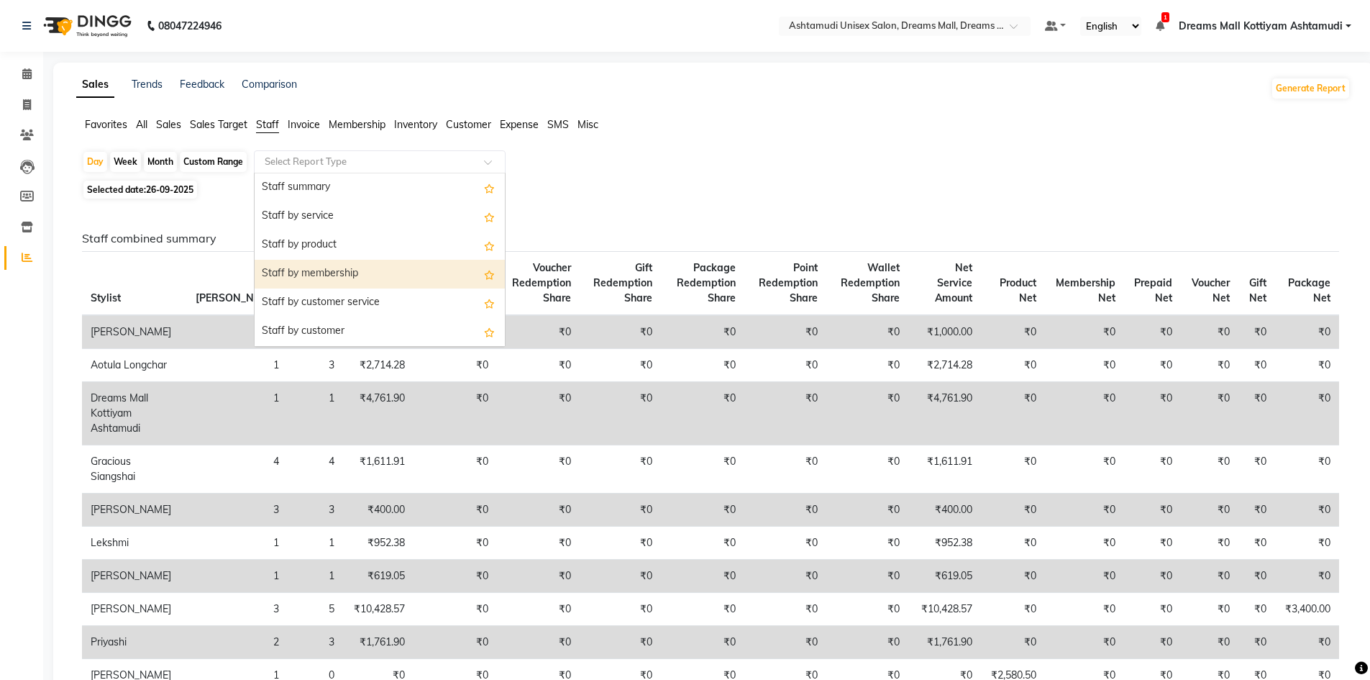
scroll to position [72, 0]
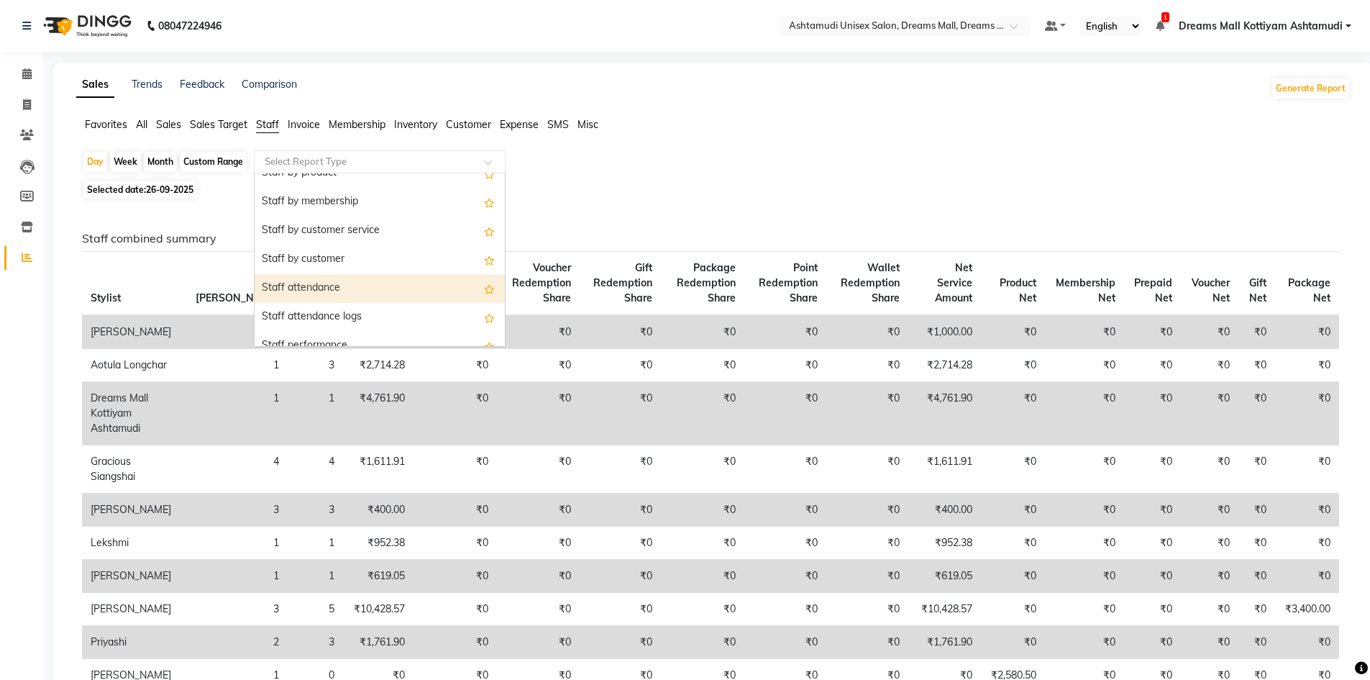
click at [314, 286] on div "Staff attendance" at bounding box center [380, 288] width 250 height 29
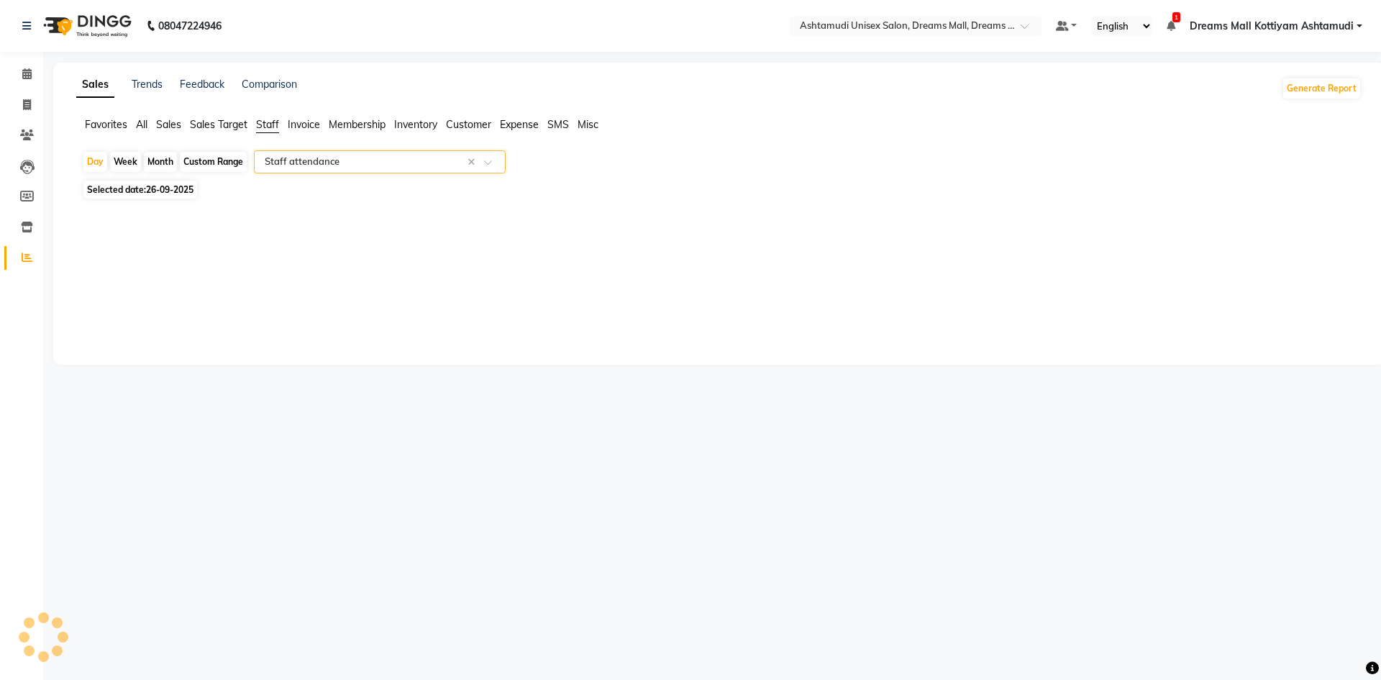
select select "full_report"
select select "csv"
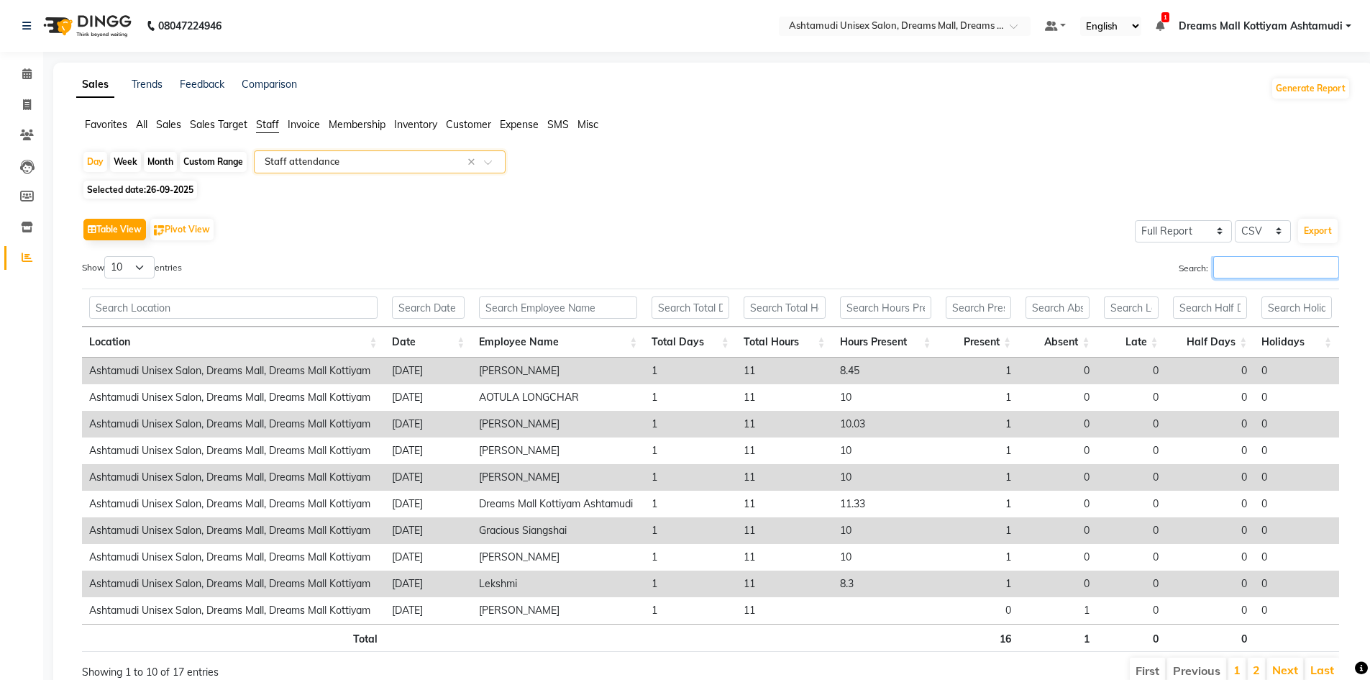
click at [1261, 271] on input "Search:" at bounding box center [1276, 267] width 126 height 22
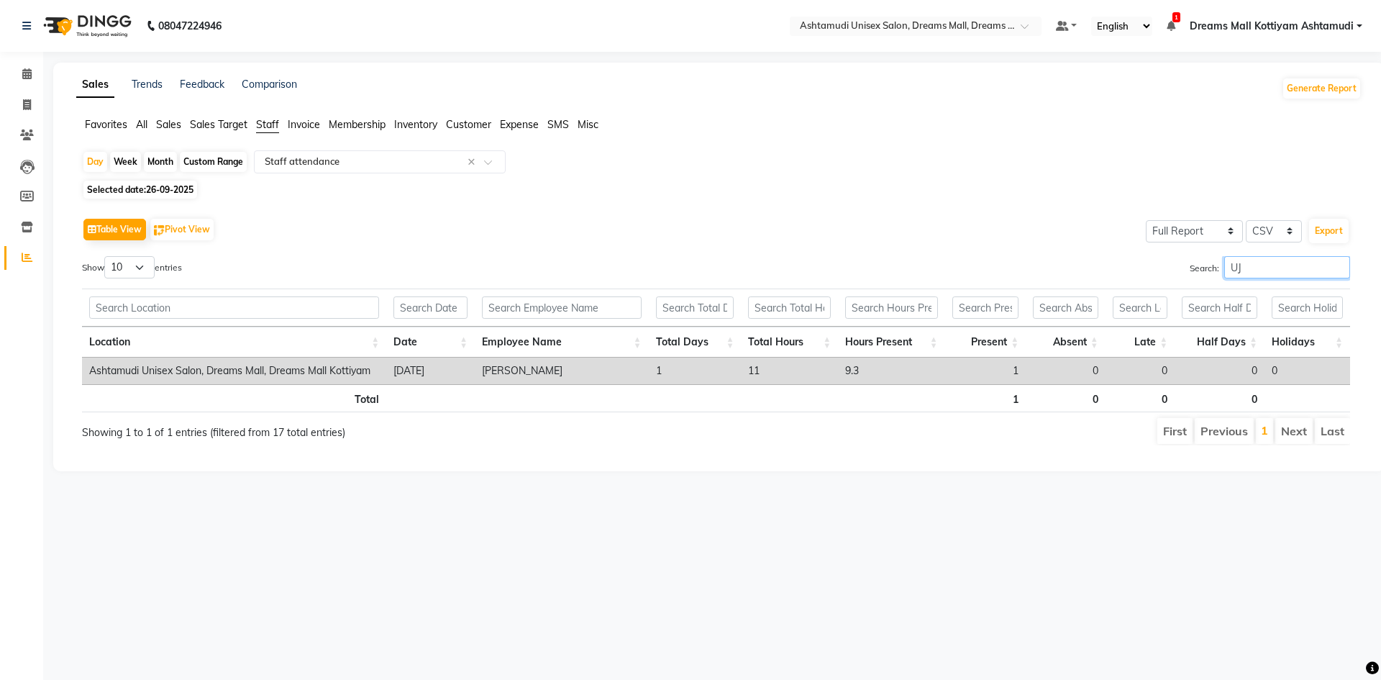
type input "UJ"
click at [143, 126] on span "All" at bounding box center [142, 124] width 12 height 13
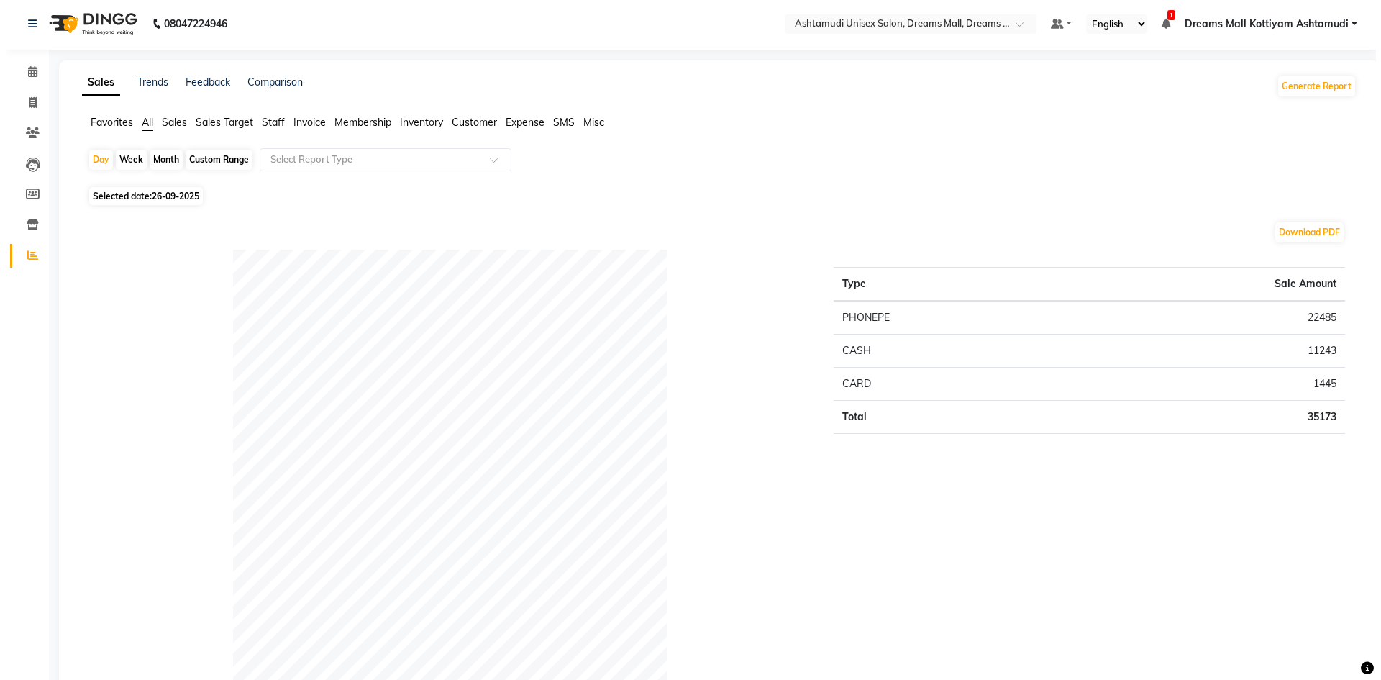
scroll to position [0, 0]
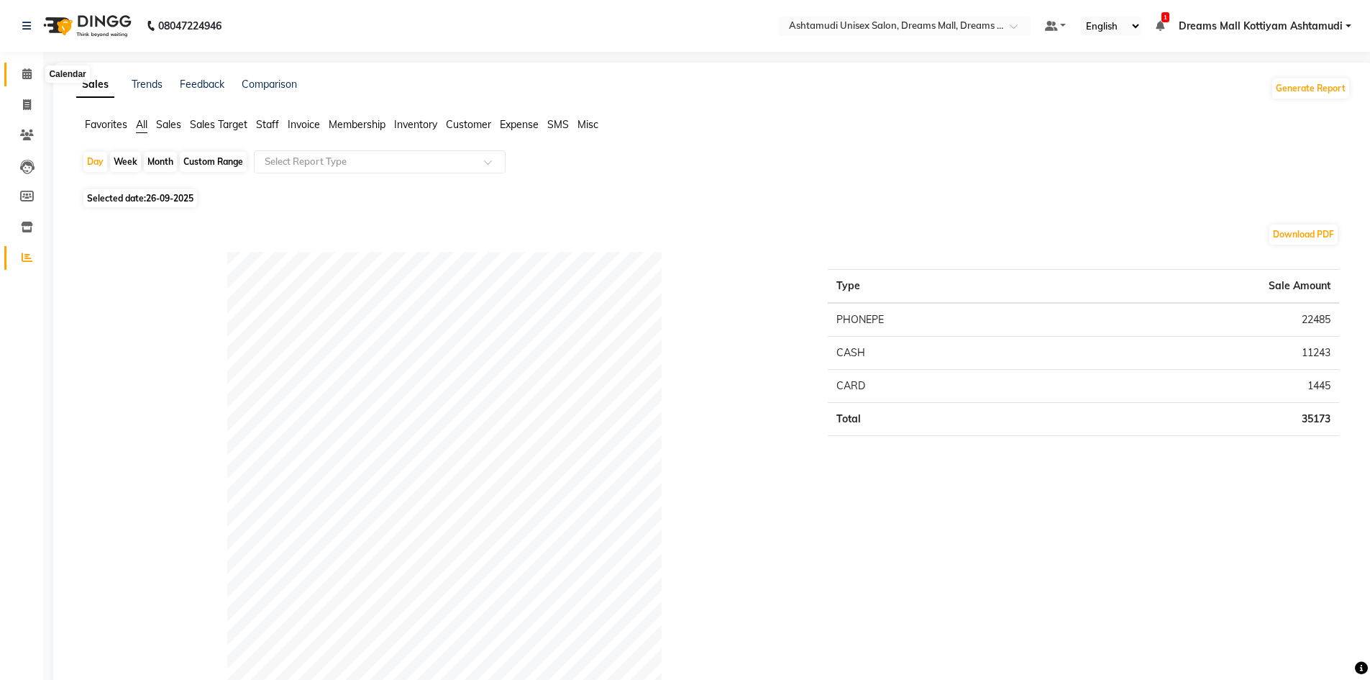
click at [29, 76] on icon at bounding box center [26, 73] width 9 height 11
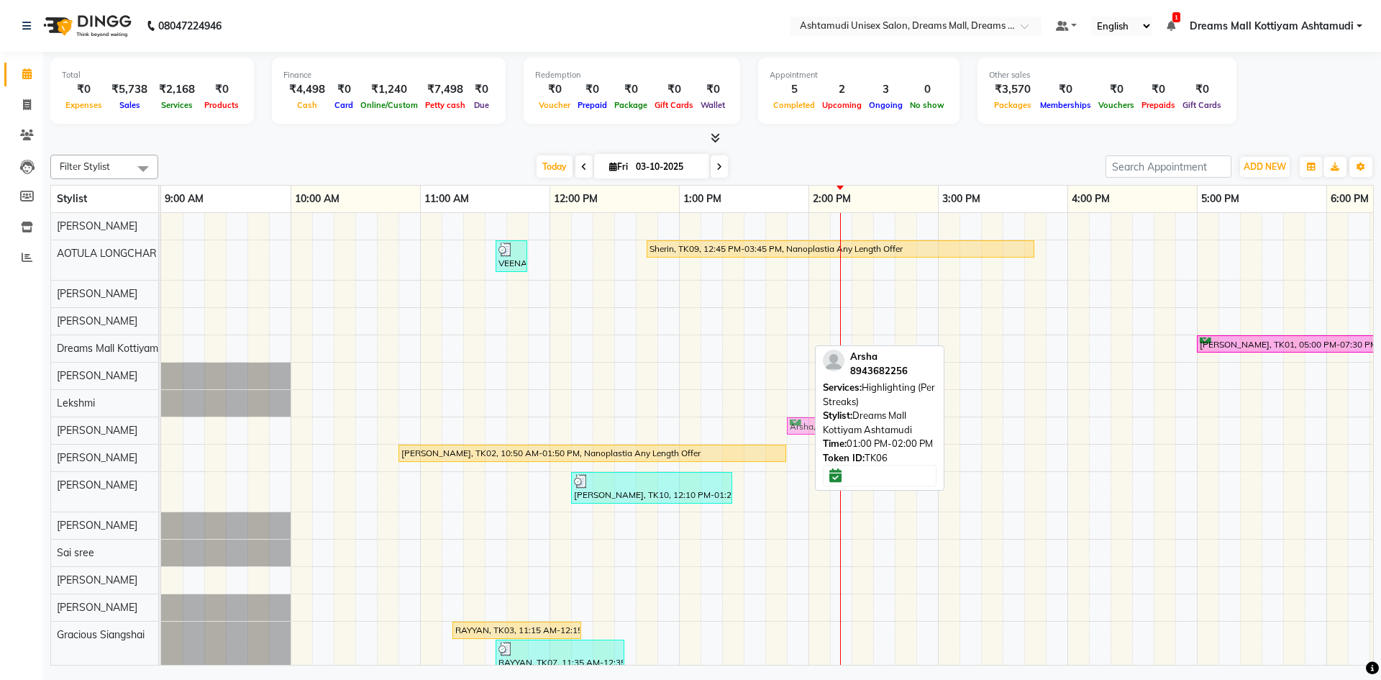
drag, startPoint x: 721, startPoint y: 346, endPoint x: 833, endPoint y: 439, distance: 146.1
click at [836, 439] on div "Filter Stylist Select All [PERSON_NAME] AOTULA LONGCHAR BIKI SARKI [PERSON_NAME…" at bounding box center [711, 407] width 1323 height 516
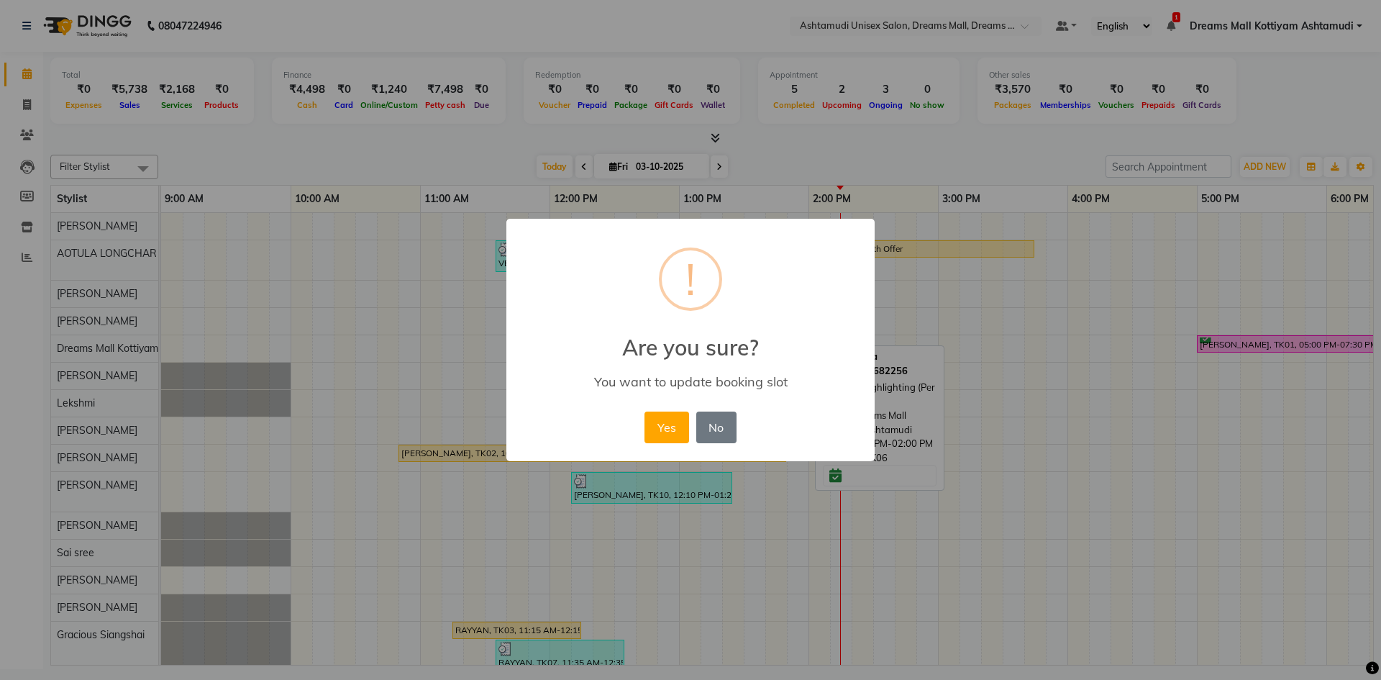
click at [664, 427] on button "Yes" at bounding box center [666, 427] width 44 height 32
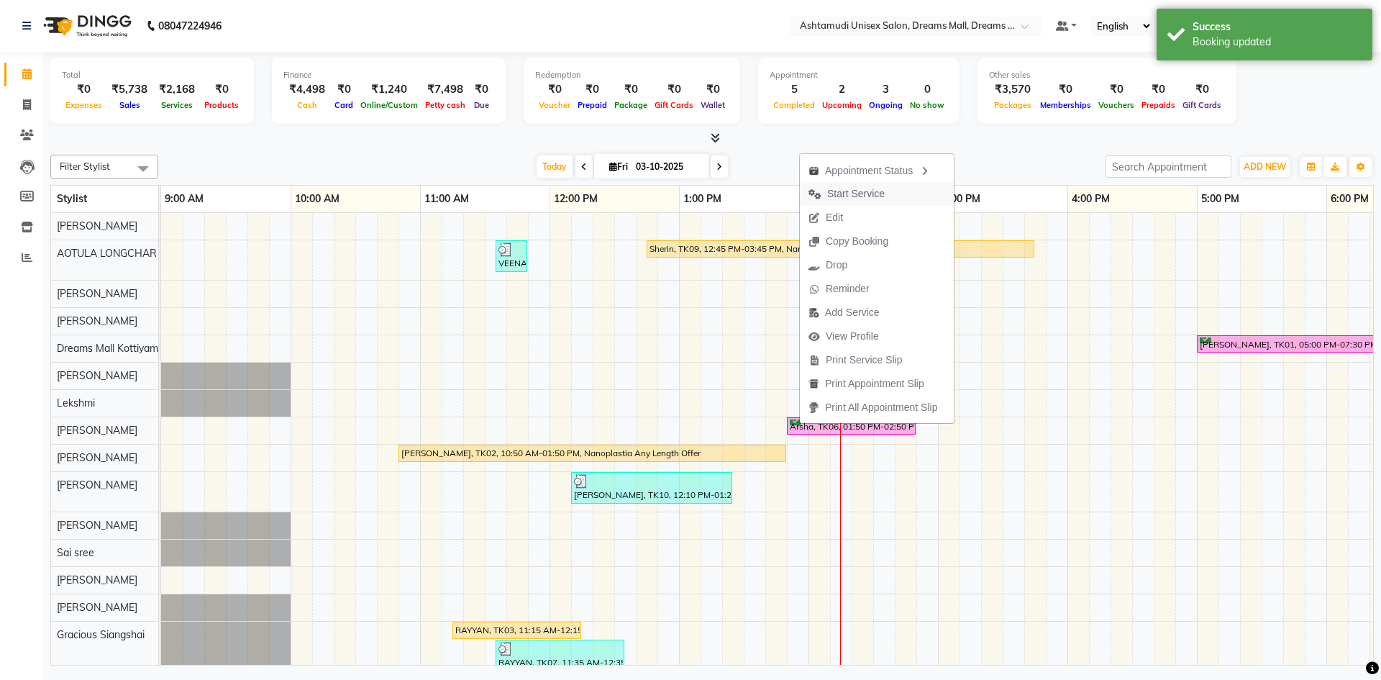
click at [847, 189] on span "Start Service" at bounding box center [856, 193] width 58 height 15
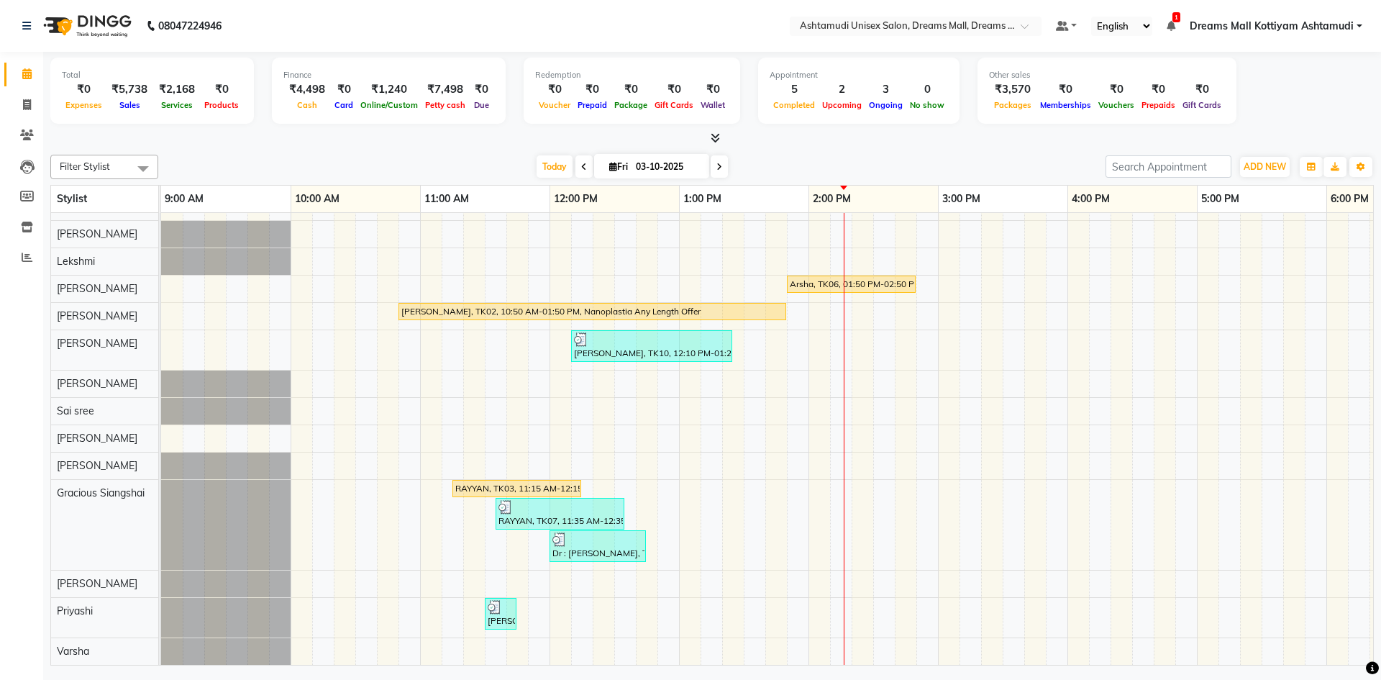
scroll to position [152, 0]
click at [524, 482] on div "RAYYAN, TK03, 11:15 AM-12:15 PM, Anti-[MEDICAL_DATA] Treatment With Spa" at bounding box center [517, 488] width 126 height 13
click at [529, 482] on div "RAYYAN, TK03, 11:15 AM-12:15 PM, Anti-[MEDICAL_DATA] Treatment With Spa" at bounding box center [517, 488] width 126 height 13
select select "1"
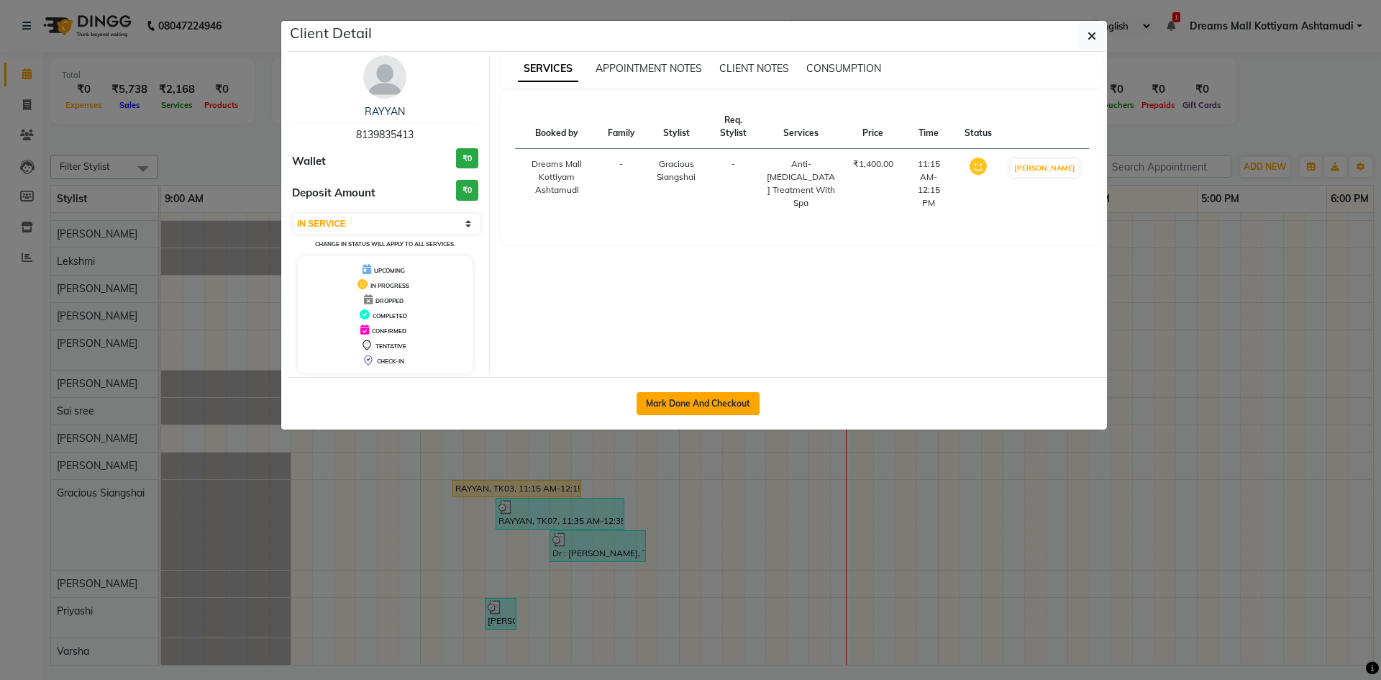
click at [699, 396] on button "Mark Done And Checkout" at bounding box center [697, 403] width 123 height 23
select select "service"
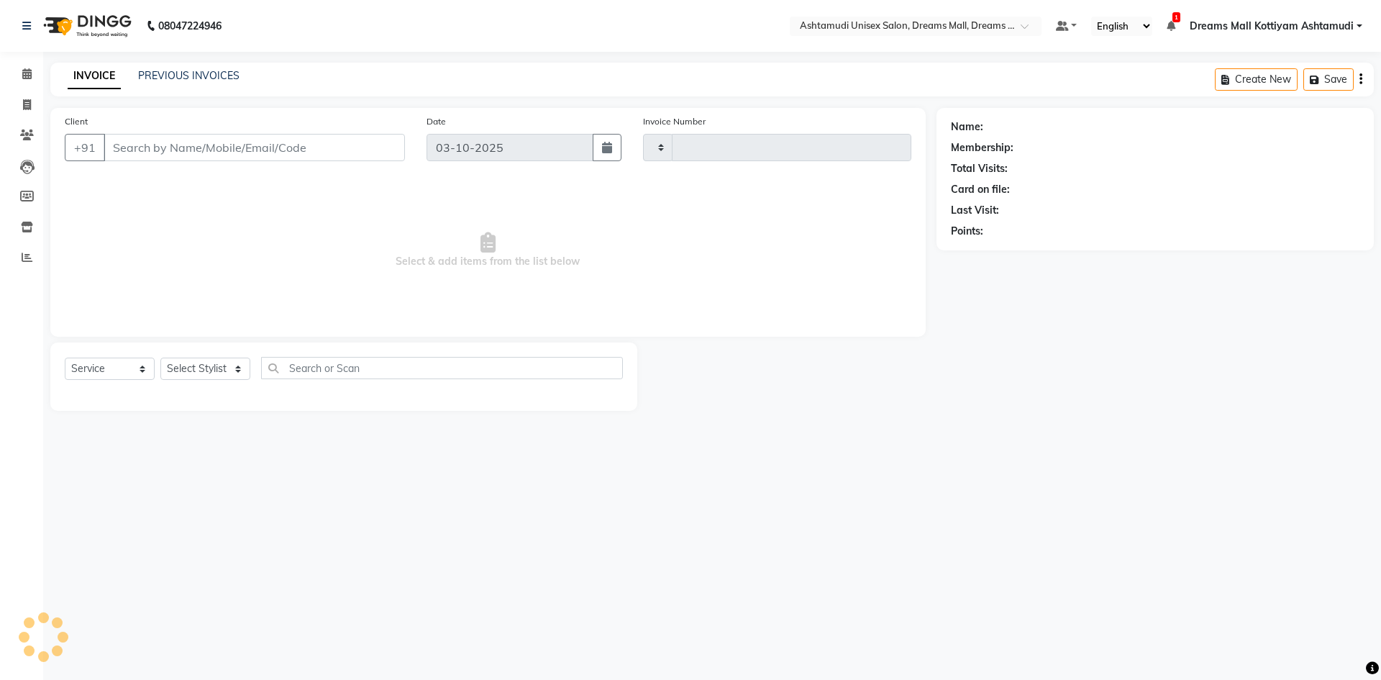
type input "4626"
select select "7264"
click at [19, 75] on span at bounding box center [26, 74] width 25 height 17
